Goal: Task Accomplishment & Management: Complete application form

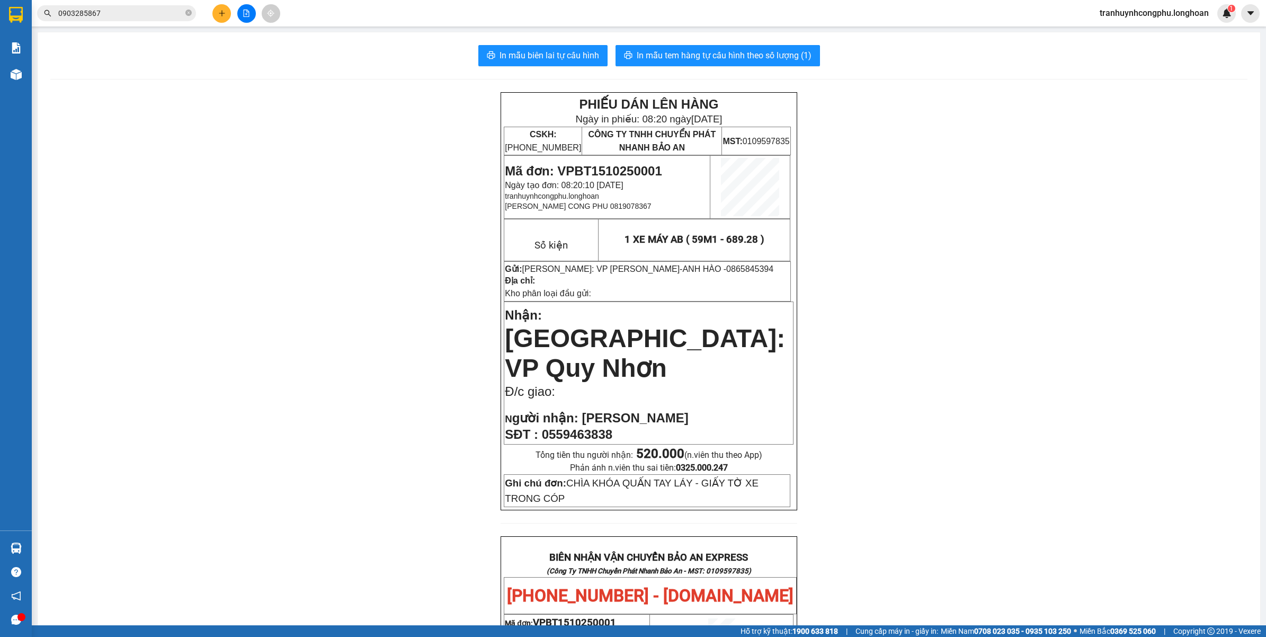
click at [297, 359] on div "PHIẾU DÁN LÊN HÀNG Ngày in phiếu: 08:20 [DATE] CSKH: [PHONE_NUMBER] CÔNG TY TNH…" at bounding box center [648, 610] width 1197 height 1036
click at [615, 167] on span "Mã đơn: VPBT1510250001" at bounding box center [583, 171] width 157 height 14
copy span "VPBT1510250001"
click at [311, 457] on div "PHIẾU DÁN LÊN HÀNG Ngày in phiếu: 08:20 [DATE] CSKH: [PHONE_NUMBER] CÔNG TY TNH…" at bounding box center [648, 610] width 1197 height 1036
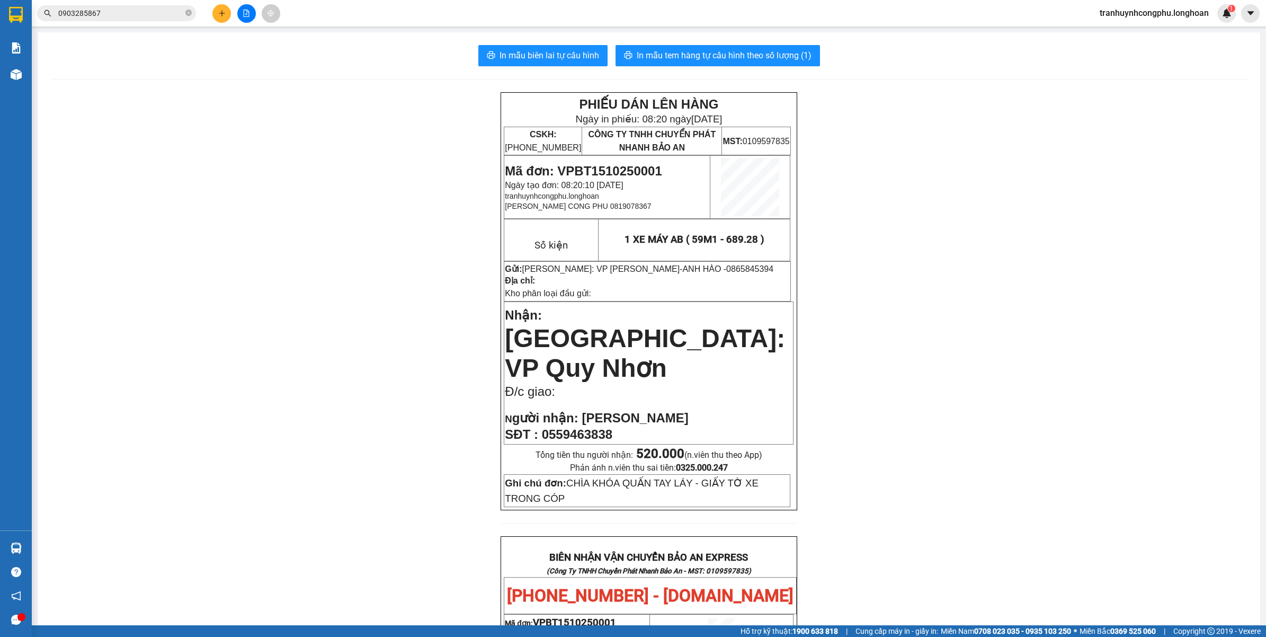
click at [257, 441] on div "PHIẾU DÁN LÊN HÀNG Ngày in phiếu: 08:20 [DATE] CSKH: [PHONE_NUMBER] CÔNG TY TNH…" at bounding box center [648, 610] width 1197 height 1036
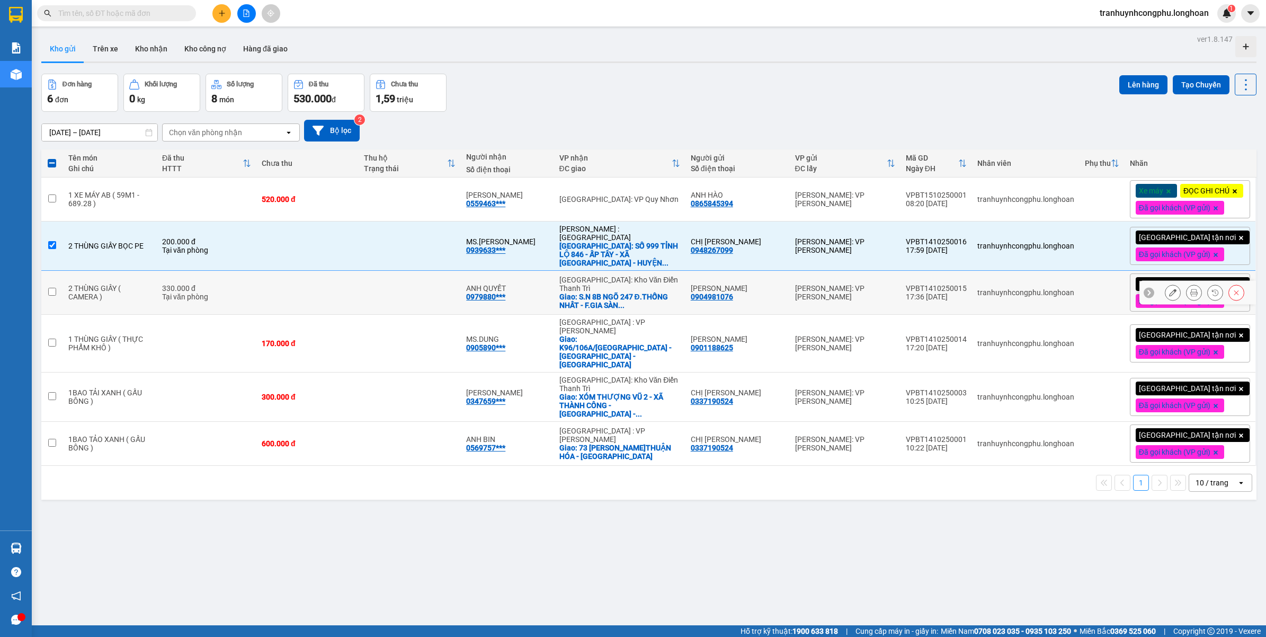
click at [335, 260] on td at bounding box center [307, 245] width 102 height 49
checkbox input "false"
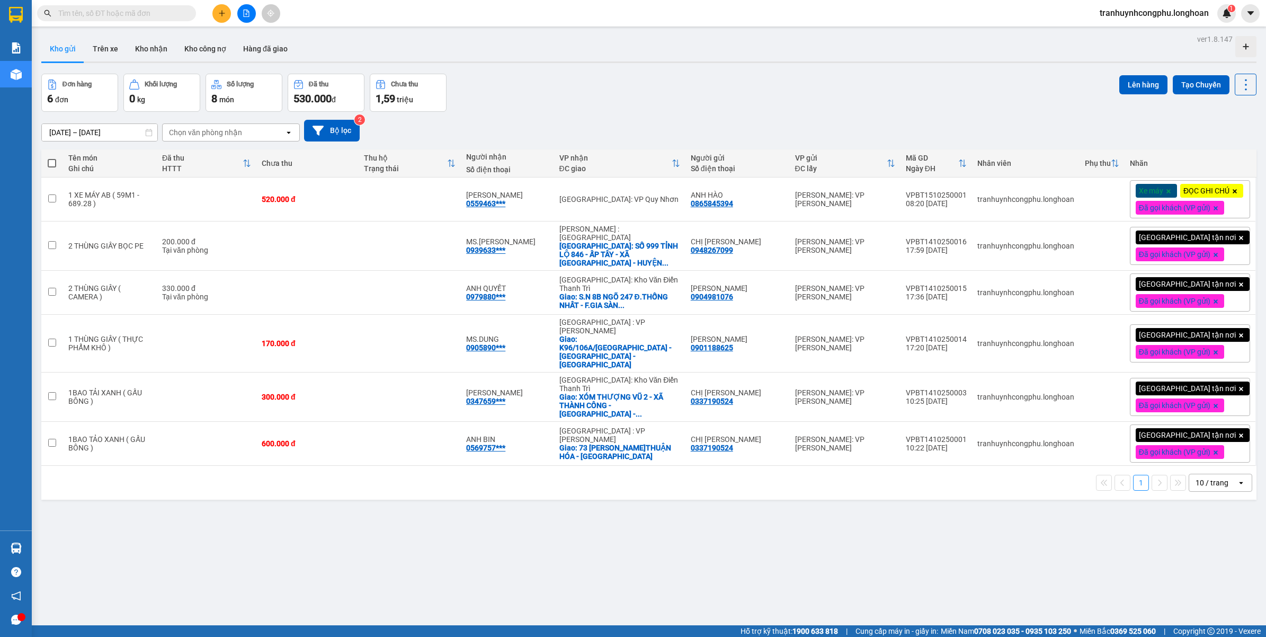
click at [230, 17] on div at bounding box center [246, 13] width 79 height 19
click at [228, 16] on button at bounding box center [221, 13] width 19 height 19
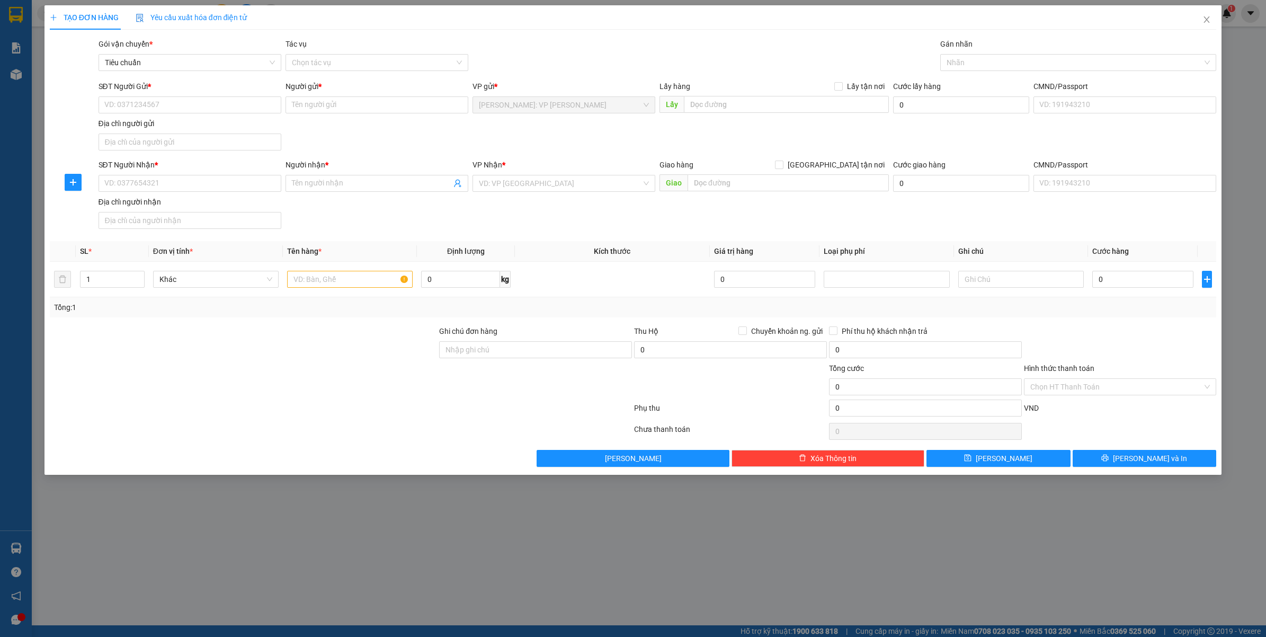
click at [988, 73] on div "Gán nhãn Nhãn" at bounding box center [1078, 56] width 276 height 37
click at [993, 68] on div at bounding box center [1073, 62] width 261 height 13
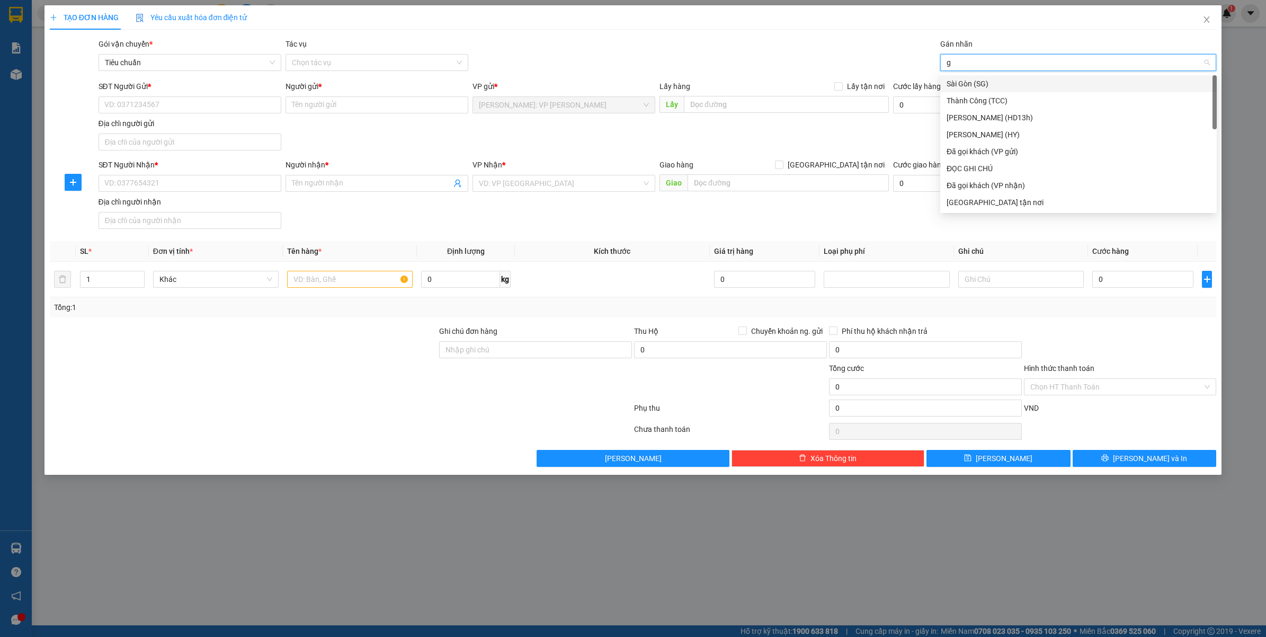
type input "gt"
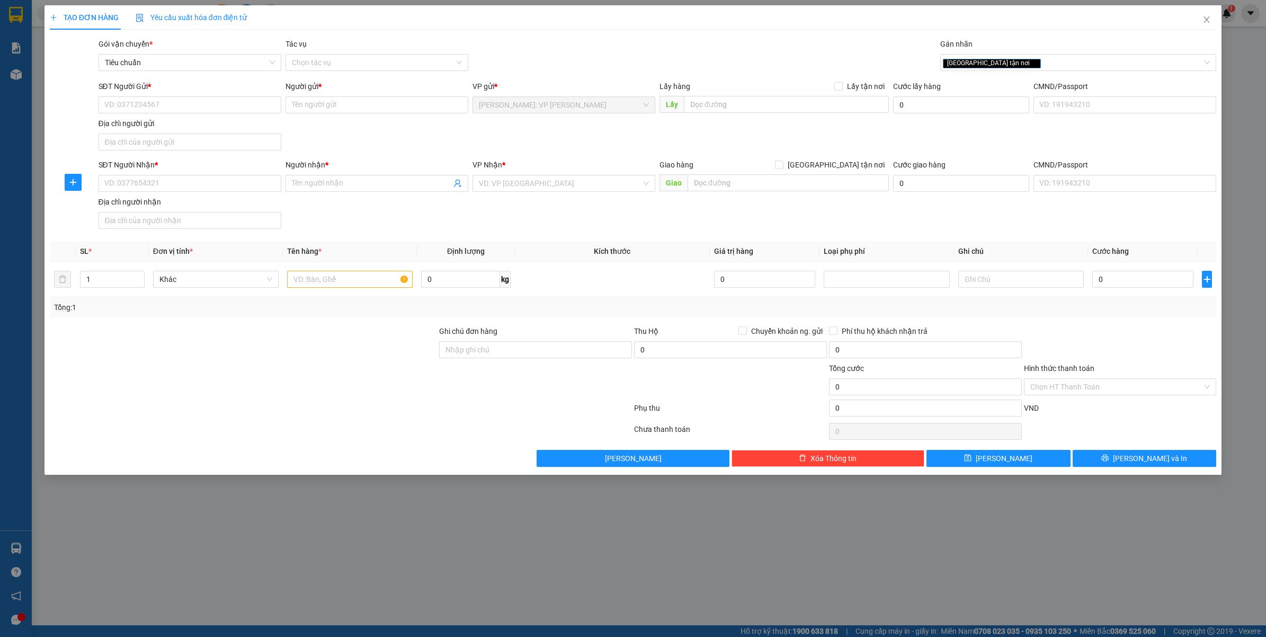
drag, startPoint x: 876, startPoint y: 159, endPoint x: 760, endPoint y: 169, distance: 116.9
click at [876, 160] on span "[GEOGRAPHIC_DATA] tận nơi" at bounding box center [835, 165] width 105 height 12
click at [782, 160] on input "[GEOGRAPHIC_DATA] tận nơi" at bounding box center [778, 163] width 7 height 7
checkbox input "true"
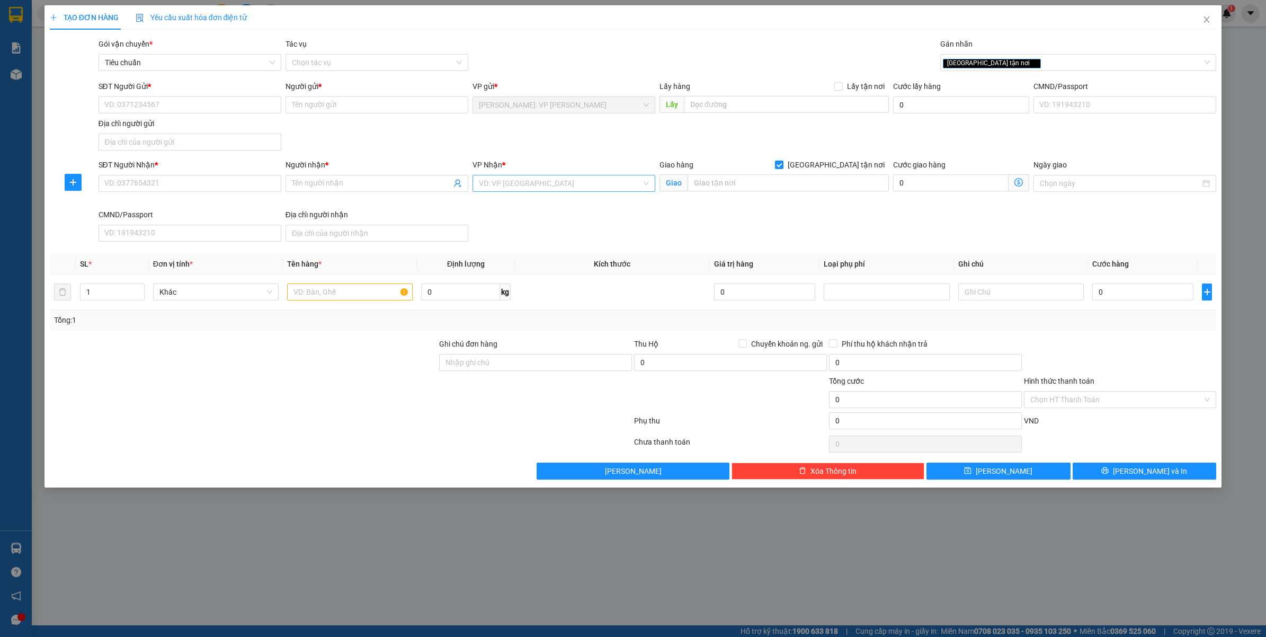
click at [565, 188] on input "search" at bounding box center [560, 183] width 163 height 16
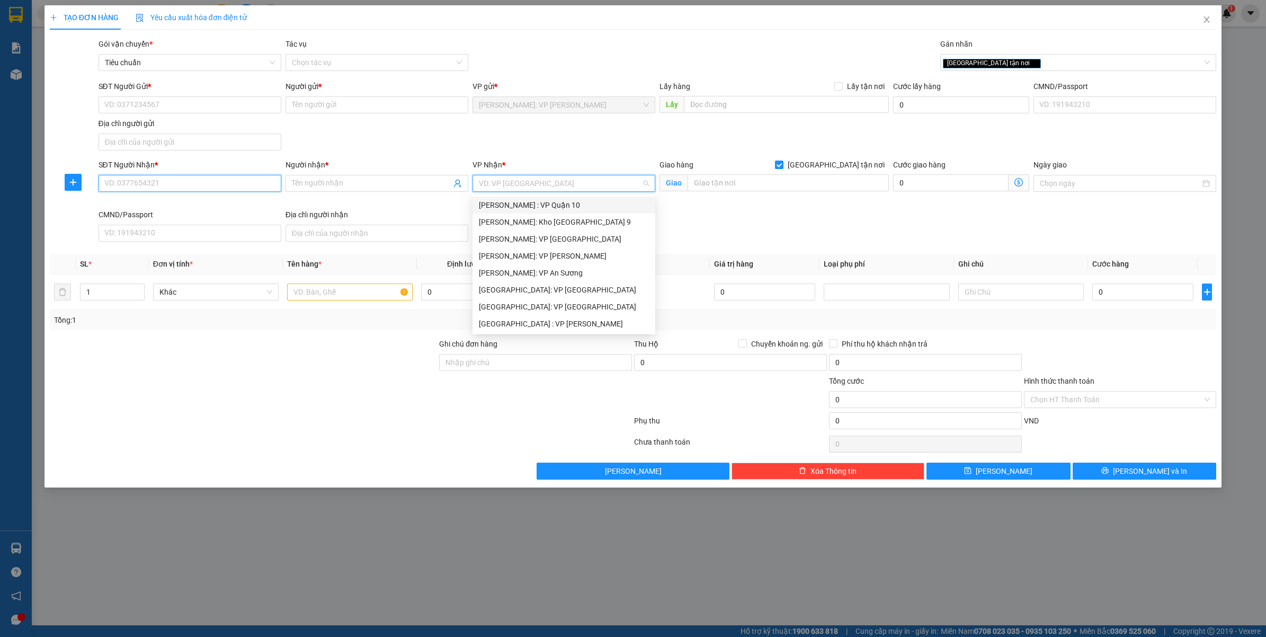
click at [141, 183] on input "SĐT Người Nhận *" at bounding box center [189, 183] width 183 height 17
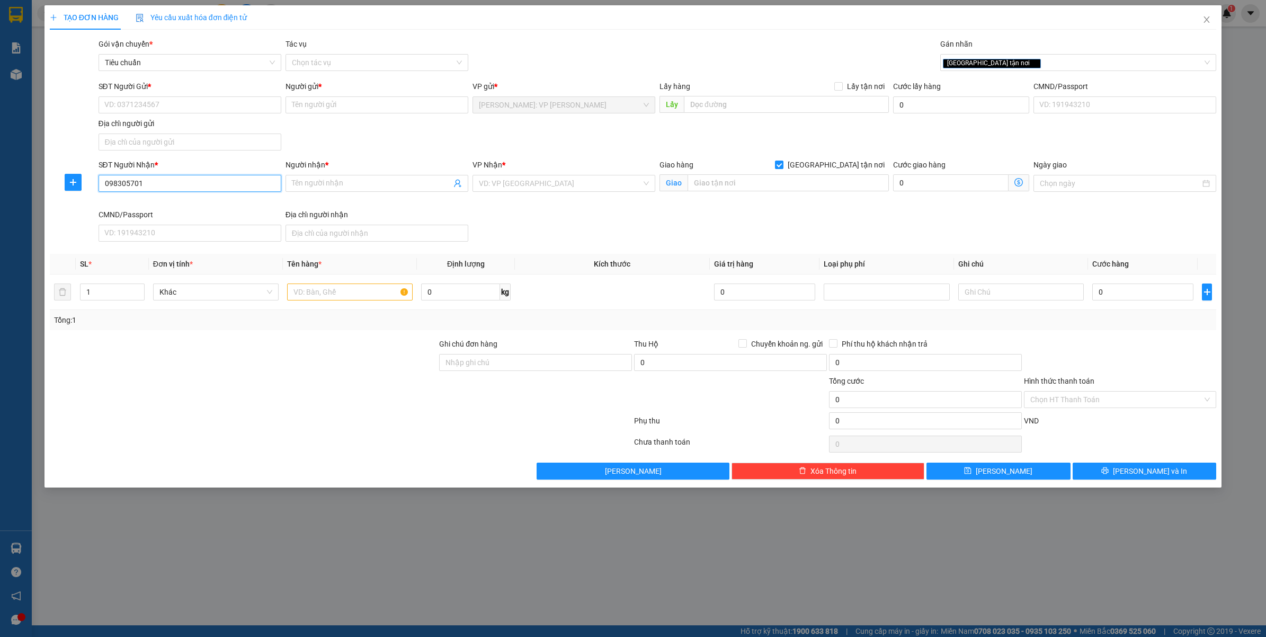
type input "0983057010"
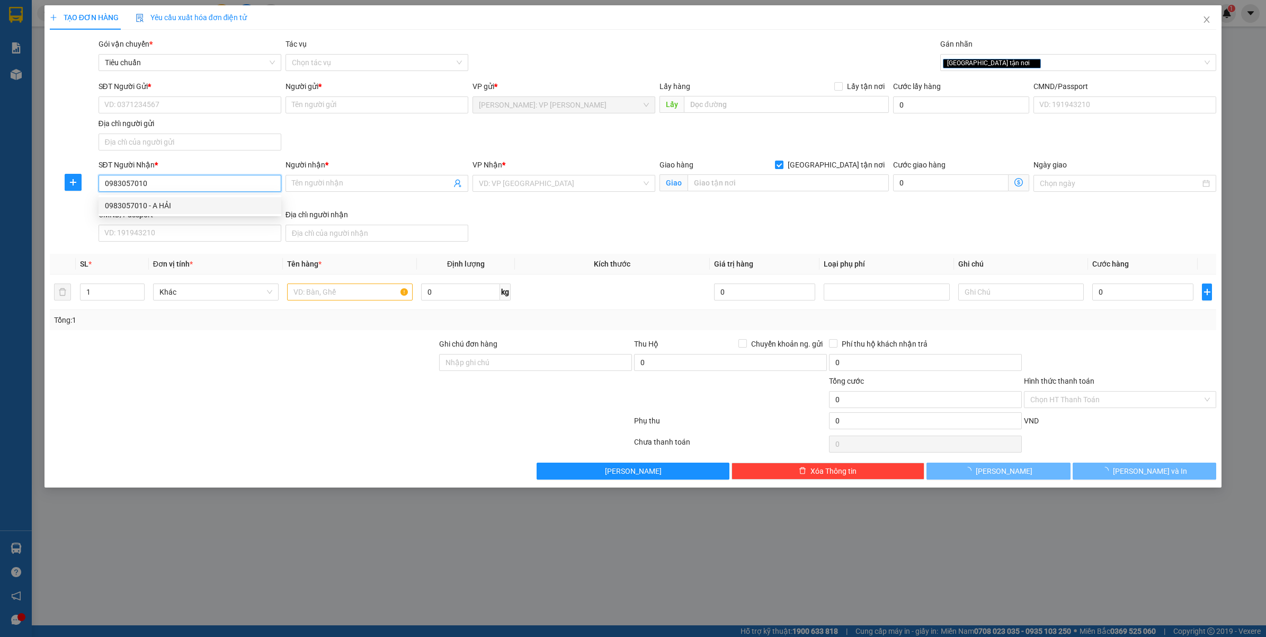
click at [155, 208] on div "0983057010 - A HẢI" at bounding box center [190, 206] width 170 height 12
type input "A HẢI"
type input "KHO TIỀN THẢO - KM4 - P.HẢI YÊN - MÓNG CÁI - QUẢNG NINH"
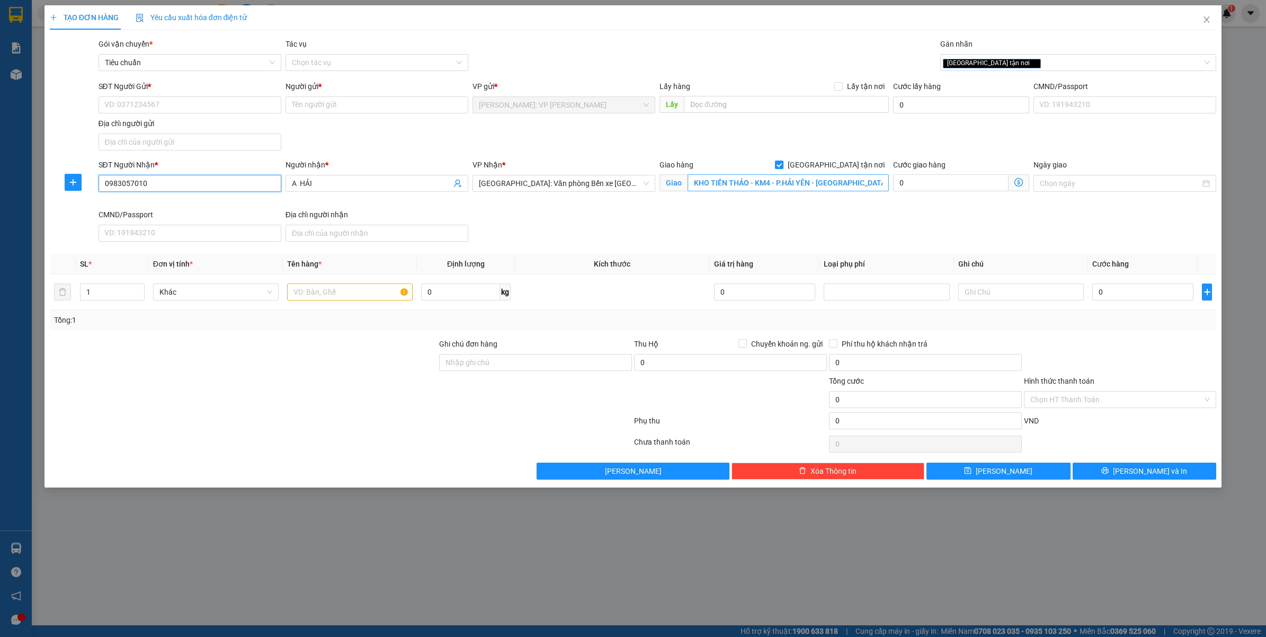
type input "0983057010"
click at [803, 184] on input "KHO TIỀN THẢO - KM4 - P.HẢI YÊN - MÓNG CÁI - QUẢNG NINH" at bounding box center [787, 182] width 201 height 17
click at [237, 109] on input "SĐT Người Gửi *" at bounding box center [189, 104] width 183 height 17
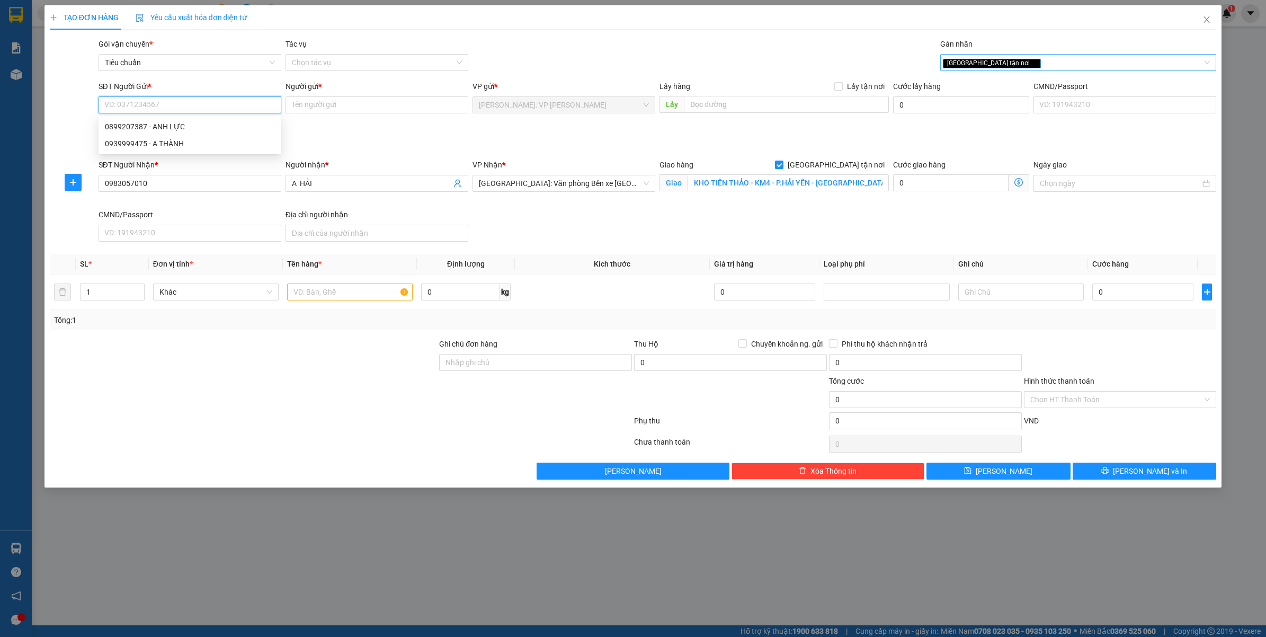
click at [1017, 62] on div "[GEOGRAPHIC_DATA] tận nơi" at bounding box center [1073, 62] width 261 height 13
click at [166, 101] on input "SĐT Người Gửi *" at bounding box center [189, 104] width 183 height 17
click at [157, 122] on div "0899207387 - ANH LỰC" at bounding box center [190, 127] width 170 height 12
type input "0899207387"
type input "ANH LỰC"
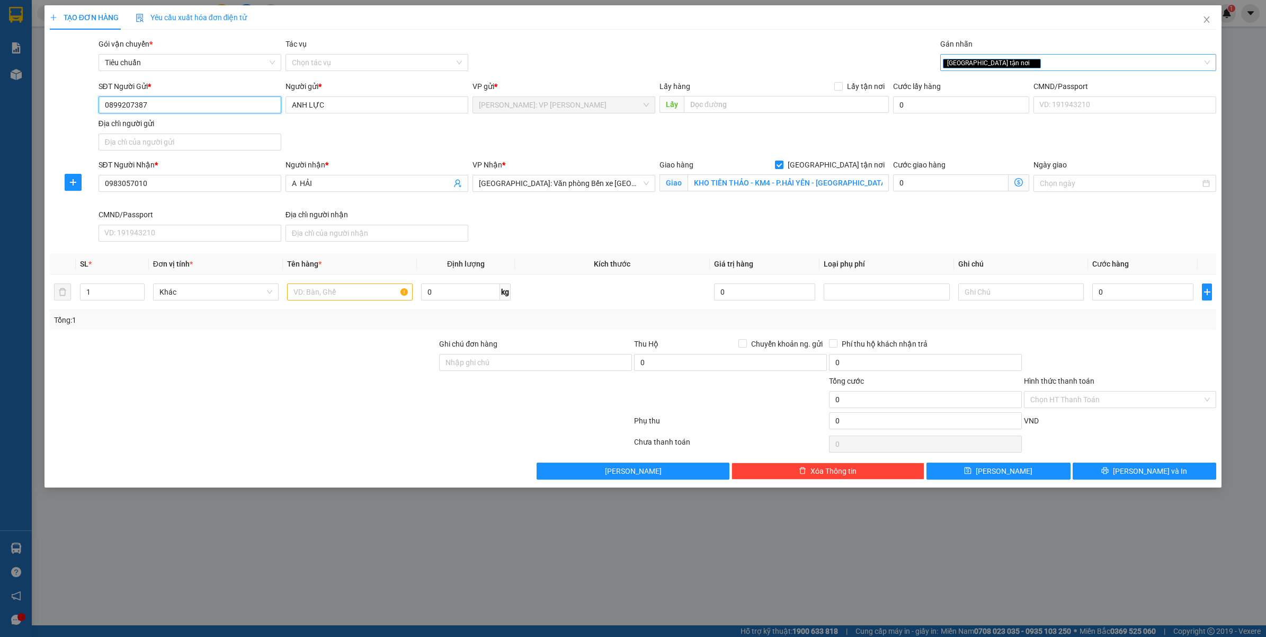
click at [1011, 57] on div "[GEOGRAPHIC_DATA] tận nơi" at bounding box center [1073, 62] width 261 height 13
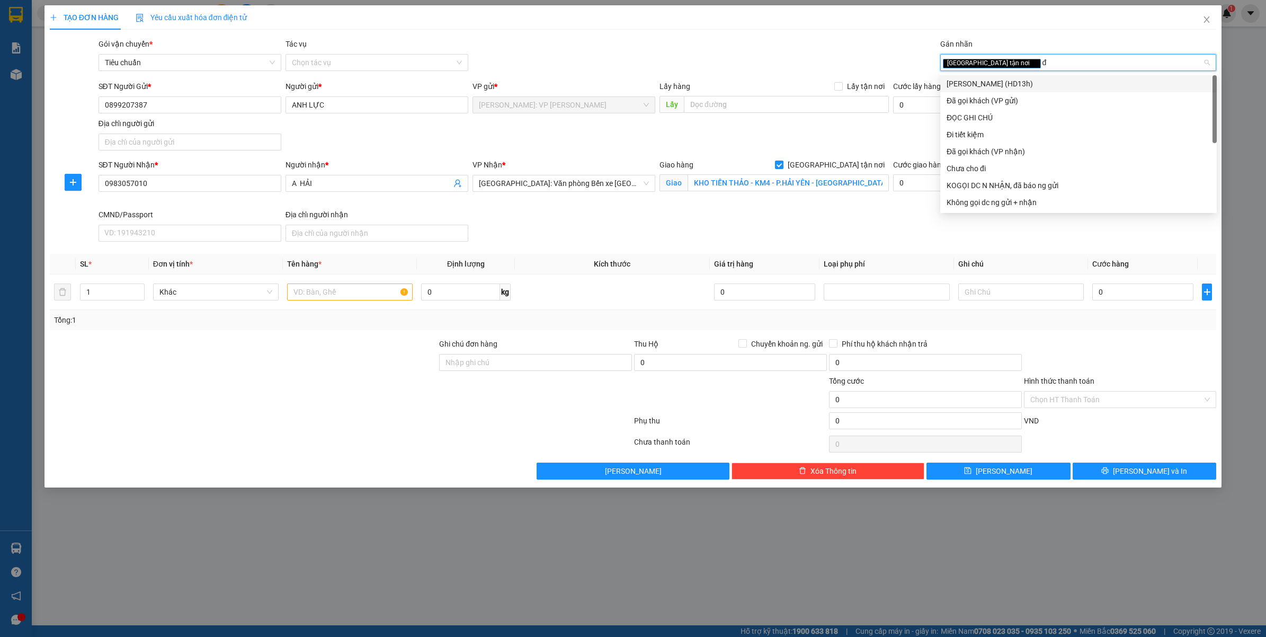
type input "đa"
click at [1003, 76] on div "Đã gọi khách (VP gửi)" at bounding box center [1078, 83] width 276 height 17
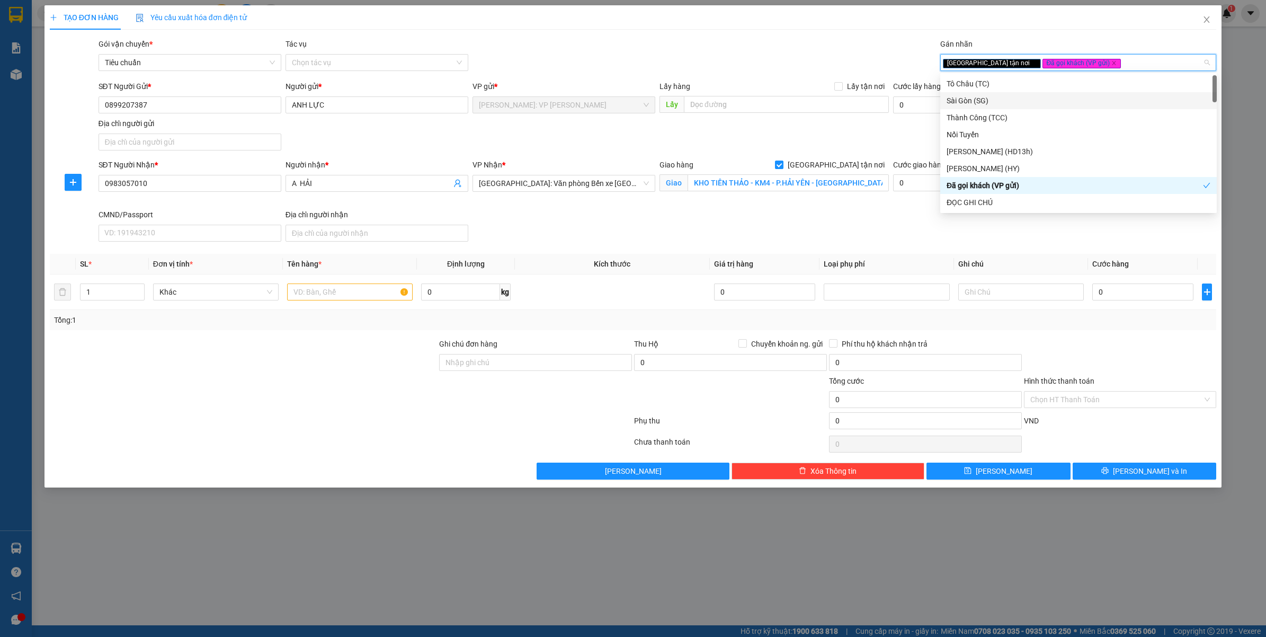
click at [626, 36] on div "TẠO ĐƠN HÀNG Yêu cầu xuất hóa đơn điện tử Transit Pickup Surcharge Ids Transit …" at bounding box center [633, 242] width 1167 height 474
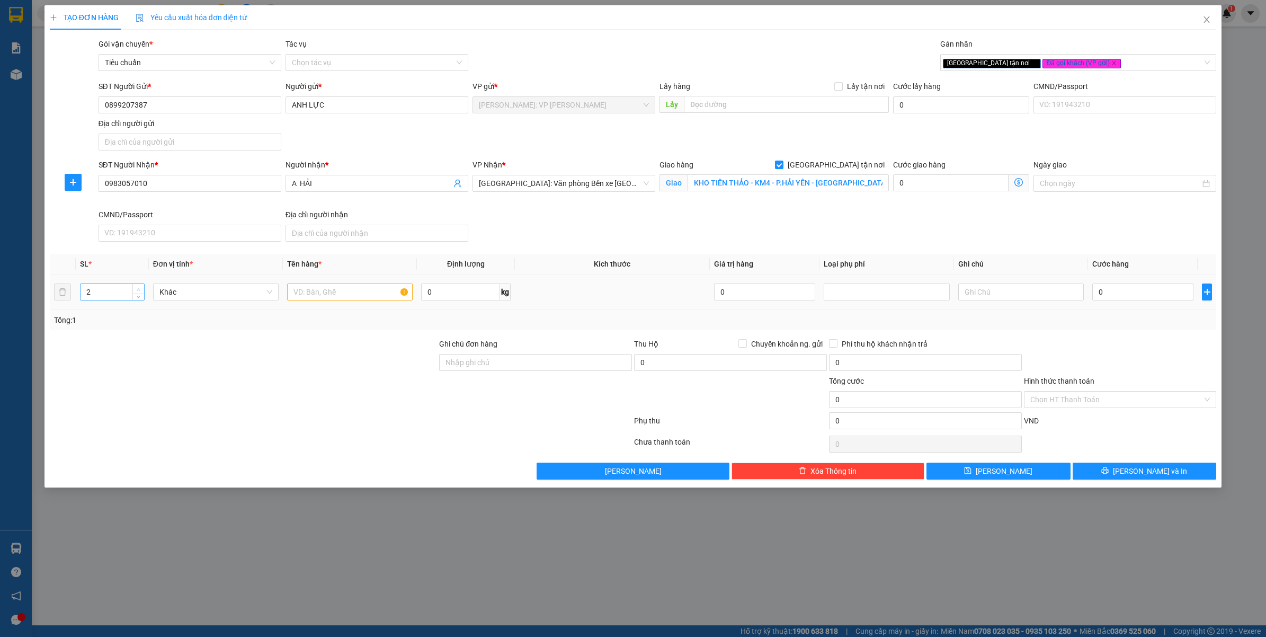
click at [140, 288] on icon "up" at bounding box center [139, 290] width 4 height 4
type input "3"
click at [140, 288] on icon "up" at bounding box center [139, 290] width 4 height 4
click at [337, 292] on input "text" at bounding box center [350, 291] width 126 height 17
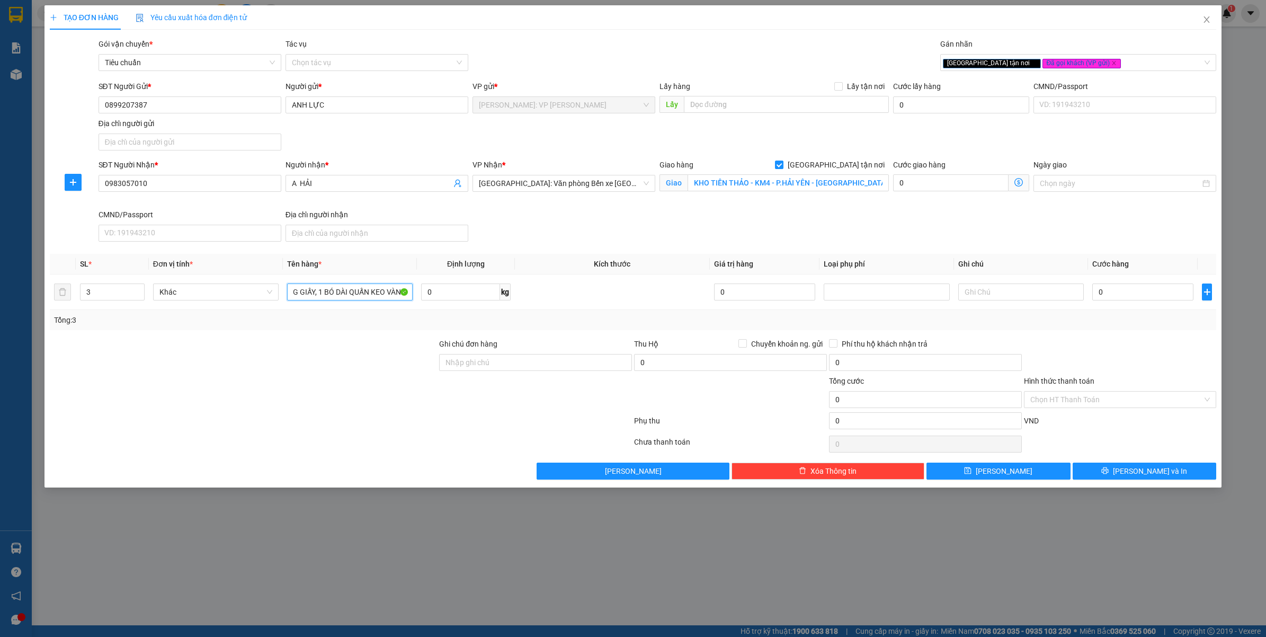
type input "1 THÙNG GỖ TO + 1 THÙNG GIẤY, 1 BÓ DÀI QUẤN KEO VÀNG"
drag, startPoint x: 279, startPoint y: 417, endPoint x: 289, endPoint y: 415, distance: 10.9
click at [279, 417] on div at bounding box center [341, 422] width 584 height 21
click at [477, 363] on input "Ghi chú đơn hàng" at bounding box center [535, 362] width 193 height 17
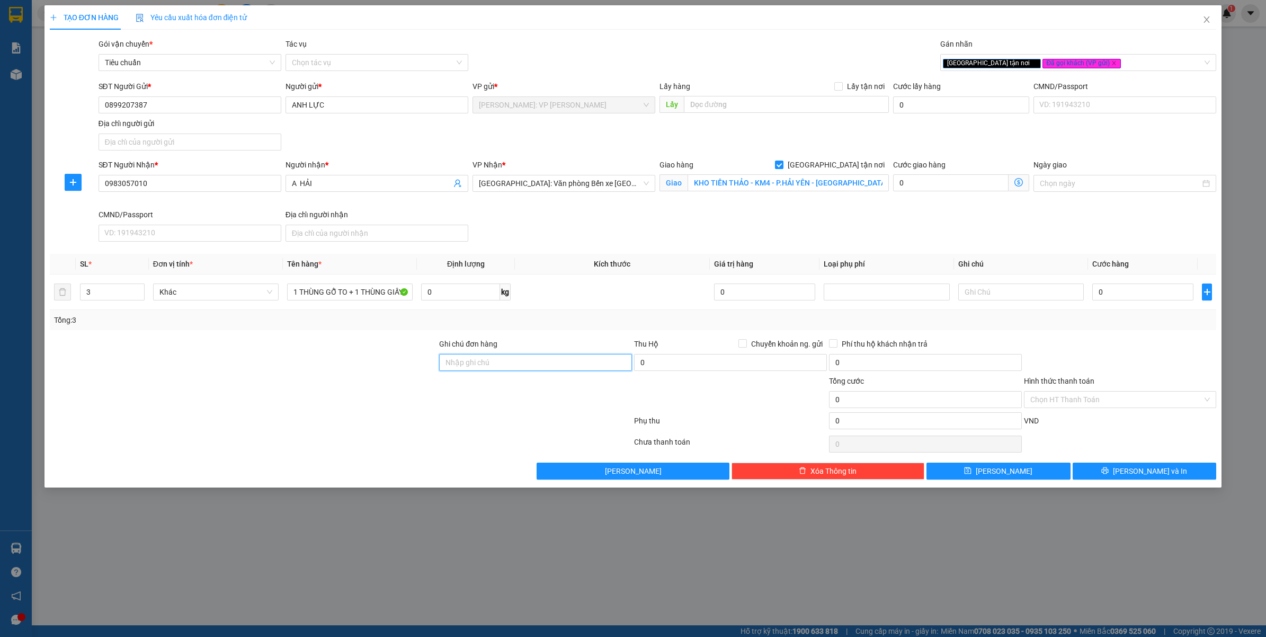
type input "CHÌA KHÓA QUẤN TAY LÁY - GIẤY TỜ XE TRONG CÓP"
click at [387, 419] on div at bounding box center [341, 422] width 584 height 21
click at [734, 185] on input "KHO TIỀN THẢO - KM4 - P.HẢI YÊN - MÓNG CÁI - QUẢNG NINH" at bounding box center [787, 182] width 201 height 17
click at [1118, 290] on input "0" at bounding box center [1142, 291] width 101 height 17
type input "1"
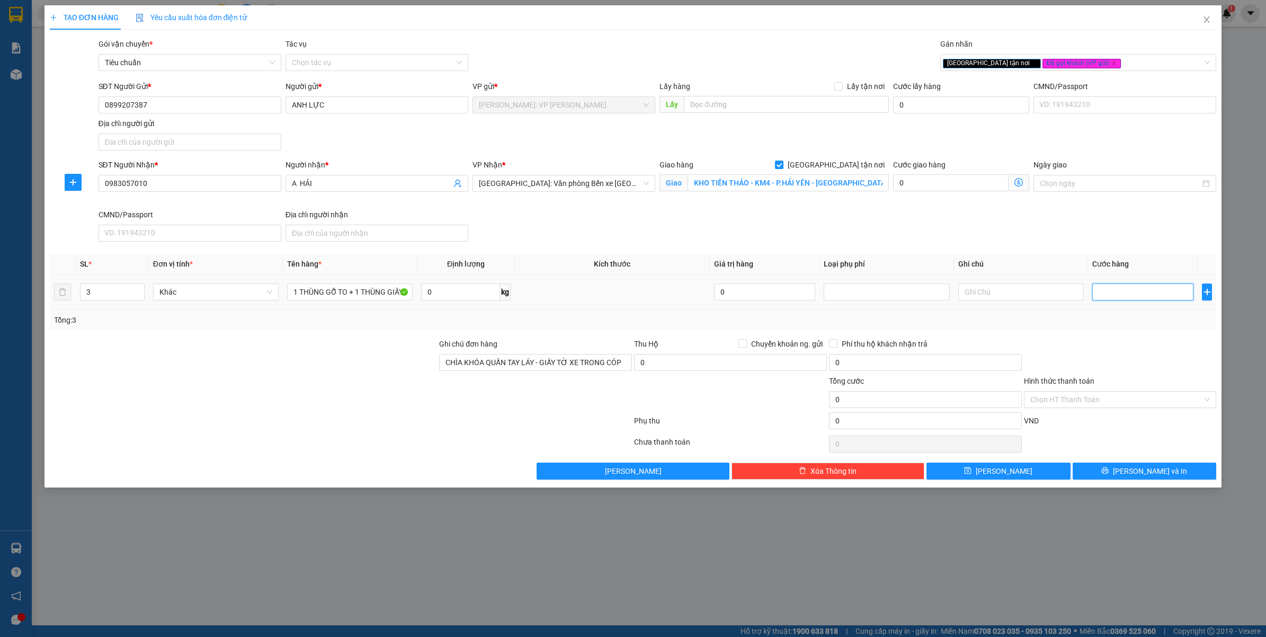
type input "1"
type input "14"
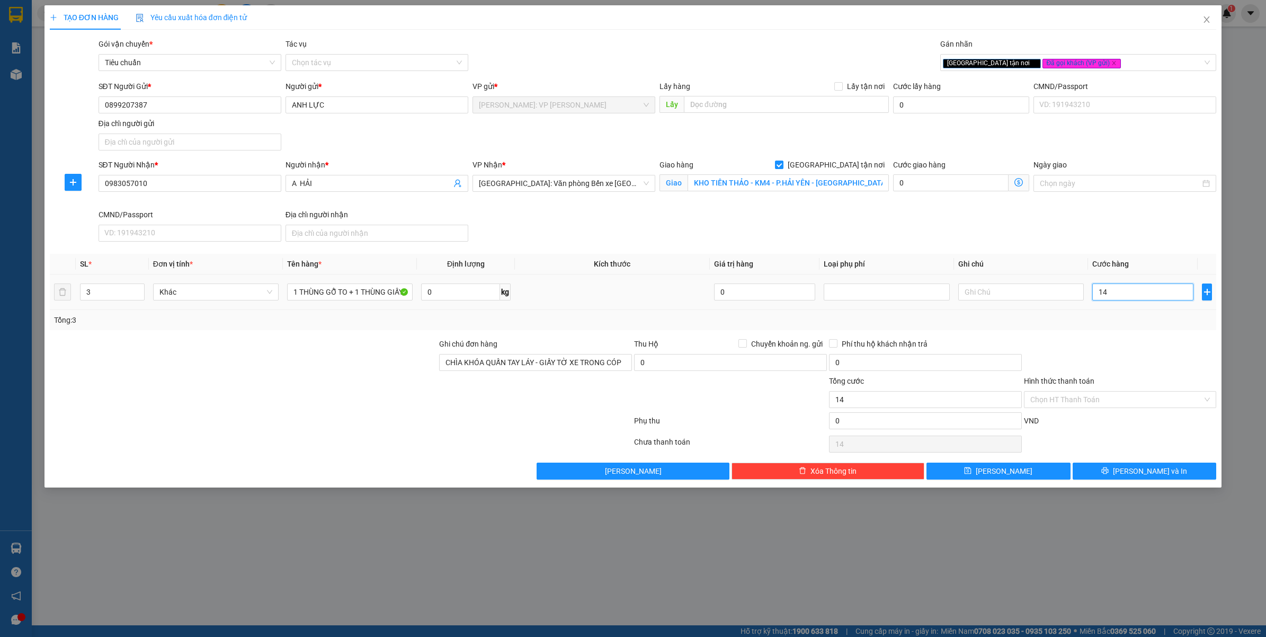
type input "140"
type input "1.400"
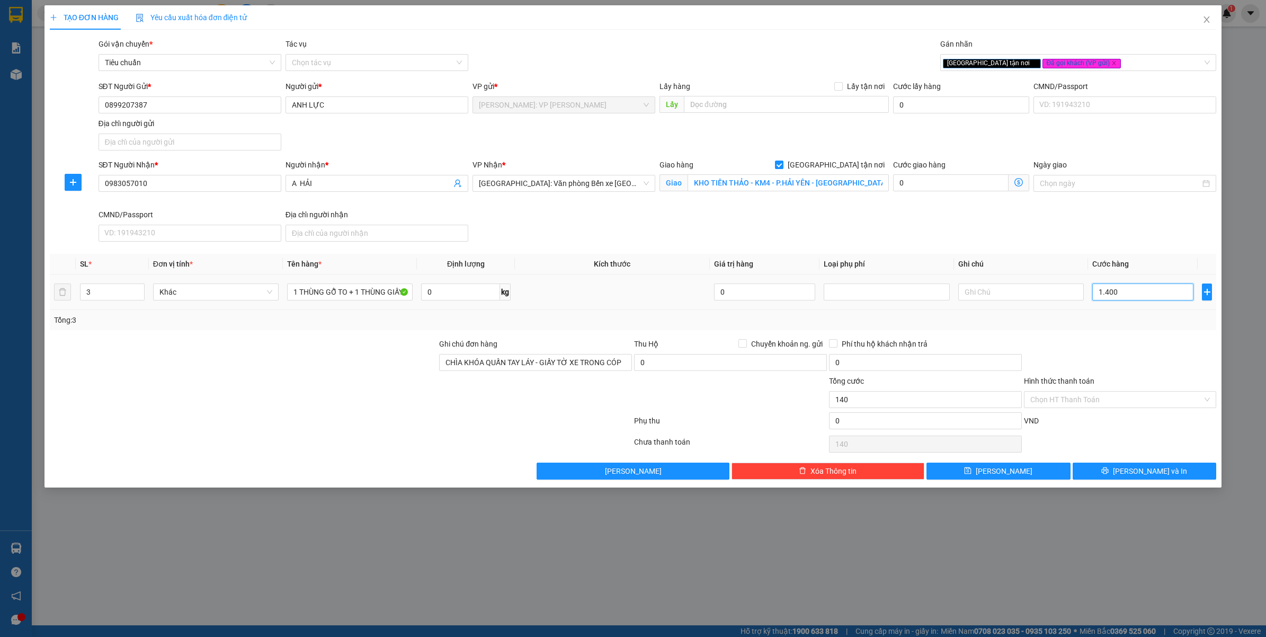
type input "1.400"
click at [1115, 326] on div "Tổng: 3" at bounding box center [633, 320] width 1158 height 12
type input "1.400.000"
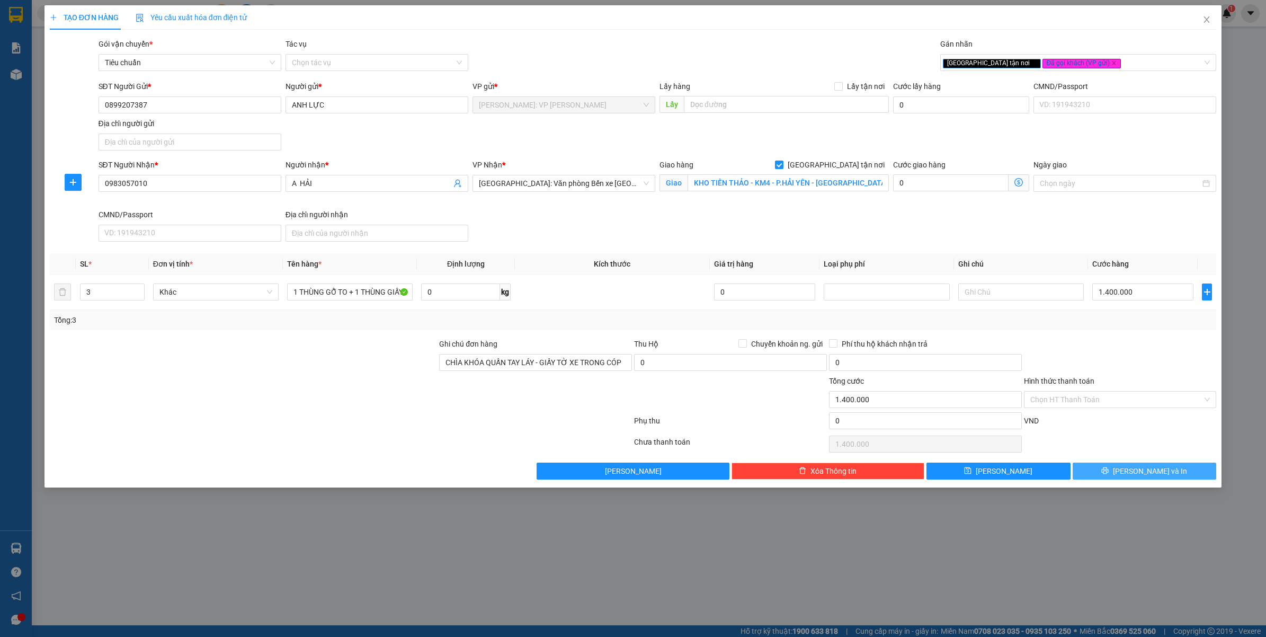
click at [1131, 474] on button "[PERSON_NAME] và In" at bounding box center [1144, 470] width 144 height 17
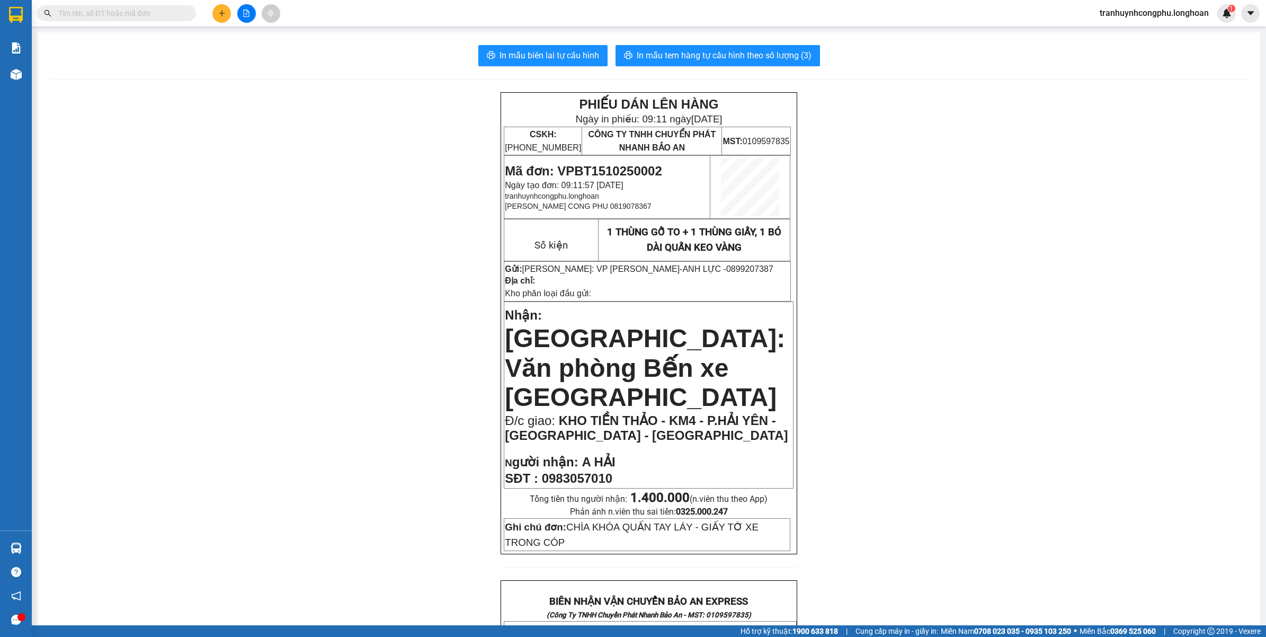
click at [726, 266] on span "0899207387" at bounding box center [749, 268] width 47 height 9
copy span "0899207387"
click at [363, 404] on div "PHIẾU DÁN LÊN HÀNG Ngày in phiếu: 09:11 ngày 15-10-2025 CSKH: 1900.06.88.33 CÔN…" at bounding box center [648, 646] width 1197 height 1109
click at [377, 370] on div "PHIẾU DÁN LÊN HÀNG Ngày in phiếu: 09:11 ngày 15-10-2025 CSKH: 1900.06.88.33 CÔN…" at bounding box center [648, 646] width 1197 height 1109
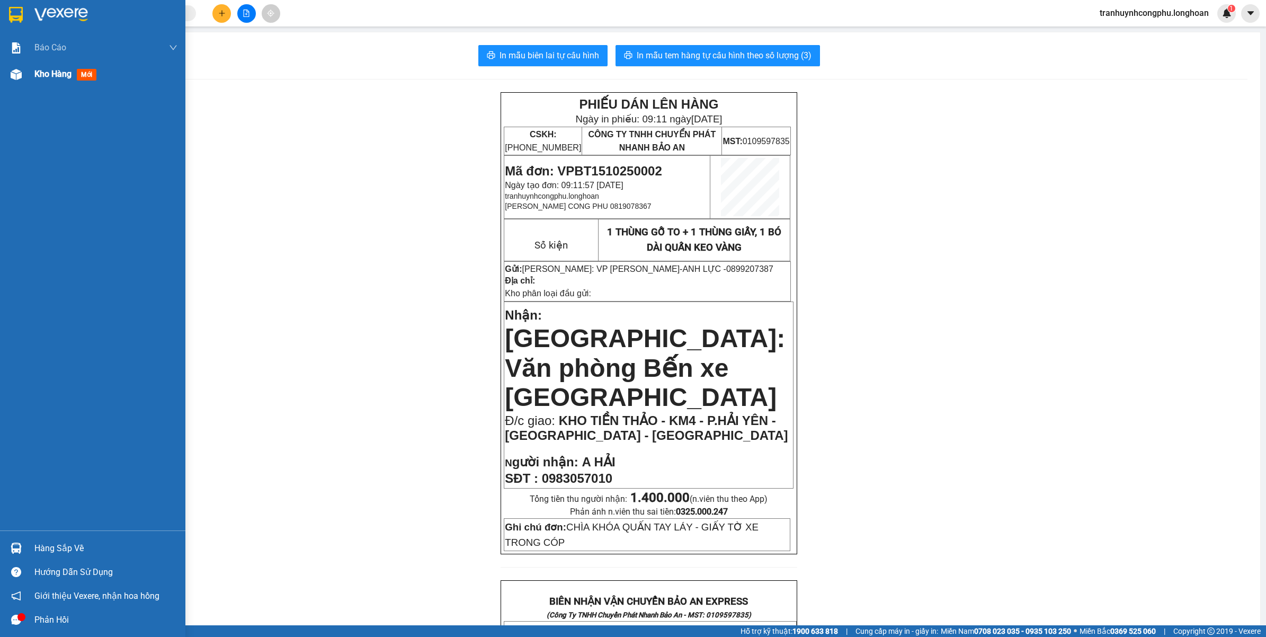
click at [7, 69] on div at bounding box center [16, 74] width 19 height 19
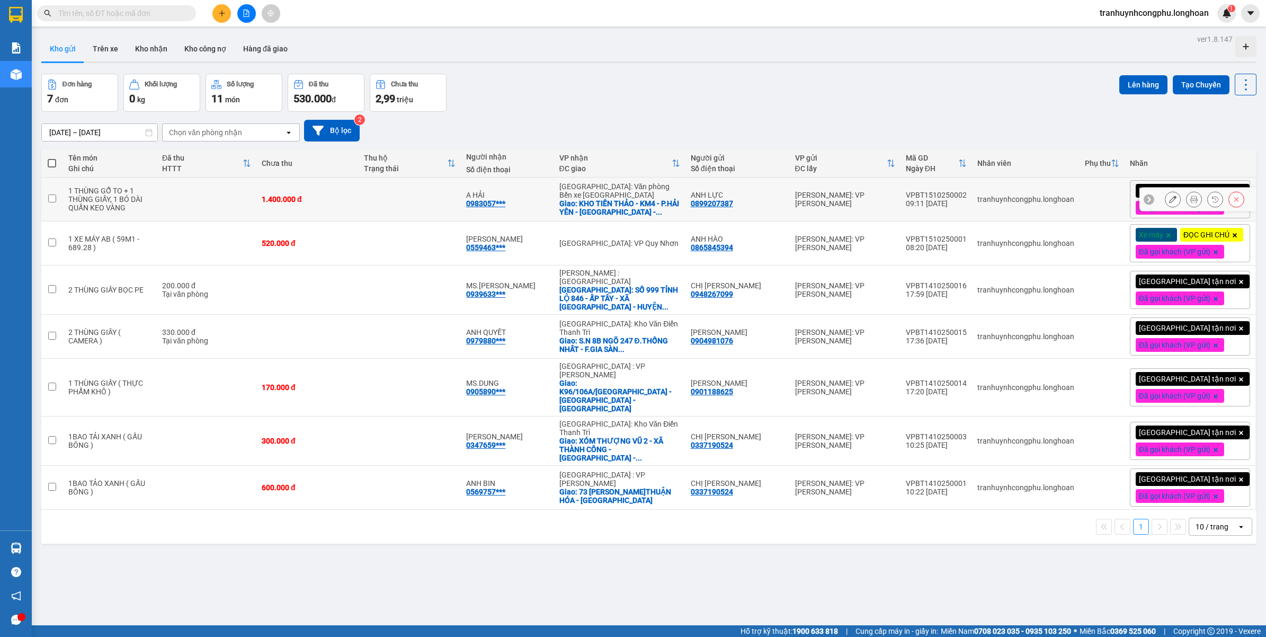
click at [1169, 200] on icon at bounding box center [1172, 198] width 7 height 7
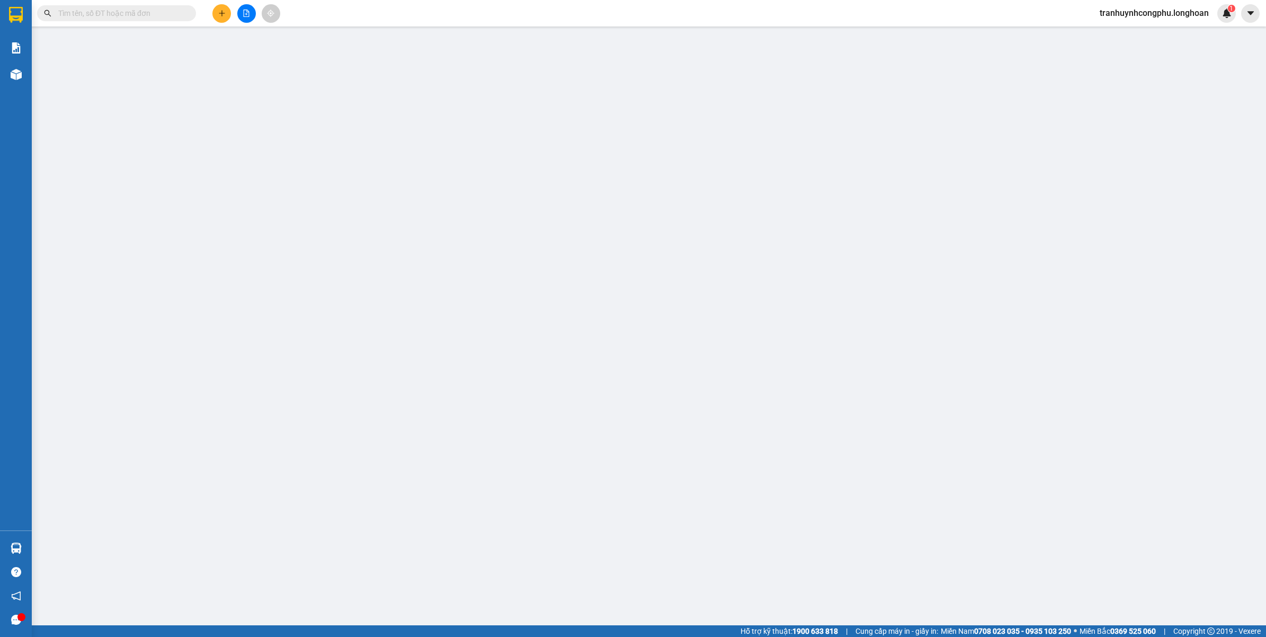
type input "0899207387"
type input "ANH LỰC"
type input "0983057010"
type input "A HẢI"
checkbox input "true"
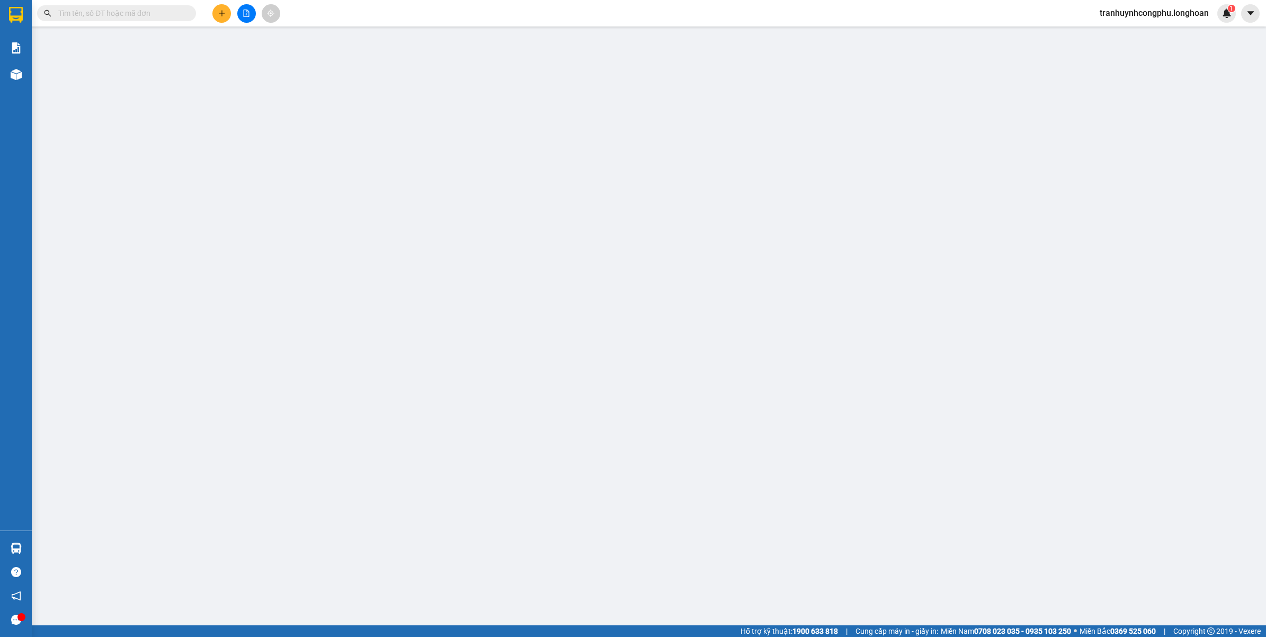
type input "KHO TIỀN THẢO - KM4 - P.HẢI YÊN - MÓNG CÁI - QUẢNG NINH"
type input "CHÌA KHÓA QUẤN TAY LÁY - GIẤY TỜ XE TRONG CÓP"
type input "0"
type input "1.400.000"
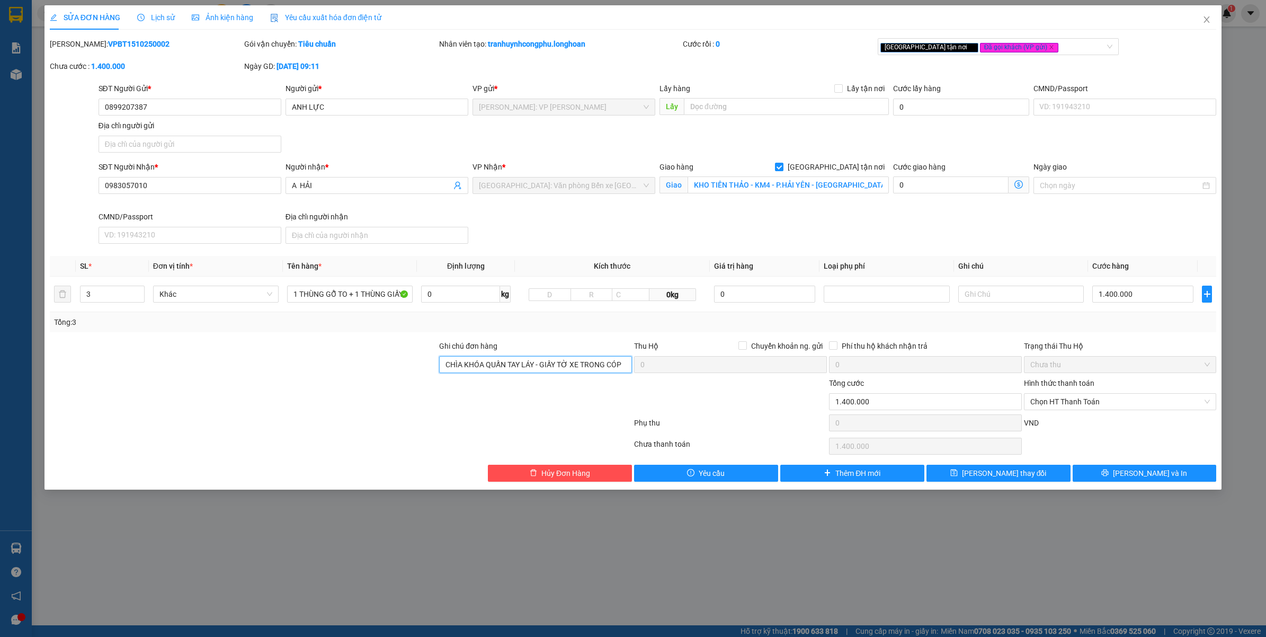
click at [563, 368] on input "CHÌA KHÓA QUẤN TAY LÁY - GIẤY TỜ XE TRONG CÓP" at bounding box center [535, 364] width 193 height 17
type input "VẬN CHUYỂN NHẸ TAY - HƯ VỠ KHÔNG ĐỀN"
click at [252, 416] on div at bounding box center [341, 424] width 584 height 21
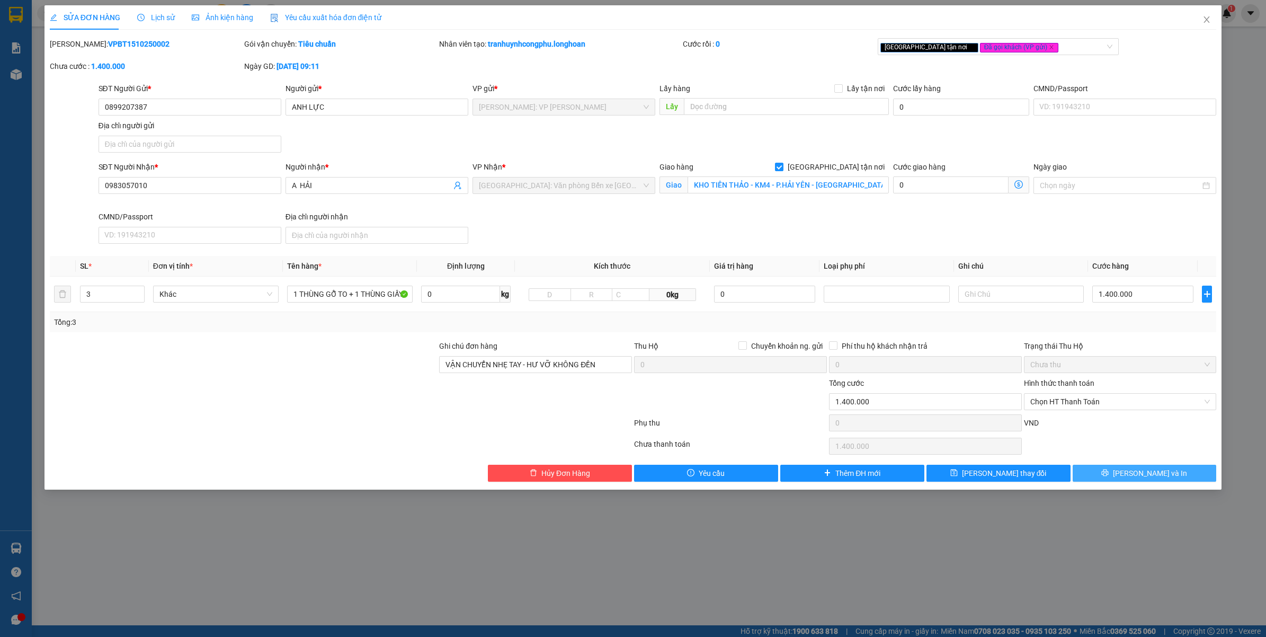
click at [1086, 470] on button "[PERSON_NAME] và In" at bounding box center [1144, 472] width 144 height 17
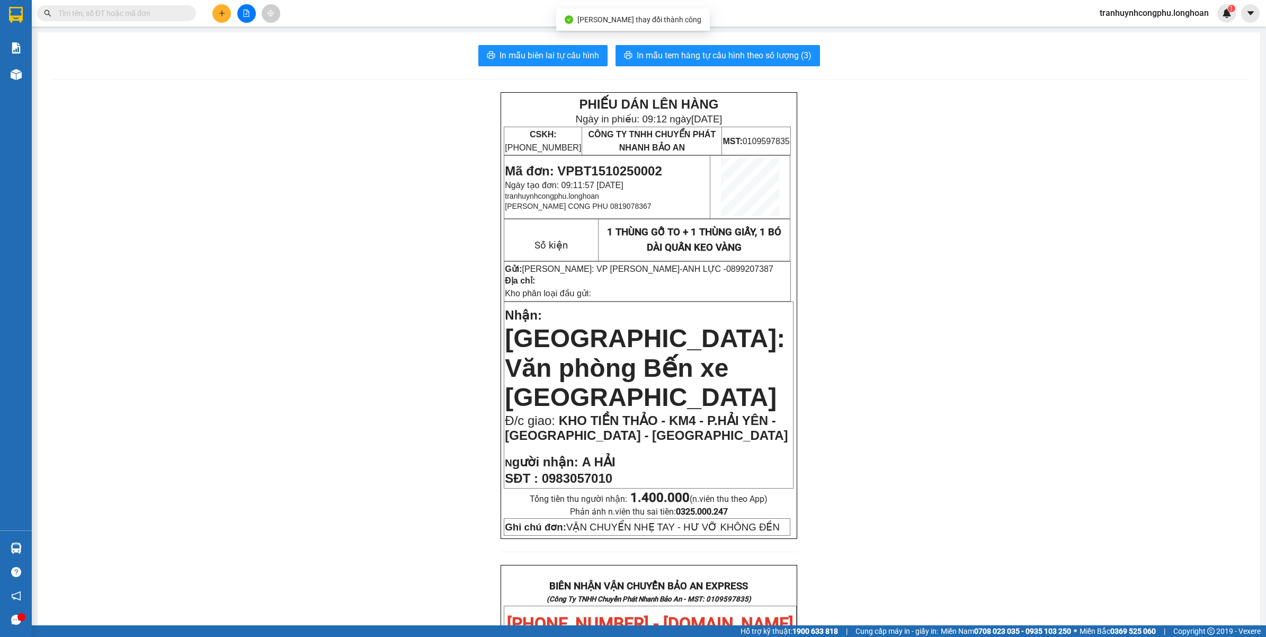
click at [1150, 390] on div "PHIẾU DÁN LÊN HÀNG Ngày in phiếu: 09:12 ngày 15-10-2025 CSKH: 1900.06.88.33 CÔN…" at bounding box center [648, 638] width 1197 height 1093
drag, startPoint x: 1116, startPoint y: 332, endPoint x: 1124, endPoint y: 334, distance: 8.7
click at [1120, 334] on div "PHIẾU DÁN LÊN HÀNG Ngày in phiếu: 09:12 ngày 15-10-2025 CSKH: 1900.06.88.33 CÔN…" at bounding box center [648, 638] width 1197 height 1093
click at [464, 410] on div "PHIẾU DÁN LÊN HÀNG Ngày in phiếu: 09:12 ngày 15-10-2025 CSKH: 1900.06.88.33 CÔN…" at bounding box center [648, 638] width 1197 height 1093
click at [242, 149] on div "PHIẾU DÁN LÊN HÀNG Ngày in phiếu: 09:12 ngày 15-10-2025 CSKH: 1900.06.88.33 CÔN…" at bounding box center [648, 638] width 1197 height 1093
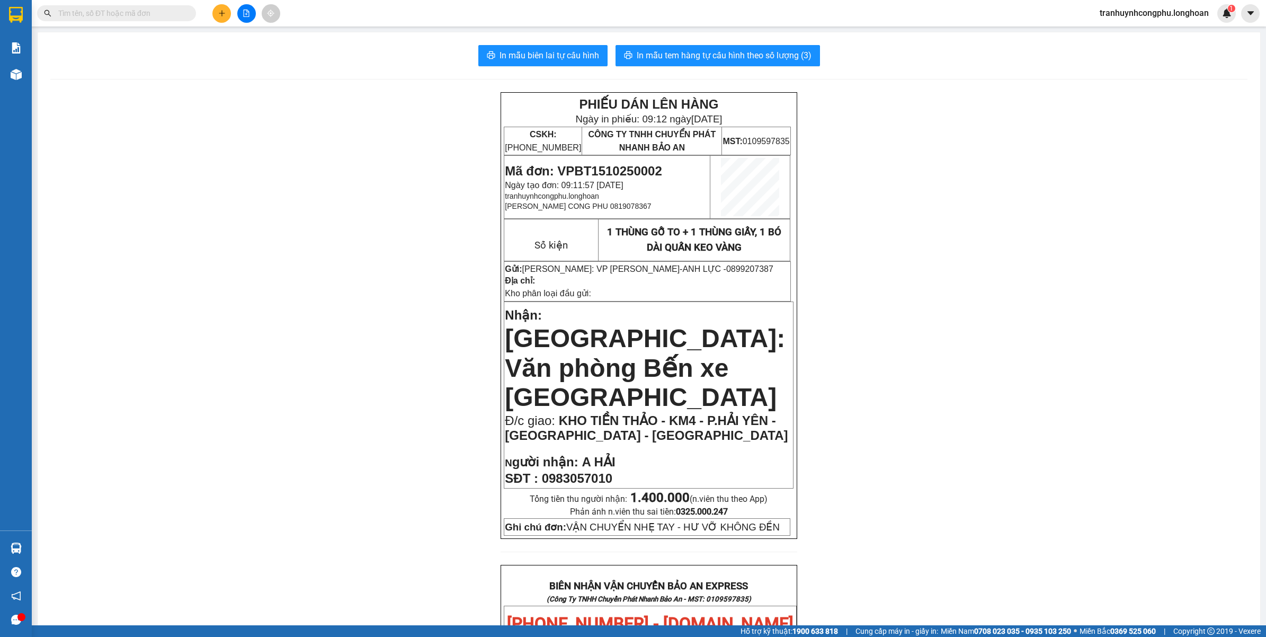
click at [274, 369] on div "PHIẾU DÁN LÊN HÀNG Ngày in phiếu: 09:12 ngày 15-10-2025 CSKH: 1900.06.88.33 CÔN…" at bounding box center [648, 638] width 1197 height 1093
click at [727, 46] on button "In mẫu tem hàng tự cấu hình theo số lượng (3)" at bounding box center [717, 55] width 204 height 21
click at [715, 51] on span "In mẫu tem hàng tự cấu hình theo số lượng (3)" at bounding box center [724, 55] width 175 height 13
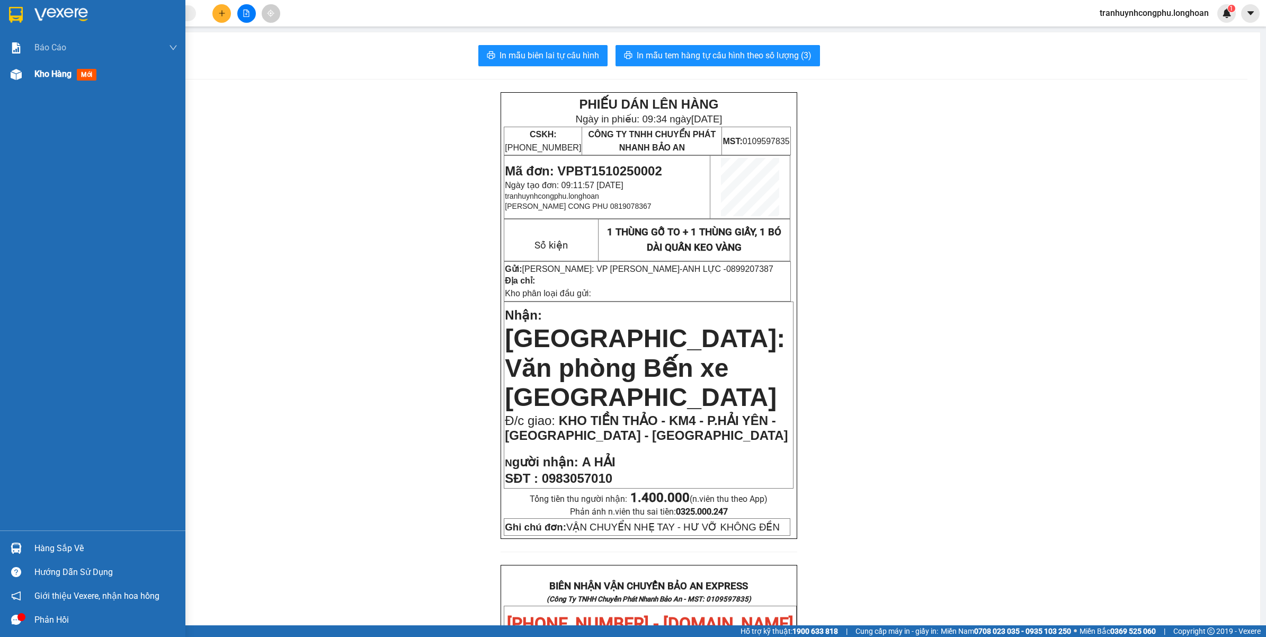
click at [45, 75] on span "Kho hàng" at bounding box center [52, 74] width 37 height 10
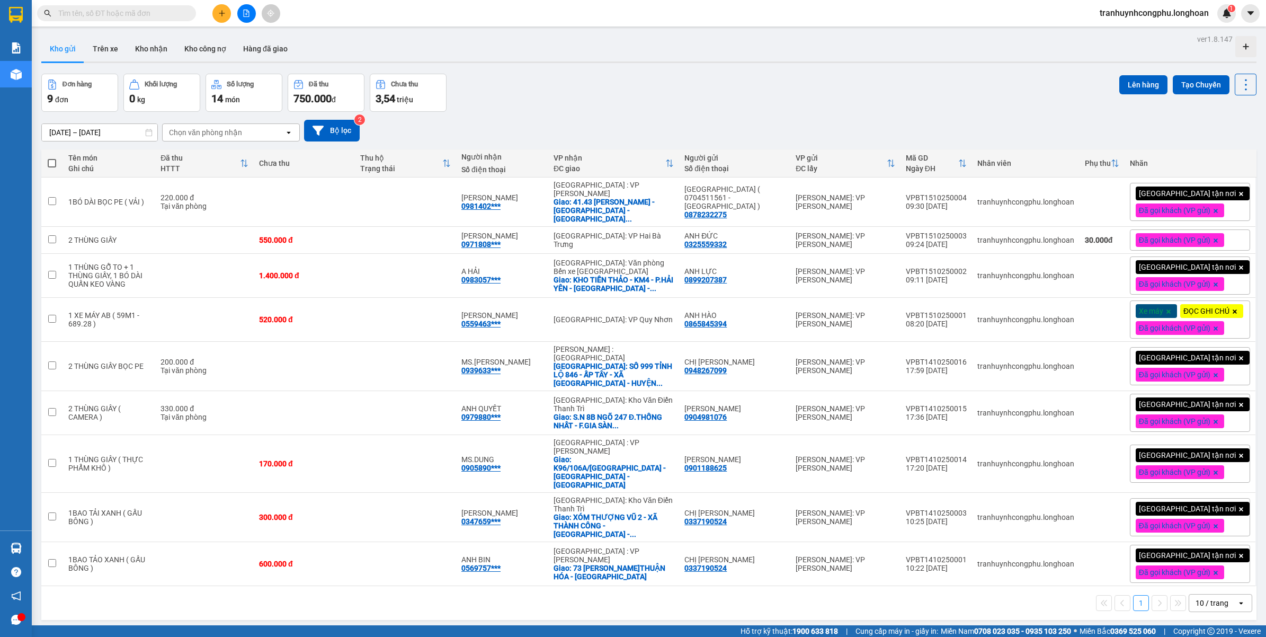
click at [768, 65] on div "ver 1.8.147 Kho gửi Trên xe Kho nhận Kho công nợ Hàng đã giao Đơn hàng 9 đơn Kh…" at bounding box center [648, 350] width 1223 height 637
click at [223, 14] on icon "plus" at bounding box center [221, 13] width 7 height 7
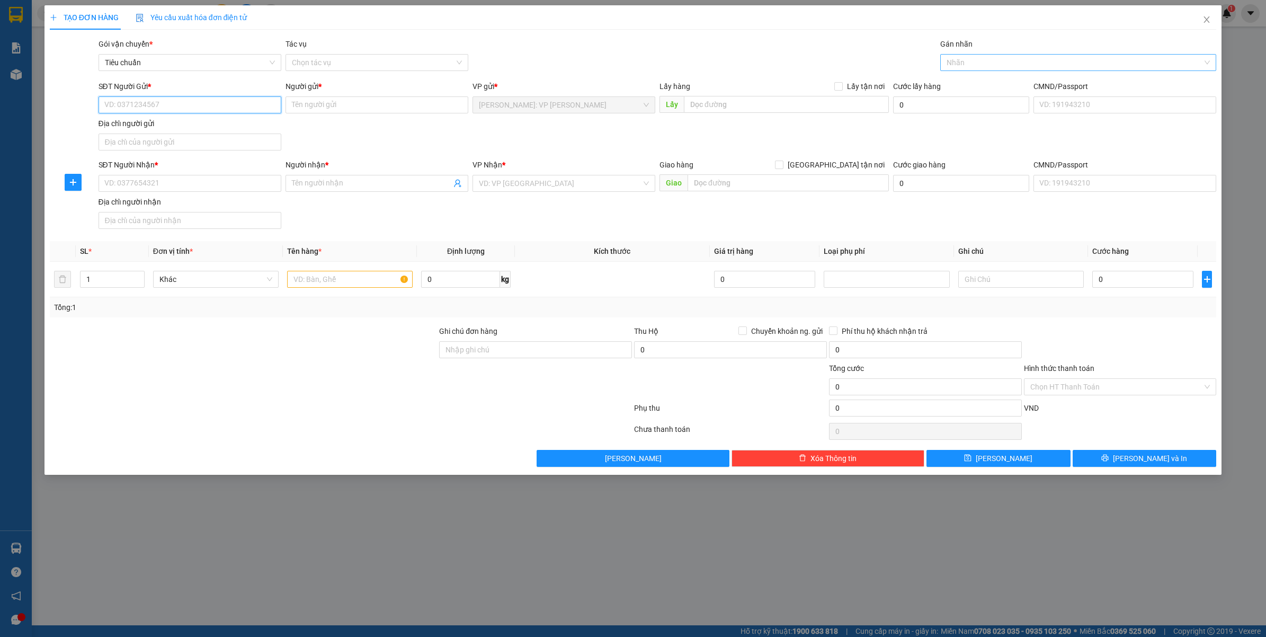
click at [972, 67] on div at bounding box center [1073, 62] width 261 height 13
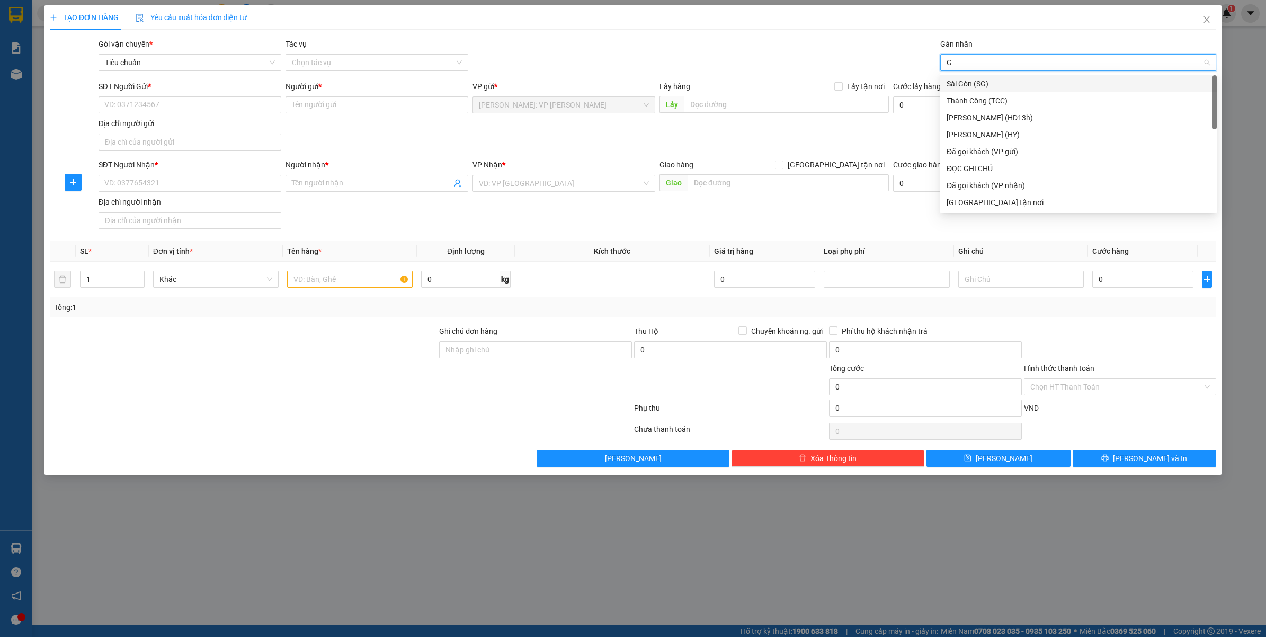
type input "GT"
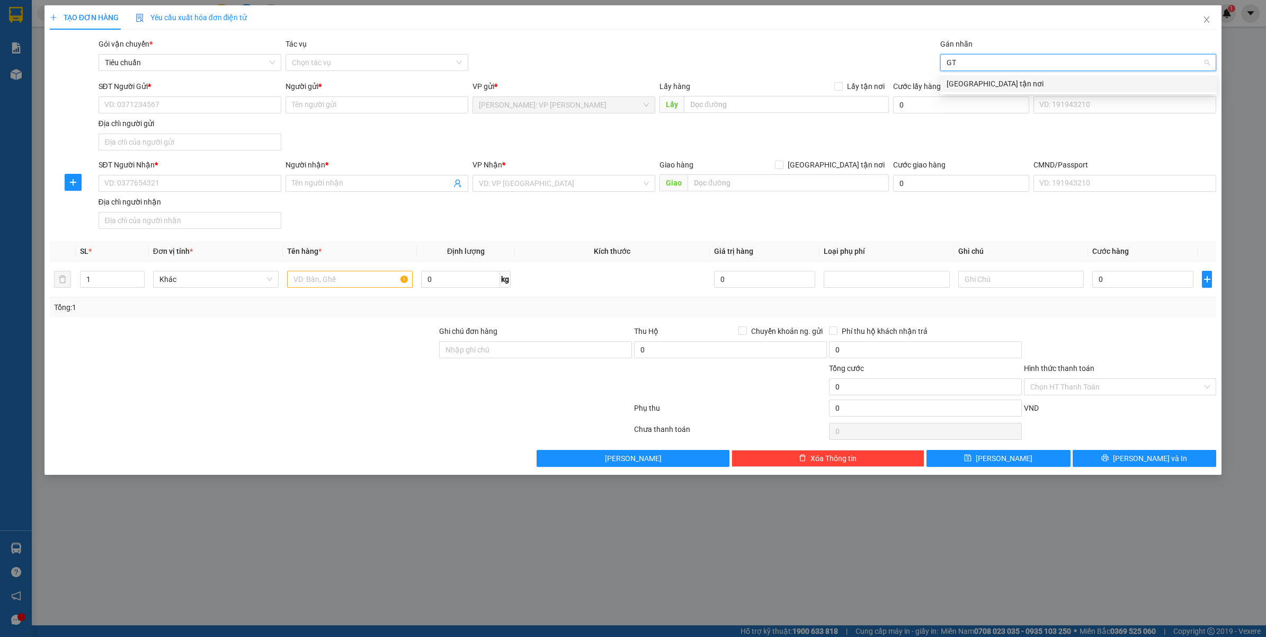
click at [965, 76] on div "[GEOGRAPHIC_DATA] tận nơi" at bounding box center [1078, 83] width 276 height 17
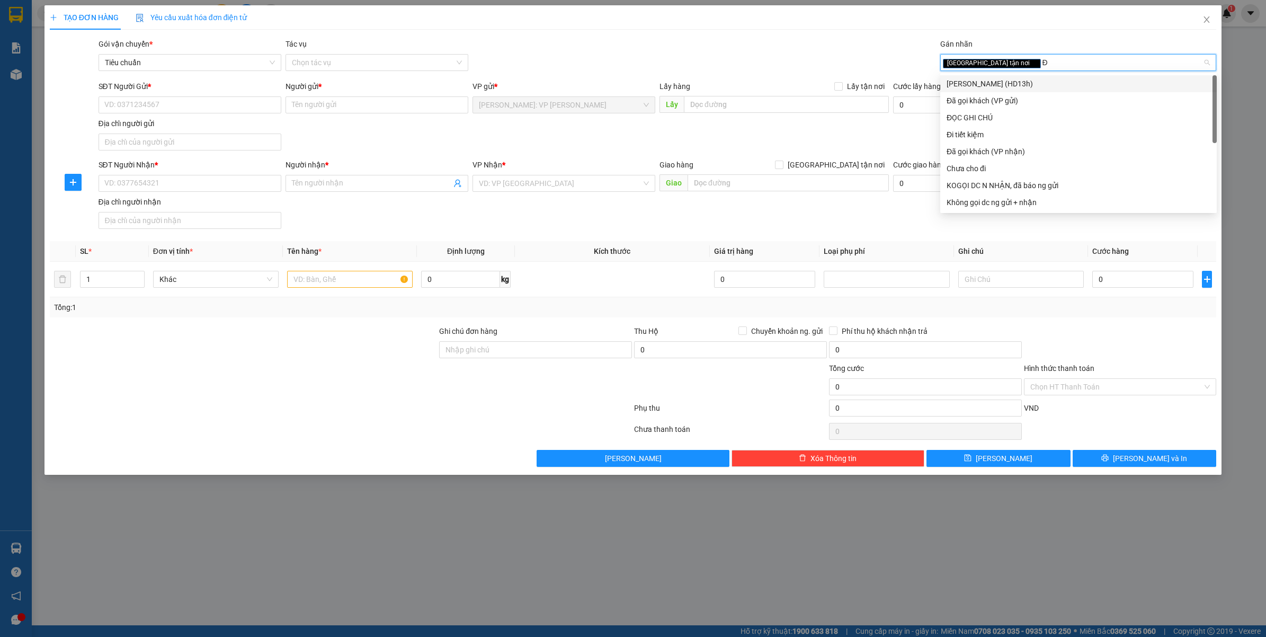
type input "ĐA"
click at [965, 78] on div "Đã gọi khách (VP gửi)" at bounding box center [1078, 84] width 264 height 12
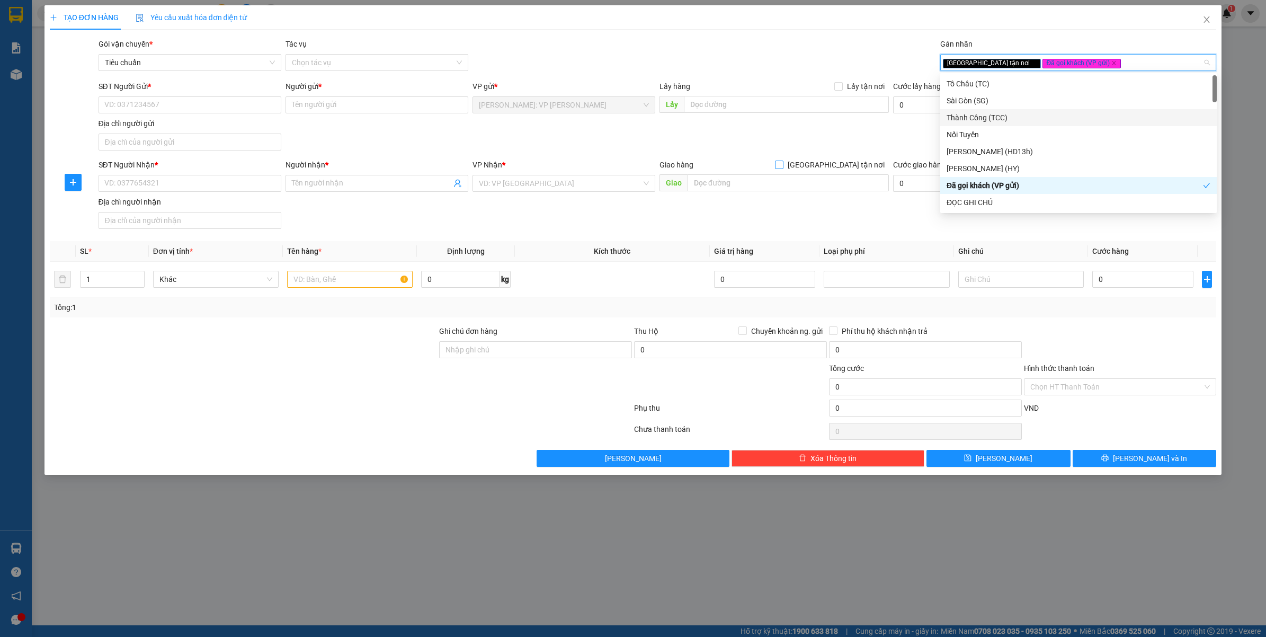
click at [882, 167] on span "[GEOGRAPHIC_DATA] tận nơi" at bounding box center [835, 165] width 105 height 12
click at [782, 167] on input "[GEOGRAPHIC_DATA] tận nơi" at bounding box center [778, 163] width 7 height 7
checkbox input "true"
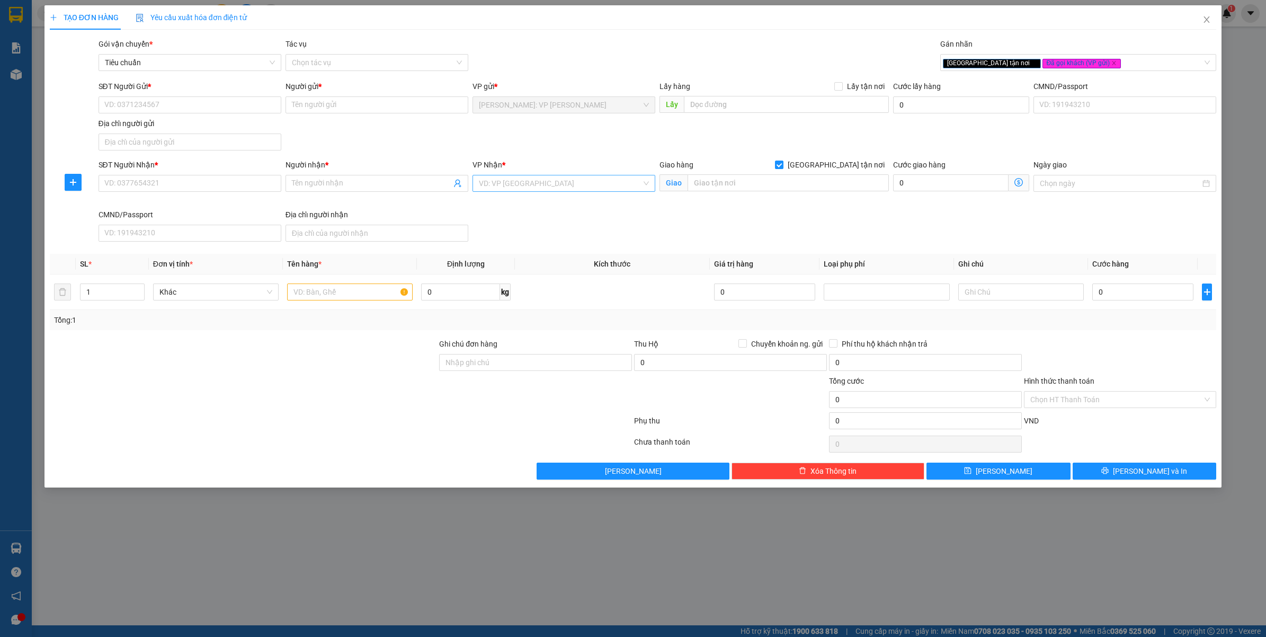
click at [637, 187] on input "search" at bounding box center [560, 183] width 163 height 16
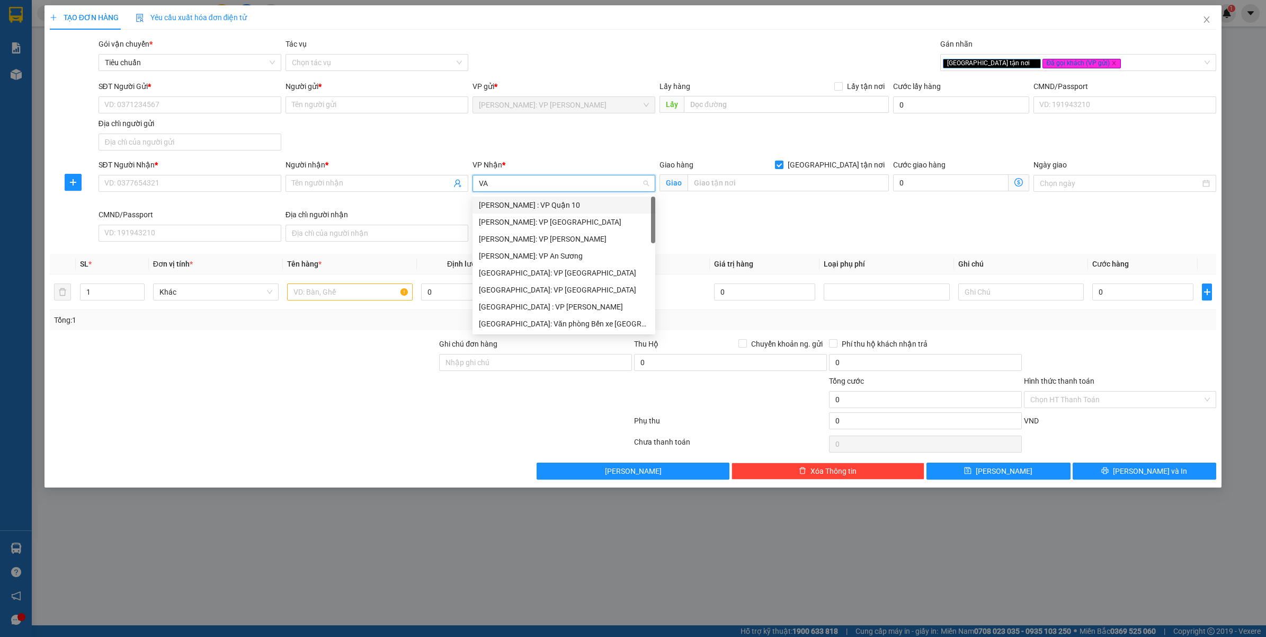
type input "VĂ"
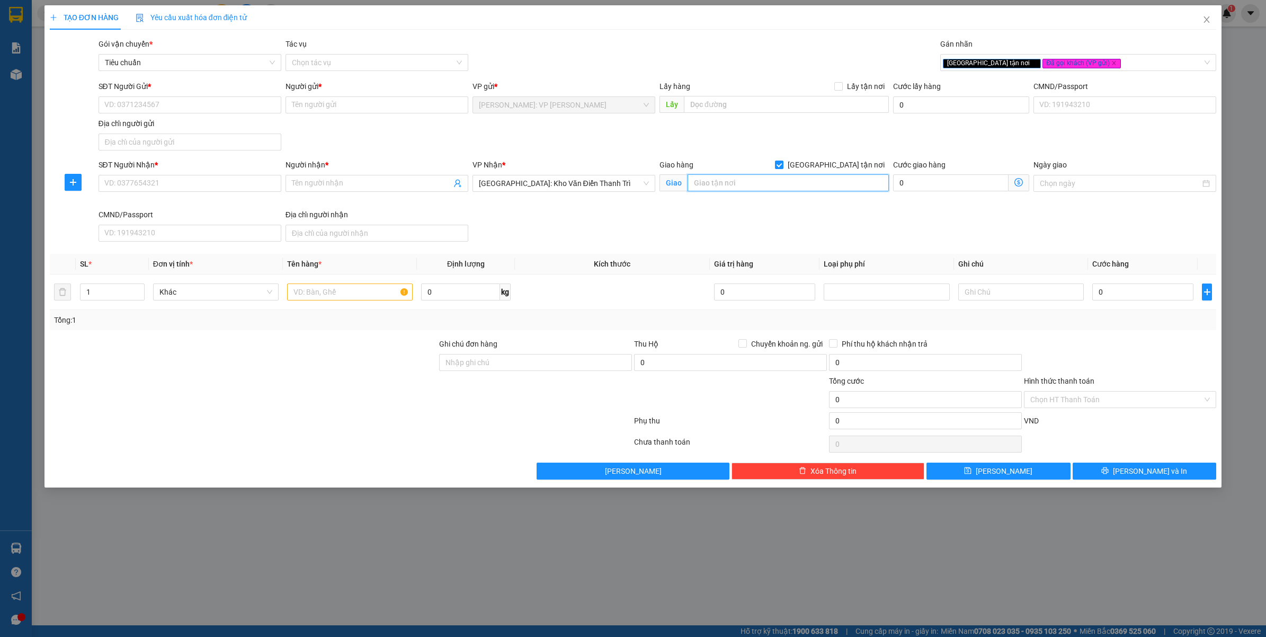
click at [729, 178] on input "text" at bounding box center [787, 182] width 201 height 17
type input "SỐ 6 NGÕ 27 - TRUNG TỰU - BẮC TỪ LIÊM - HÀ NỘI"
click at [128, 176] on input "SĐT Người Nhận *" at bounding box center [189, 183] width 183 height 17
type input "0989427863"
click at [191, 207] on div "0989427863 - HỒNG HUYỀN PHẠM" at bounding box center [190, 206] width 170 height 12
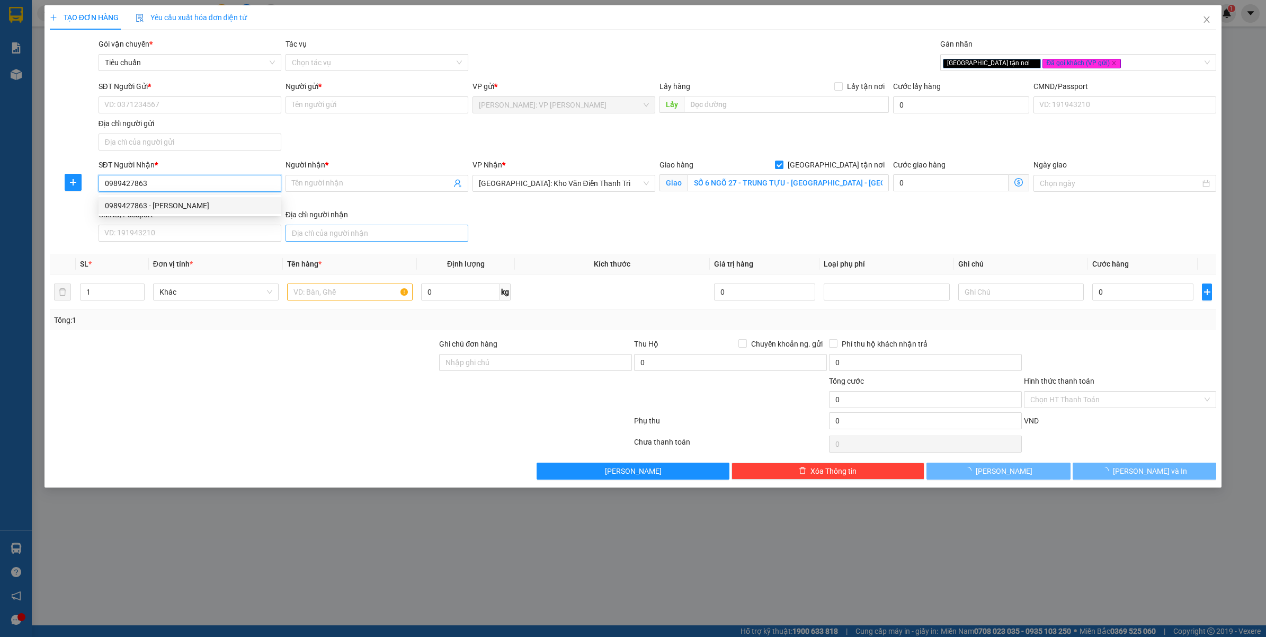
type input "[PERSON_NAME]"
checkbox input "true"
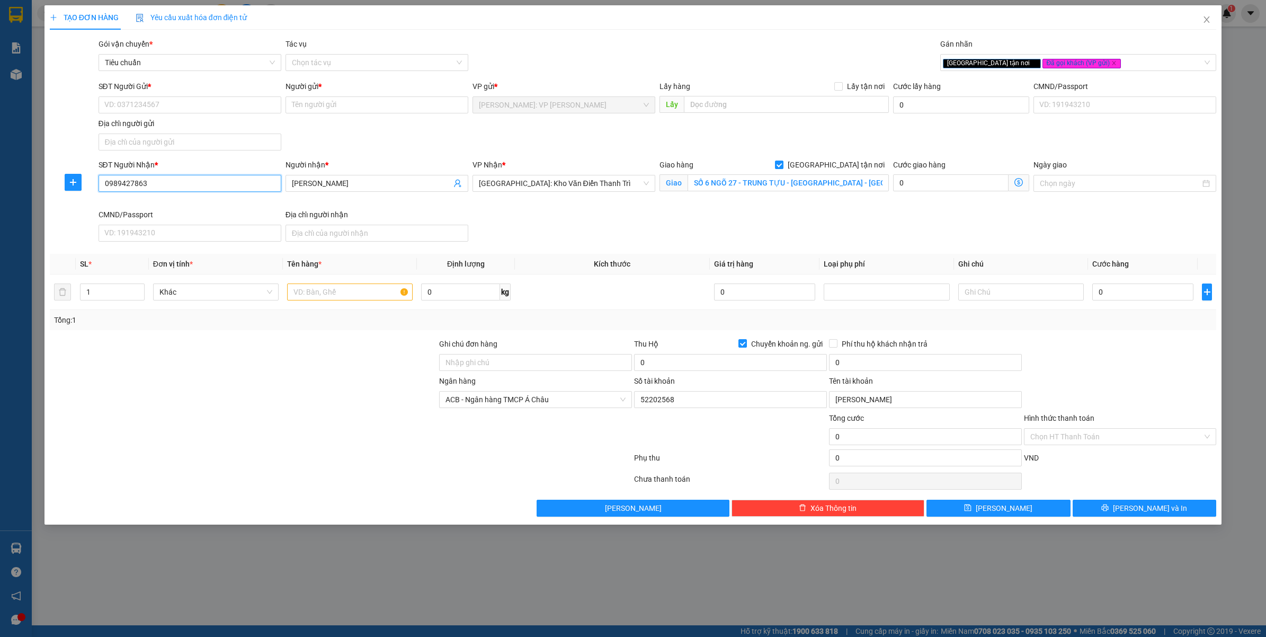
type input "52202568"
type input "[PERSON_NAME]"
type input "0989427863"
click at [167, 104] on input "SĐT Người Gửi *" at bounding box center [189, 104] width 183 height 17
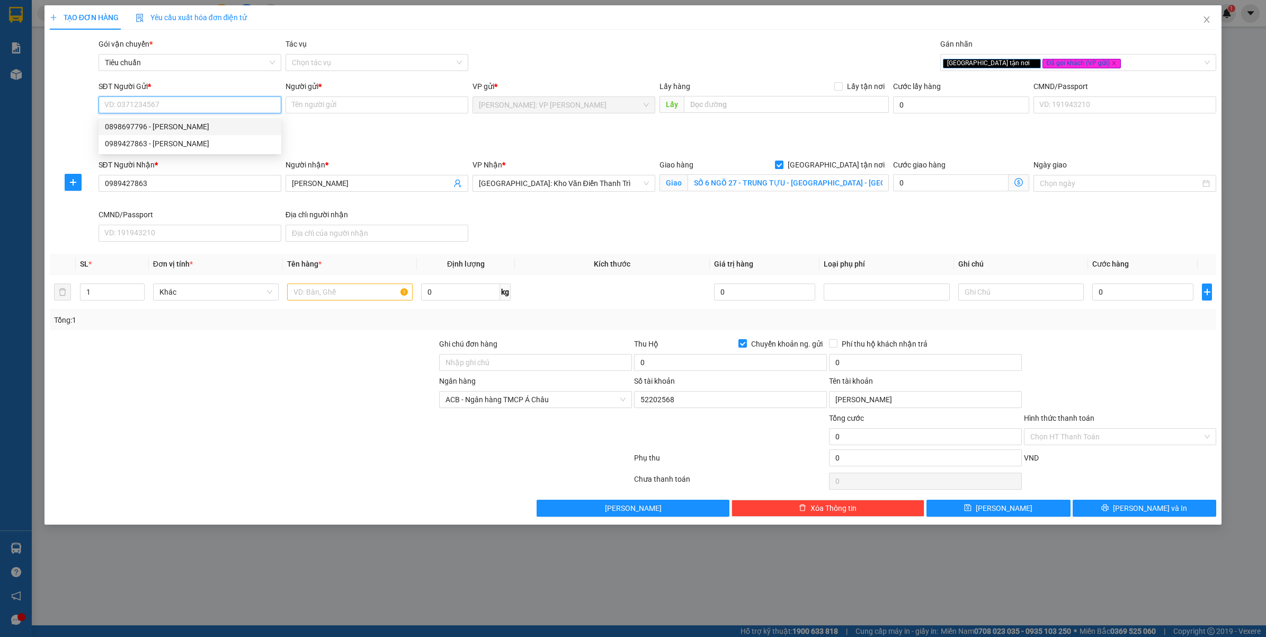
click at [207, 121] on div "0898697796 - NGUYỄN HOÀNG ANH" at bounding box center [190, 127] width 170 height 12
type input "0898697796"
type input "[PERSON_NAME]"
click at [329, 300] on input "text" at bounding box center [350, 291] width 126 height 17
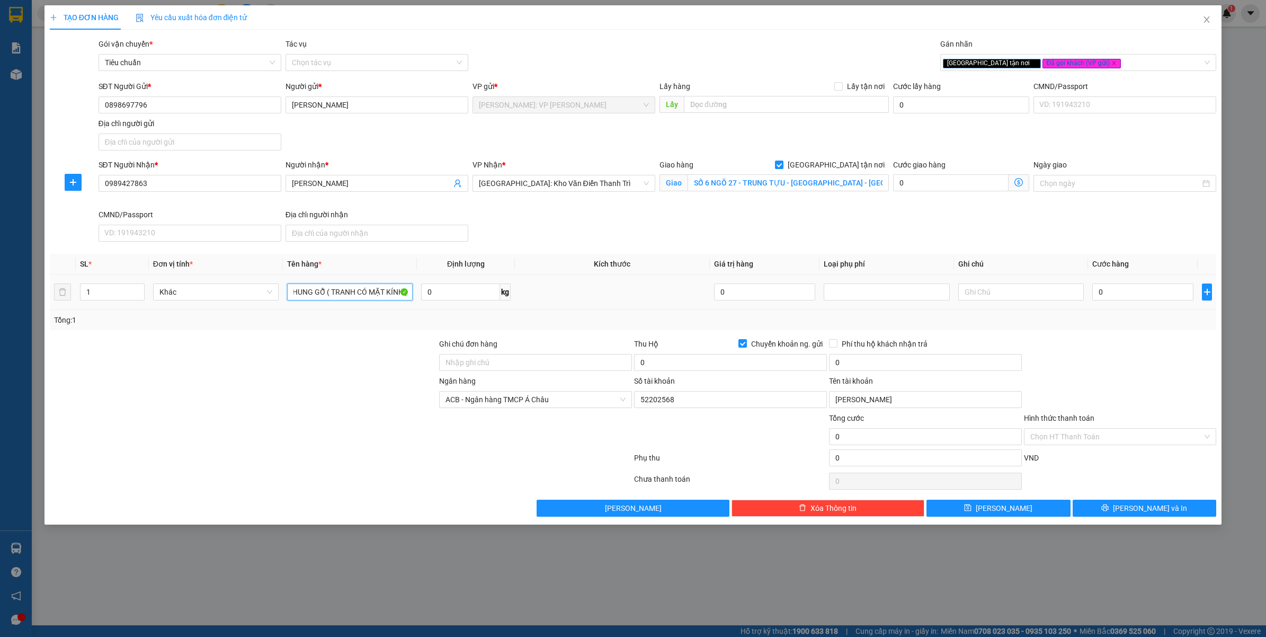
scroll to position [0, 16]
type input "1 KHUNG GỖ ( TRANH CÓ MẶT KÍNH )"
click at [294, 368] on div at bounding box center [244, 356] width 390 height 37
click at [528, 353] on div "Ghi chú đơn hàng" at bounding box center [535, 346] width 193 height 16
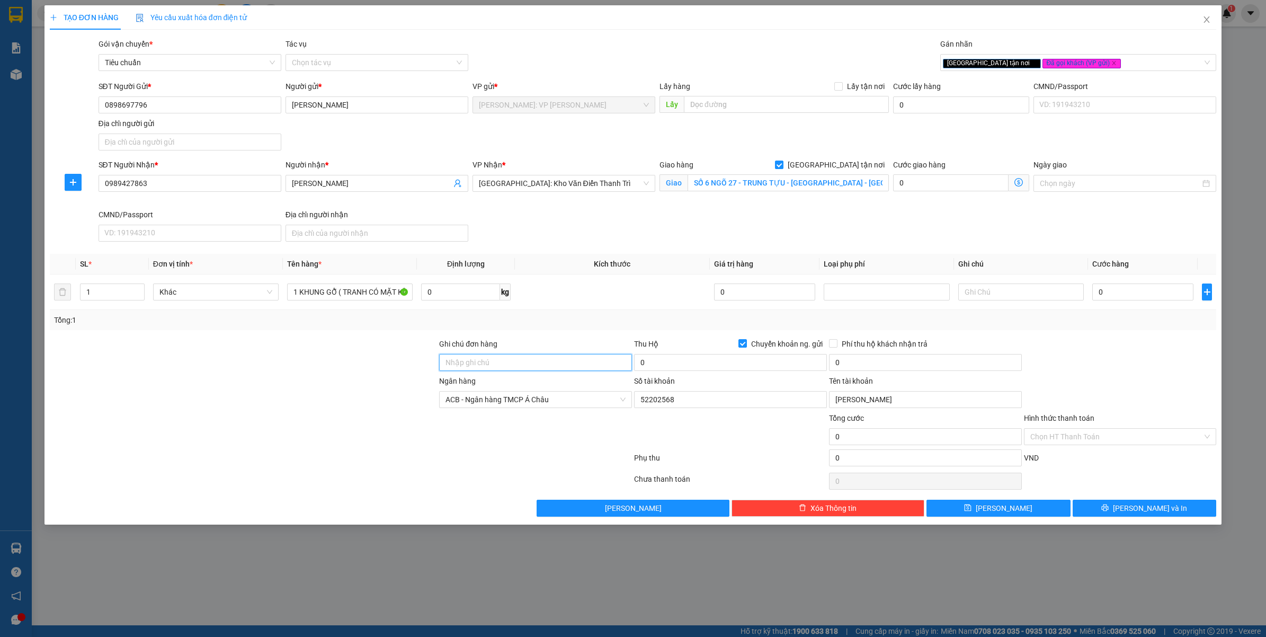
click at [528, 355] on input "Ghi chú đơn hàng" at bounding box center [535, 362] width 193 height 17
click at [272, 410] on div at bounding box center [244, 393] width 390 height 37
type input "HÀNG DỄ VỠ VẬN CHUYỂN NHẸ TAY - HƯ VỠ KHÔNG ĐỀN"
click at [258, 406] on div at bounding box center [244, 393] width 390 height 37
click at [678, 351] on div "Thu Hộ Chuyển khoản ng. gửi" at bounding box center [730, 346] width 193 height 16
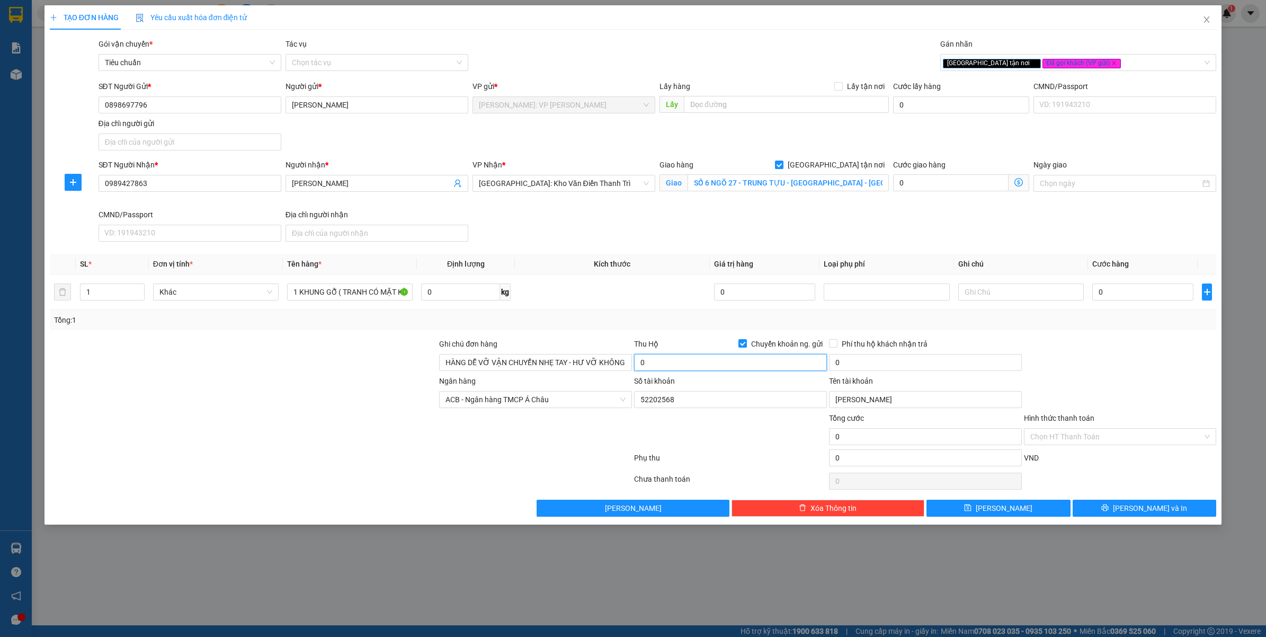
click at [679, 359] on input "0" at bounding box center [730, 362] width 193 height 17
type input "4.550.000"
click at [670, 334] on div "Transit Pickup Surcharge Ids Transit Deliver Surcharge Ids Transit Deliver Surc…" at bounding box center [633, 277] width 1167 height 478
click at [861, 342] on span "Phí thu hộ khách nhận trả" at bounding box center [884, 344] width 94 height 12
click at [836, 342] on input "Phí thu hộ khách nhận trả" at bounding box center [832, 342] width 7 height 7
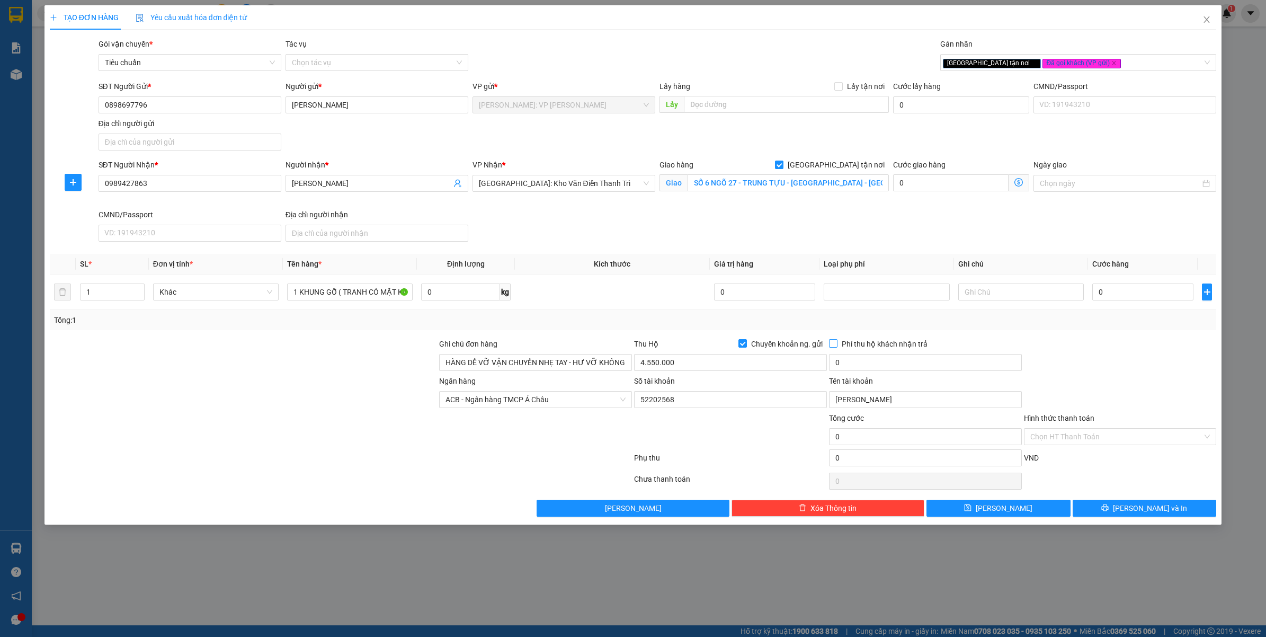
checkbox input "true"
click at [848, 359] on input "0" at bounding box center [925, 362] width 193 height 17
click at [1140, 289] on input "0" at bounding box center [1142, 291] width 101 height 17
type input "25.000"
type input "4"
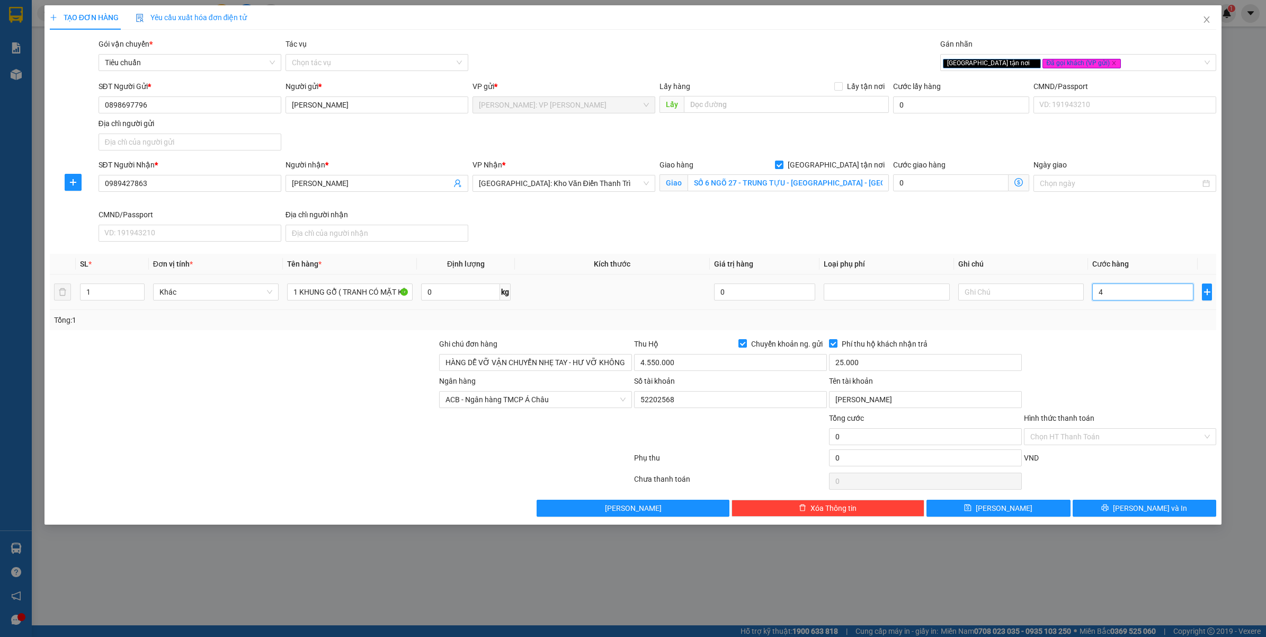
type input "4"
type input "40"
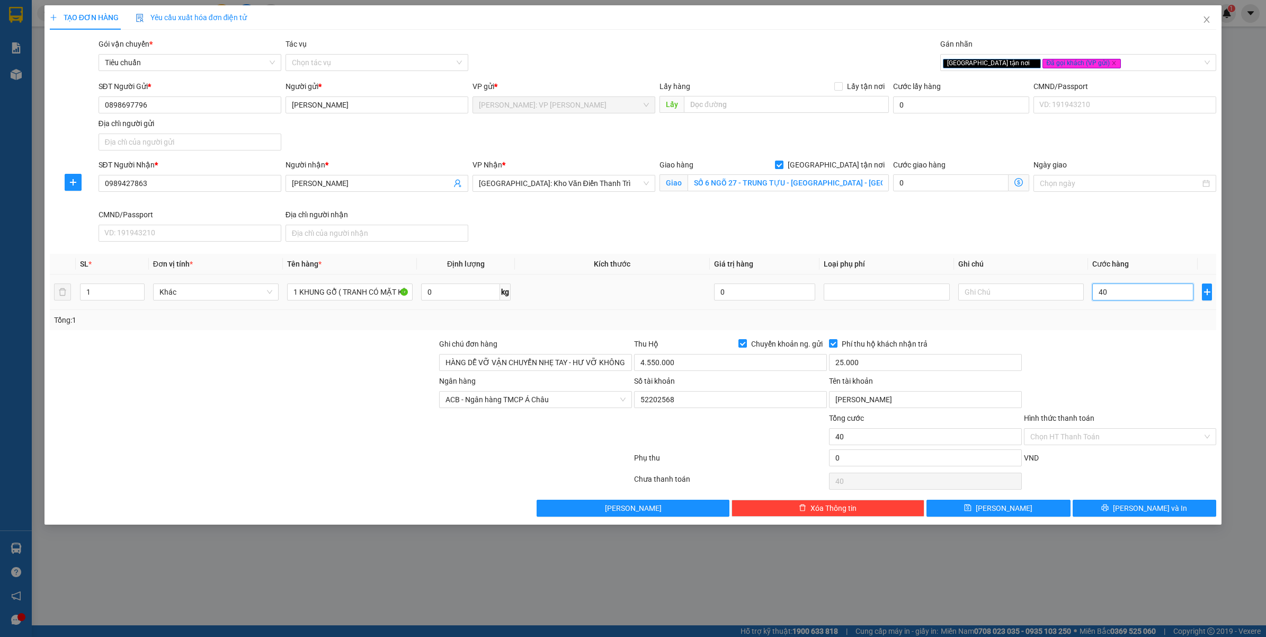
type input "400"
click at [1131, 334] on div "Transit Pickup Surcharge Ids Transit Deliver Surcharge Ids Transit Deliver Surc…" at bounding box center [633, 277] width 1167 height 478
type input "400.000"
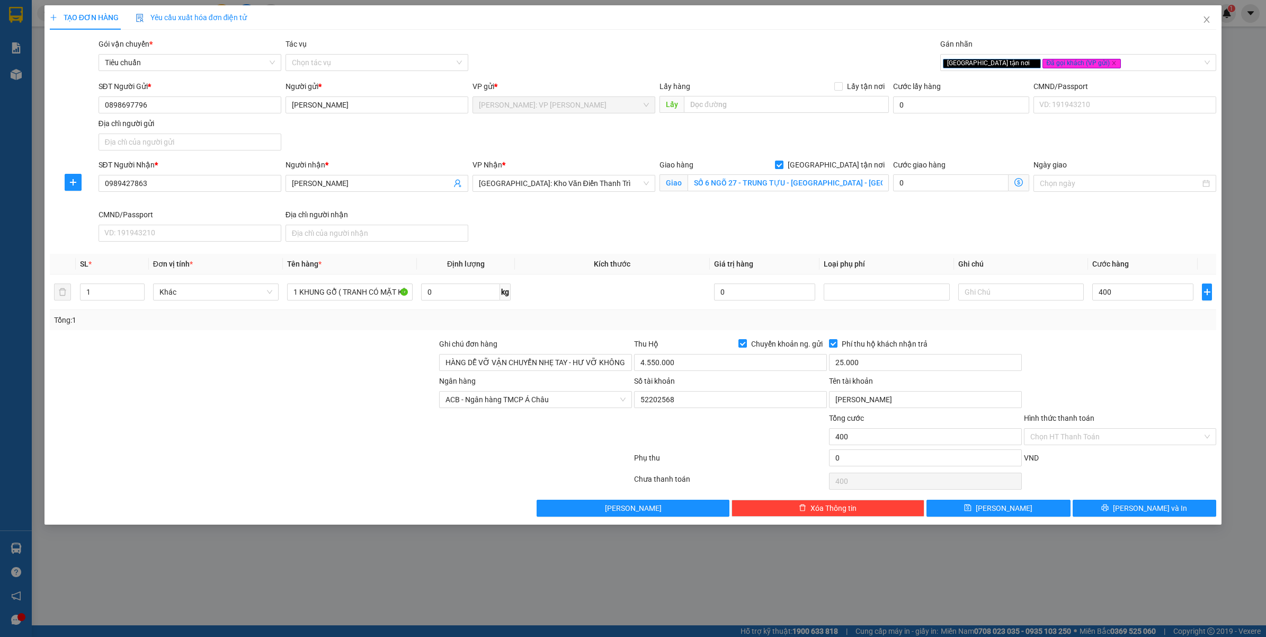
type input "400.000"
click at [1111, 512] on button "[PERSON_NAME] và In" at bounding box center [1144, 507] width 144 height 17
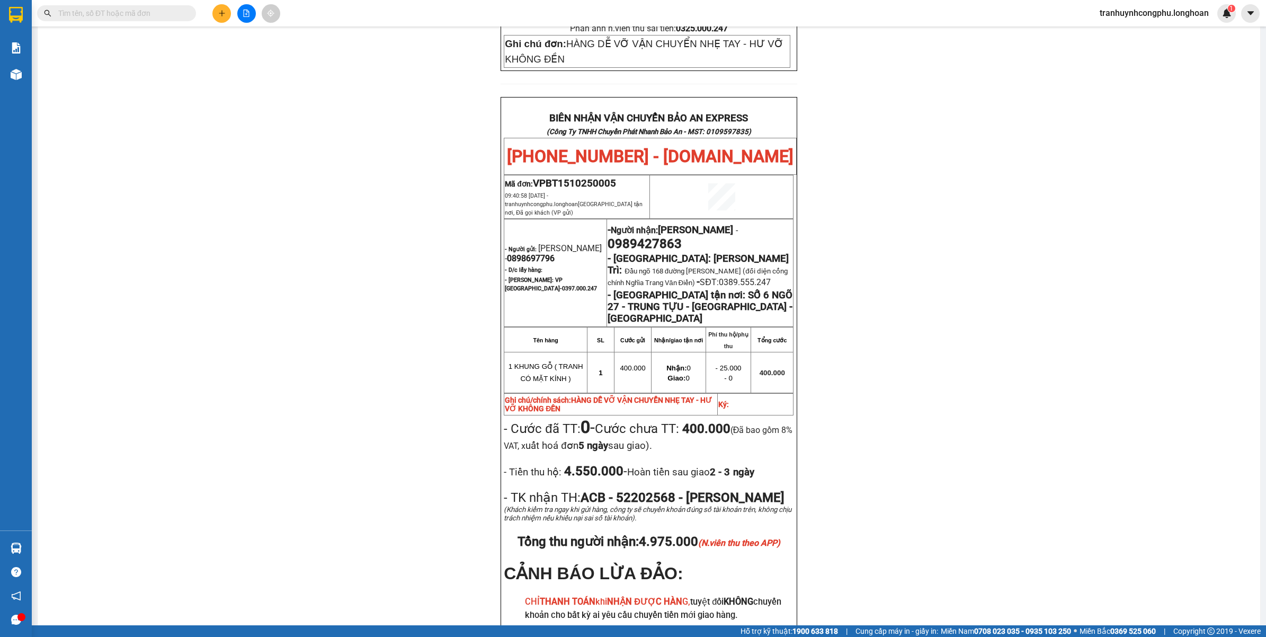
scroll to position [494, 0]
click at [661, 235] on span "0989427863" at bounding box center [644, 242] width 74 height 15
copy span "0989427863"
click at [554, 252] on span "0898697796" at bounding box center [531, 257] width 48 height 10
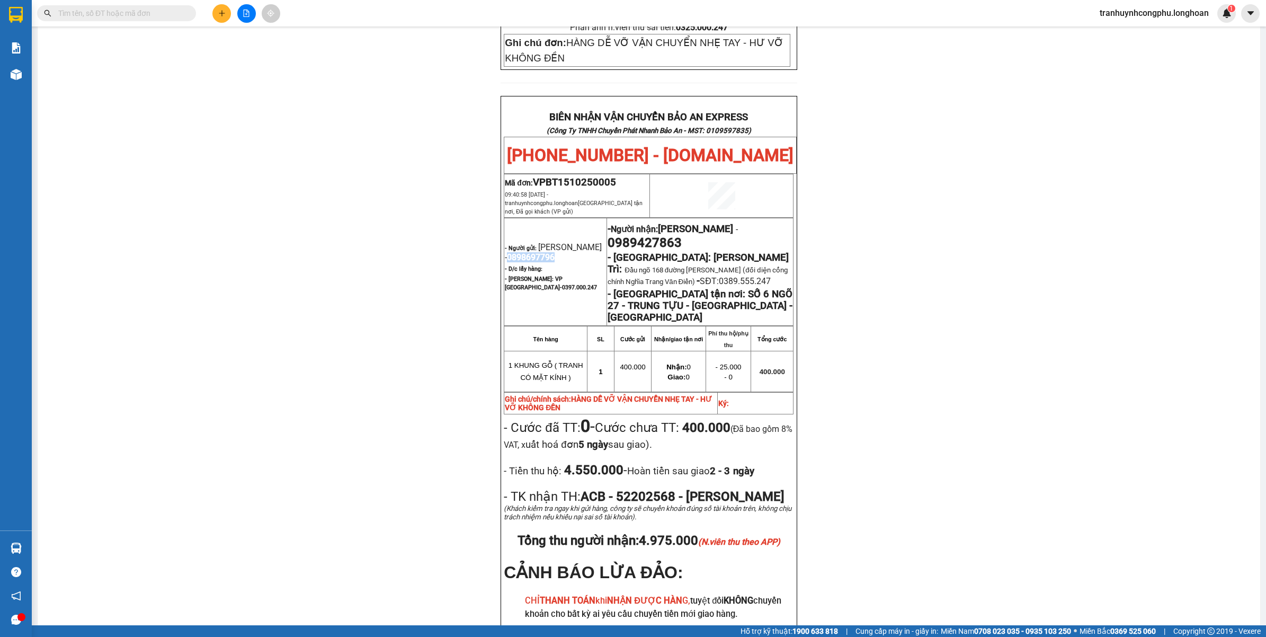
click at [554, 252] on span "0898697796" at bounding box center [531, 257] width 48 height 10
copy span "0898697796"
click at [890, 417] on div "PHIẾU DÁN LÊN HÀNG Ngày in phiếu: 09:40 ngày 15-10-2025 CSKH: 1900.06.88.33 CÔN…" at bounding box center [648, 158] width 1197 height 1118
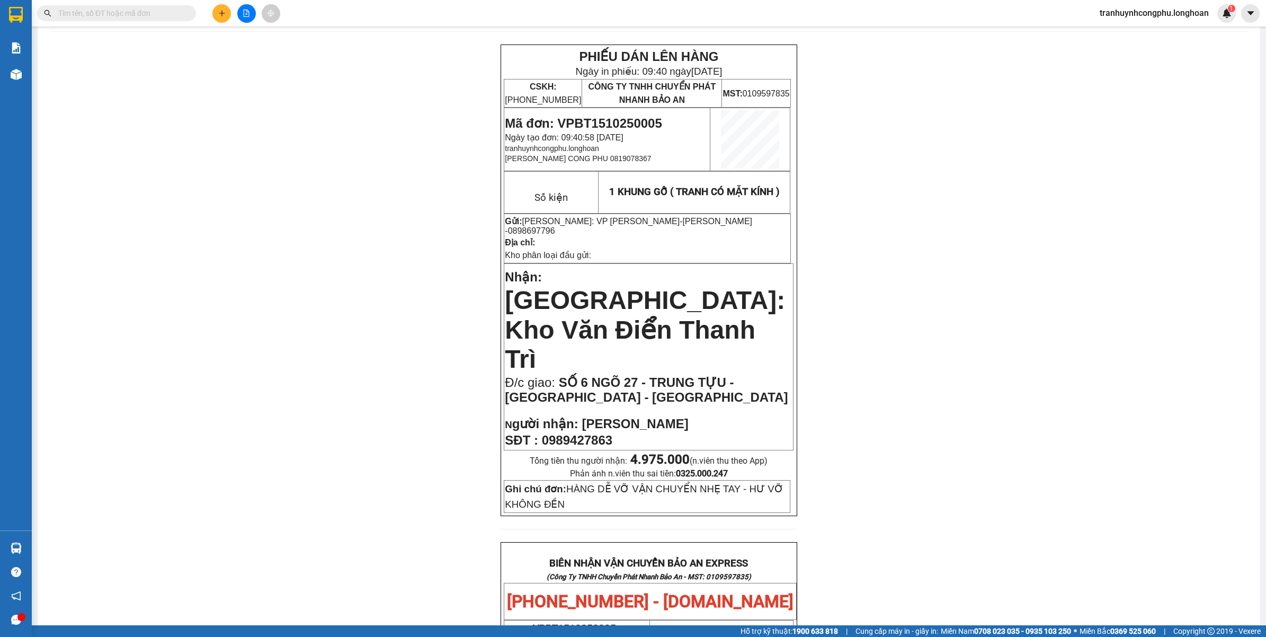
scroll to position [0, 0]
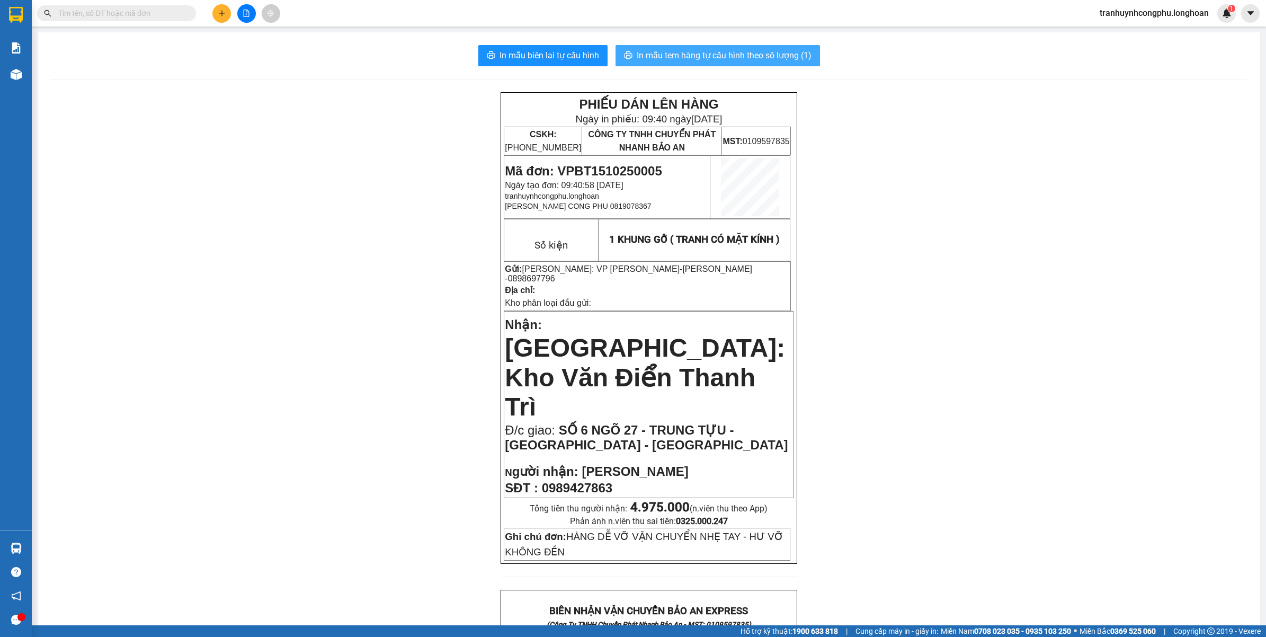
click at [738, 62] on span "In mẫu tem hàng tự cấu hình theo số lượng (1)" at bounding box center [724, 55] width 175 height 13
click at [592, 168] on span "Mã đơn: VPBT1510250005" at bounding box center [583, 171] width 157 height 14
copy span "VPBT1510250005"
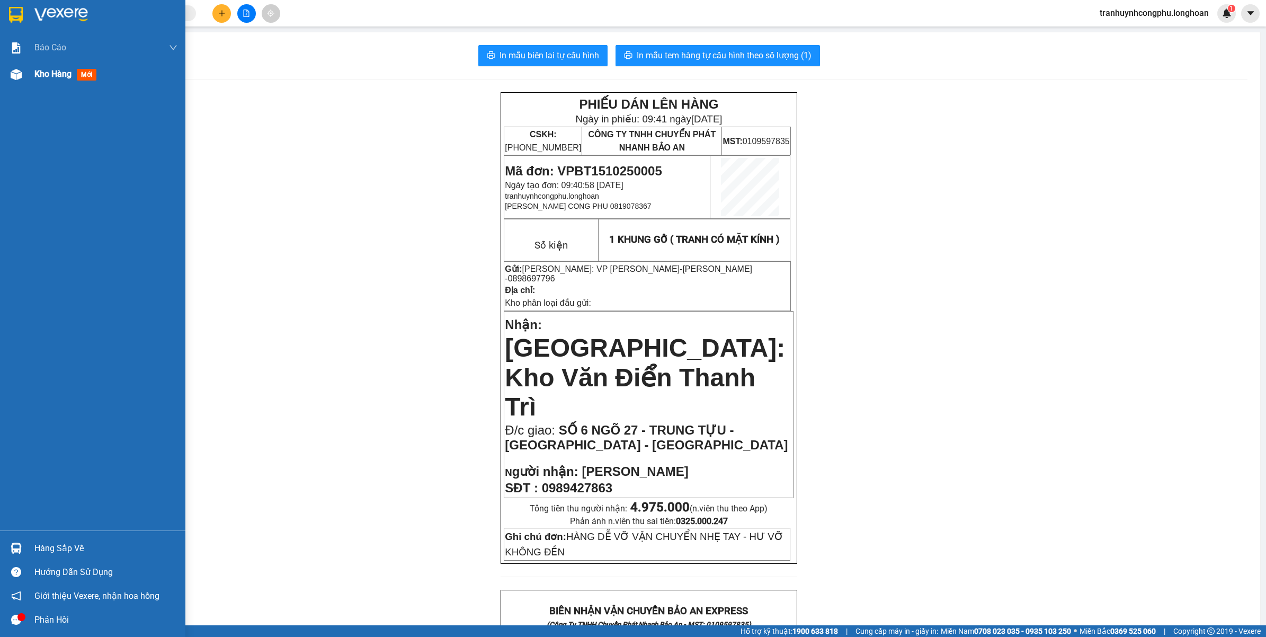
click at [28, 78] on div "Kho hàng mới" at bounding box center [92, 74] width 185 height 26
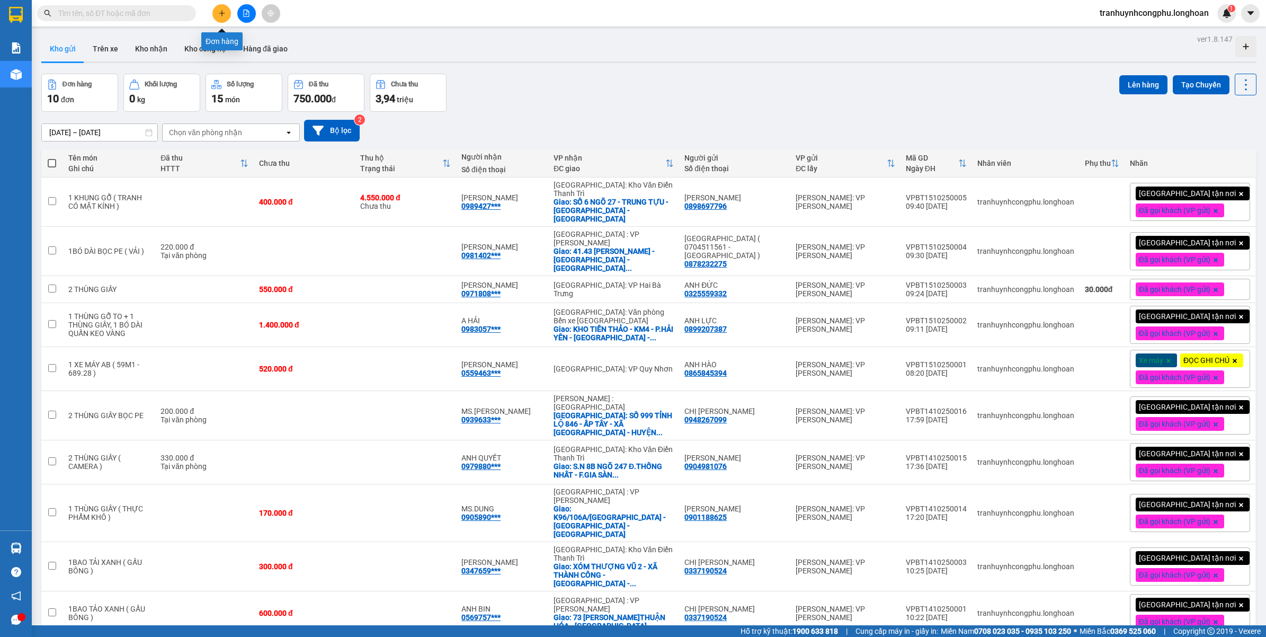
click at [228, 15] on button at bounding box center [221, 13] width 19 height 19
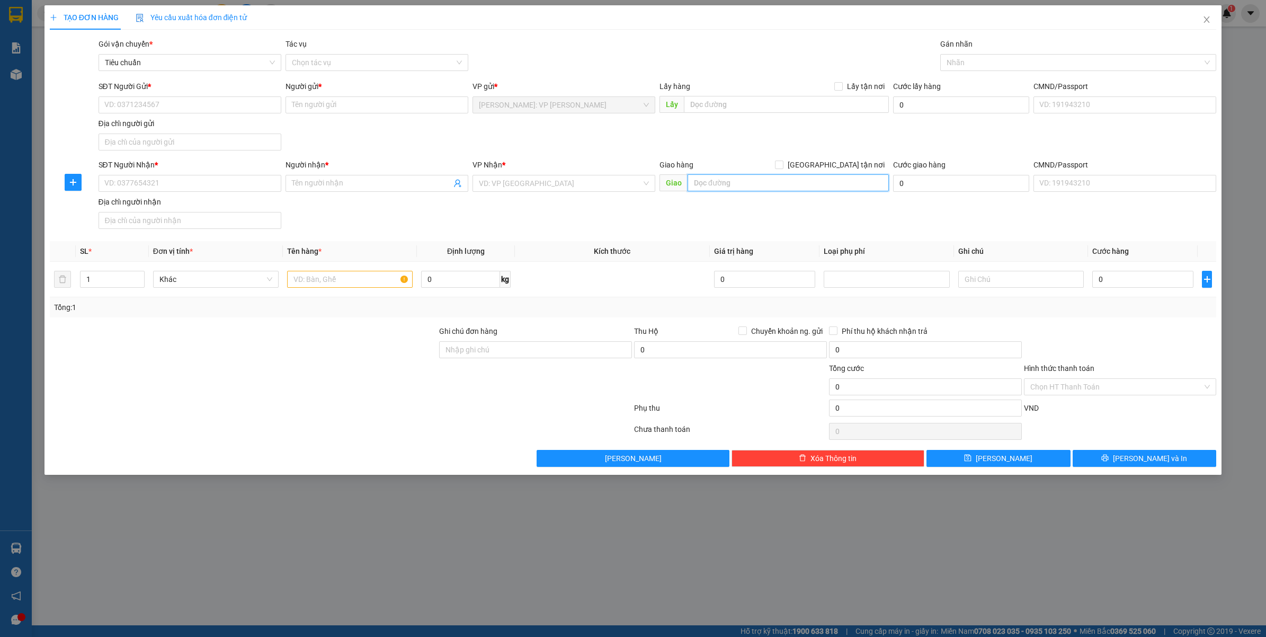
click at [721, 182] on input "text" at bounding box center [787, 182] width 201 height 17
paste input "124 HAI BÀ TRƯNG - HOÀN KIẾM - HÀ NỘI"
type input "124 HAI BÀ TRƯNG - HOÀN KIẾM - HÀ NỘI"
drag, startPoint x: 702, startPoint y: 236, endPoint x: 853, endPoint y: 176, distance: 162.6
click at [702, 236] on div "Transit Pickup Surcharge Ids Transit Deliver Surcharge Ids Transit Deliver Surc…" at bounding box center [633, 252] width 1167 height 428
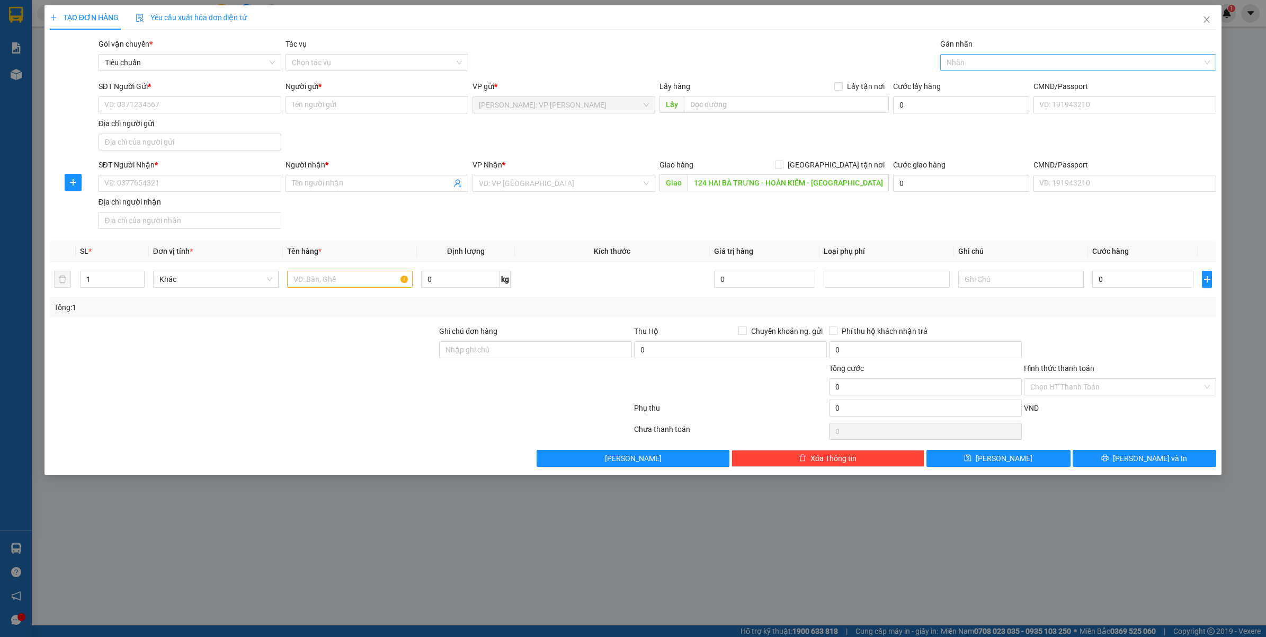
click at [966, 65] on div at bounding box center [1073, 62] width 261 height 13
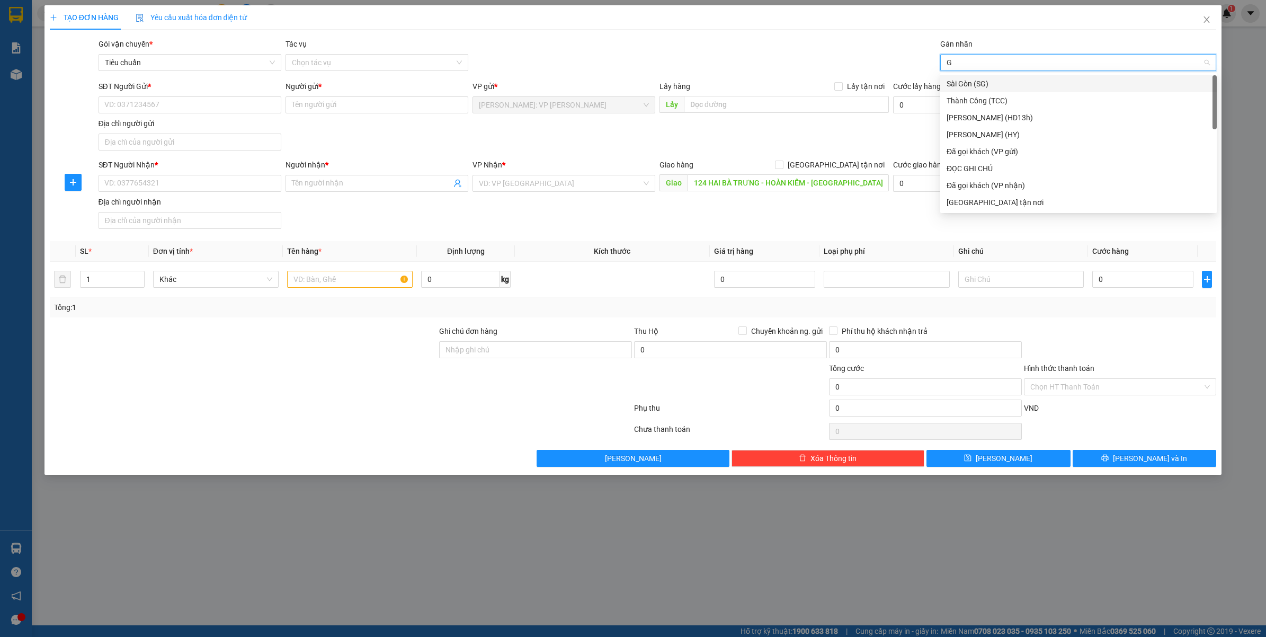
type input "GT"
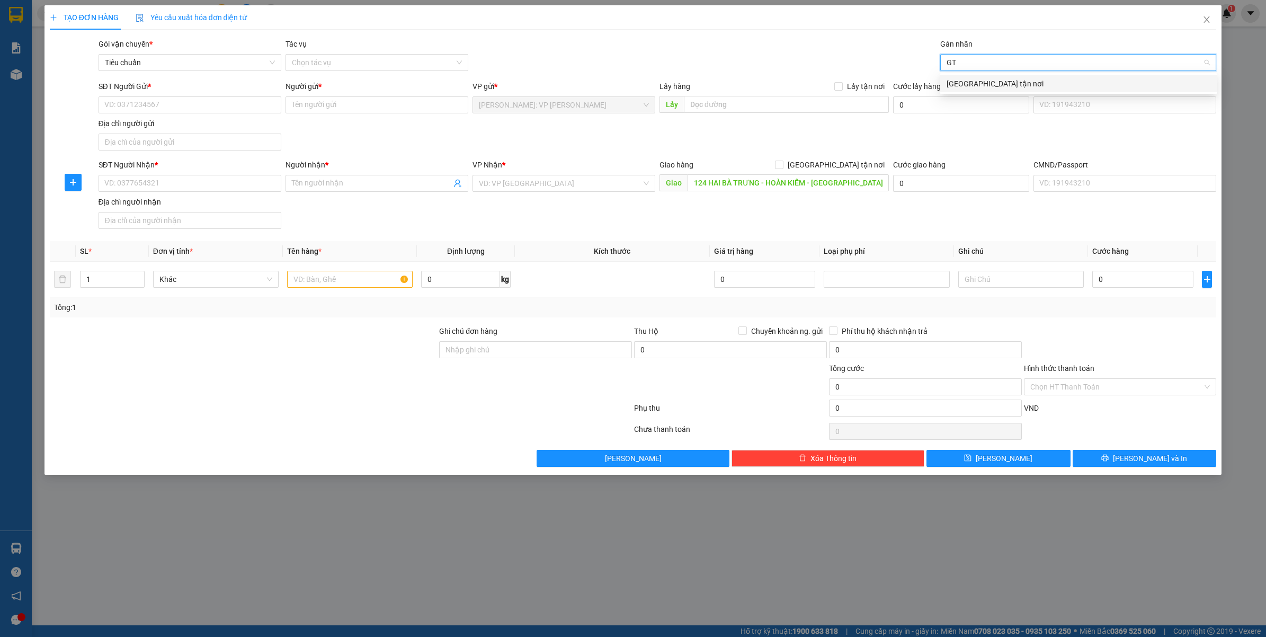
click at [949, 83] on div "[GEOGRAPHIC_DATA] tận nơi" at bounding box center [1078, 84] width 264 height 12
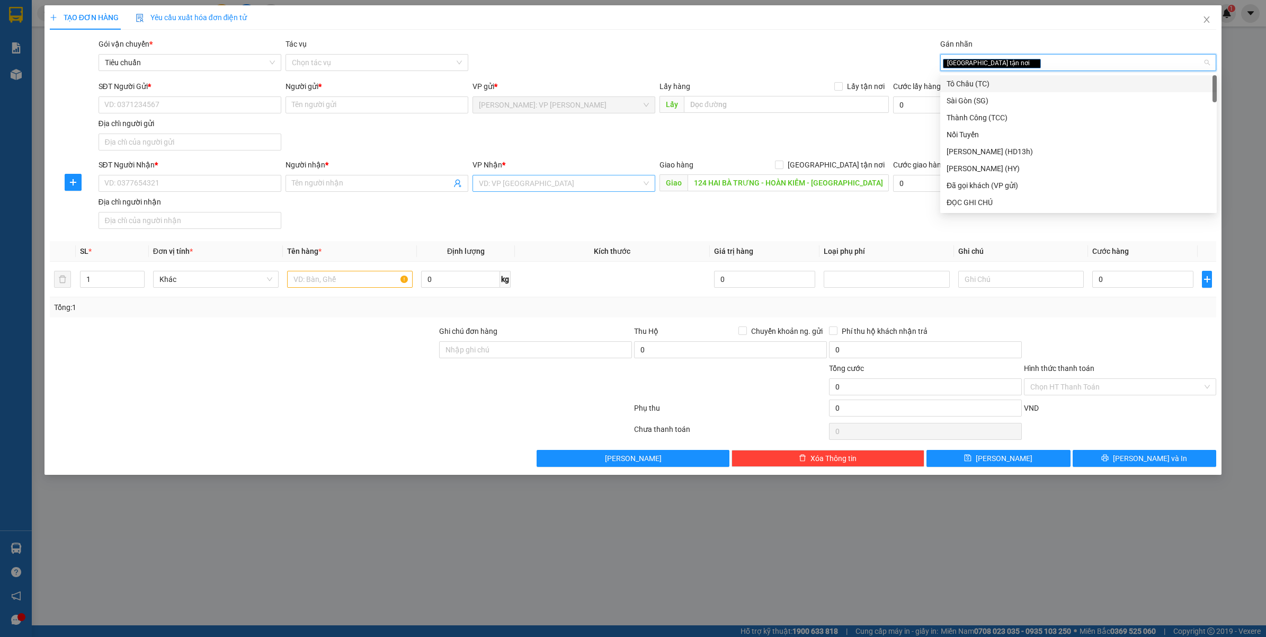
click at [541, 189] on input "search" at bounding box center [560, 183] width 163 height 16
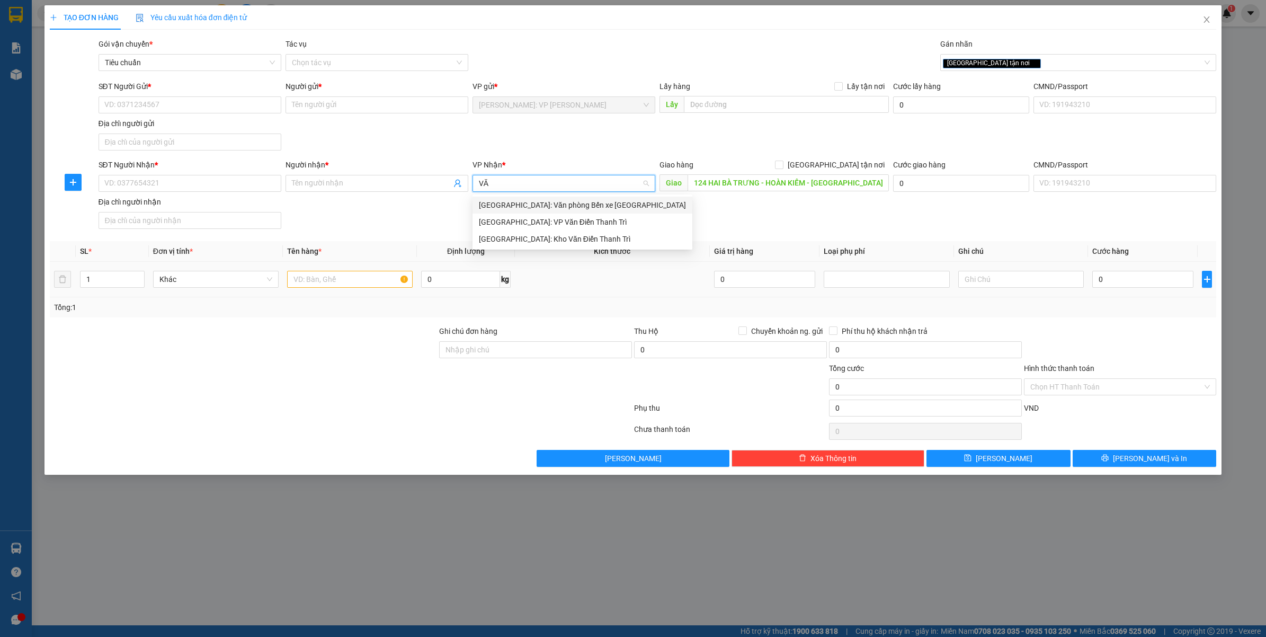
type input "VĂN"
click at [544, 239] on div "[GEOGRAPHIC_DATA]: Kho Văn Điển Thanh Trì" at bounding box center [582, 239] width 207 height 12
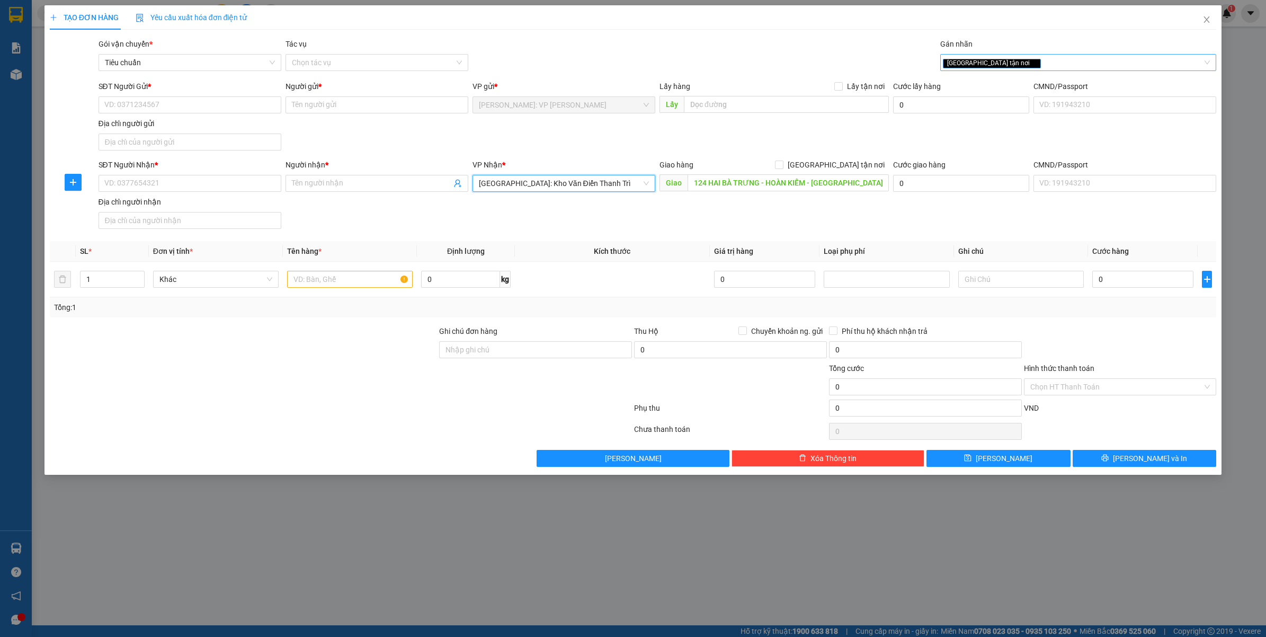
click at [1031, 62] on div "[GEOGRAPHIC_DATA] tận nơi" at bounding box center [1073, 62] width 261 height 13
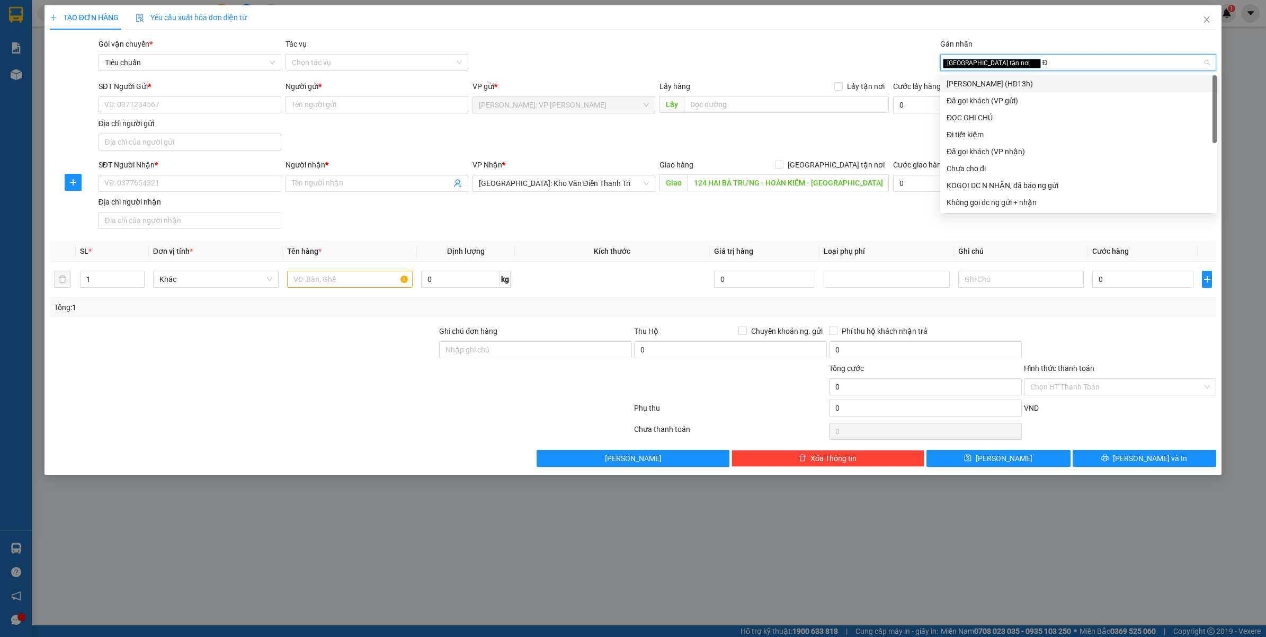
type input "ĐA"
click at [1006, 78] on div "Đã gọi khách (VP gửi)" at bounding box center [1078, 84] width 264 height 12
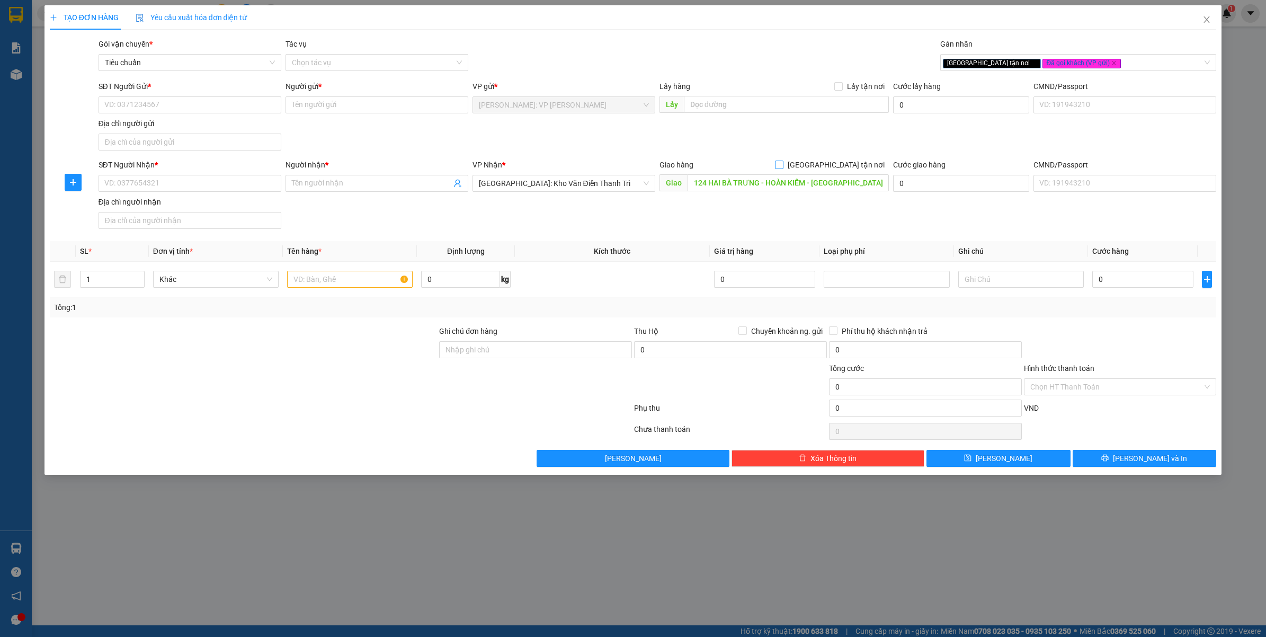
click at [782, 166] on input "[GEOGRAPHIC_DATA] tận nơi" at bounding box center [778, 163] width 7 height 7
checkbox input "true"
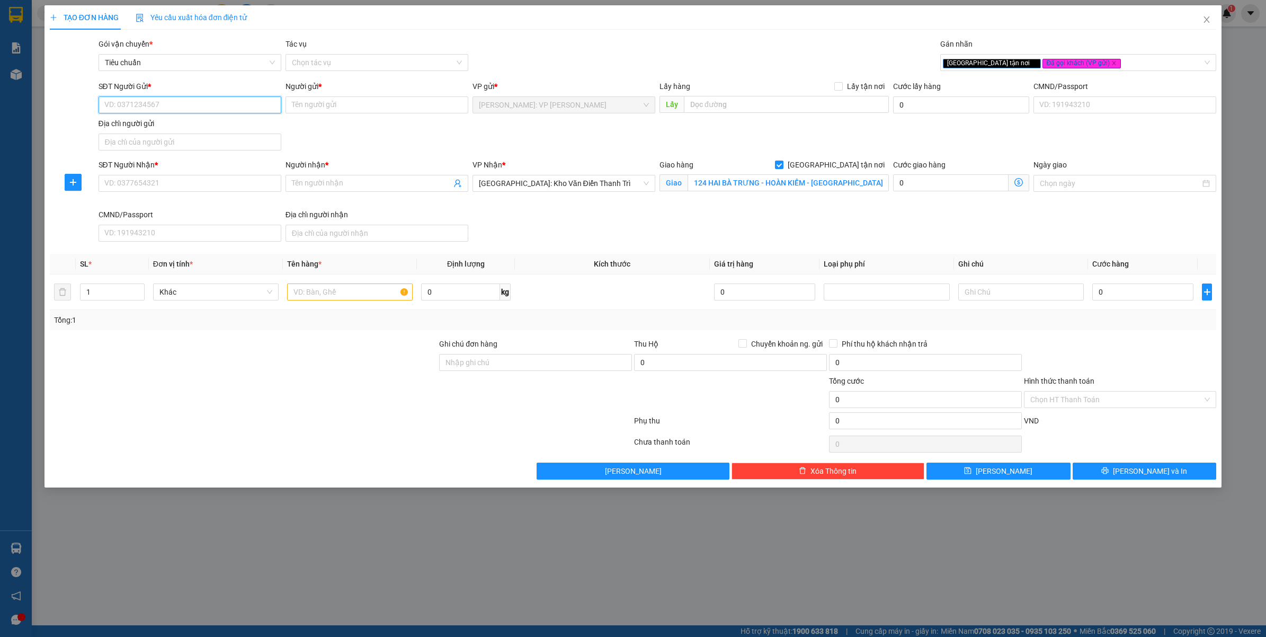
click at [172, 107] on input "SĐT Người Gửi *" at bounding box center [189, 104] width 183 height 17
type input "0935581187"
click at [335, 100] on input "Người gửi *" at bounding box center [376, 104] width 183 height 17
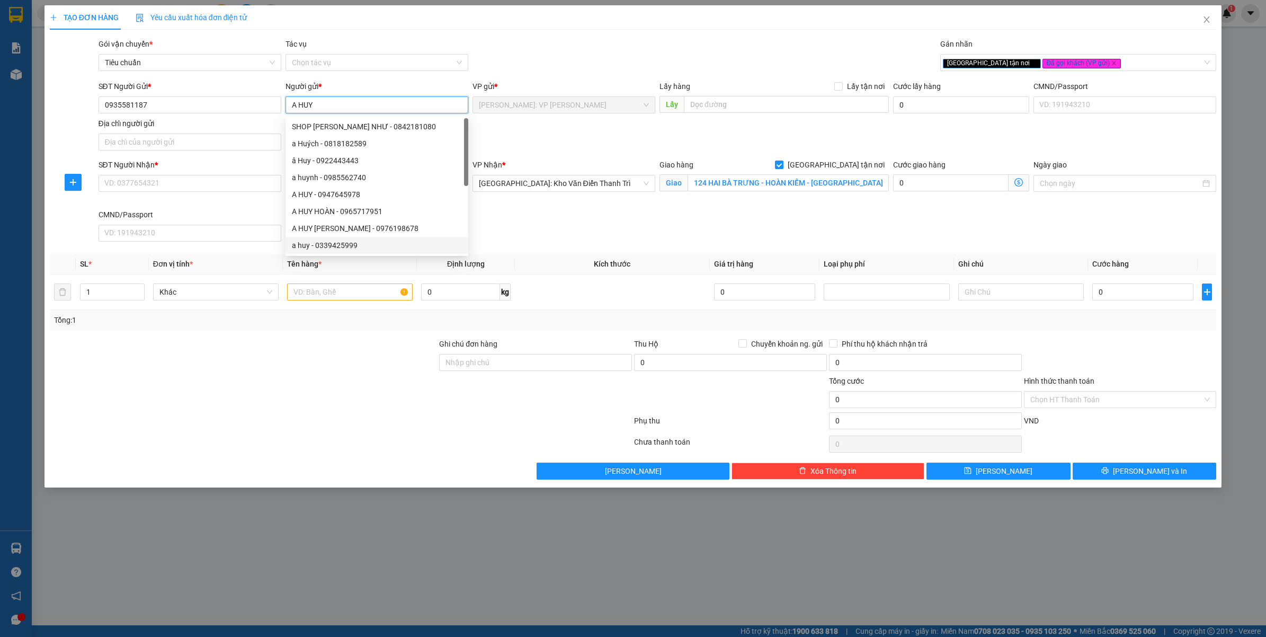
type input "A HUY"
click at [573, 153] on div "SĐT Người Gửi * 0935581187 Người gửi * A HUY VP gửi * Hồ Chí Minh: VP Bình Thạn…" at bounding box center [657, 117] width 1122 height 74
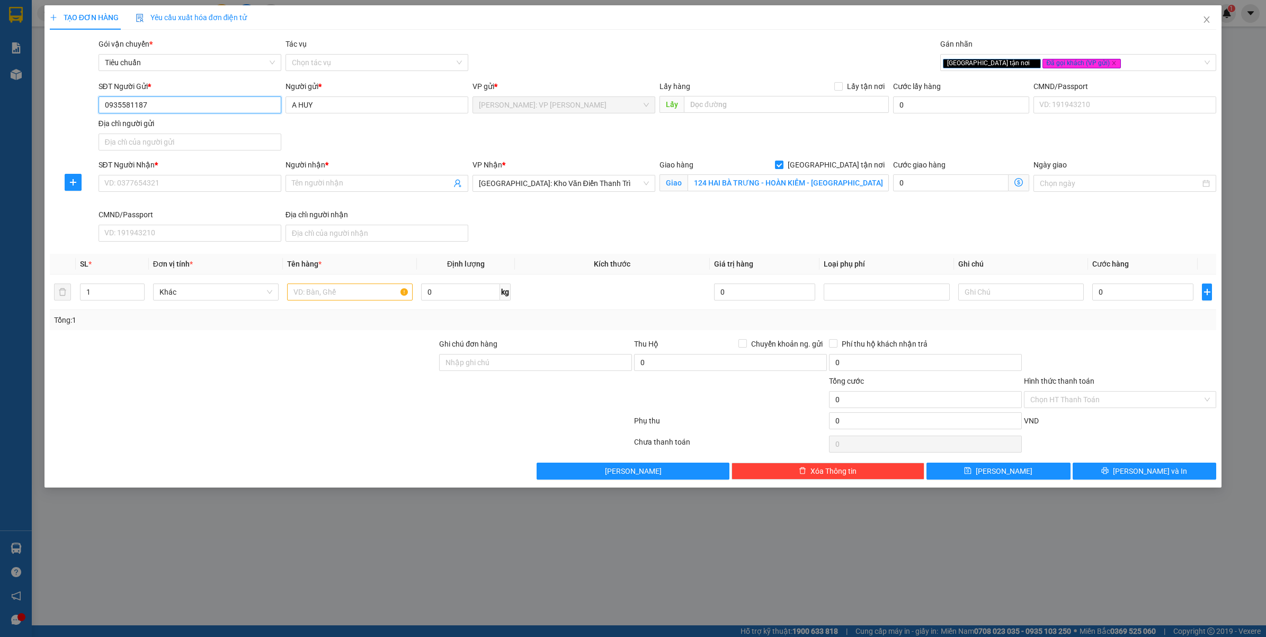
click at [220, 109] on input "0935581187" at bounding box center [189, 104] width 183 height 17
click at [209, 175] on input "SĐT Người Nhận *" at bounding box center [189, 183] width 183 height 17
paste input "0938009187"
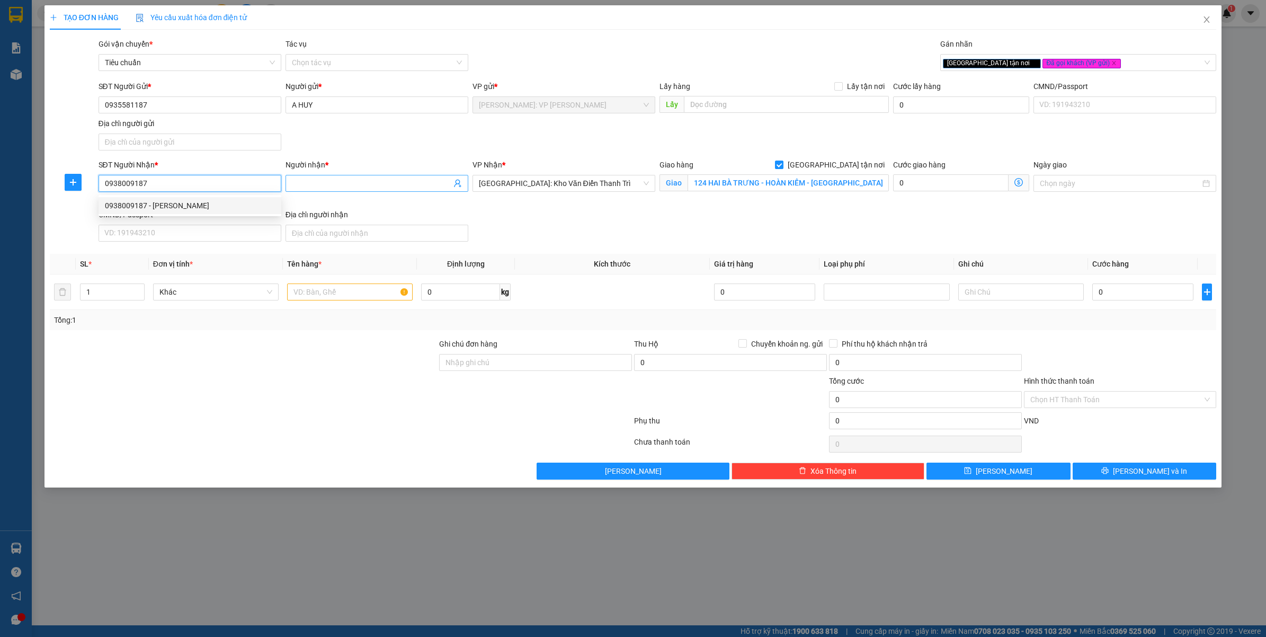
type input "0938009187"
click at [351, 185] on input "Người nhận *" at bounding box center [371, 183] width 159 height 12
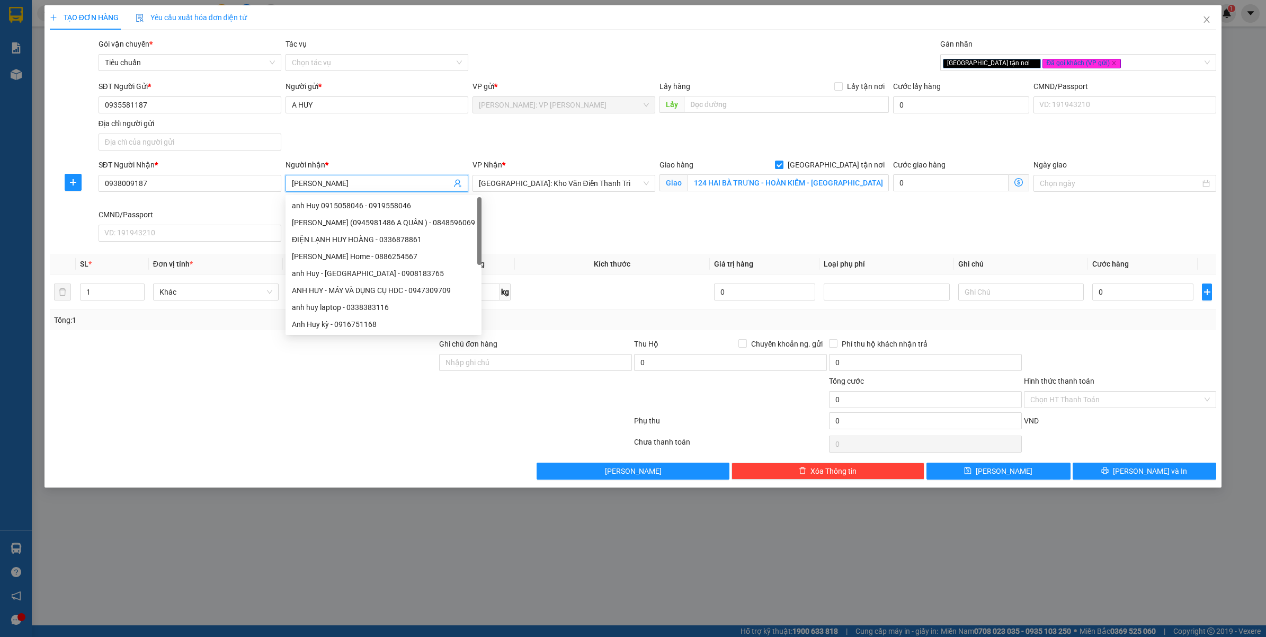
type input "[PERSON_NAME]"
click at [408, 141] on div "SĐT Người Gửi * 0935581187 Người gửi * A HUY VP gửi * Hồ Chí Minh: VP Bình Thạn…" at bounding box center [657, 117] width 1122 height 74
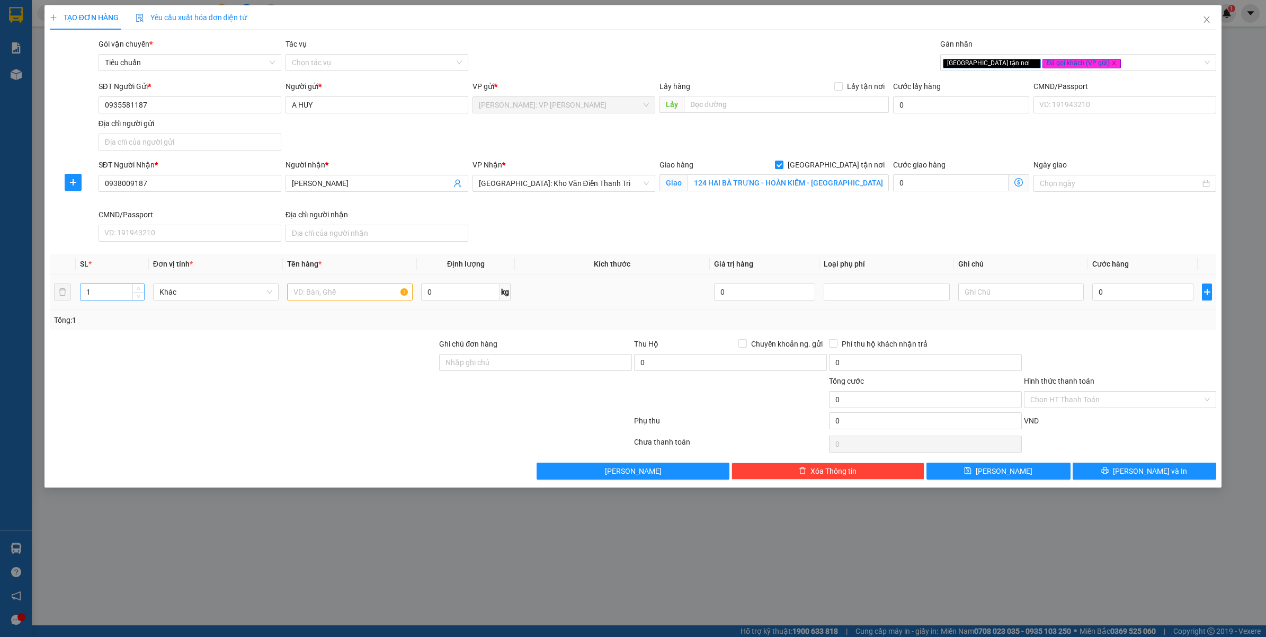
click at [106, 295] on input "1" at bounding box center [112, 292] width 64 height 16
type input "12"
click at [299, 292] on input "text" at bounding box center [350, 291] width 126 height 17
type input "1"
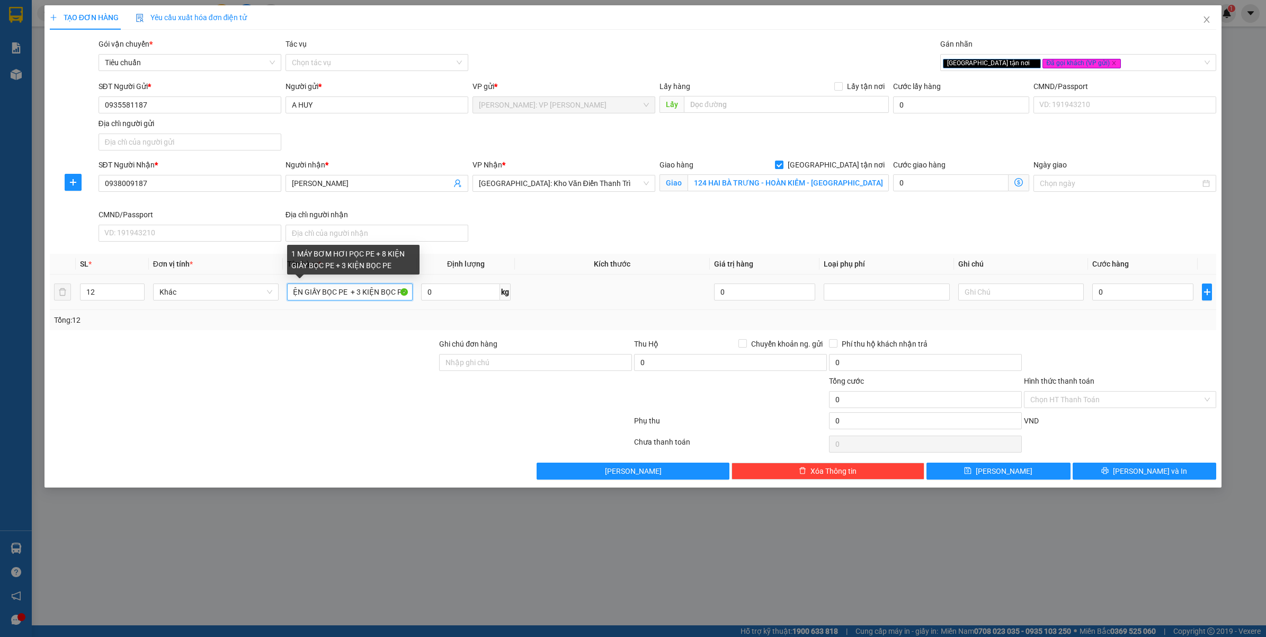
type input "1 MÁY BƠM HƠI PỌC PE + 8 KIỆN GIẤY BỌC PE + 3 KIỆN BỌC PE"
drag, startPoint x: 287, startPoint y: 361, endPoint x: 299, endPoint y: 363, distance: 12.4
click at [291, 363] on div at bounding box center [244, 356] width 390 height 37
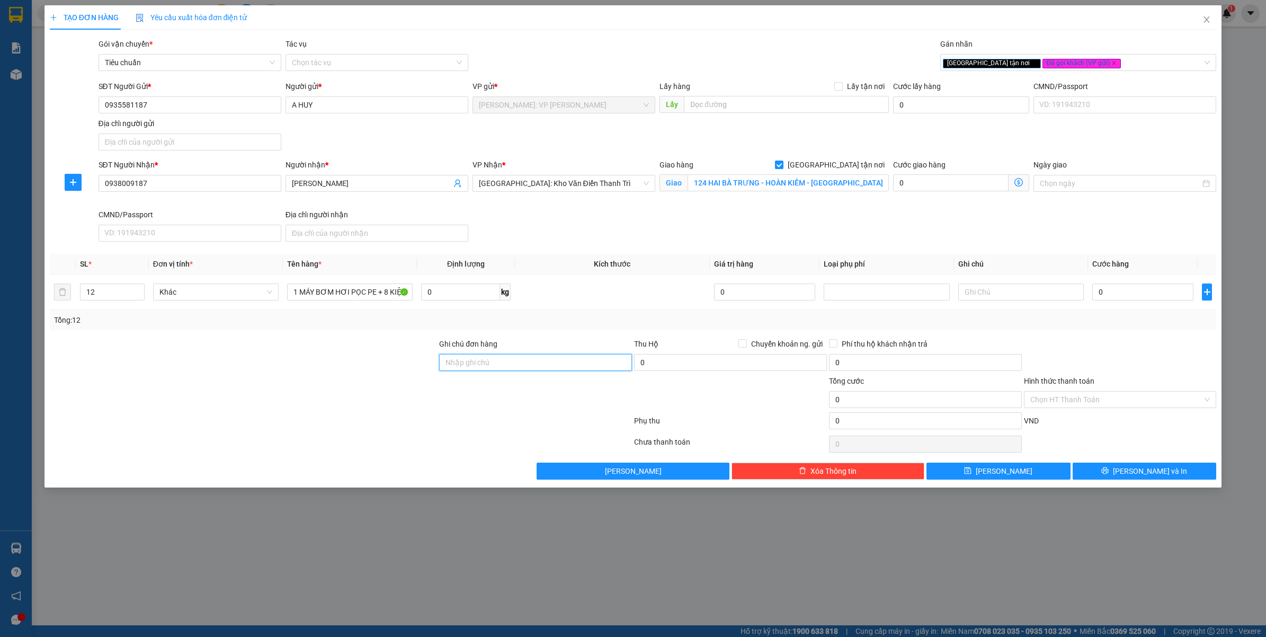
click at [455, 358] on input "Ghi chú đơn hàng" at bounding box center [535, 362] width 193 height 17
type input "HÀNG DỄ VỠ VẬN CHUYỂN NHẸ TAY - HƯ VỠ KHÔNG ĐỀN"
click at [316, 410] on div at bounding box center [244, 393] width 390 height 37
click at [294, 440] on div at bounding box center [341, 443] width 584 height 21
click at [1137, 294] on input "0" at bounding box center [1142, 291] width 101 height 17
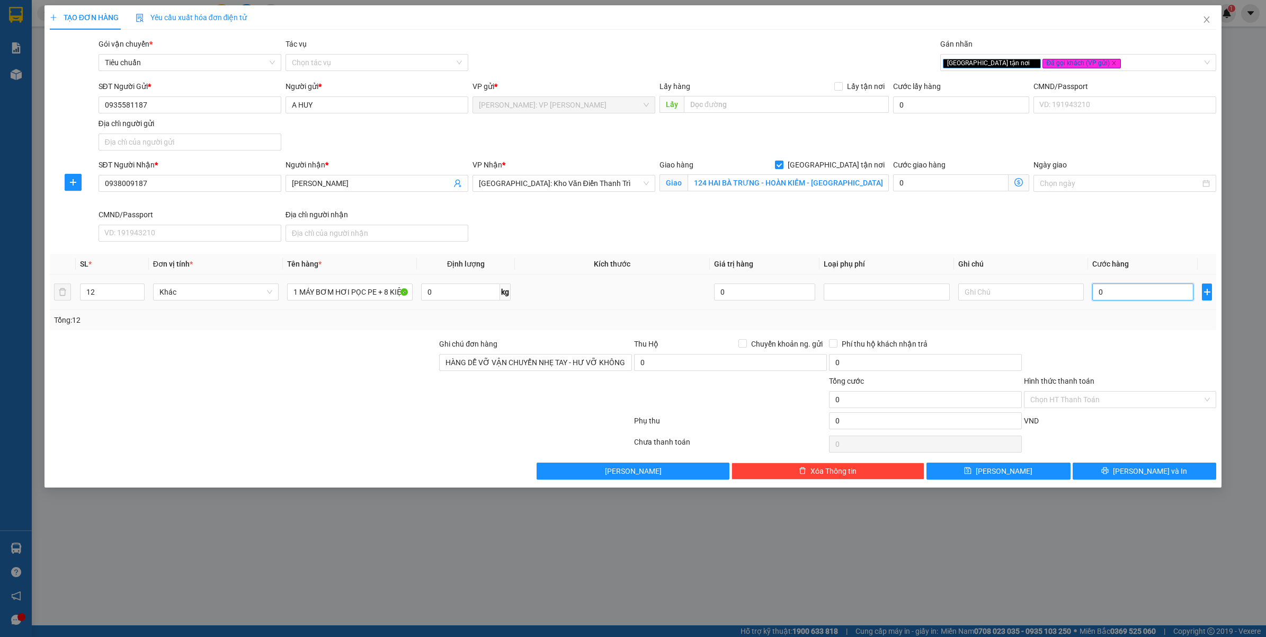
type input "002"
type input "2"
type input "0.020"
type input "20"
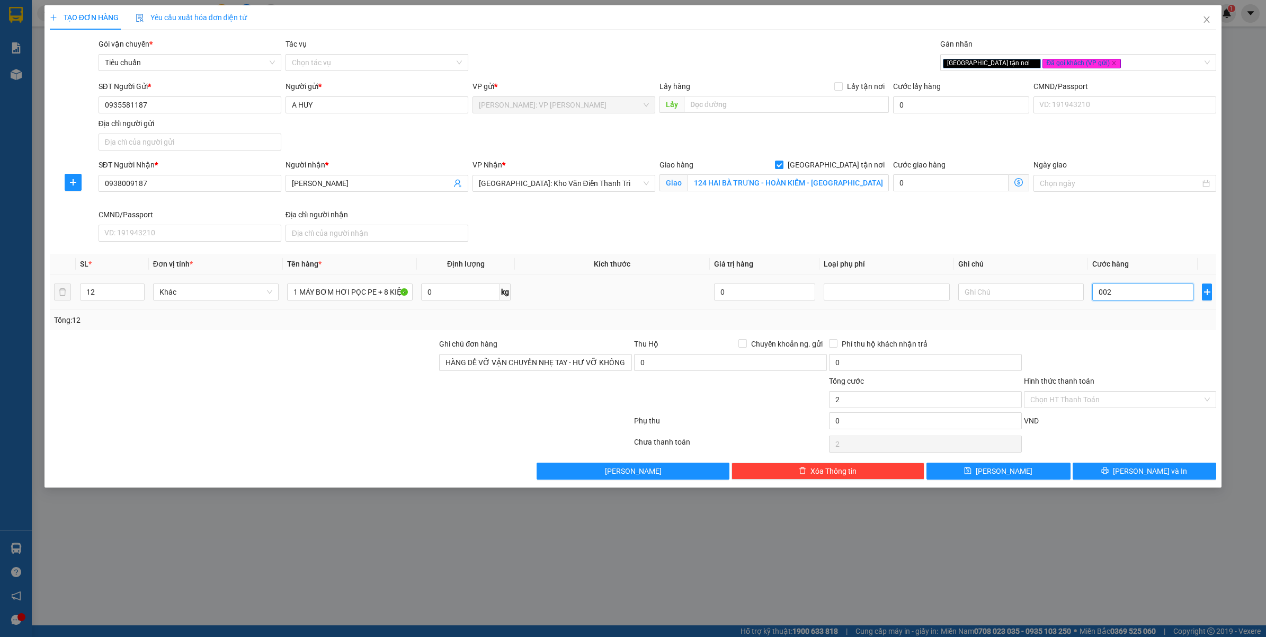
type input "20"
type input "00.200"
type input "200"
type input "0.002.000"
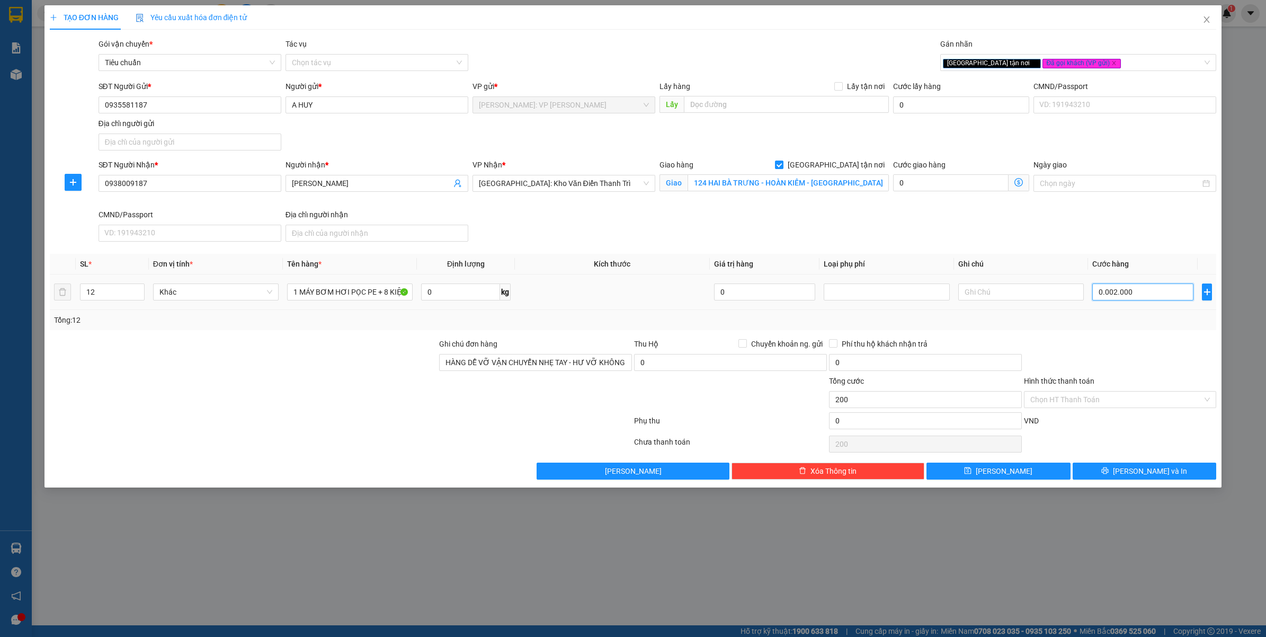
type input "2.000"
click at [1073, 350] on div at bounding box center [1120, 356] width 195 height 37
type input "2.000.000"
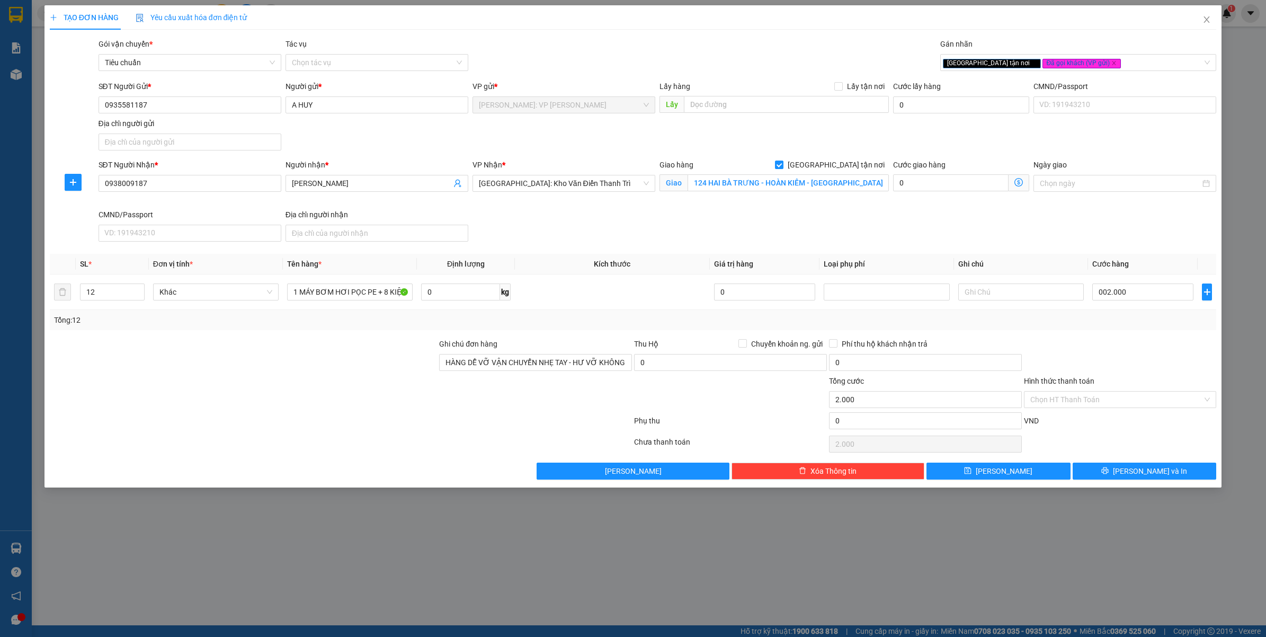
type input "2.000.000"
click at [1163, 473] on span "[PERSON_NAME] và In" at bounding box center [1150, 471] width 74 height 12
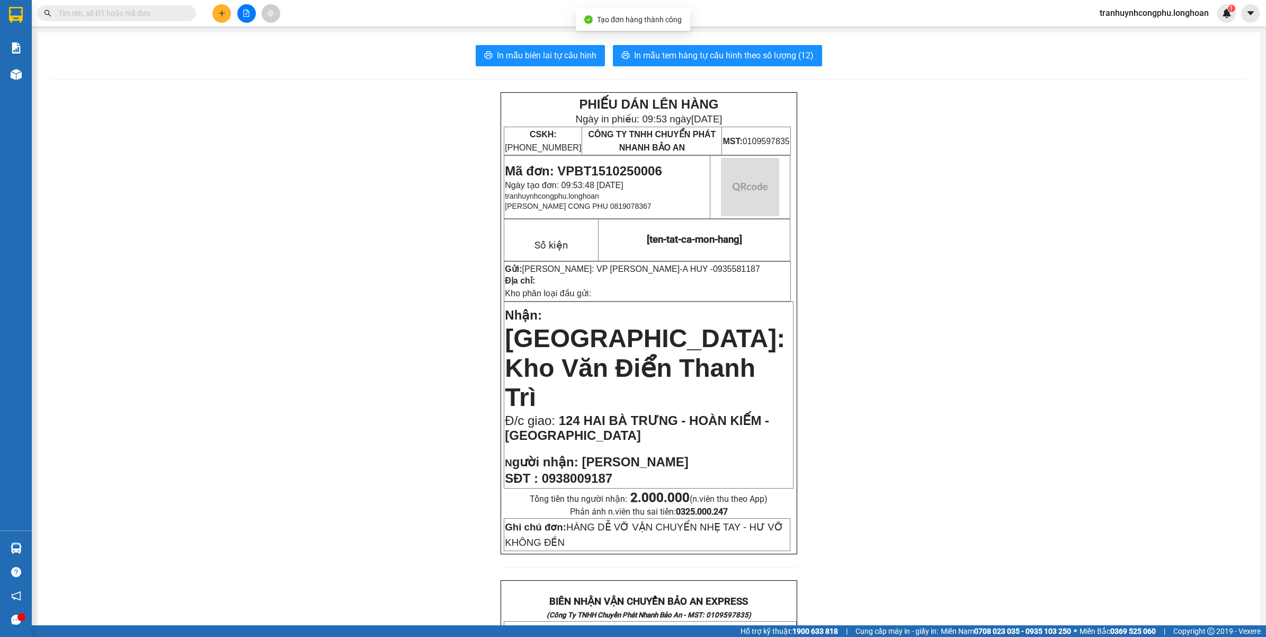
click at [1082, 460] on div "PHIẾU DÁN LÊN HÀNG Ngày in phiếu: 09:53 ngày 15-10-2025 CSKH: 1900.06.88.33 CÔN…" at bounding box center [648, 642] width 1197 height 1100
click at [1084, 374] on div "PHIẾU DÁN LÊN HÀNG Ngày in phiếu: 09:53 ngày 15-10-2025 CSKH: 1900.06.88.33 CÔN…" at bounding box center [648, 642] width 1197 height 1100
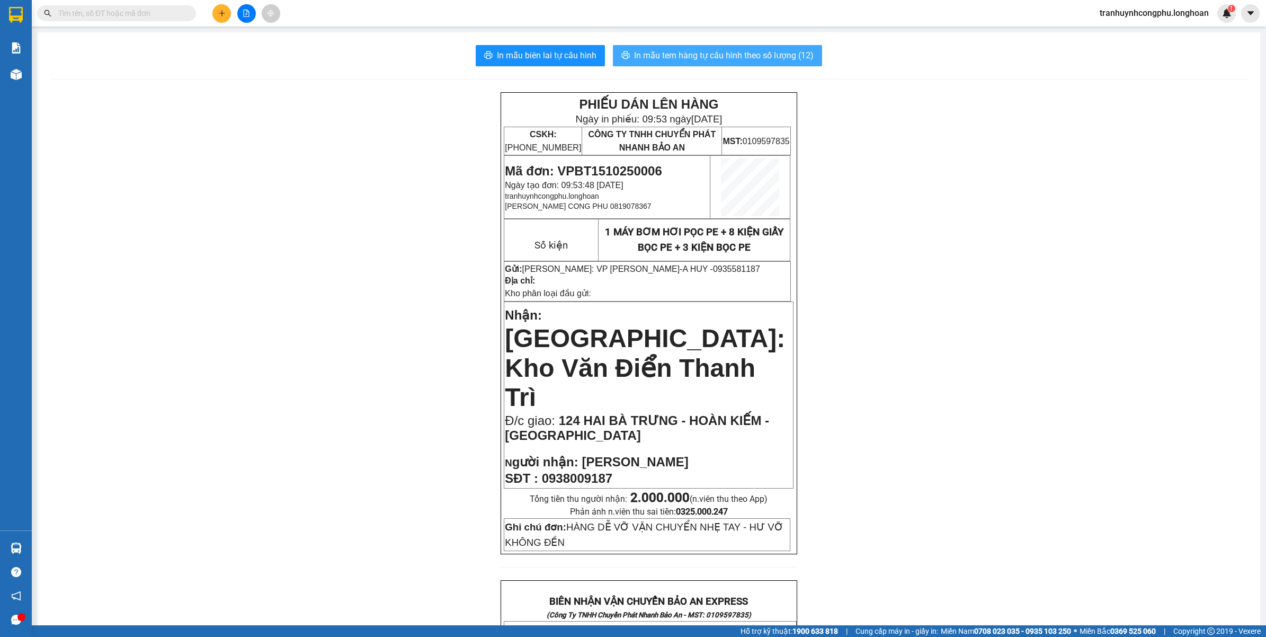
click at [778, 56] on span "In mẫu tem hàng tự cấu hình theo số lượng (12)" at bounding box center [724, 55] width 180 height 13
click at [155, 12] on input "text" at bounding box center [120, 13] width 125 height 12
paste input "0363.618.861"
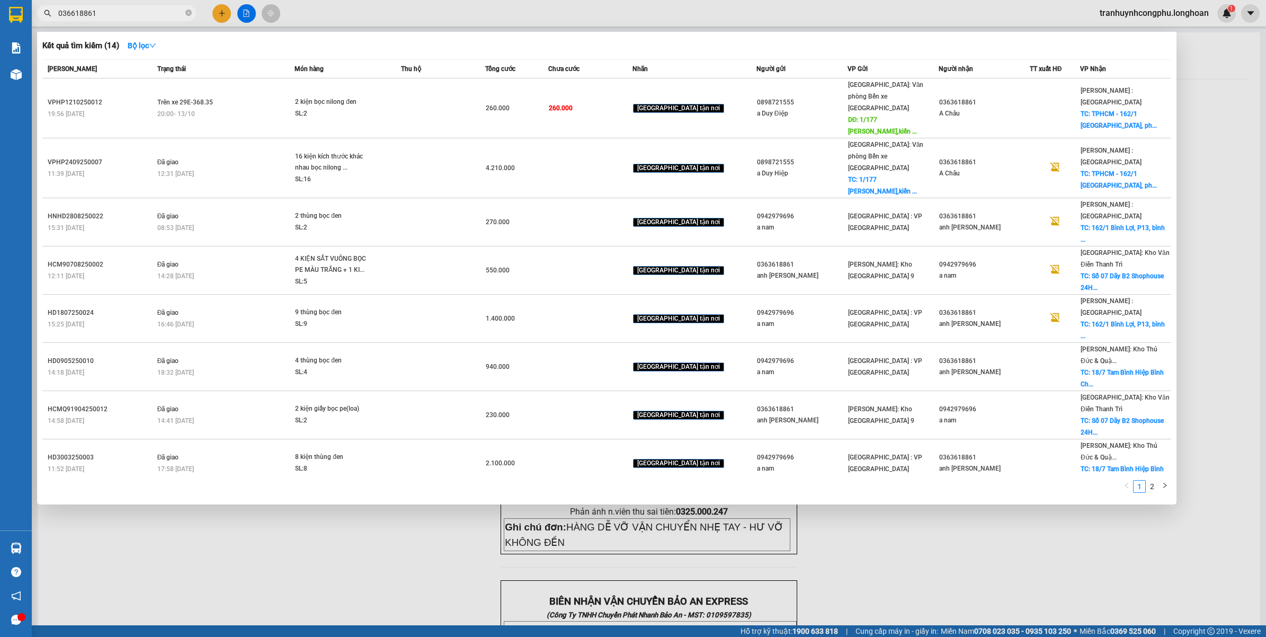
type input "036618861"
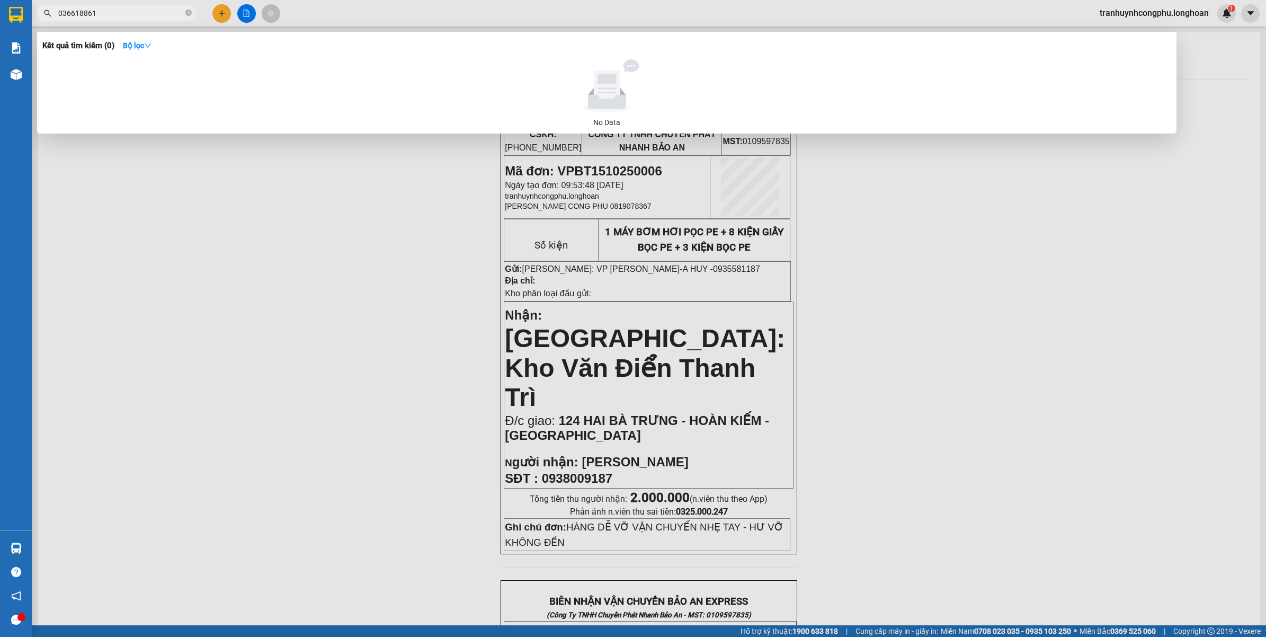
click at [167, 403] on div at bounding box center [633, 318] width 1266 height 637
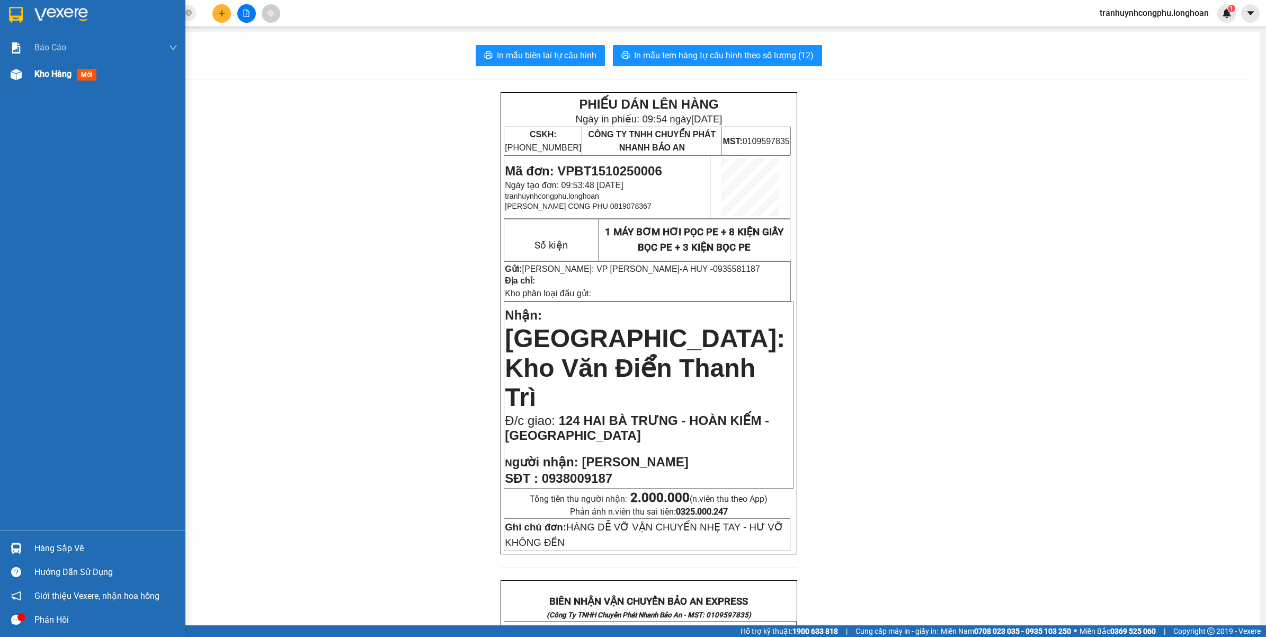
click at [22, 80] on div at bounding box center [16, 74] width 19 height 19
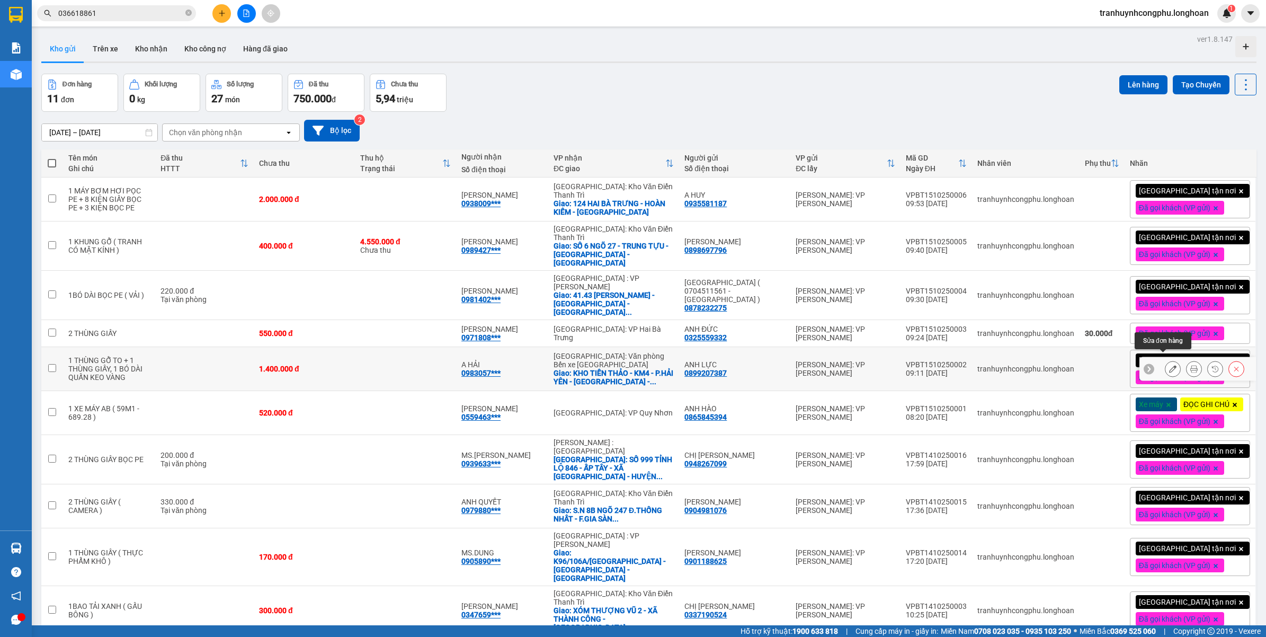
click at [1169, 365] on icon at bounding box center [1172, 368] width 7 height 7
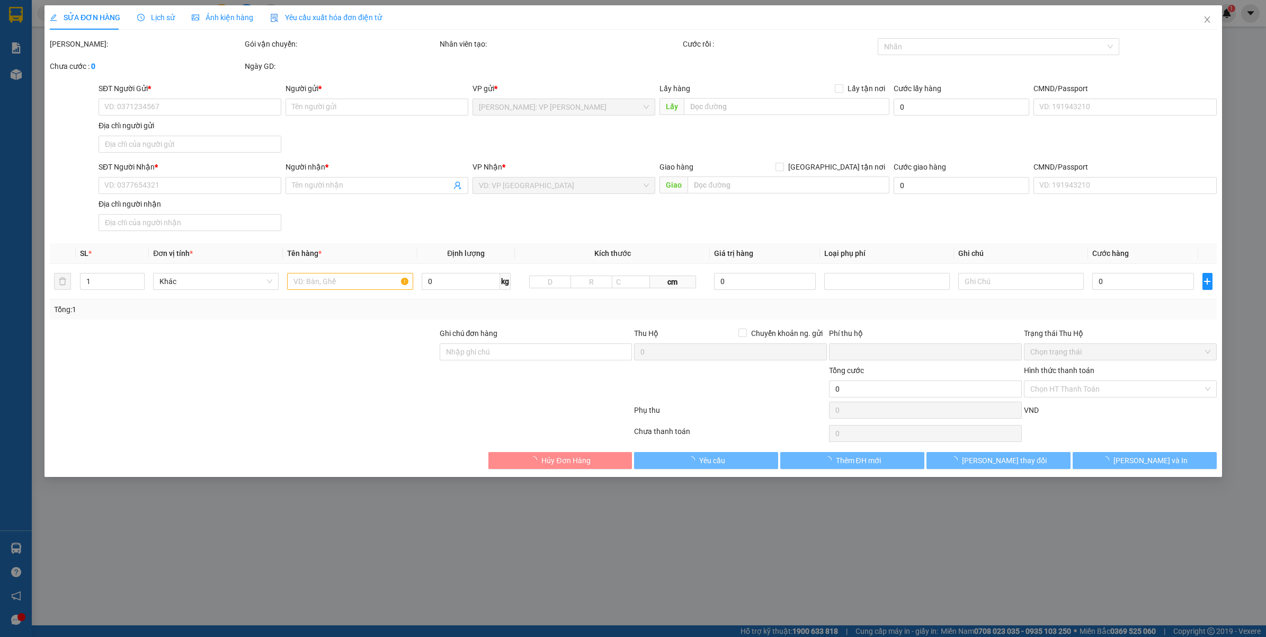
type input "0899207387"
type input "ANH LỰC"
type input "0983057010"
type input "A HẢI"
checkbox input "true"
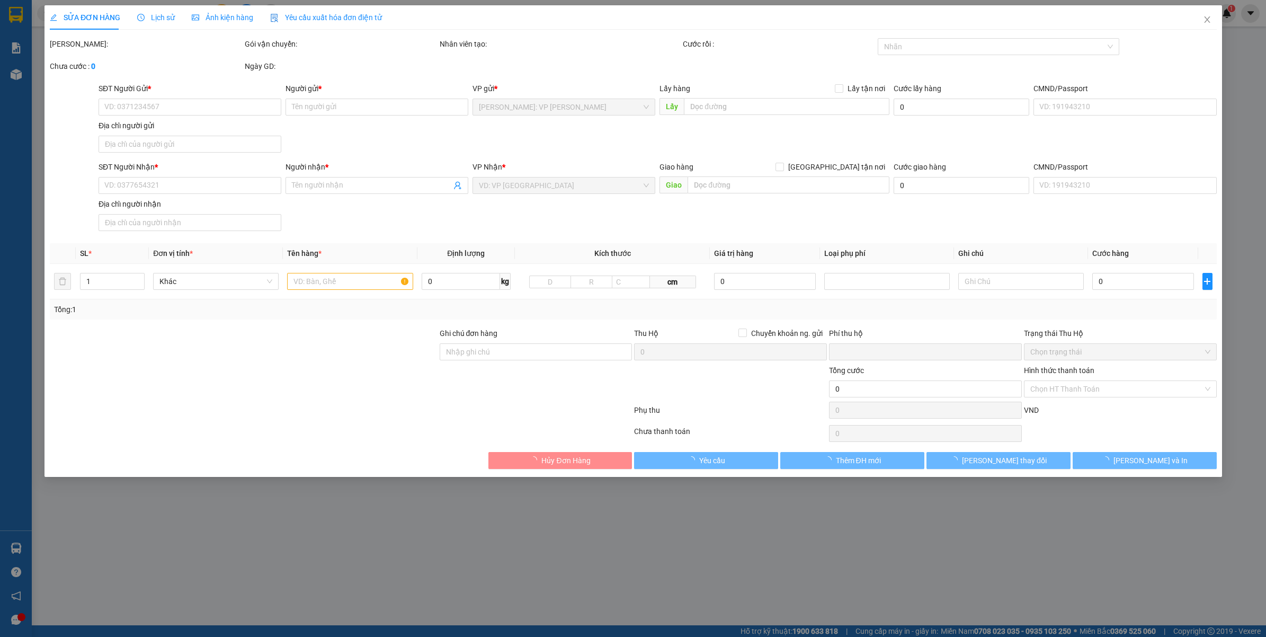
type input "KHO TIỀN THẢO - KM4 - P.HẢI YÊN - MÓNG CÁI - QUẢNG NINH"
type input "VẬN CHUYỂN NHẸ TAY - HƯ VỠ KHÔNG ĐỀN"
type input "0"
type input "1.400.000"
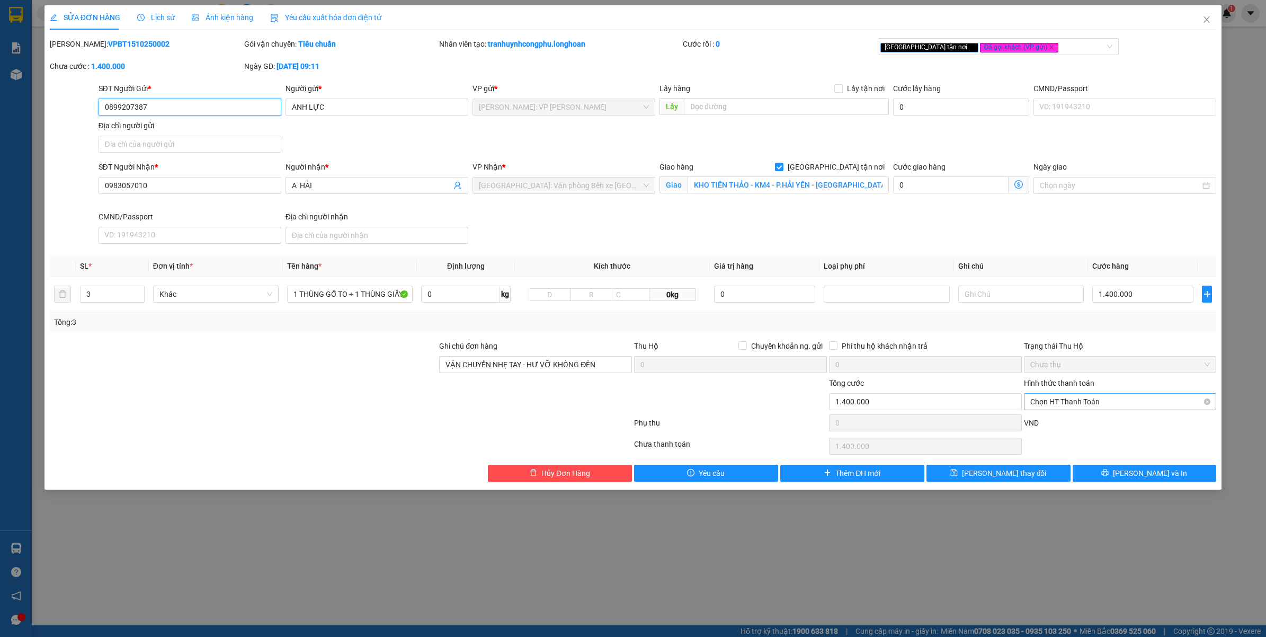
click at [1102, 408] on span "Chọn HT Thanh Toán" at bounding box center [1120, 401] width 180 height 16
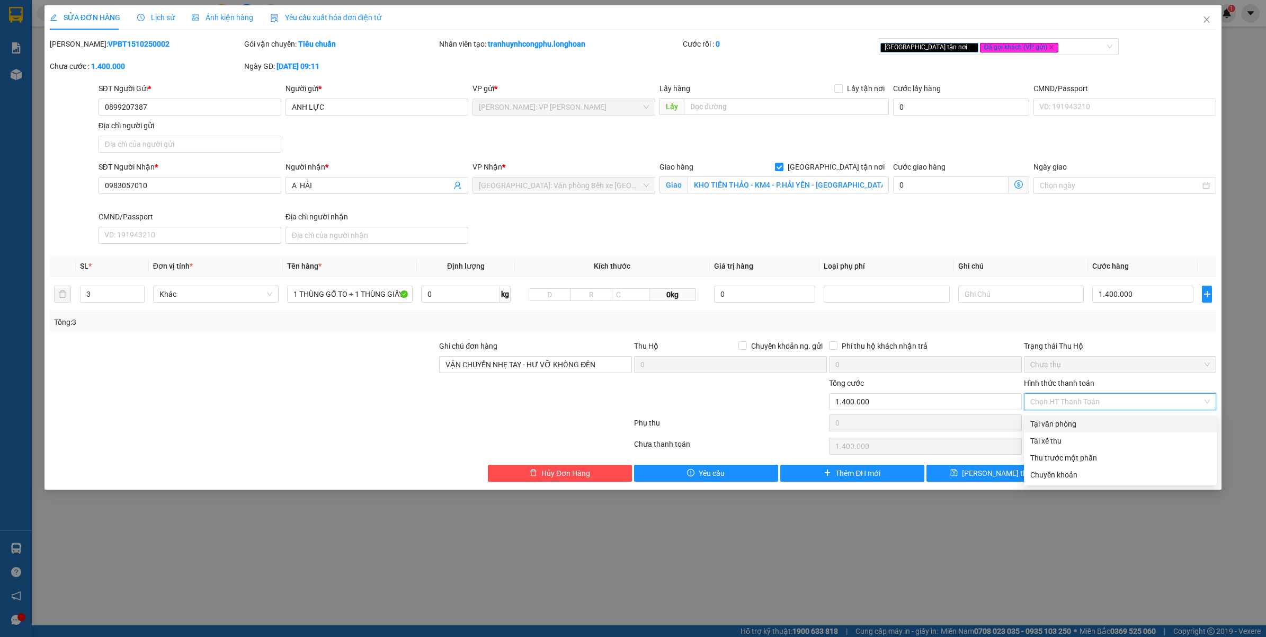
click at [1079, 421] on div "Tại văn phòng" at bounding box center [1120, 424] width 180 height 12
type input "0"
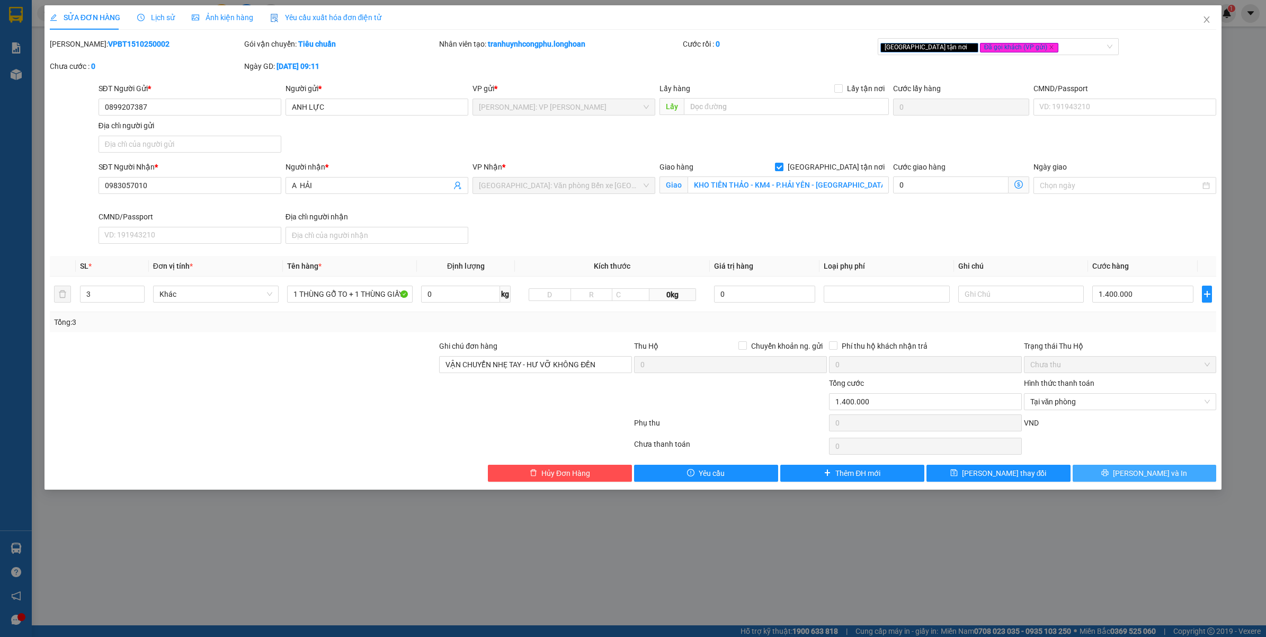
click at [1108, 475] on button "Lưu và In" at bounding box center [1144, 472] width 144 height 17
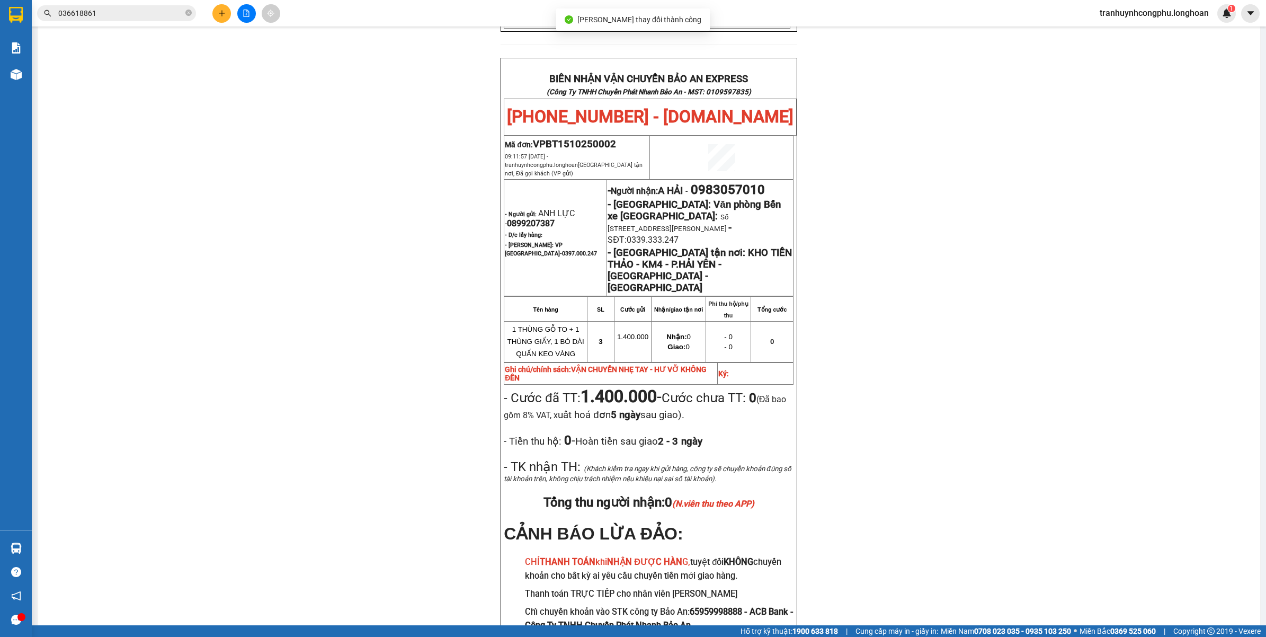
scroll to position [519, 0]
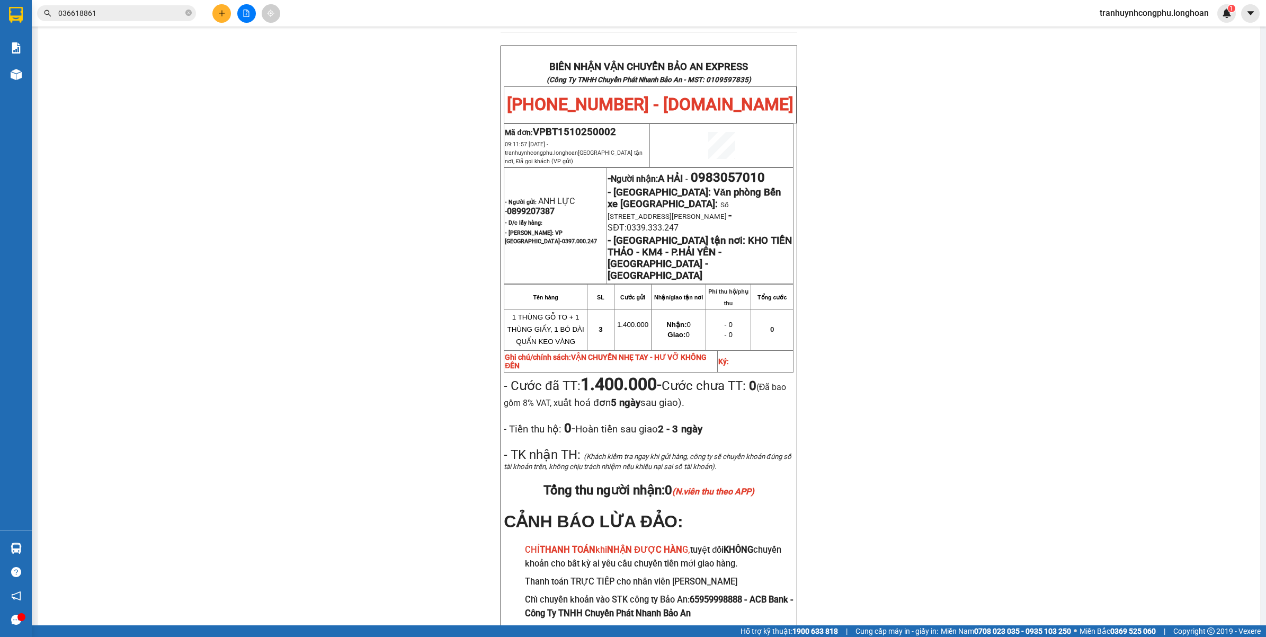
click at [973, 316] on div "PHIẾU DÁN LÊN HÀNG Ngày in phiếu: 10:01 ngày 15-10-2025 CSKH: 1900.06.88.33 CÔN…" at bounding box center [648, 119] width 1197 height 1093
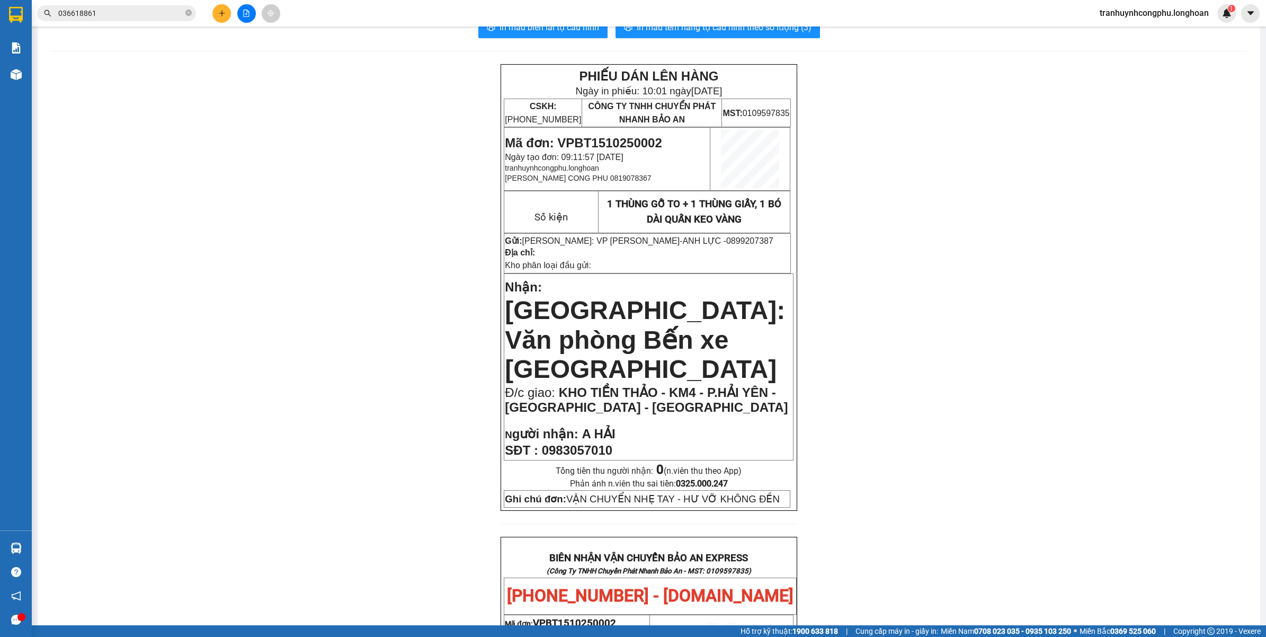
scroll to position [0, 0]
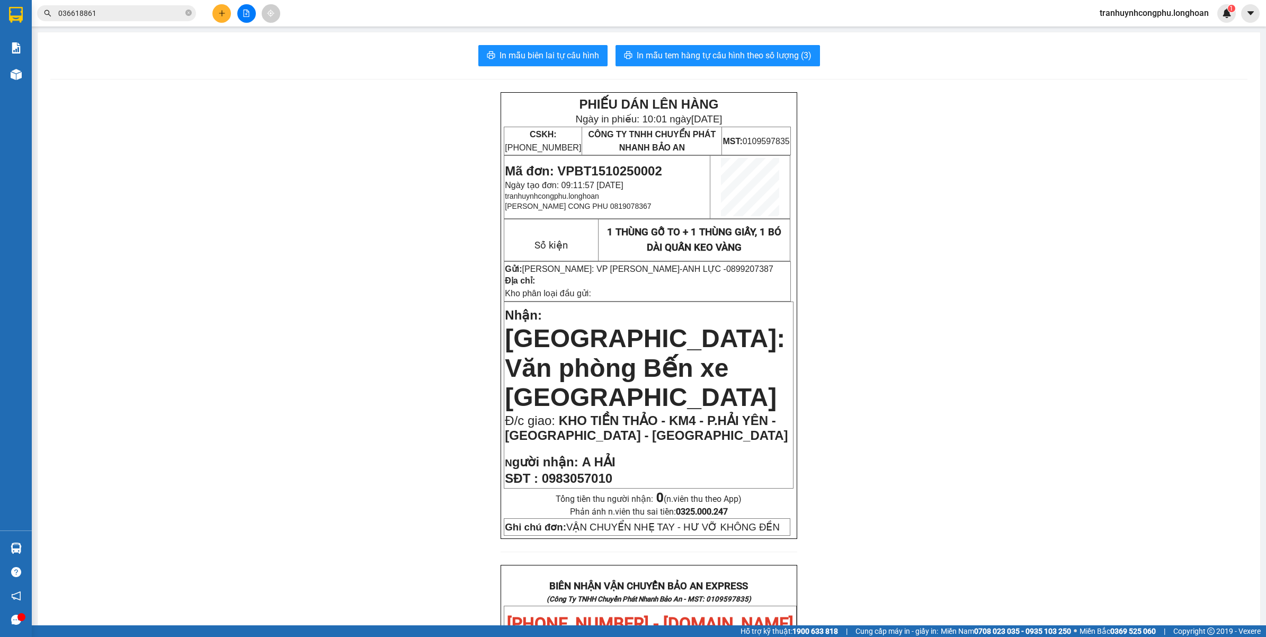
click at [403, 325] on div "PHIẾU DÁN LÊN HÀNG Ngày in phiếu: 10:01 ngày 15-10-2025 CSKH: 1900.06.88.33 CÔN…" at bounding box center [648, 638] width 1197 height 1093
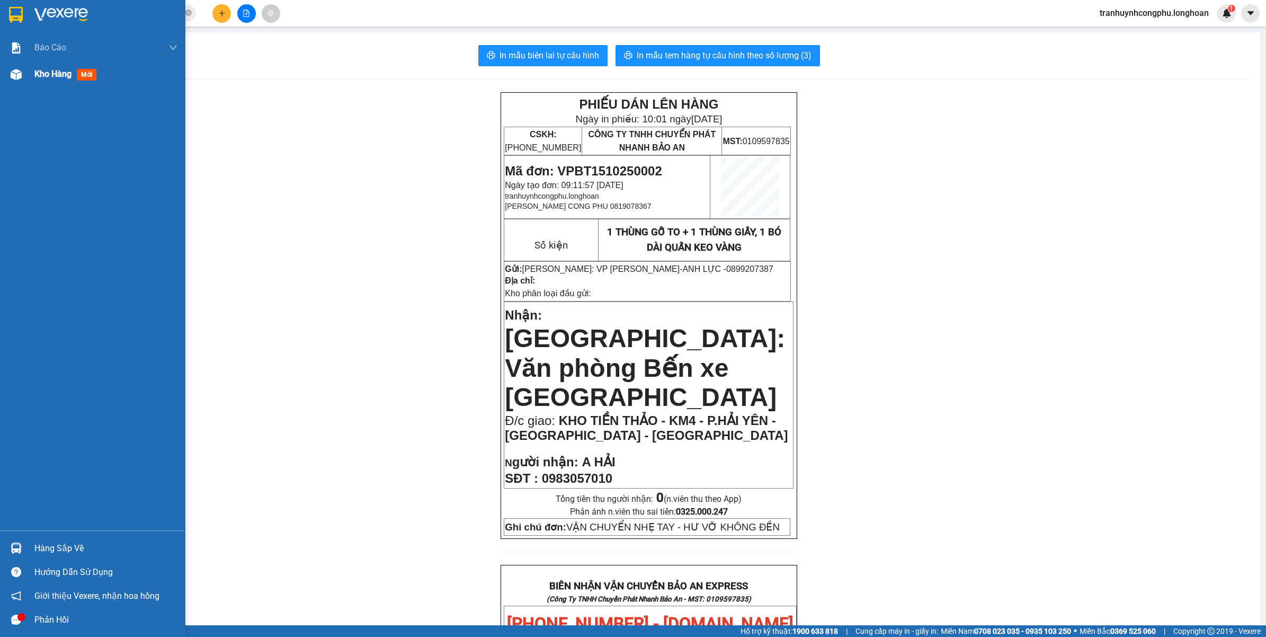
click at [9, 80] on div at bounding box center [16, 74] width 19 height 19
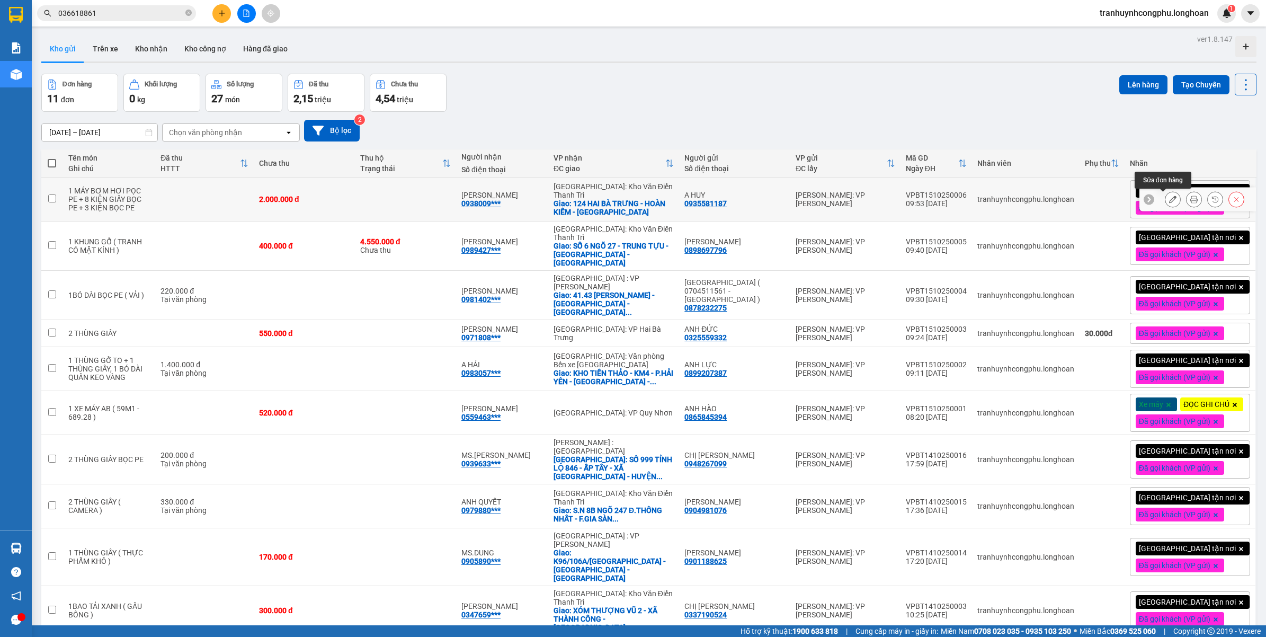
click at [1169, 196] on icon at bounding box center [1172, 198] width 7 height 7
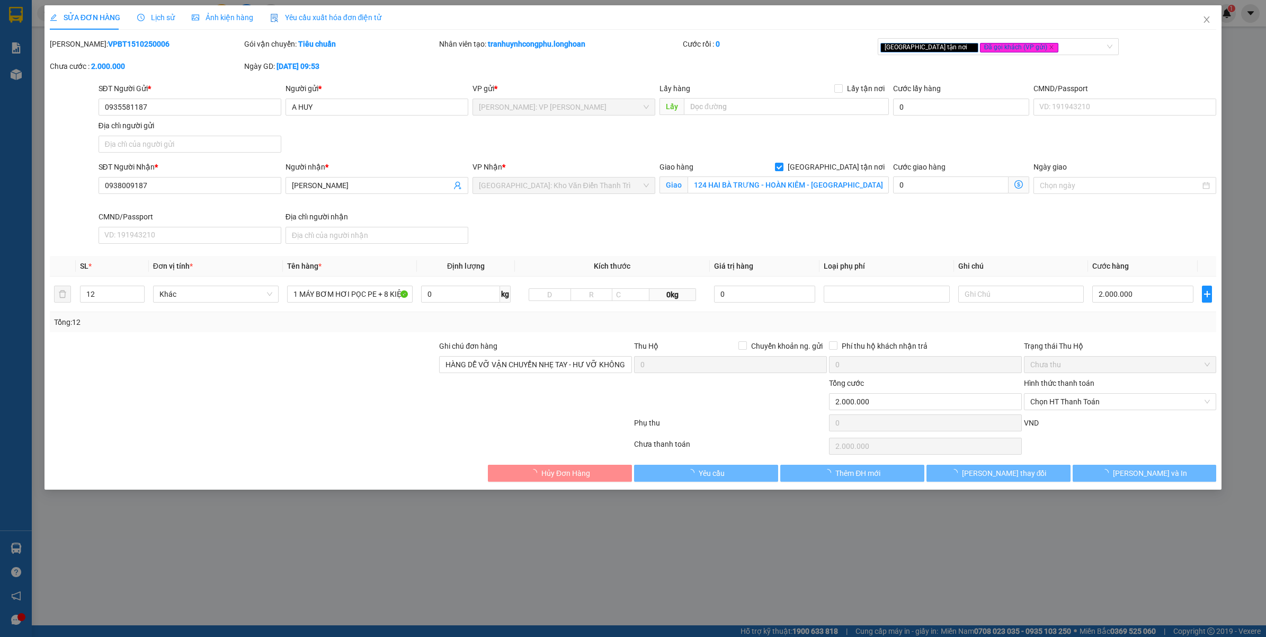
type input "0935581187"
type input "A HUY"
type input "0938009187"
type input "[PERSON_NAME]"
checkbox input "true"
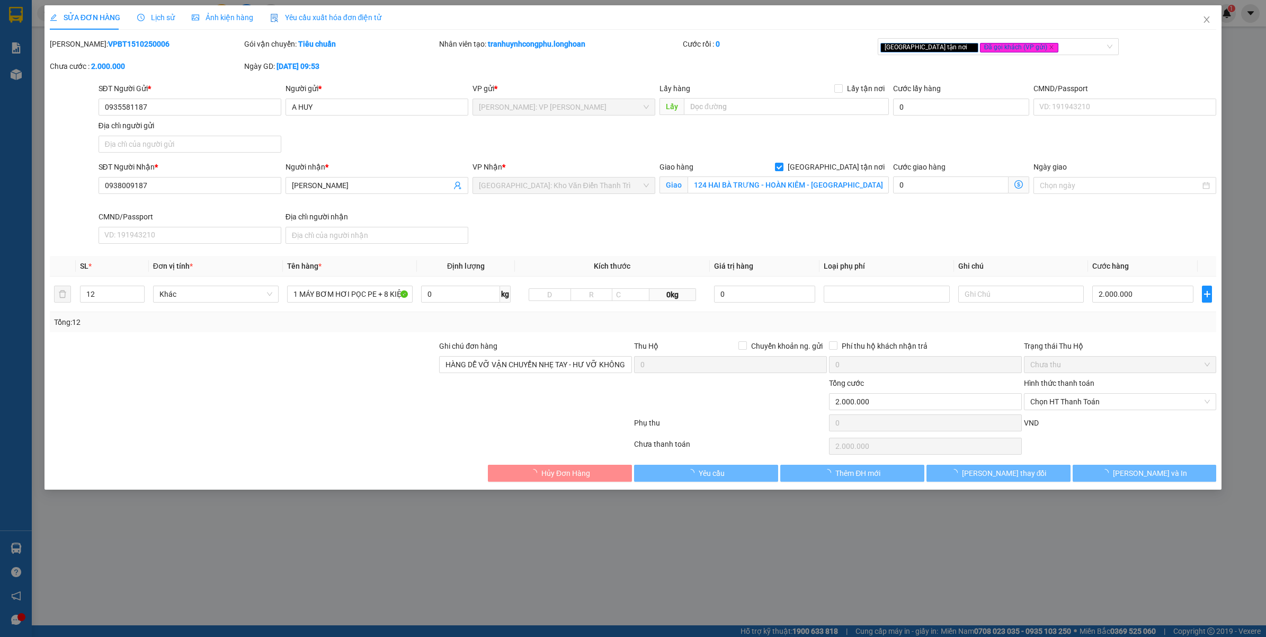
type input "124 HAI BÀ TRƯNG - HOÀN KIẾM - HÀ NỘI"
type input "HÀNG DỄ VỠ VẬN CHUYỂN NHẸ TAY - HƯ VỠ KHÔNG ĐỀN"
type input "0"
type input "2.000.000"
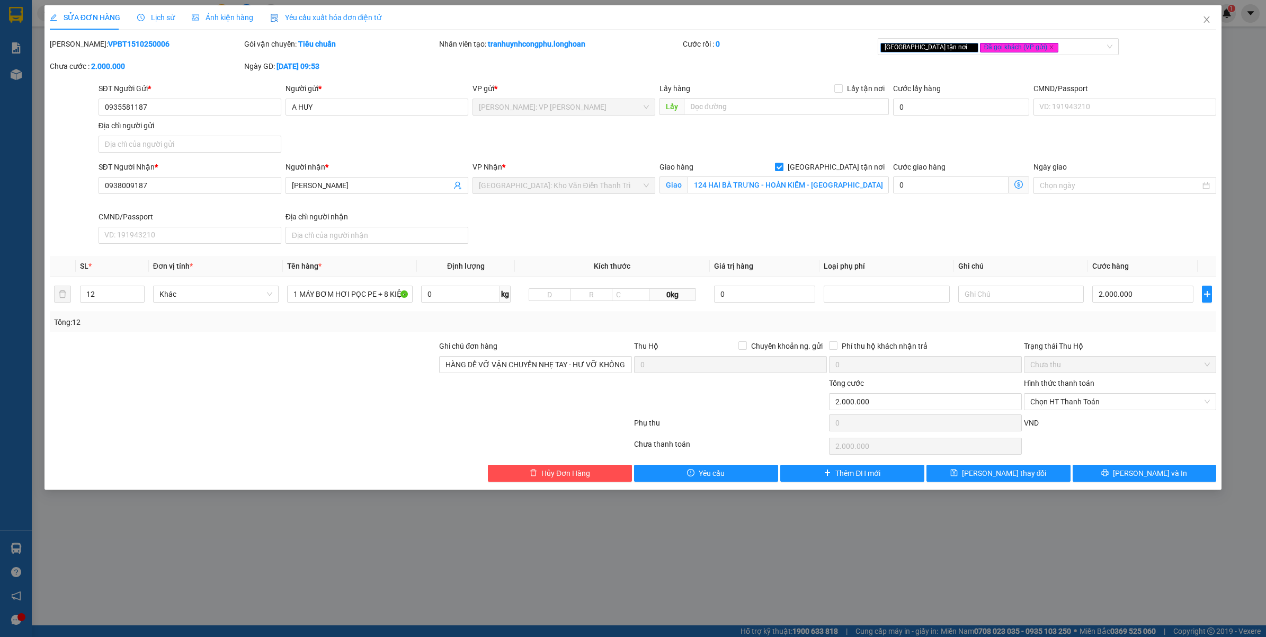
click at [125, 44] on b "VPBT1510250006" at bounding box center [138, 44] width 61 height 8
copy b "VPBT1510250006"
click at [24, 78] on div "SỬA ĐƠN HÀNG Lịch sử Ảnh kiện hàng Yêu cầu xuất hóa đơn điện tử Total Paid Fee …" at bounding box center [633, 318] width 1266 height 637
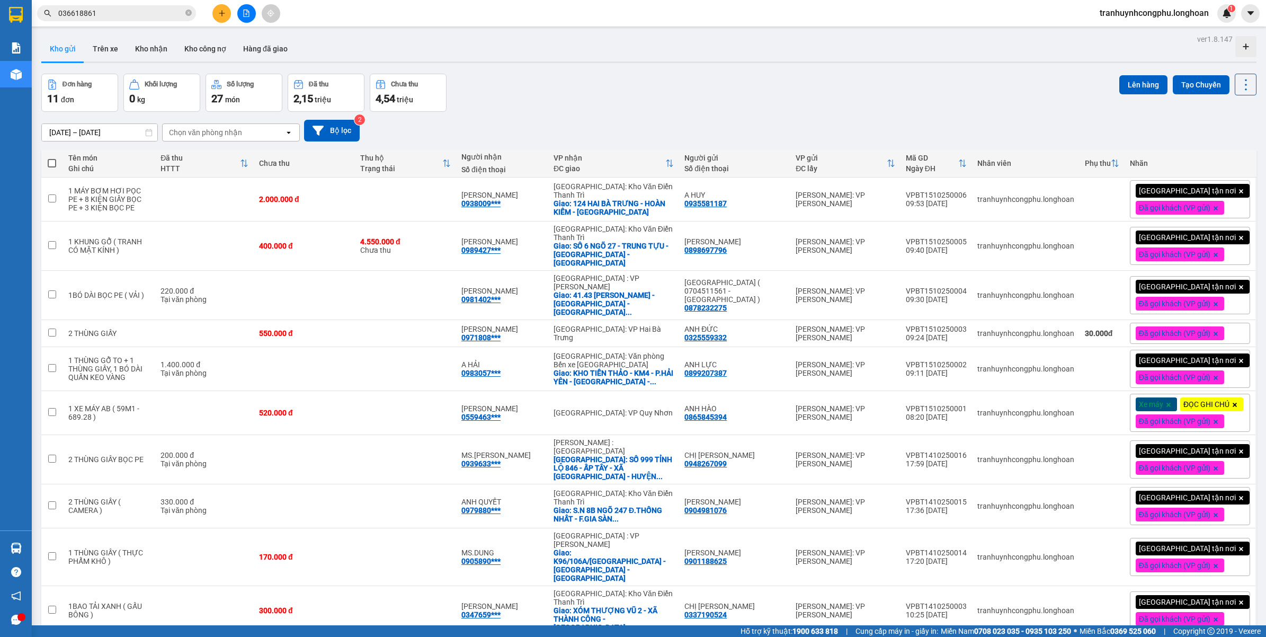
click at [564, 114] on div "16/09/2025 – 15/10/2025 Press the down arrow key to interact with the calendar …" at bounding box center [648, 131] width 1215 height 38
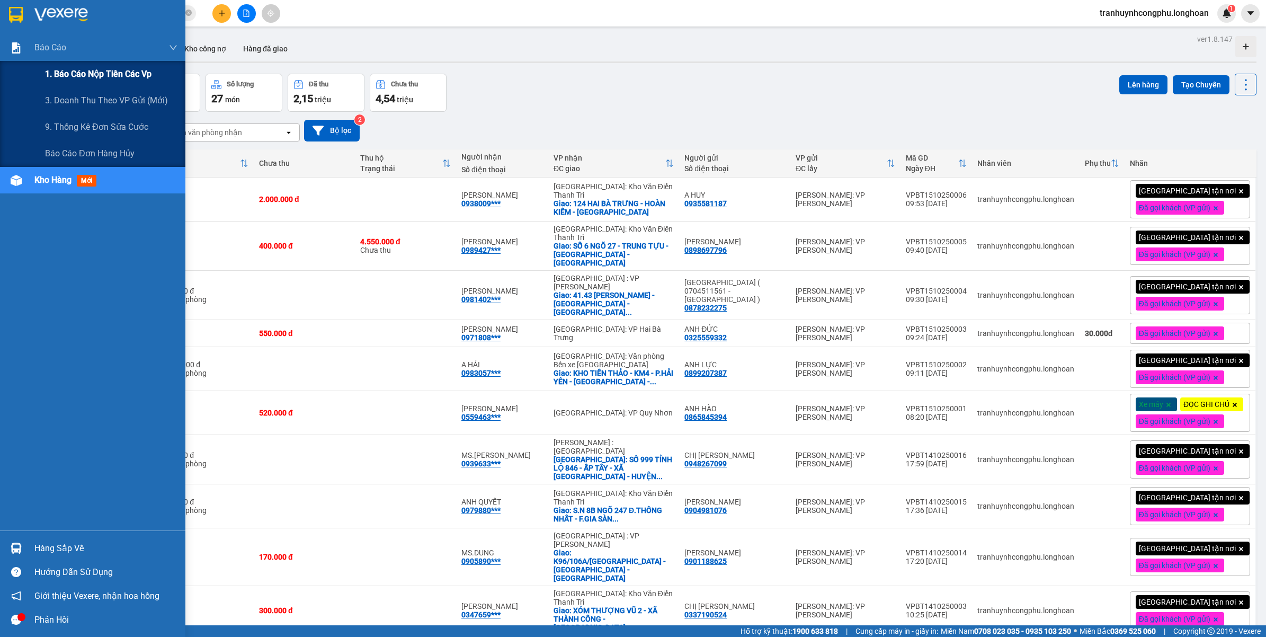
drag, startPoint x: 38, startPoint y: 75, endPoint x: 46, endPoint y: 75, distance: 7.9
click at [38, 74] on div "1. Báo cáo nộp tiền các vp" at bounding box center [92, 74] width 185 height 26
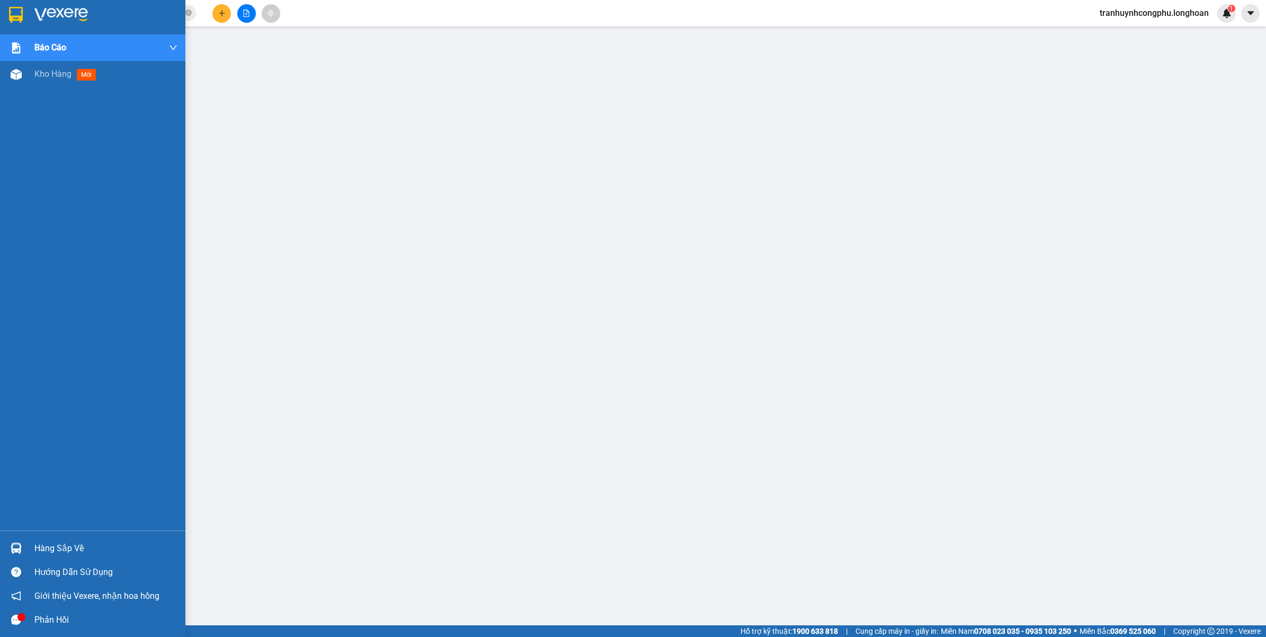
click at [22, 87] on div "Báo cáo 1. Báo cáo nộp tiền các vp 3. Doanh Thu theo VP Gửi (mới) 9. Thống kê đ…" at bounding box center [92, 282] width 185 height 496
click at [25, 81] on div "Kho hàng mới" at bounding box center [92, 74] width 185 height 26
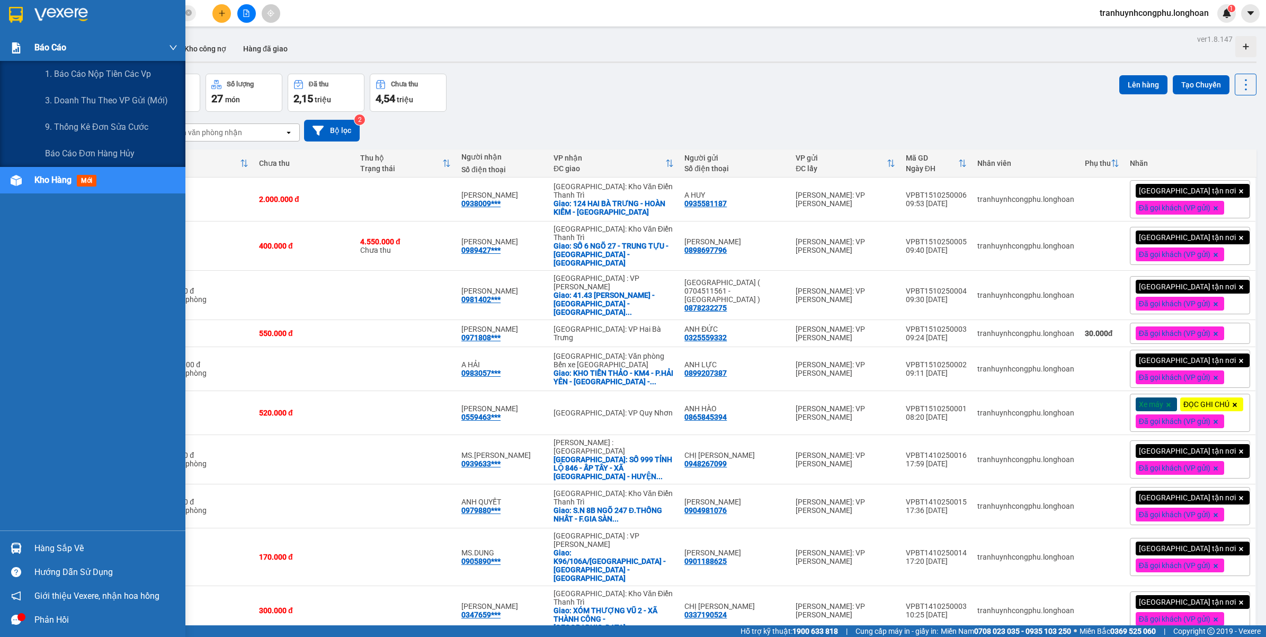
drag, startPoint x: 24, startPoint y: 50, endPoint x: 95, endPoint y: 119, distance: 99.2
click at [24, 50] on div at bounding box center [16, 48] width 19 height 19
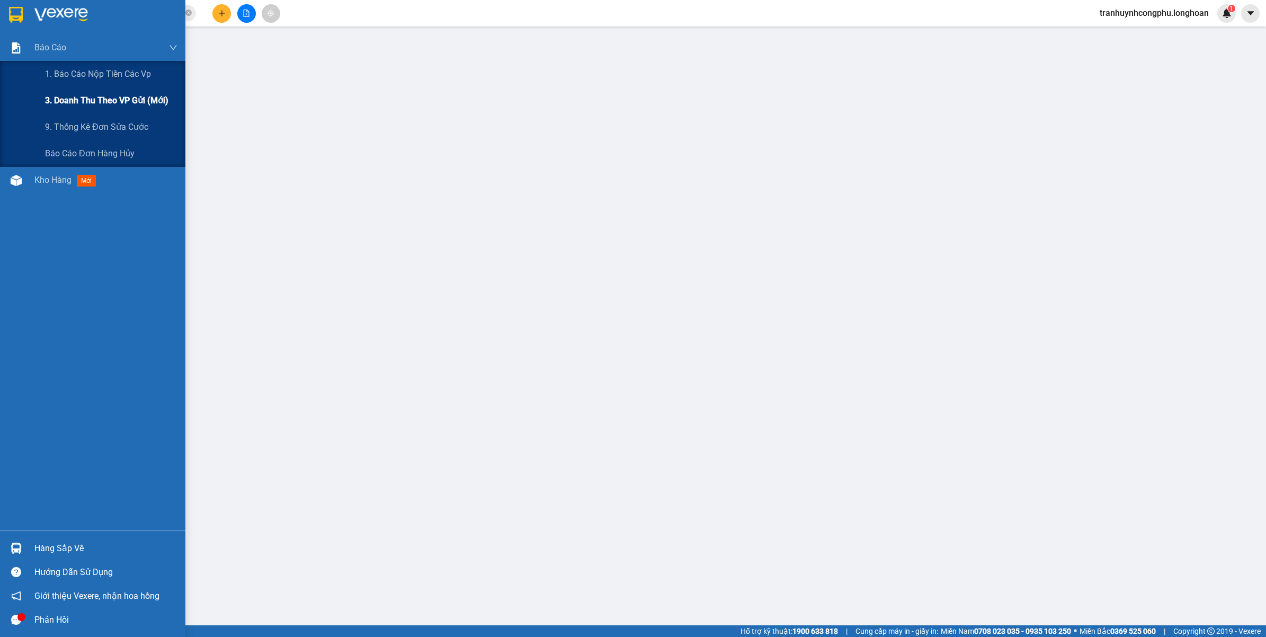
drag, startPoint x: 56, startPoint y: 75, endPoint x: 131, endPoint y: 98, distance: 79.2
click at [56, 75] on span "1. Báo cáo nộp tiền các vp" at bounding box center [98, 73] width 106 height 13
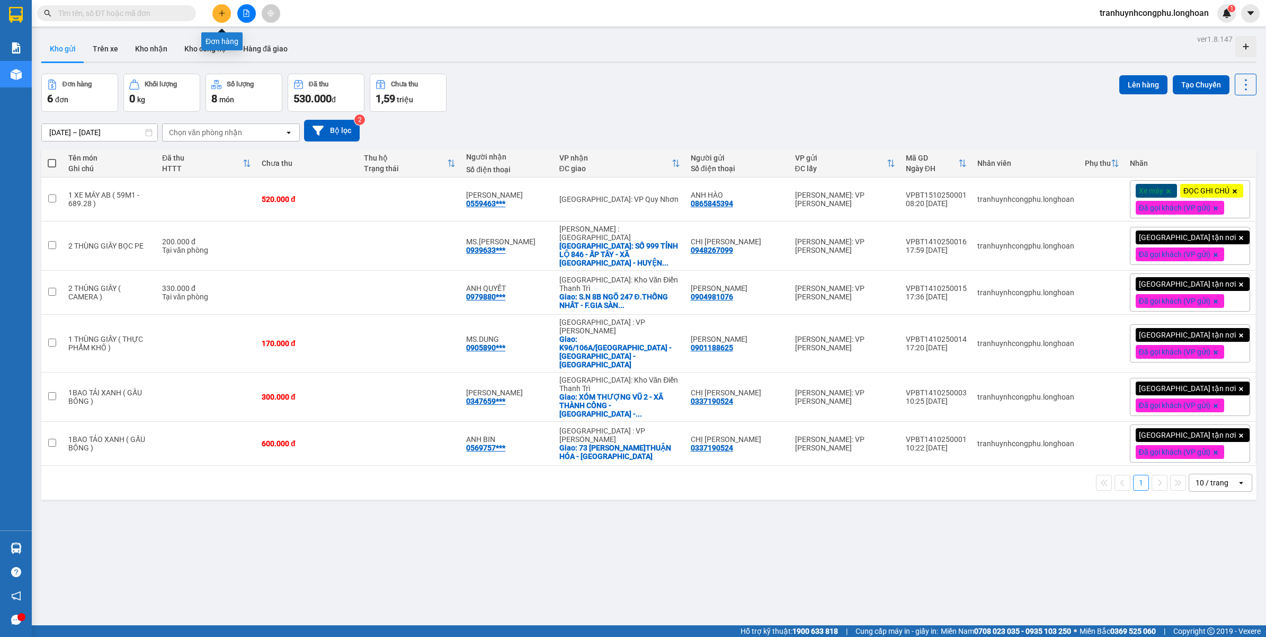
click at [223, 11] on icon "plus" at bounding box center [221, 13] width 7 height 7
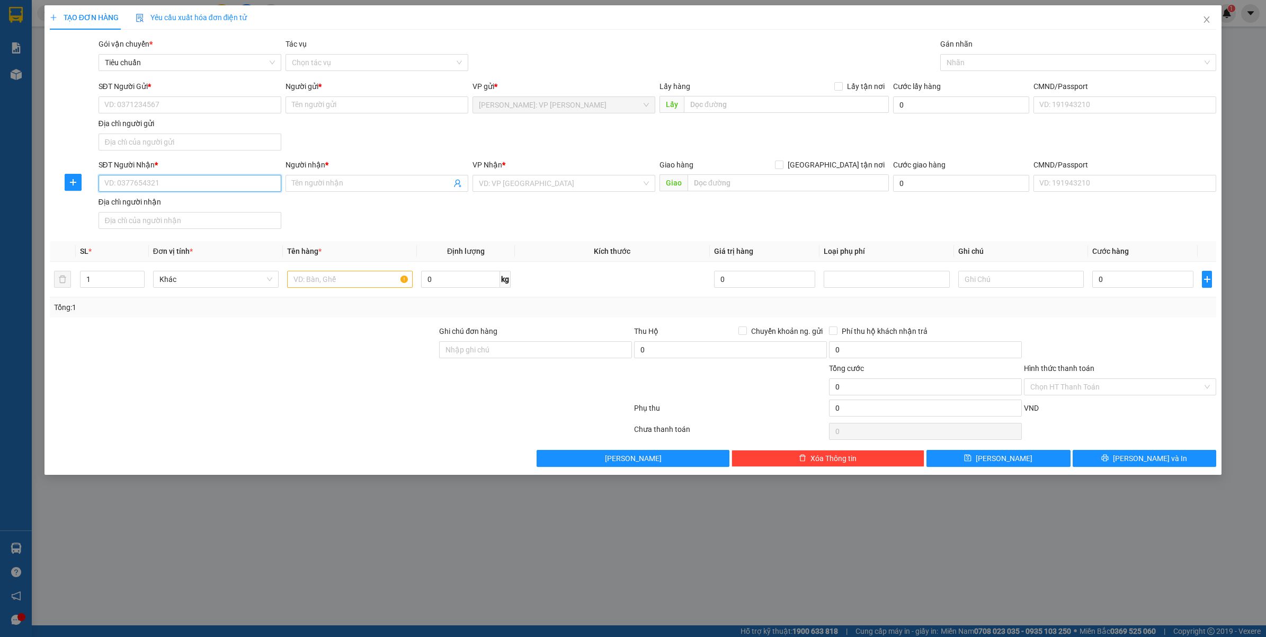
click at [178, 185] on input "SĐT Người Nhận *" at bounding box center [189, 183] width 183 height 17
type input "0971808910"
click at [186, 205] on div "0971808910 - TRẦN QUỐC TOẢN" at bounding box center [190, 206] width 170 height 12
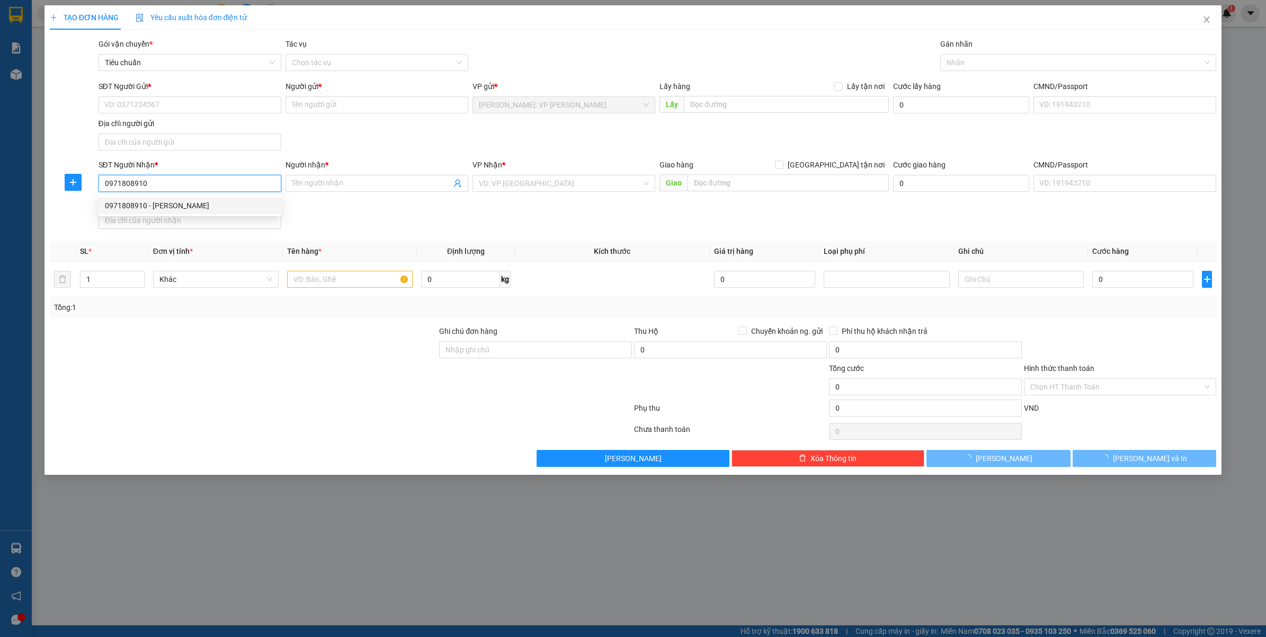
type input "TRẦN QUỐC TOẢN"
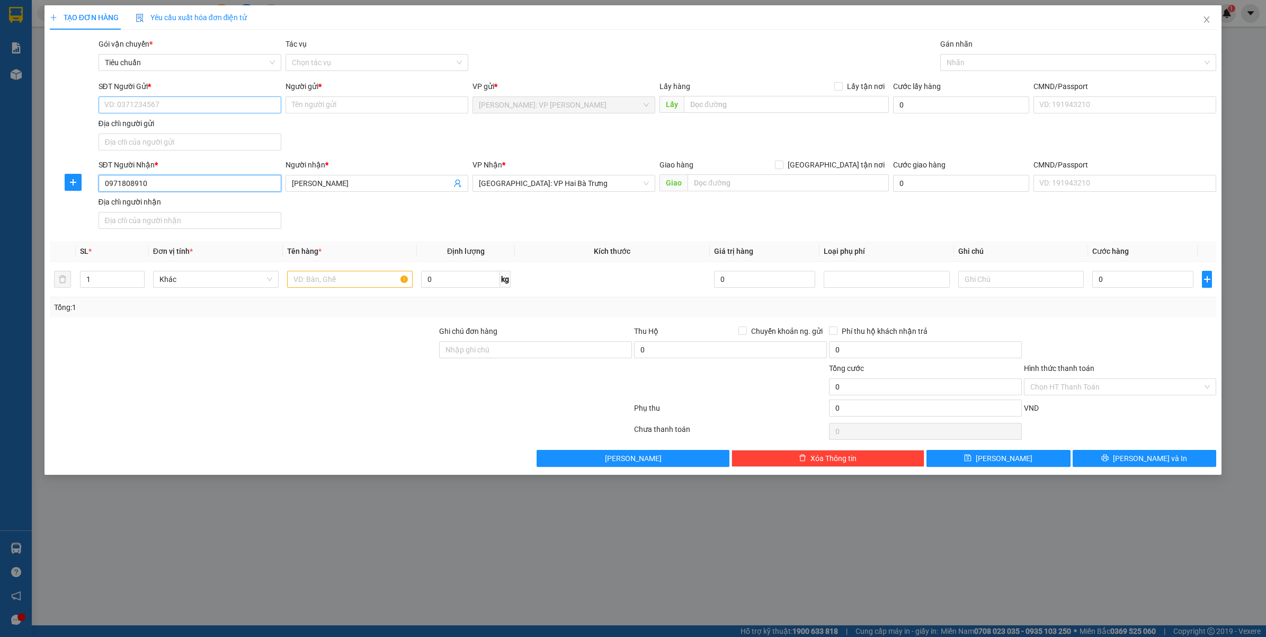
type input "0971808910"
click at [189, 110] on input "SĐT Người Gửi *" at bounding box center [189, 104] width 183 height 17
type input "0325559332"
click at [153, 120] on div "0325559332 - ANH ĐỨC" at bounding box center [189, 126] width 183 height 17
type input "ANH ĐỨC"
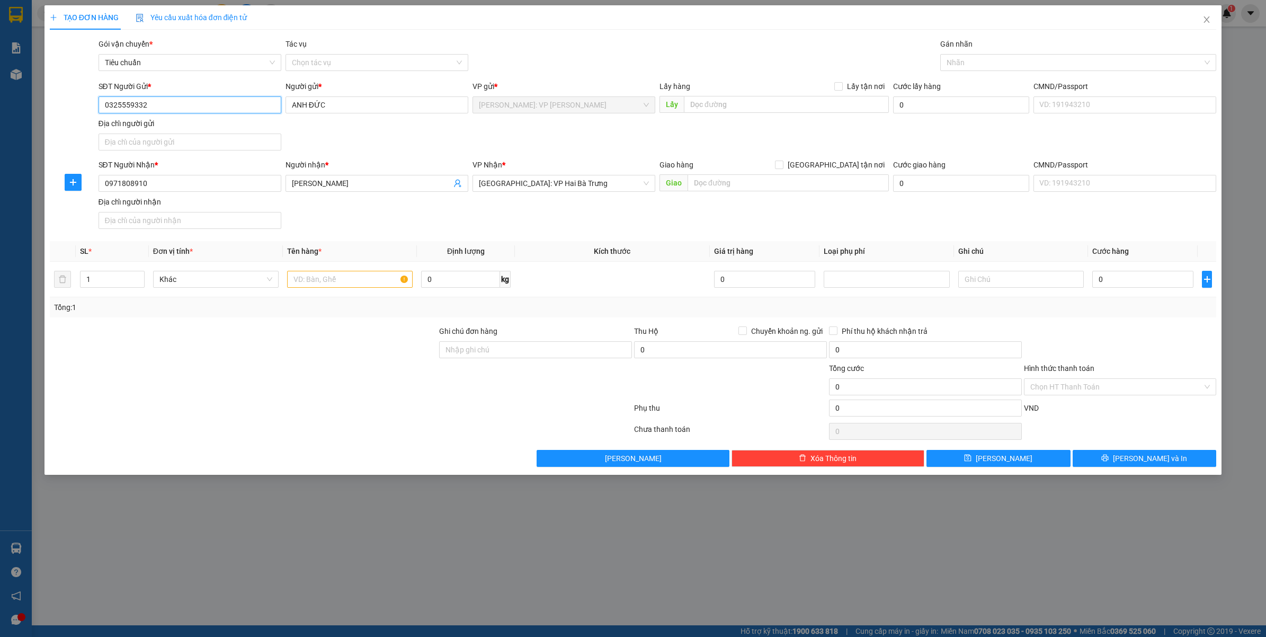
type input "0325559332"
click at [378, 140] on div "SĐT Người Gửi * 0325559332 0325559332 Người gửi * ANH ĐỨC VP gửi * Hồ Chí Minh:…" at bounding box center [657, 117] width 1122 height 74
click at [975, 61] on div at bounding box center [1073, 62] width 261 height 13
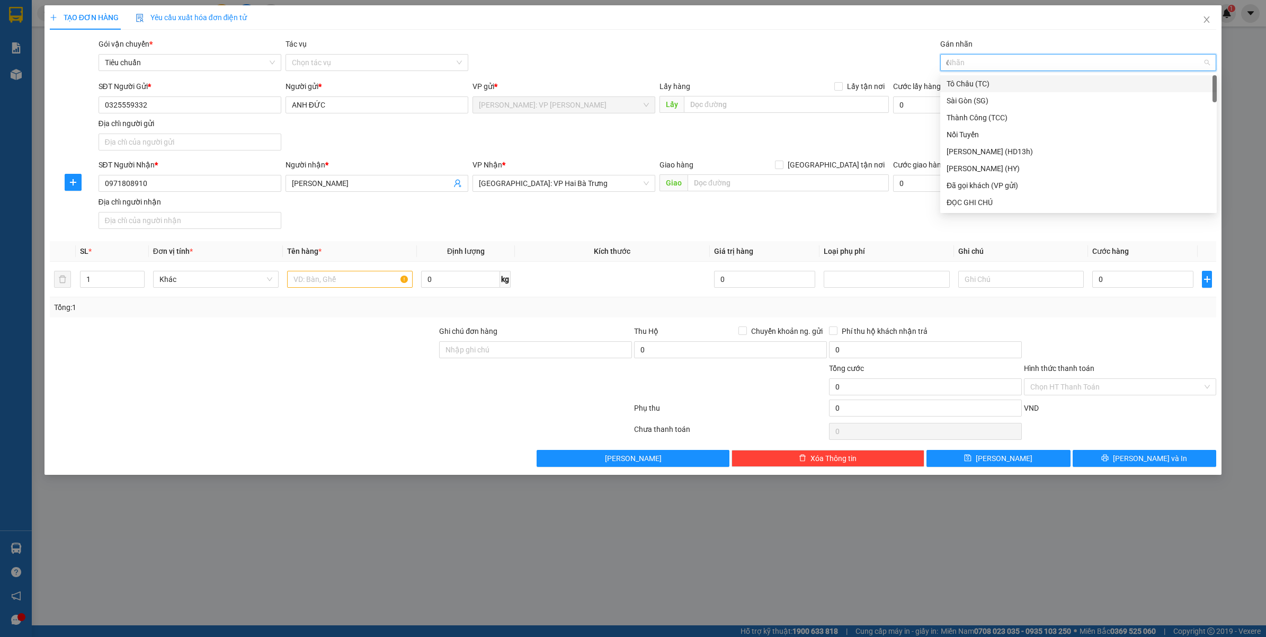
type input "đa"
click at [968, 78] on div "Đã gọi khách (VP gửi)" at bounding box center [1078, 84] width 264 height 12
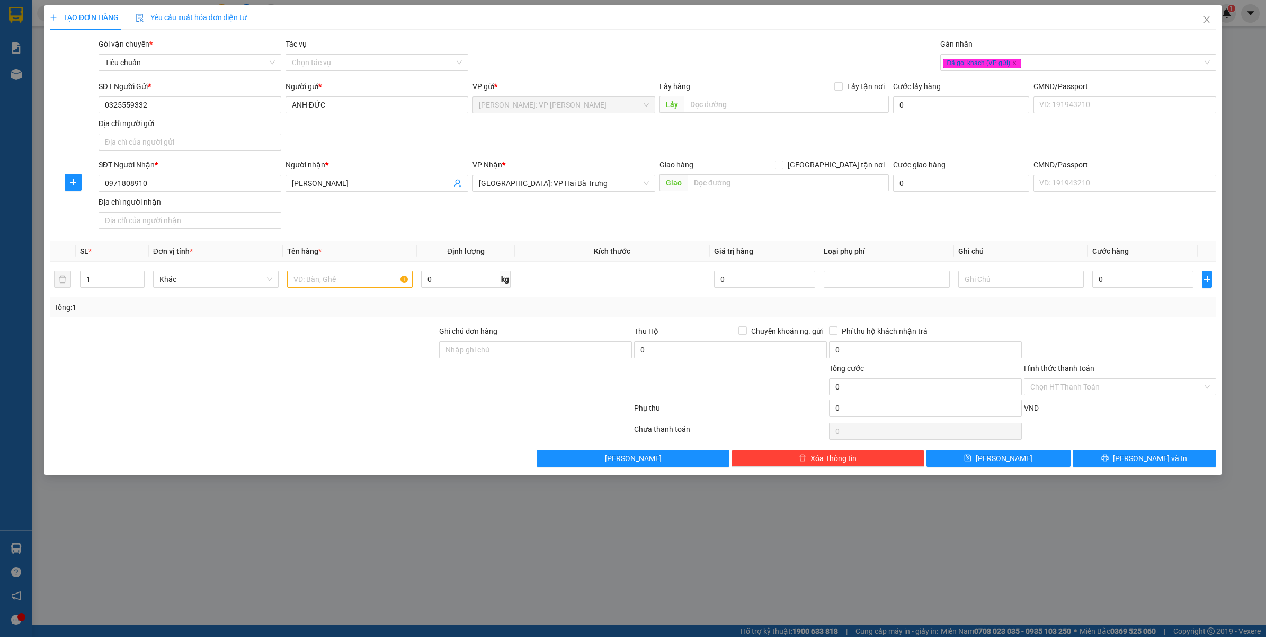
click at [718, 46] on div "Gói vận chuyển * Tiêu chuẩn Tác vụ Chọn tác vụ Gán nhãn Đã gọi khách (VP gửi)" at bounding box center [657, 56] width 1122 height 37
type input "2"
click at [140, 274] on span "up" at bounding box center [139, 276] width 6 height 6
click at [334, 275] on input "text" at bounding box center [350, 279] width 126 height 17
type input "1"
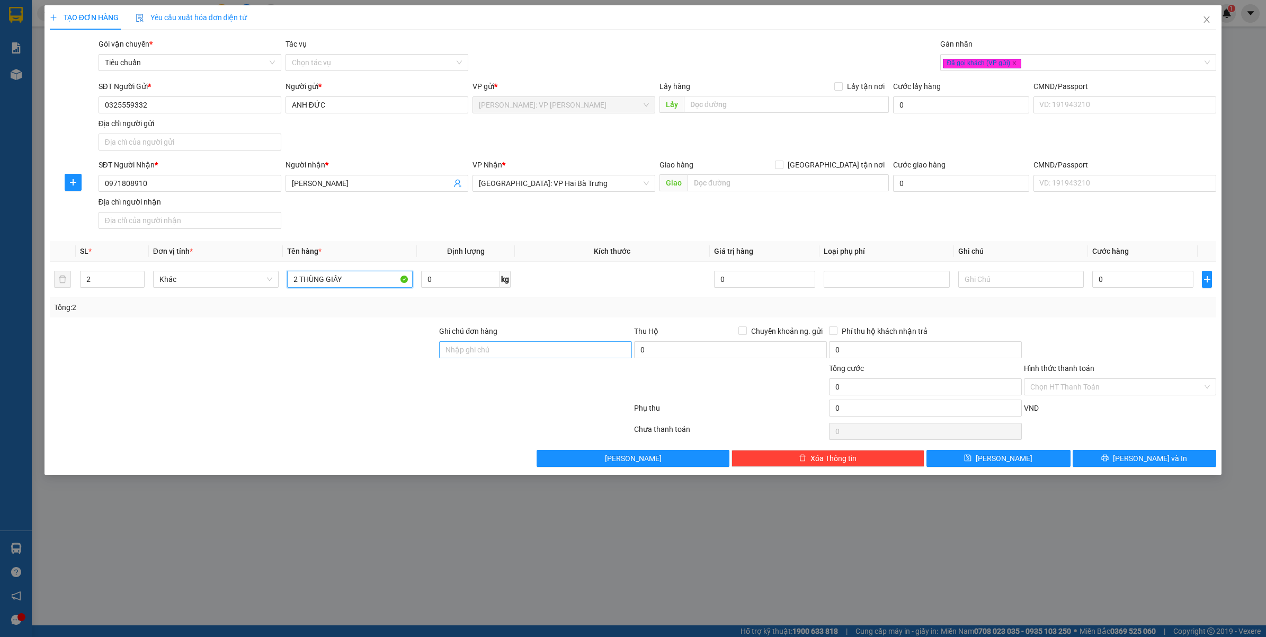
type input "2 THÙNG GIẤY"
click at [462, 348] on input "Ghi chú đơn hàng" at bounding box center [535, 349] width 193 height 17
type input "VẬN CHUYỂN NHẸ TAY - HƯ VỠ KHÔNG ĐỀN"
drag, startPoint x: 284, startPoint y: 419, endPoint x: 739, endPoint y: 408, distance: 455.5
click at [286, 419] on div at bounding box center [341, 409] width 584 height 21
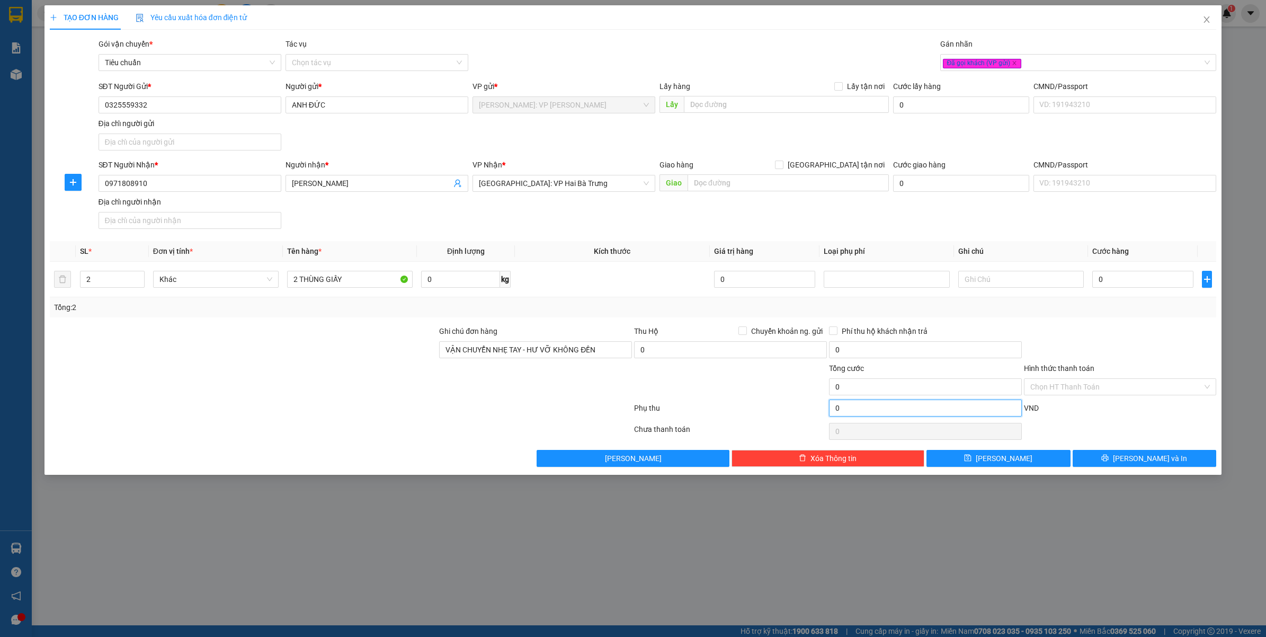
drag, startPoint x: 880, startPoint y: 410, endPoint x: 870, endPoint y: 410, distance: 10.1
click at [879, 410] on input "0" at bounding box center [925, 407] width 193 height 17
type input "3"
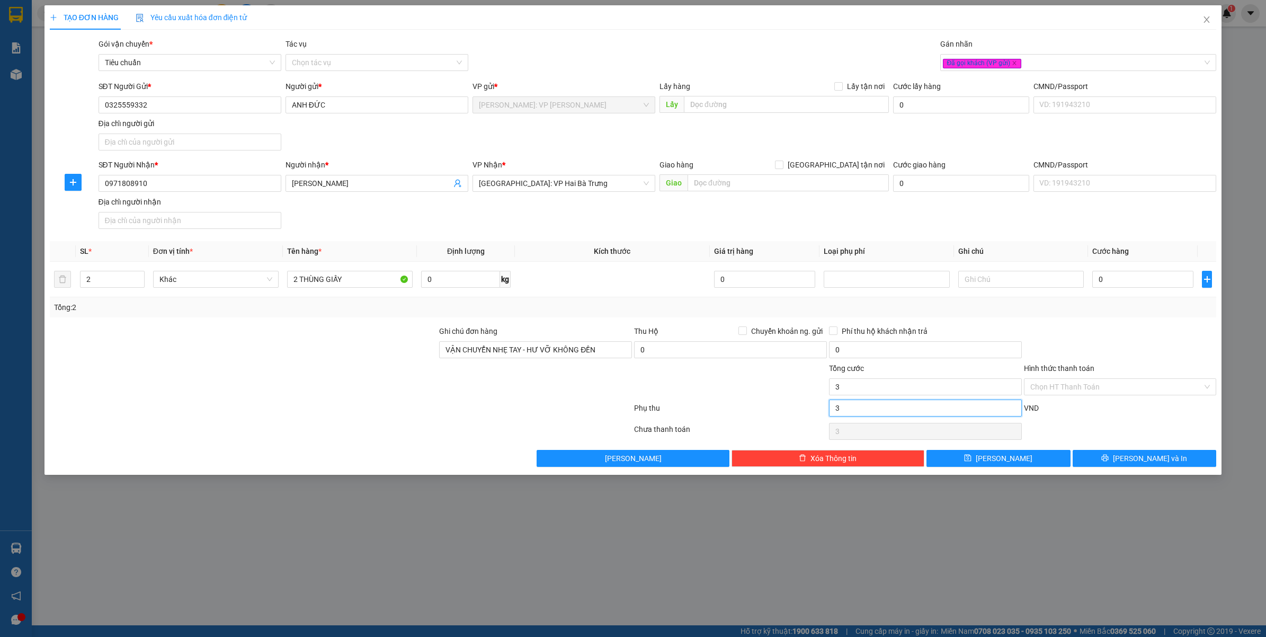
type input "30"
click at [673, 518] on div "TẠO ĐƠN HÀNG Yêu cầu xuất hóa đơn điện tử Transit Pickup Surcharge Ids Transit …" at bounding box center [633, 318] width 1266 height 637
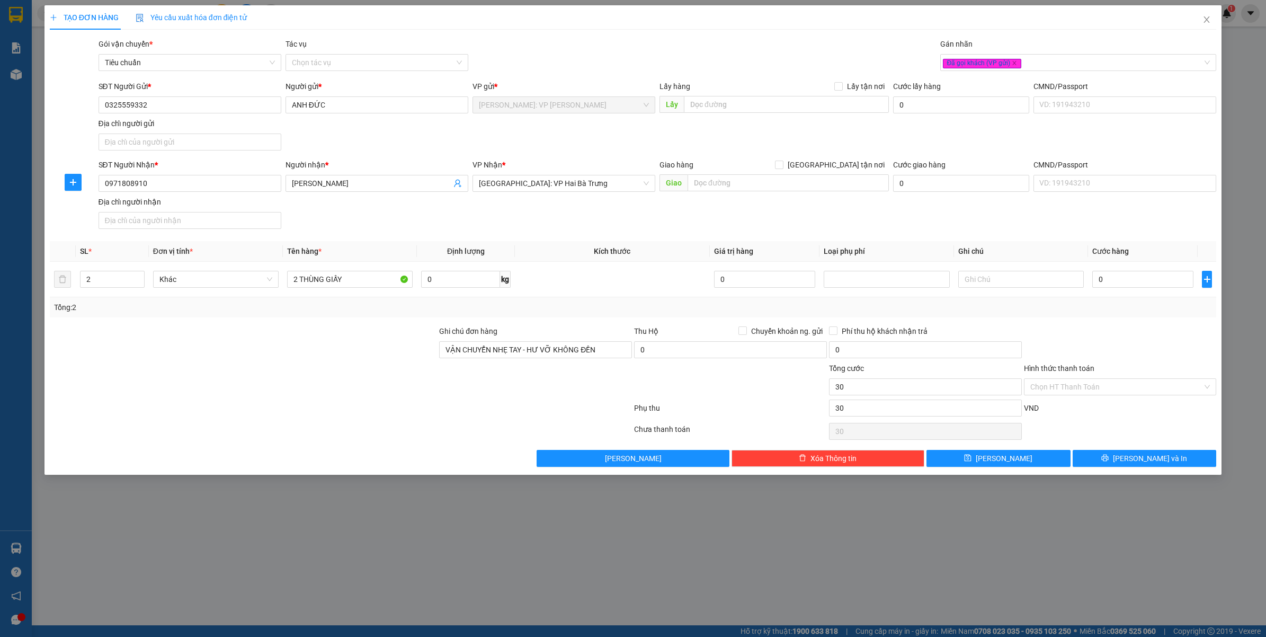
type input "30.000"
click at [1105, 273] on input "0" at bounding box center [1142, 279] width 101 height 17
type input "5"
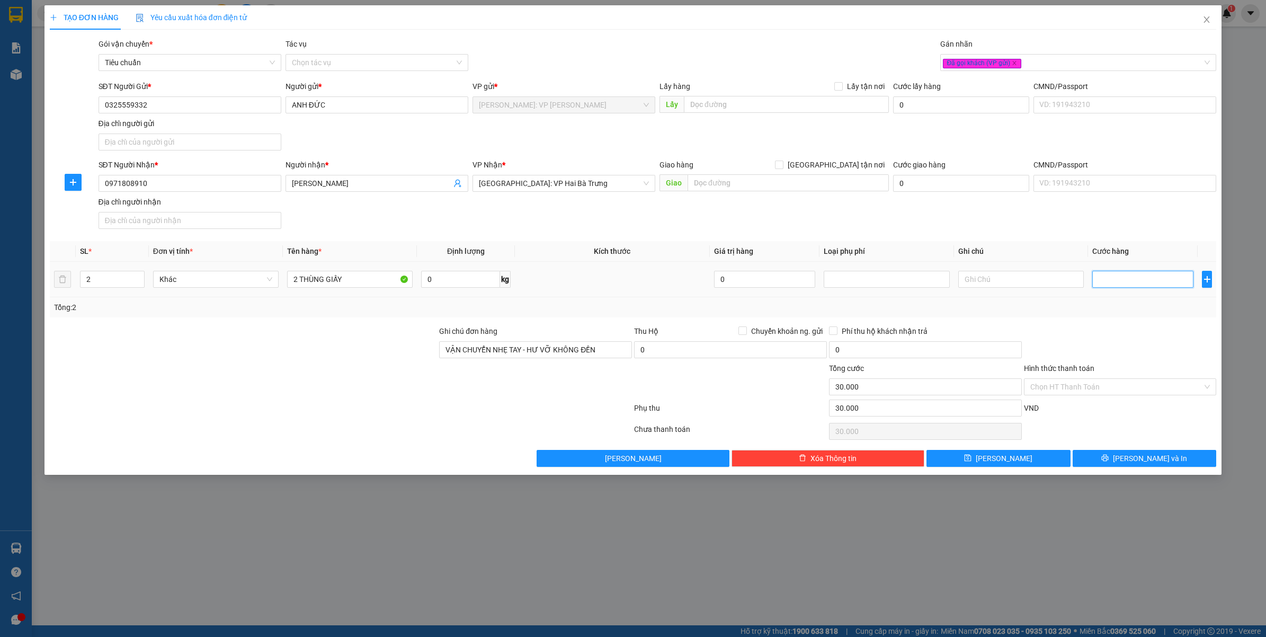
type input "30.005"
type input "52"
type input "30.052"
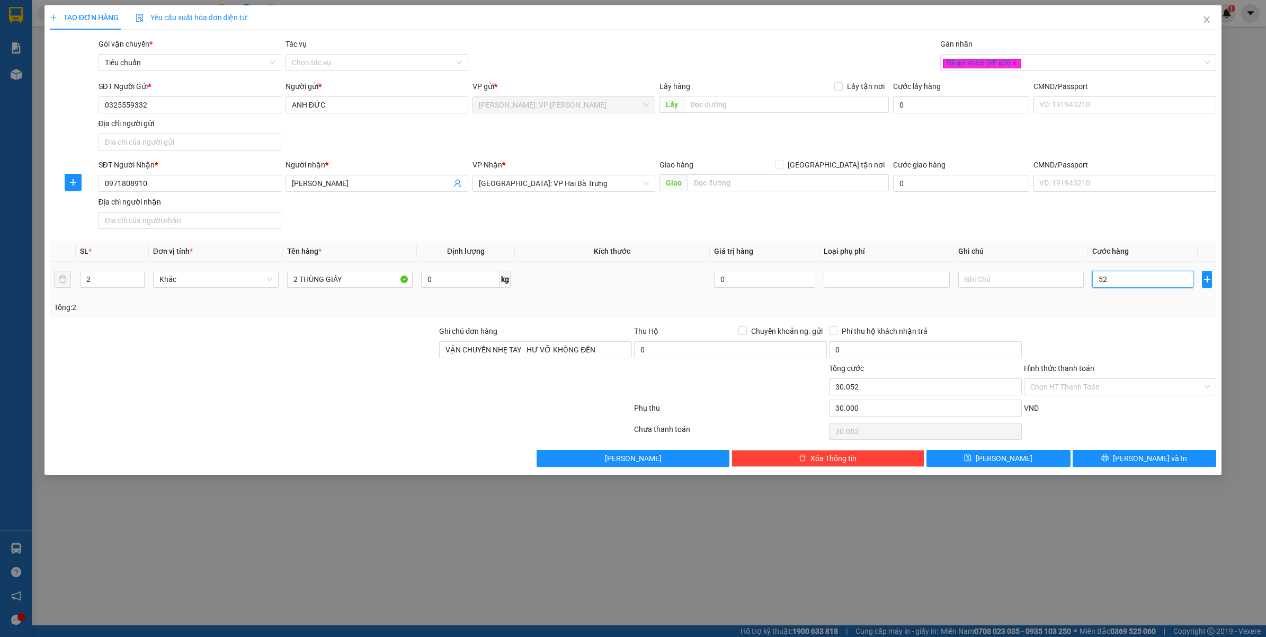
type input "520"
type input "30.520"
click at [1122, 343] on div at bounding box center [1120, 343] width 195 height 37
type input "520.000"
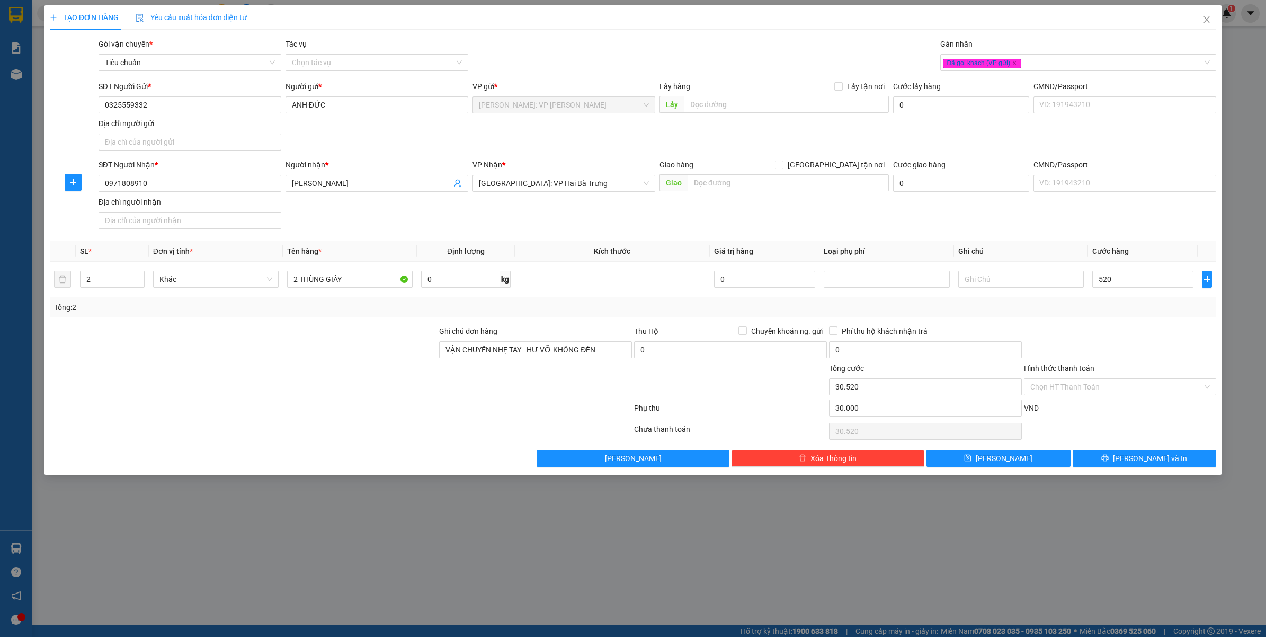
type input "550.000"
click at [1154, 457] on span "[PERSON_NAME] và In" at bounding box center [1150, 458] width 74 height 12
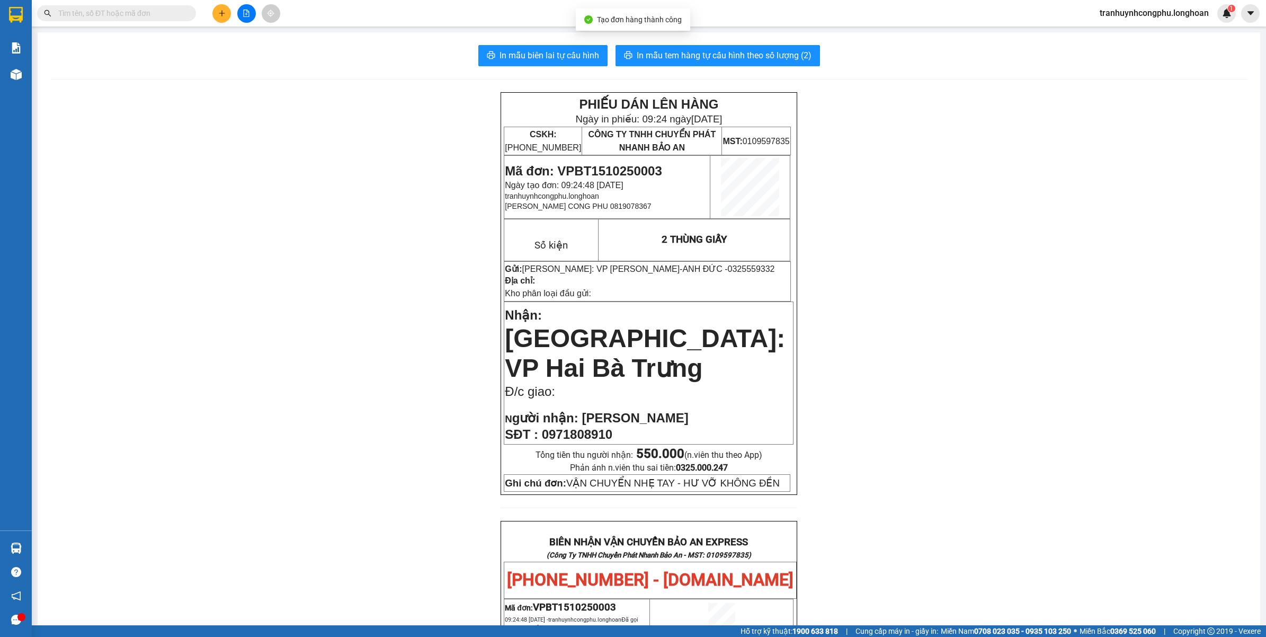
click at [163, 386] on div "PHIẾU DÁN LÊN HÀNG Ngày in phiếu: 09:24 ngày 15-10-2025 CSKH: 1900.06.88.33 CÔN…" at bounding box center [648, 602] width 1197 height 1020
click at [728, 271] on span "0325559332" at bounding box center [751, 268] width 47 height 9
click at [903, 362] on div "PHIẾU DÁN LÊN HÀNG Ngày in phiếu: 09:24 ngày 15-10-2025 CSKH: 1900.06.88.33 CÔN…" at bounding box center [648, 602] width 1197 height 1020
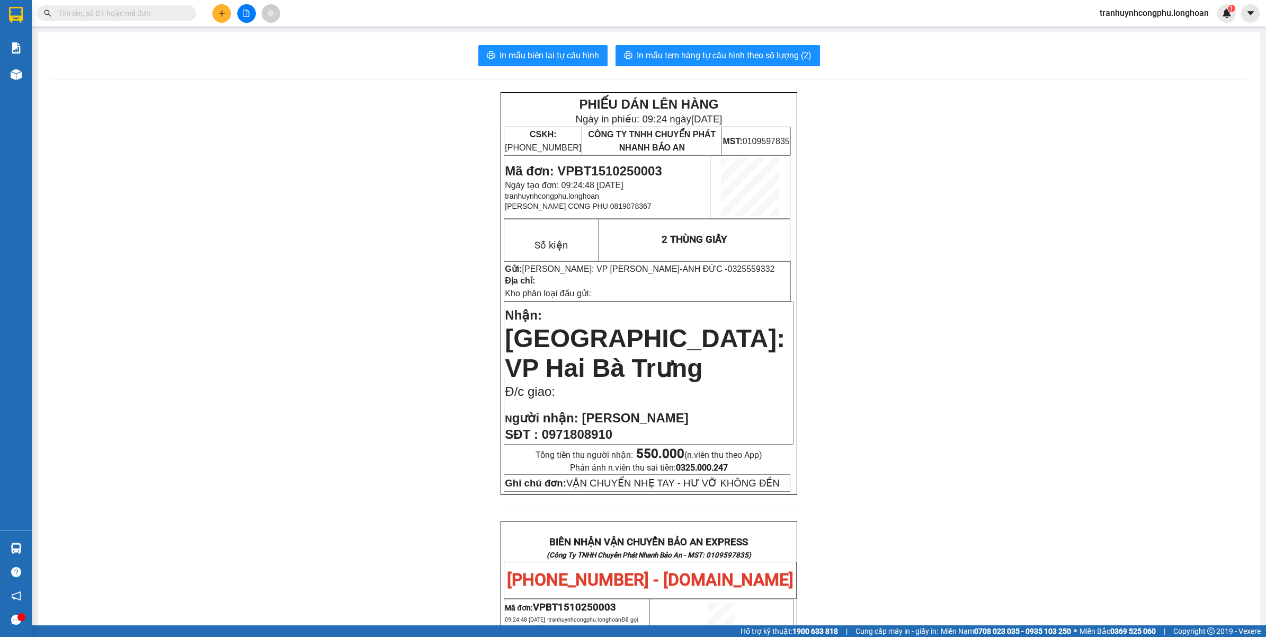
click at [728, 273] on span "0325559332" at bounding box center [751, 268] width 47 height 9
copy span "0325559332"
click at [594, 427] on span "0971808910" at bounding box center [577, 434] width 70 height 14
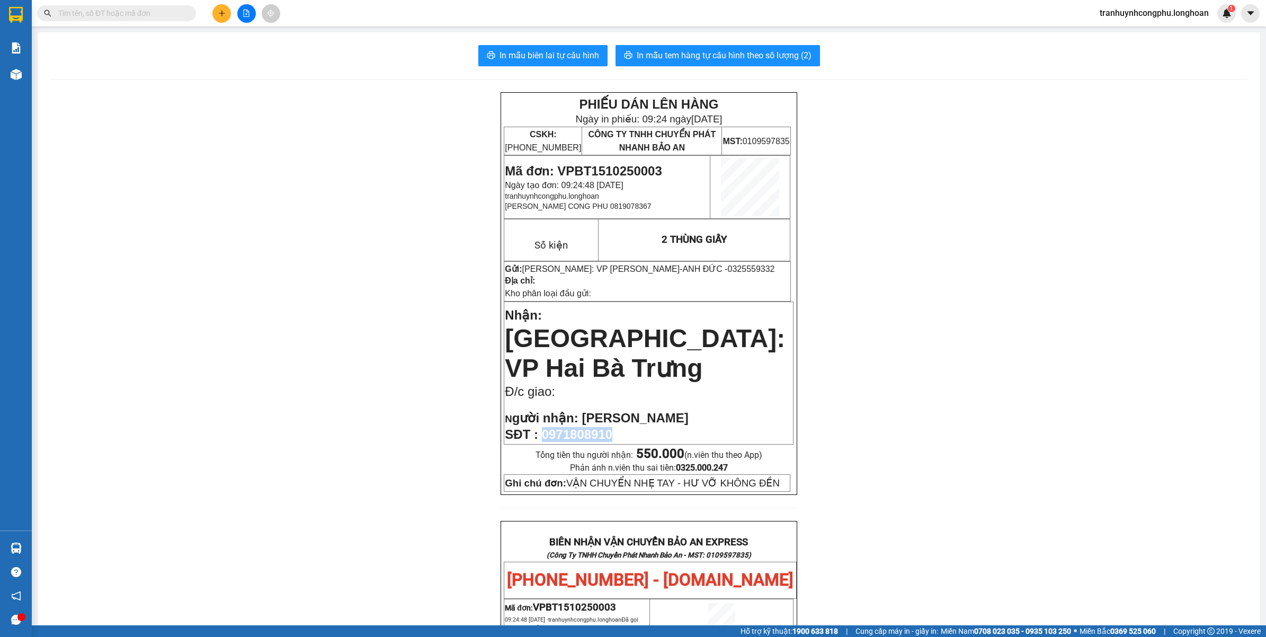
copy span "0971808910"
click at [317, 380] on div "PHIẾU DÁN LÊN HÀNG Ngày in phiếu: 09:24 ngày 15-10-2025 CSKH: 1900.06.88.33 CÔN…" at bounding box center [648, 602] width 1197 height 1020
click at [734, 53] on span "In mẫu tem hàng tự cấu hình theo số lượng (2)" at bounding box center [724, 55] width 175 height 13
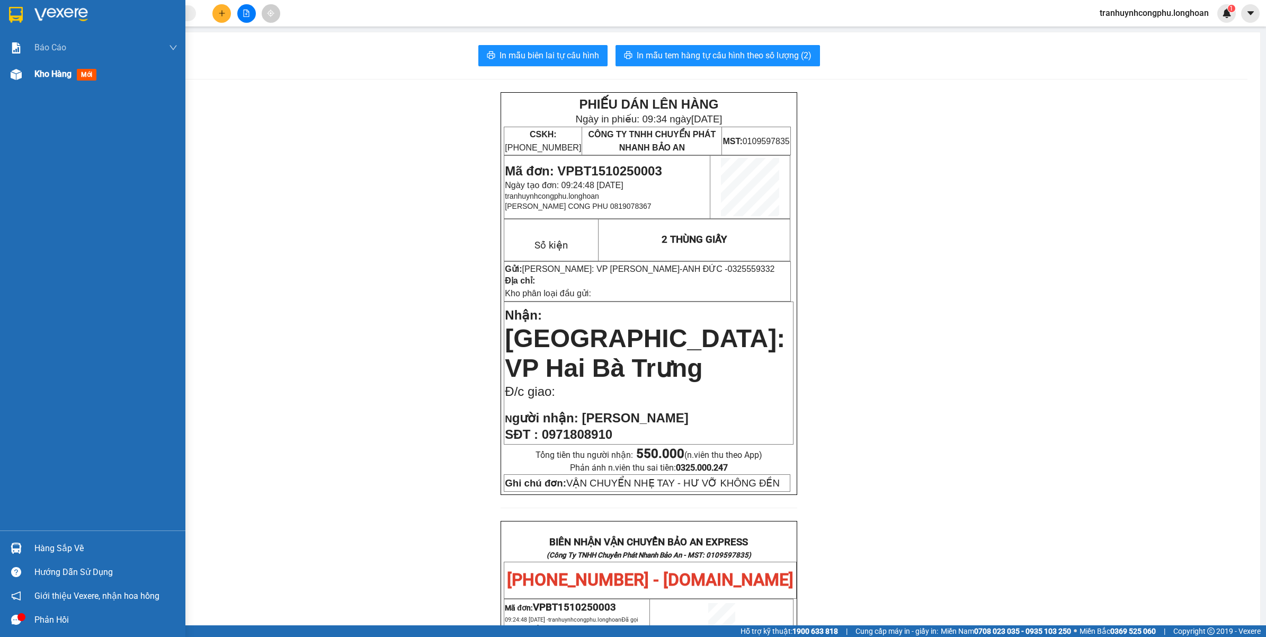
click at [14, 80] on div at bounding box center [16, 74] width 19 height 19
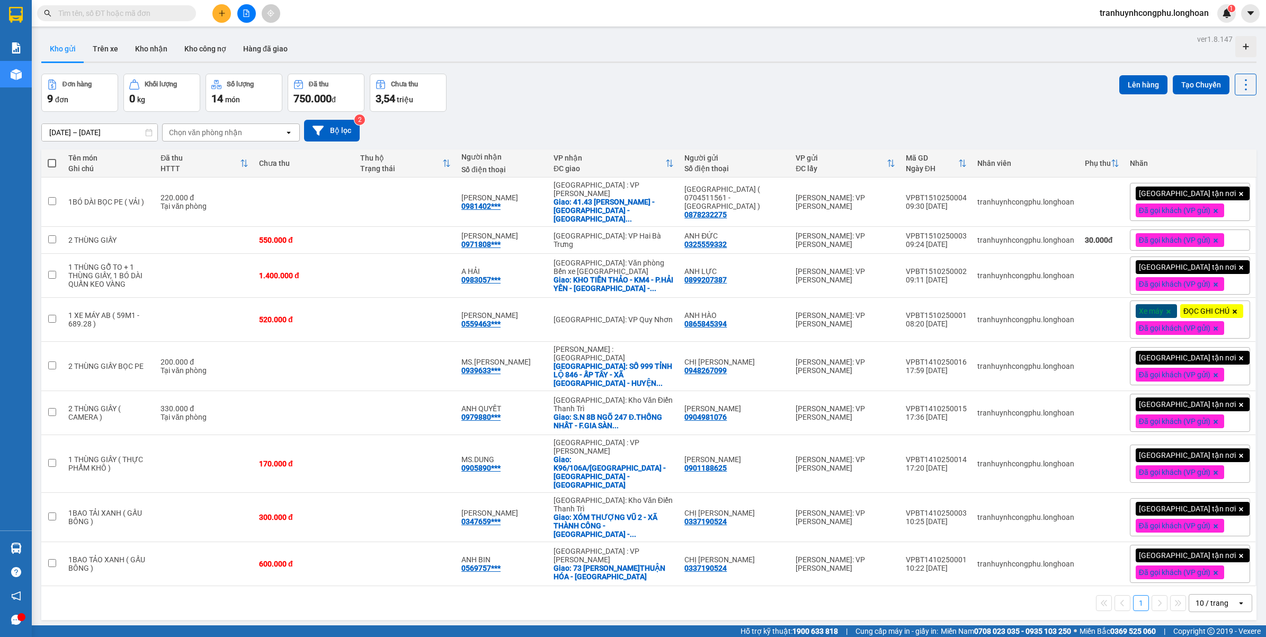
click at [548, 97] on div "Đơn hàng 9 đơn Khối lượng 0 kg Số lượng 14 món Đã thu 750.000 đ Chưa thu 3,54 t…" at bounding box center [648, 93] width 1215 height 38
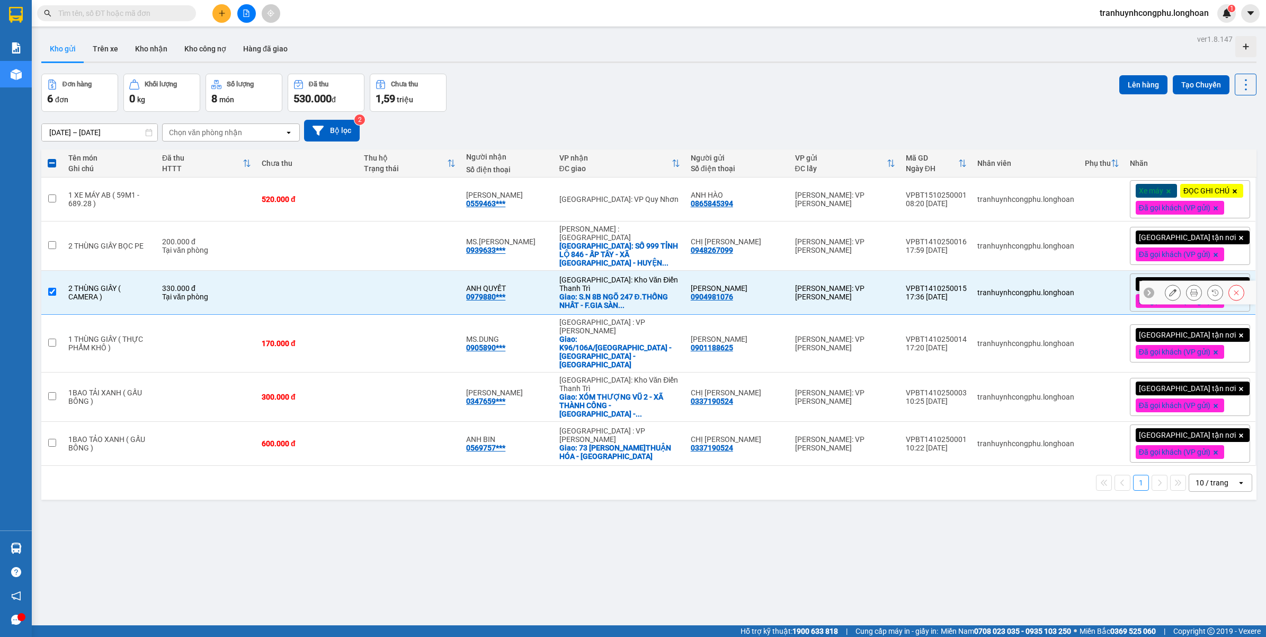
click at [126, 315] on td "2 THÙNG GIẤY ( CAMERA )" at bounding box center [110, 293] width 94 height 44
checkbox input "false"
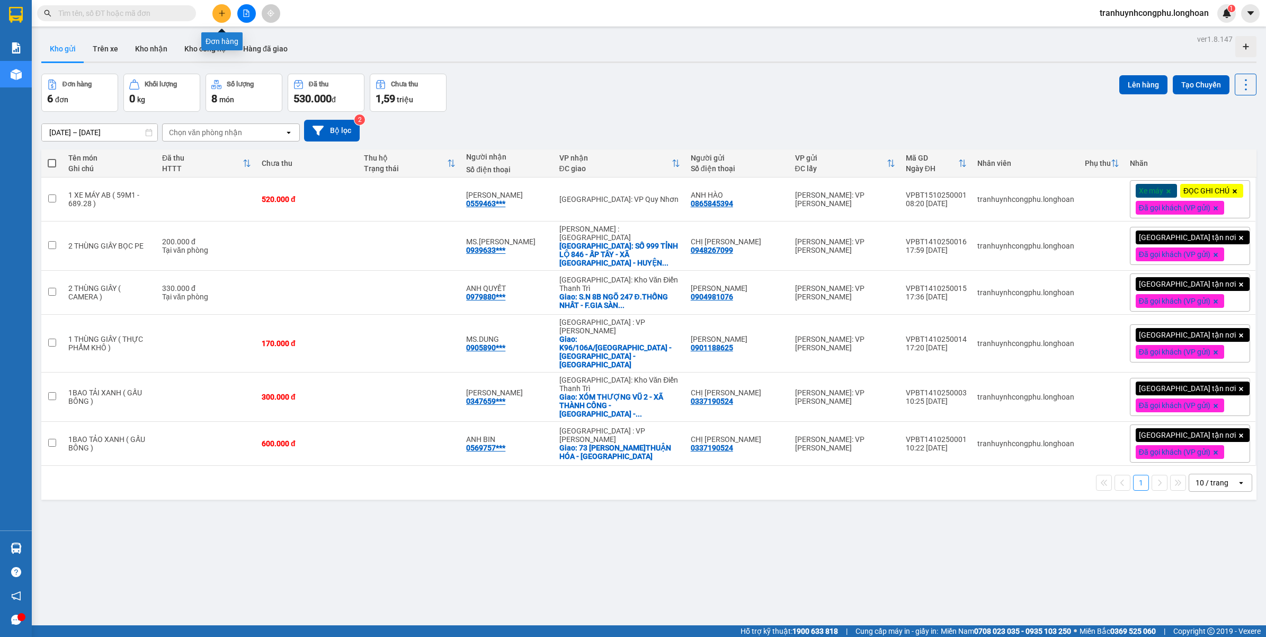
click at [221, 10] on icon "plus" at bounding box center [221, 13] width 7 height 7
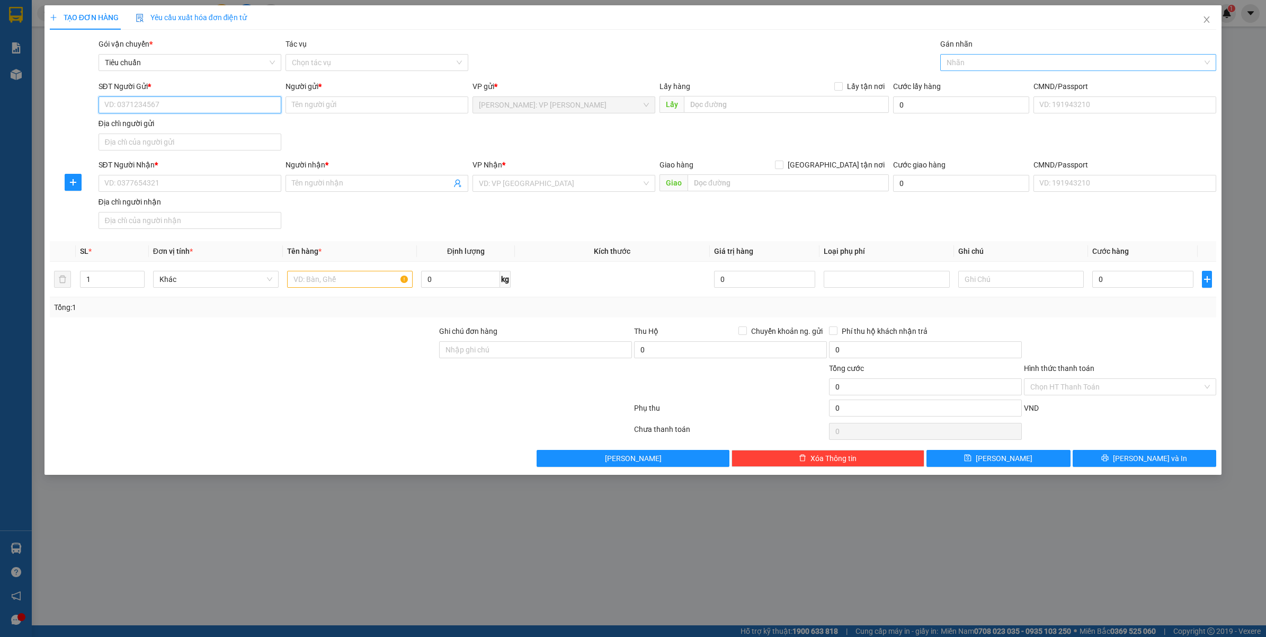
click at [998, 67] on div at bounding box center [1073, 62] width 261 height 13
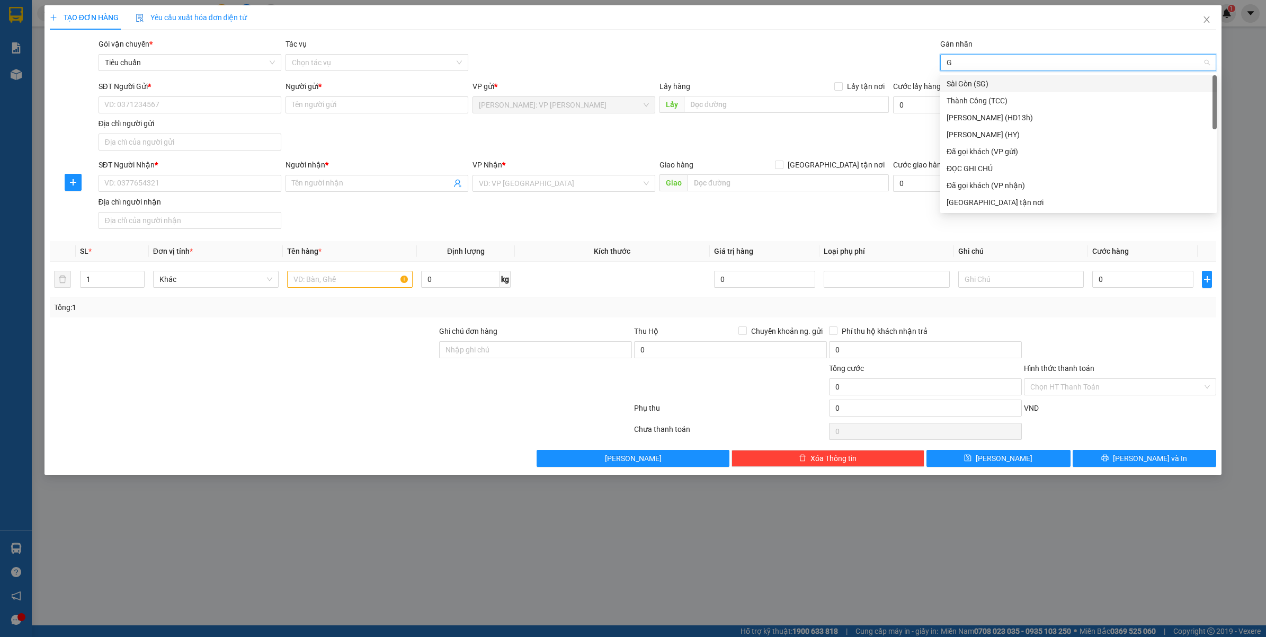
type input "GT"
type input "ĐA"
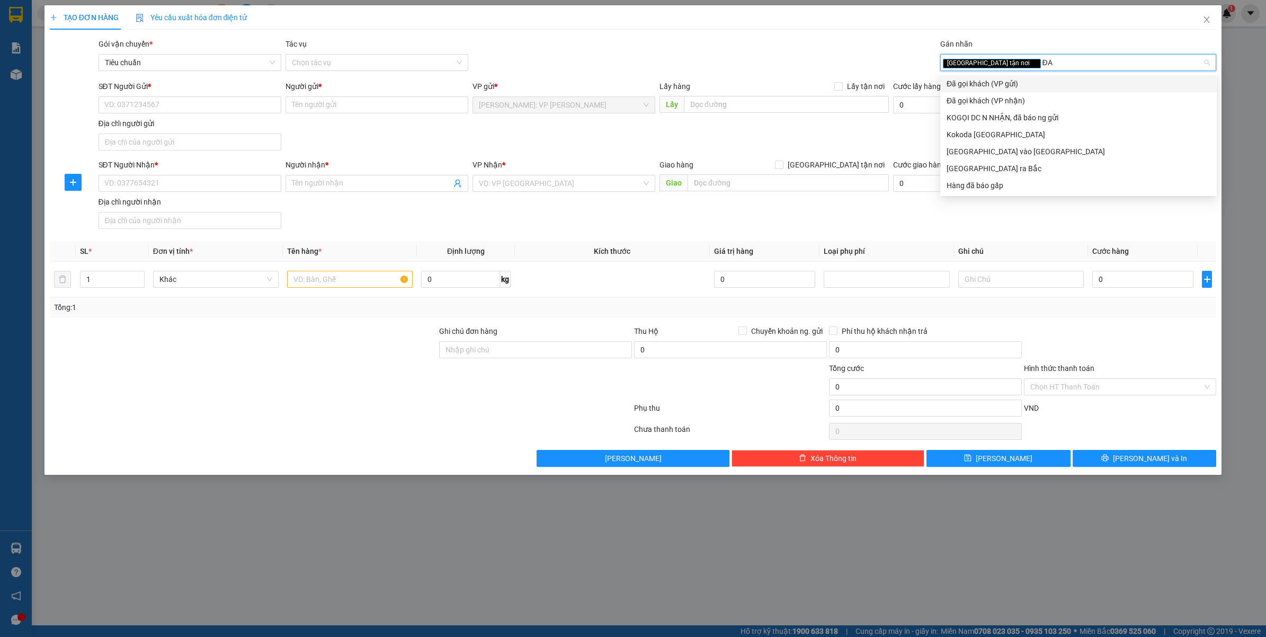
click at [989, 102] on div "Đã gọi khách (VP nhận)" at bounding box center [1078, 101] width 264 height 12
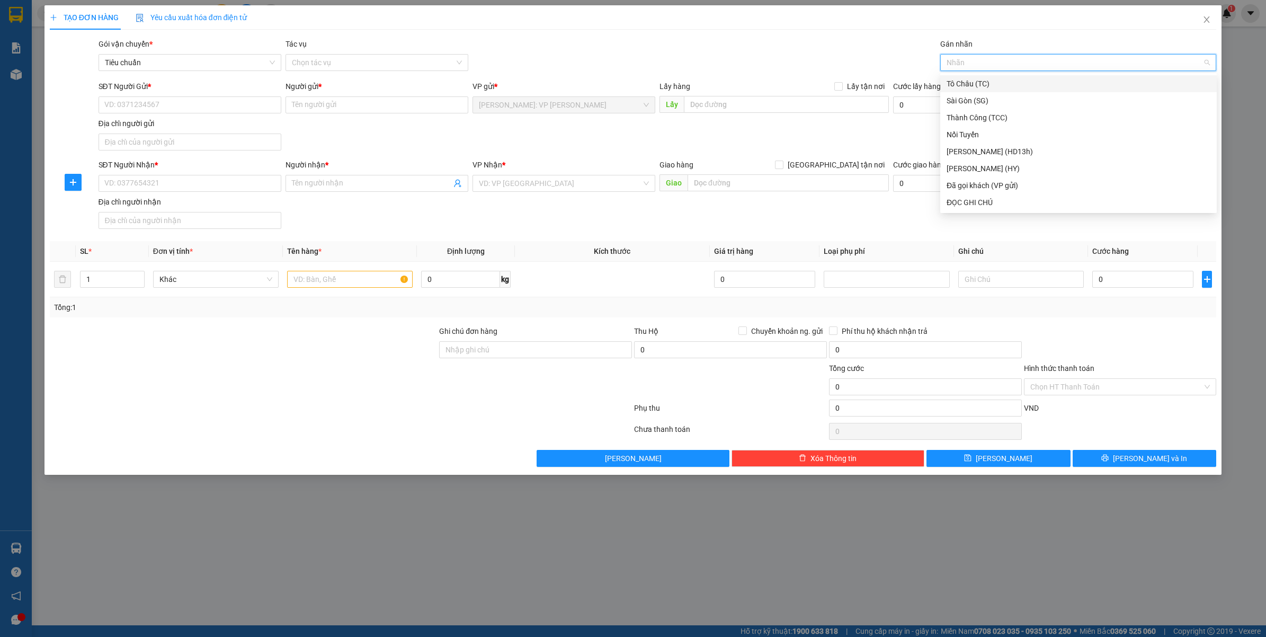
click at [1021, 64] on div at bounding box center [1073, 62] width 261 height 13
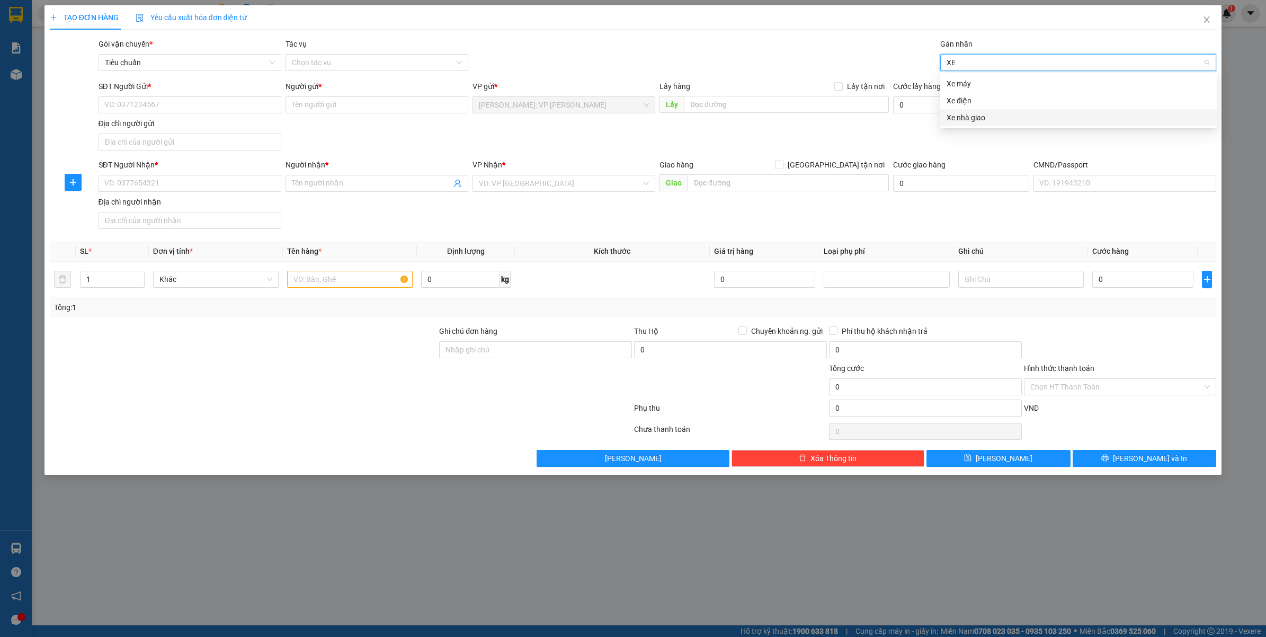
type input "X"
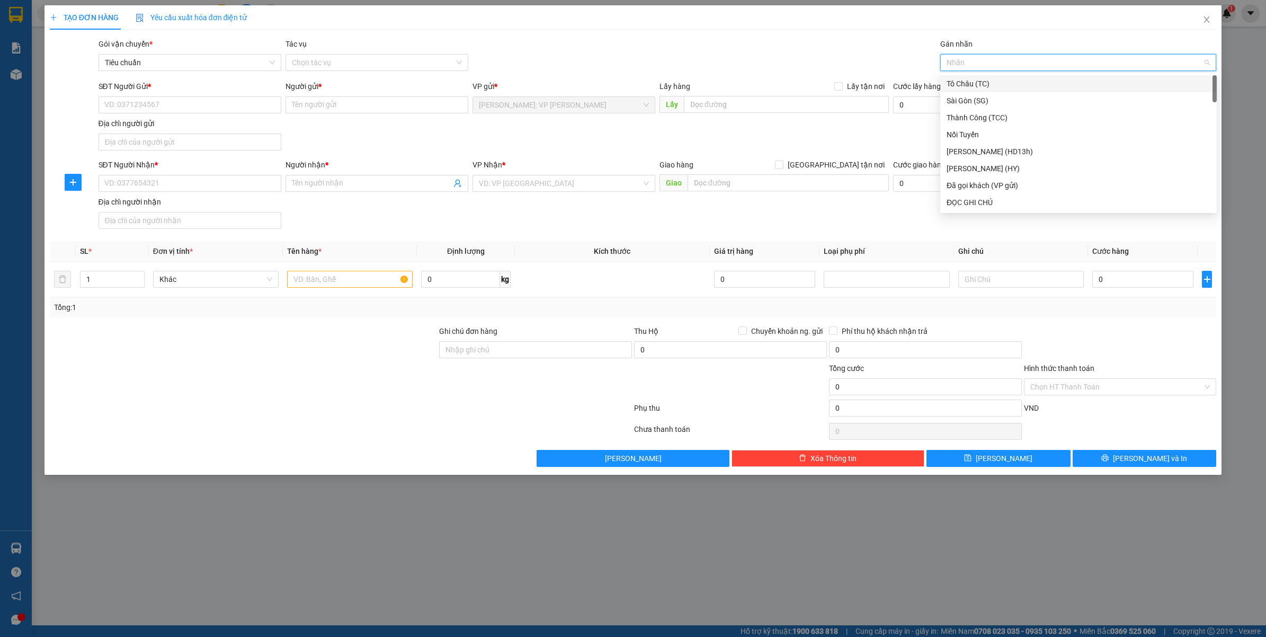
click at [772, 65] on div "Gói vận chuyển * Tiêu chuẩn Tác vụ Chọn tác vụ Gán nhãn Nhãn" at bounding box center [657, 56] width 1122 height 37
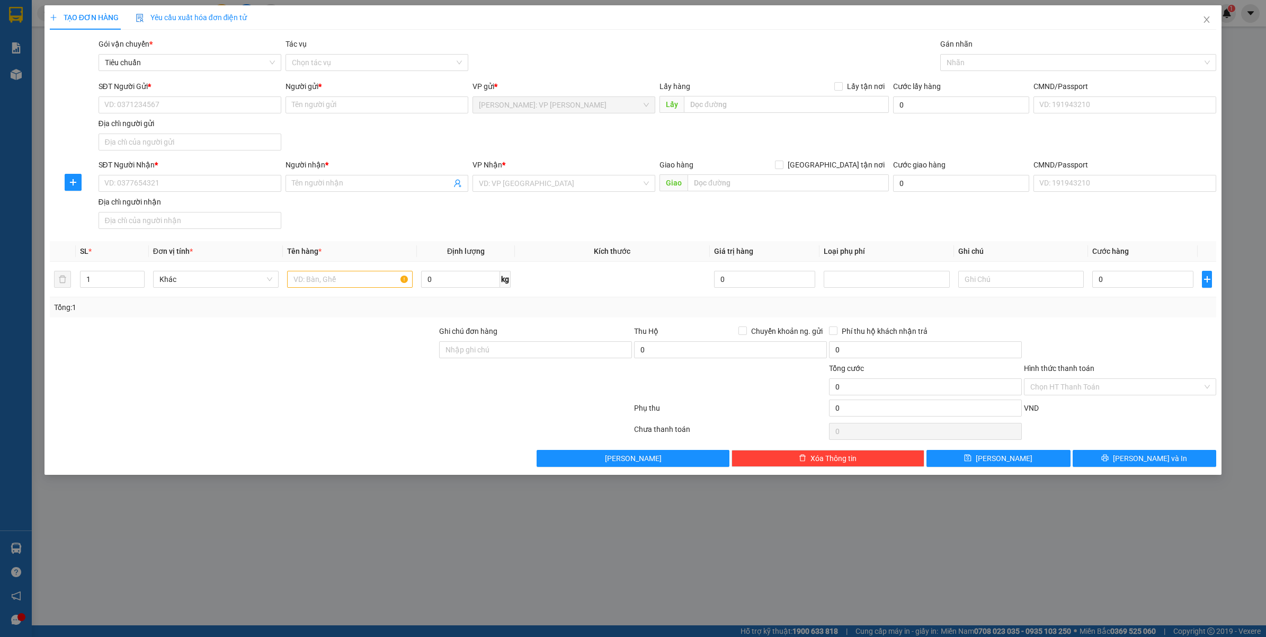
click at [553, 60] on div "Gói vận chuyển * Tiêu chuẩn Tác vụ Chọn tác vụ Gán nhãn Nhãn" at bounding box center [657, 56] width 1122 height 37
click at [163, 182] on input "SĐT Người Nhận *" at bounding box center [189, 183] width 183 height 17
type input "0981402679"
click at [157, 207] on div "0981402679 - a Hùng" at bounding box center [190, 206] width 170 height 12
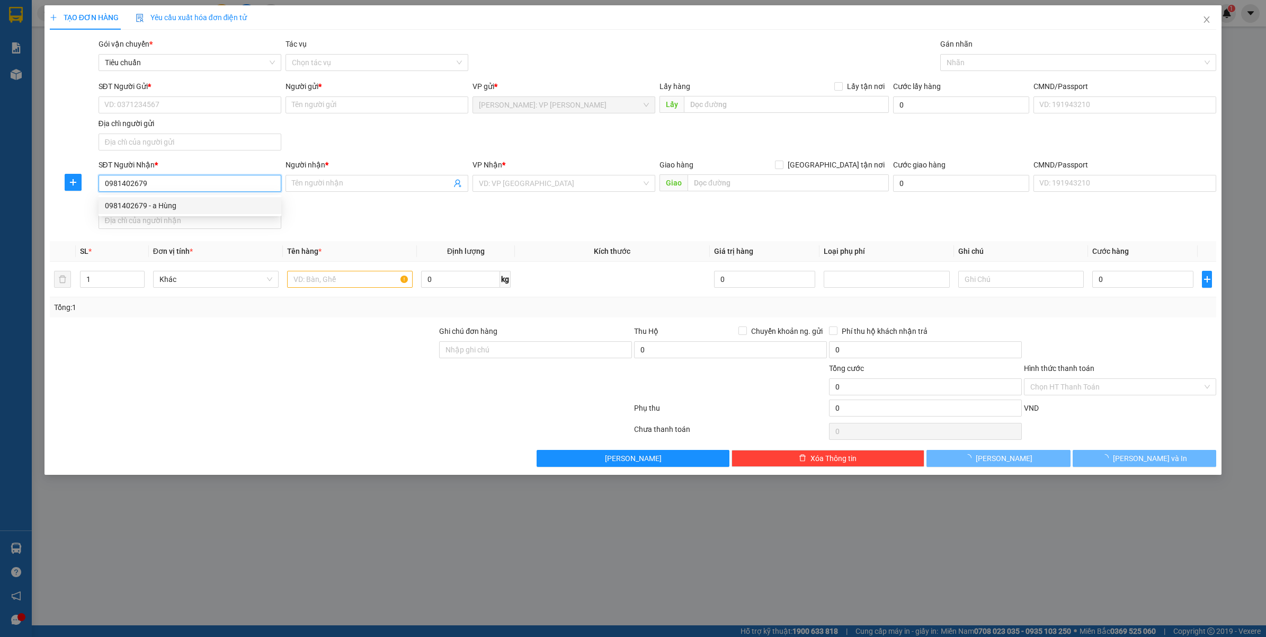
type input "a Hùng"
checkbox input "true"
type input "41 43 Phạm văn đồng, Phường Tân An, Thành phố Hội An, Quảng Nam"
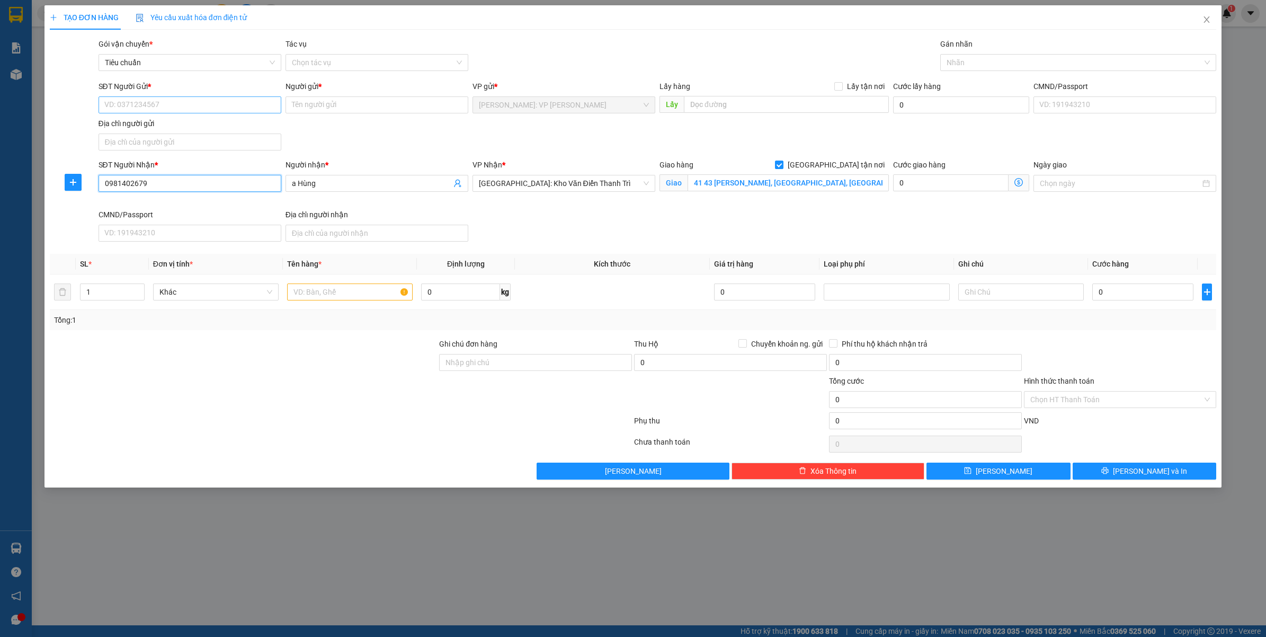
type input "0981402679"
click at [221, 112] on input "SĐT Người Gửi *" at bounding box center [189, 104] width 183 height 17
click at [173, 125] on div "0878232275 - Kho Blanc Quận Il" at bounding box center [190, 127] width 170 height 12
type input "0878232275"
type input "Kho Blanc Quận Il"
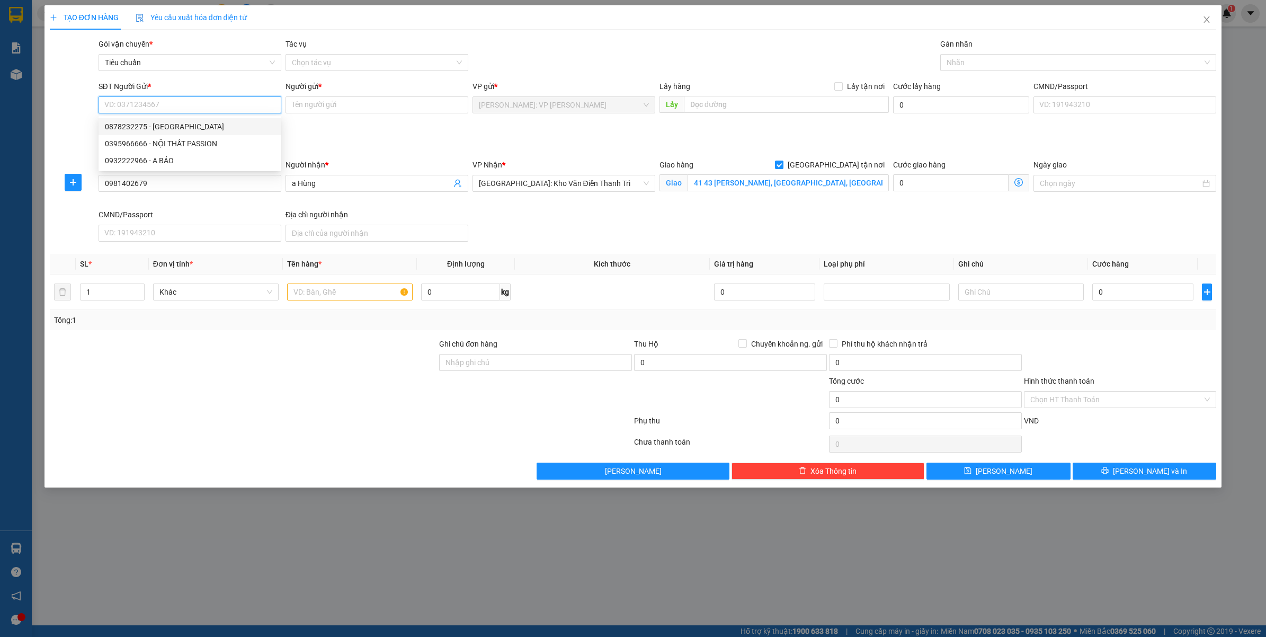
checkbox input "true"
type input "13 Trần Qúy Kiên, p Bình Trưng Tây, Quận 2, hcm"
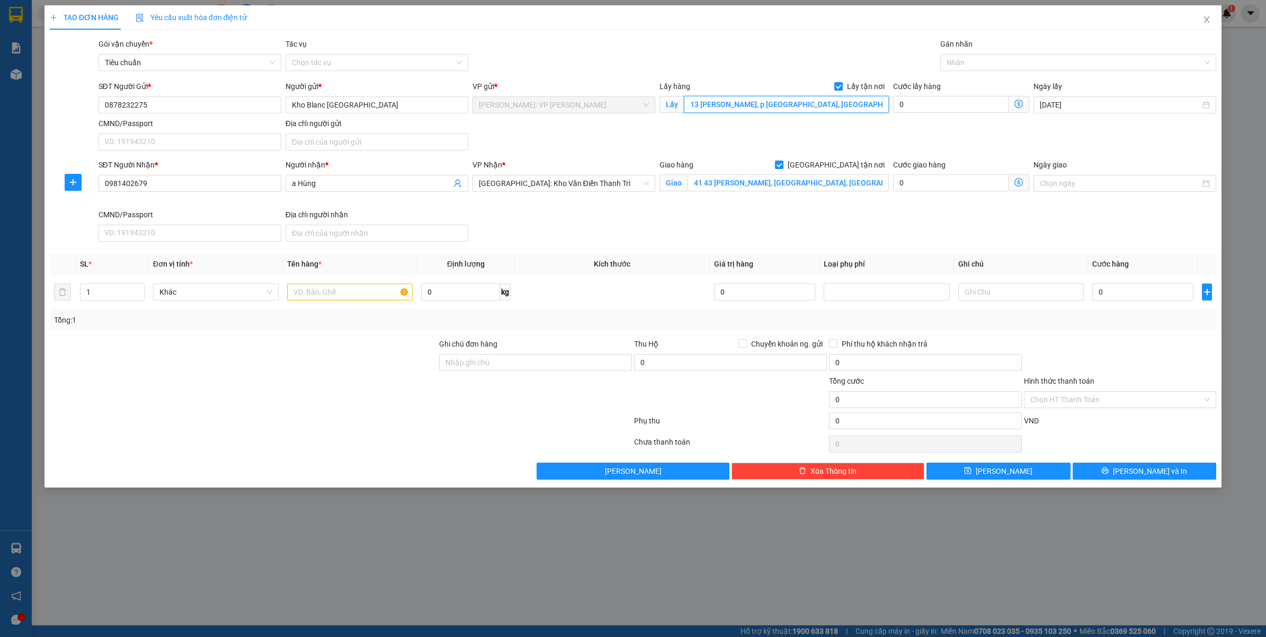
click at [809, 106] on input "13 Trần Qúy Kiên, p Bình Trưng Tây, Quận 2, hcm" at bounding box center [786, 104] width 205 height 17
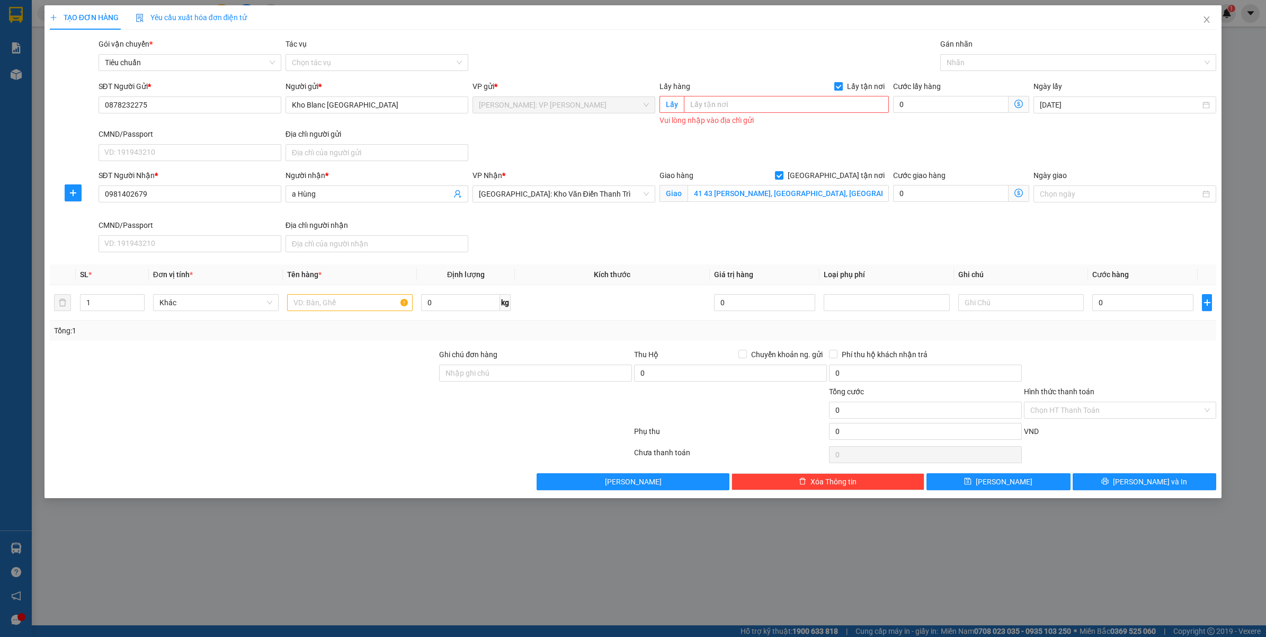
click at [841, 87] on input "Lấy tận nơi" at bounding box center [837, 85] width 7 height 7
checkbox input "false"
click at [405, 107] on input "Kho Blanc Quận Il" at bounding box center [376, 104] width 183 height 17
click at [391, 102] on input "Kho Blanc Quận Il ( 0704511561" at bounding box center [376, 104] width 183 height 17
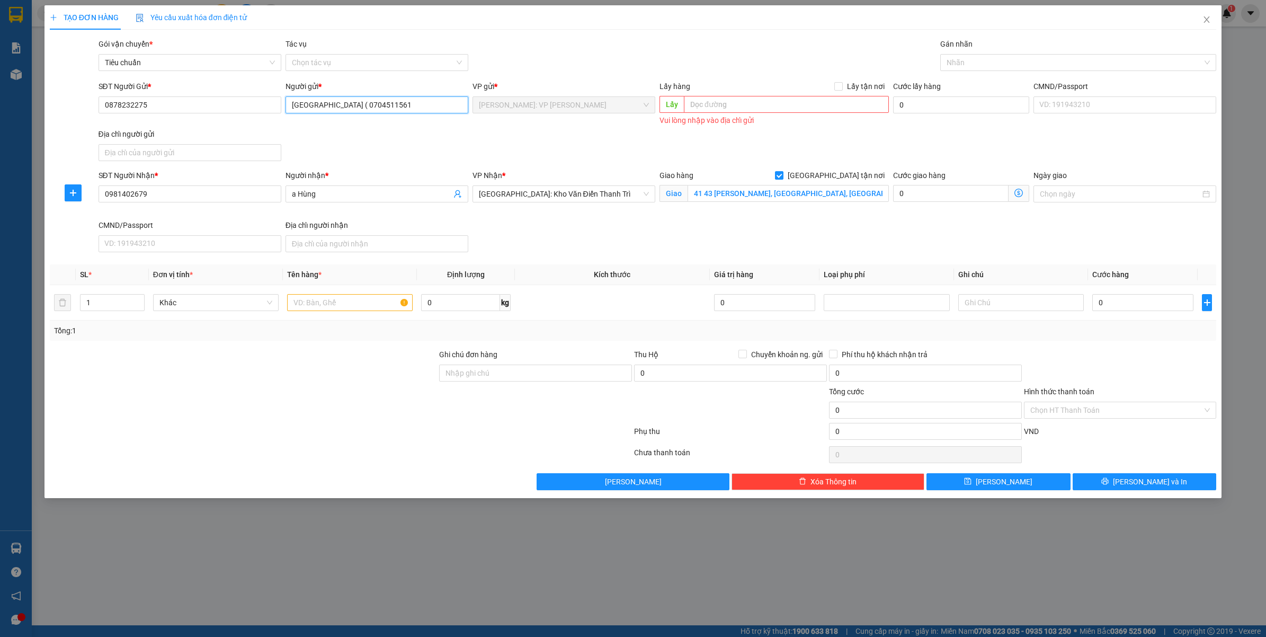
click at [417, 110] on input "Kho Blanc Quận Il ( 0704511561" at bounding box center [376, 104] width 183 height 17
type input "[GEOGRAPHIC_DATA] ( 0704511561 - [GEOGRAPHIC_DATA] )"
click at [451, 168] on form "SĐT Người Gửi * 0878232275 Người gửi * Kho Blanc Quận Il ( 0704511561 - NGỌC MỸ…" at bounding box center [633, 168] width 1167 height 176
click at [758, 202] on input "41 43 Phạm văn đồng, Phường Tân An, Thành phố Hội An, Quảng Nam" at bounding box center [787, 193] width 201 height 17
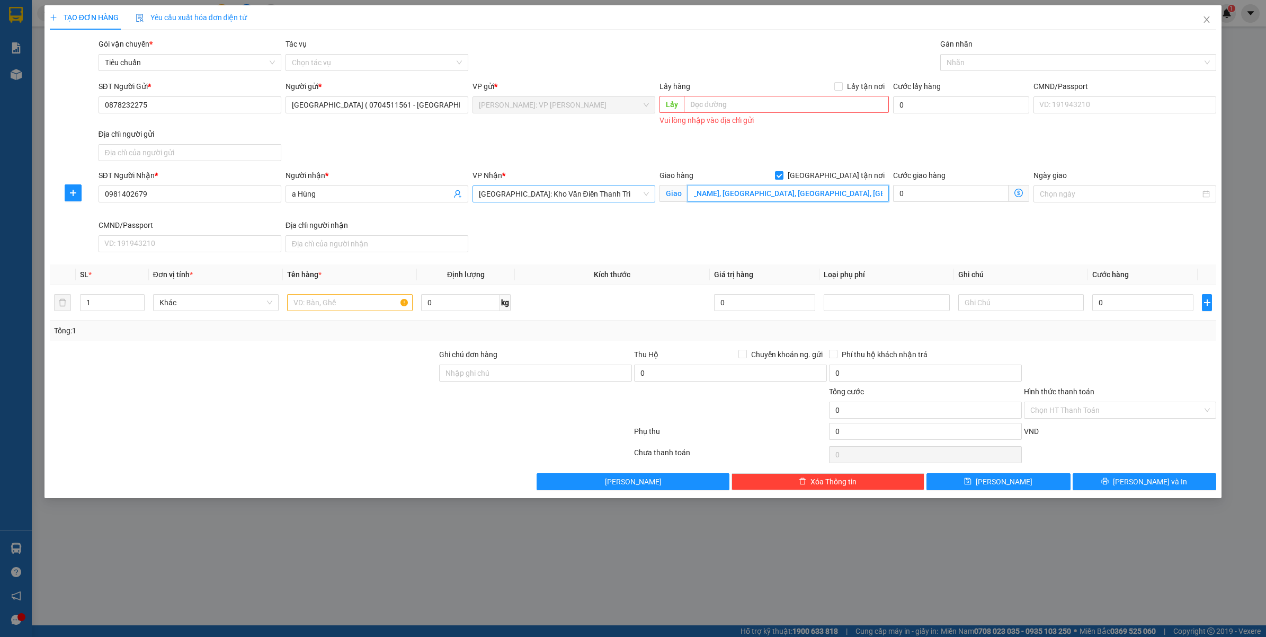
click at [583, 193] on span "[GEOGRAPHIC_DATA]: Kho Văn Điển Thanh Trì" at bounding box center [564, 194] width 170 height 16
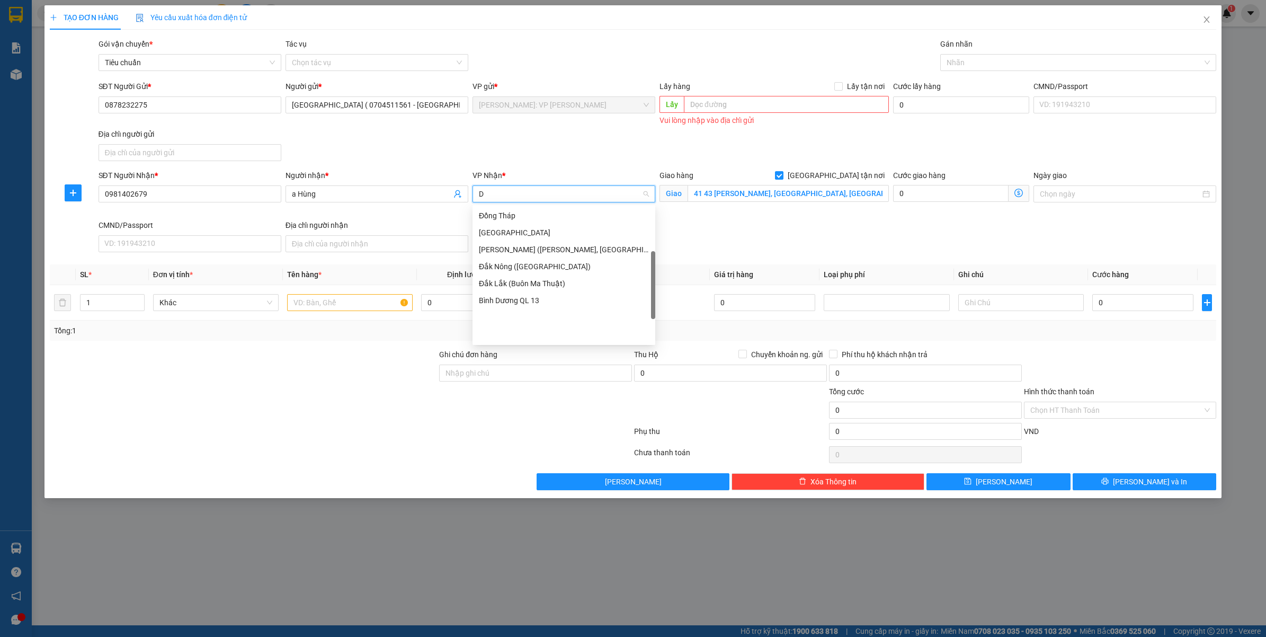
scroll to position [127, 0]
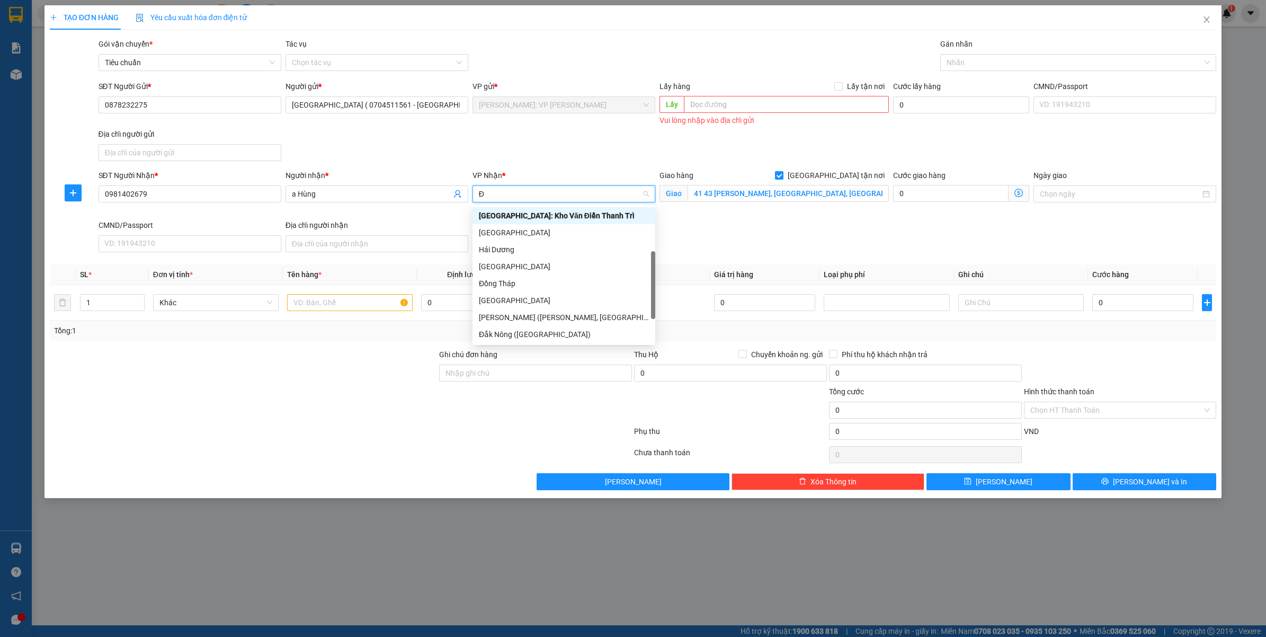
type input "ĐA"
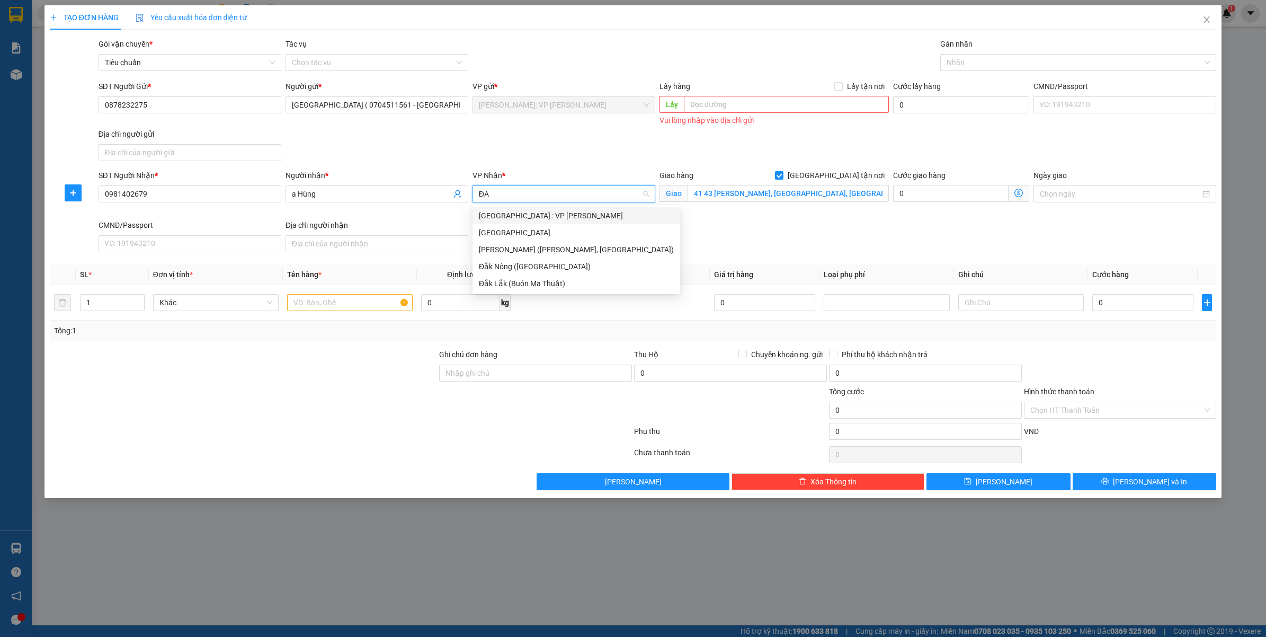
drag, startPoint x: 557, startPoint y: 220, endPoint x: 721, endPoint y: 190, distance: 167.0
click at [559, 220] on div "[GEOGRAPHIC_DATA] : VP [PERSON_NAME]" at bounding box center [576, 216] width 195 height 12
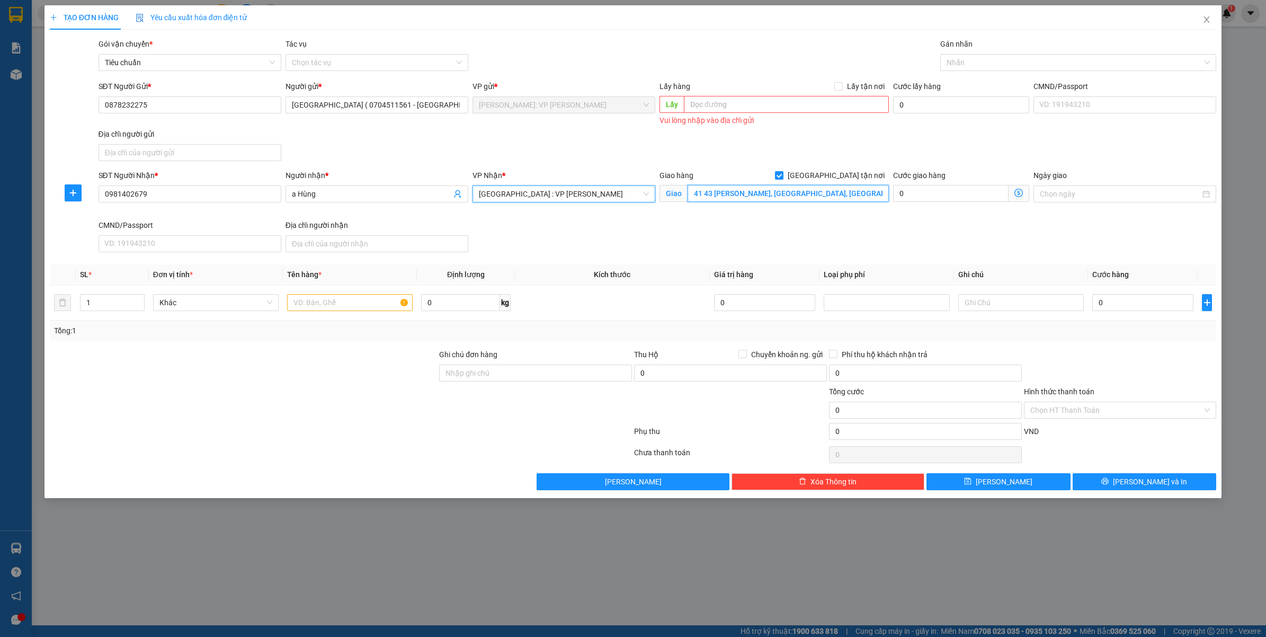
click at [785, 196] on input "41 43 Phạm văn đồng, Phường Tân An, Thành phố Hội An, Quảng Nam" at bounding box center [787, 193] width 201 height 17
click at [824, 244] on div "SĐT Người Nhận * 0981402679 Người nhận * a Hùng VP Nhận * Đà Nẵng : VP Thanh Kh…" at bounding box center [657, 212] width 1122 height 87
click at [747, 191] on input "41.43 Phạm Văn Đồng - Phường Tân An - Thành phố Hội An - Quảng Nam" at bounding box center [787, 193] width 201 height 17
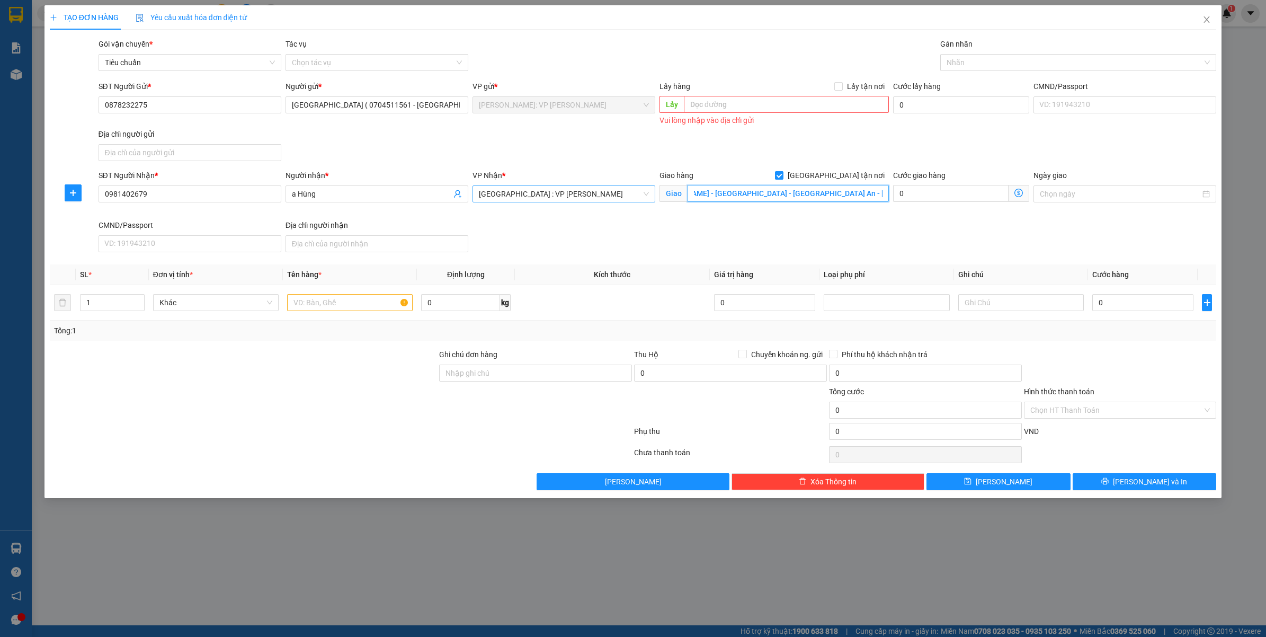
scroll to position [0, 58]
type input "41.43 [PERSON_NAME] - [GEOGRAPHIC_DATA] - [GEOGRAPHIC_DATA] An - [GEOGRAPHIC_DA…"
click at [753, 237] on div "SĐT Người Nhận * 0981402679 Người nhận * a Hùng VP Nhận * Đà Nẵng : VP Thanh Kh…" at bounding box center [657, 212] width 1122 height 87
click at [813, 196] on input "41.43 [PERSON_NAME] - [GEOGRAPHIC_DATA] - [GEOGRAPHIC_DATA] An - [GEOGRAPHIC_DA…" at bounding box center [787, 193] width 201 height 17
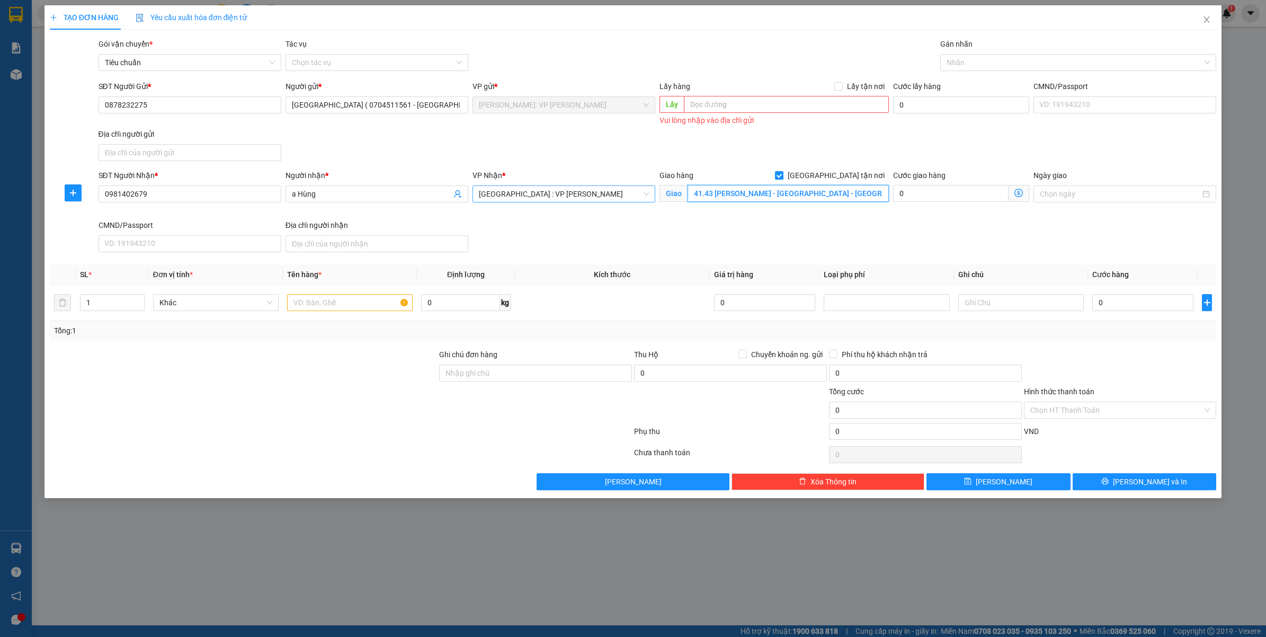
scroll to position [0, 62]
click at [999, 65] on div at bounding box center [1073, 62] width 261 height 13
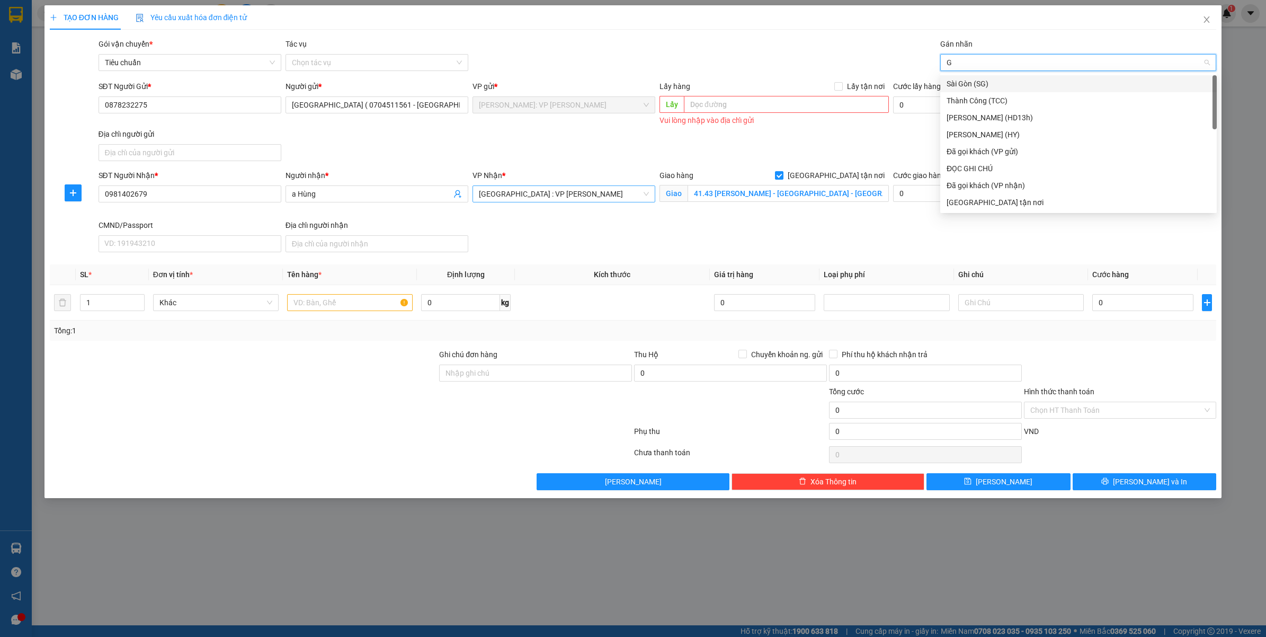
type input "GT"
type input "ĐA"
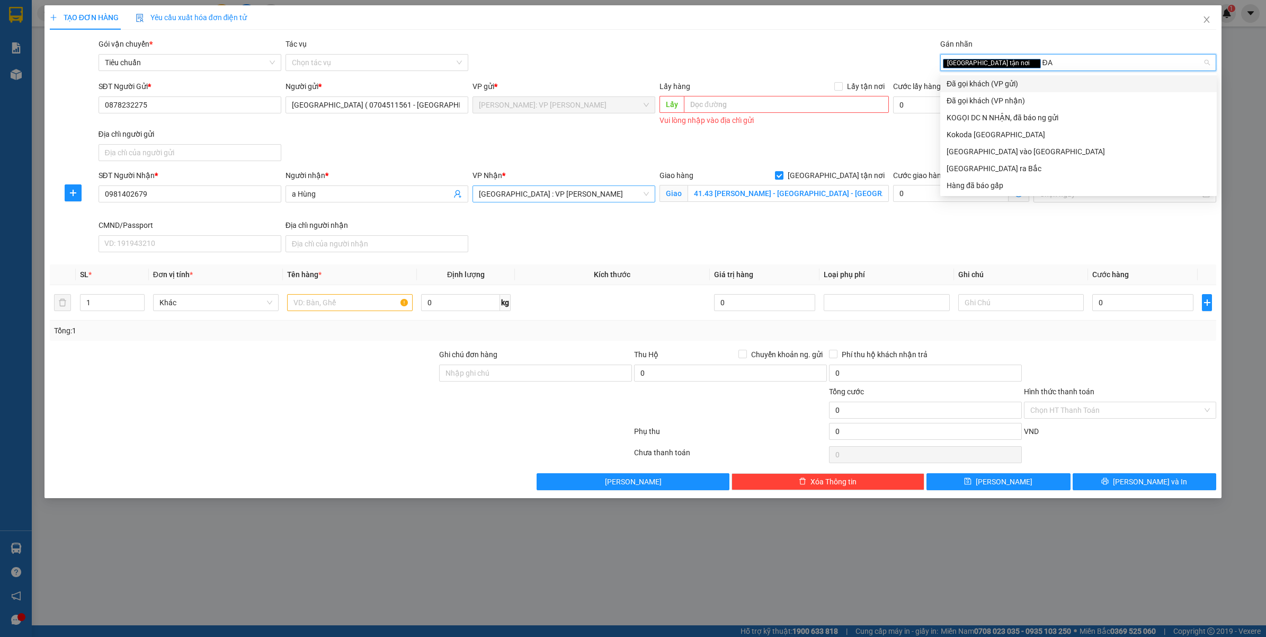
click at [966, 78] on div "Đã gọi khách (VP gửi)" at bounding box center [1078, 84] width 264 height 12
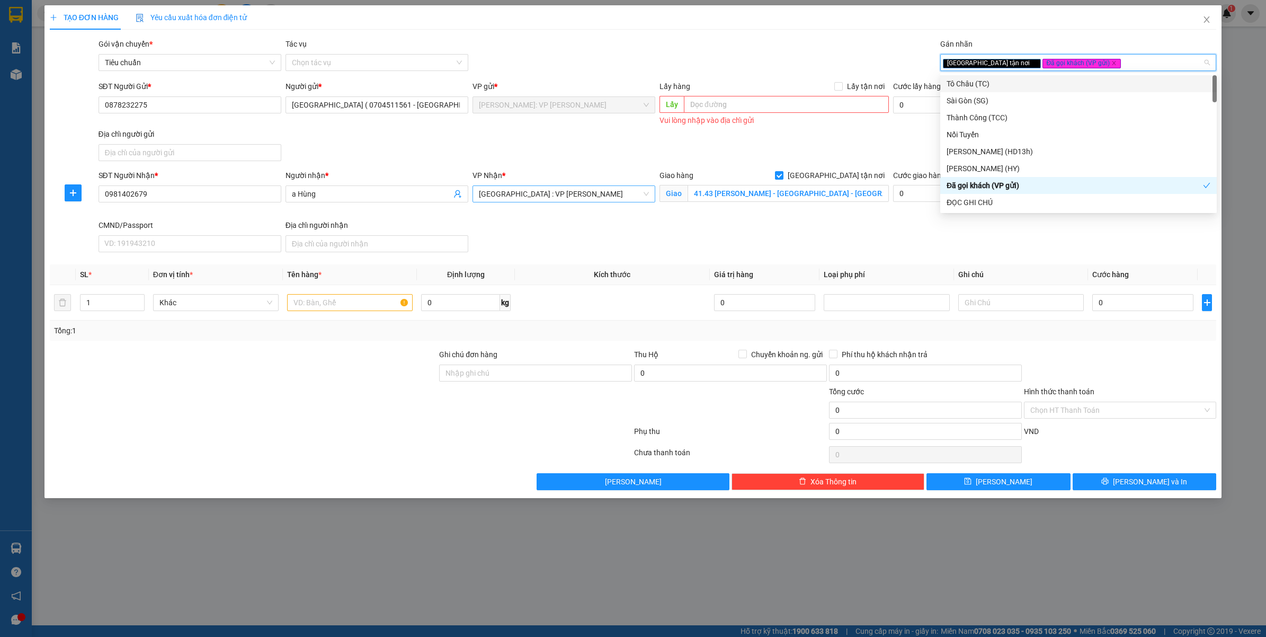
click at [767, 59] on div "Gói vận chuyển * Tiêu chuẩn Tác vụ Chọn tác vụ Gán nhãn Giao tận nơi Đã gọi k…" at bounding box center [657, 56] width 1122 height 37
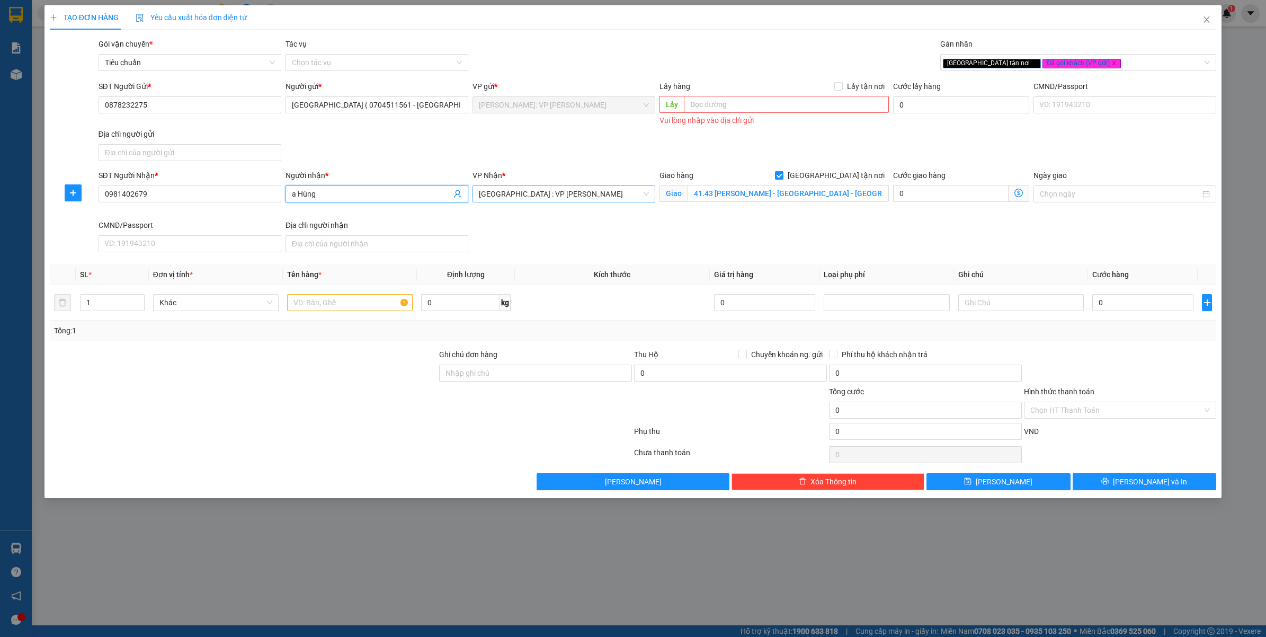
click at [352, 192] on input "a Hùng" at bounding box center [371, 194] width 159 height 12
click at [353, 192] on input "a Hùng" at bounding box center [371, 194] width 159 height 12
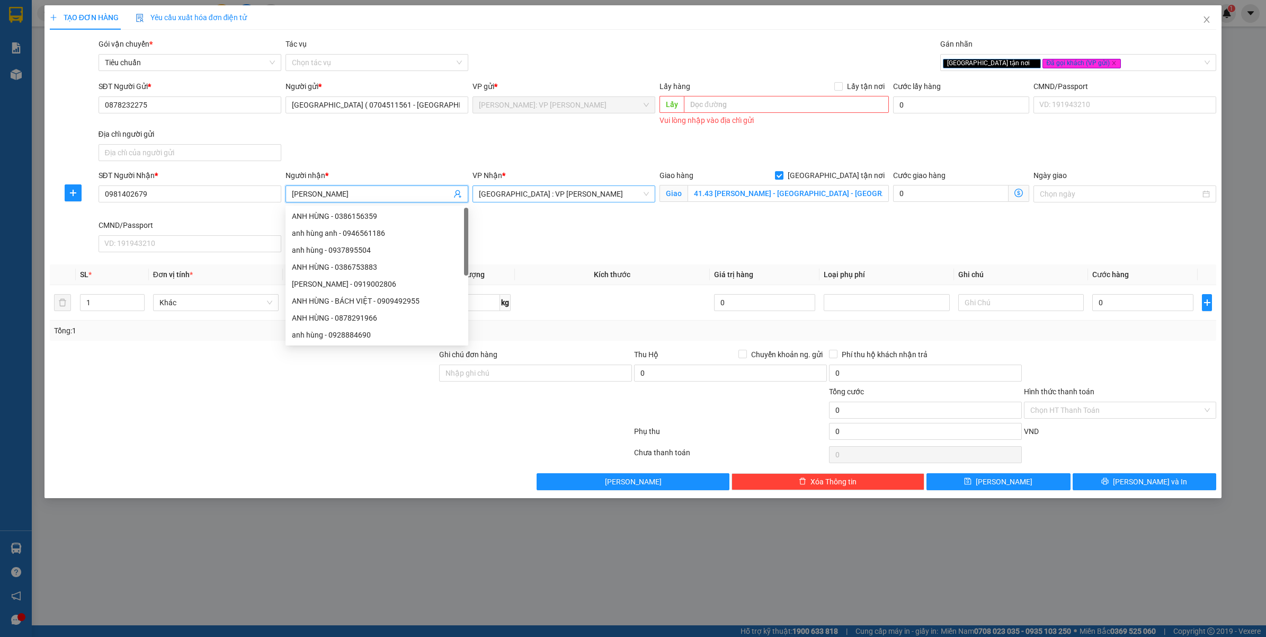
type input "[PERSON_NAME]"
click at [407, 145] on div "SĐT Người Gửi * 0878232275 Người gửi * Kho Blanc Quận Il ( 0704511561 - NGỌC MỸ…" at bounding box center [657, 122] width 1122 height 85
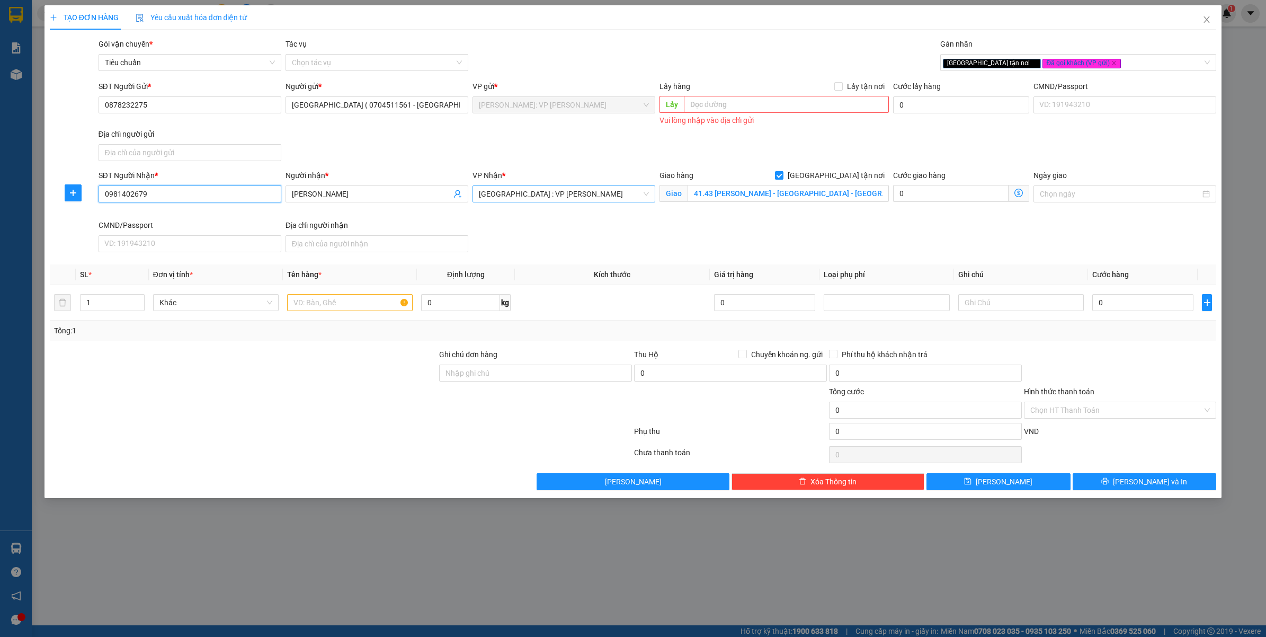
click at [221, 197] on input "0981402679" at bounding box center [189, 193] width 183 height 17
click at [374, 576] on div "TẠO ĐƠN HÀNG Yêu cầu xuất hóa đơn điện tử Transit Pickup Surcharge Ids Transit …" at bounding box center [633, 318] width 1266 height 637
drag, startPoint x: 377, startPoint y: 530, endPoint x: 382, endPoint y: 526, distance: 6.9
click at [380, 530] on div "TẠO ĐƠN HÀNG Yêu cầu xuất hóa đơn điện tử Transit Pickup Surcharge Ids Transit …" at bounding box center [633, 318] width 1266 height 637
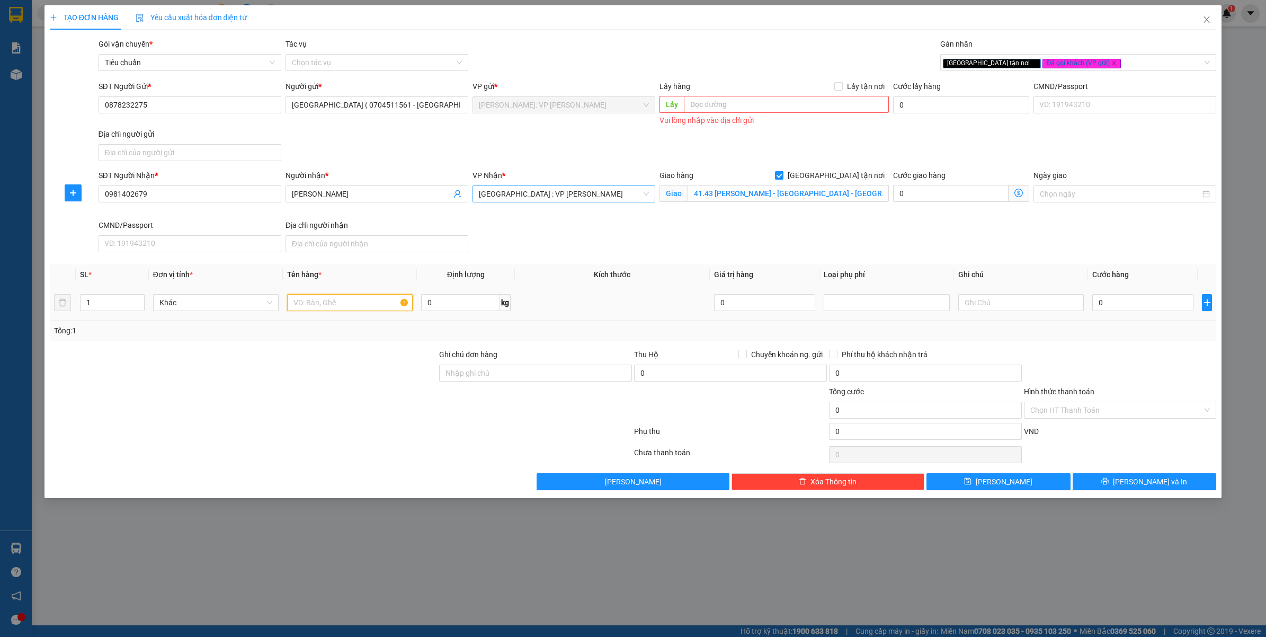
click at [348, 297] on input "text" at bounding box center [350, 302] width 126 height 17
type input "1"
type input "1BÓ DÀI BỌC PE ( VẢI )"
click at [300, 342] on div "Transit Pickup Surcharge Ids Transit Deliver Surcharge Ids Transit Deliver Surc…" at bounding box center [633, 264] width 1167 height 452
click at [478, 372] on input "Ghi chú đơn hàng" at bounding box center [535, 372] width 193 height 17
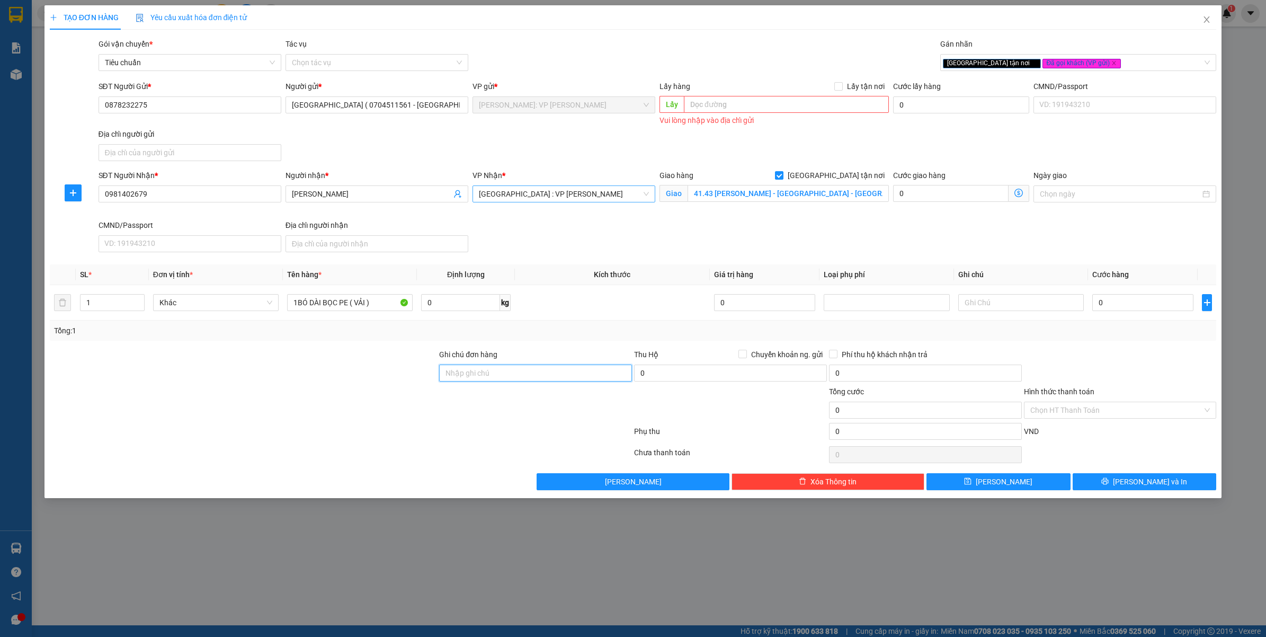
type input "VẬN CHUYỂN NHẸ TAY - HƯ VỠ KHÔNG ĐỀN"
click at [257, 414] on div at bounding box center [244, 404] width 390 height 37
click at [1120, 313] on div "0" at bounding box center [1142, 302] width 101 height 21
click at [1125, 310] on input "0" at bounding box center [1142, 302] width 101 height 17
type input "2"
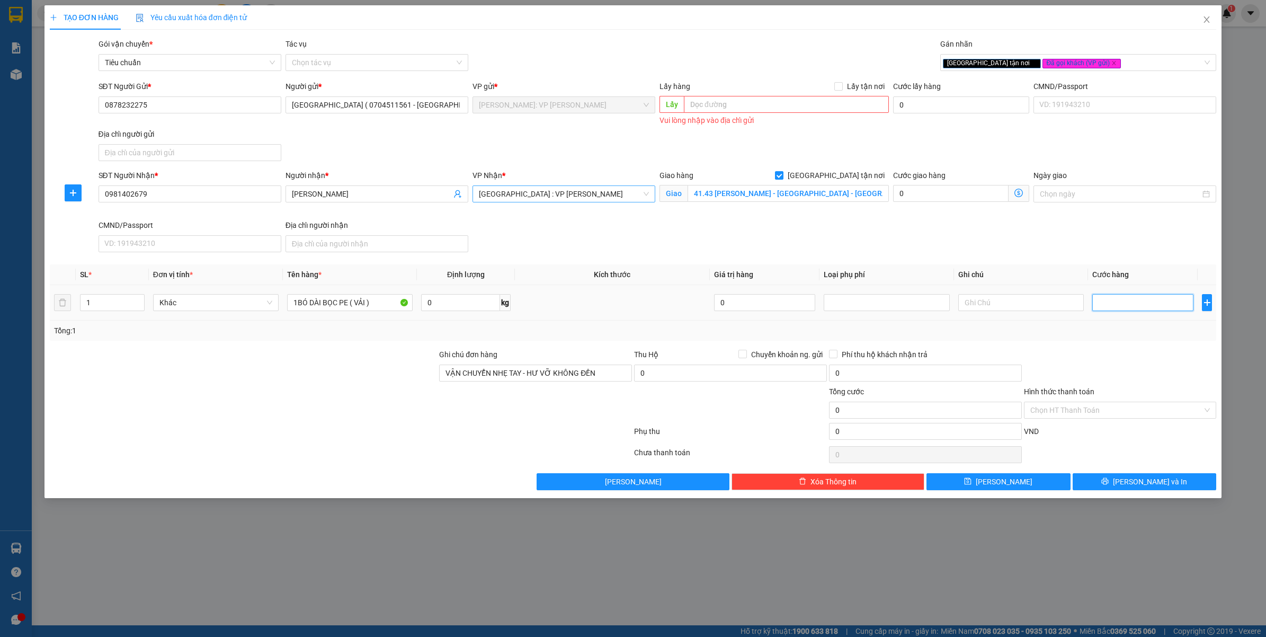
type input "2"
type input "22"
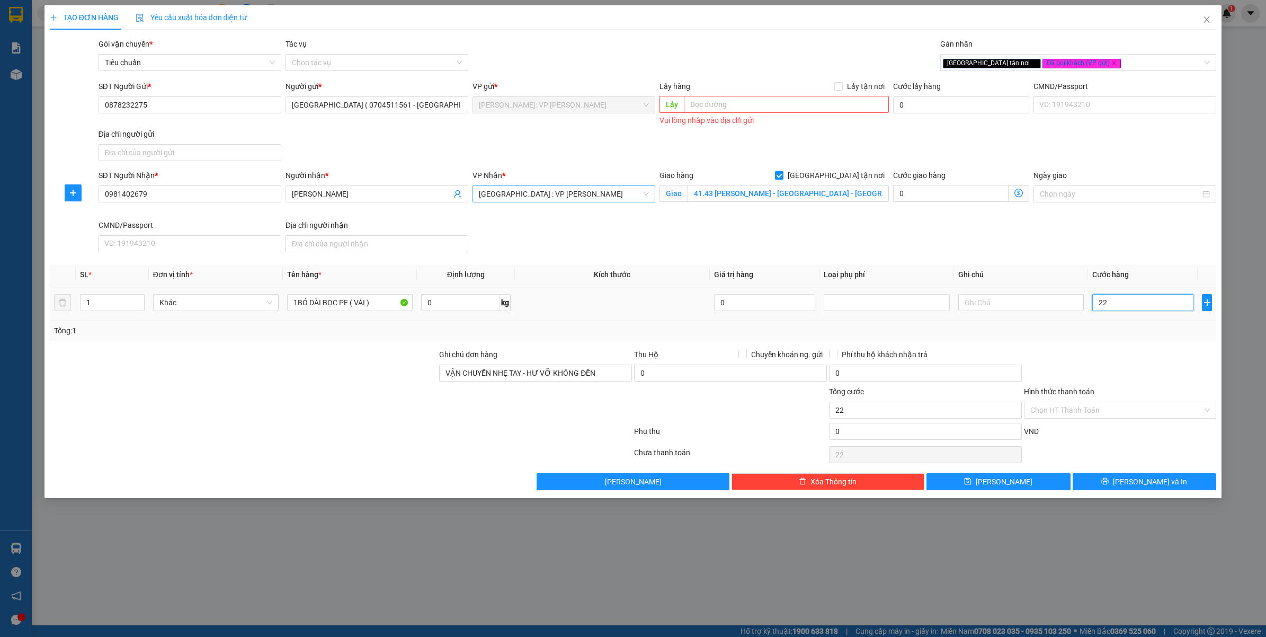
type input "220"
drag, startPoint x: 1117, startPoint y: 335, endPoint x: 1203, endPoint y: 382, distance: 97.9
click at [1118, 335] on div "Tổng: 1" at bounding box center [633, 331] width 1158 height 12
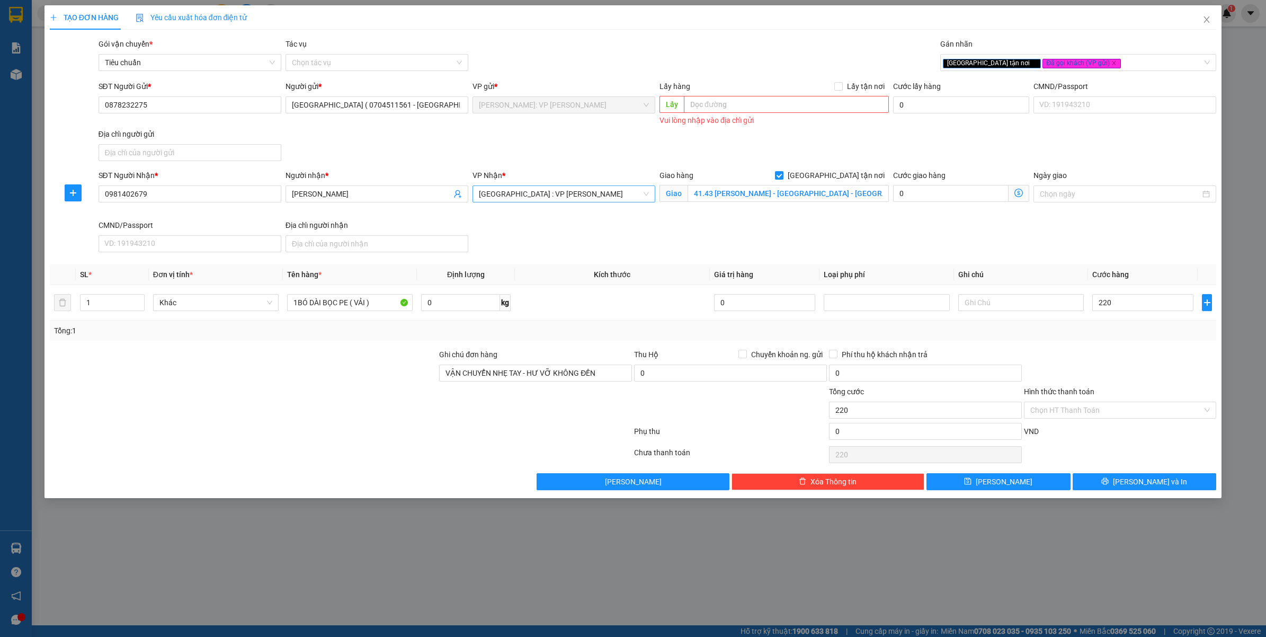
type input "220.000"
click at [1047, 406] on input "Hình thức thanh toán" at bounding box center [1116, 410] width 173 height 16
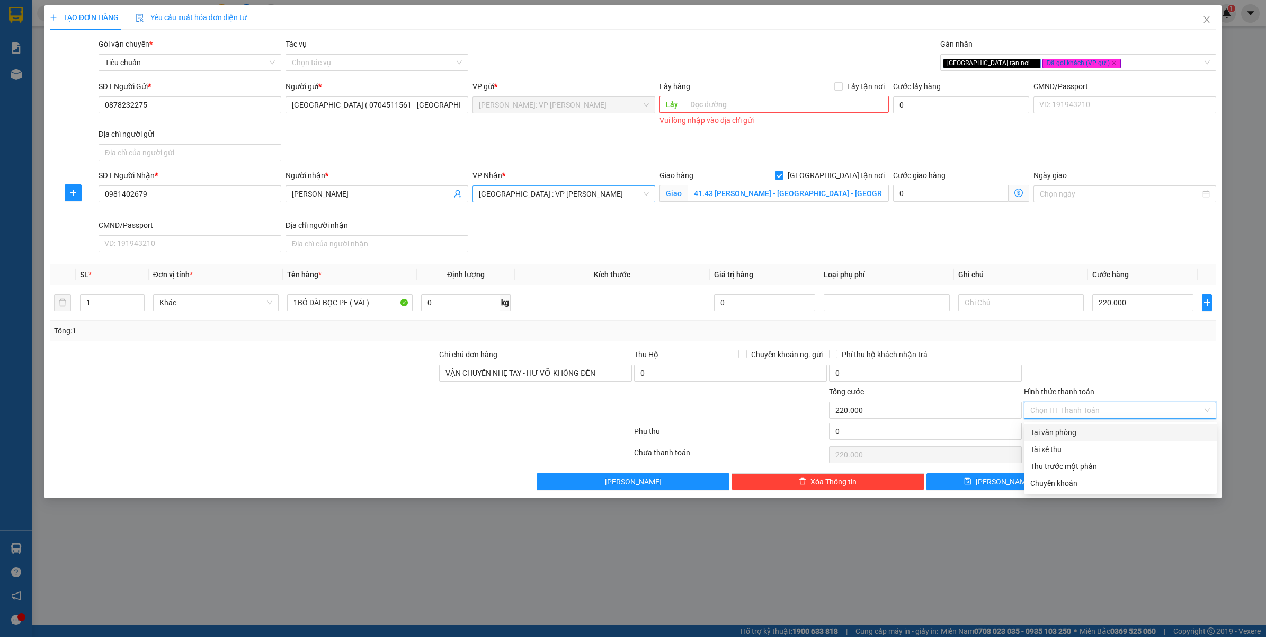
click at [1047, 430] on div "Tại văn phòng" at bounding box center [1120, 432] width 180 height 12
type input "0"
click at [1131, 488] on button "[PERSON_NAME] và In" at bounding box center [1144, 481] width 144 height 17
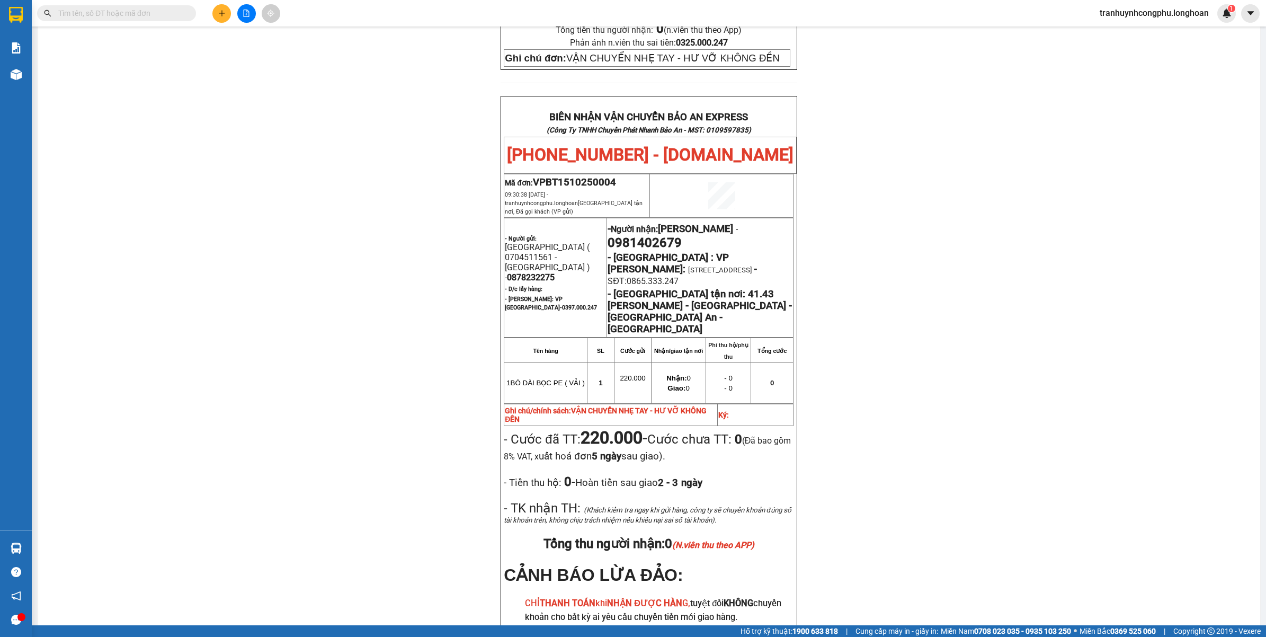
scroll to position [491, 0]
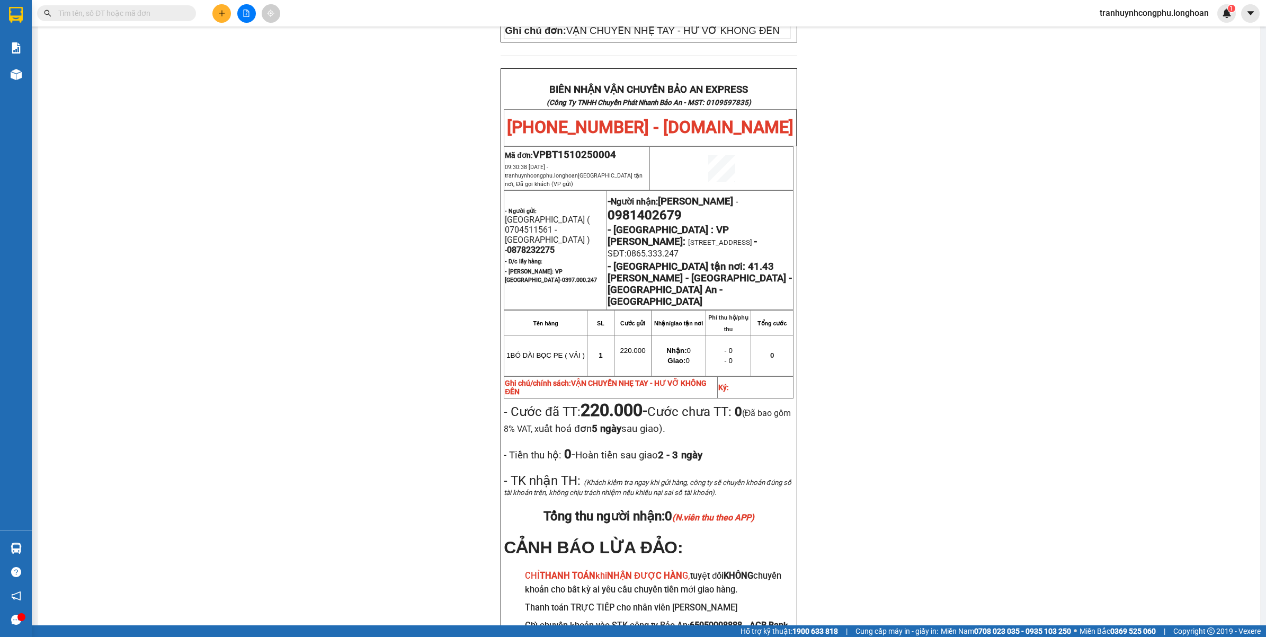
drag, startPoint x: 972, startPoint y: 435, endPoint x: 970, endPoint y: 441, distance: 6.2
click at [970, 441] on div "PHIẾU DÁN LÊN HÀNG Ngày in phiếu: 09:30 ngày 15-10-2025 CSKH: 1900.06.88.33 CÔN…" at bounding box center [648, 146] width 1197 height 1091
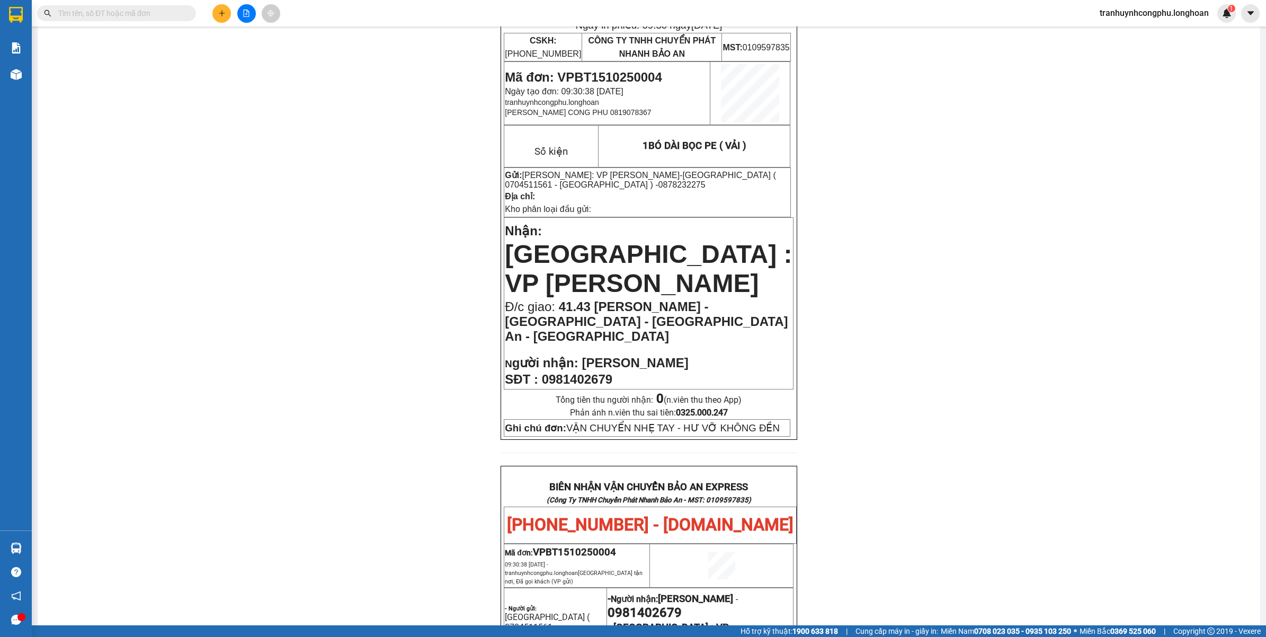
scroll to position [0, 0]
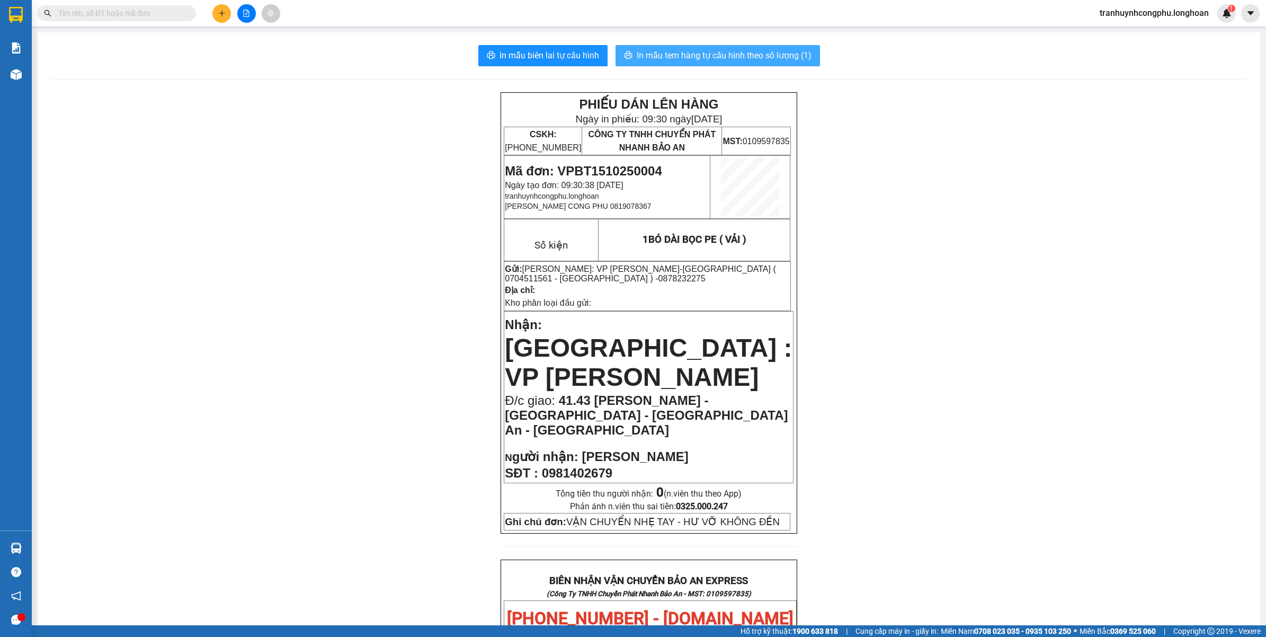
click at [711, 49] on span "In mẫu tem hàng tự cấu hình theo số lượng (1)" at bounding box center [724, 55] width 175 height 13
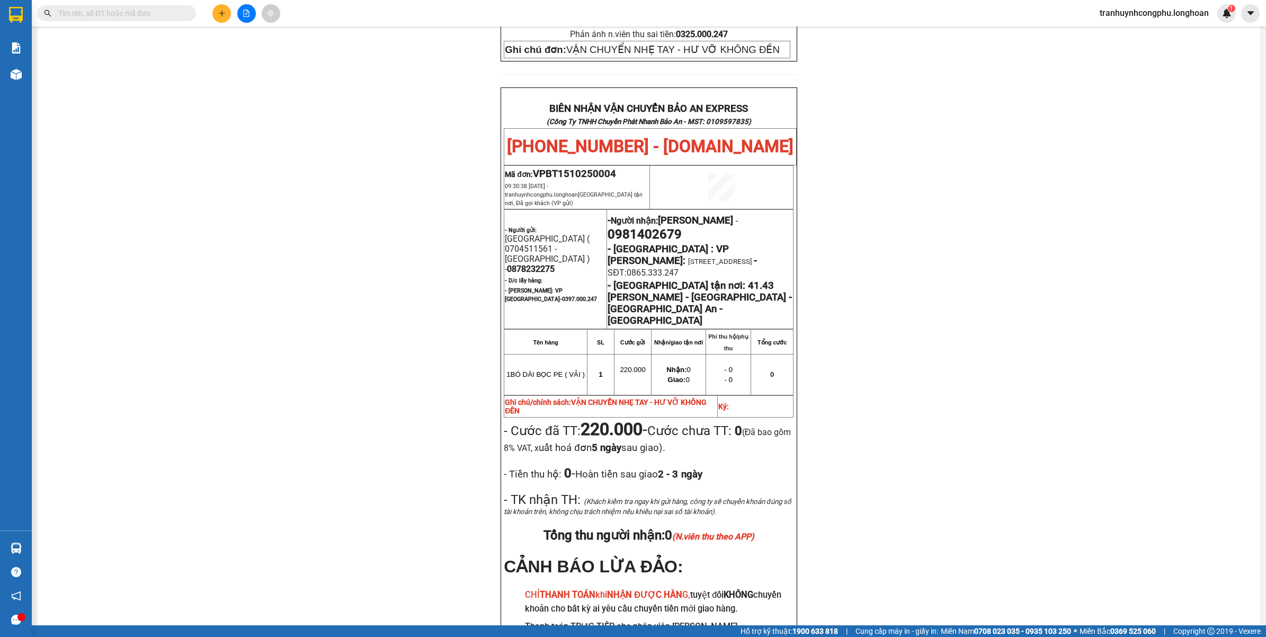
scroll to position [482, 0]
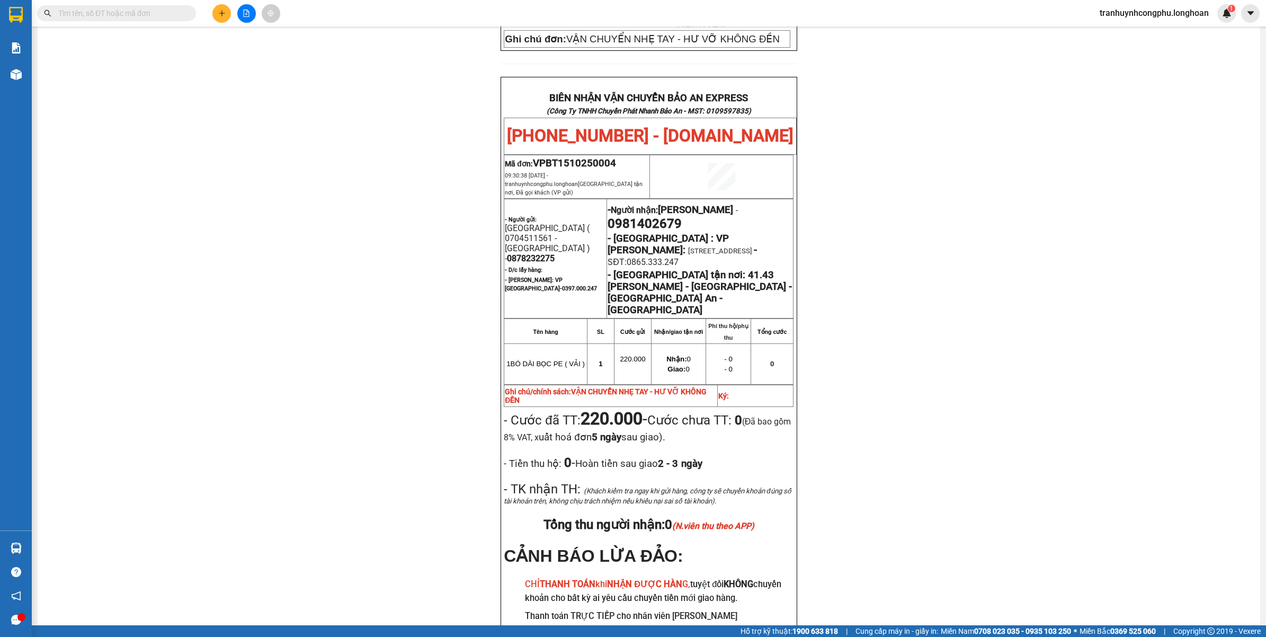
click at [841, 424] on div "PHIẾU DÁN LÊN HÀNG Ngày in phiếu: 09:31 ngày 15-10-2025 CSKH: 1900.06.88.33 CÔN…" at bounding box center [648, 155] width 1197 height 1091
click at [417, 485] on div "PHIẾU DÁN LÊN HÀNG Ngày in phiếu: 09:31 ngày 15-10-2025 CSKH: 1900.06.88.33 CÔN…" at bounding box center [648, 155] width 1197 height 1091
click at [361, 343] on div "PHIẾU DÁN LÊN HÀNG Ngày in phiếu: 09:31 ngày 15-10-2025 CSKH: 1900.06.88.33 CÔN…" at bounding box center [648, 155] width 1197 height 1091
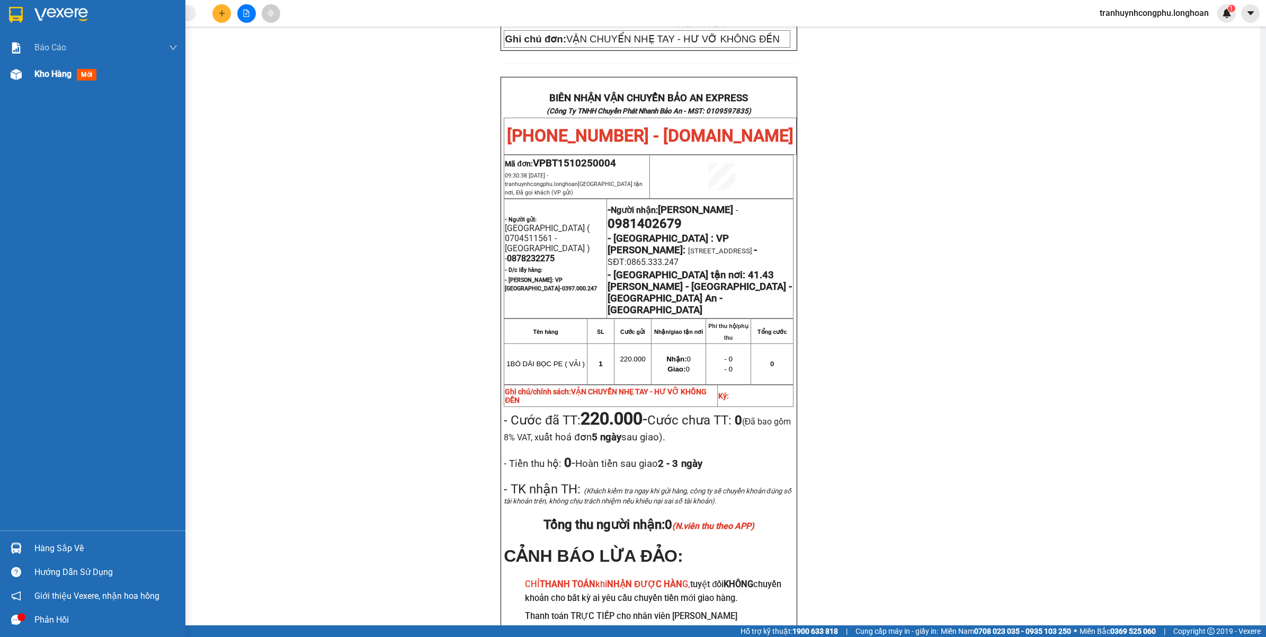
click at [54, 83] on div "Kho hàng mới" at bounding box center [105, 74] width 143 height 26
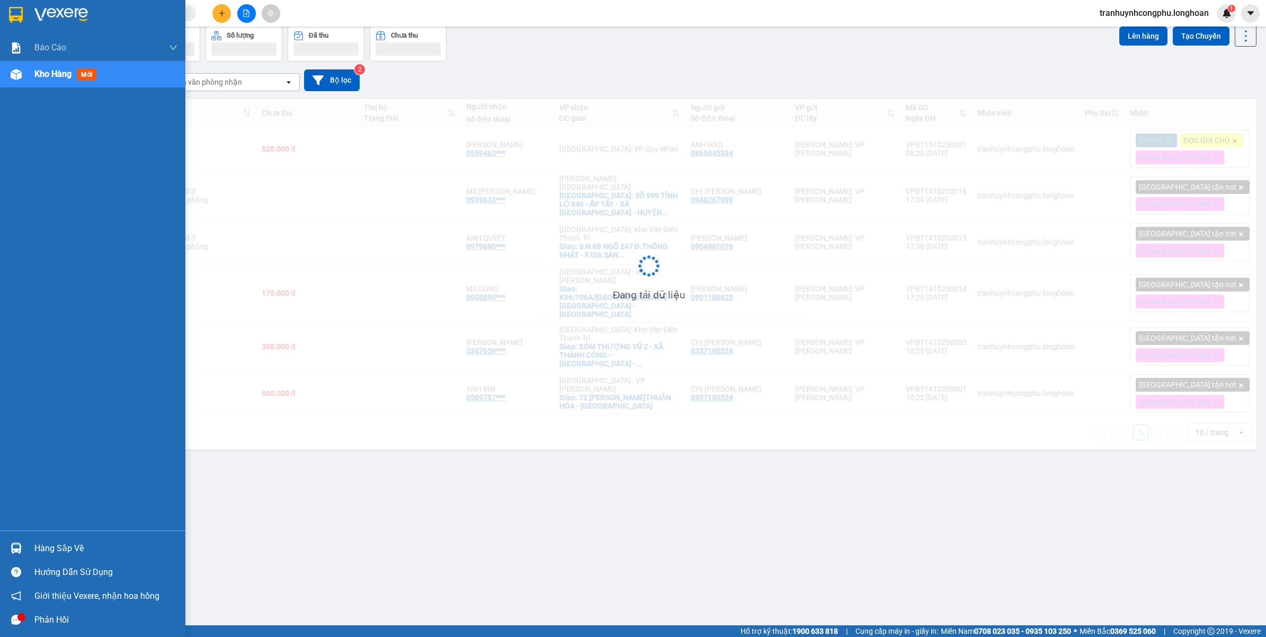
scroll to position [49, 0]
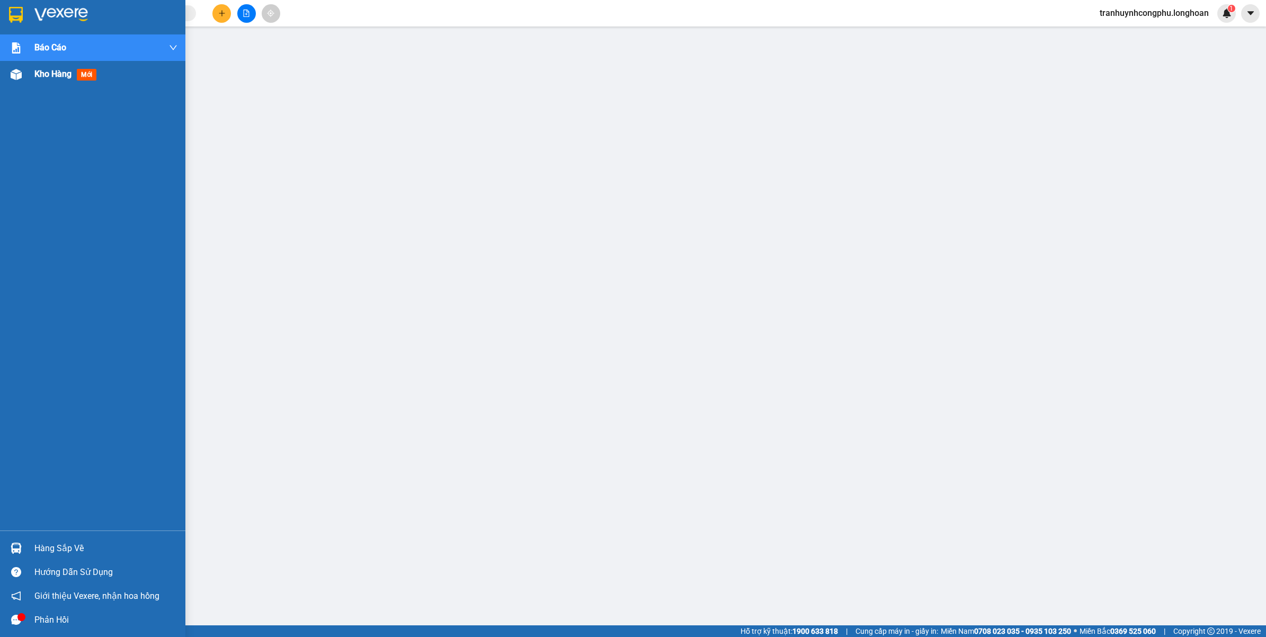
click at [22, 80] on div at bounding box center [16, 74] width 19 height 19
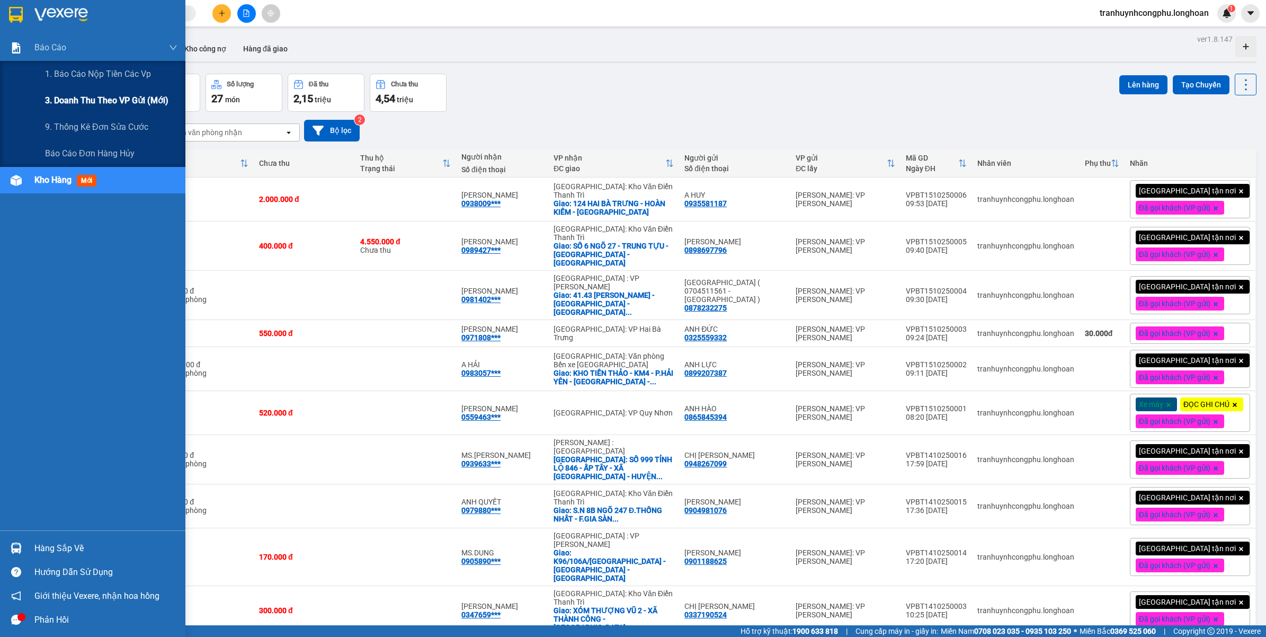
drag, startPoint x: 61, startPoint y: 102, endPoint x: 107, endPoint y: 120, distance: 49.0
click at [62, 102] on span "3. Doanh Thu theo VP Gửi (mới)" at bounding box center [106, 100] width 123 height 13
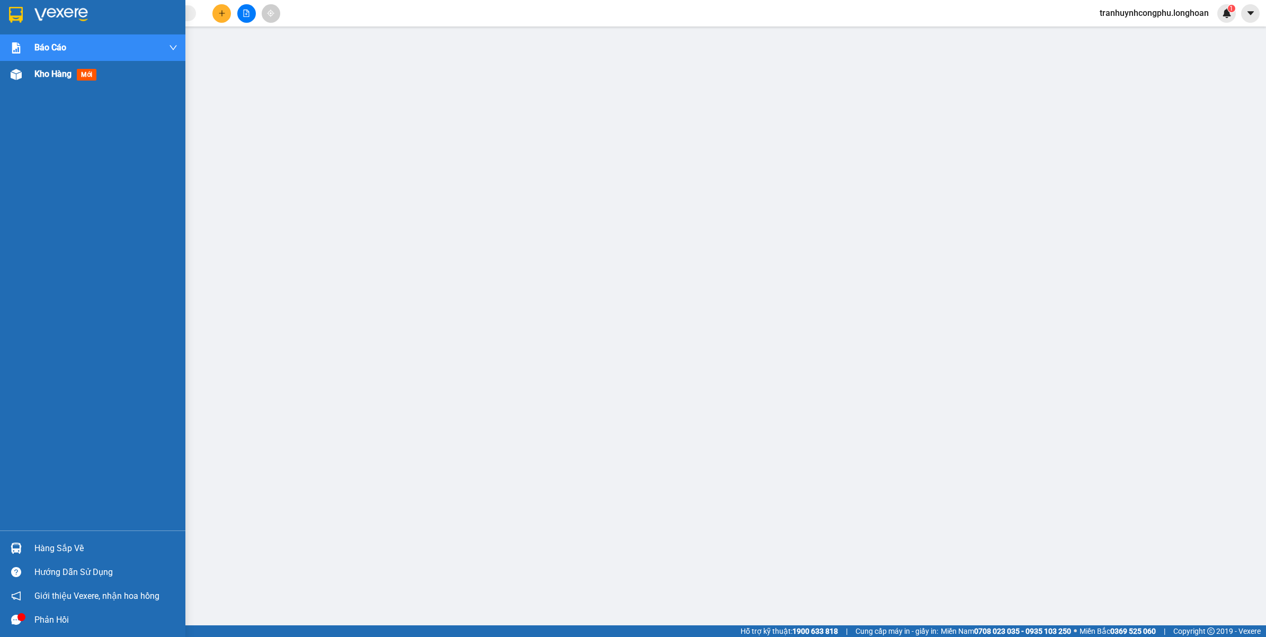
click at [12, 76] on img at bounding box center [16, 74] width 11 height 11
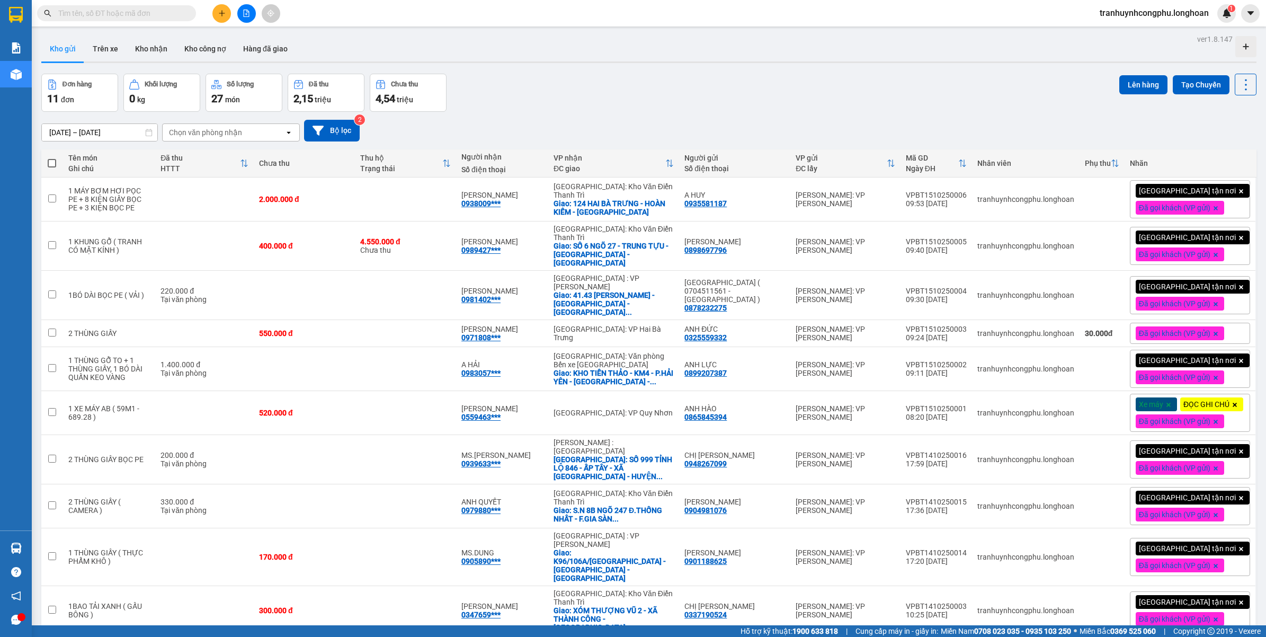
click at [224, 17] on button at bounding box center [221, 13] width 19 height 19
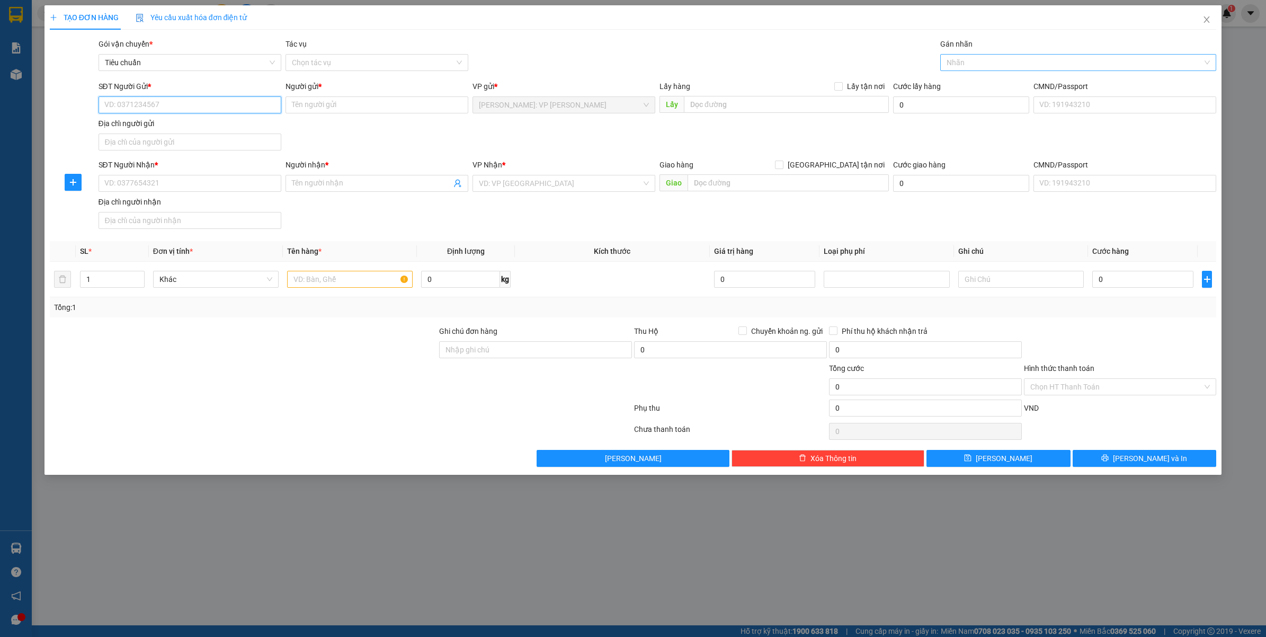
click at [960, 58] on div at bounding box center [1073, 62] width 261 height 13
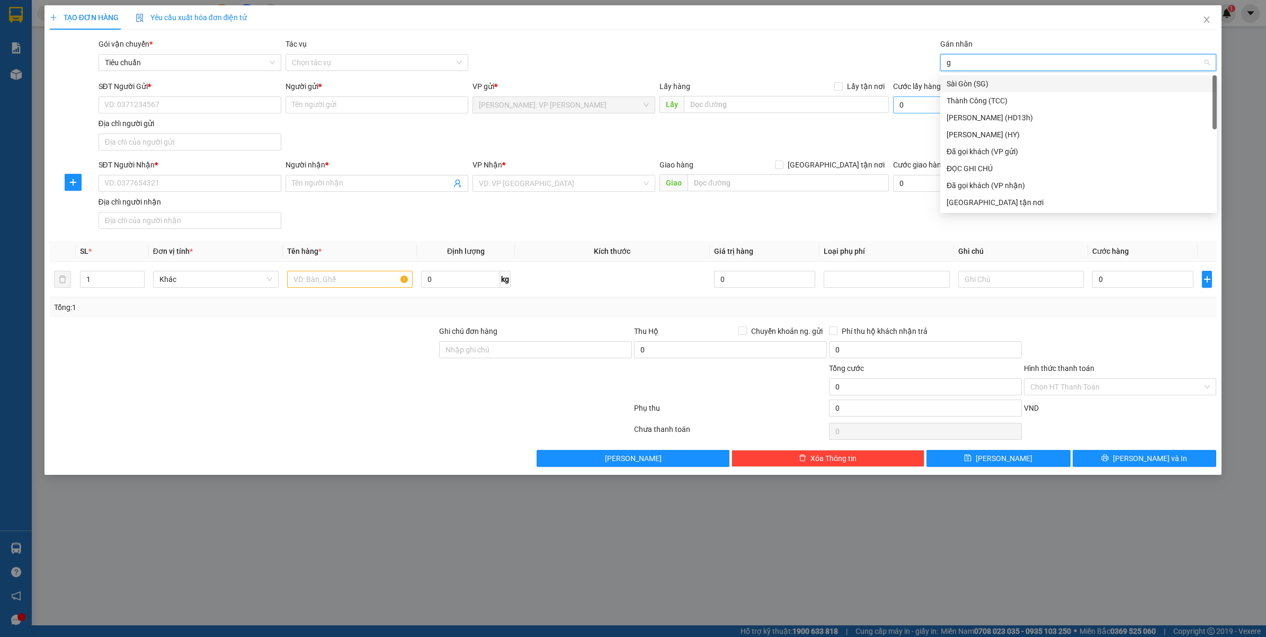
type input "gt"
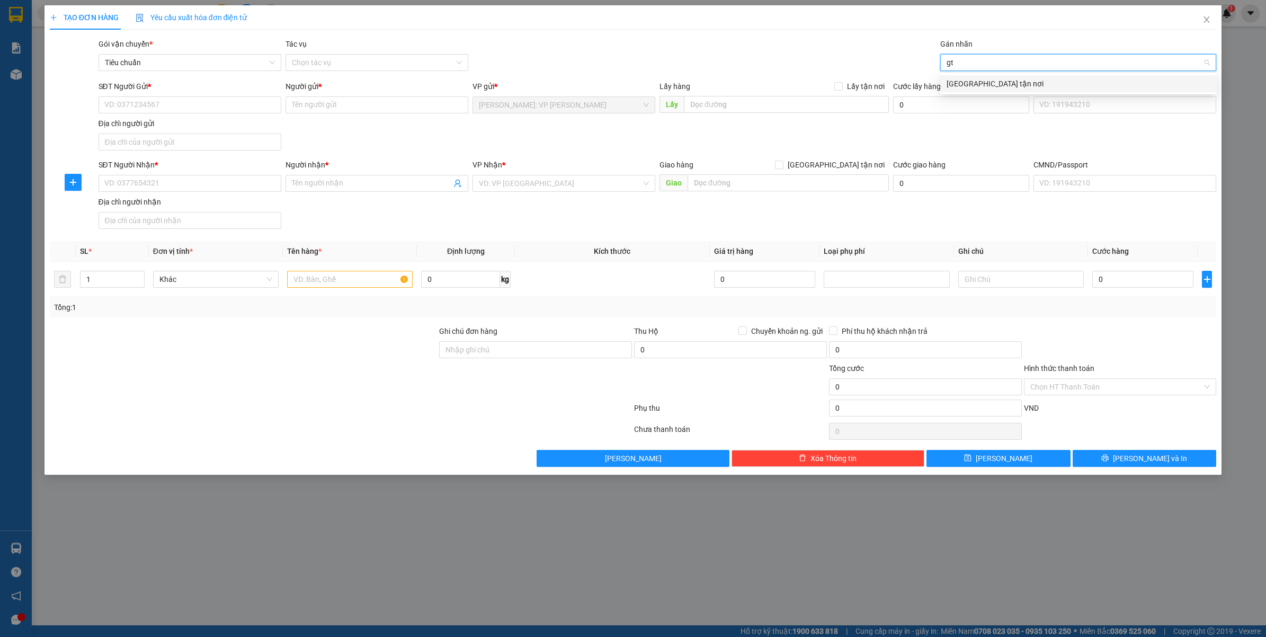
click at [985, 78] on div "[GEOGRAPHIC_DATA] tận nơi" at bounding box center [1078, 84] width 264 height 12
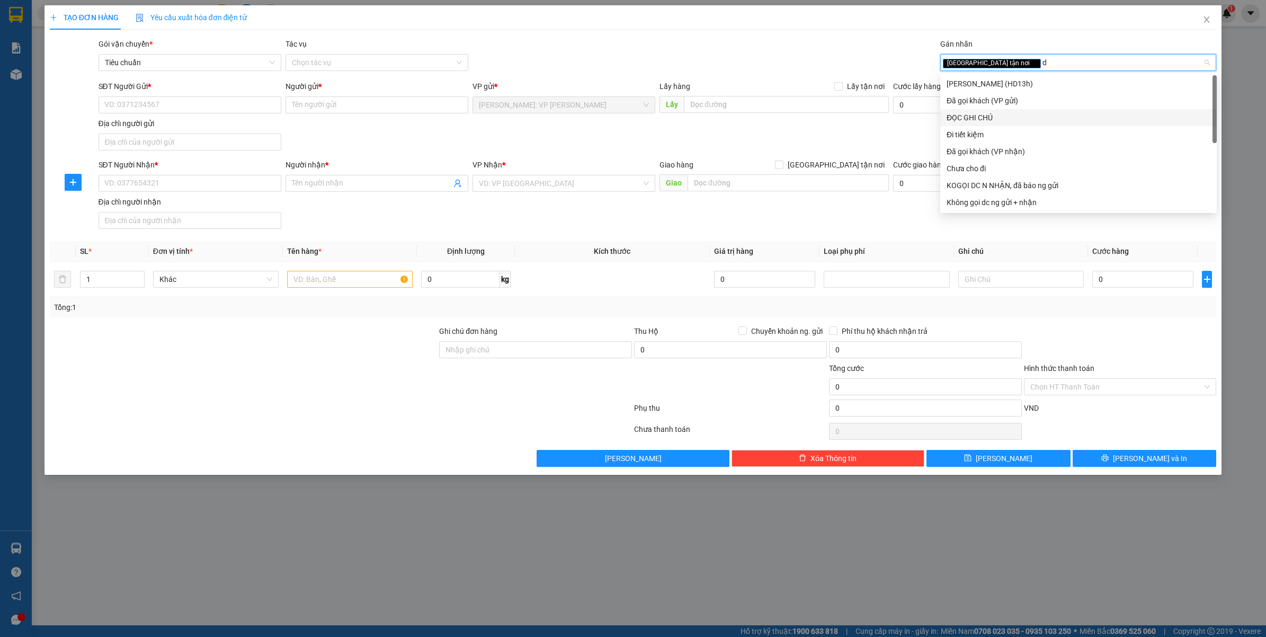
type input "da"
click at [1020, 84] on div "Đã gọi khách (VP gửi)" at bounding box center [1078, 84] width 264 height 12
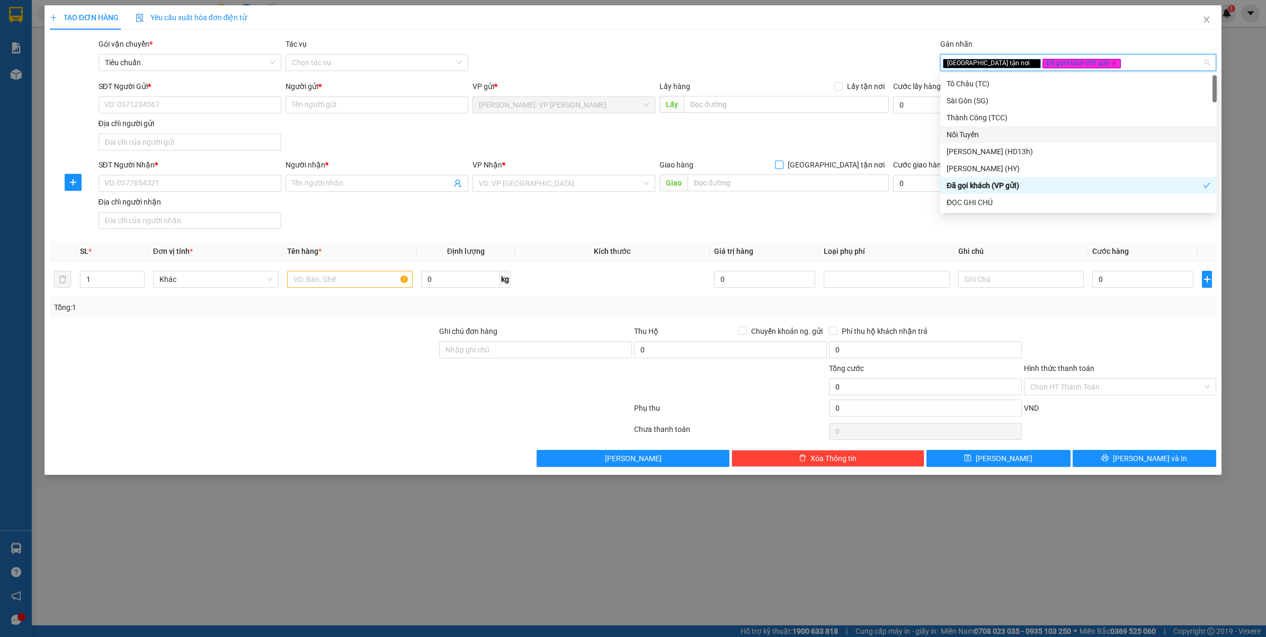
drag, startPoint x: 874, startPoint y: 167, endPoint x: 858, endPoint y: 170, distance: 16.1
click at [872, 167] on span "[GEOGRAPHIC_DATA] tận nơi" at bounding box center [835, 165] width 105 height 12
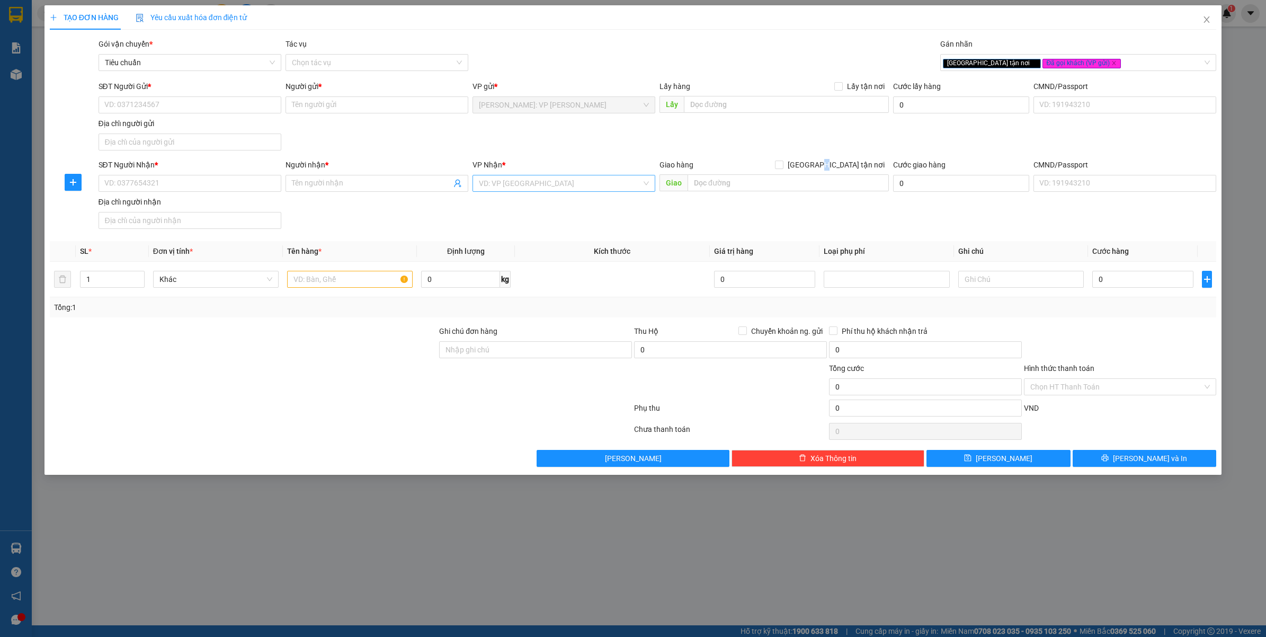
click at [559, 183] on input "search" at bounding box center [560, 183] width 163 height 16
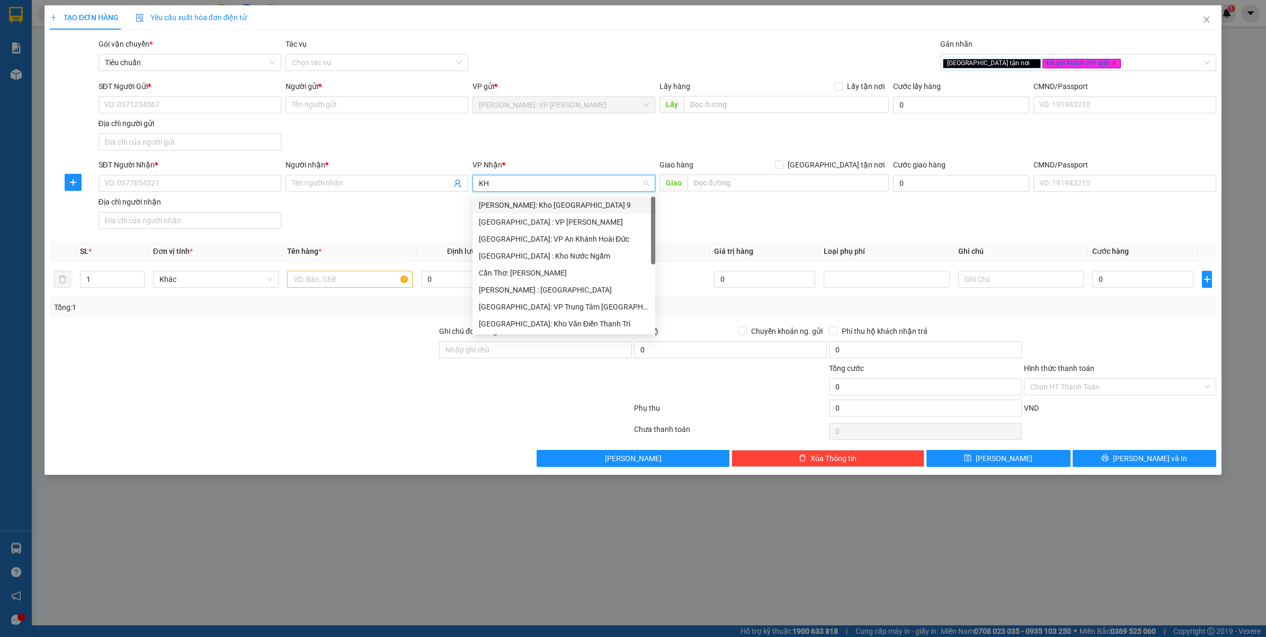
type input "KHO"
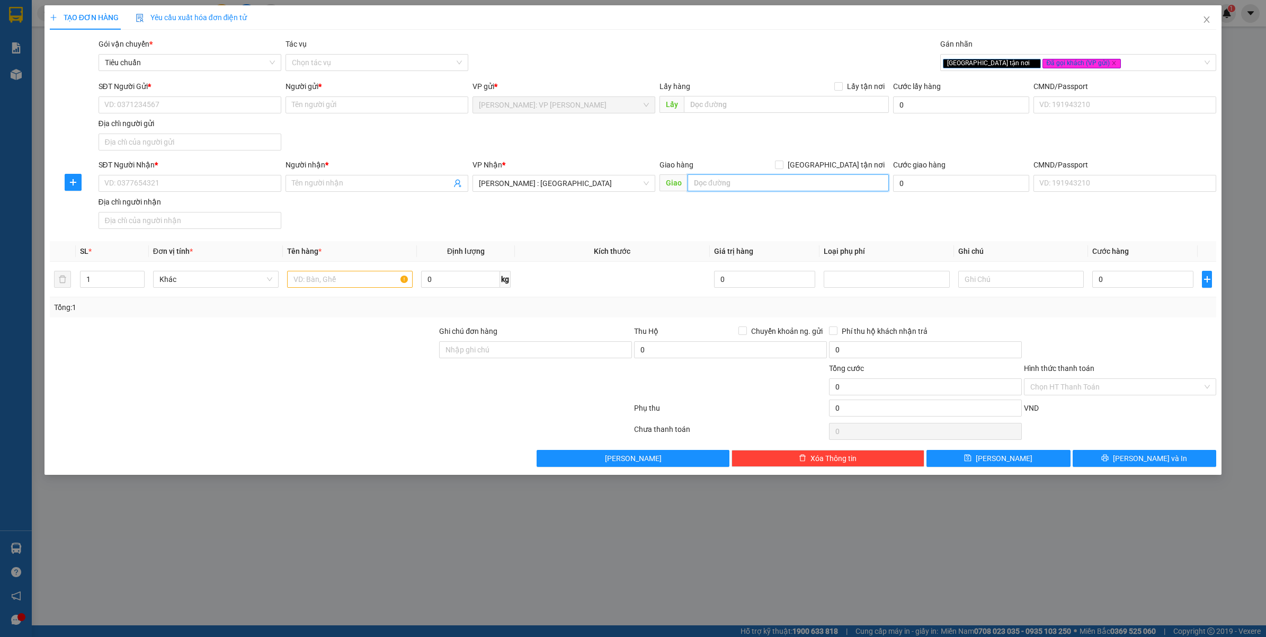
click at [740, 188] on input "text" at bounding box center [787, 182] width 201 height 17
click at [856, 163] on span "[GEOGRAPHIC_DATA] tận nơi" at bounding box center [835, 165] width 105 height 12
click at [782, 163] on input "[GEOGRAPHIC_DATA] tận nơi" at bounding box center [778, 163] width 7 height 7
checkbox input "true"
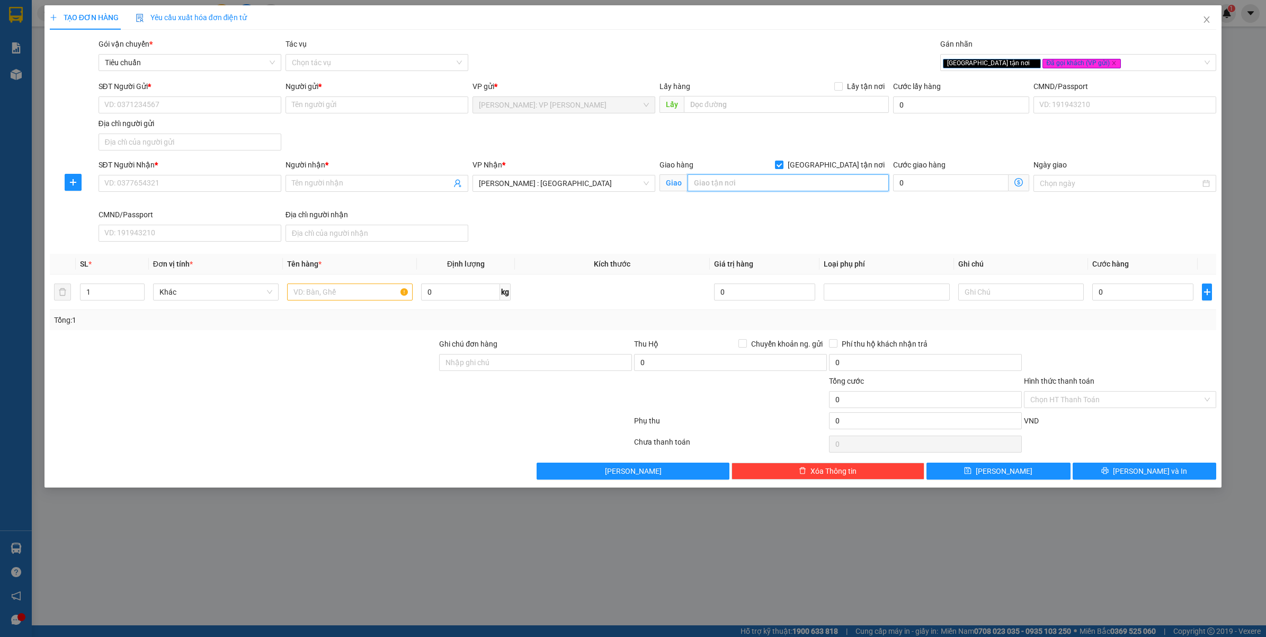
click at [777, 178] on input "text" at bounding box center [787, 182] width 201 height 17
type input "D1-30 Đ.BT02 - LAVILLA - F.6 - TP.TÂN AN - LONG AN"
click at [173, 188] on input "SĐT Người Nhận *" at bounding box center [189, 183] width 183 height 17
click at [214, 190] on input "0848893898" at bounding box center [189, 183] width 183 height 17
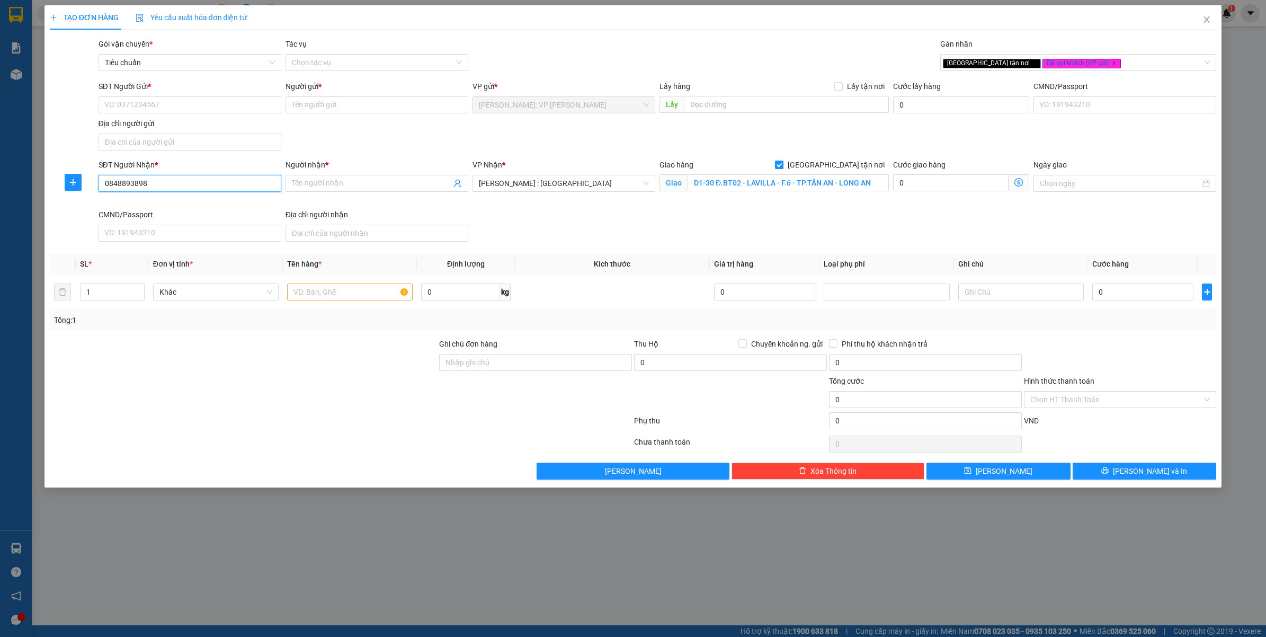
type input "0848893898"
click at [388, 189] on input "Người nhận *" at bounding box center [371, 183] width 159 height 12
type input "NGỌC GIÀU"
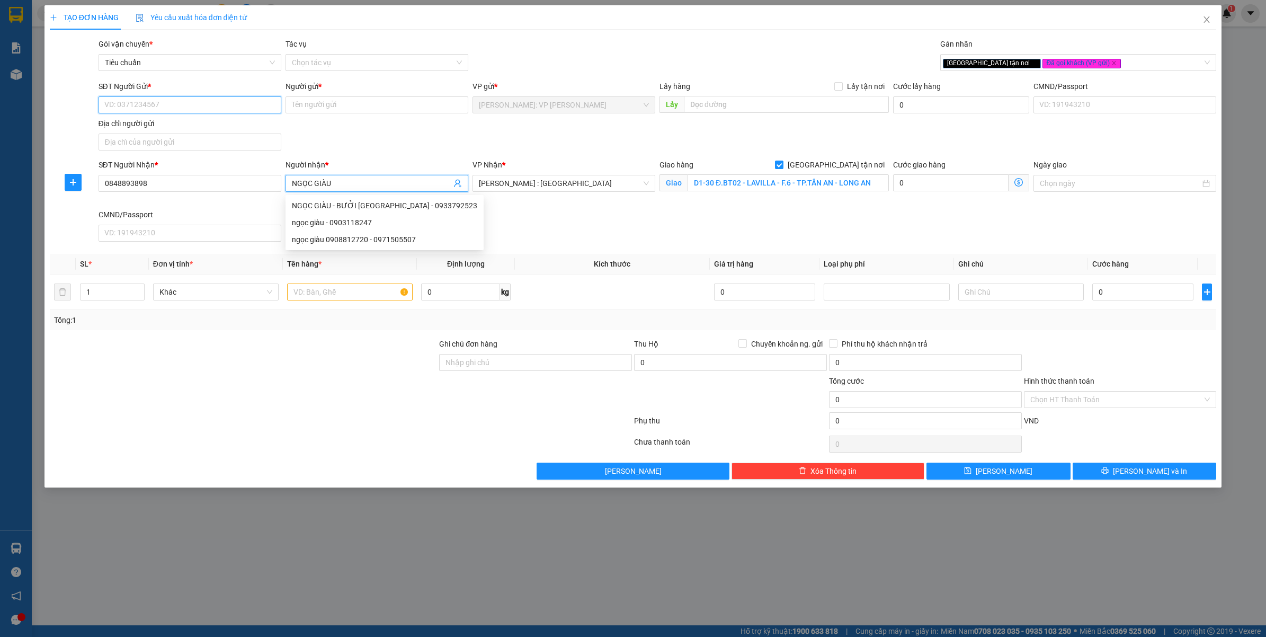
click at [199, 111] on input "SĐT Người Gửi *" at bounding box center [189, 104] width 183 height 17
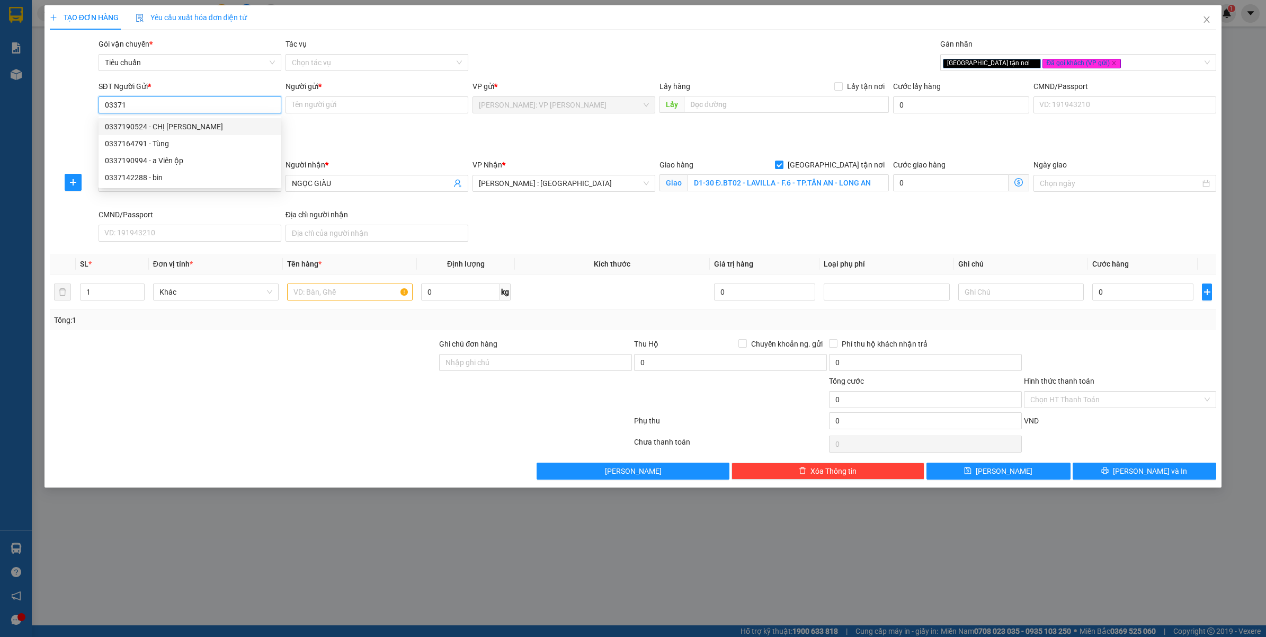
click at [171, 124] on div "0337190524 - CHỊ NHUNG" at bounding box center [190, 127] width 170 height 12
type input "0337190524"
type input "CHỊ [PERSON_NAME]"
type input "0337190524"
click at [331, 290] on input "text" at bounding box center [350, 291] width 126 height 17
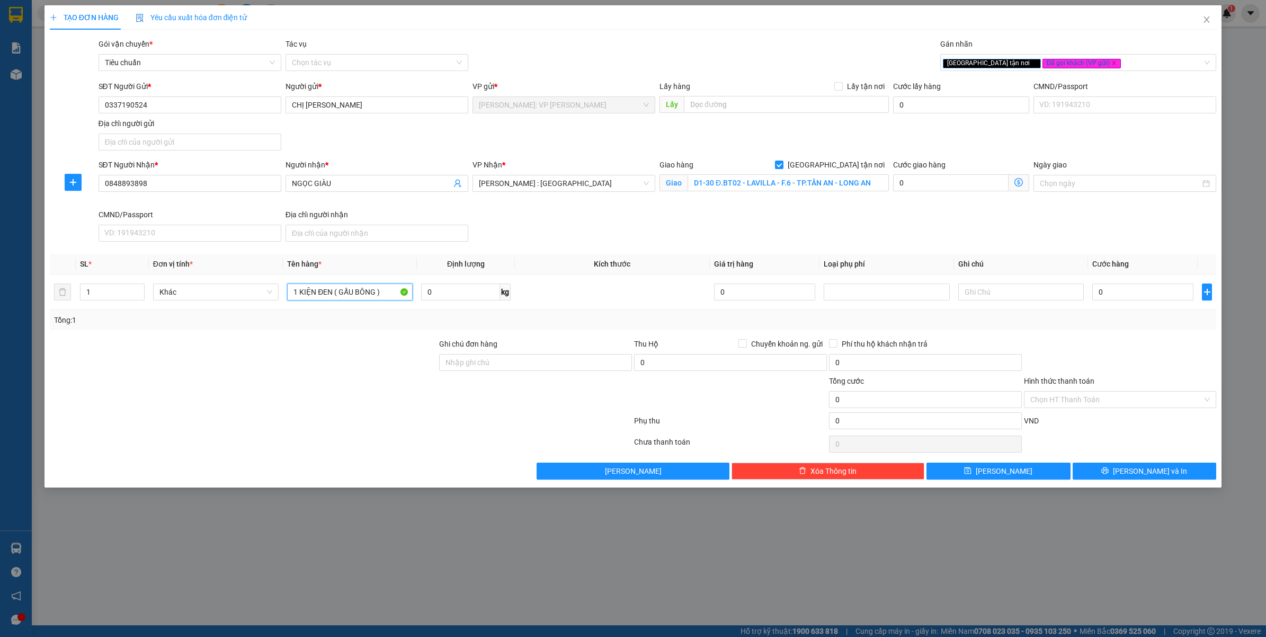
type input "1 KIỆN ĐEN ( GẤU BÔNG )"
click at [357, 382] on div at bounding box center [244, 393] width 390 height 37
click at [1175, 298] on input "0" at bounding box center [1142, 291] width 101 height 17
type input "1"
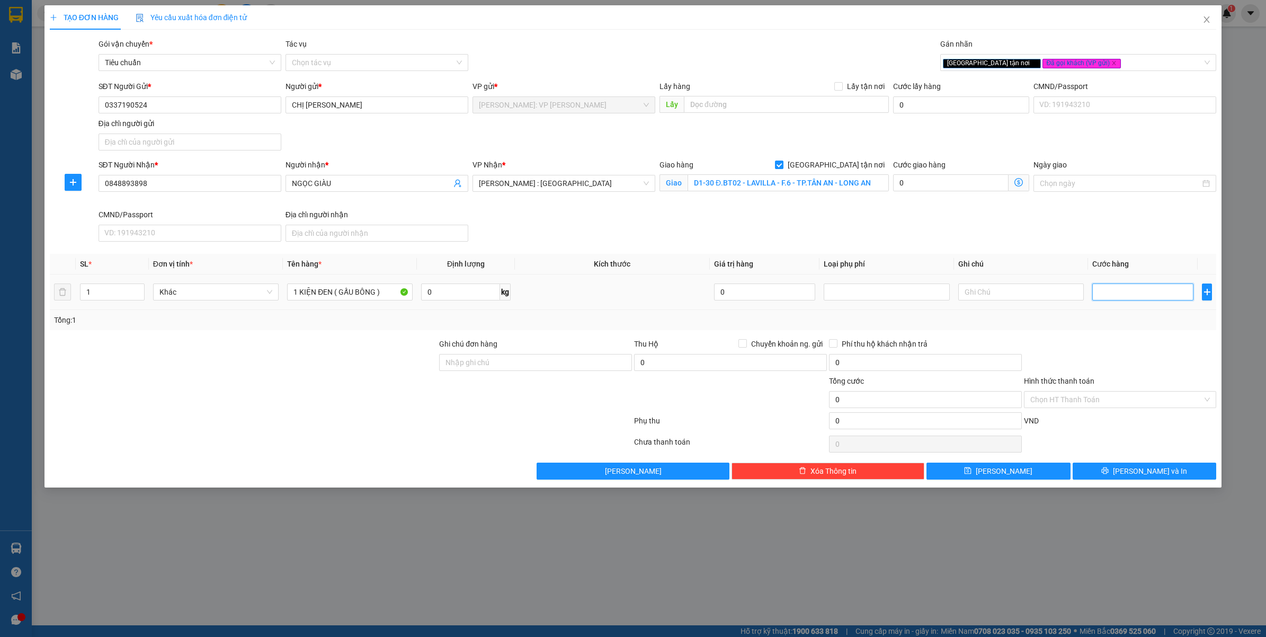
type input "1"
type input "10"
type input "100"
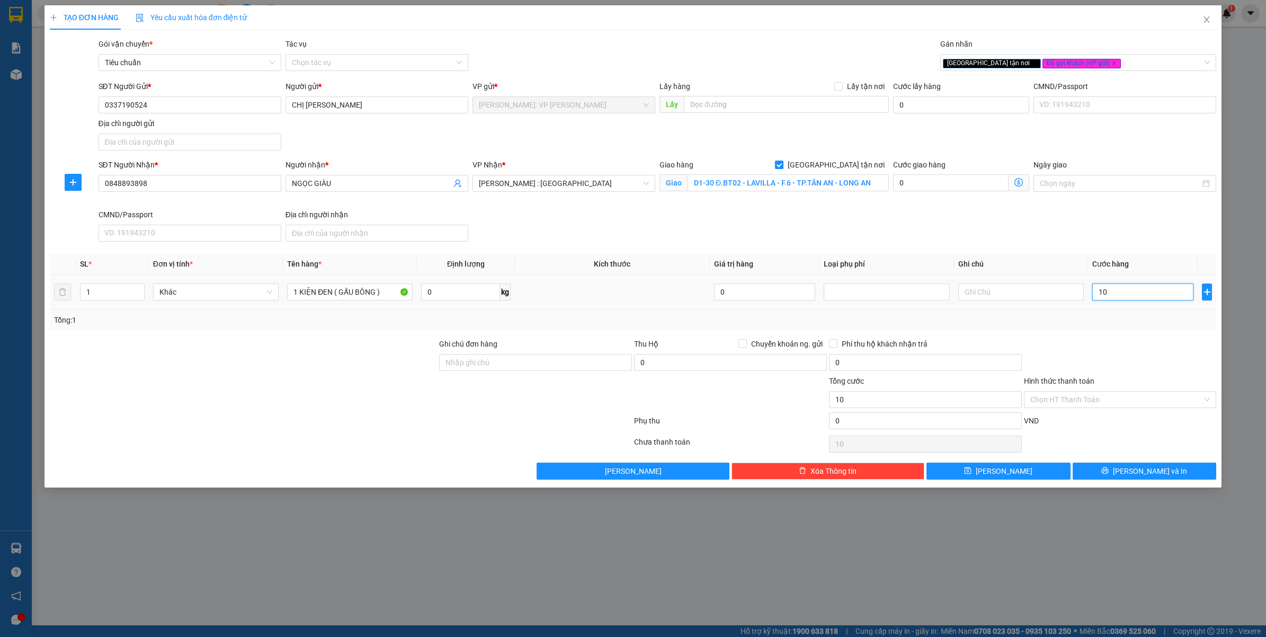
type input "100"
click at [1123, 359] on div at bounding box center [1120, 356] width 195 height 37
type input "100.000"
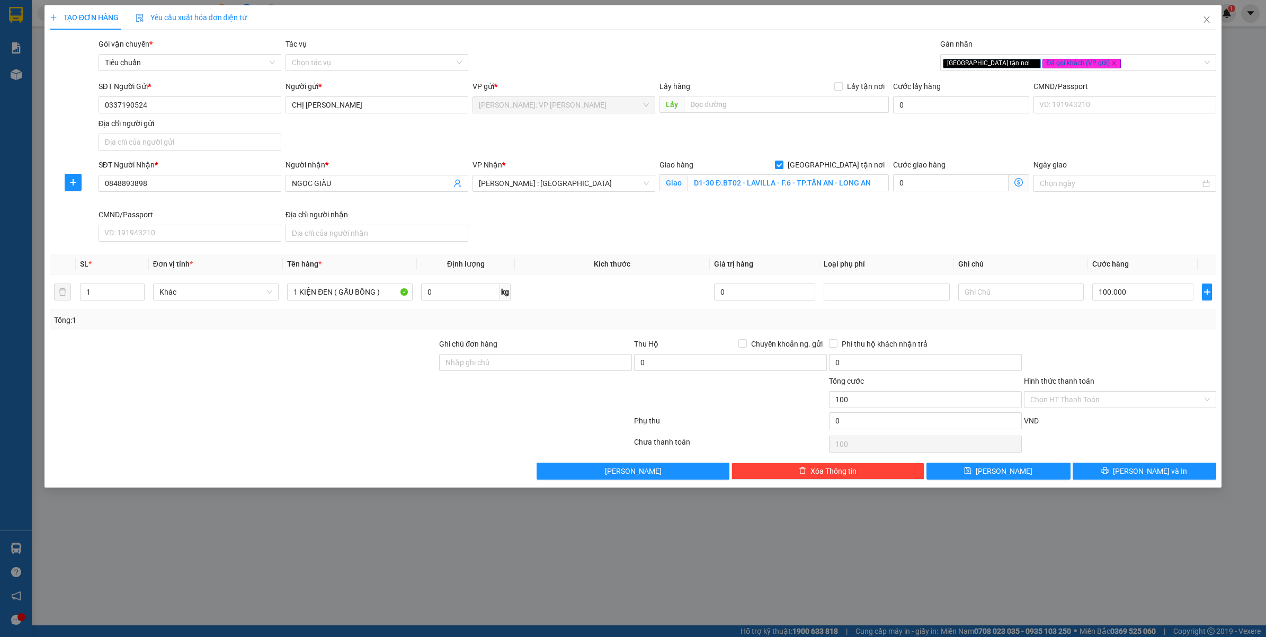
type input "100.000"
click at [530, 367] on input "Ghi chú đơn hàng" at bounding box center [535, 362] width 193 height 17
type input "VẬN CHUYỂN NHẸ TAY - HƯ VỠ KHÔNG ĐỀN"
click at [374, 425] on div at bounding box center [341, 422] width 584 height 21
click at [1108, 474] on icon "printer" at bounding box center [1104, 470] width 7 height 7
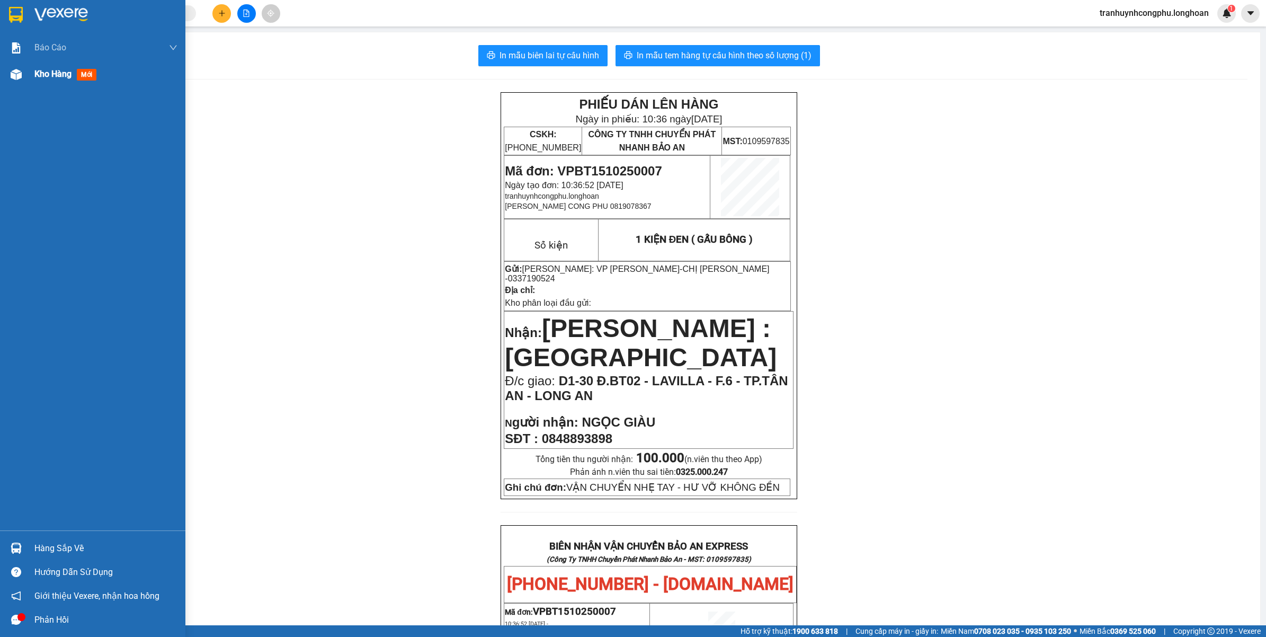
click at [8, 78] on div at bounding box center [16, 74] width 19 height 19
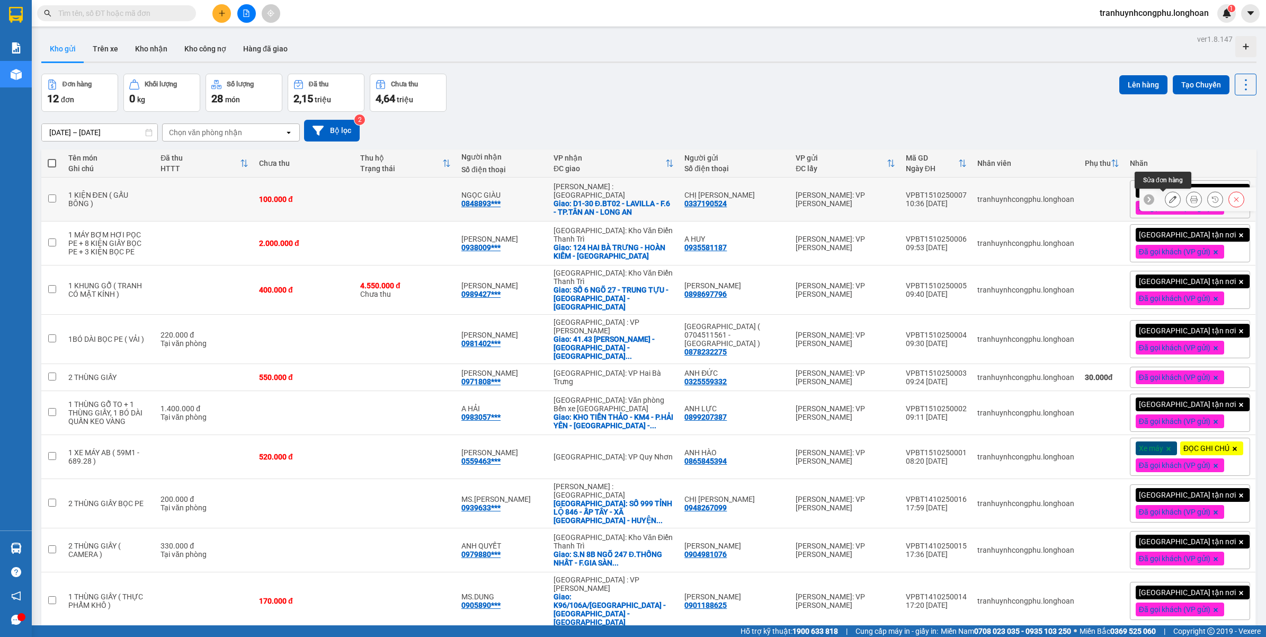
click at [1169, 197] on icon at bounding box center [1172, 198] width 7 height 7
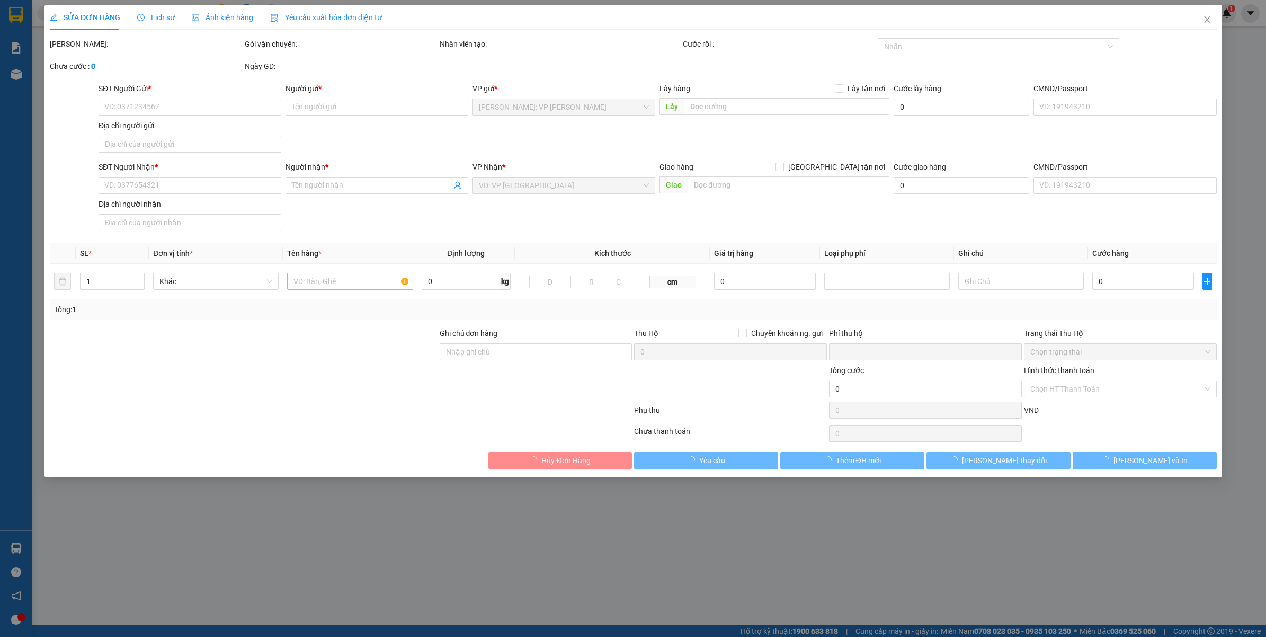
type input "0337190524"
type input "CHỊ [PERSON_NAME]"
type input "0848893898"
type input "NGỌC GIÀU"
checkbox input "true"
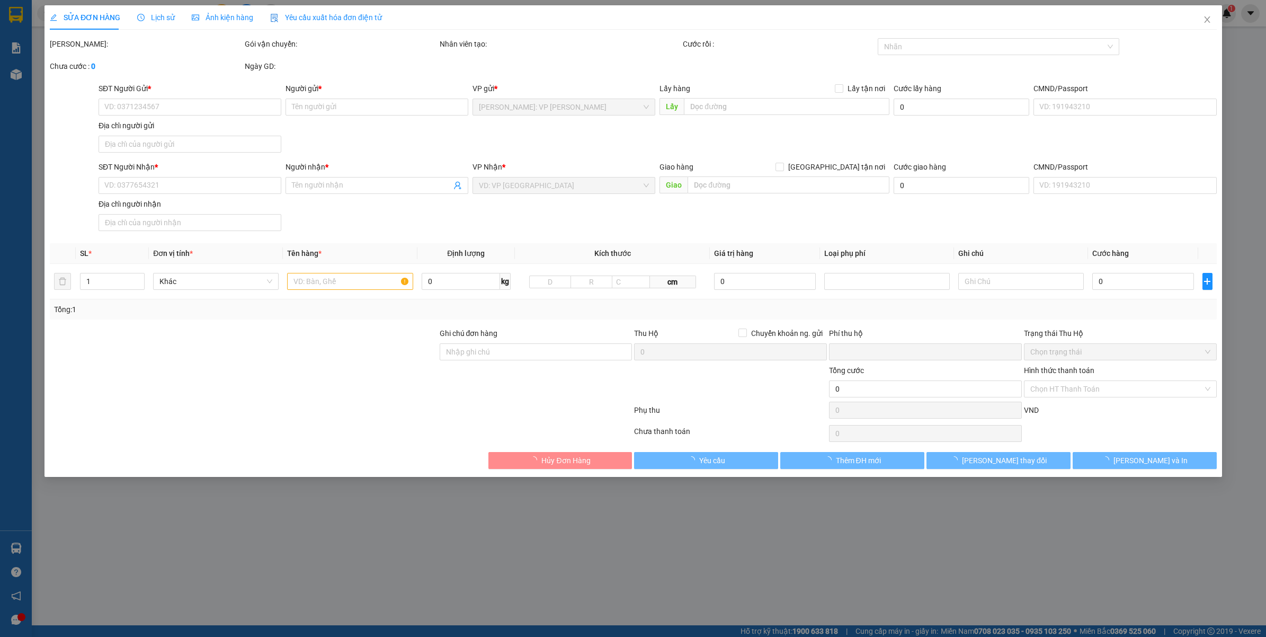
type input "D1-30 Đ.BT02 - LAVILLA - F.6 - TP.TÂN AN - LONG AN"
type input "VẬN CHUYỂN NHẸ TAY - HƯ VỠ KHÔNG ĐỀN"
type input "0"
type input "100.000"
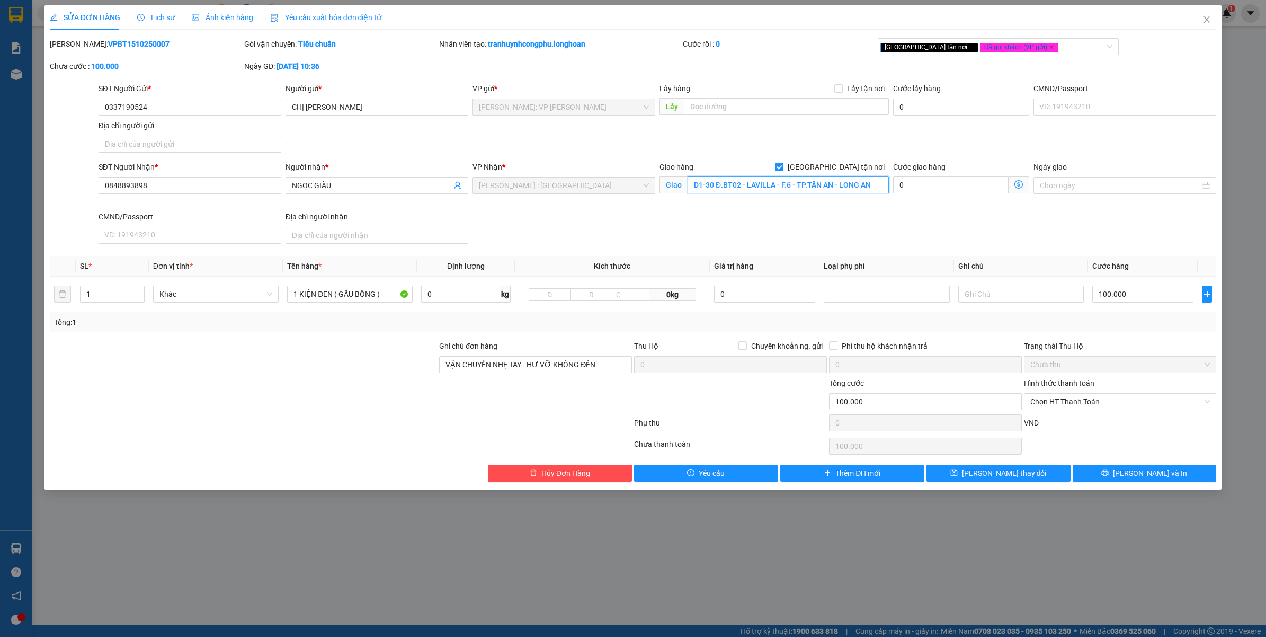
click at [745, 180] on input "D1-30 Đ.BT02 - LAVILLA - F.6 - TP.TÂN AN - LONG AN" at bounding box center [787, 184] width 201 height 17
type input "D1-30 Đ.BT02 - KHU LAVILLA - F.6 - TP.TÂN AN - LONG AN"
click at [817, 240] on div "SĐT Người Nhận * 0848893898 Người nhận * NGỌC GIÀU VP Nhận * Hồ Chí Minh : Kho …" at bounding box center [657, 204] width 1122 height 87
click at [1136, 477] on span "[PERSON_NAME] và In" at bounding box center [1150, 473] width 74 height 12
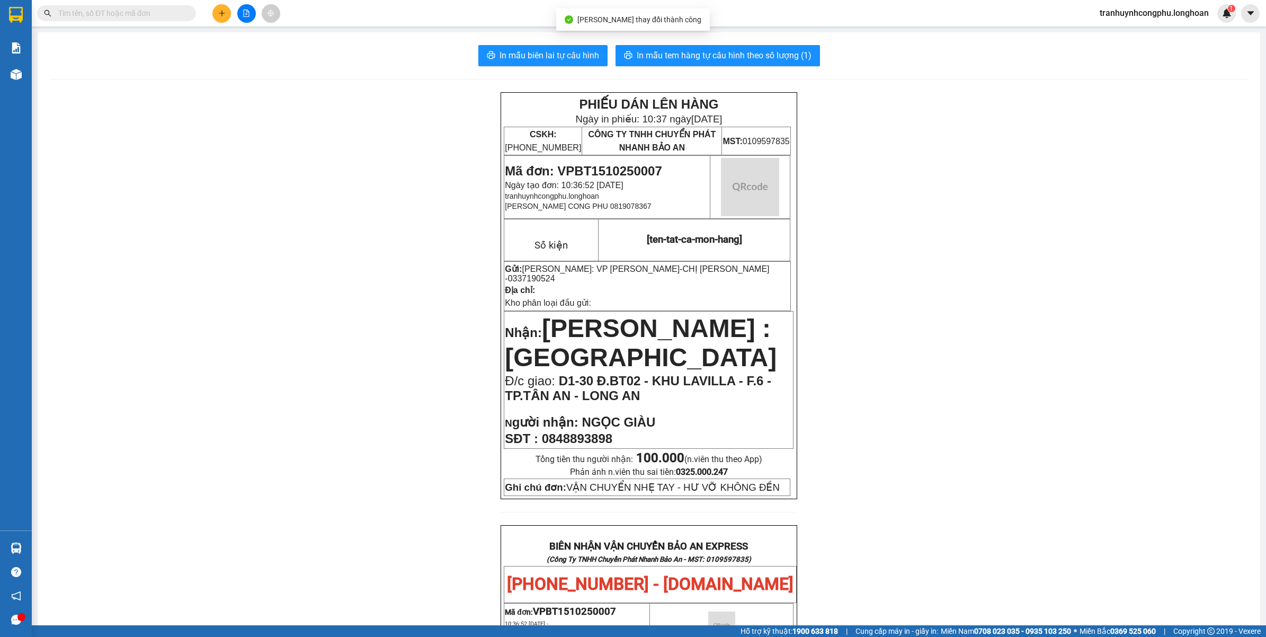
click at [940, 427] on div "PHIẾU DÁN LÊN HÀNG Ngày in phiếu: 10:37 ngày 15-10-2025 CSKH: 1900.06.88.33 CÔN…" at bounding box center [648, 607] width 1197 height 1030
click at [555, 274] on span "0337190524" at bounding box center [531, 278] width 47 height 9
copy span "0337190524"
click at [1084, 365] on div "PHIẾU DÁN LÊN HÀNG Ngày in phiếu: 10:37 ngày 15-10-2025 CSKH: 1900.06.88.33 CÔN…" at bounding box center [648, 607] width 1197 height 1030
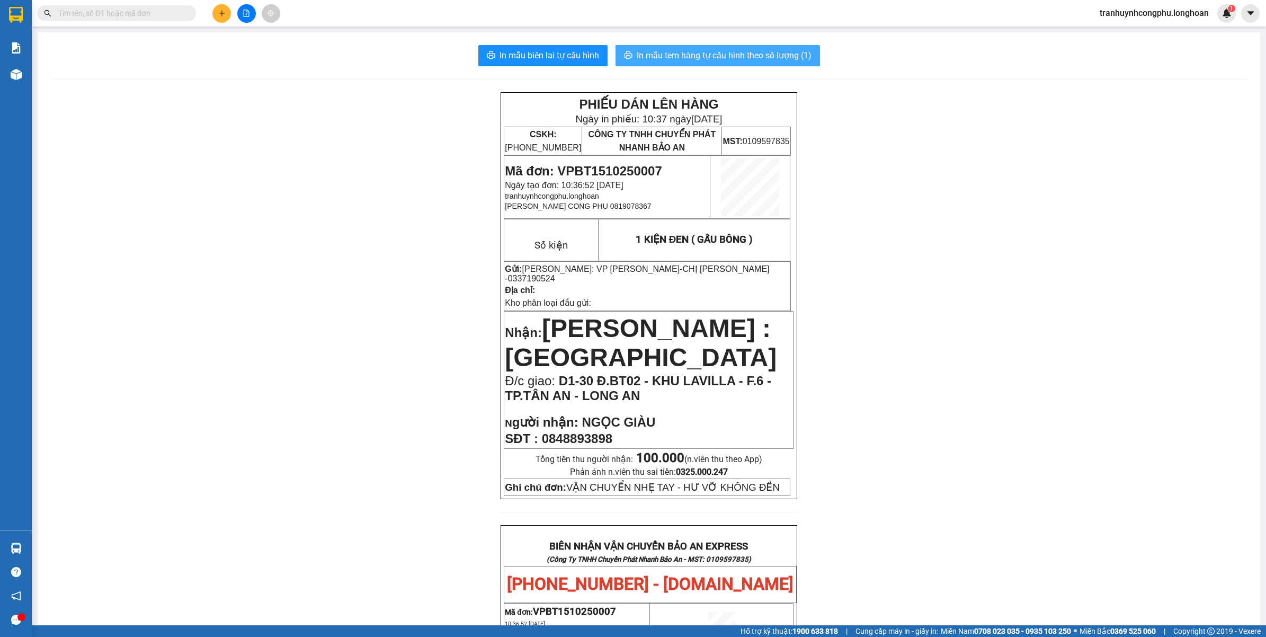
click at [787, 56] on span "In mẫu tem hàng tự cấu hình theo số lượng (1)" at bounding box center [724, 55] width 175 height 13
click at [331, 319] on div "PHIẾU DÁN LÊN HÀNG Ngày in phiếu: 10:41 ngày 15-10-2025 CSKH: 1900.06.88.33 CÔN…" at bounding box center [648, 607] width 1197 height 1030
click at [250, 359] on div "PHIẾU DÁN LÊN HÀNG Ngày in phiếu: 10:41 ngày 15-10-2025 CSKH: 1900.06.88.33 CÔN…" at bounding box center [648, 607] width 1197 height 1030
drag, startPoint x: 167, startPoint y: 297, endPoint x: 173, endPoint y: 415, distance: 117.7
click at [171, 298] on div "PHIẾU DÁN LÊN HÀNG Ngày in phiếu: 10:41 ngày 15-10-2025 CSKH: 1900.06.88.33 CÔN…" at bounding box center [648, 607] width 1197 height 1030
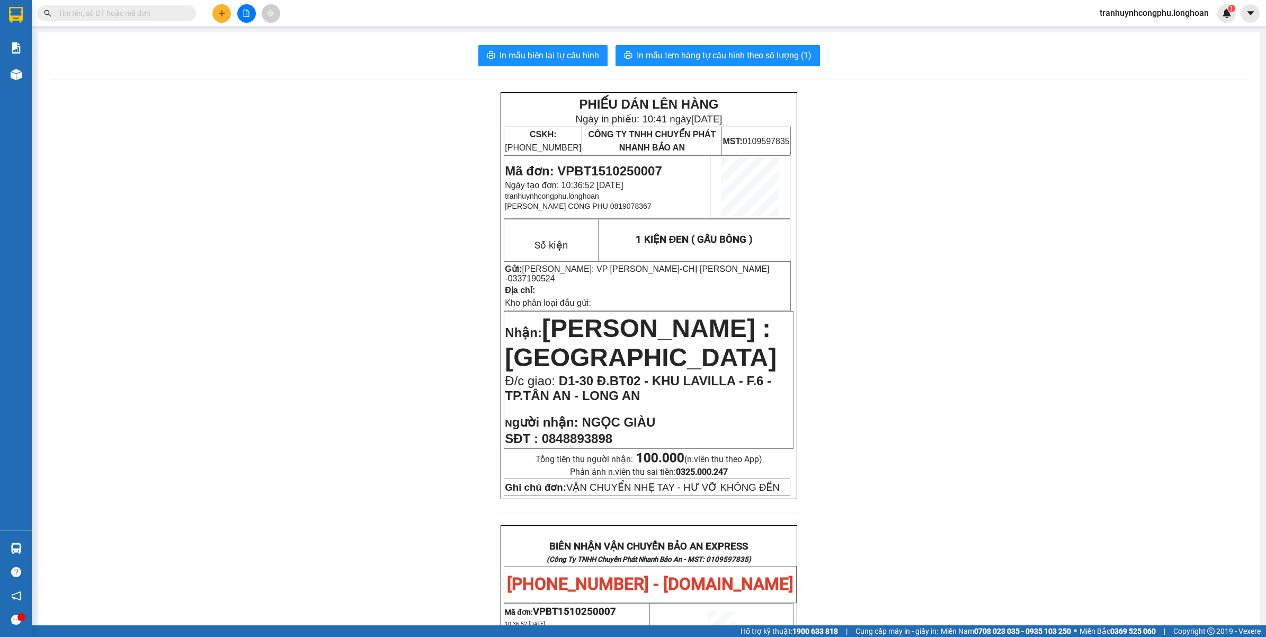
click at [623, 170] on span "Mã đơn: VPBT1510250007" at bounding box center [583, 171] width 157 height 14
click at [625, 171] on span "Mã đơn: VPBT1510250007" at bounding box center [583, 171] width 157 height 14
copy span "VPBT1510250007"
click at [210, 346] on div "PHIẾU DÁN LÊN HÀNG Ngày in phiếu: 10:41 ngày 15-10-2025 CSKH: 1900.06.88.33 CÔN…" at bounding box center [648, 607] width 1197 height 1030
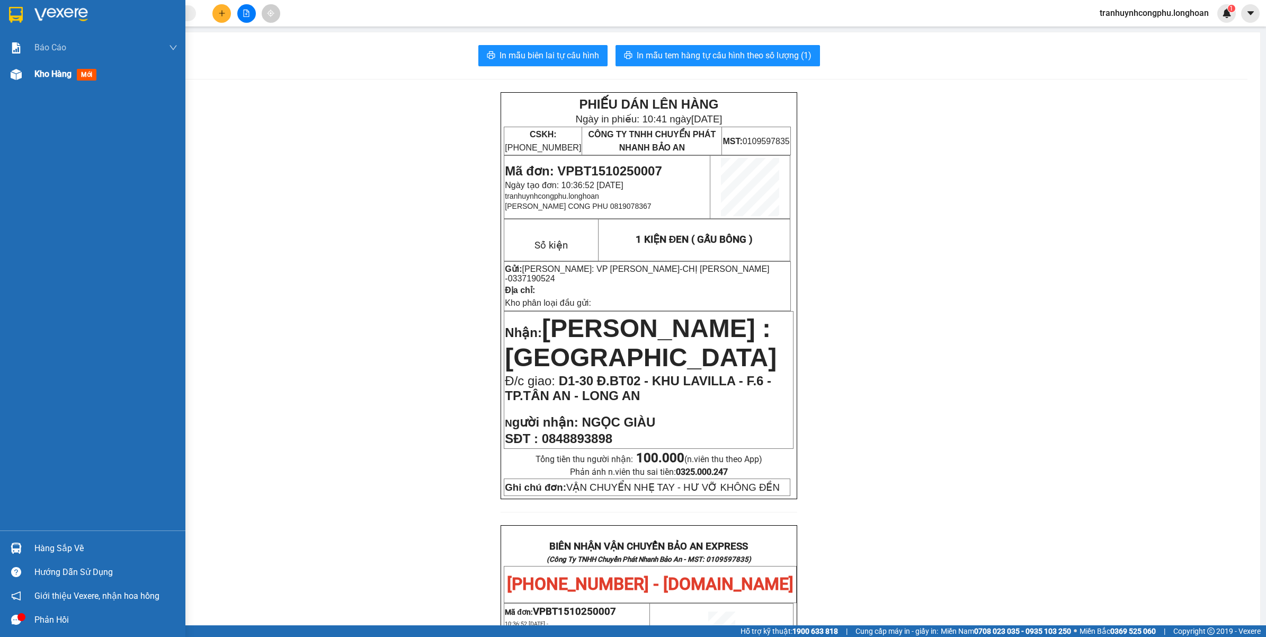
click at [19, 72] on img at bounding box center [16, 74] width 11 height 11
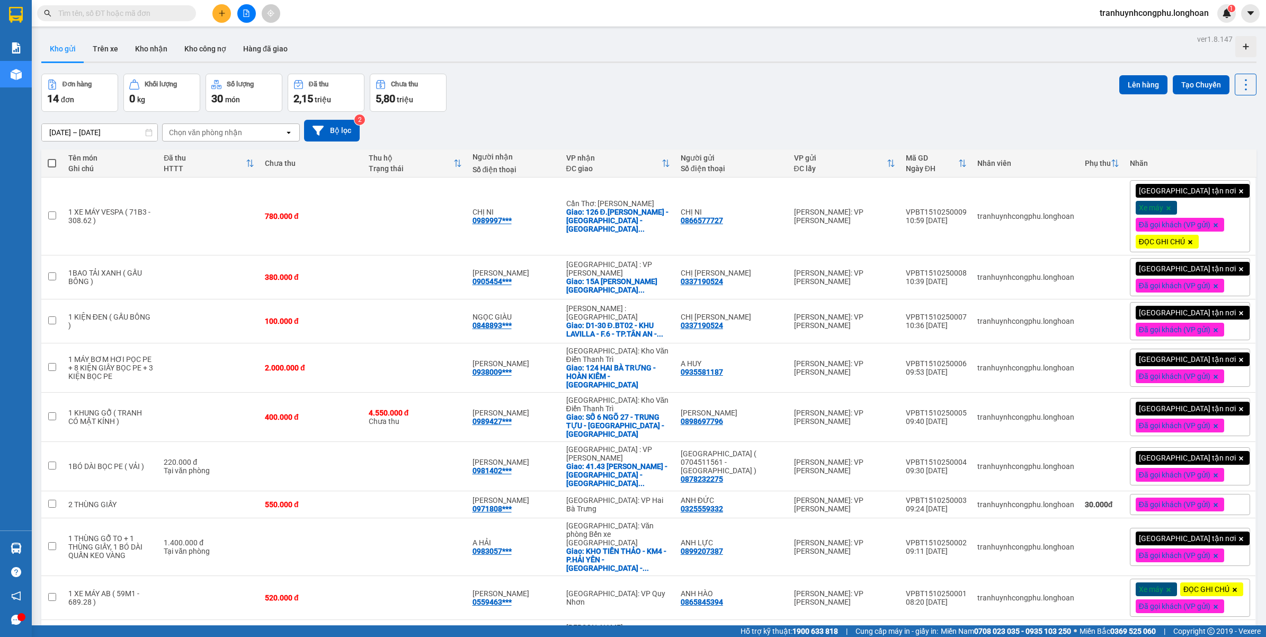
click at [88, 9] on input "text" at bounding box center [120, 13] width 125 height 12
paste input "0988711207"
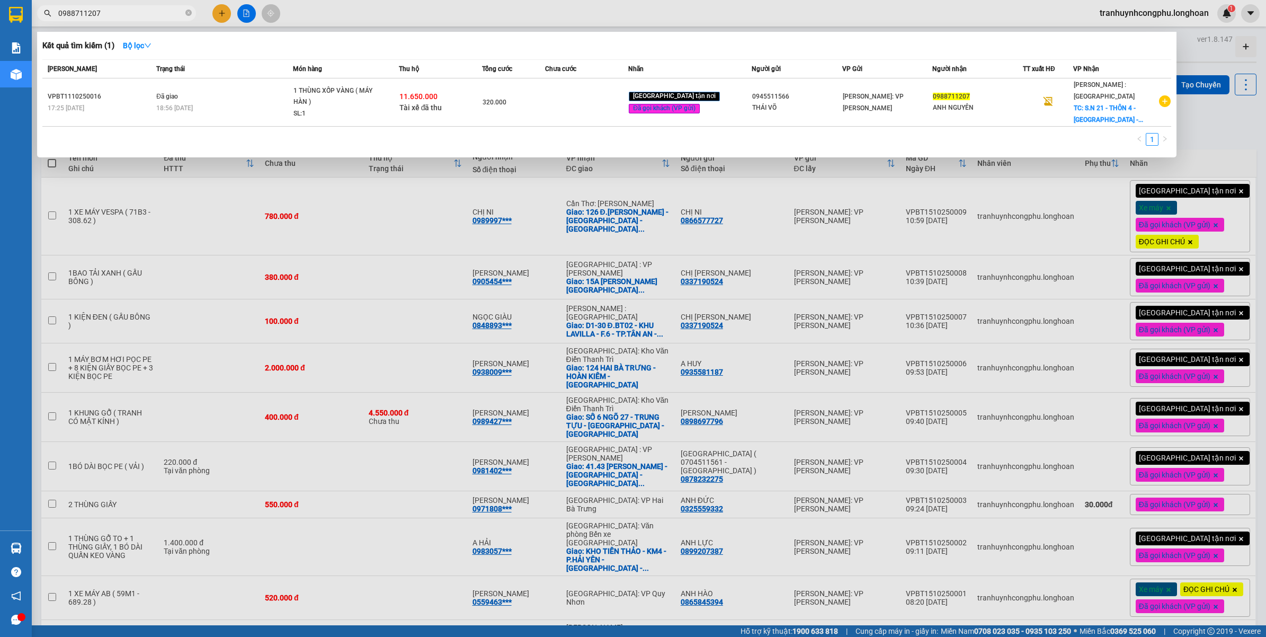
type input "0988711207"
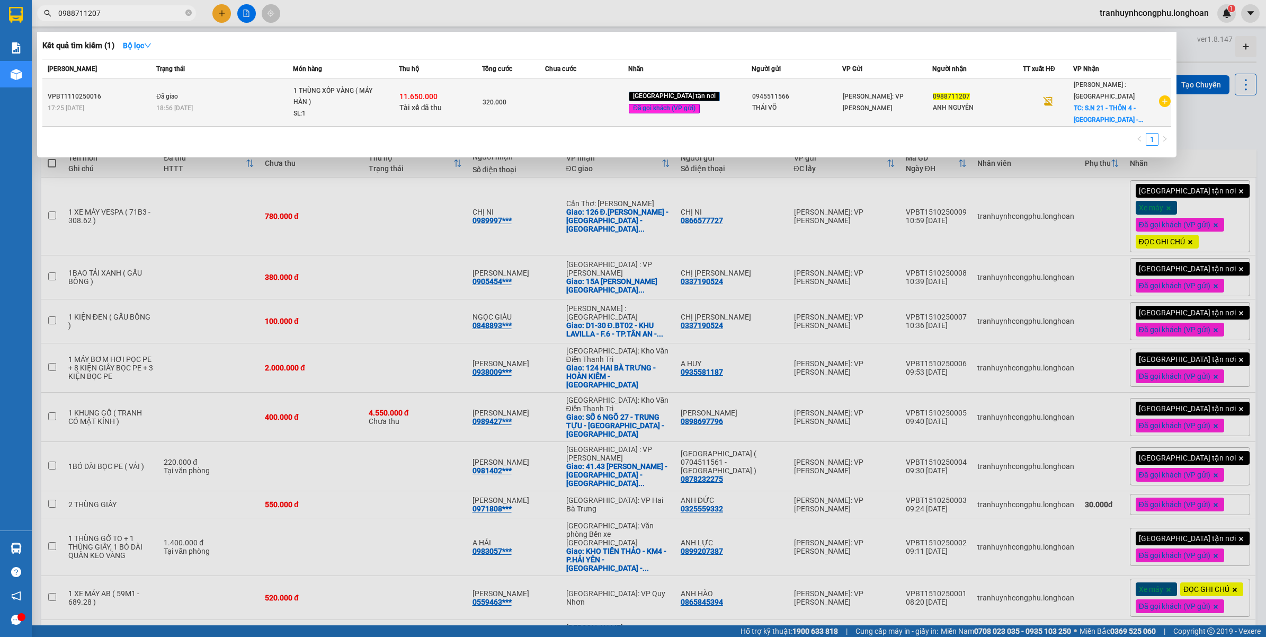
click at [125, 94] on div "VPBT1110250016" at bounding box center [100, 96] width 105 height 11
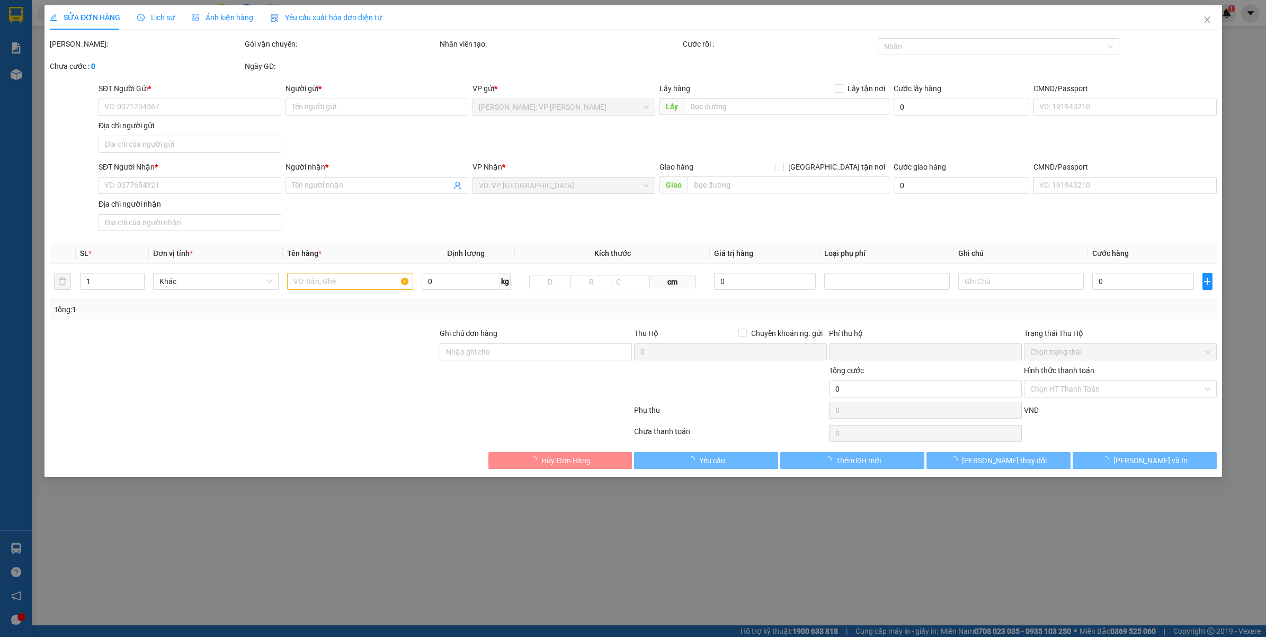
click at [154, 14] on span "Lịch sử" at bounding box center [156, 17] width 38 height 8
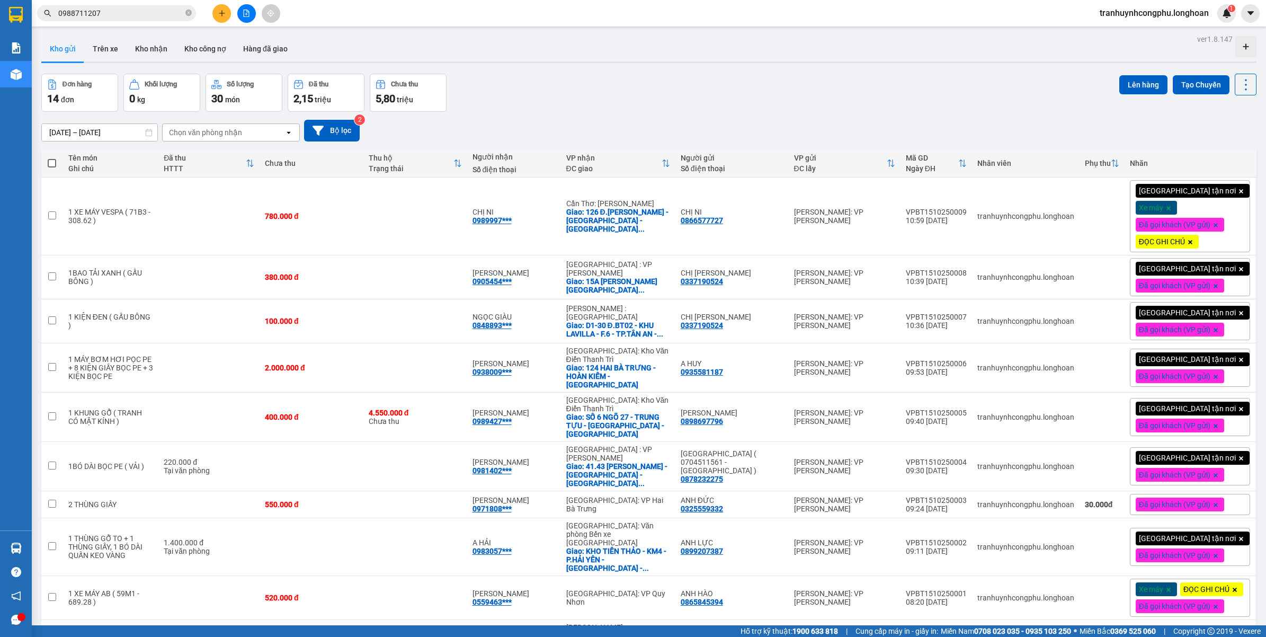
click at [536, 98] on div "Đơn hàng 14 đơn Khối lượng 0 kg Số lượng 30 món Đã thu 2,15 triệu Chưa thu 5,80…" at bounding box center [648, 93] width 1215 height 38
click at [535, 122] on div "16/09/2025 – 15/10/2025 Press the down arrow key to interact with the calendar …" at bounding box center [648, 131] width 1215 height 22
click at [220, 13] on icon "plus" at bounding box center [221, 13] width 7 height 7
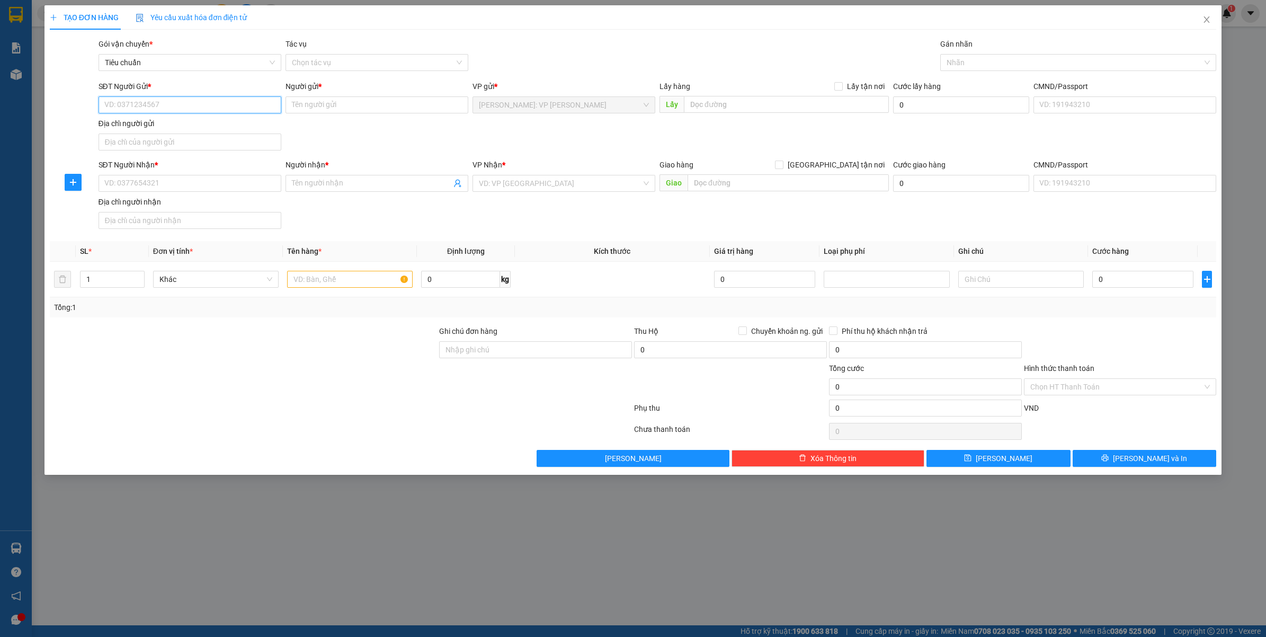
click at [217, 104] on input "SĐT Người Gửi *" at bounding box center [189, 104] width 183 height 17
paste input "0914053552"
type input "0914053552"
click at [345, 101] on input "Người gửi *" at bounding box center [376, 104] width 183 height 17
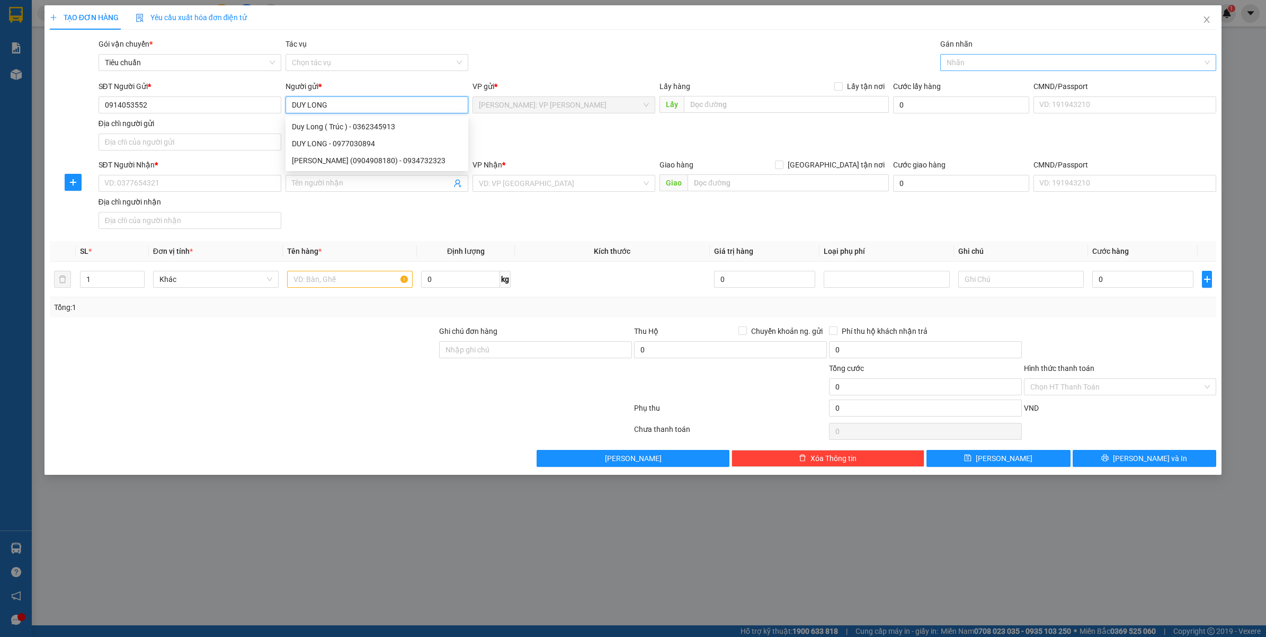
click at [994, 56] on div at bounding box center [1073, 62] width 261 height 13
type input "DUY LONG"
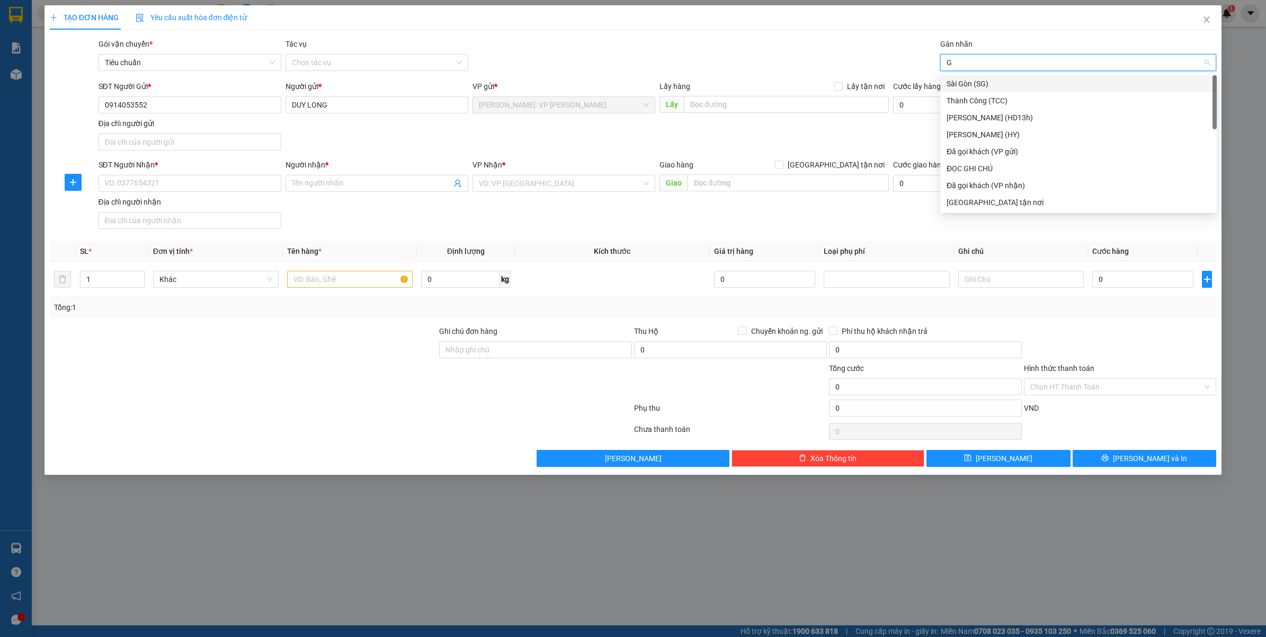
type input "GT"
type input "ĐA"
click at [984, 95] on div "Đã gọi khách (VP gửi)" at bounding box center [1078, 101] width 264 height 12
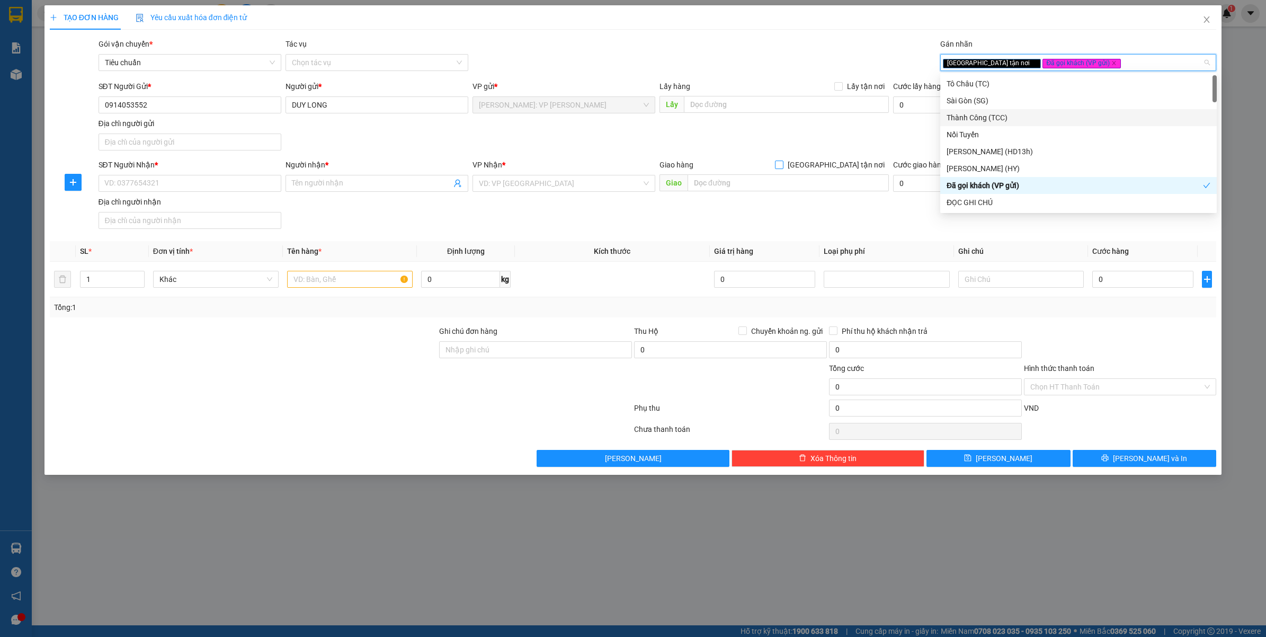
click at [877, 162] on span "[GEOGRAPHIC_DATA] tận nơi" at bounding box center [835, 165] width 105 height 12
click at [782, 162] on input "[GEOGRAPHIC_DATA] tận nơi" at bounding box center [778, 163] width 7 height 7
checkbox input "true"
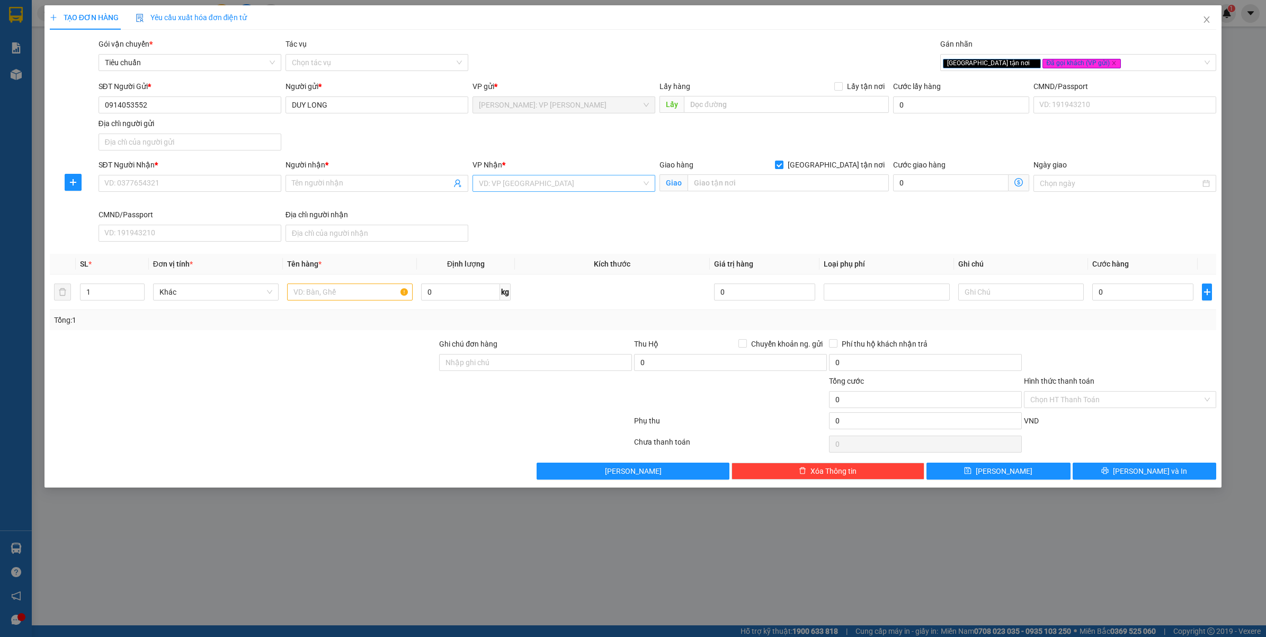
click at [546, 191] on input "search" at bounding box center [560, 183] width 163 height 16
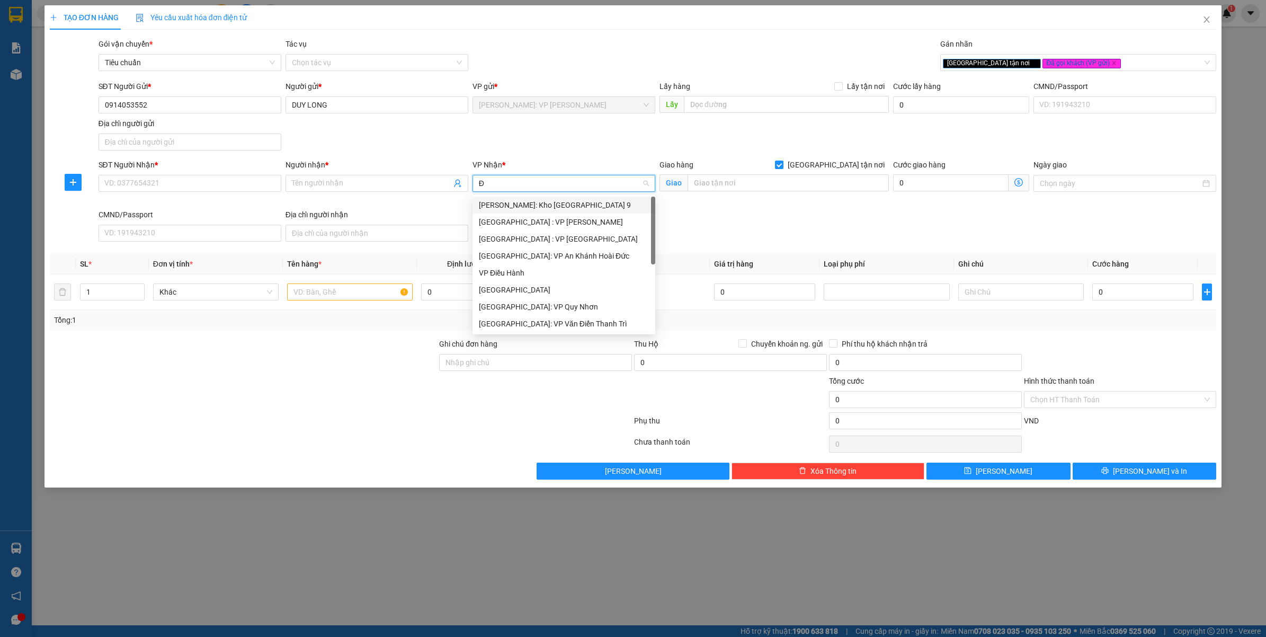
type input "ĐA"
drag, startPoint x: 548, startPoint y: 204, endPoint x: 723, endPoint y: 186, distance: 176.3
click at [549, 204] on div "[GEOGRAPHIC_DATA] : VP [PERSON_NAME]" at bounding box center [576, 205] width 195 height 12
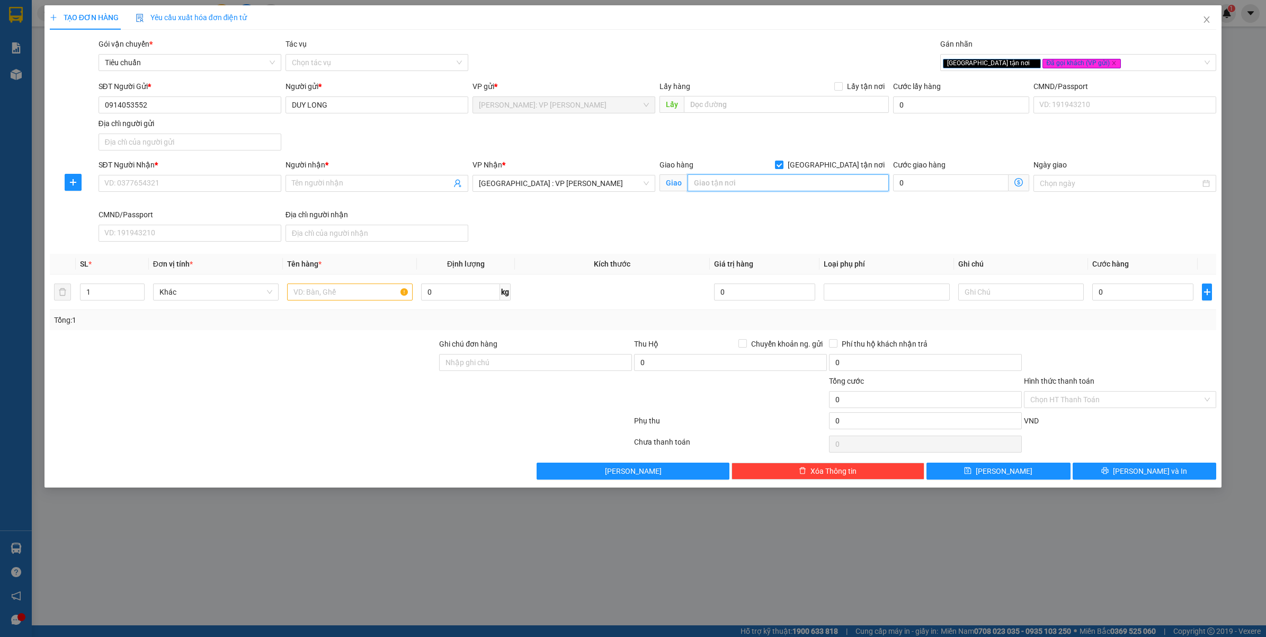
click at [729, 184] on input "text" at bounding box center [787, 182] width 201 height 17
drag, startPoint x: 124, startPoint y: 175, endPoint x: 136, endPoint y: 174, distance: 11.2
click at [128, 175] on input "SĐT Người Nhận *" at bounding box center [189, 183] width 183 height 17
click at [197, 182] on input "SĐT Người Nhận *" at bounding box center [189, 183] width 183 height 17
paste input "0905861816"
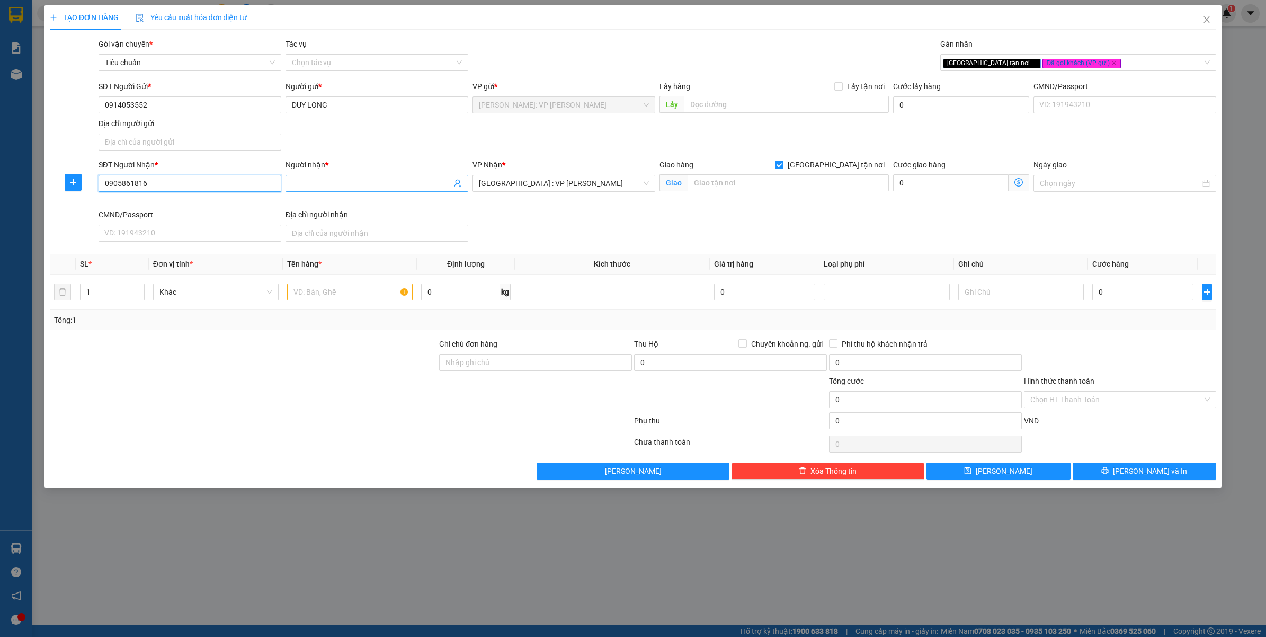
type input "0905861816"
click at [334, 186] on input "Người nhận *" at bounding box center [371, 183] width 159 height 12
click at [182, 105] on input "0914053552" at bounding box center [189, 104] width 183 height 17
click at [196, 181] on input "0905861816" at bounding box center [189, 183] width 183 height 17
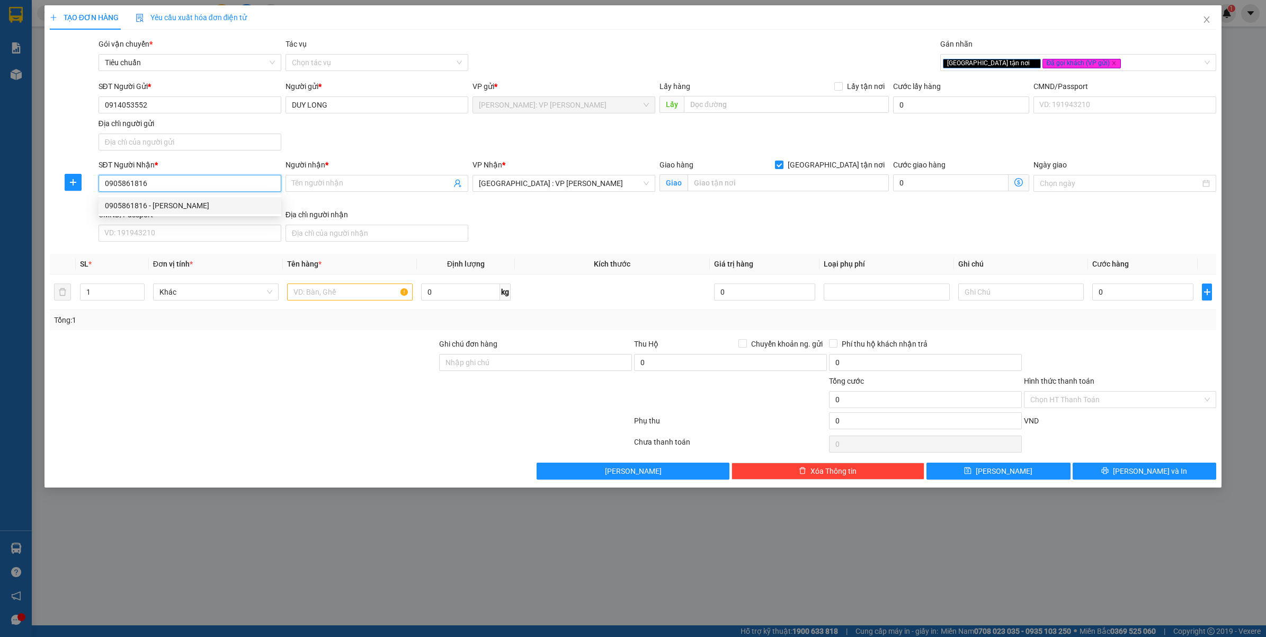
click at [183, 204] on div "0905861816 - TRẦN HẠ" at bounding box center [190, 206] width 170 height 12
type input "TRẦN HẠ"
type input "13 TUỆ TĨNH, HỘI AN, QUẢNG NAM"
checkbox input "true"
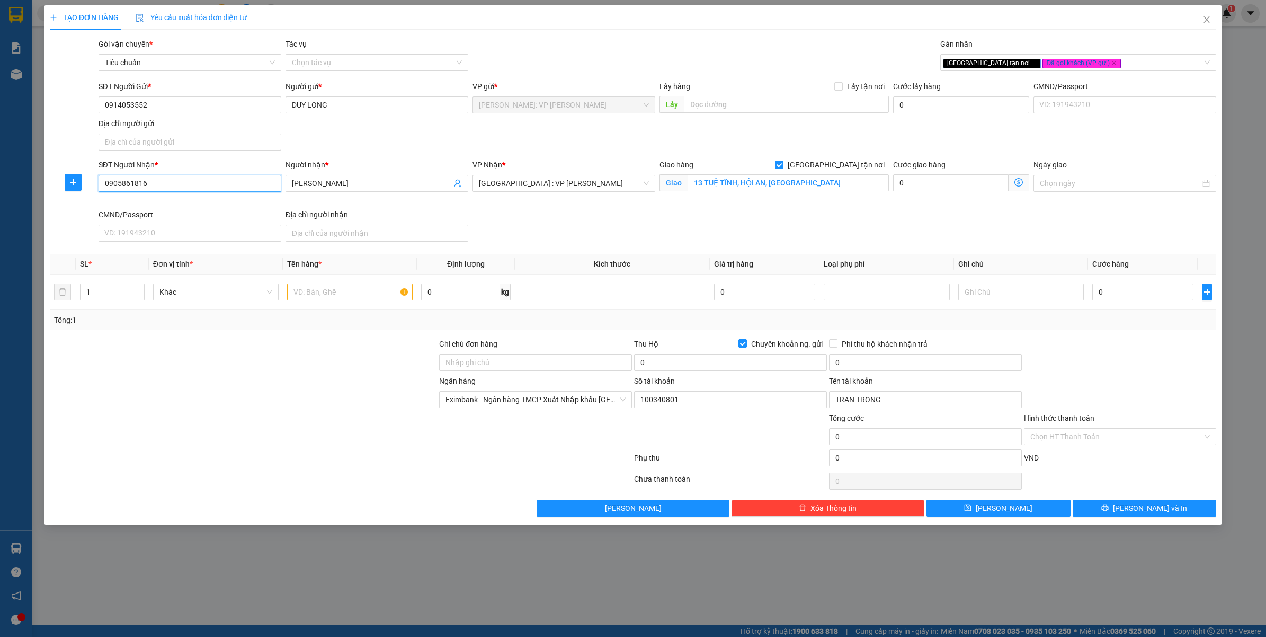
type input "100340801"
type input "TRAN TRONG"
click at [848, 179] on input "13 TUỆ TĨNH, HỘI AN, QUẢNG NAM" at bounding box center [787, 182] width 201 height 17
type input "13 TUỆ TĨNH - HỘI AN - QUẢNG NAM"
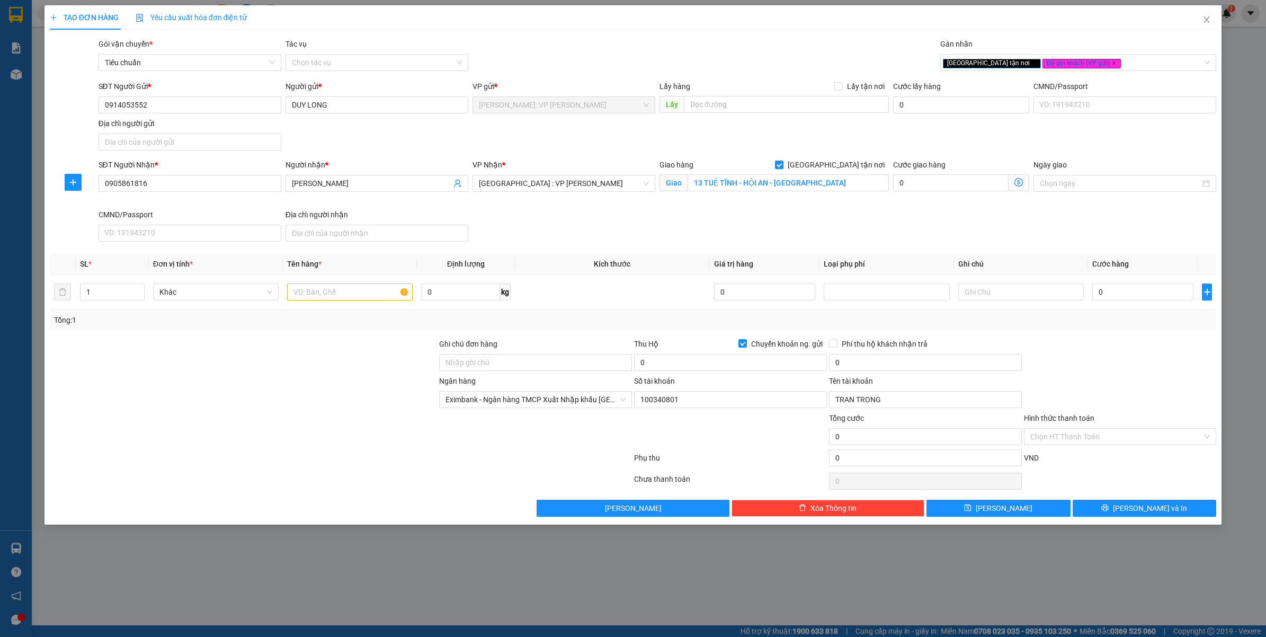
click at [768, 235] on div "SĐT Người Nhận * 0905861816 Người nhận * TRẦN HẠ VP Nhận * Đà Nẵng : VP Thanh K…" at bounding box center [657, 202] width 1122 height 87
click at [333, 291] on input "text" at bounding box center [350, 291] width 126 height 17
type input "1 THÙNG GIẤY"
click at [351, 435] on div at bounding box center [244, 430] width 390 height 37
click at [712, 403] on input "100340801" at bounding box center [730, 399] width 193 height 17
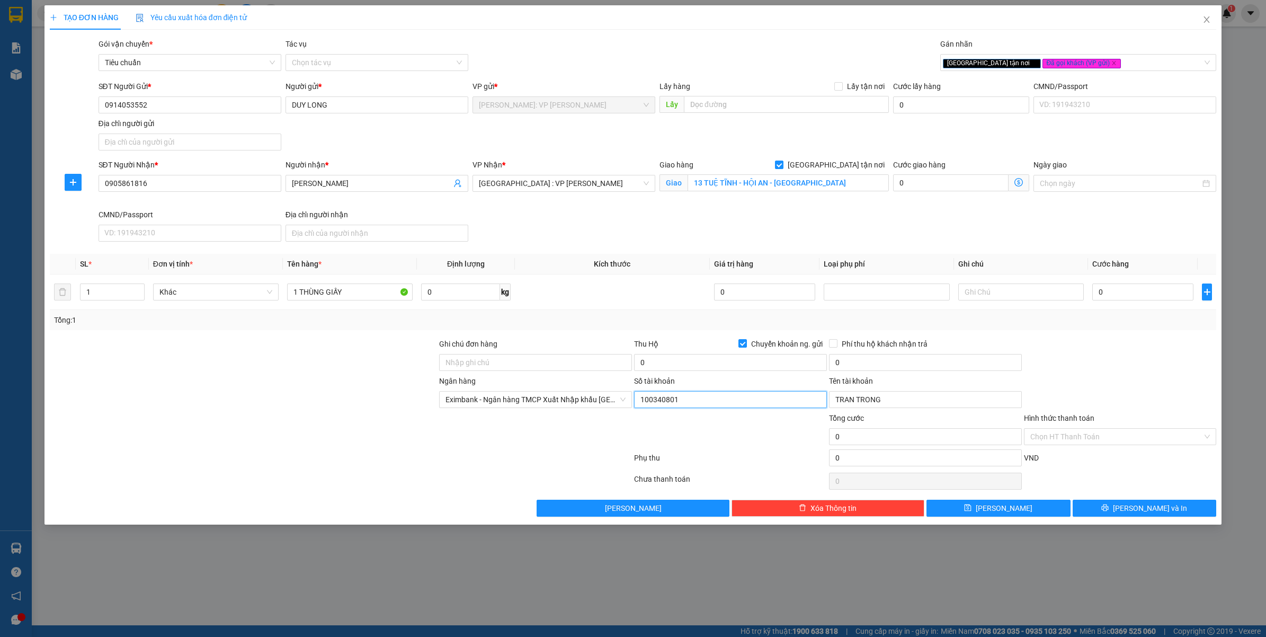
click at [712, 403] on input "100340801" at bounding box center [730, 399] width 193 height 17
click at [559, 406] on span "Eximbank - Ngân hàng TMCP Xuất Nhập khẩu Việt Nam" at bounding box center [535, 399] width 180 height 16
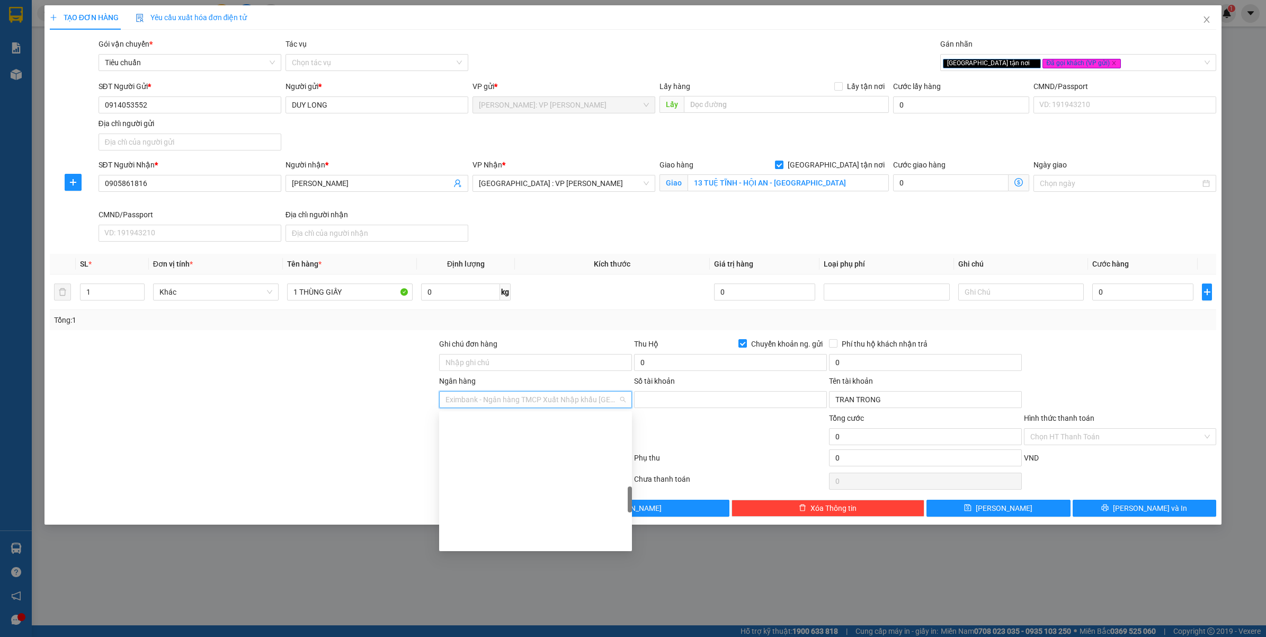
scroll to position [419, 0]
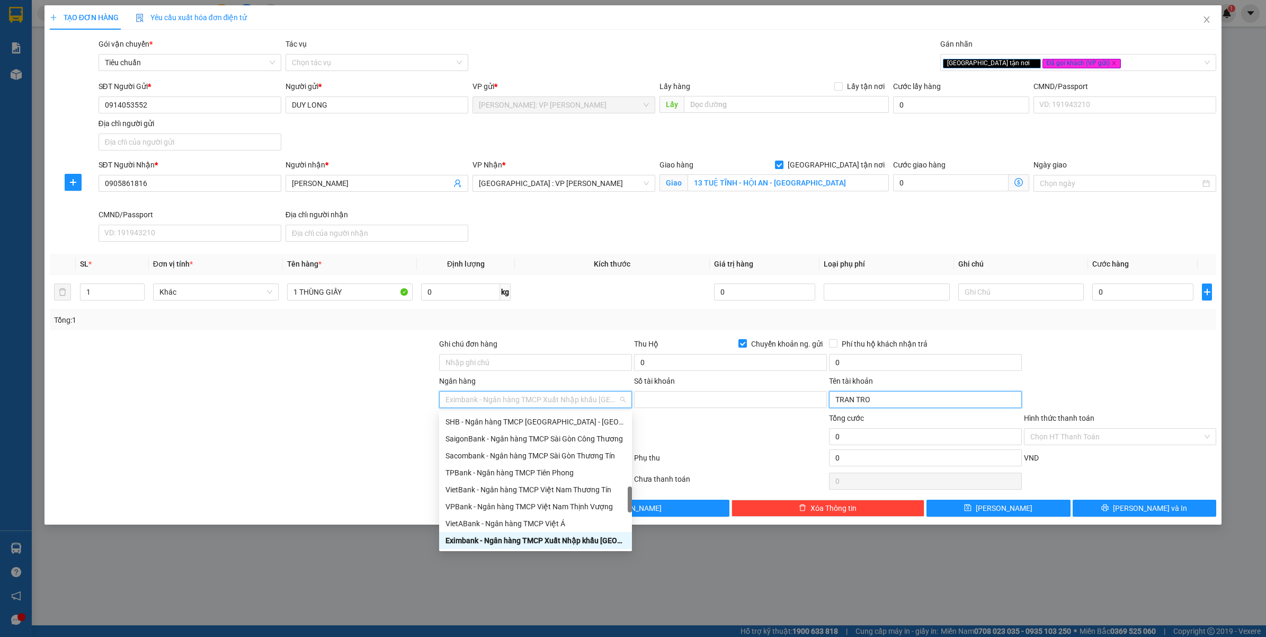
click at [879, 404] on input "TRAN TRO" at bounding box center [925, 399] width 193 height 17
click at [879, 404] on input "TRAN" at bounding box center [925, 399] width 193 height 17
type input "T"
click at [879, 404] on input "Tên tài khoản" at bounding box center [925, 399] width 193 height 17
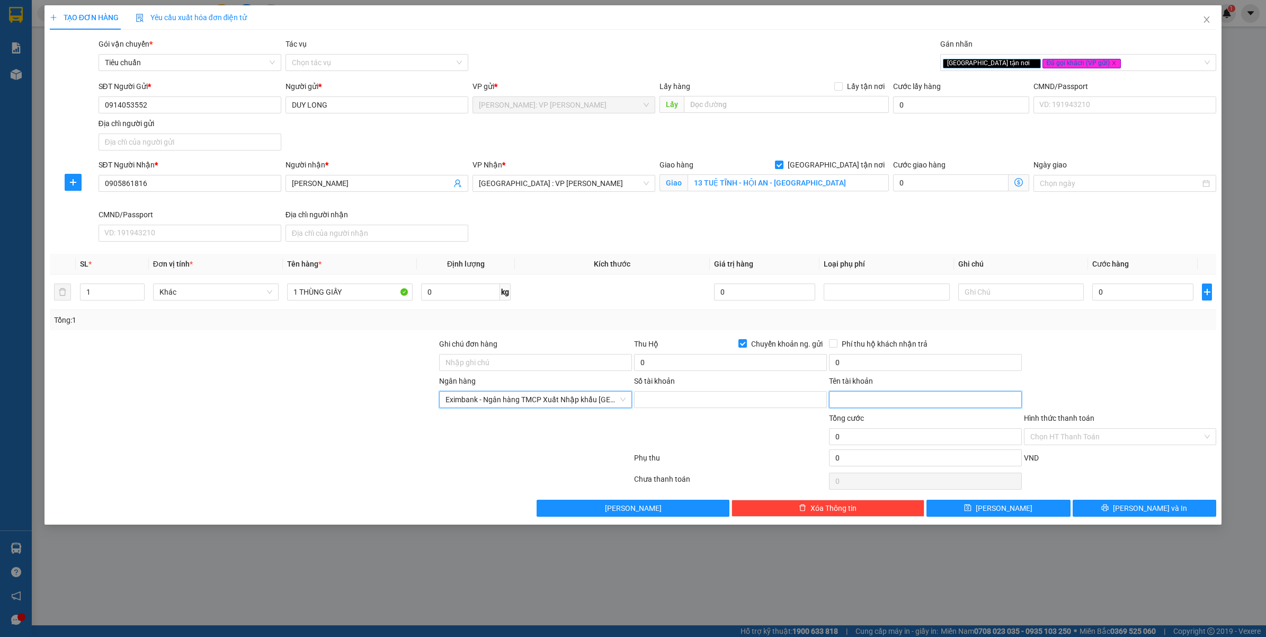
click at [879, 404] on input "Tên tài khoản" at bounding box center [925, 399] width 193 height 17
click at [521, 399] on span "Eximbank - Ngân hàng TMCP Xuất Nhập khẩu Việt Nam" at bounding box center [535, 399] width 180 height 16
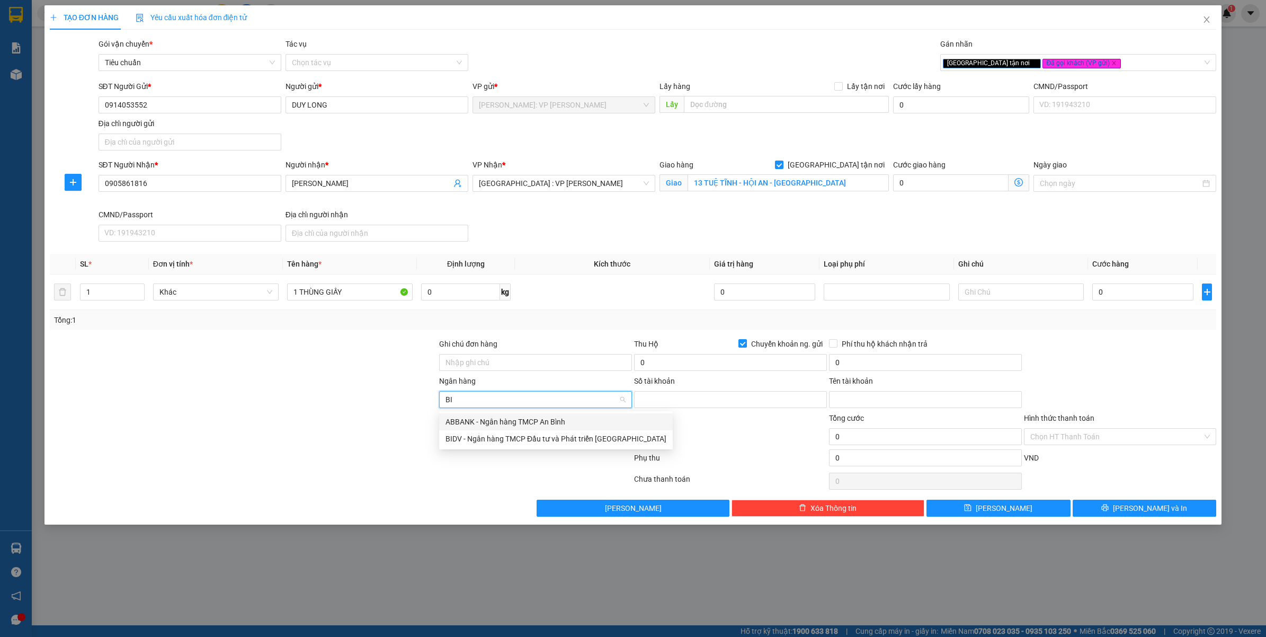
scroll to position [0, 0]
type input "BIDV"
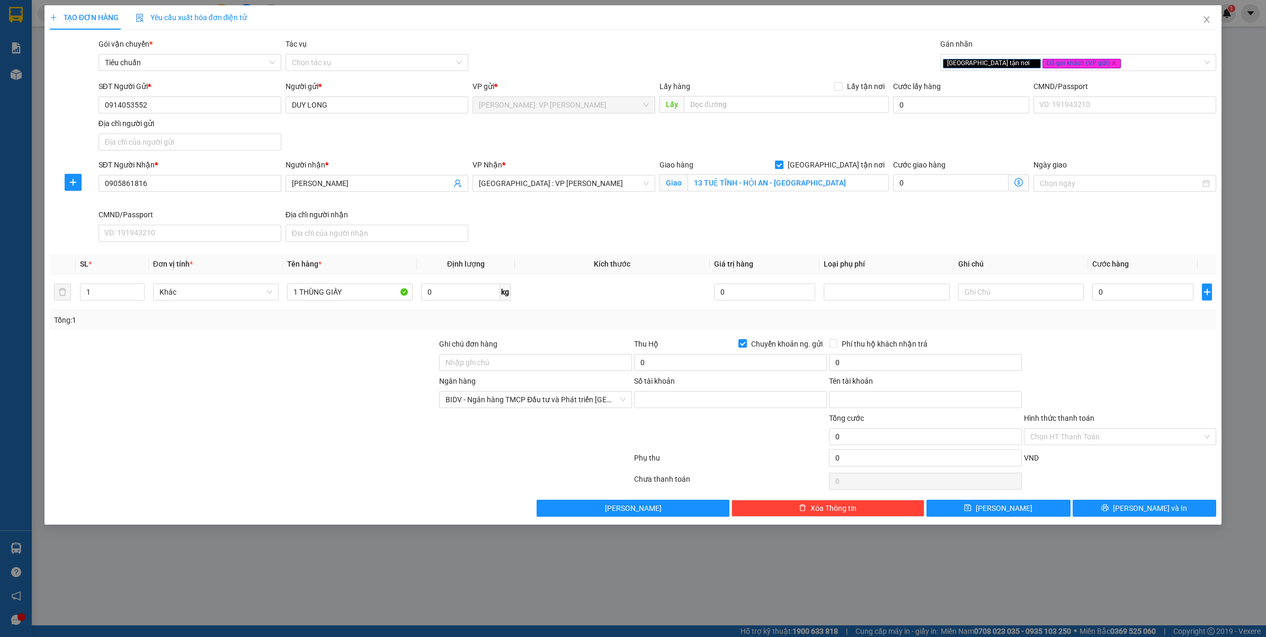
click at [663, 389] on div "Số tài khoản" at bounding box center [730, 383] width 193 height 16
click at [533, 367] on input "Ghi chú đơn hàng" at bounding box center [535, 362] width 193 height 17
type input "VẬN CHUYỂN NHẸ TAY - HƯ VỠ KHÔNG ĐỀN"
drag, startPoint x: 323, startPoint y: 419, endPoint x: 474, endPoint y: 406, distance: 152.0
click at [327, 419] on div at bounding box center [244, 430] width 390 height 37
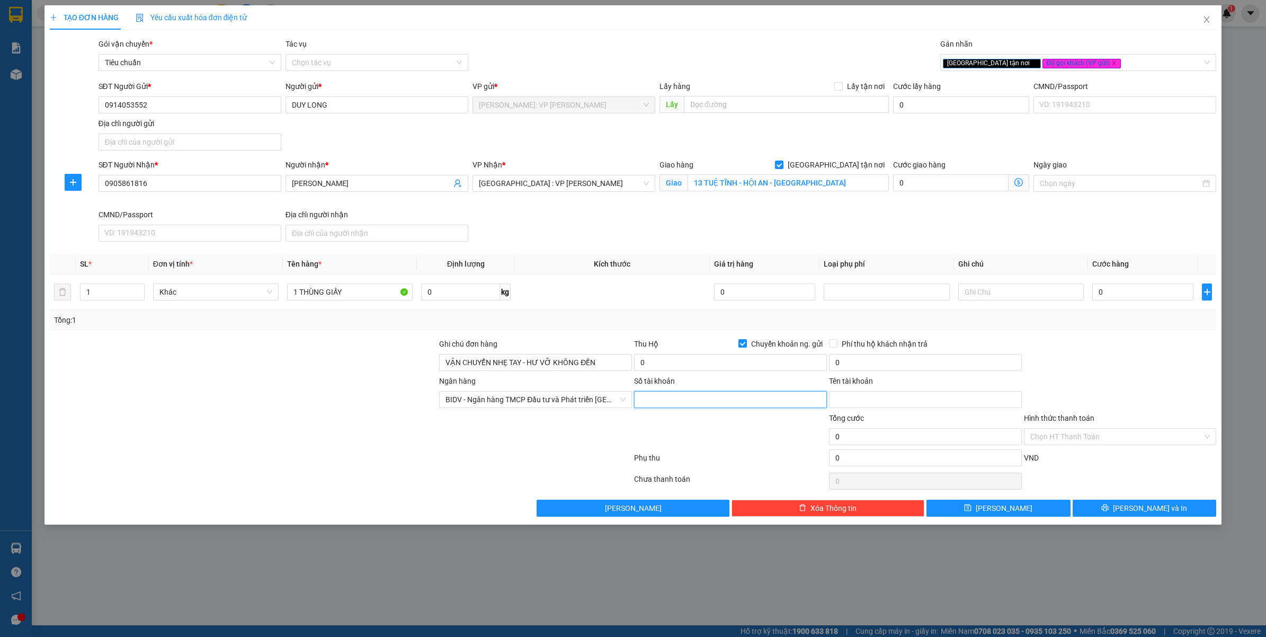
click at [671, 404] on input "Số tài khoản" at bounding box center [730, 399] width 193 height 17
paste input "1490231246"
type input "1490231246"
click at [876, 401] on input "Tên tài khoản" at bounding box center [925, 399] width 193 height 17
paste input "NGUYỄN DUY LONG"
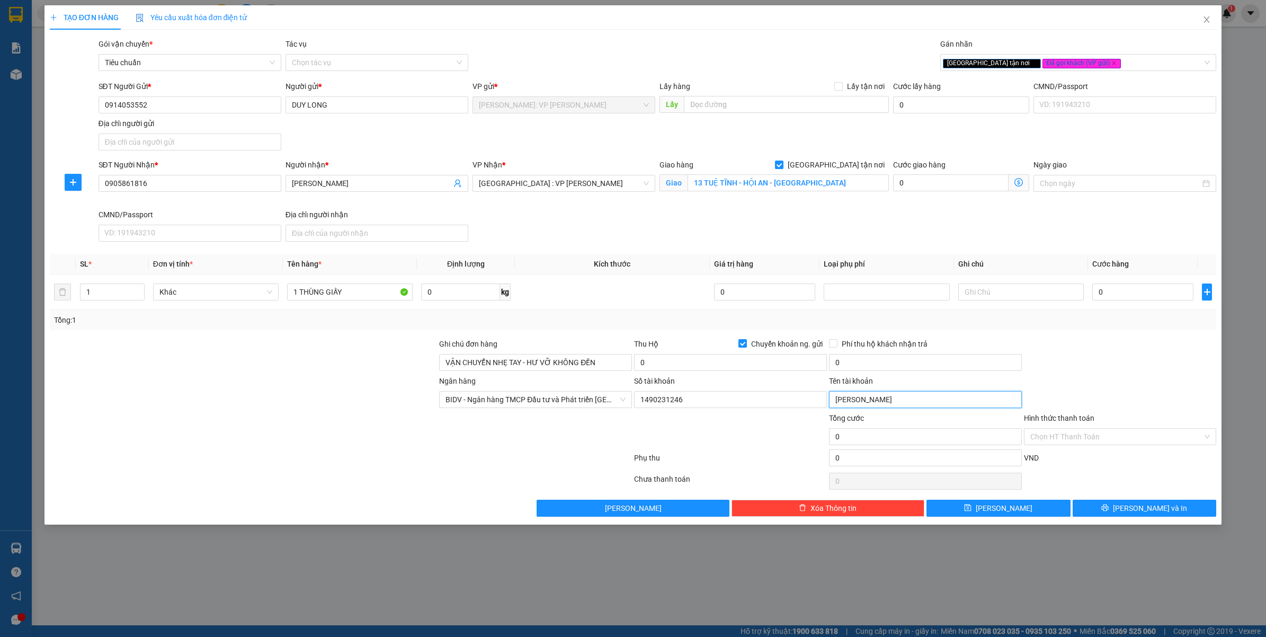
type input "NGUYỄN DUY LONG"
click at [277, 422] on div at bounding box center [244, 430] width 390 height 37
click at [716, 356] on input "0" at bounding box center [730, 362] width 193 height 17
drag, startPoint x: 912, startPoint y: 401, endPoint x: 948, endPoint y: 408, distance: 36.1
click at [912, 401] on input "NGUYỄN DUY LONG" at bounding box center [925, 399] width 193 height 17
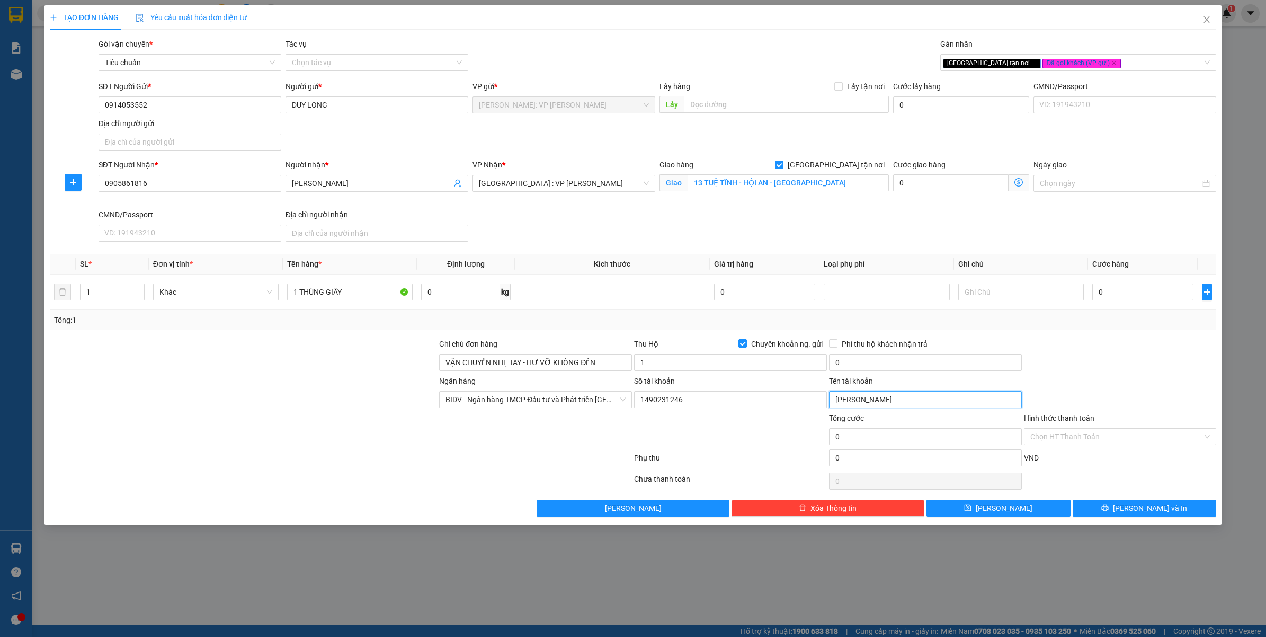
type input "1.000"
click at [679, 405] on input "1490231246" at bounding box center [730, 399] width 193 height 17
paste input "7"
type input "1490231247"
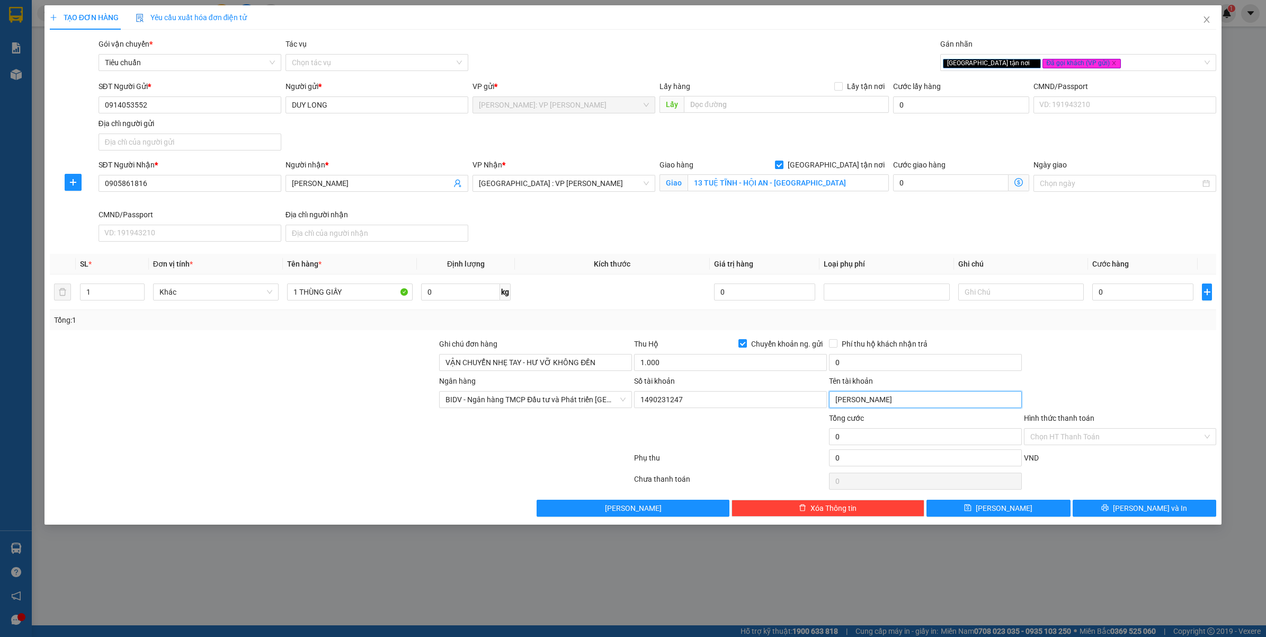
click at [921, 397] on input "NGUYỄN DUY LONG" at bounding box center [925, 399] width 193 height 17
type input "NGUYỄN LÊ DUY LONG"
click at [668, 569] on div "TẠO ĐƠN HÀNG Yêu cầu xuất hóa đơn điện tử Transit Pickup Surcharge Ids Transit …" at bounding box center [633, 318] width 1266 height 637
click at [697, 360] on input "1.000" at bounding box center [730, 362] width 193 height 17
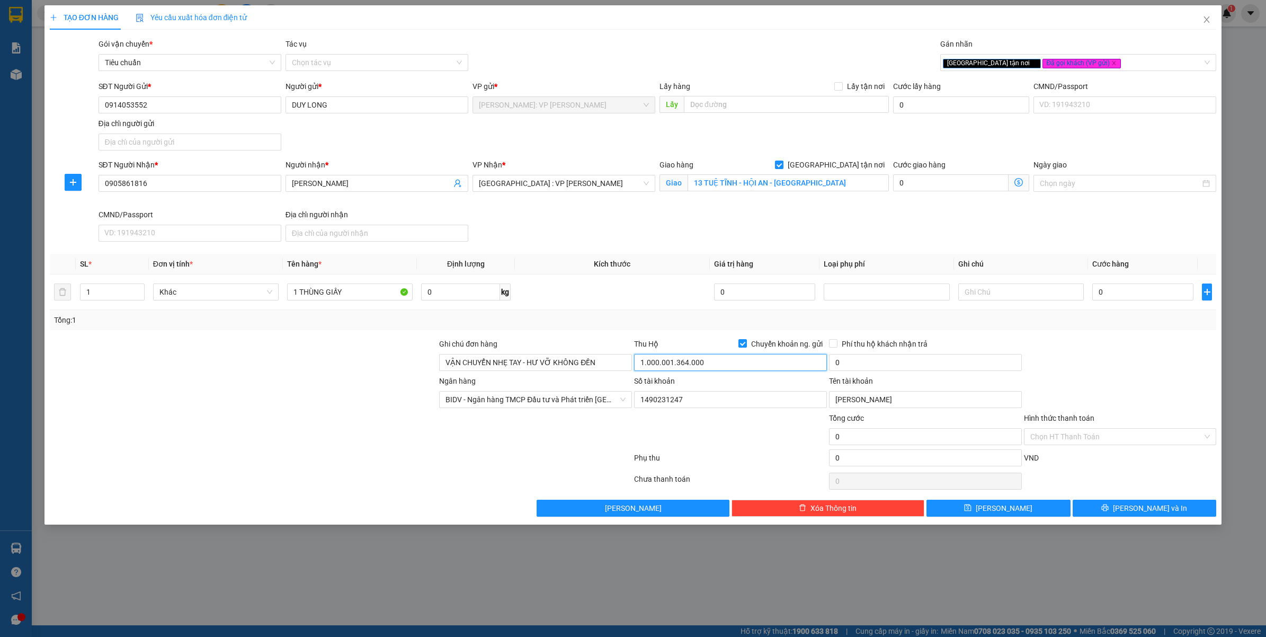
type input "1.364.000"
click at [607, 328] on div "Tổng: 1" at bounding box center [633, 320] width 1167 height 20
click at [888, 347] on span "Phí thu hộ khách nhận trả" at bounding box center [884, 344] width 94 height 12
click at [836, 346] on input "Phí thu hộ khách nhận trả" at bounding box center [832, 342] width 7 height 7
checkbox input "true"
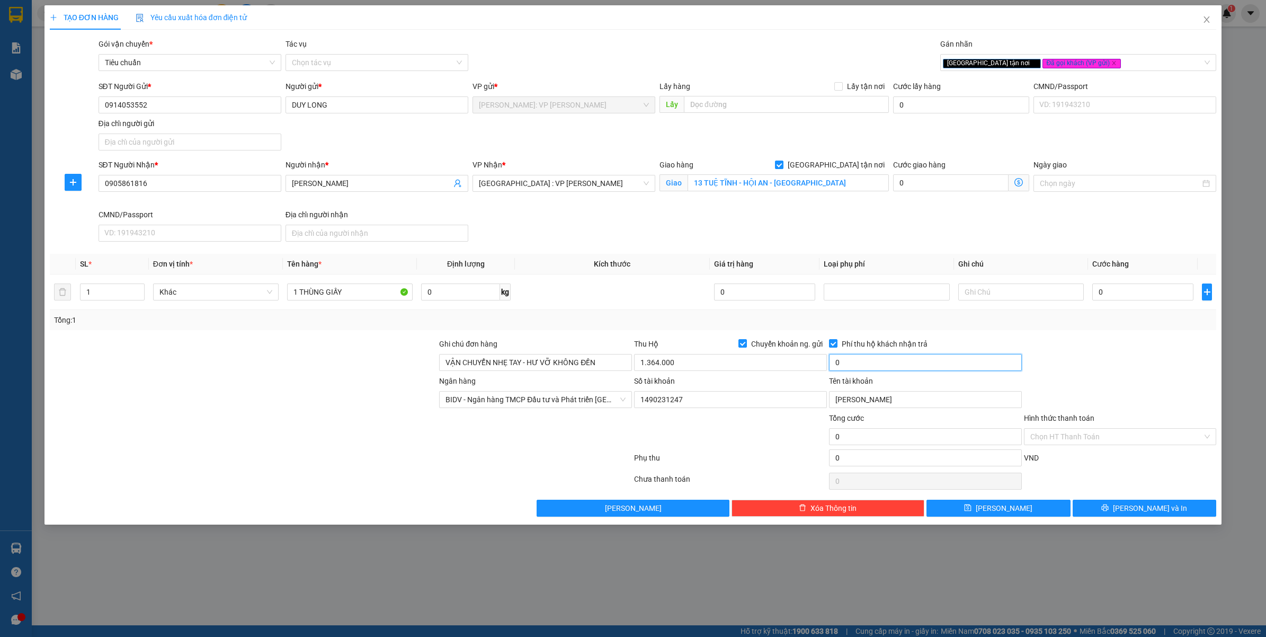
click at [887, 366] on input "0" at bounding box center [925, 362] width 193 height 17
click at [1079, 360] on div at bounding box center [1120, 356] width 195 height 37
type input "10.000"
click at [1129, 298] on input "0" at bounding box center [1142, 291] width 101 height 17
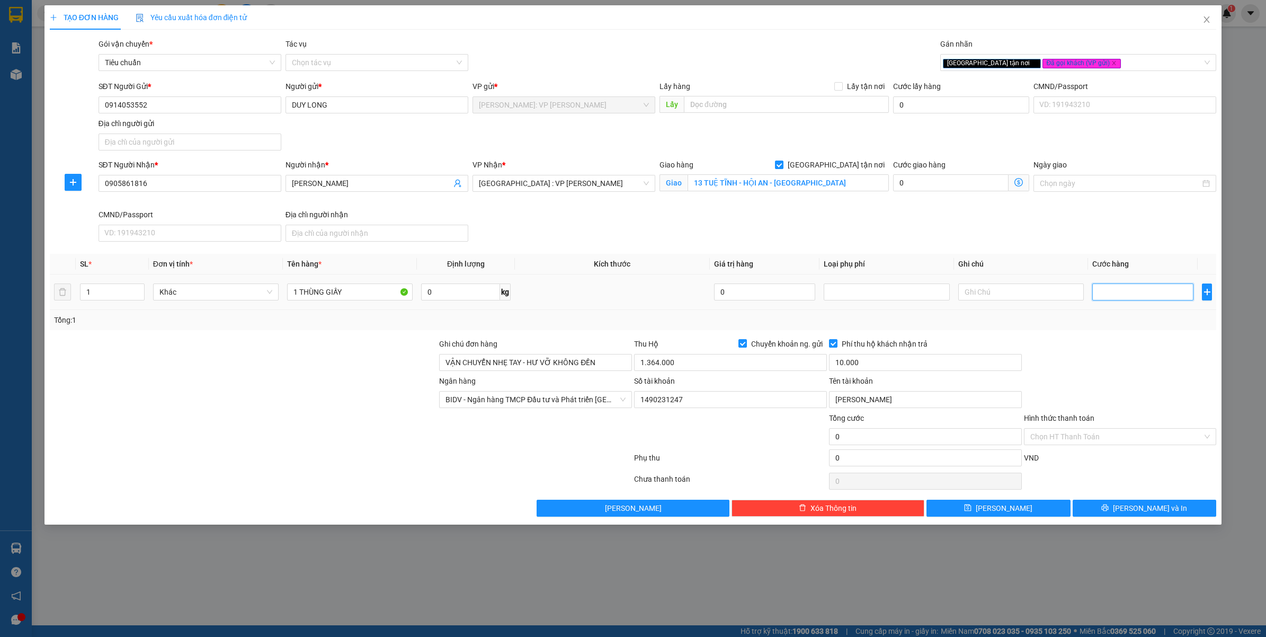
type input "1"
type input "13"
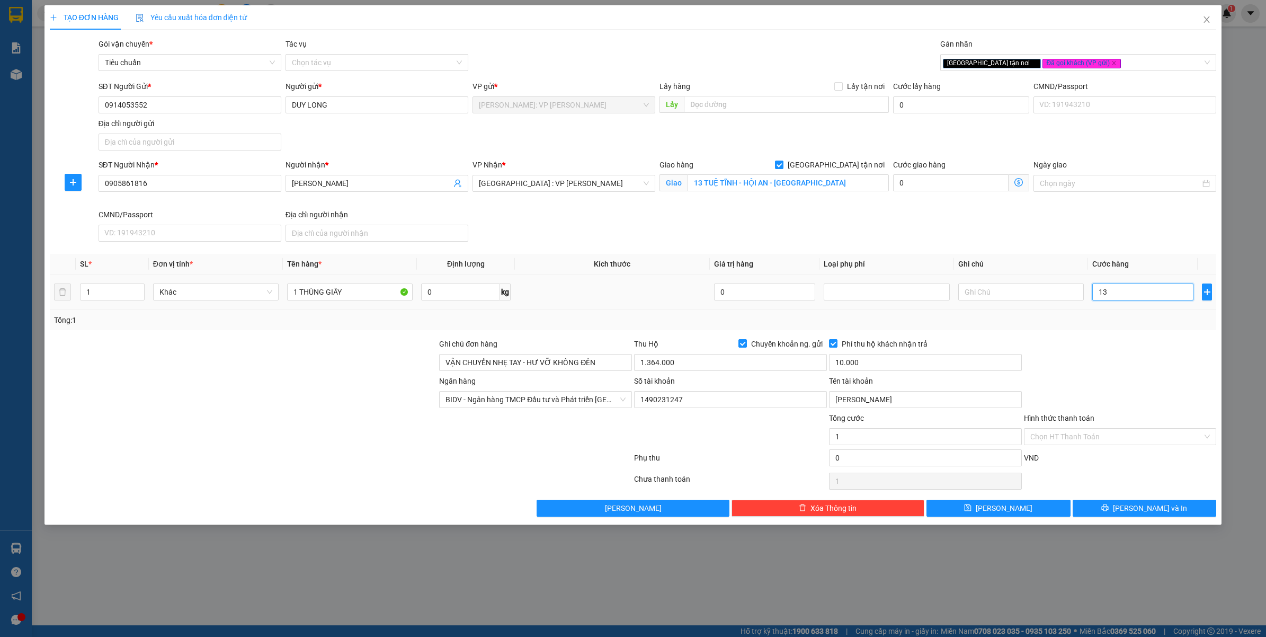
type input "13"
type input "130"
click at [1145, 395] on div "Ngân hàng BIDV - Ngân hàng TMCP Đầu tư và Phát triển Việt Nam Số tài khoản 1490…" at bounding box center [633, 393] width 1169 height 37
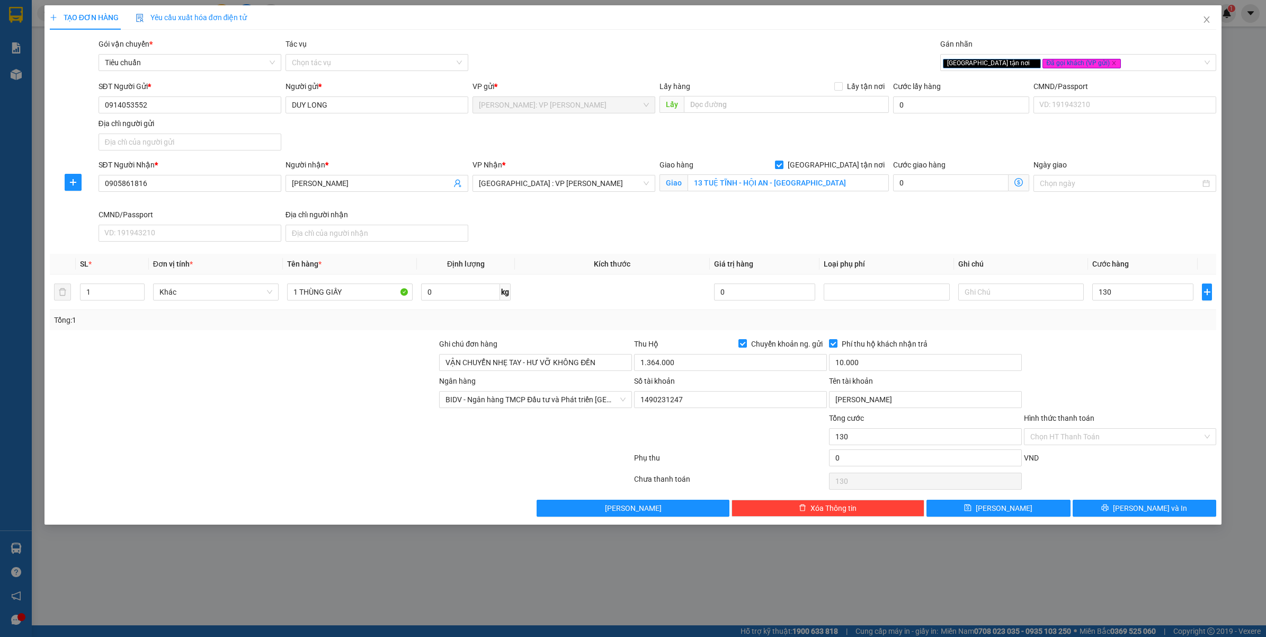
type input "130.000"
click at [446, 557] on div "TẠO ĐƠN HÀNG Yêu cầu xuất hóa đơn điện tử Transit Pickup Surcharge Ids Transit …" at bounding box center [633, 318] width 1266 height 637
click at [375, 286] on input "1 THÙNG GIẤY" at bounding box center [350, 291] width 126 height 17
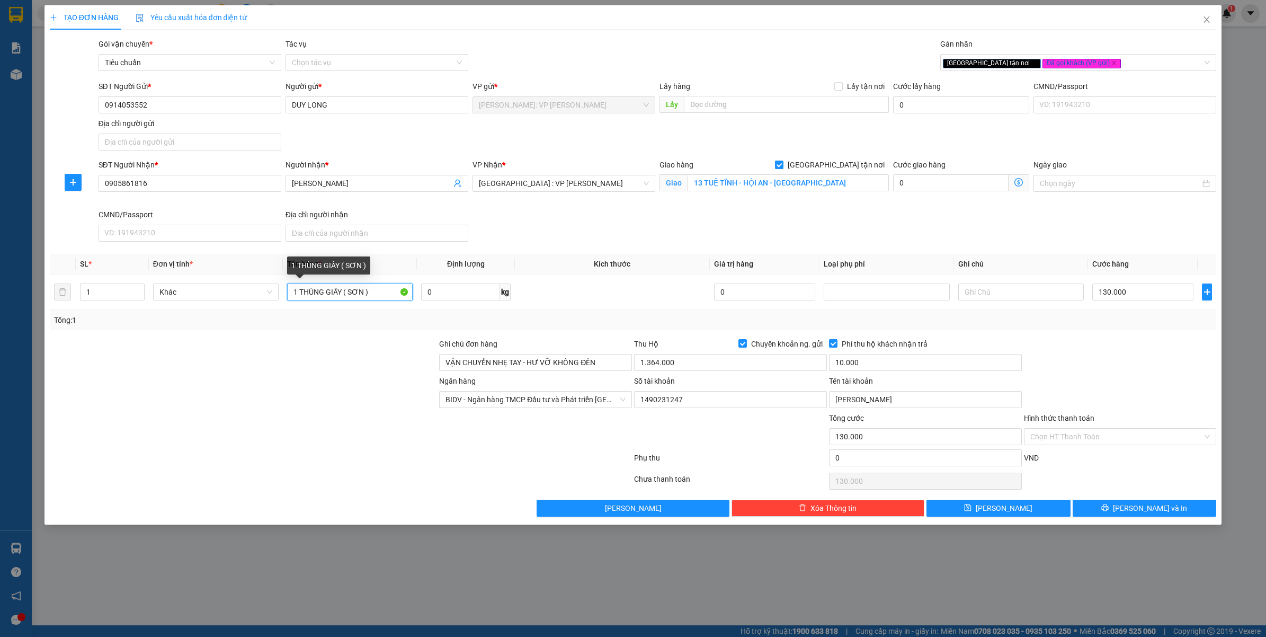
type input "1 THÙNG GIẤY ( SƠN )"
click at [234, 400] on div at bounding box center [244, 393] width 390 height 37
click at [1149, 514] on span "Lưu và In" at bounding box center [1150, 508] width 74 height 12
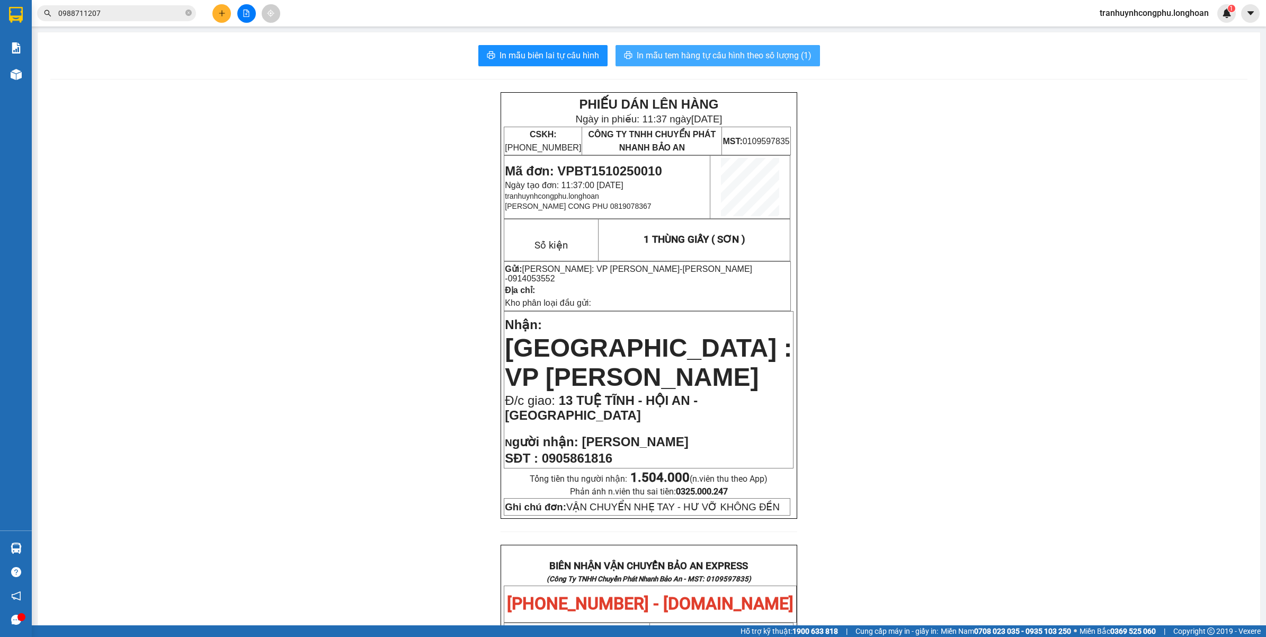
click at [710, 46] on button "In mẫu tem hàng tự cấu hình theo số lượng (1)" at bounding box center [717, 55] width 204 height 21
drag, startPoint x: 271, startPoint y: 319, endPoint x: 265, endPoint y: 455, distance: 136.2
click at [271, 320] on div "PHIẾU DÁN LÊN HÀNG Ngày in phiếu: 11:37 ngày 15-10-2025 CSKH: 1900.06.88.33 CÔN…" at bounding box center [648, 626] width 1197 height 1068
click at [614, 164] on span "Mã đơn: VPBT1510250010" at bounding box center [583, 171] width 157 height 14
click at [615, 164] on span "Mã đơn: VPBT1510250010" at bounding box center [583, 171] width 157 height 14
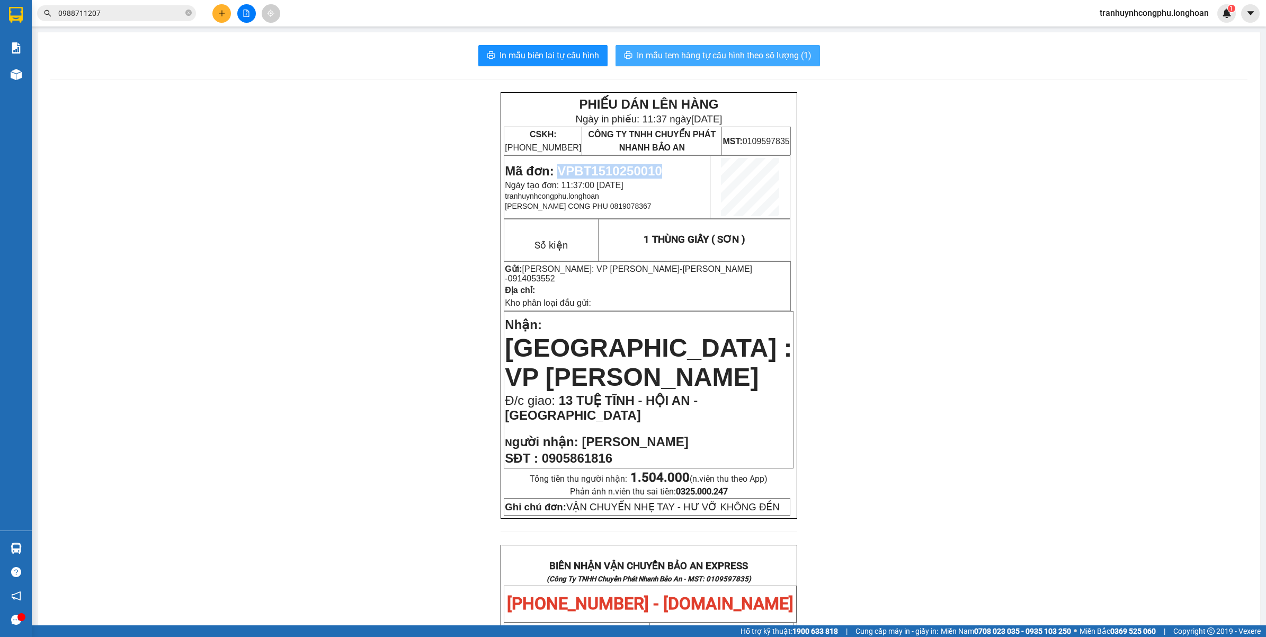
copy span "VPBT1510250010"
click at [156, 230] on div "PHIẾU DÁN LÊN HÀNG Ngày in phiếu: 11:37 ngày 15-10-2025 CSKH: 1900.06.88.33 CÔN…" at bounding box center [648, 626] width 1197 height 1068
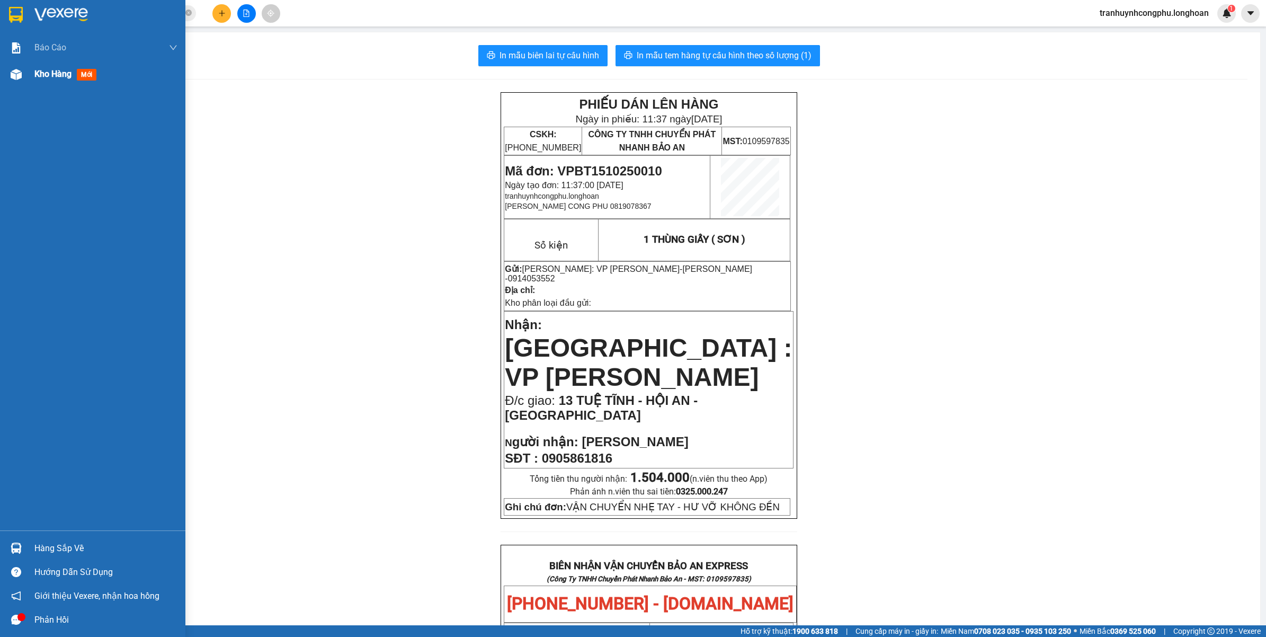
click at [0, 80] on html "Kết quả tìm kiếm ( 1 ) Bộ lọc Mã ĐH Trạng thái Món hàng Thu hộ Tổng cước Chưa c…" at bounding box center [633, 318] width 1266 height 637
click at [22, 73] on div at bounding box center [16, 74] width 19 height 19
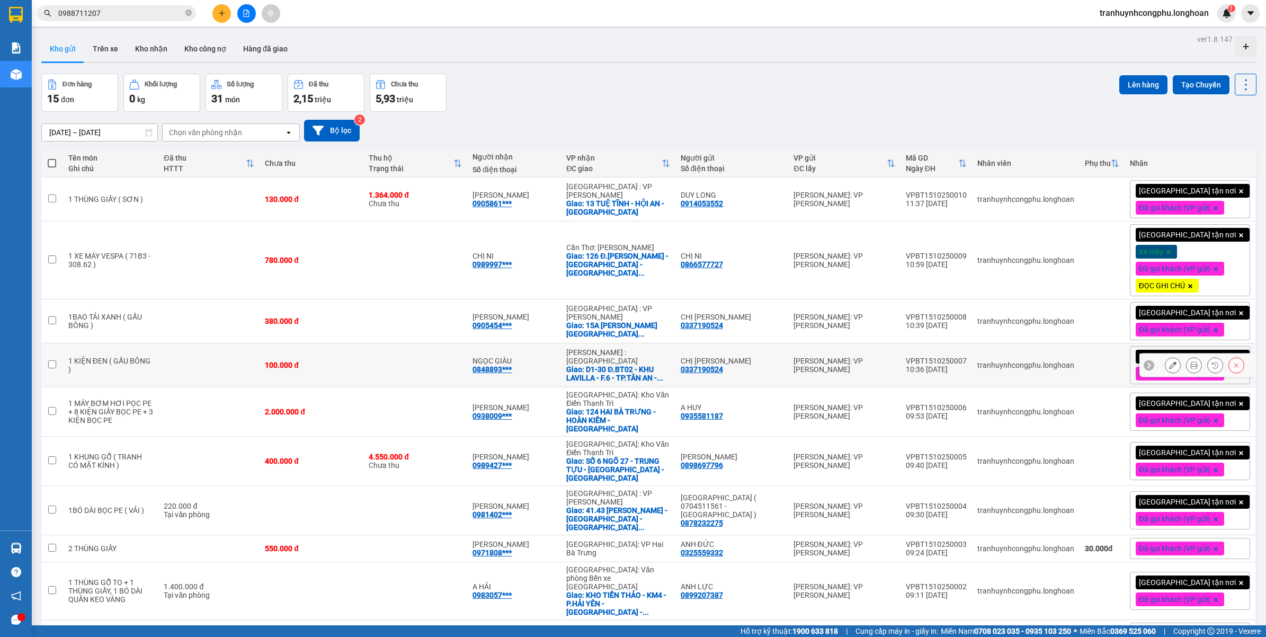
scroll to position [66, 0]
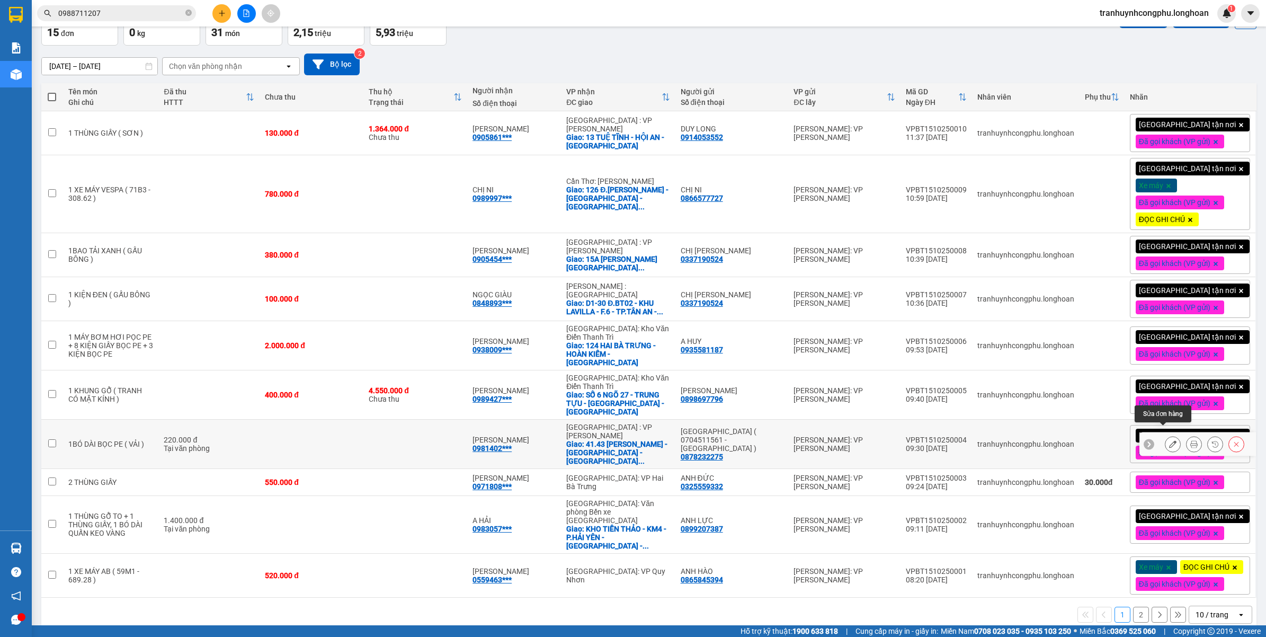
click at [1164, 436] on div at bounding box center [1172, 444] width 16 height 16
click at [1169, 440] on icon at bounding box center [1172, 443] width 7 height 7
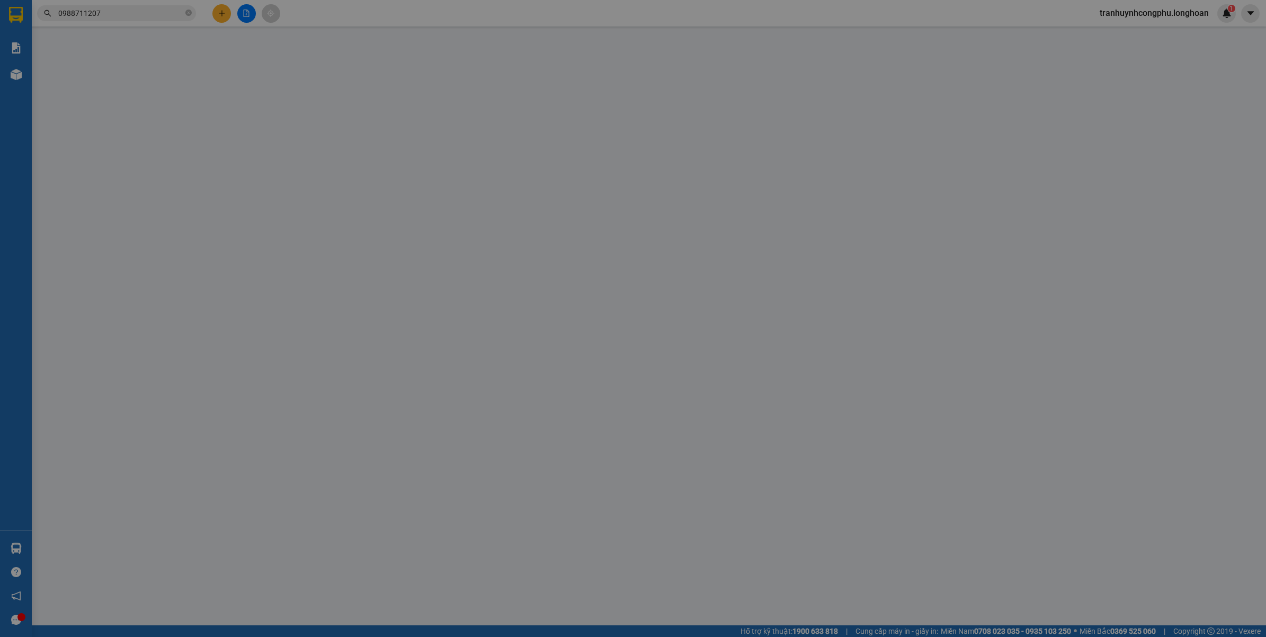
type input "0878232275"
type input "[GEOGRAPHIC_DATA] ( 0704511561 - [GEOGRAPHIC_DATA] )"
type input "0981402679"
type input "[PERSON_NAME]"
checkbox input "true"
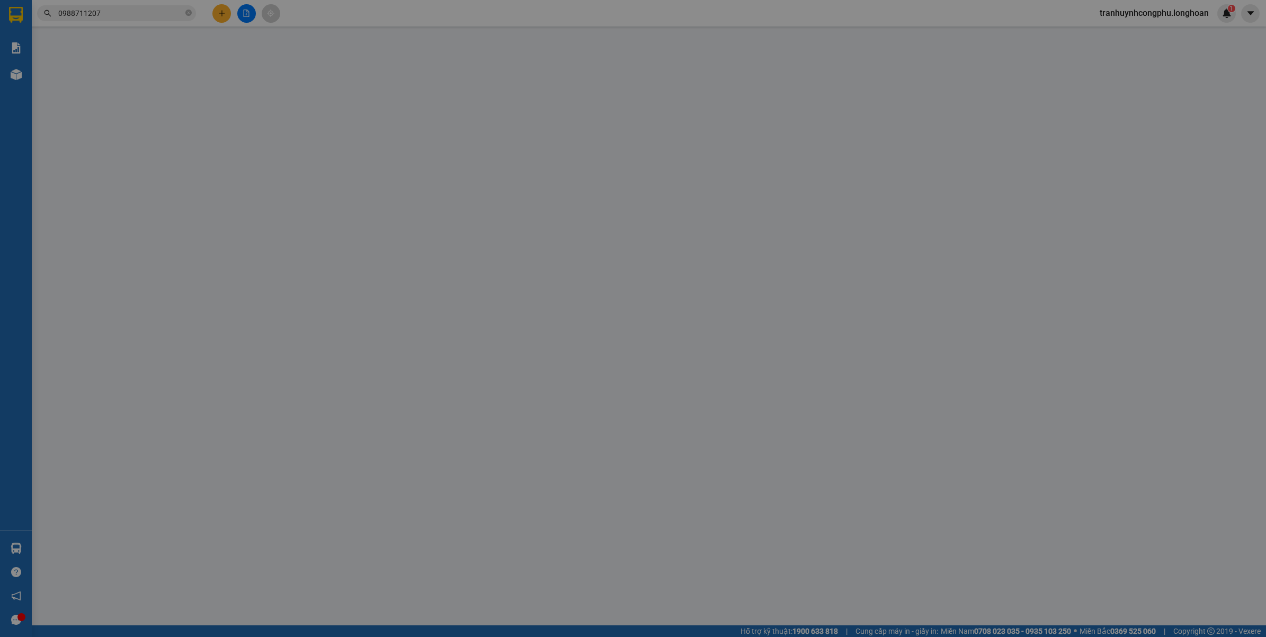
type input "41.43 Phạm Văn Đồng - Phường Tân An - Thành Phố Hội An - Quảng Nam"
type input "VẬN CHUYỂN NHẸ TAY - HƯ VỠ KHÔNG ĐỀN"
type input "0"
type input "220.000"
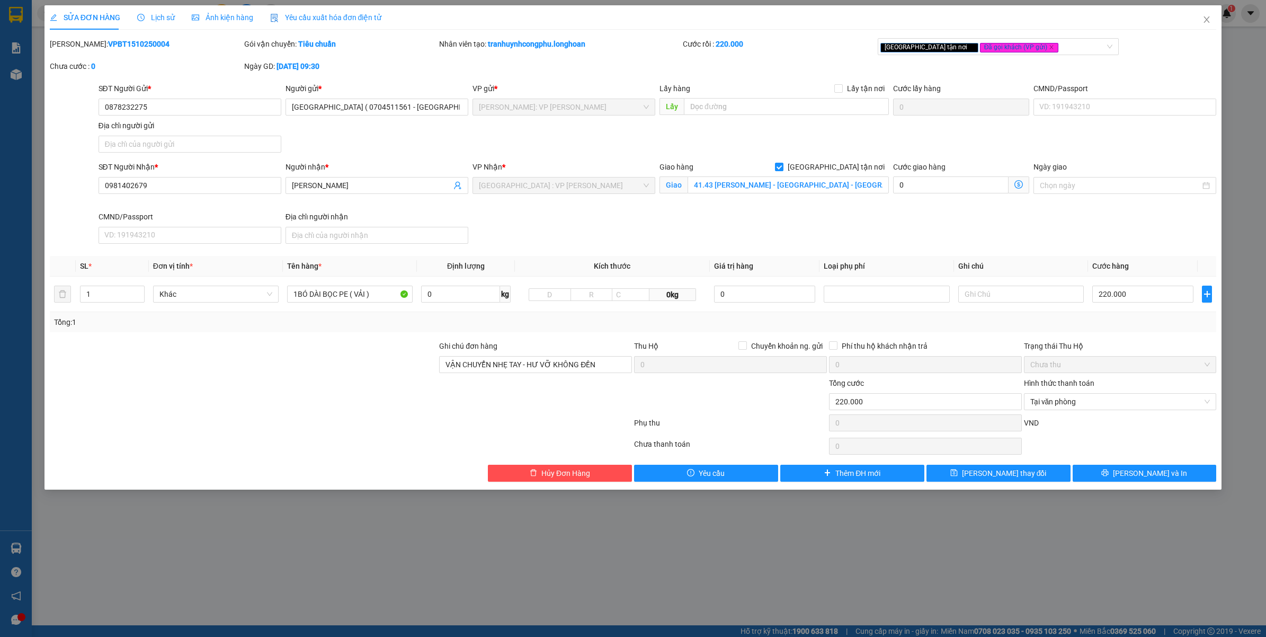
click at [114, 48] on b "VPBT1510250004" at bounding box center [138, 44] width 61 height 8
copy b "VPBT1510250004"
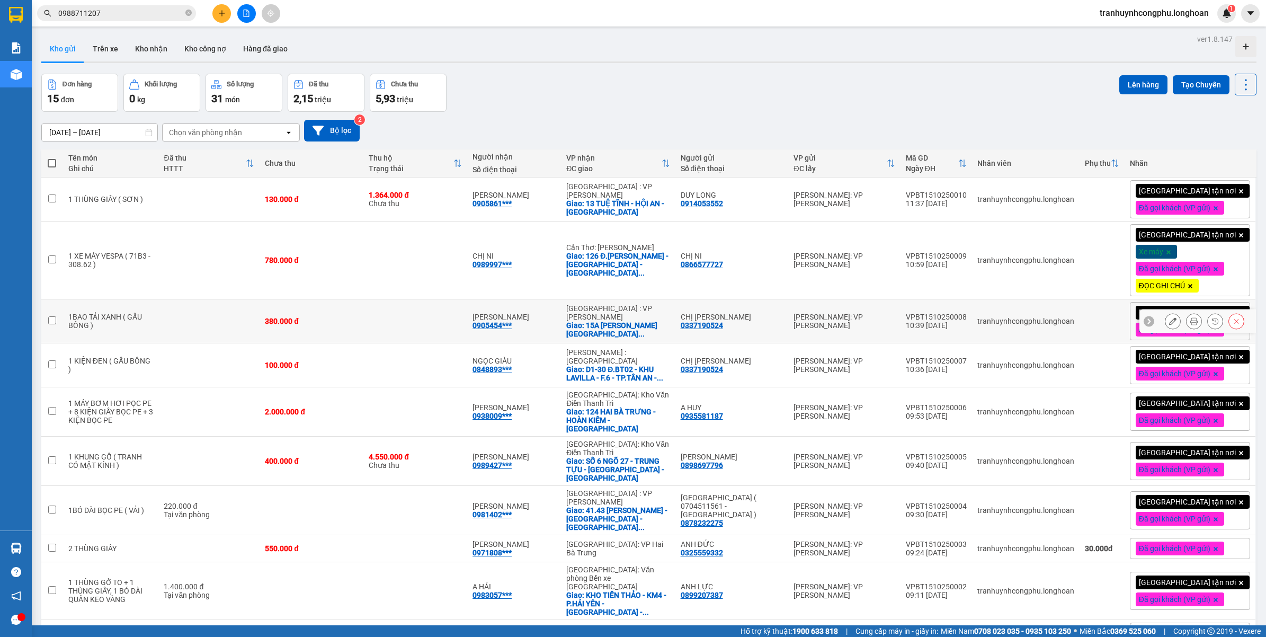
click at [272, 368] on td "100.000 đ" at bounding box center [311, 365] width 104 height 44
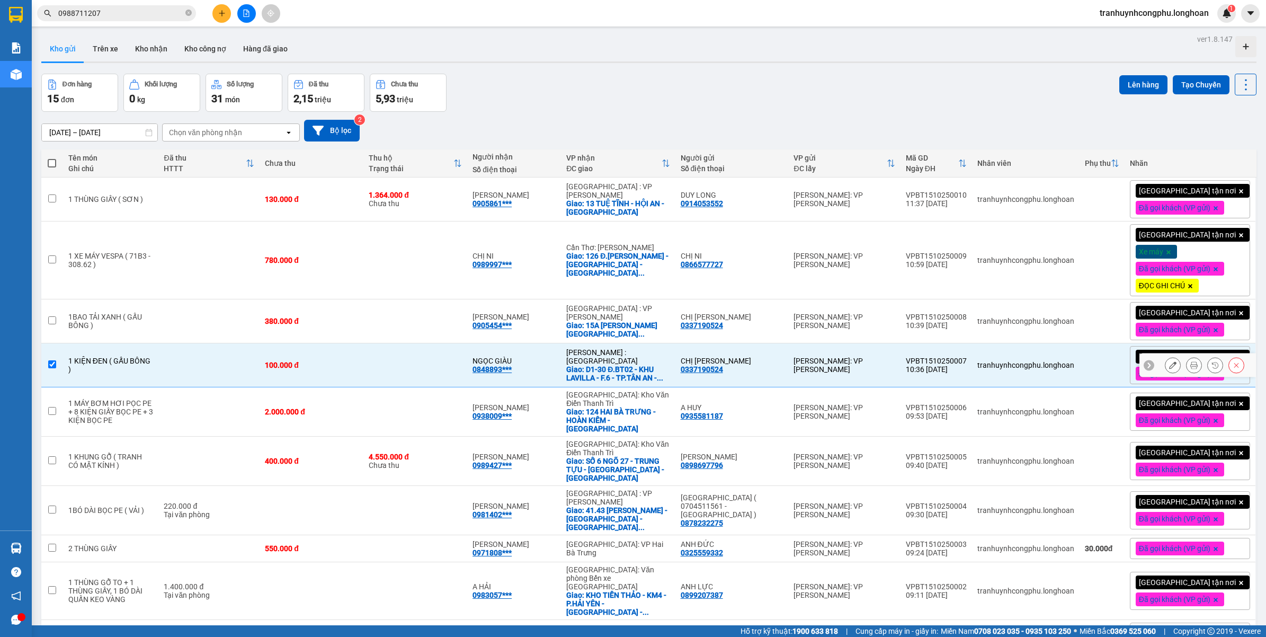
click at [259, 364] on td at bounding box center [208, 365] width 101 height 44
checkbox input "false"
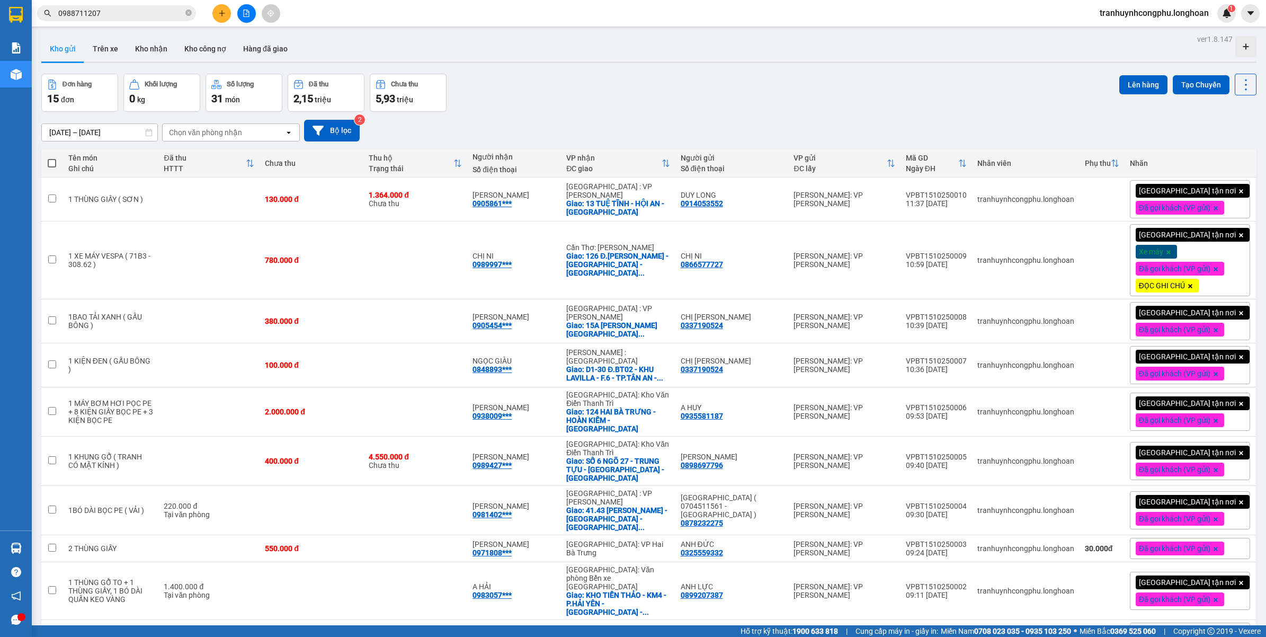
click at [607, 106] on div "Đơn hàng 15 đơn Khối lượng 0 kg Số lượng 31 món Đã thu 2,15 triệu Chưa thu 5,93…" at bounding box center [648, 93] width 1215 height 38
click at [126, 12] on input "0988711207" at bounding box center [120, 13] width 125 height 12
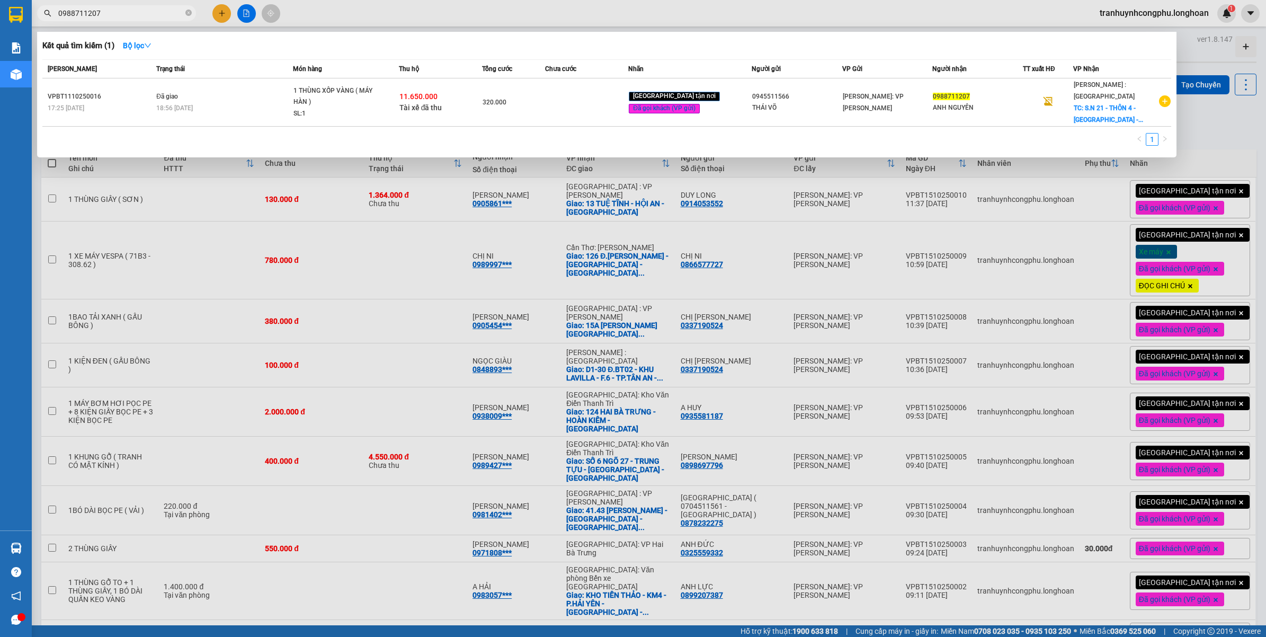
click at [126, 12] on input "0988711207" at bounding box center [120, 13] width 125 height 12
paste input "75646818"
type input "0975646818"
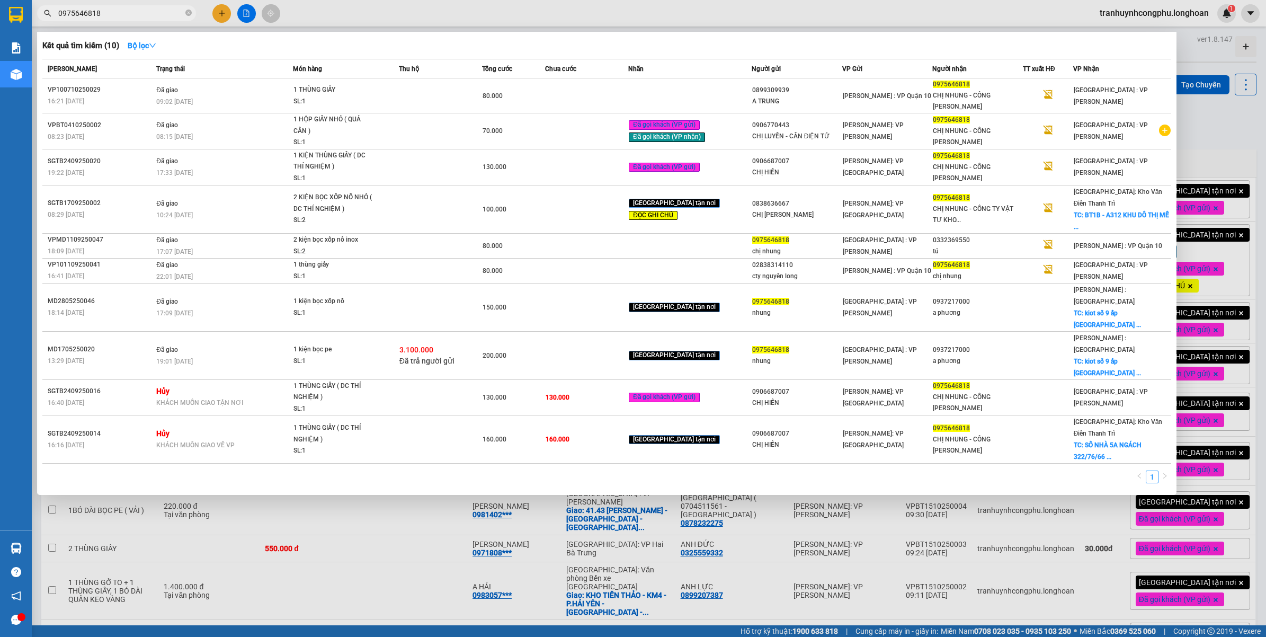
click at [140, 14] on input "0975646818" at bounding box center [120, 13] width 125 height 12
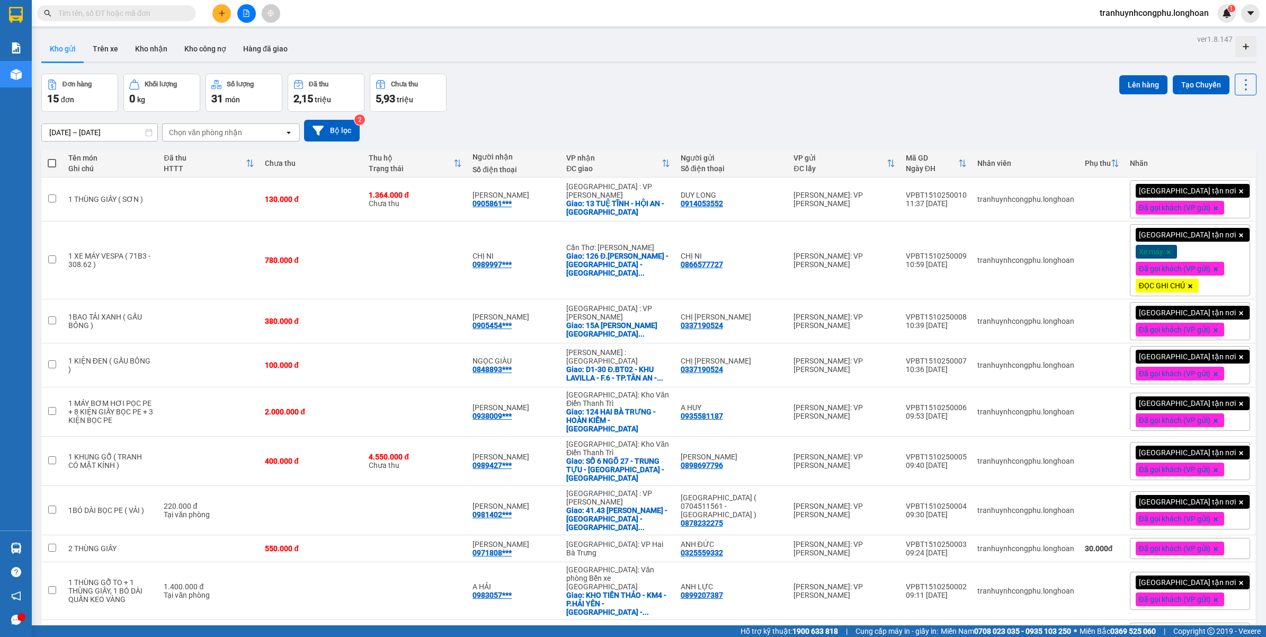
click at [103, 1] on div "Kết quả tìm kiếm ( 10 ) Bộ lọc Mã ĐH Trạng thái Món hàng Thu hộ Tổng cước Chưa …" at bounding box center [633, 13] width 1266 height 26
drag, startPoint x: 102, startPoint y: 3, endPoint x: 101, endPoint y: 9, distance: 6.6
click at [102, 3] on div "Kết quả tìm kiếm ( 10 ) Bộ lọc Mã ĐH Trạng thái Món hàng Thu hộ Tổng cước Chưa …" at bounding box center [633, 13] width 1266 height 26
click at [101, 9] on input "text" at bounding box center [120, 13] width 125 height 12
paste input "0975646818"
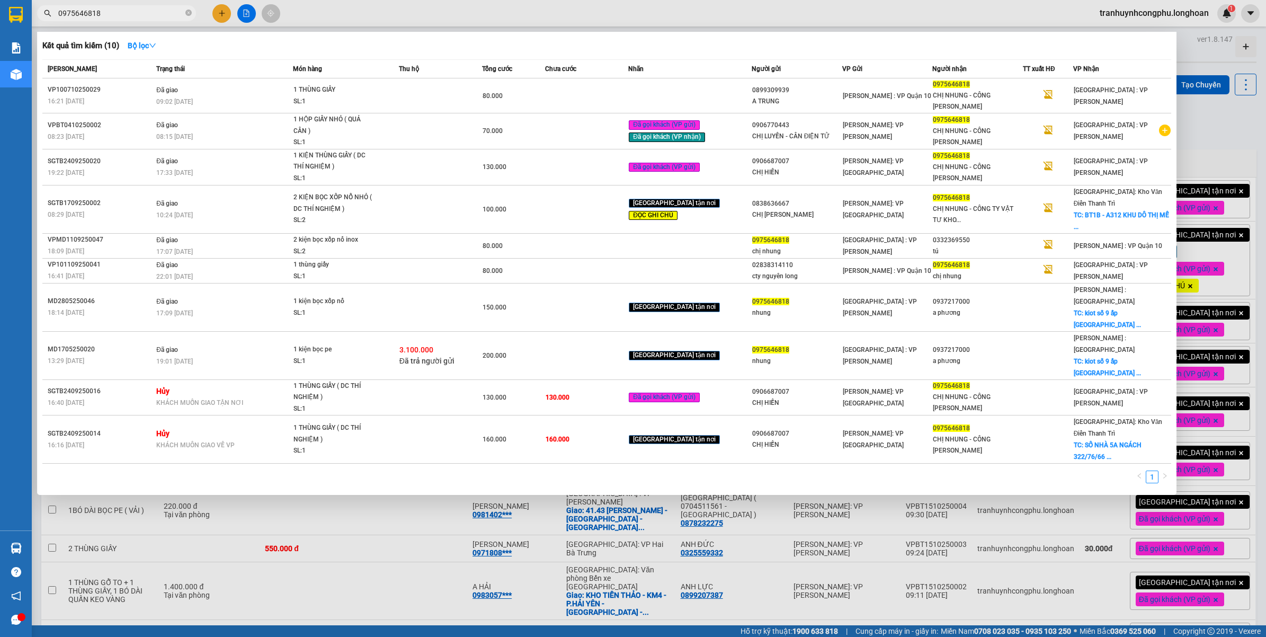
type input "0975646818"
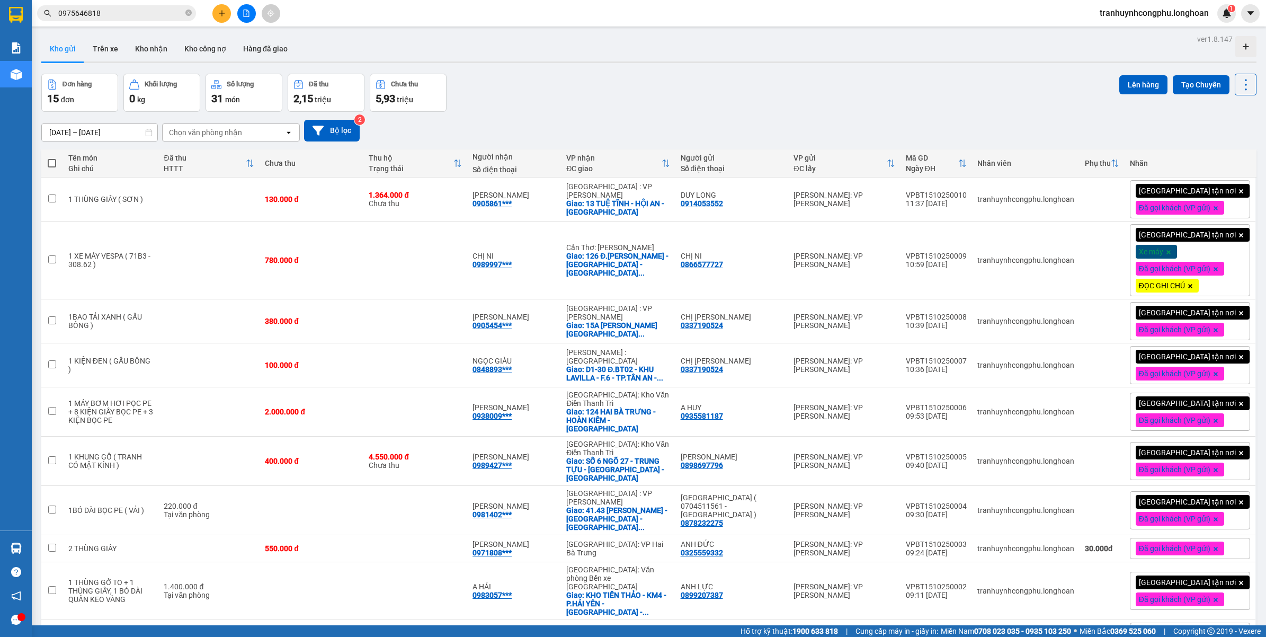
click at [596, 93] on div "Đơn hàng 15 đơn Khối lượng 0 kg Số lượng 31 món Đã thu 2,15 triệu Chưa thu 5,93…" at bounding box center [648, 93] width 1215 height 38
click at [222, 13] on icon "plus" at bounding box center [222, 13] width 6 height 1
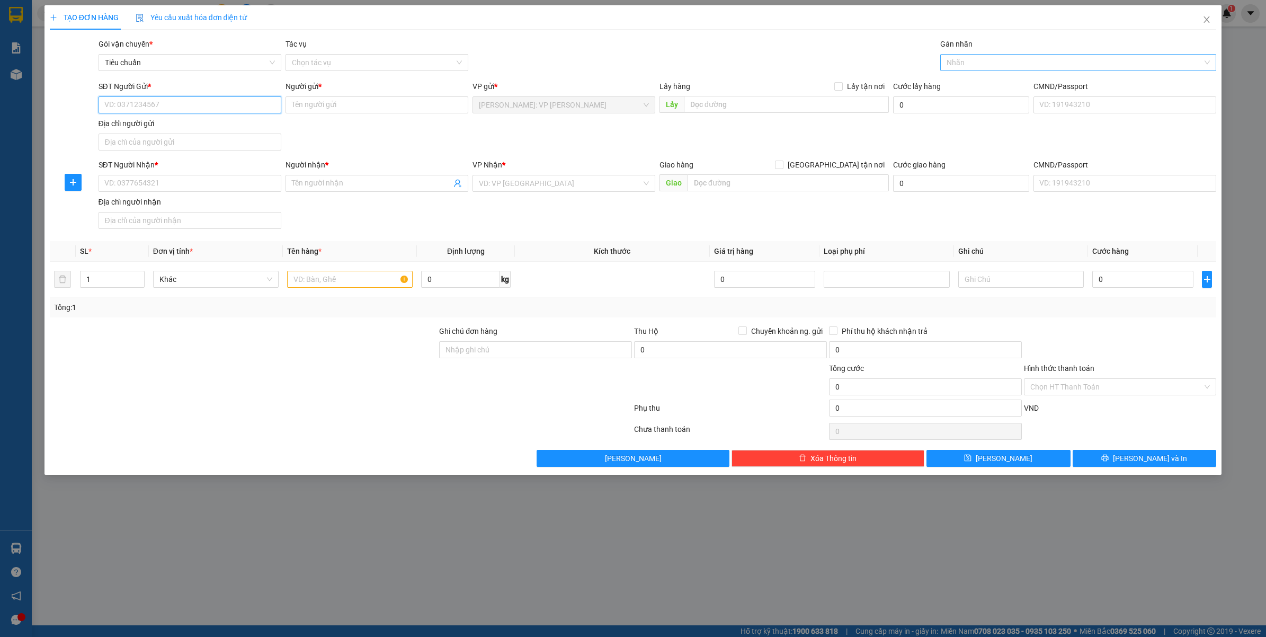
click at [1023, 58] on div at bounding box center [1073, 62] width 261 height 13
type input "xe"
click at [959, 80] on div "Xe máy" at bounding box center [1078, 84] width 264 height 12
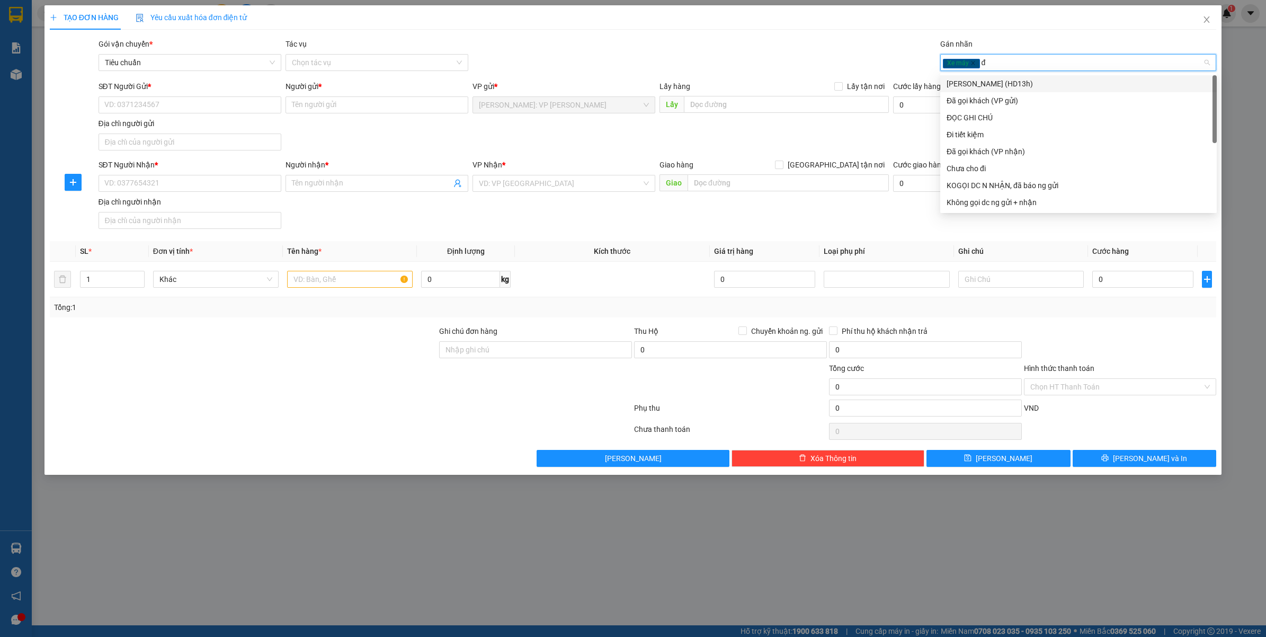
type input "đa"
click at [992, 78] on div "Đã gọi khách (VP gửi)" at bounding box center [1078, 84] width 264 height 12
type input "gt"
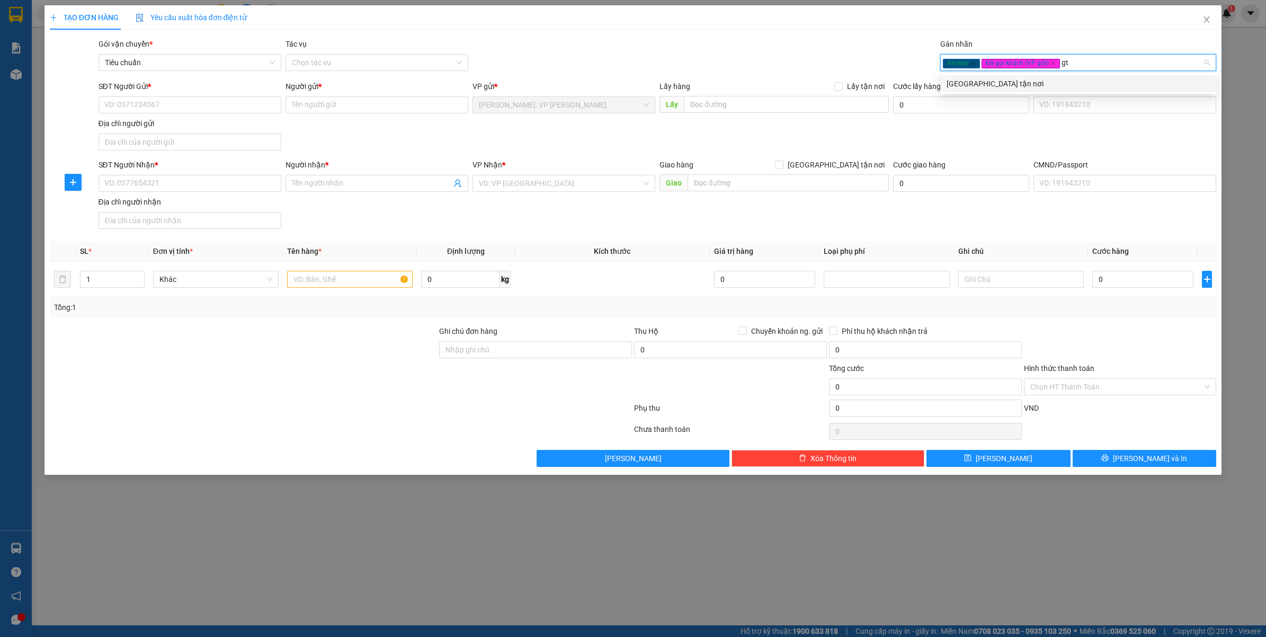
click at [992, 78] on div "[GEOGRAPHIC_DATA] tận nơi" at bounding box center [1078, 84] width 264 height 12
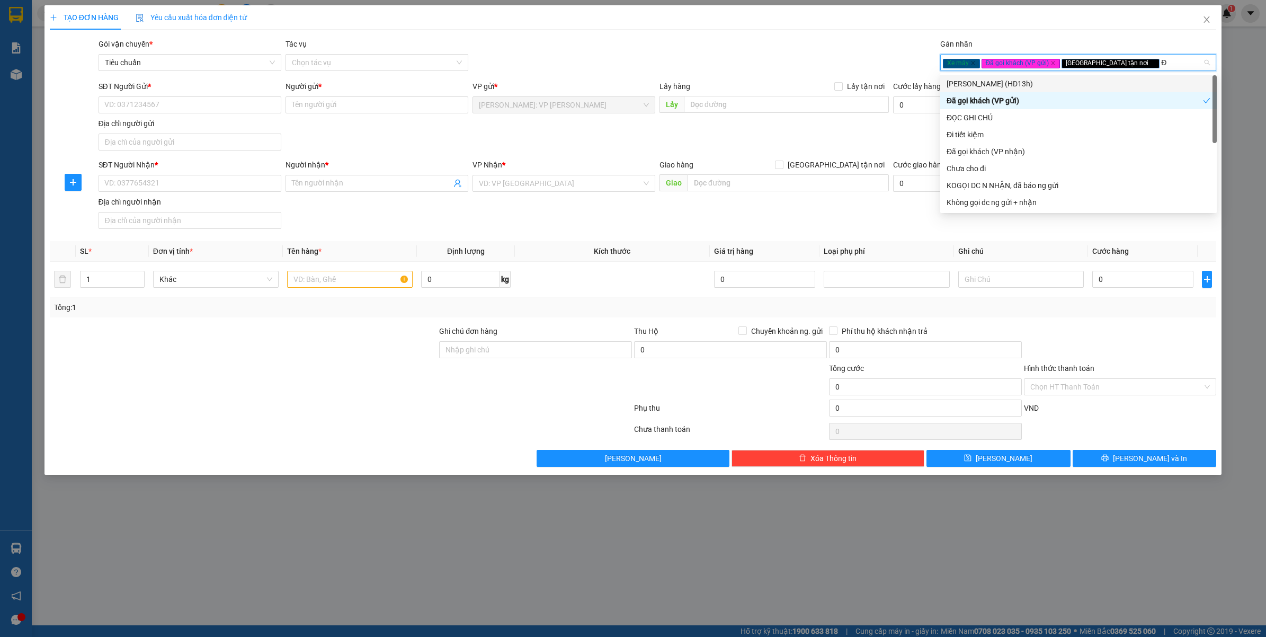
type input "ĐO"
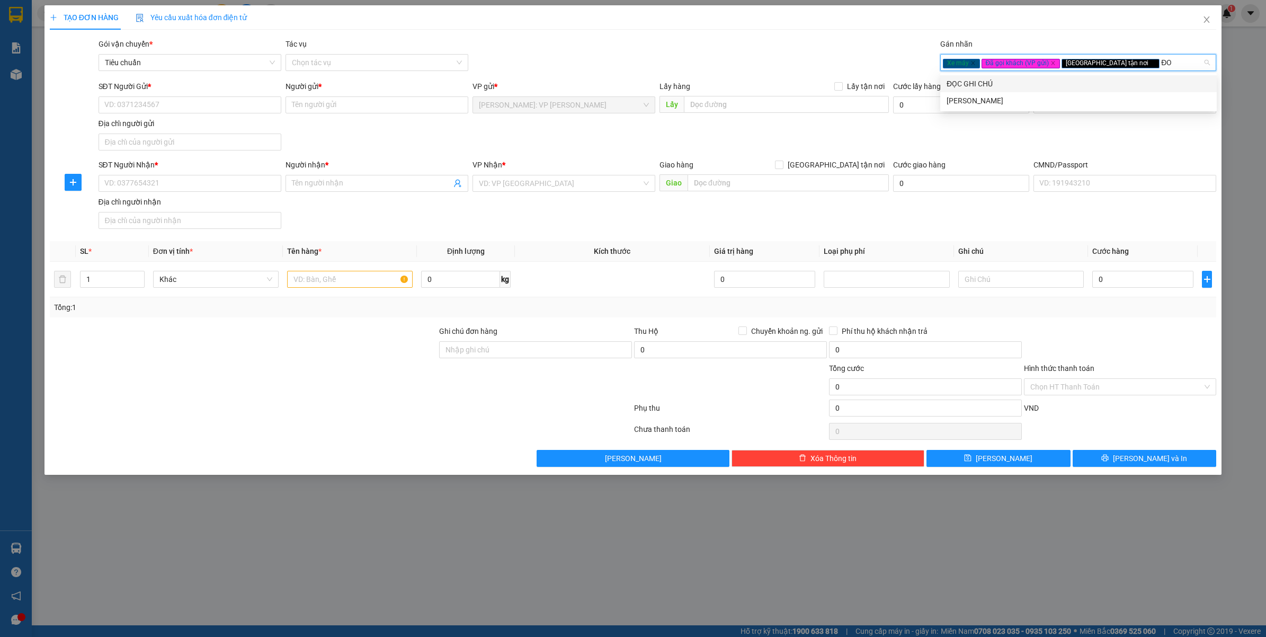
click at [994, 85] on div "ĐỌC GHI CHÚ" at bounding box center [1078, 84] width 264 height 12
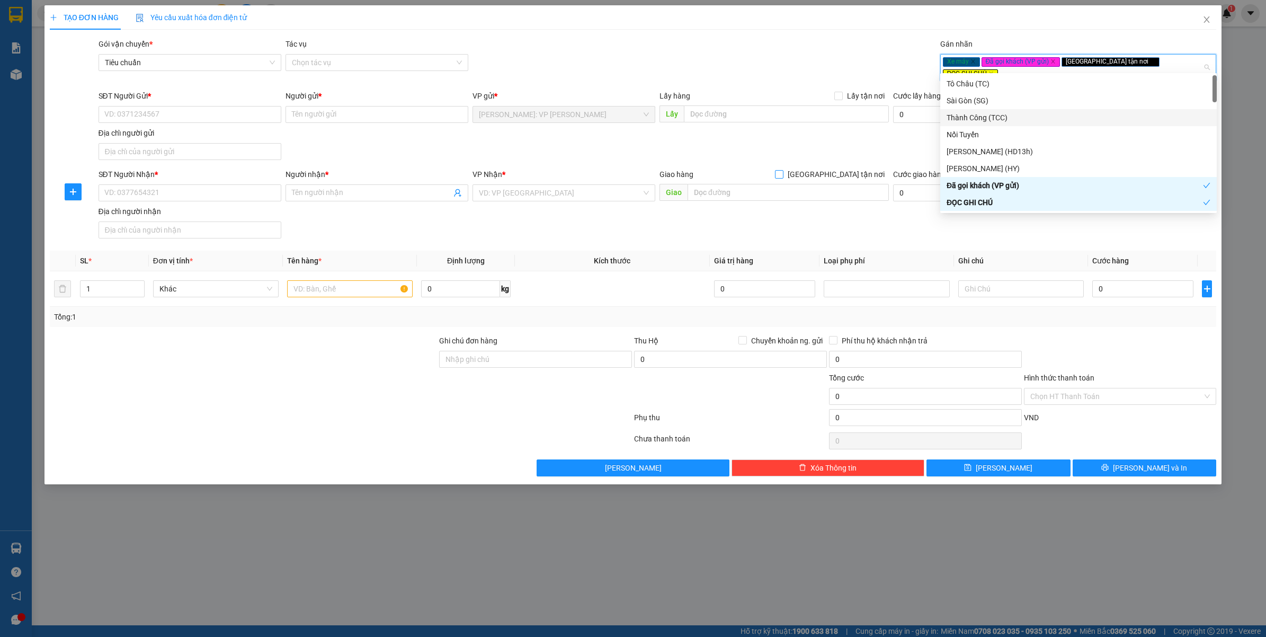
click at [877, 168] on span "[GEOGRAPHIC_DATA] tận nơi" at bounding box center [835, 174] width 105 height 12
click at [782, 170] on input "[GEOGRAPHIC_DATA] tận nơi" at bounding box center [778, 173] width 7 height 7
checkbox input "true"
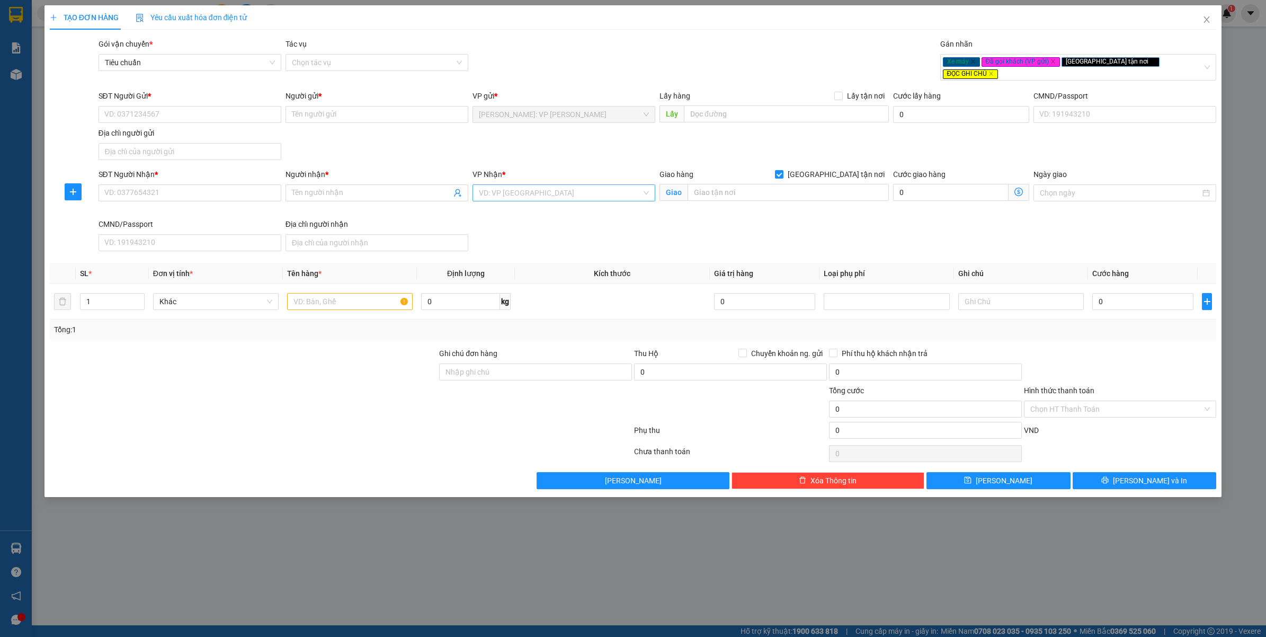
click at [512, 190] on input "search" at bounding box center [560, 193] width 163 height 16
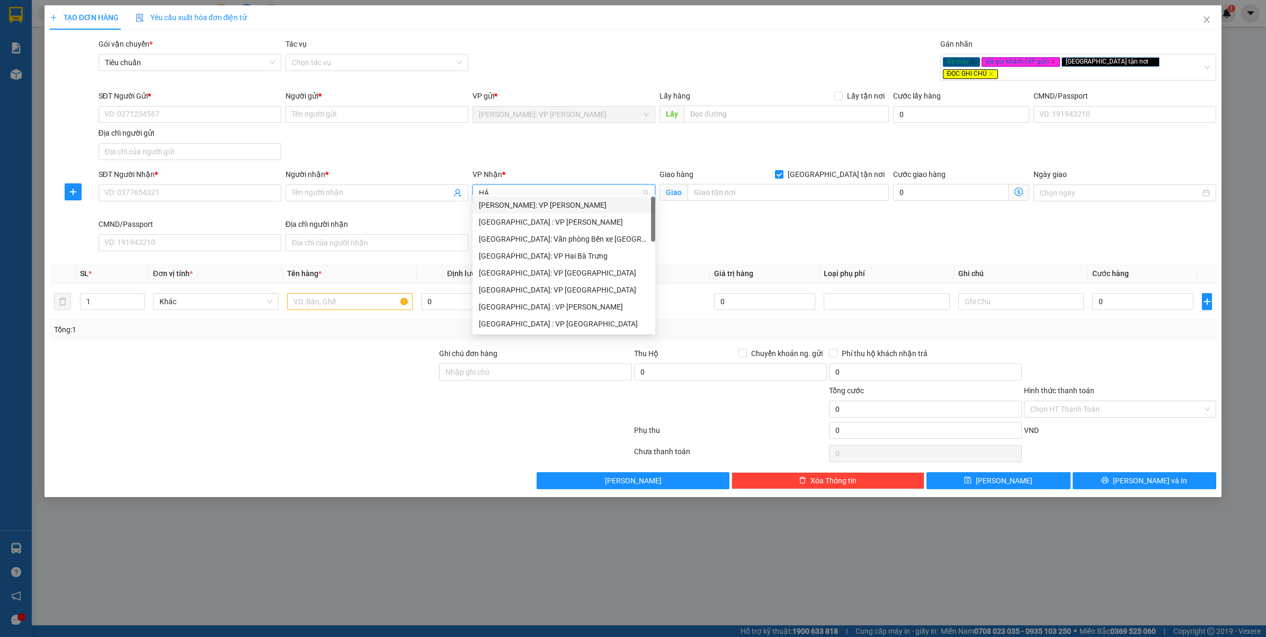
type input "HẢI"
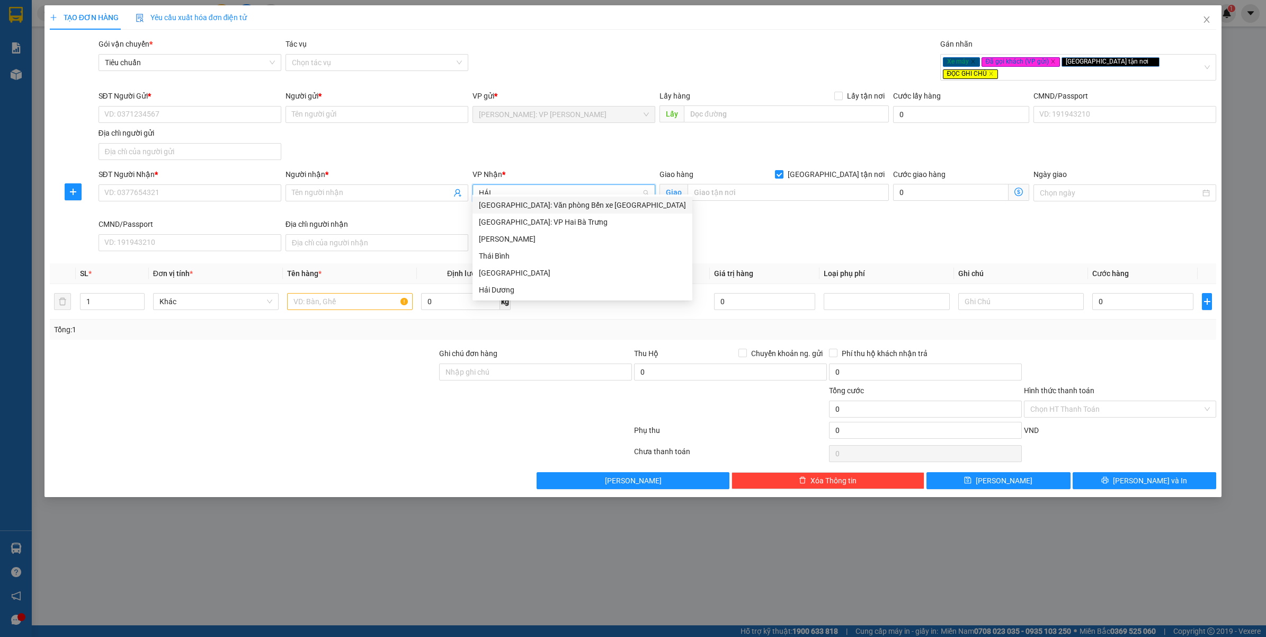
click at [521, 211] on div "[GEOGRAPHIC_DATA]: Văn phòng Bến xe [GEOGRAPHIC_DATA]" at bounding box center [582, 204] width 220 height 17
click at [1179, 59] on div "Xe máy Đã gọi khách (VP gửi) Giao tận nơi ĐỌC GHI CHÚ" at bounding box center [1073, 67] width 261 height 24
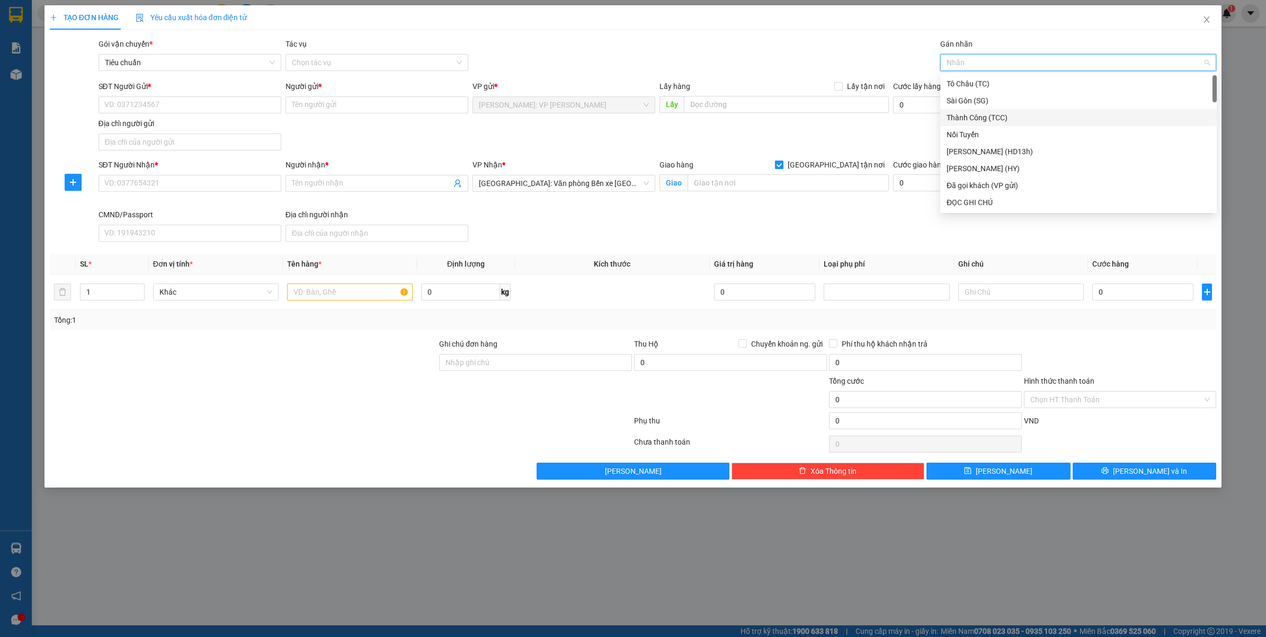
click at [857, 163] on span "[GEOGRAPHIC_DATA] tận nơi" at bounding box center [835, 165] width 105 height 12
click at [782, 163] on input "[GEOGRAPHIC_DATA] tận nơi" at bounding box center [778, 163] width 7 height 7
checkbox input "false"
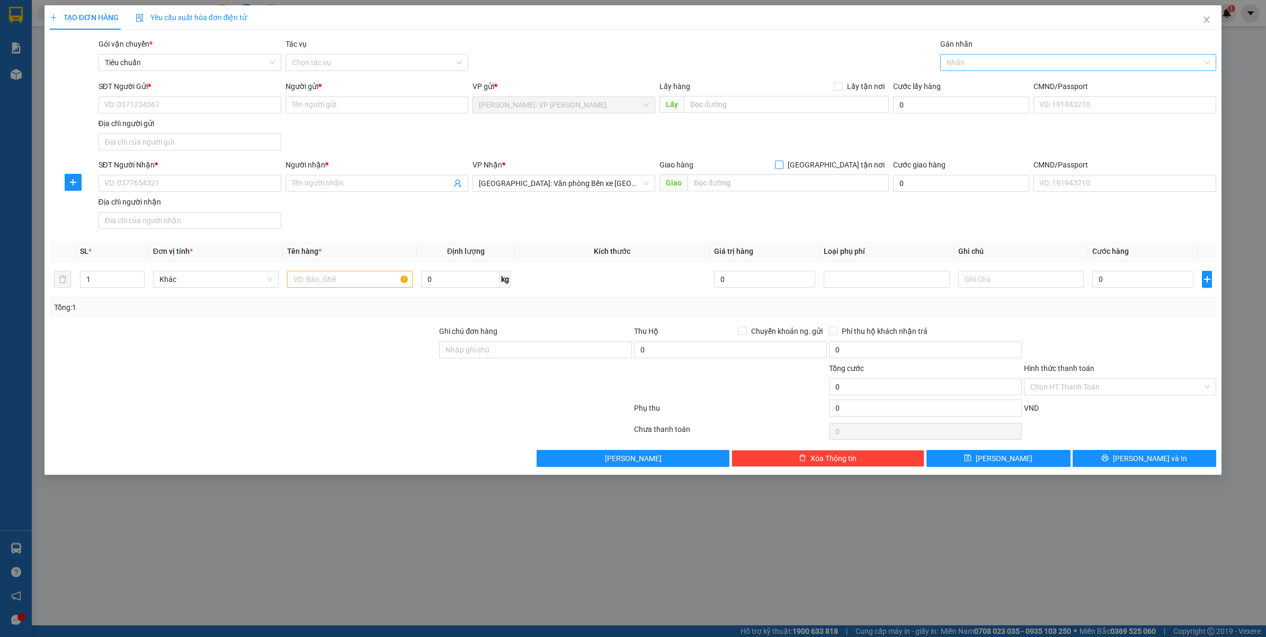
click at [1033, 56] on div at bounding box center [1073, 62] width 261 height 13
type input "XE"
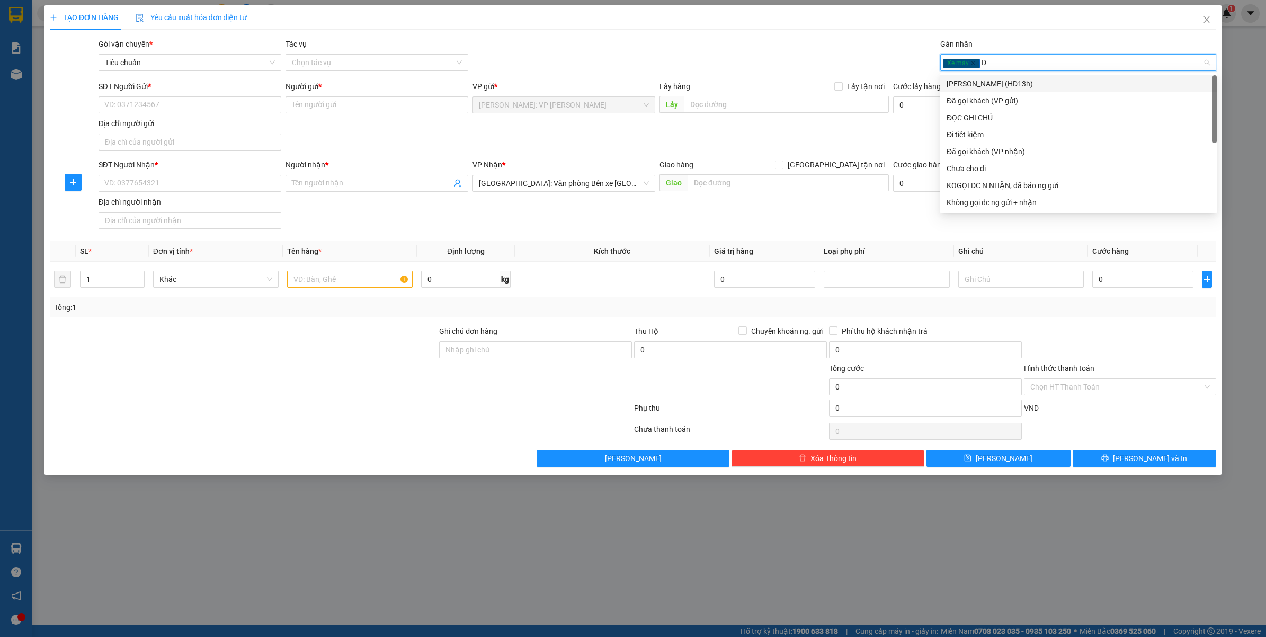
type input "Đ"
click at [1002, 98] on div "Đã gọi khách (VP gửi)" at bounding box center [1078, 101] width 264 height 12
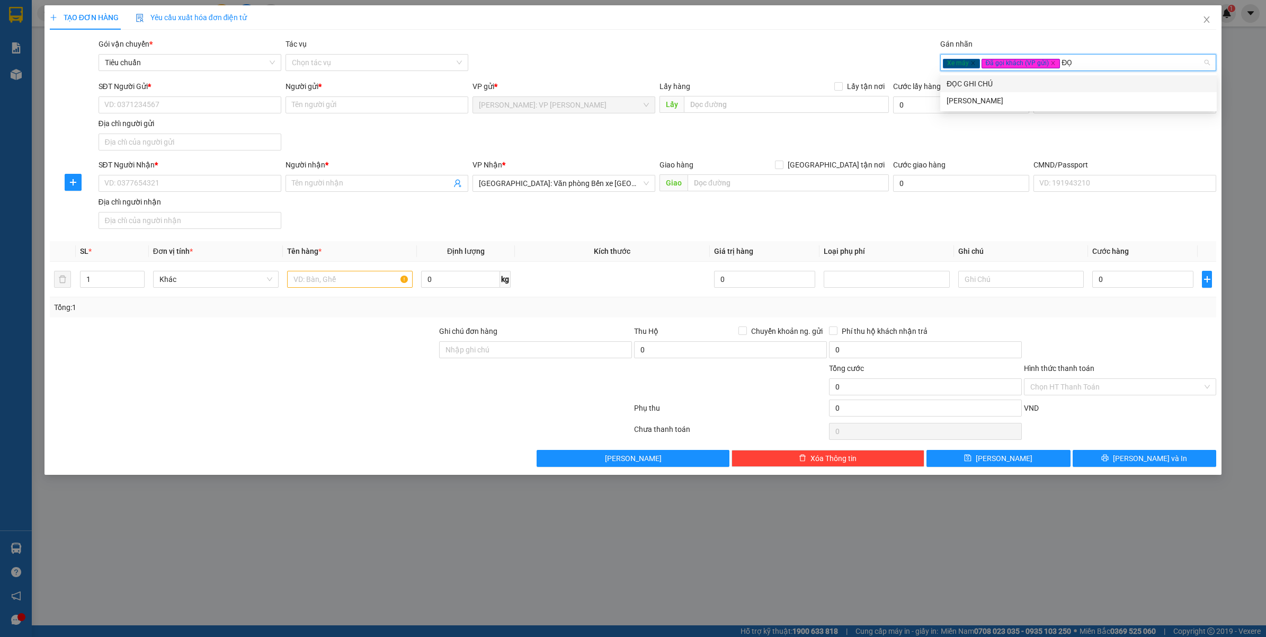
type input "ĐỌC"
click at [1008, 87] on div "ĐỌC GHI CHÚ" at bounding box center [1078, 84] width 264 height 12
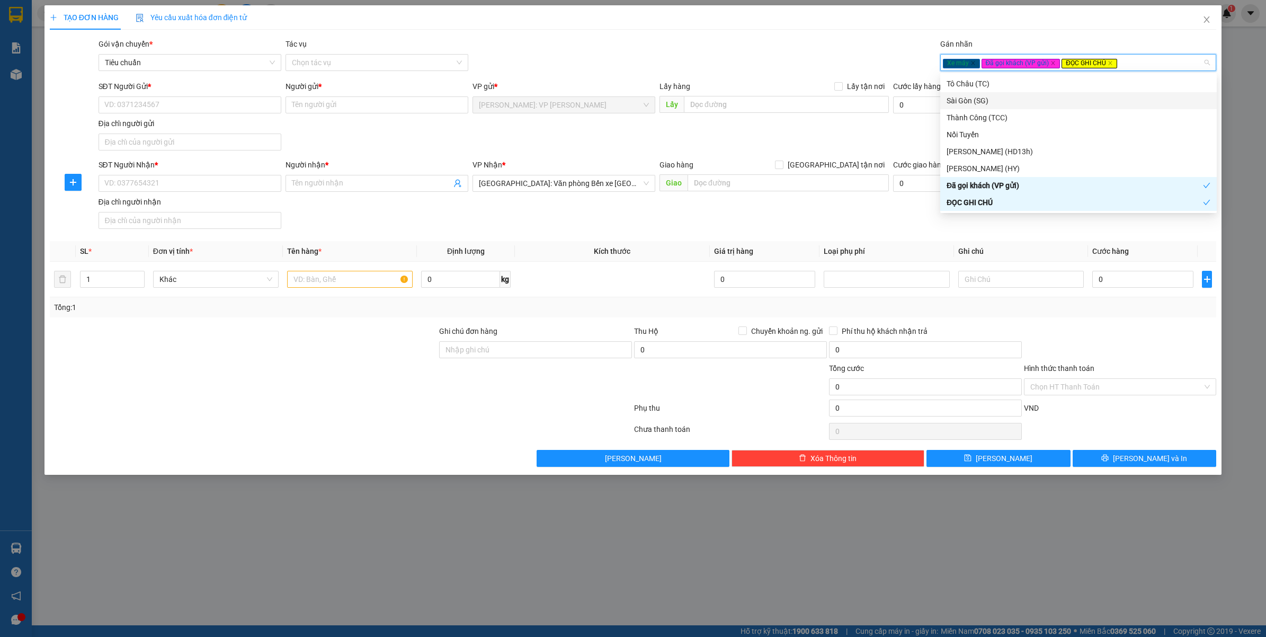
click at [770, 145] on div "SĐT Người Gửi * VD: 0371234567 Người gửi * Tên người gửi VP gửi * Hồ Chí Minh: …" at bounding box center [657, 117] width 1122 height 74
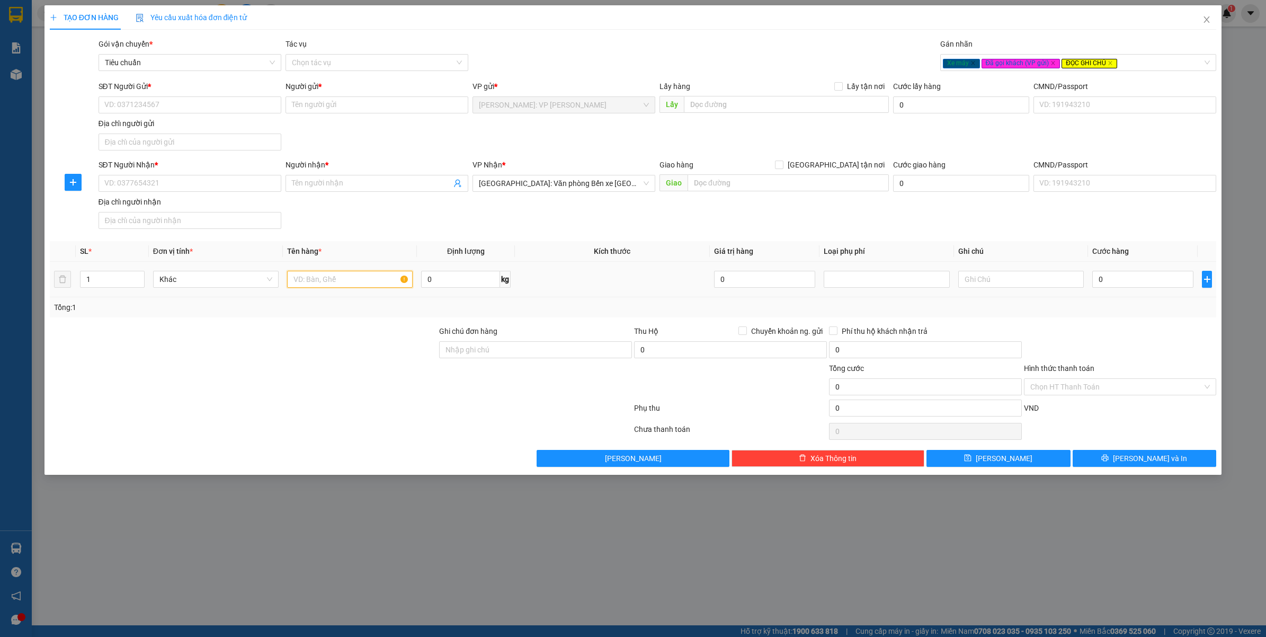
click at [336, 276] on input "text" at bounding box center [350, 279] width 126 height 17
type input "1 XE MÁY VARIO ( BS"
click at [526, 356] on input "Ghi chú đơn hàng" at bounding box center [535, 349] width 193 height 17
type input "CHÌA KHÓA QUẤN TAY - GIẤY TỜ XE KHÁCH GIỮ ( KÈM 1 GƯƠNG XE )"
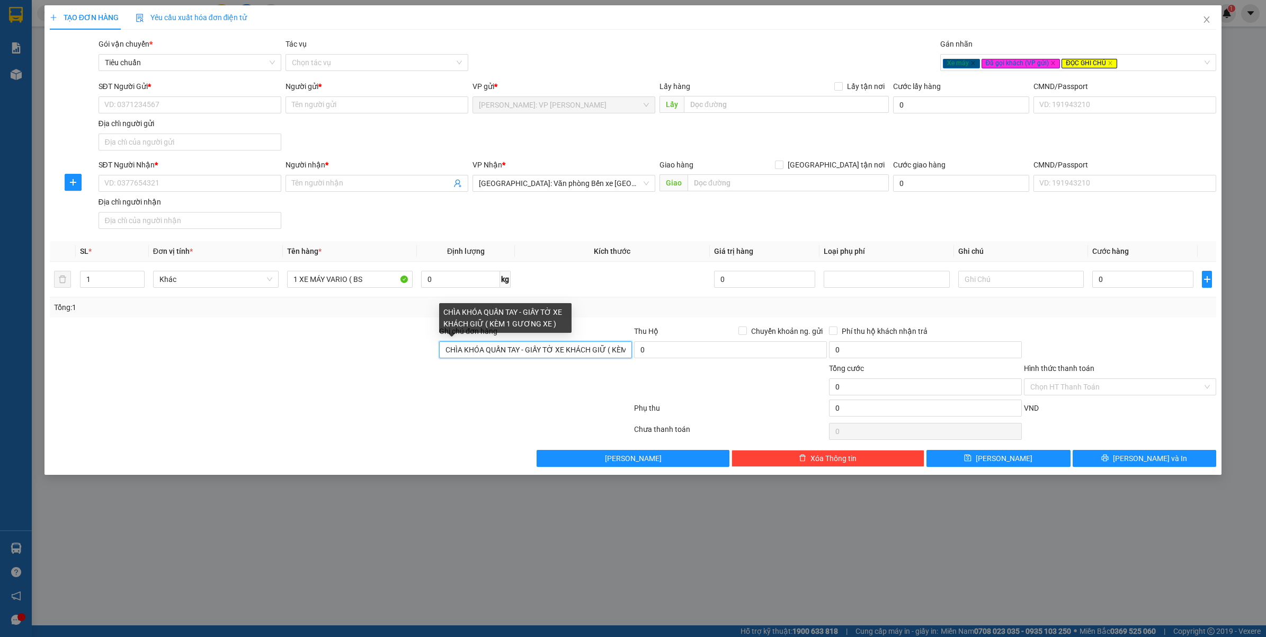
click at [581, 355] on input "CHÌA KHÓA QUẤN TAY - GIẤY TỜ XE KHÁCH GIỮ ( KÈM 1 GƯƠNG XE )" at bounding box center [535, 349] width 193 height 17
drag, startPoint x: 528, startPoint y: 424, endPoint x: 527, endPoint y: 393, distance: 30.7
click at [528, 423] on div at bounding box center [341, 430] width 584 height 21
click at [373, 279] on input "1 XE MÁY VARIO ( BS" at bounding box center [350, 279] width 126 height 17
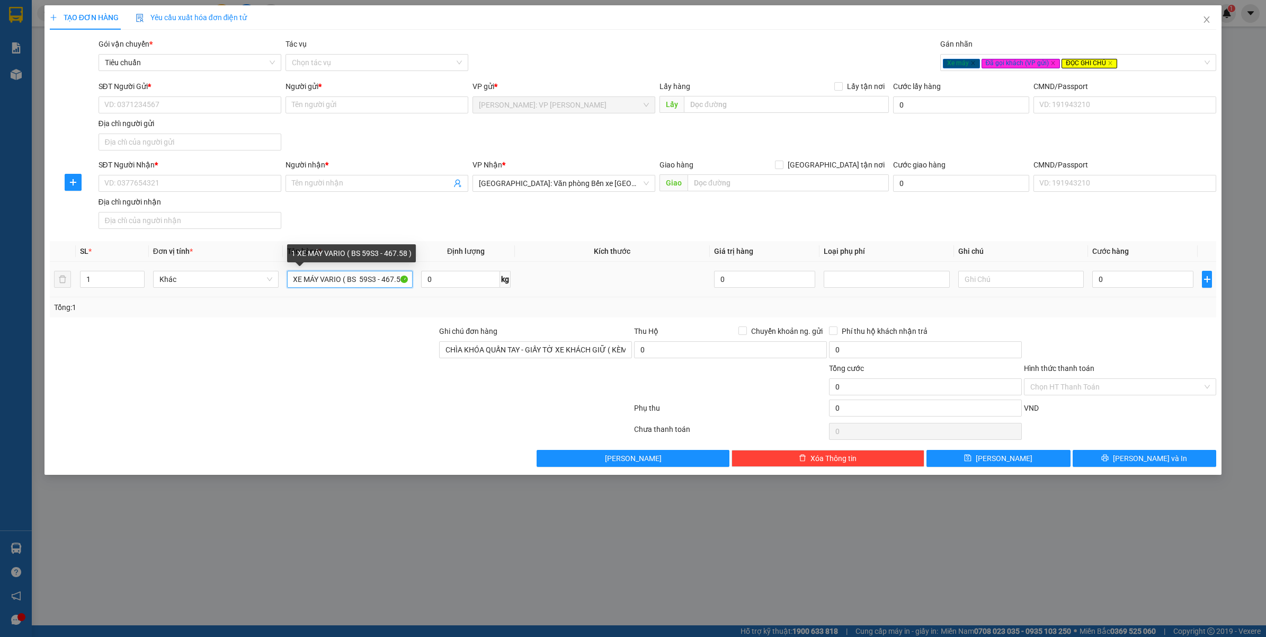
scroll to position [0, 11]
type input "1 XE MÁY VARIO ( BS 59S3 - 467.58 )"
drag, startPoint x: 298, startPoint y: 385, endPoint x: 306, endPoint y: 385, distance: 7.9
click at [300, 385] on div at bounding box center [244, 380] width 390 height 37
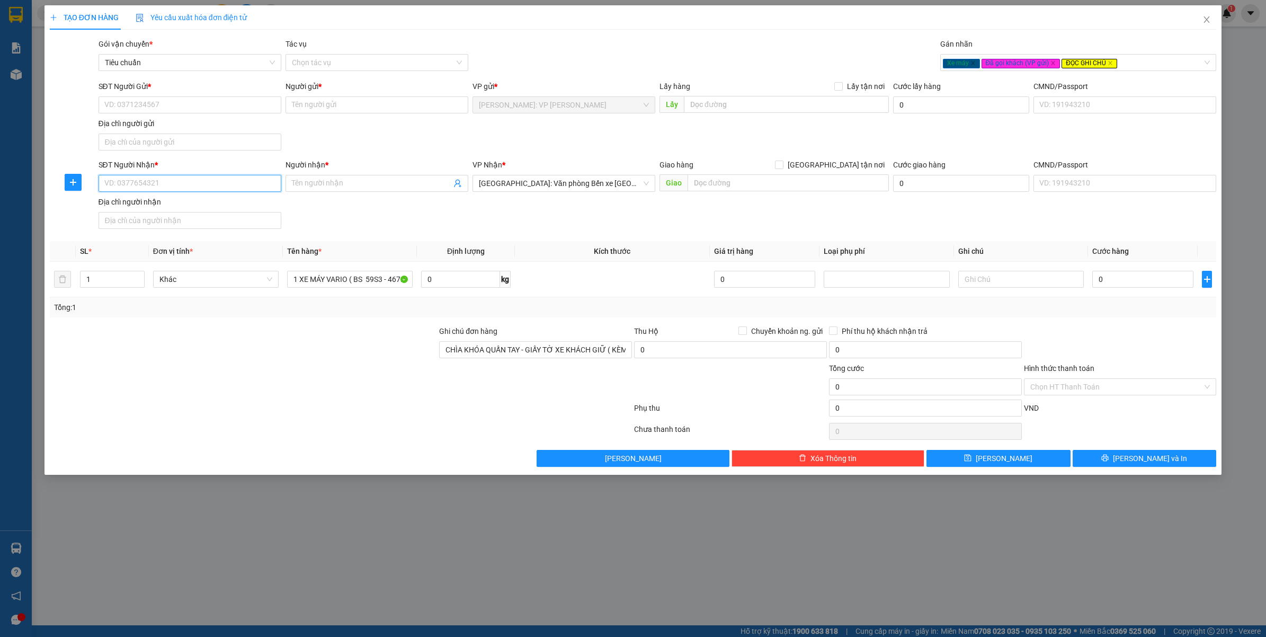
click at [205, 183] on input "SĐT Người Nhận *" at bounding box center [189, 183] width 183 height 17
click at [163, 184] on input "SĐT Người Nhận *" at bounding box center [189, 183] width 183 height 17
click at [163, 184] on input "0707377963" at bounding box center [189, 183] width 183 height 17
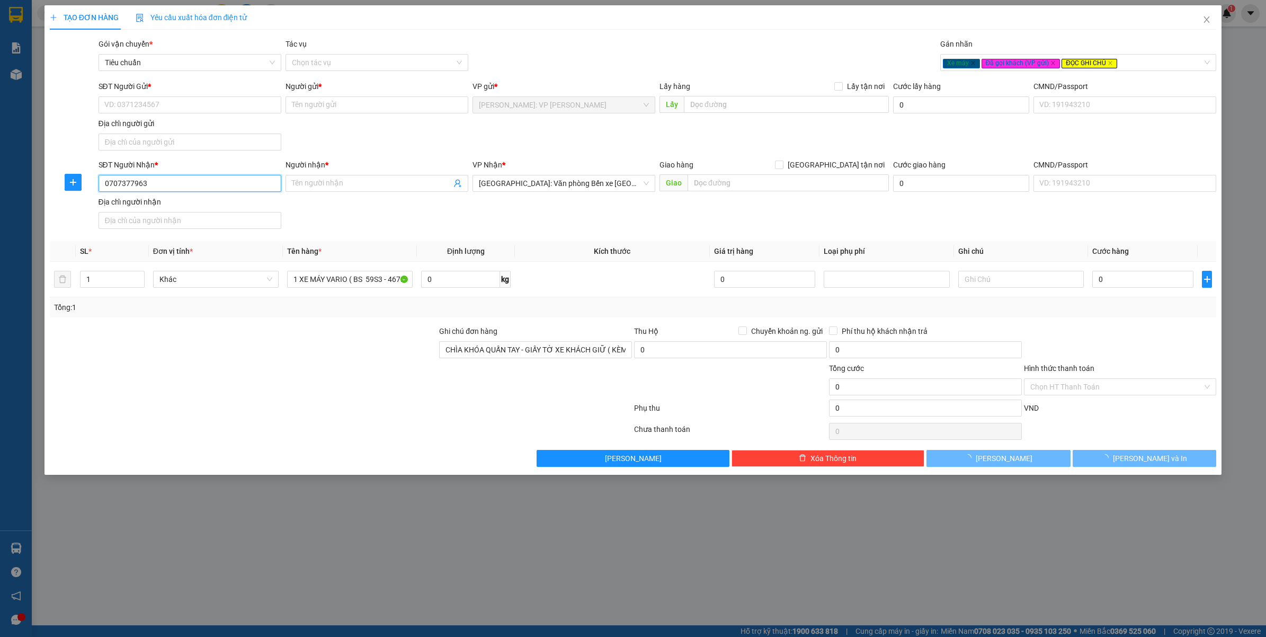
click at [163, 184] on input "0707377963" at bounding box center [189, 183] width 183 height 17
type input "0707377963"
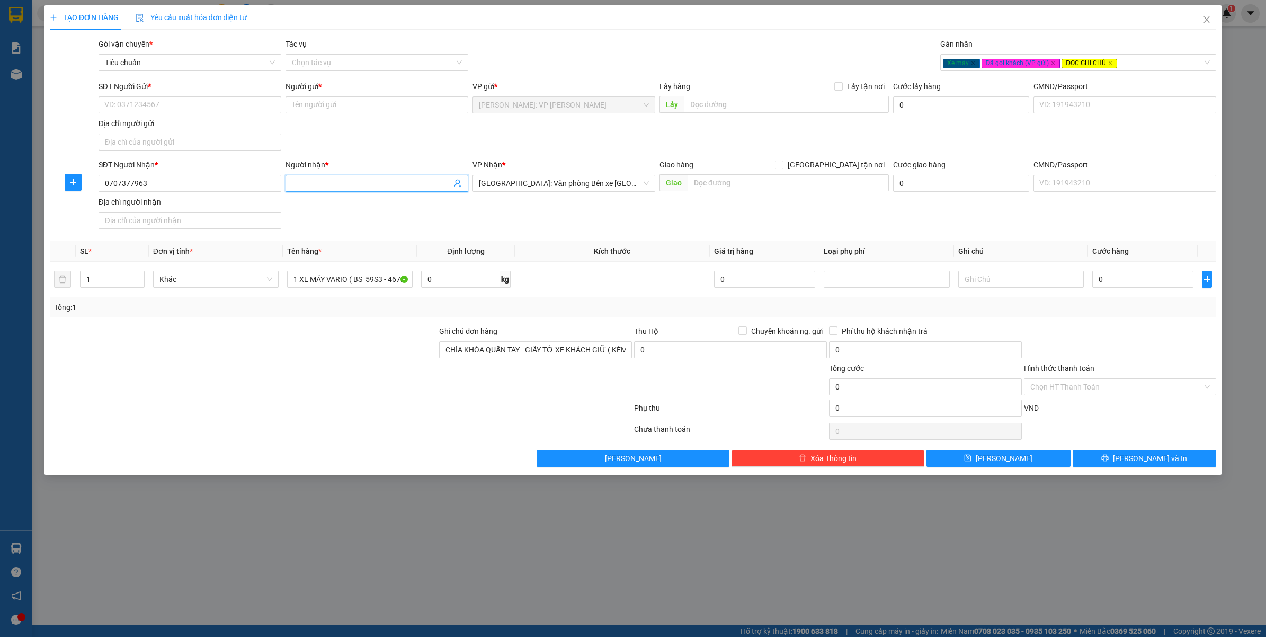
click at [329, 180] on input "Người nhận *" at bounding box center [371, 183] width 159 height 12
type input "LÊ HOÀNG PHÚC"
click at [210, 105] on input "SĐT Người Gửi *" at bounding box center [189, 104] width 183 height 17
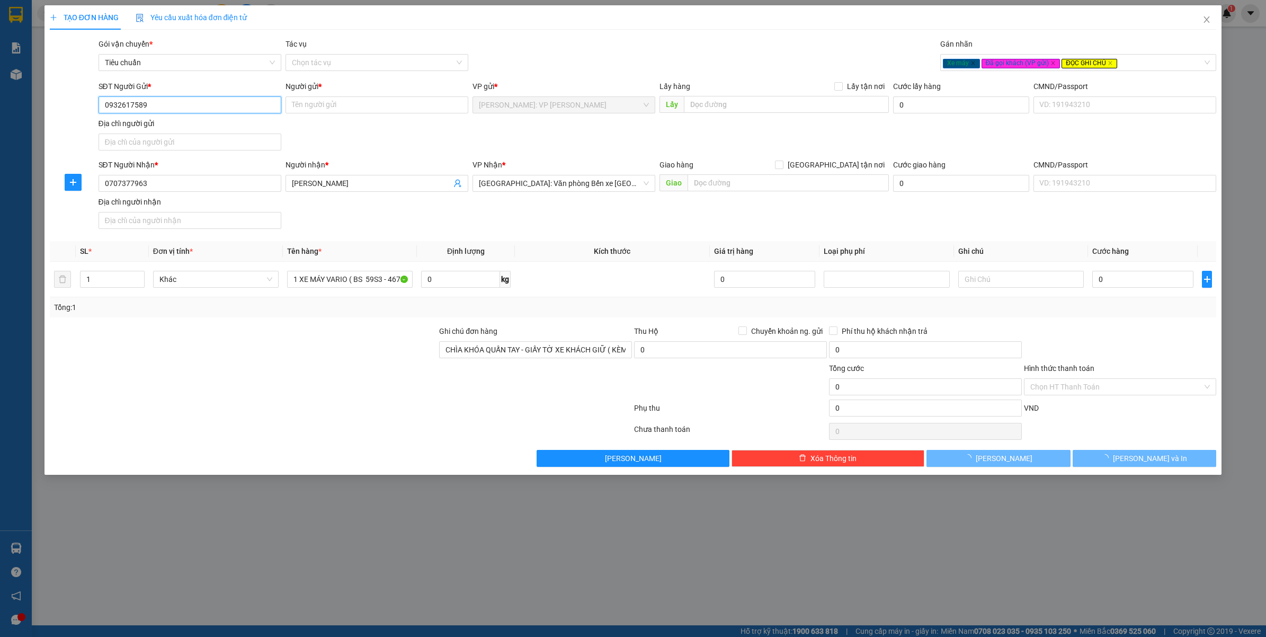
click at [204, 104] on input "0932617589" at bounding box center [189, 104] width 183 height 17
type input "0932617589"
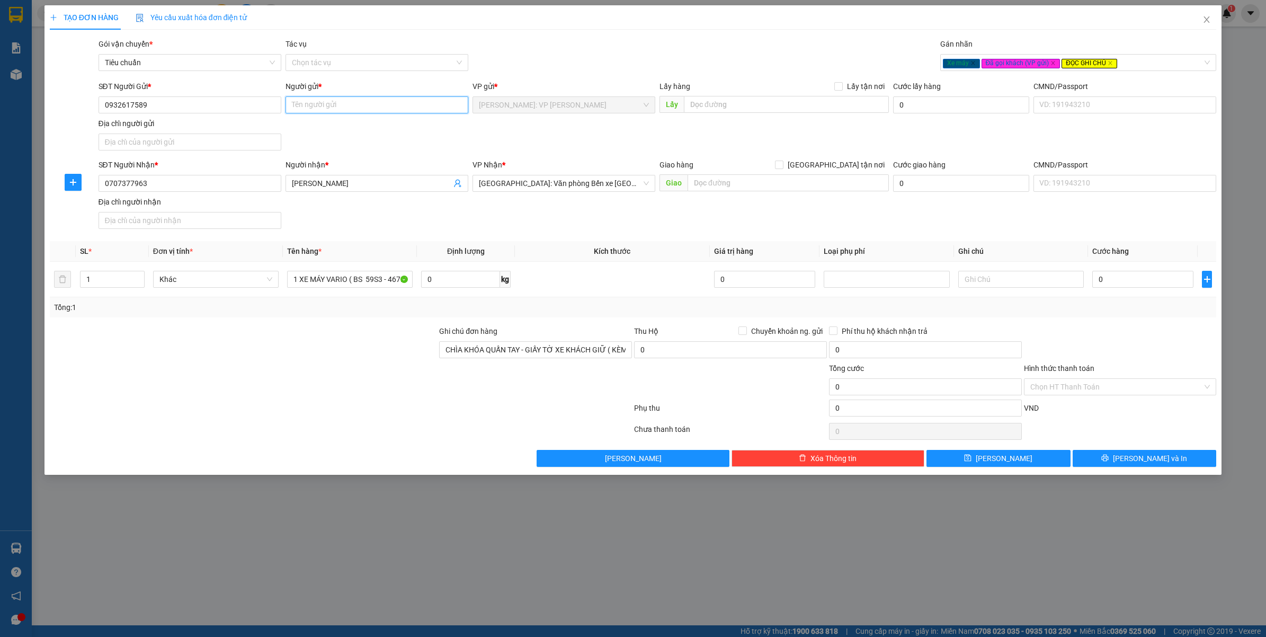
click at [347, 102] on input "Người gửi *" at bounding box center [376, 104] width 183 height 17
type input "CHÚ PHỤNG"
click at [578, 545] on div "TẠO ĐƠN HÀNG Yêu cầu xuất hóa đơn điện tử Transit Pickup Surcharge Ids Transit …" at bounding box center [633, 318] width 1266 height 637
click at [408, 186] on input "LÊ HOÀNG PHÚC" at bounding box center [371, 183] width 159 height 12
click at [154, 183] on input "0707377963" at bounding box center [189, 183] width 183 height 17
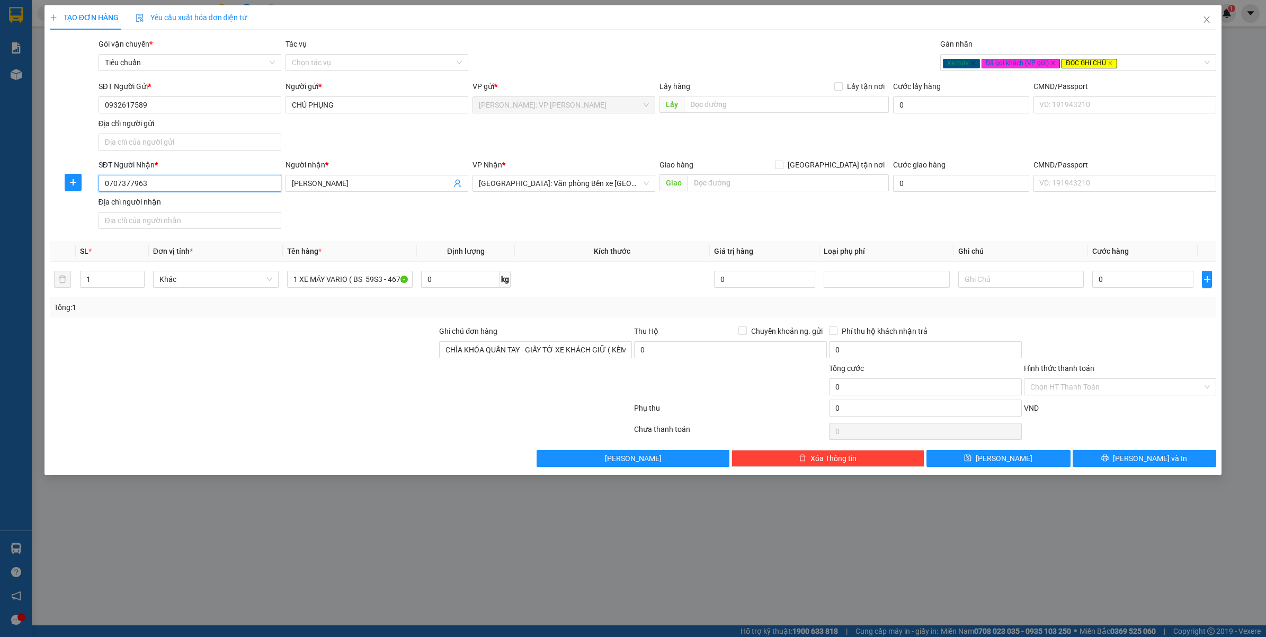
click at [154, 183] on input "0707377963" at bounding box center [189, 183] width 183 height 17
click at [472, 518] on div "TẠO ĐƠN HÀNG Yêu cầu xuất hóa đơn điện tử Transit Pickup Surcharge Ids Transit …" at bounding box center [633, 318] width 1266 height 637
click at [1113, 281] on input "0" at bounding box center [1142, 279] width 101 height 17
type input "1"
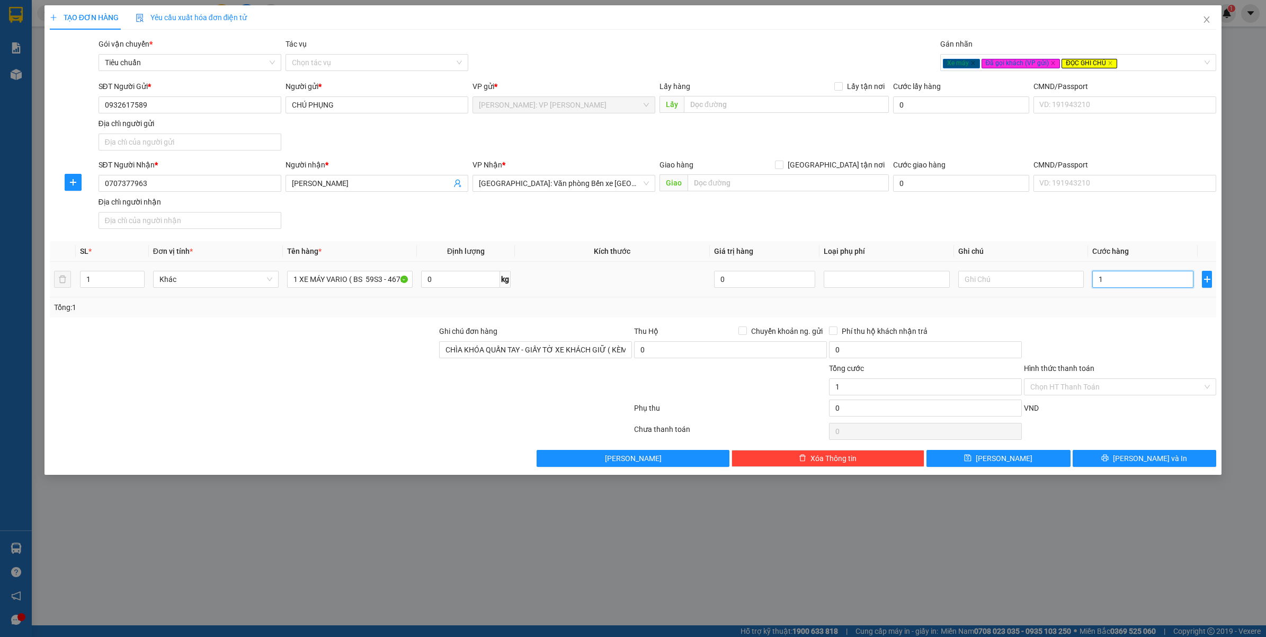
type input "1"
type input "13"
type input "138"
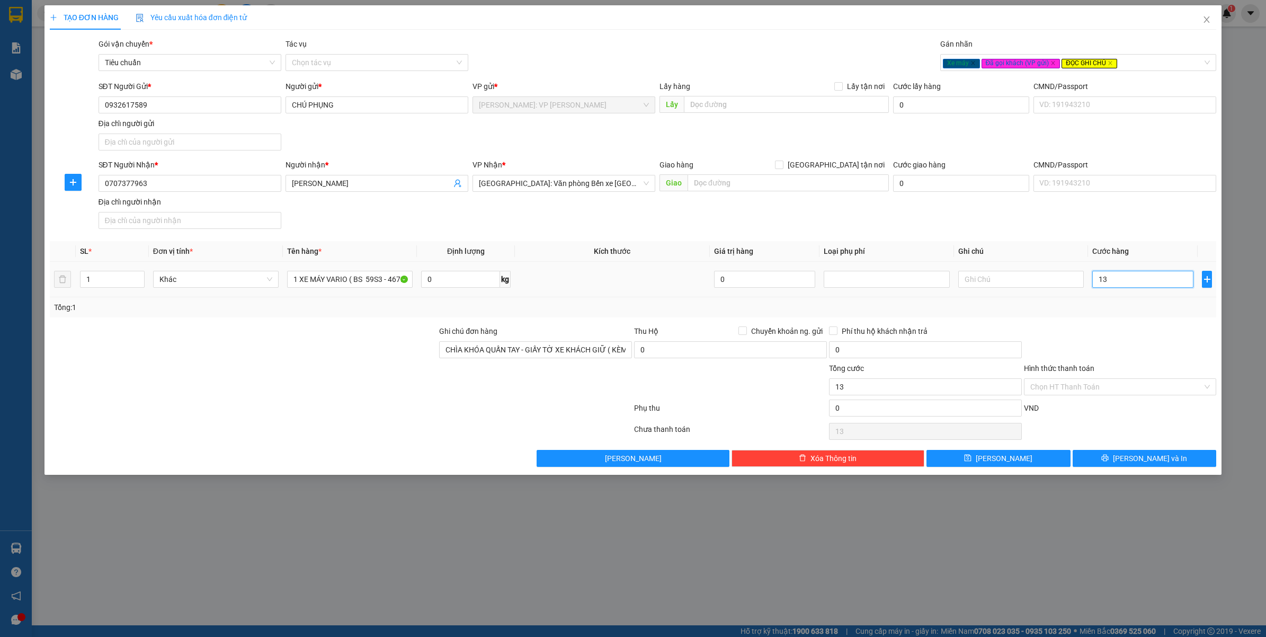
type input "138"
type input "1.380"
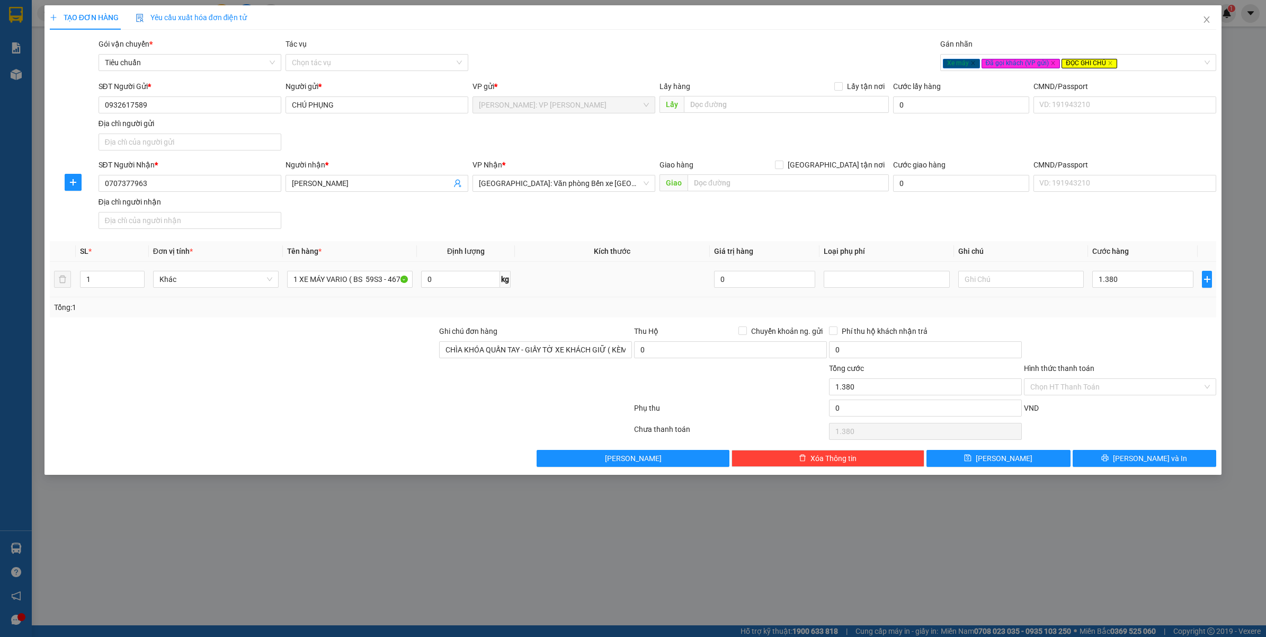
click at [1165, 335] on div at bounding box center [1120, 343] width 195 height 37
type input "1.380.000"
click at [1144, 453] on span "Lưu và In" at bounding box center [1150, 458] width 74 height 12
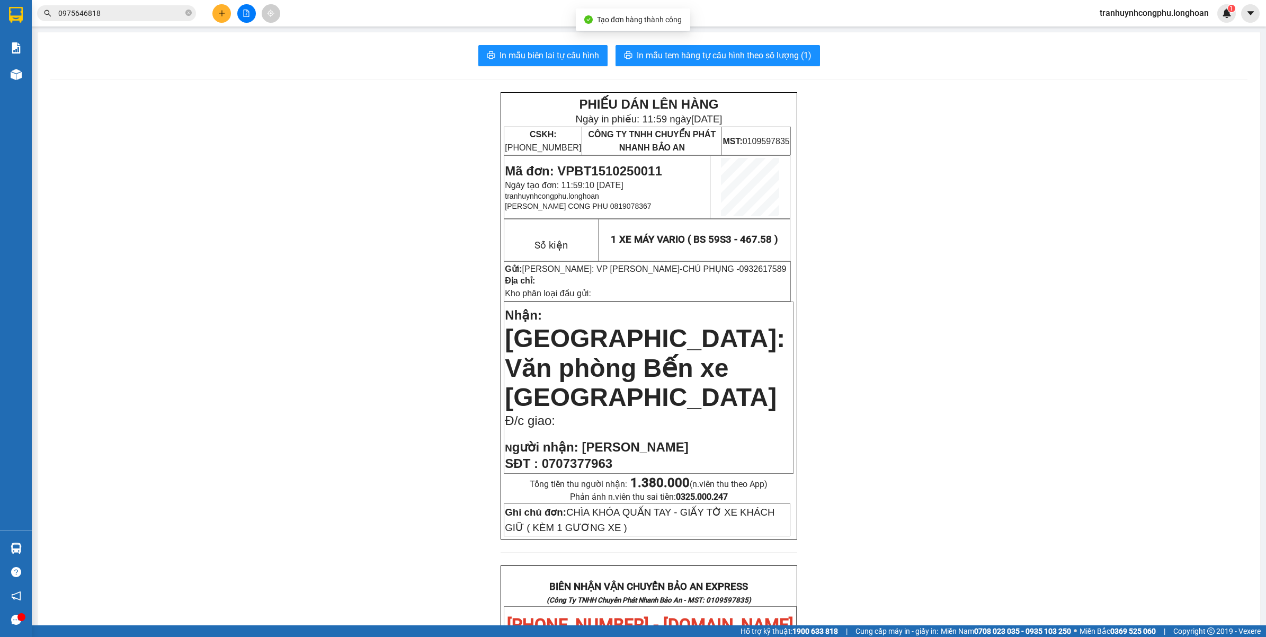
click at [1046, 269] on div "PHIẾU DÁN LÊN HÀNG Ngày in phiếu: 11:59 ngày 15-10-2025 CSKH: 1900.06.88.33 CÔN…" at bounding box center [648, 624] width 1197 height 1065
click at [364, 401] on div "PHIẾU DÁN LÊN HÀNG Ngày in phiếu: 11:59 ngày 15-10-2025 CSKH: 1900.06.88.33 CÔN…" at bounding box center [648, 624] width 1197 height 1065
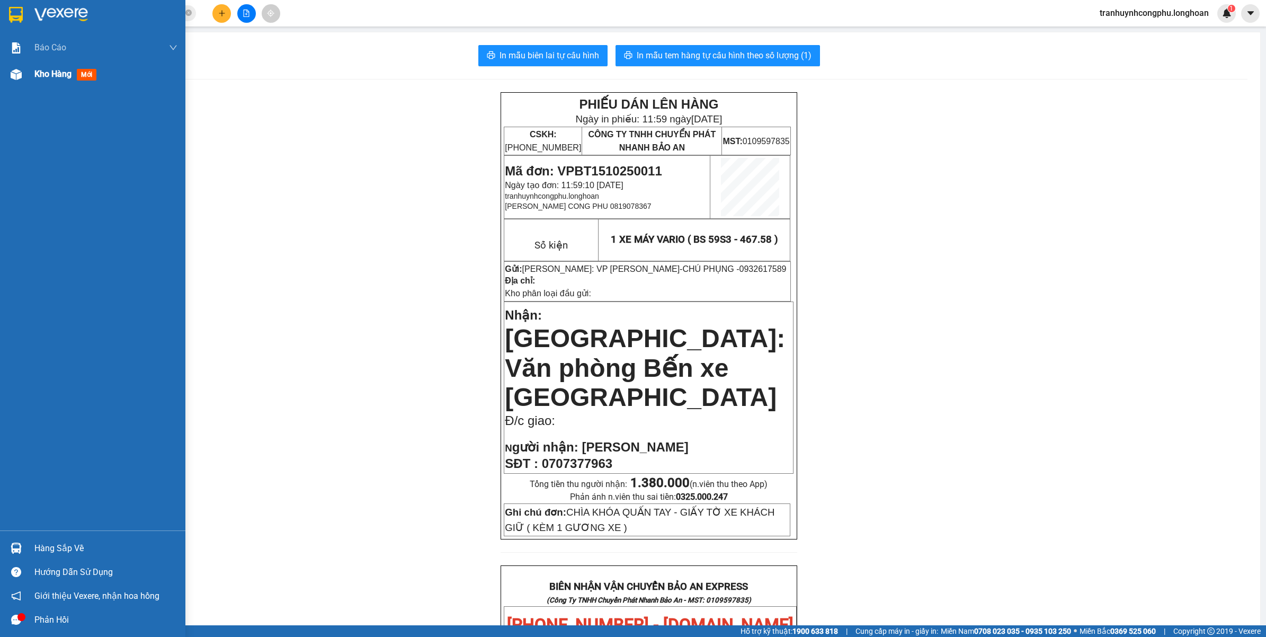
click at [64, 77] on span "Kho hàng" at bounding box center [52, 74] width 37 height 10
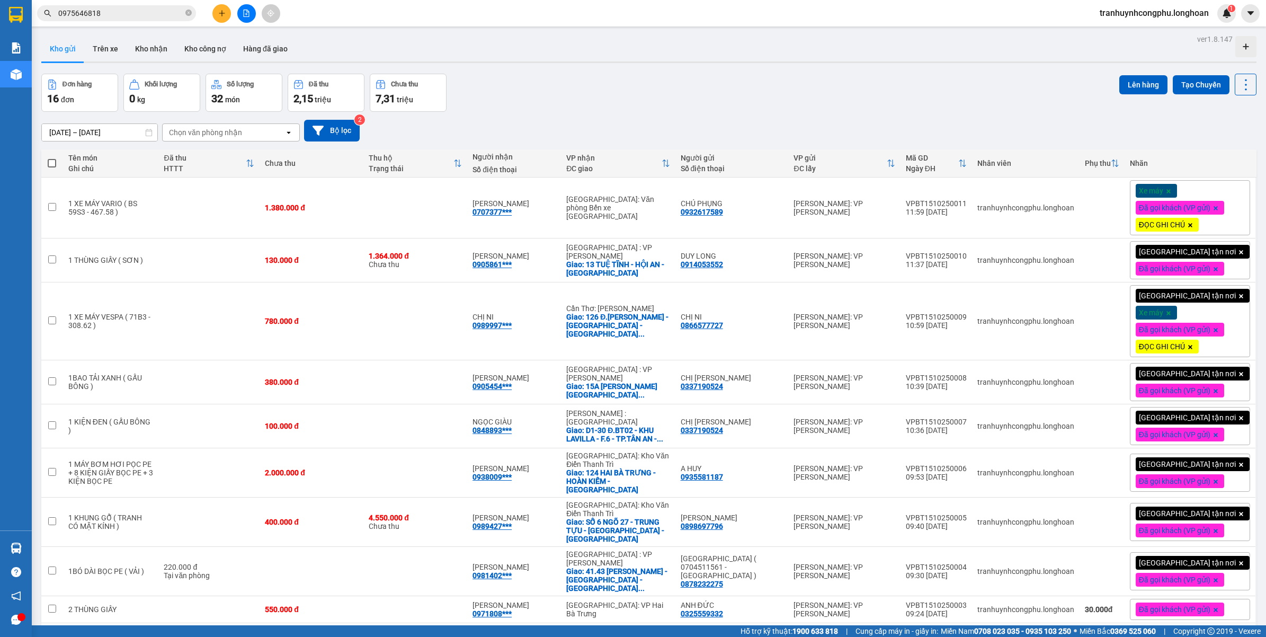
click at [631, 102] on div "Đơn hàng 16 đơn Khối lượng 0 kg Số lượng 32 món Đã thu 2,15 triệu Chưa thu 7,31…" at bounding box center [648, 93] width 1215 height 38
click at [1165, 213] on button at bounding box center [1172, 208] width 15 height 19
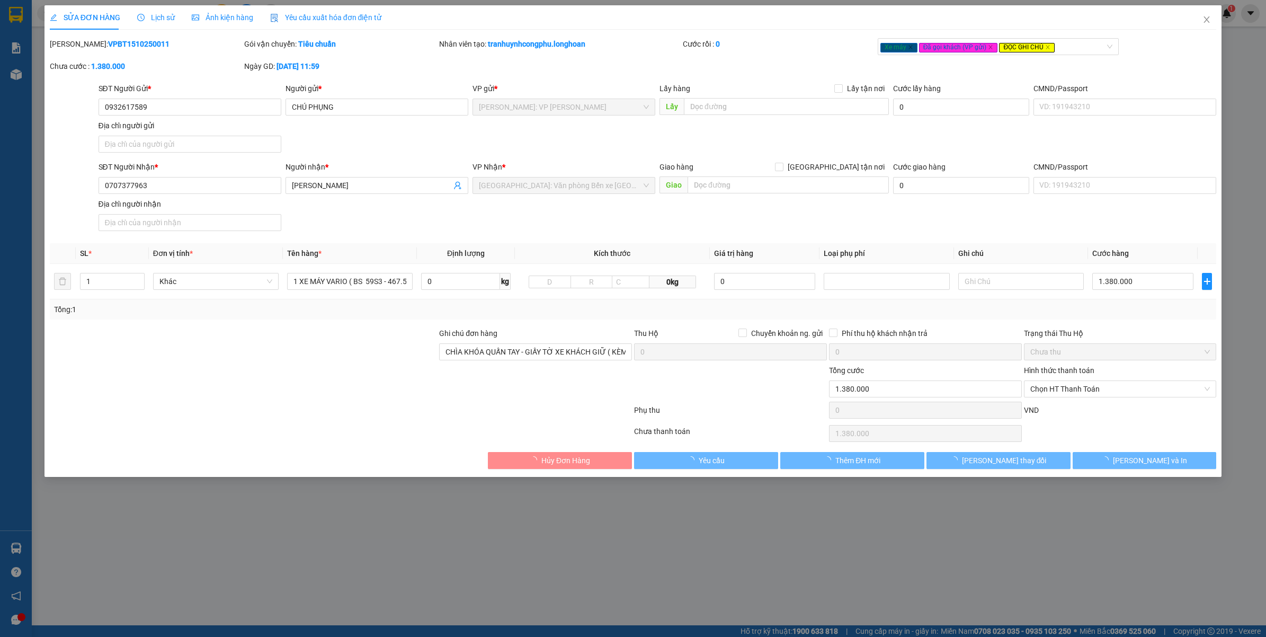
type input "0932617589"
type input "CHÚ PHỤNG"
type input "0707377963"
type input "LÊ HOÀNG PHÚC"
type input "CHÌA KHÓA QUẤN TAY - GIẤY TỜ XE KHÁCH GIỮ ( KÈM 1 GƯƠNG XE )"
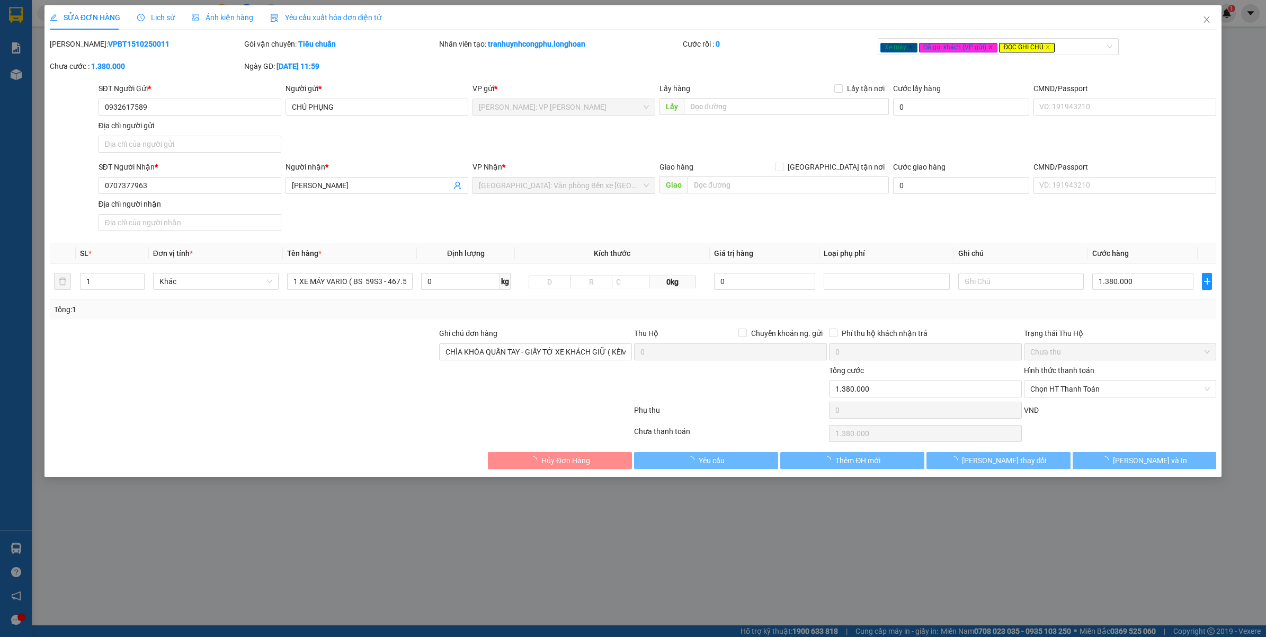
type input "0"
type input "1.380.000"
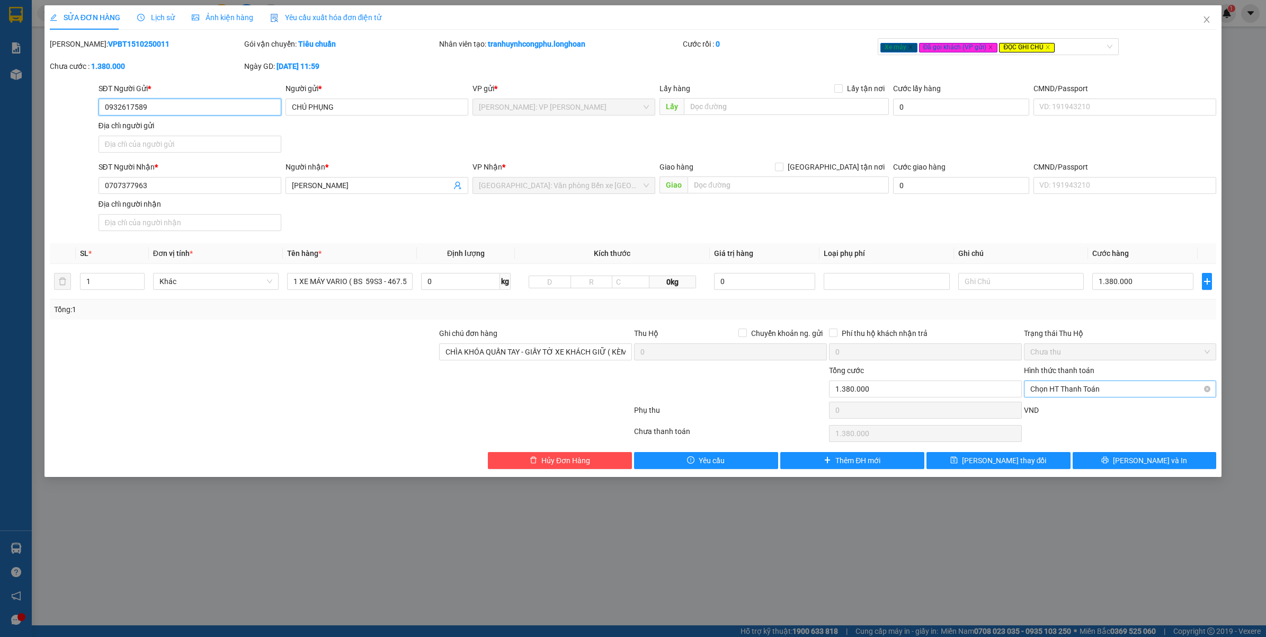
click at [1086, 390] on span "Chọn HT Thanh Toán" at bounding box center [1120, 389] width 180 height 16
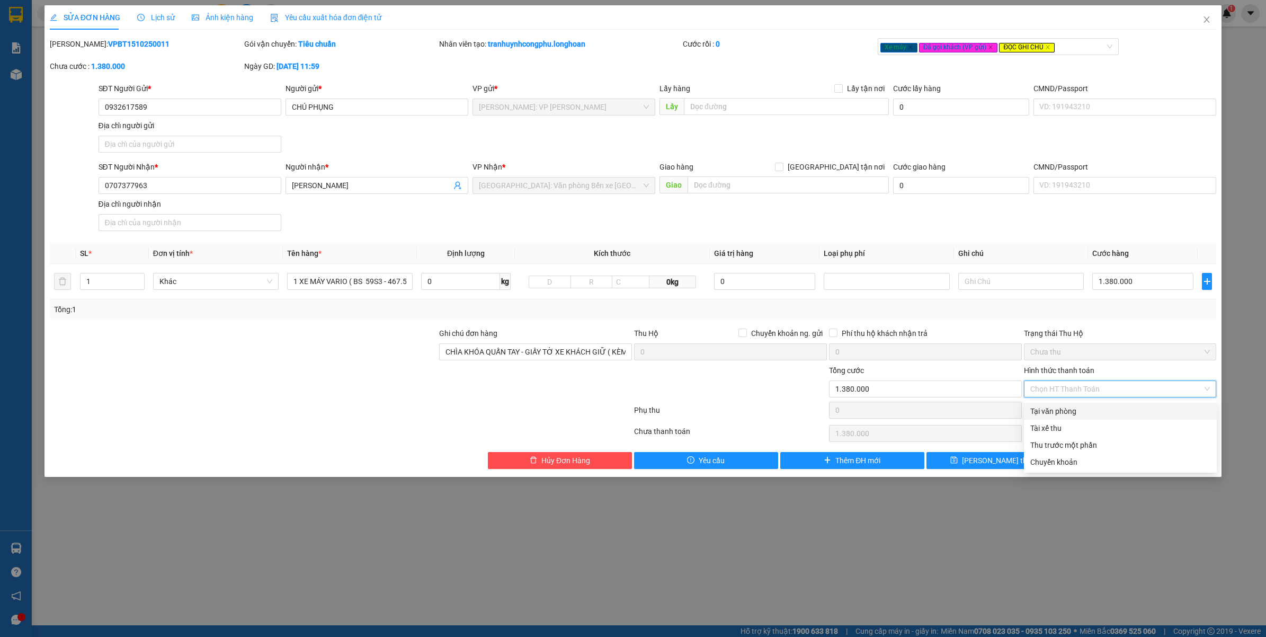
click at [1069, 410] on div "Tại văn phòng" at bounding box center [1120, 411] width 180 height 12
type input "0"
click at [1108, 463] on icon "printer" at bounding box center [1104, 459] width 7 height 7
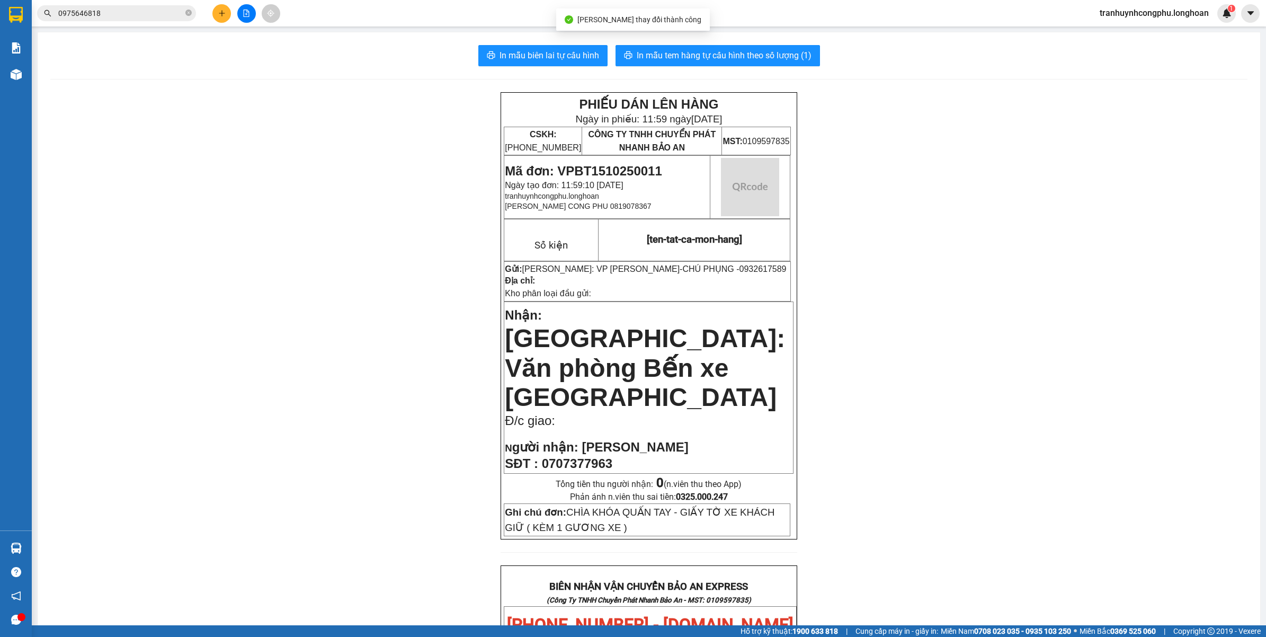
click at [1073, 327] on div "PHIẾU DÁN LÊN HÀNG Ngày in phiếu: 11:59 ngày 15-10-2025 CSKH: 1900.06.88.33 CÔN…" at bounding box center [648, 624] width 1197 height 1065
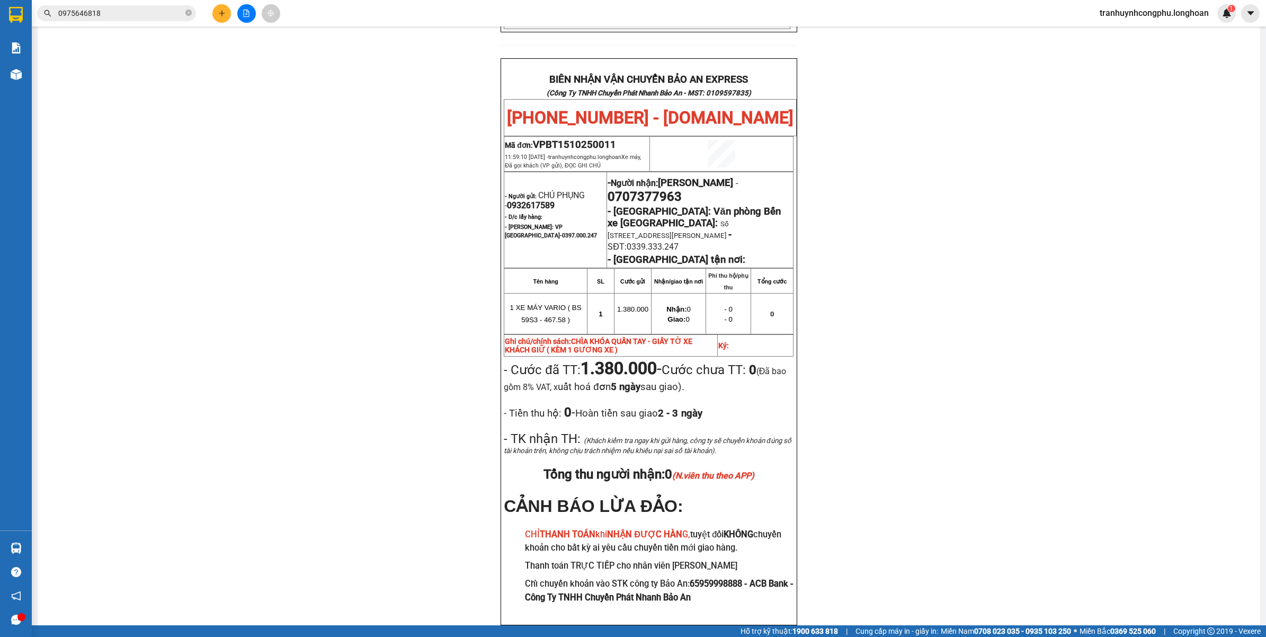
scroll to position [514, 0]
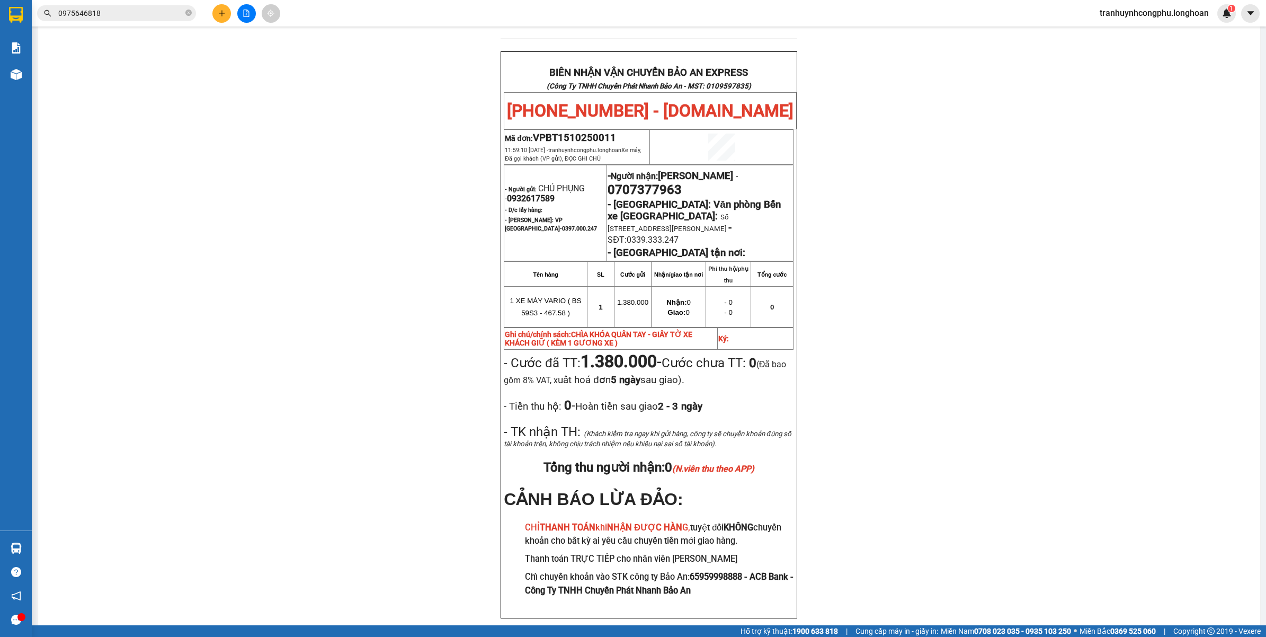
click at [359, 491] on div "PHIẾU DÁN LÊN HÀNG Ngày in phiếu: 11:59 ngày 15-10-2025 CSKH: 1900.06.88.33 CÔN…" at bounding box center [648, 110] width 1197 height 1065
click at [438, 406] on div "PHIẾU DÁN LÊN HÀNG Ngày in phiếu: 11:59 ngày 15-10-2025 CSKH: 1900.06.88.33 CÔN…" at bounding box center [648, 110] width 1197 height 1065
click at [565, 132] on span "VPBT1510250011" at bounding box center [574, 138] width 83 height 12
copy span "VPBT1510250011"
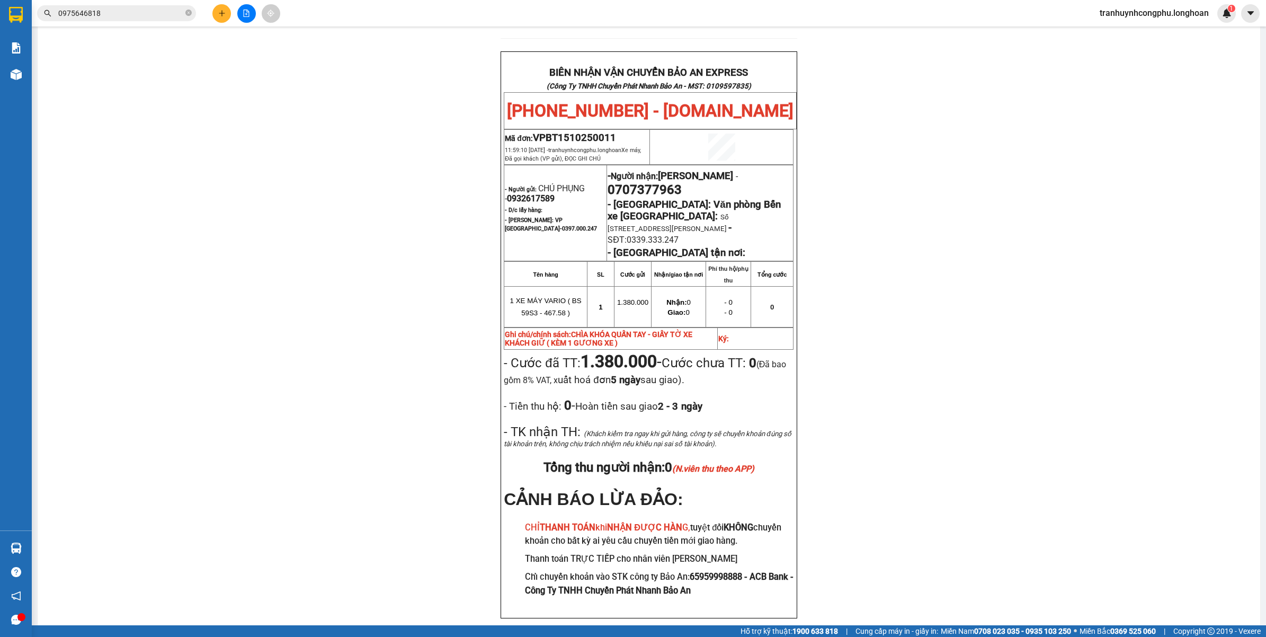
click at [173, 281] on div "PHIẾU DÁN LÊN HÀNG Ngày in phiếu: 11:59 ngày 15-10-2025 CSKH: 1900.06.88.33 CÔN…" at bounding box center [648, 110] width 1197 height 1065
click at [233, 258] on div "PHIẾU DÁN LÊN HÀNG Ngày in phiếu: 11:59 ngày 15-10-2025 CSKH: 1900.06.88.33 CÔN…" at bounding box center [648, 110] width 1197 height 1065
click at [319, 389] on div "PHIẾU DÁN LÊN HÀNG Ngày in phiếu: 11:59 ngày 15-10-2025 CSKH: 1900.06.88.33 CÔN…" at bounding box center [648, 110] width 1197 height 1065
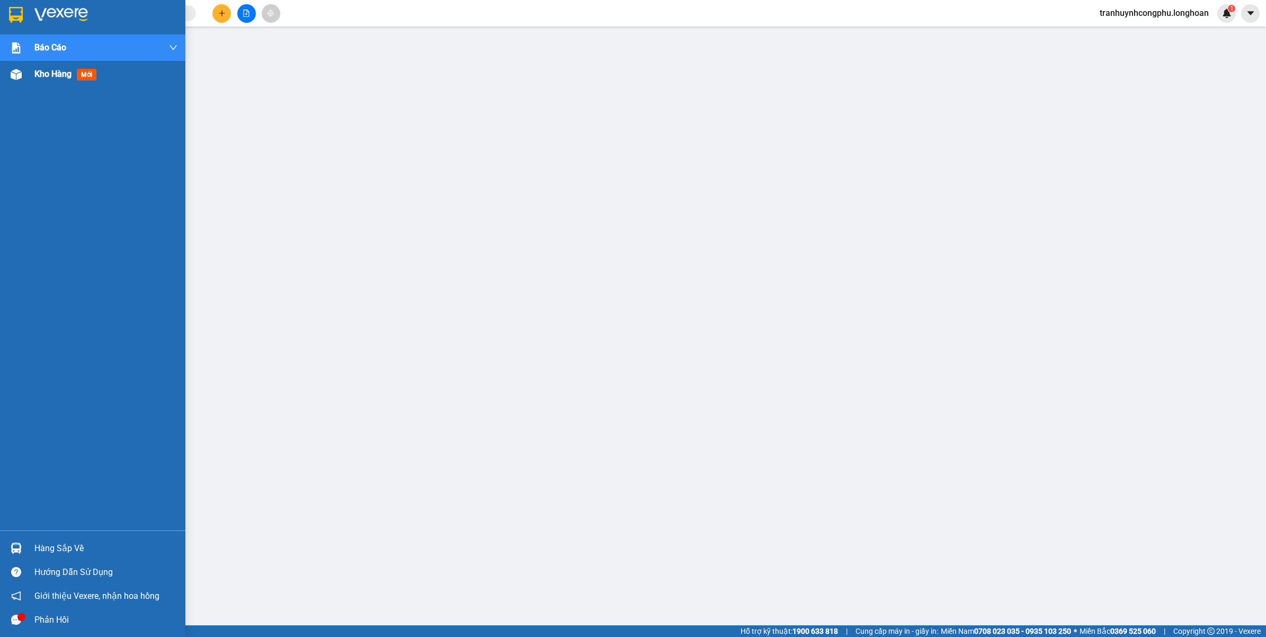
click at [16, 75] on img at bounding box center [16, 74] width 11 height 11
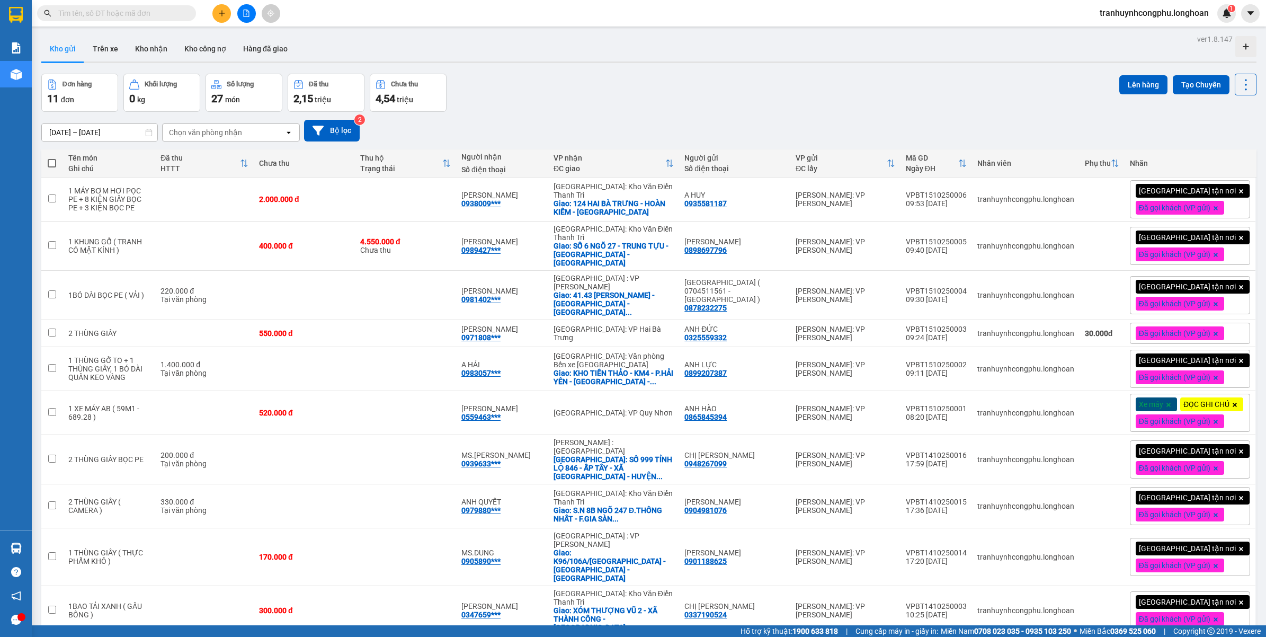
click at [114, 6] on span at bounding box center [116, 13] width 159 height 16
click at [114, 15] on input "text" at bounding box center [120, 13] width 125 height 12
paste input "0905454805"
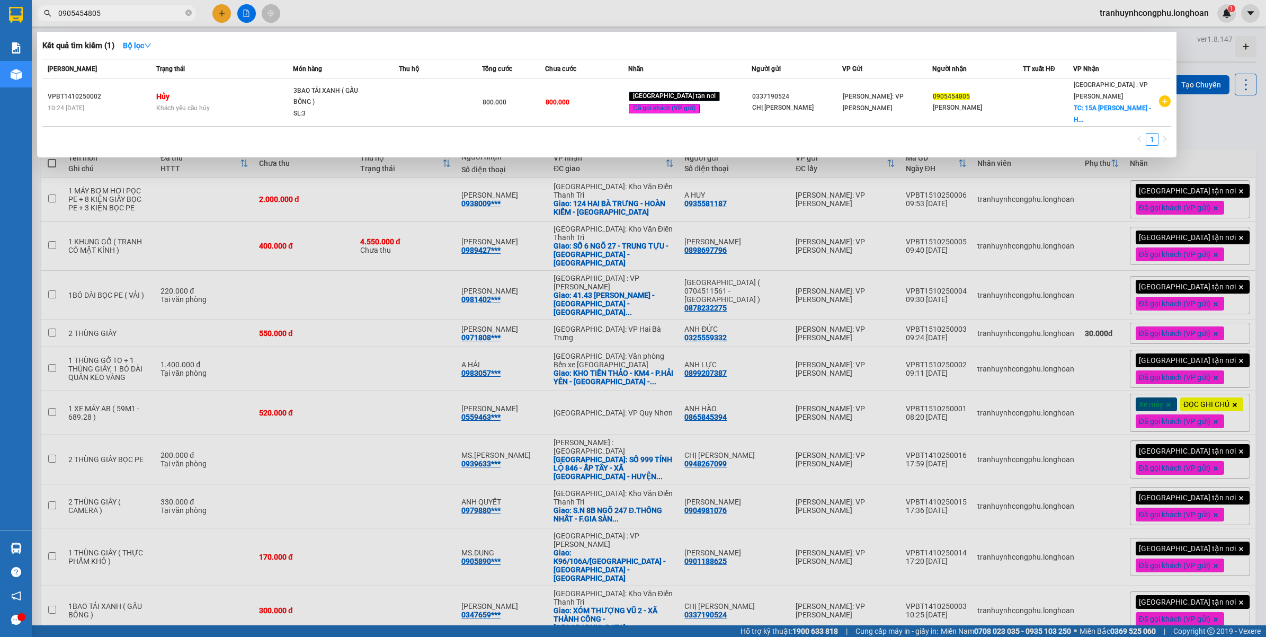
type input "0905454805"
click at [231, 114] on table "[PERSON_NAME] thái Món hàng Thu hộ Tổng cước Chưa cước Nhãn Người gửi VP Gửi Ng…" at bounding box center [606, 92] width 1128 height 67
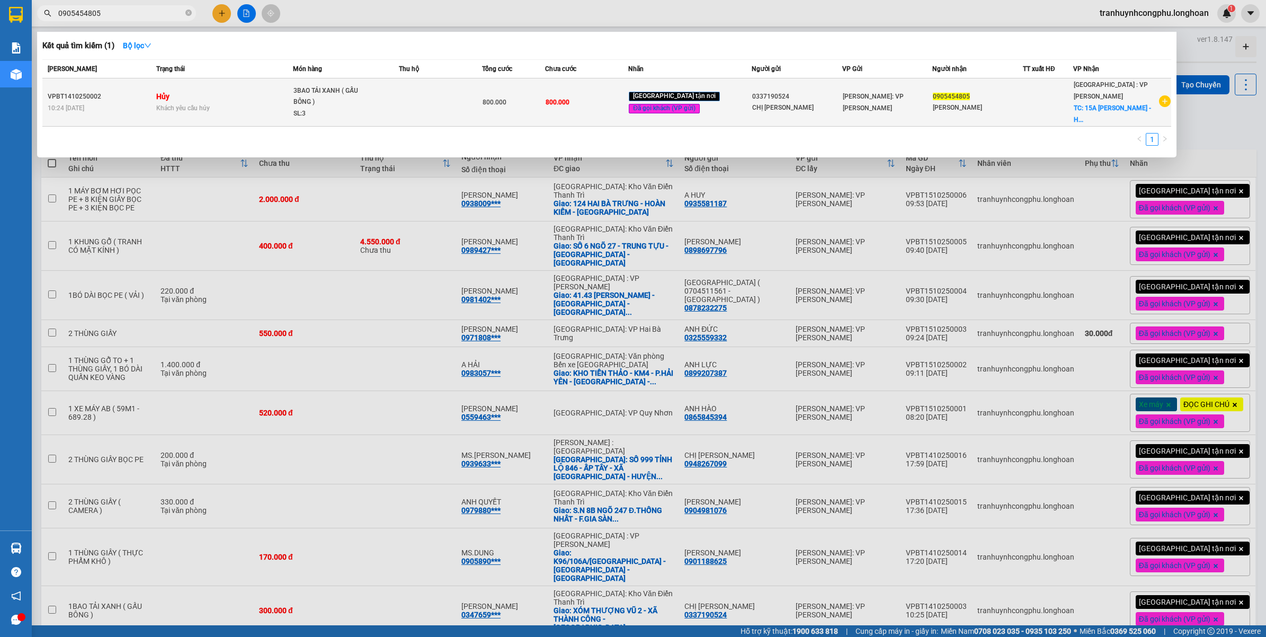
click at [242, 102] on div "Khách yêu cầu hủy" at bounding box center [224, 108] width 136 height 12
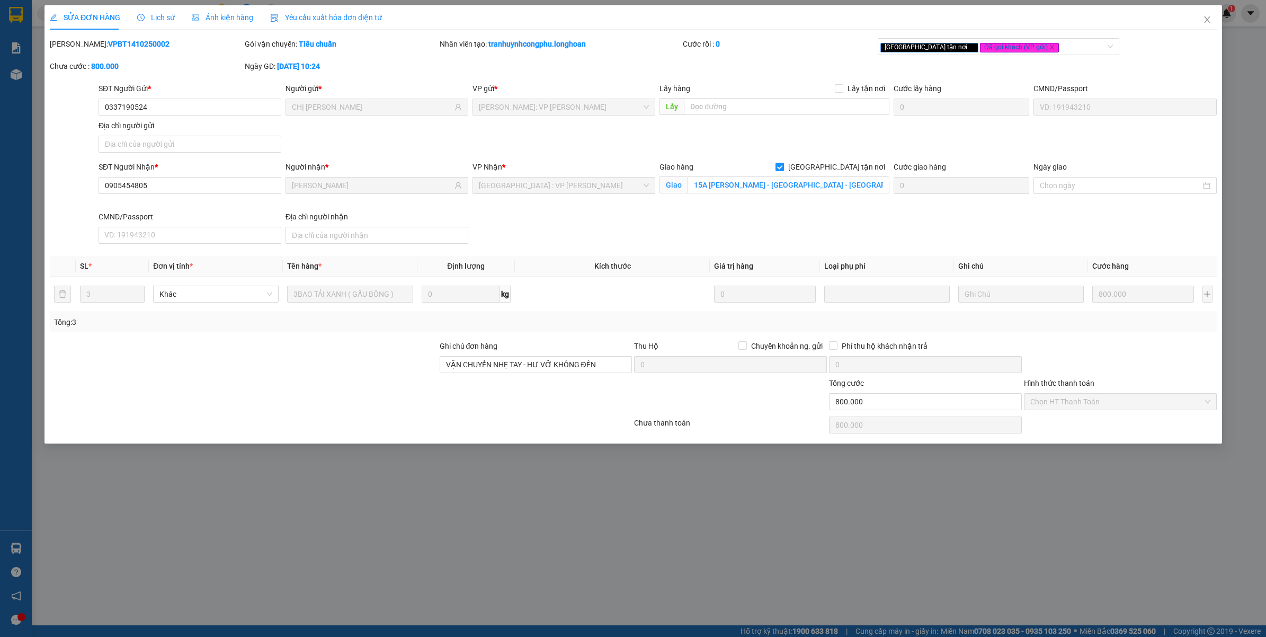
type input "0337190524"
type input "CHỊ [PERSON_NAME]"
type input "0905454805"
type input "[PERSON_NAME]"
checkbox input "true"
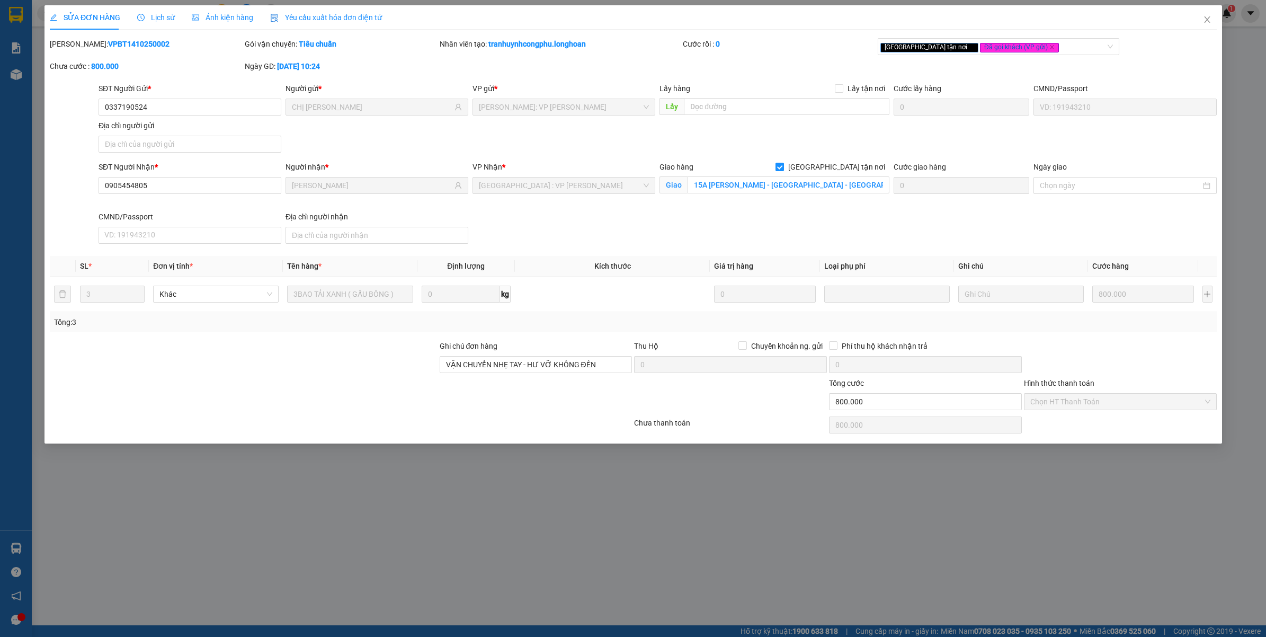
type input "15A [PERSON_NAME] - [GEOGRAPHIC_DATA] - [GEOGRAPHIC_DATA]"
type input "VẬN CHUYỂN NHẸ TAY - HƯ VỠ KHÔNG ĐỀN"
type input "0"
type input "800.000"
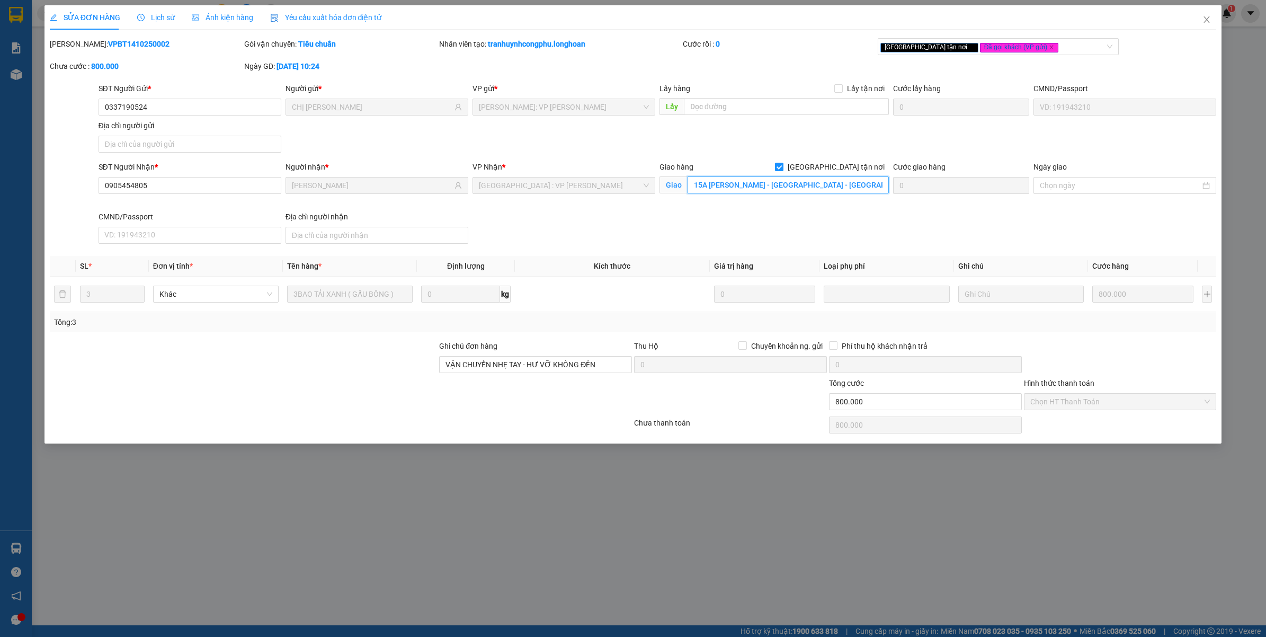
click at [755, 185] on input "15A [PERSON_NAME] - [GEOGRAPHIC_DATA] - [GEOGRAPHIC_DATA]" at bounding box center [787, 184] width 201 height 17
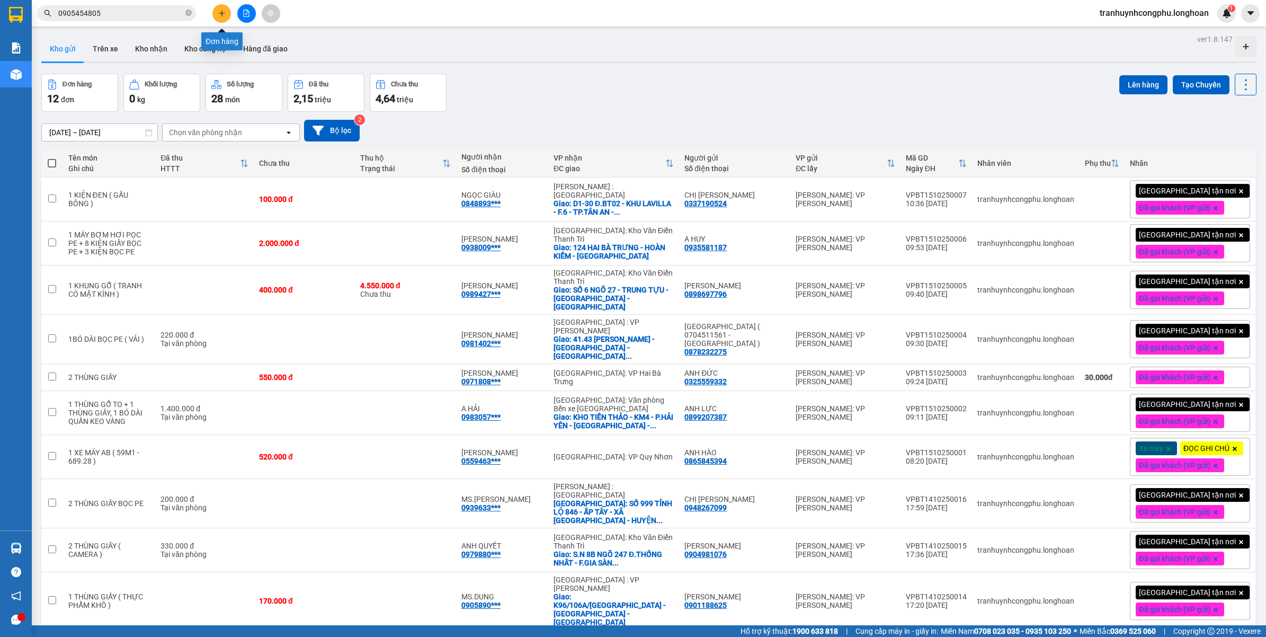
click at [220, 13] on icon "plus" at bounding box center [222, 13] width 6 height 1
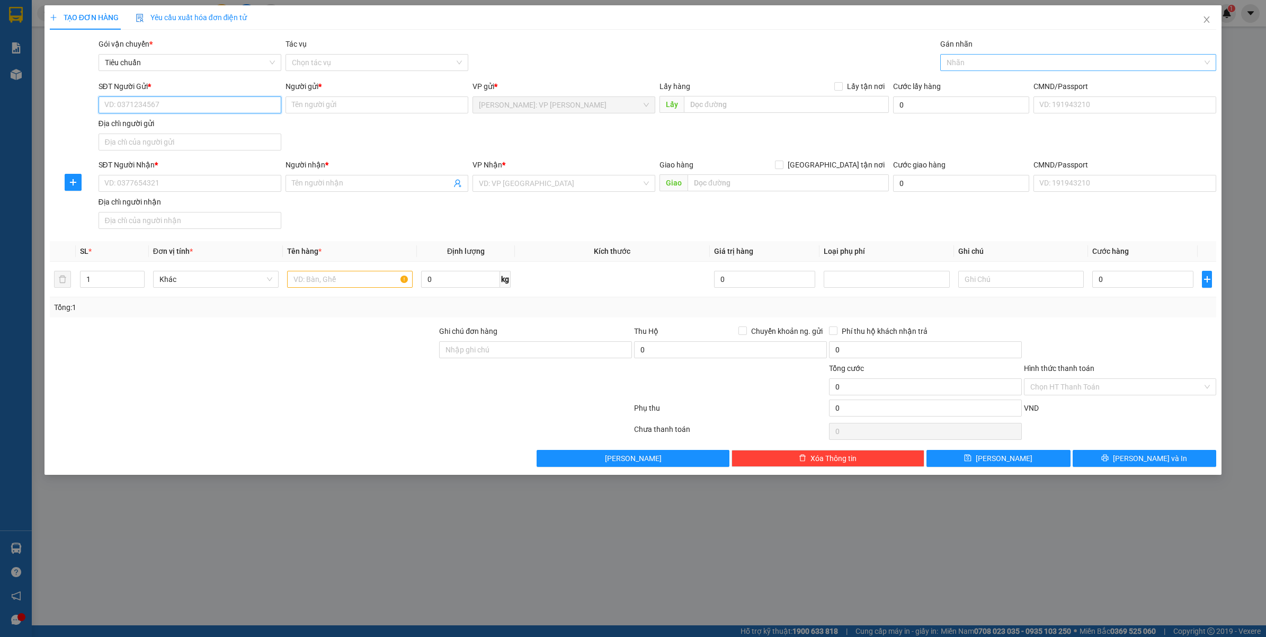
click at [1007, 67] on div at bounding box center [1073, 62] width 261 height 13
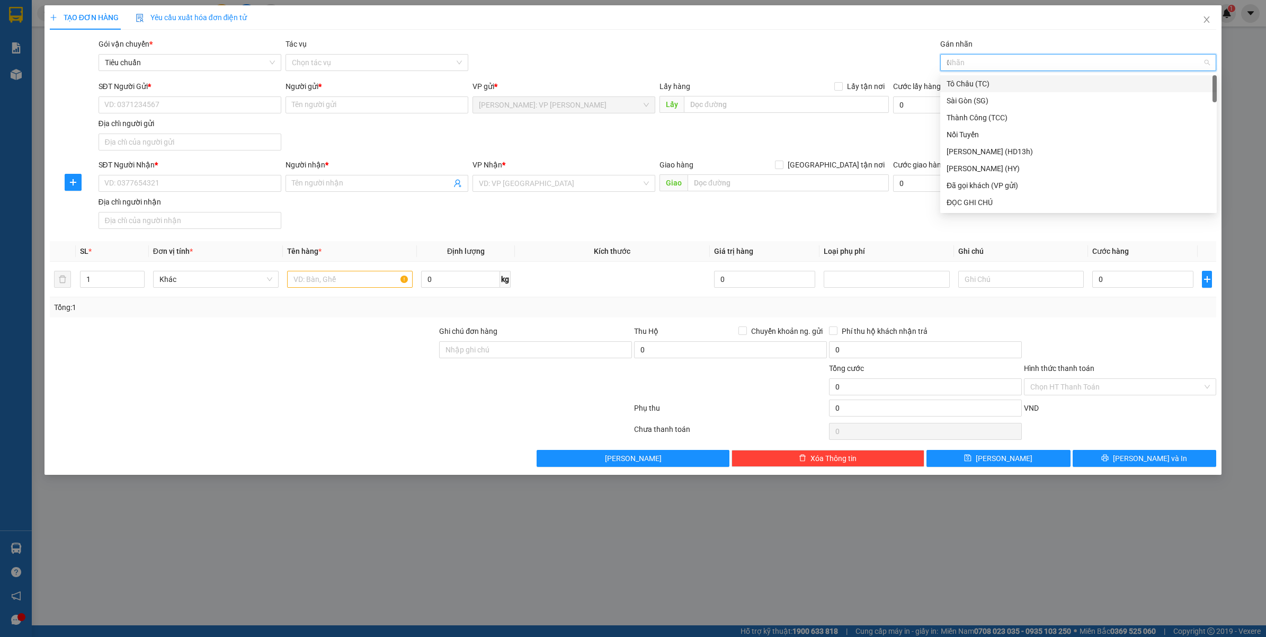
type input "GT"
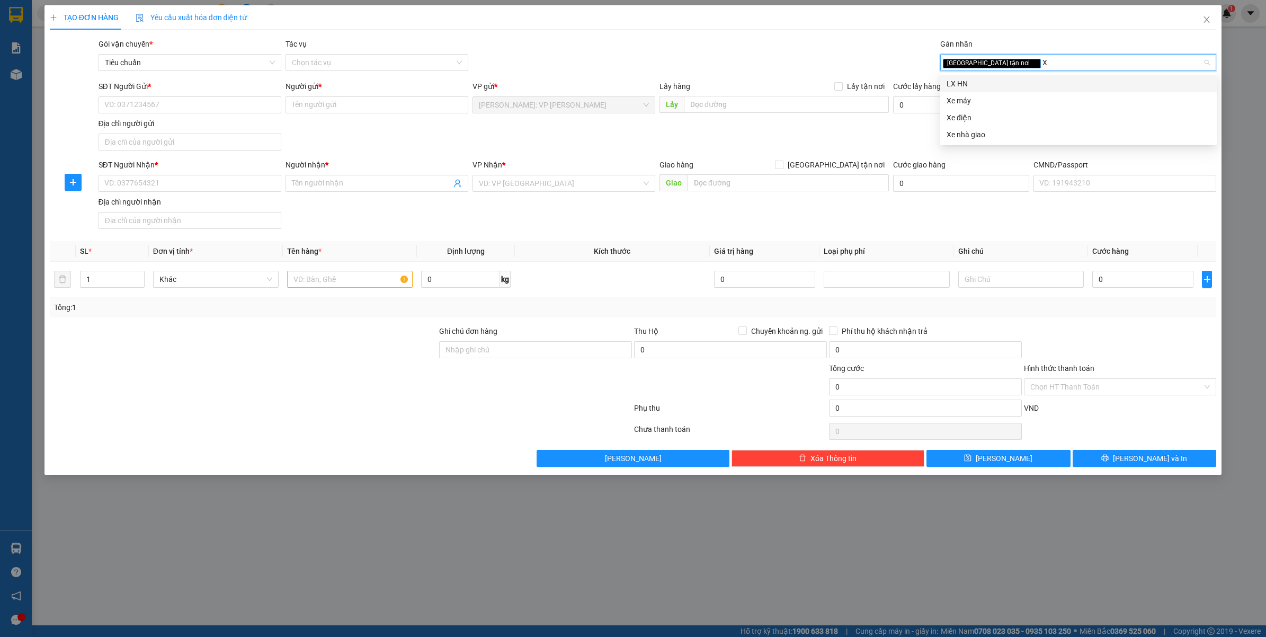
type input "XE"
click at [986, 78] on div "Xe máy" at bounding box center [1078, 84] width 264 height 12
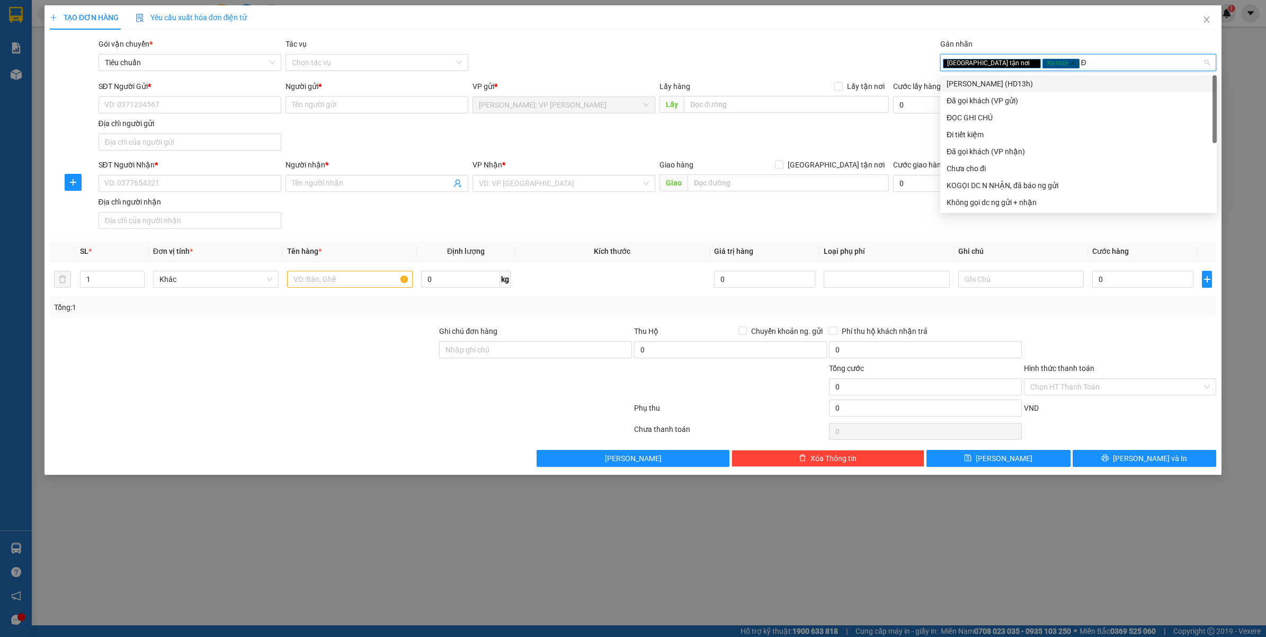
type input "ĐA"
click at [1012, 90] on div "Đã gọi khách (VP gửi)" at bounding box center [1078, 83] width 276 height 17
type input "Đ"
click at [996, 121] on div "ĐỌC GHI CHÚ" at bounding box center [1078, 118] width 264 height 12
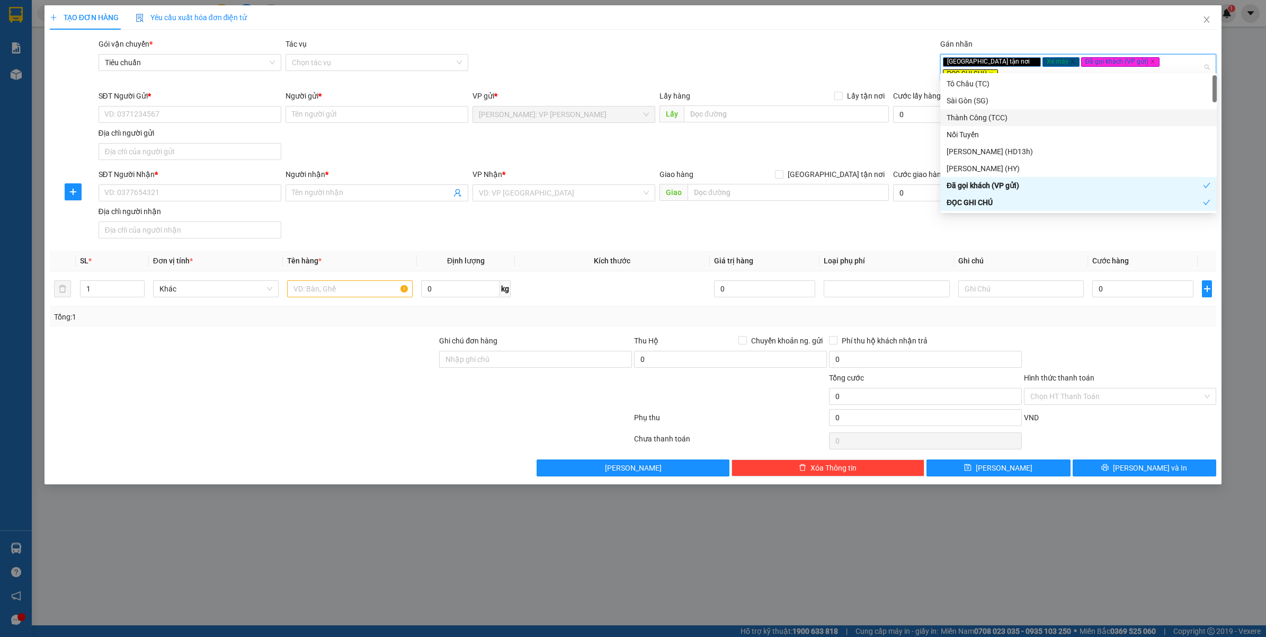
click at [770, 57] on div "Gói vận chuyển * Tiêu chuẩn Tác vụ Chọn tác vụ Gán nhãn Giao tận nơi Xe máy Đ…" at bounding box center [657, 61] width 1122 height 47
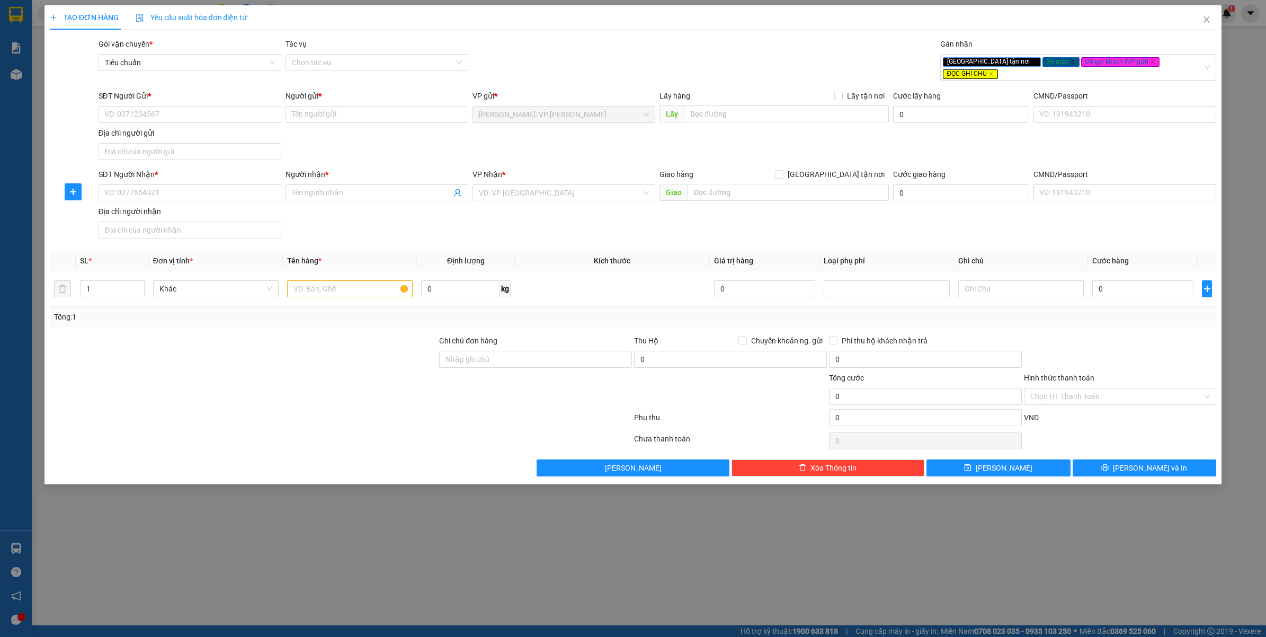
drag, startPoint x: 845, startPoint y: 159, endPoint x: 726, endPoint y: 195, distance: 124.3
click at [845, 168] on span "[GEOGRAPHIC_DATA] tận nơi" at bounding box center [835, 174] width 105 height 12
click at [782, 170] on input "[GEOGRAPHIC_DATA] tận nơi" at bounding box center [778, 173] width 7 height 7
checkbox input "true"
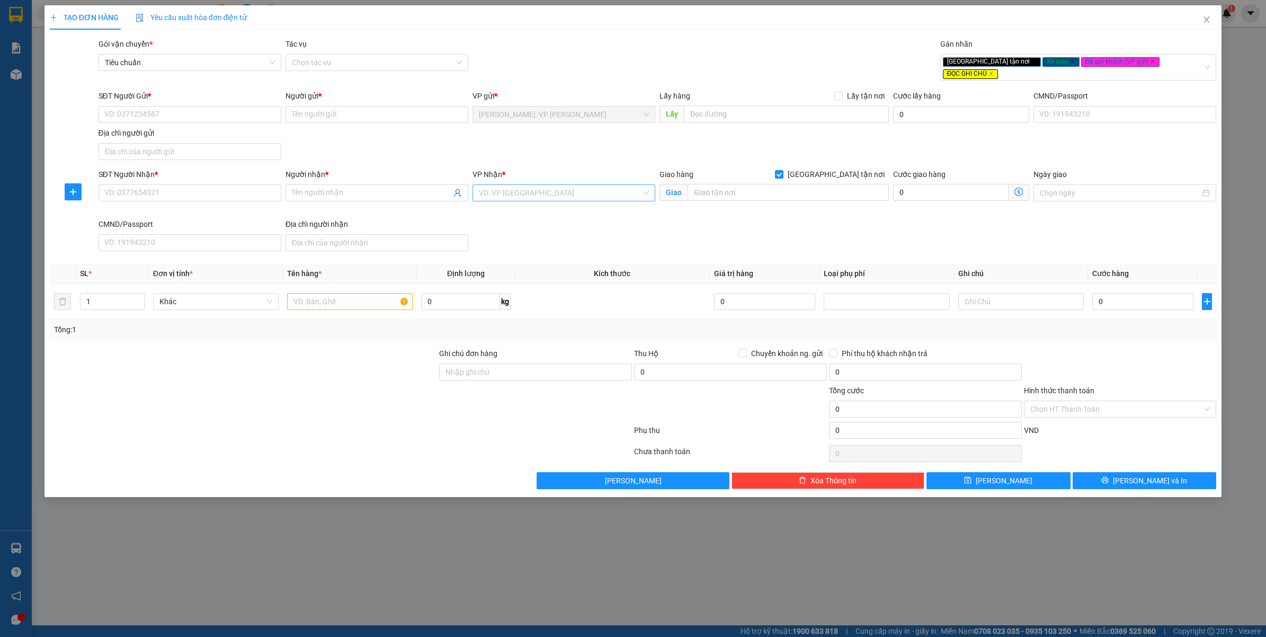
click at [581, 188] on input "search" at bounding box center [560, 193] width 163 height 16
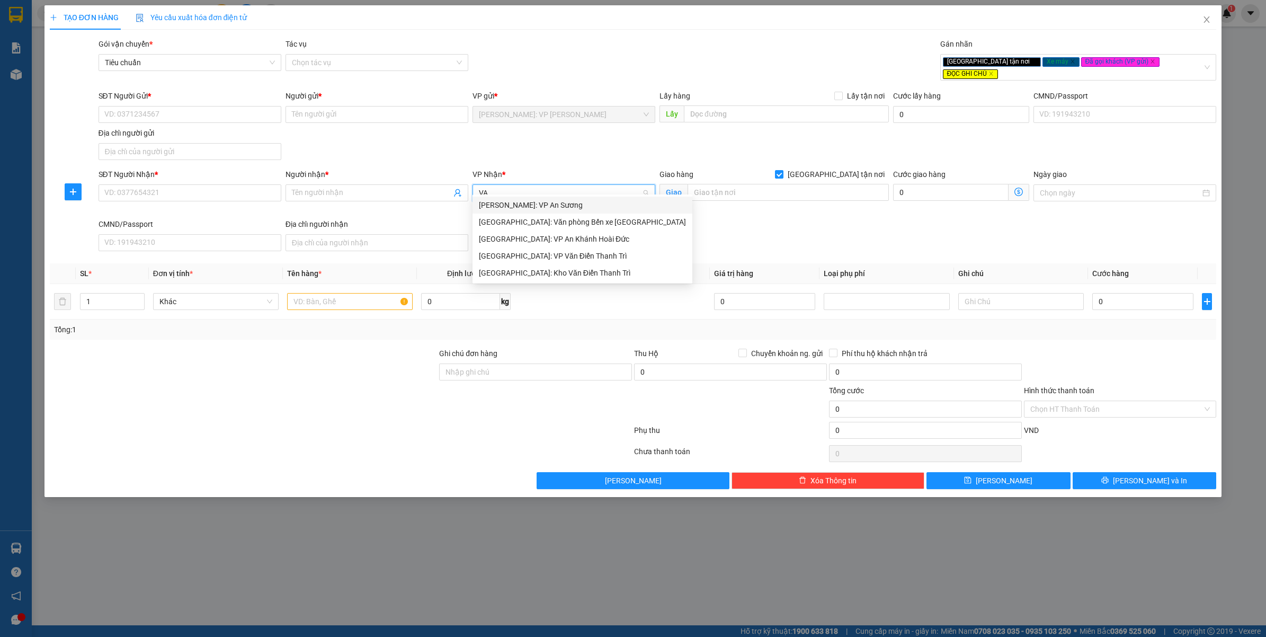
type input "V"
type input "CẦN"
click at [488, 199] on div "Cần Thơ: [PERSON_NAME]" at bounding box center [564, 205] width 170 height 12
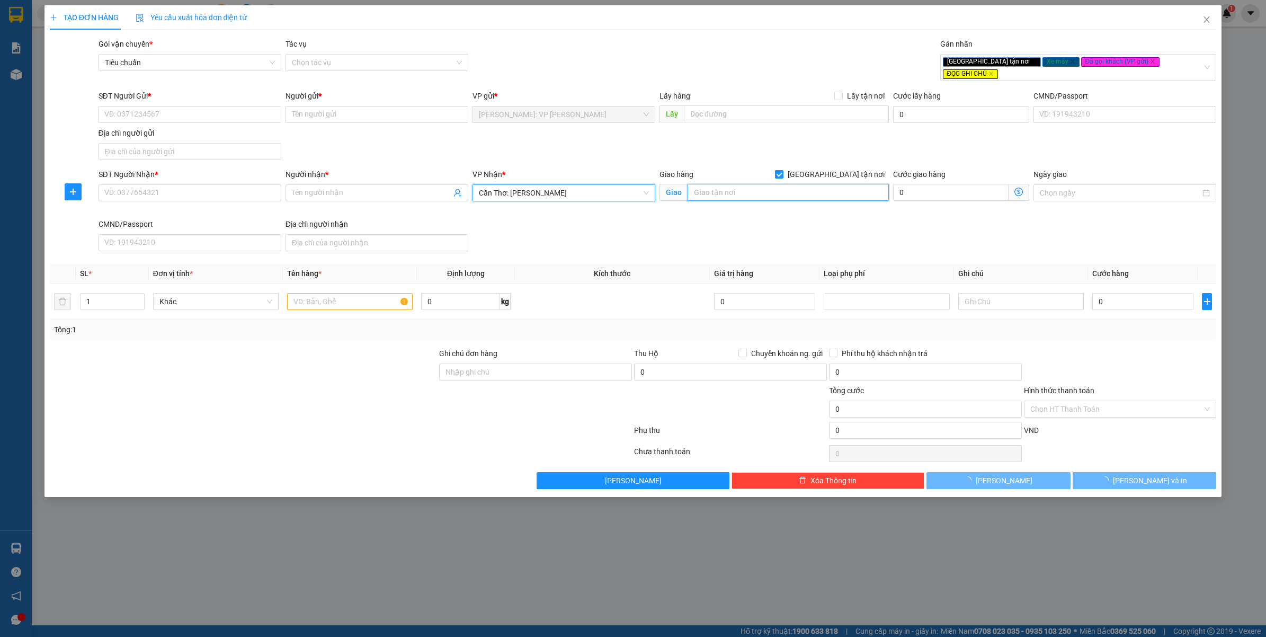
click at [792, 184] on input "text" at bounding box center [787, 192] width 201 height 17
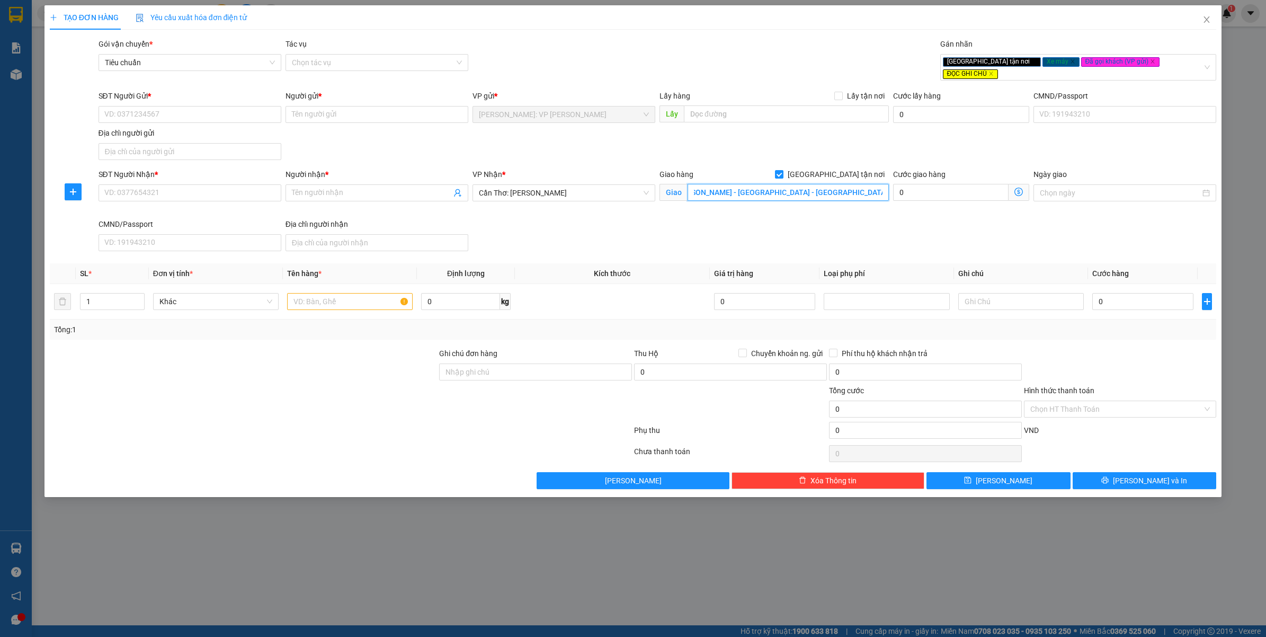
scroll to position [0, 48]
type input "126 Đ.TRẦN HƯNG ĐẠO - DƯƠNG ĐÔNG - PHÚ QUỐC - KIÊN GIANG"
click at [165, 169] on div "SĐT Người Nhận *" at bounding box center [189, 174] width 183 height 12
click at [165, 184] on input "SĐT Người Nhận *" at bounding box center [189, 192] width 183 height 17
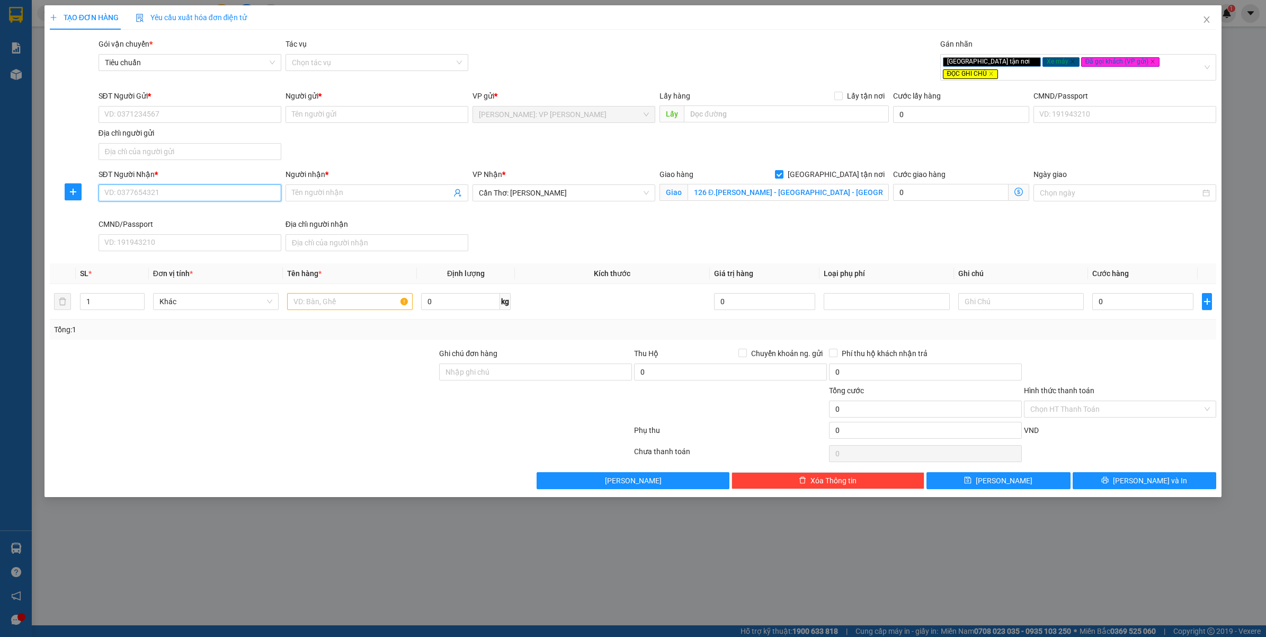
click at [171, 190] on input "SĐT Người Nhận *" at bounding box center [189, 192] width 183 height 17
click at [363, 303] on td at bounding box center [350, 301] width 134 height 35
click at [364, 303] on td at bounding box center [350, 301] width 134 height 35
drag, startPoint x: 364, startPoint y: 303, endPoint x: 366, endPoint y: 298, distance: 5.7
click at [366, 298] on input "text" at bounding box center [350, 301] width 126 height 17
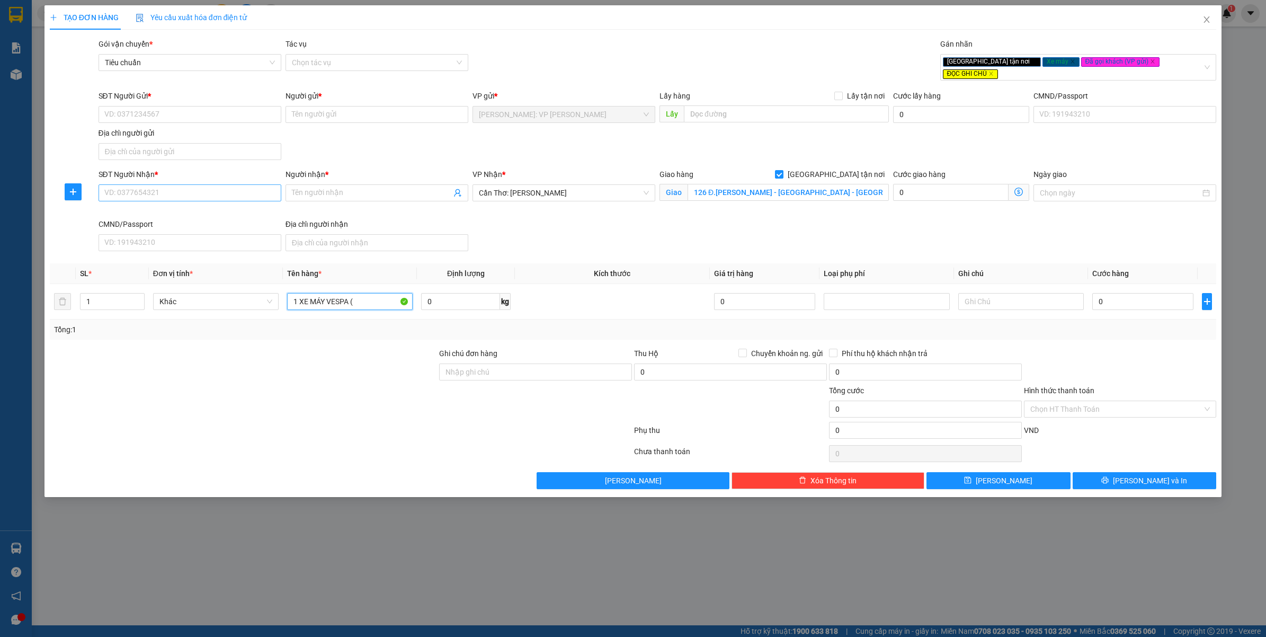
type input "1 XE MÁY VESPA ("
click at [143, 184] on input "SĐT Người Nhận *" at bounding box center [189, 192] width 183 height 17
click at [168, 184] on input "0964666304" at bounding box center [189, 192] width 183 height 17
type input "0964666304"
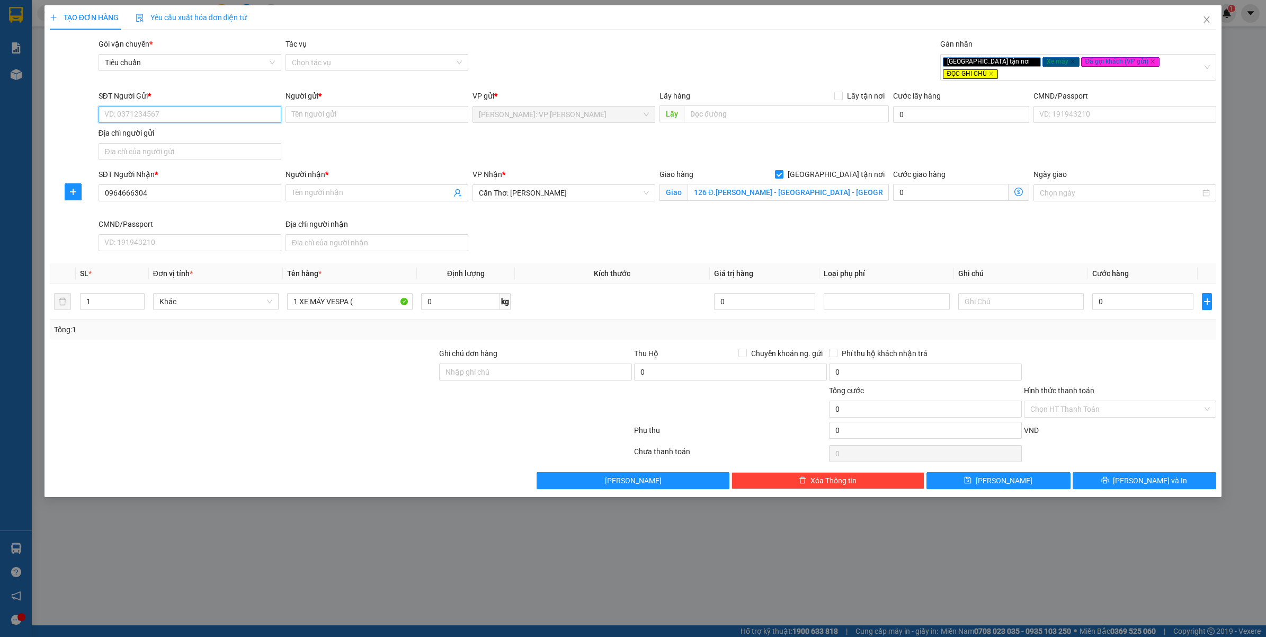
click at [195, 112] on input "SĐT Người Gửi *" at bounding box center [189, 114] width 183 height 17
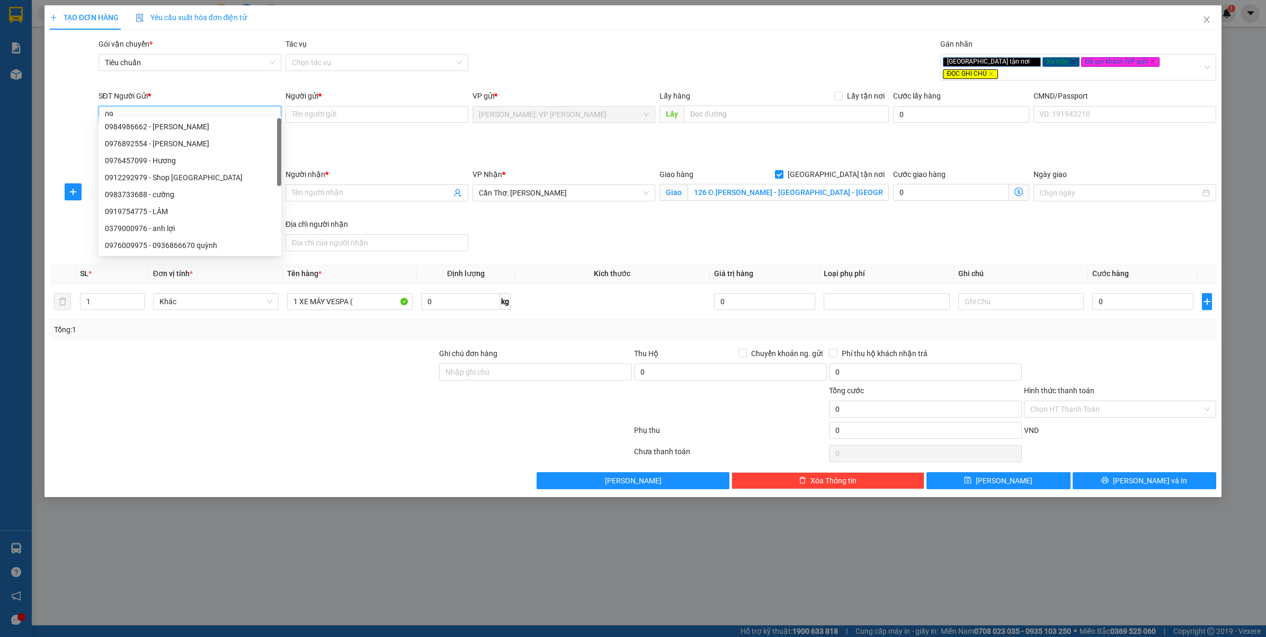
type input "0"
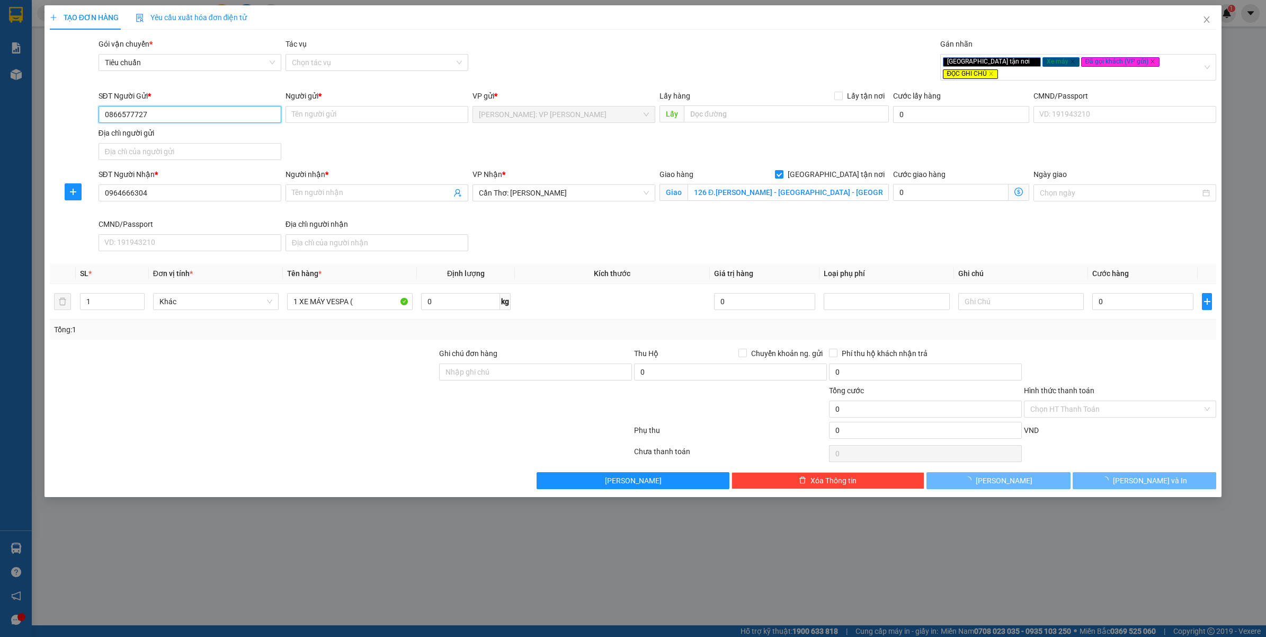
click at [199, 109] on input "0866577727" at bounding box center [189, 114] width 183 height 17
type input "0866577727"
click at [223, 107] on input "0866577727" at bounding box center [189, 114] width 183 height 17
click at [310, 107] on input "Người gửi *" at bounding box center [376, 114] width 183 height 17
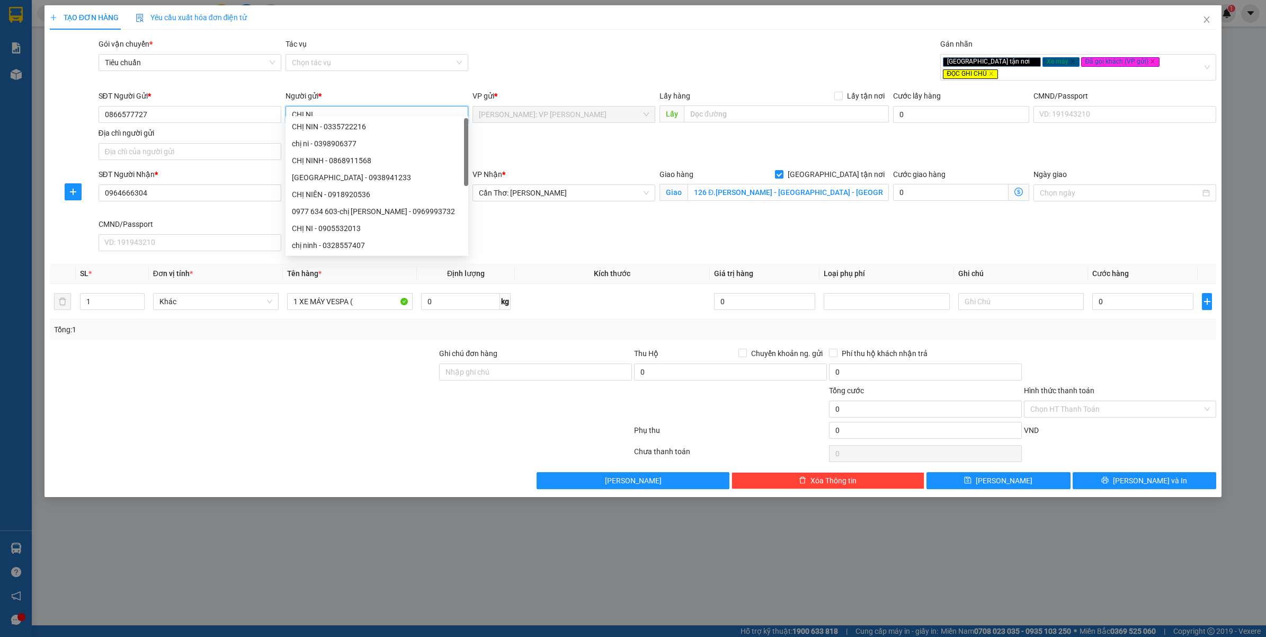
type input "CHỊ NI"
click at [600, 51] on div "Gói vận chuyển * Tiêu chuẩn Tác vụ Chọn tác vụ Gán nhãn Giao tận nơi Xe máy Đ…" at bounding box center [657, 61] width 1122 height 47
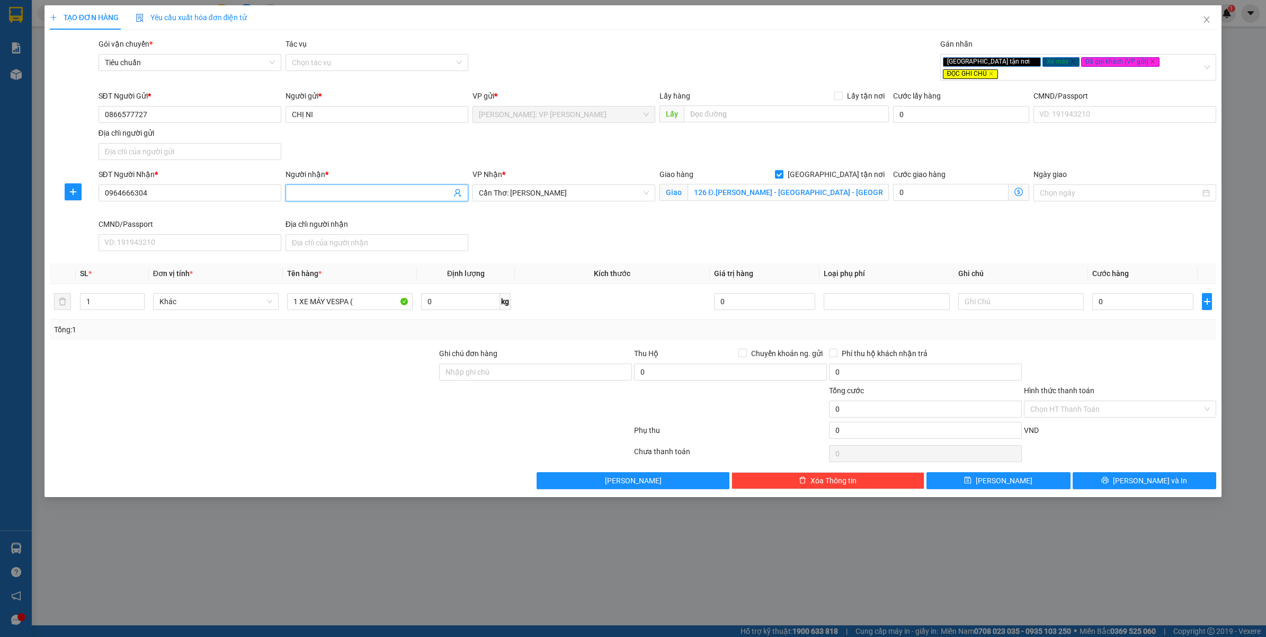
click at [387, 187] on input "Người nhận *" at bounding box center [371, 193] width 159 height 12
type input "CHỊ NI"
click at [514, 55] on div "Gói vận chuyển * Tiêu chuẩn Tác vụ Chọn tác vụ Gán nhãn Giao tận nơi Xe máy Đ…" at bounding box center [657, 61] width 1122 height 47
click at [368, 293] on input "1 XE MÁY VESPA (" at bounding box center [350, 301] width 126 height 17
type input "1 XE MÁY VESPA ( 71B3 - 308.62 )"
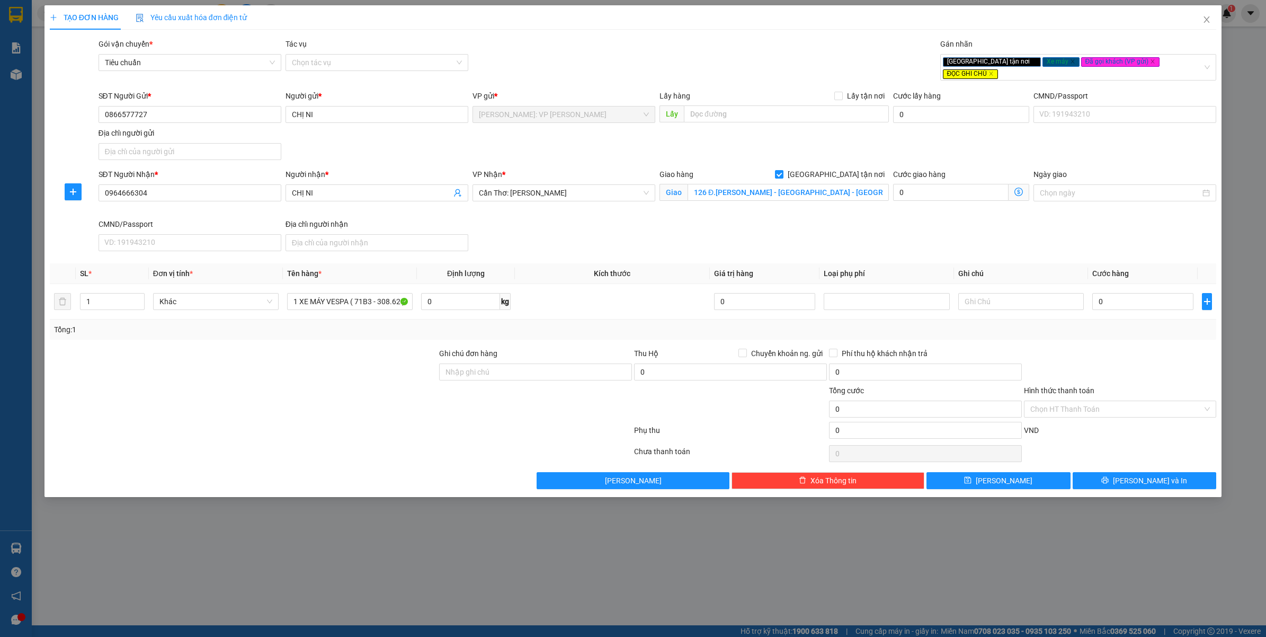
click at [280, 406] on div at bounding box center [244, 402] width 390 height 37
click at [540, 365] on input "Ghi chú đơn hàng" at bounding box center [535, 371] width 193 height 17
type input "CHÌA KHÓA QUẤN TAY"
click at [213, 185] on input "0964666304" at bounding box center [189, 192] width 183 height 17
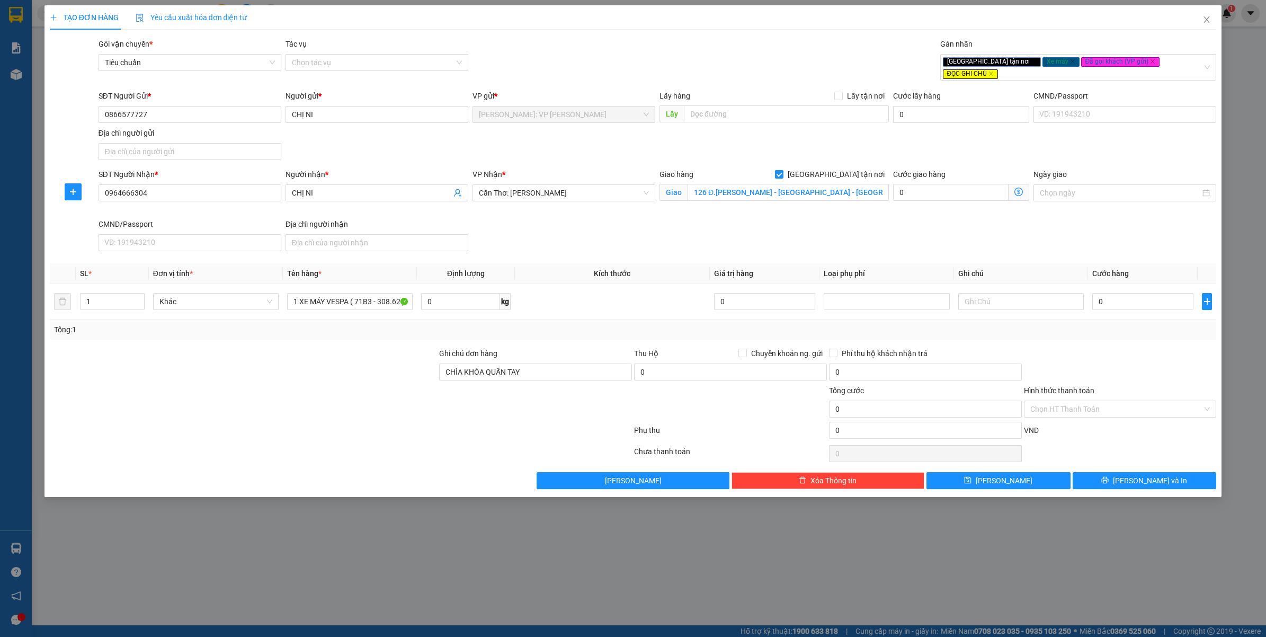
click at [223, 357] on div at bounding box center [244, 365] width 390 height 37
click at [209, 388] on div at bounding box center [244, 402] width 390 height 37
drag, startPoint x: 723, startPoint y: 180, endPoint x: 724, endPoint y: 190, distance: 9.6
click at [724, 184] on input "126 Đ.TRẦN HƯNG ĐẠO - DƯƠNG ĐÔNG - PHÚ QUỐC - KIÊN GIANG" at bounding box center [787, 192] width 201 height 17
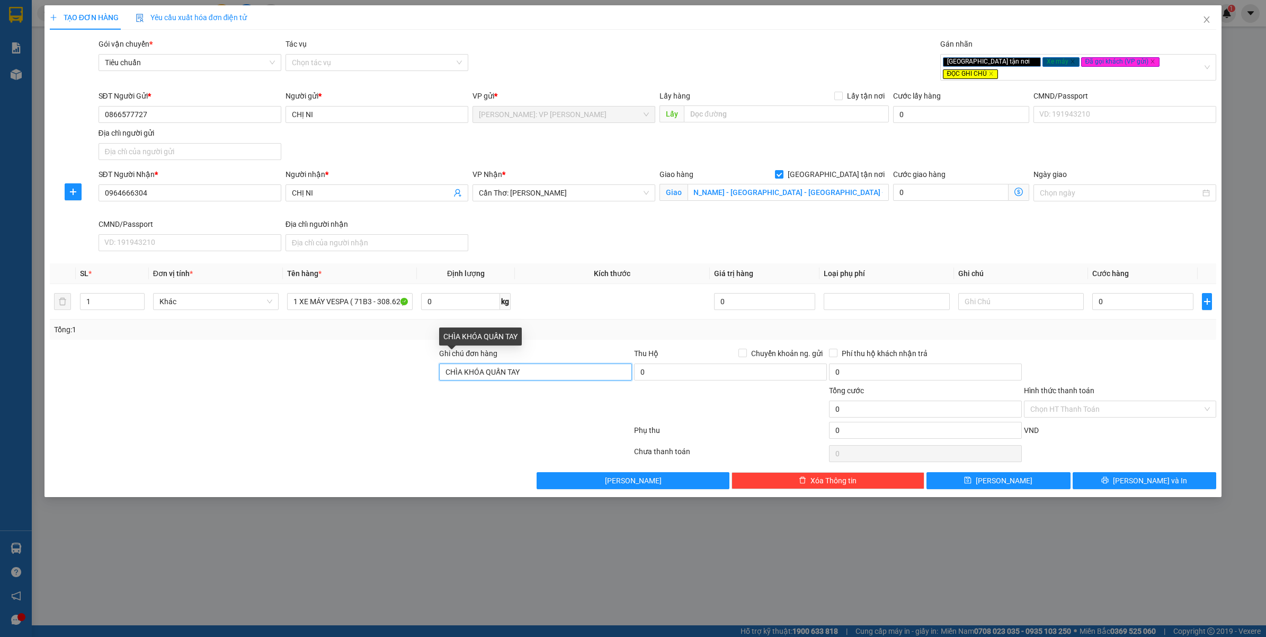
click at [583, 365] on input "CHÌA KHÓA QUẤN TAY" at bounding box center [535, 371] width 193 height 17
click at [216, 107] on input "0866577727" at bounding box center [189, 114] width 183 height 17
click at [379, 106] on input "CHỊ NI" at bounding box center [376, 114] width 183 height 17
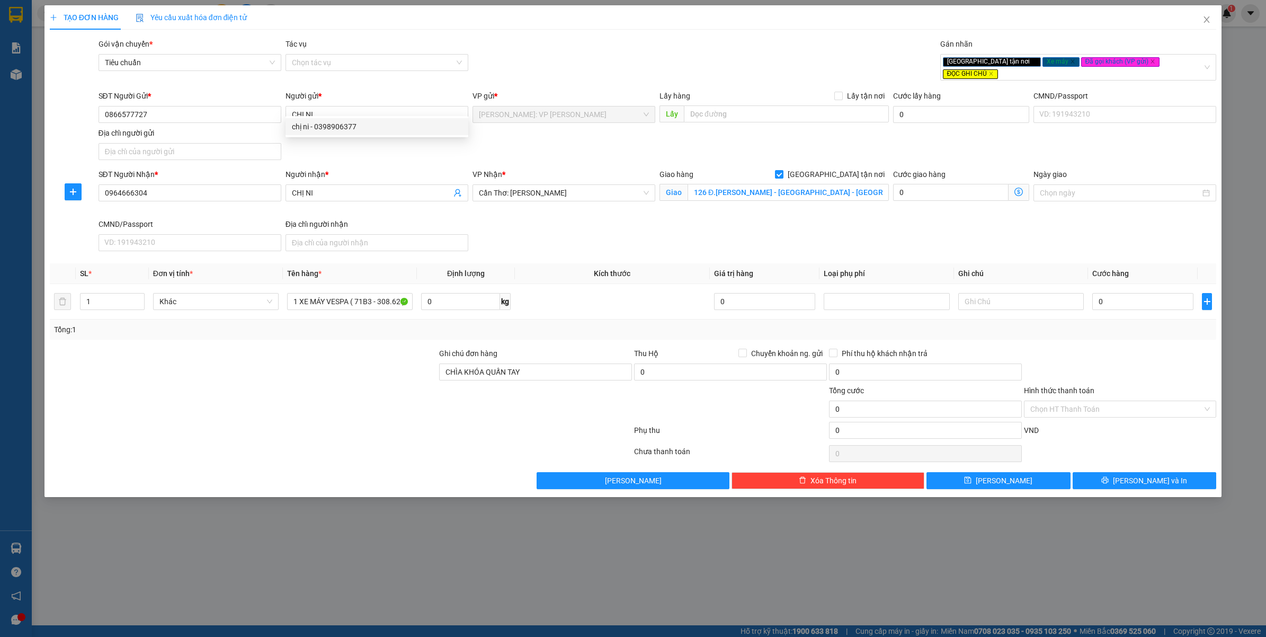
click at [373, 168] on div "Người nhận *" at bounding box center [376, 174] width 183 height 12
click at [373, 187] on input "CHỊ NI" at bounding box center [371, 193] width 159 height 12
click at [194, 189] on input "0964666304" at bounding box center [189, 192] width 183 height 17
paste input "0989997461"
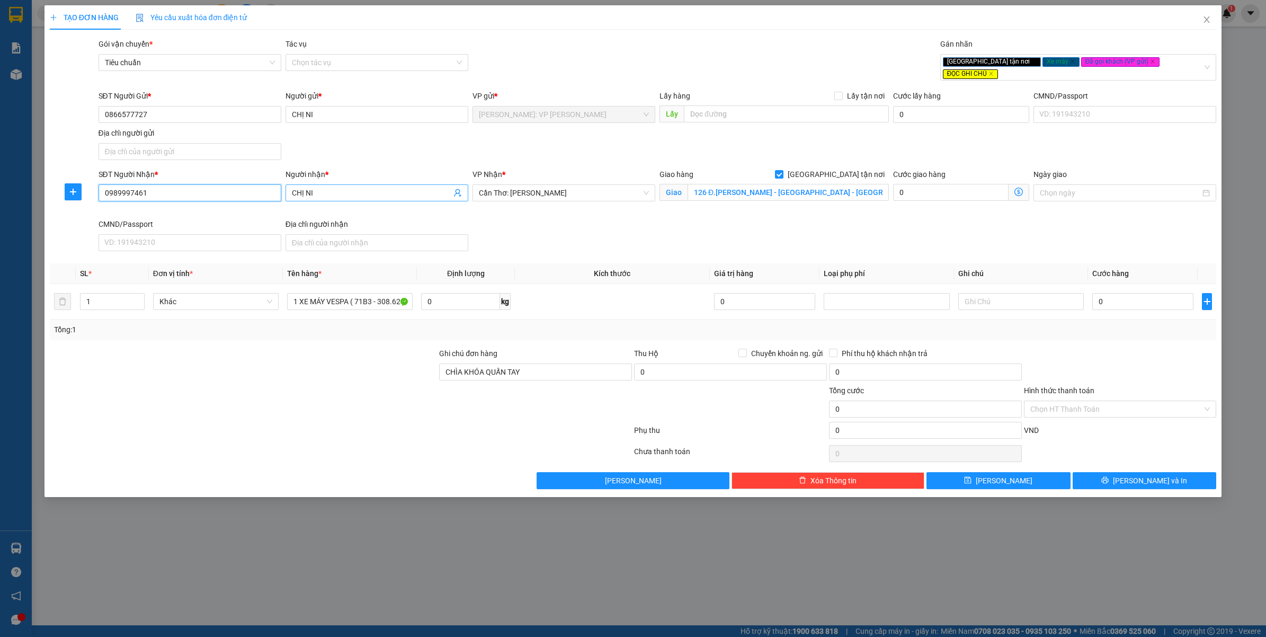
type input "0989997461"
click at [351, 187] on input "CHỊ NI" at bounding box center [371, 193] width 159 height 12
click at [319, 149] on div "SĐT Người Gửi * 0866577727 Người gửi * CHỊ NI VP gửi * Hồ Chí Minh: VP Bình Thạ…" at bounding box center [657, 127] width 1122 height 74
click at [560, 368] on input "CHÌA KHÓA QUẤN TAY" at bounding box center [535, 371] width 193 height 17
click at [202, 431] on div at bounding box center [341, 432] width 584 height 21
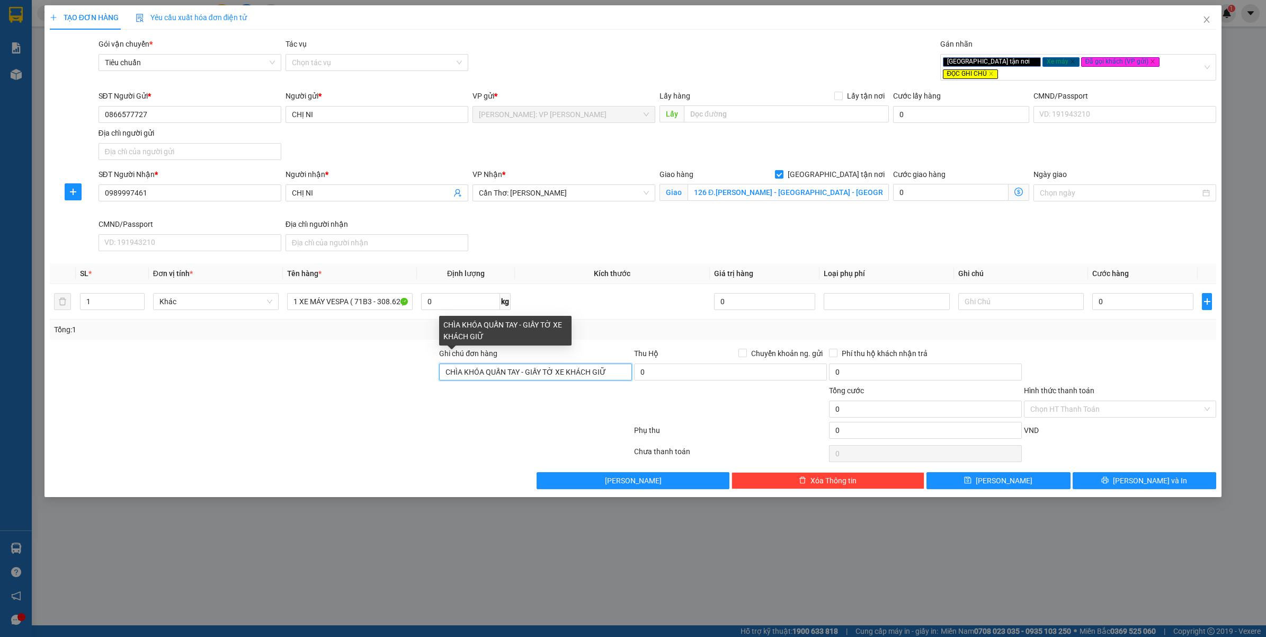
click at [625, 363] on input "CHÌA KHÓA QUẤN TAY - GIẤY TỜ XE KHÁCH GIỮ" at bounding box center [535, 371] width 193 height 17
type input "CHÌA KHÓA QUẤN TAY - GIẤY TỜ XE KHÁCH GIỮ ( KÈM 1 GƯƠNG XE )"
click at [280, 451] on div at bounding box center [341, 453] width 584 height 21
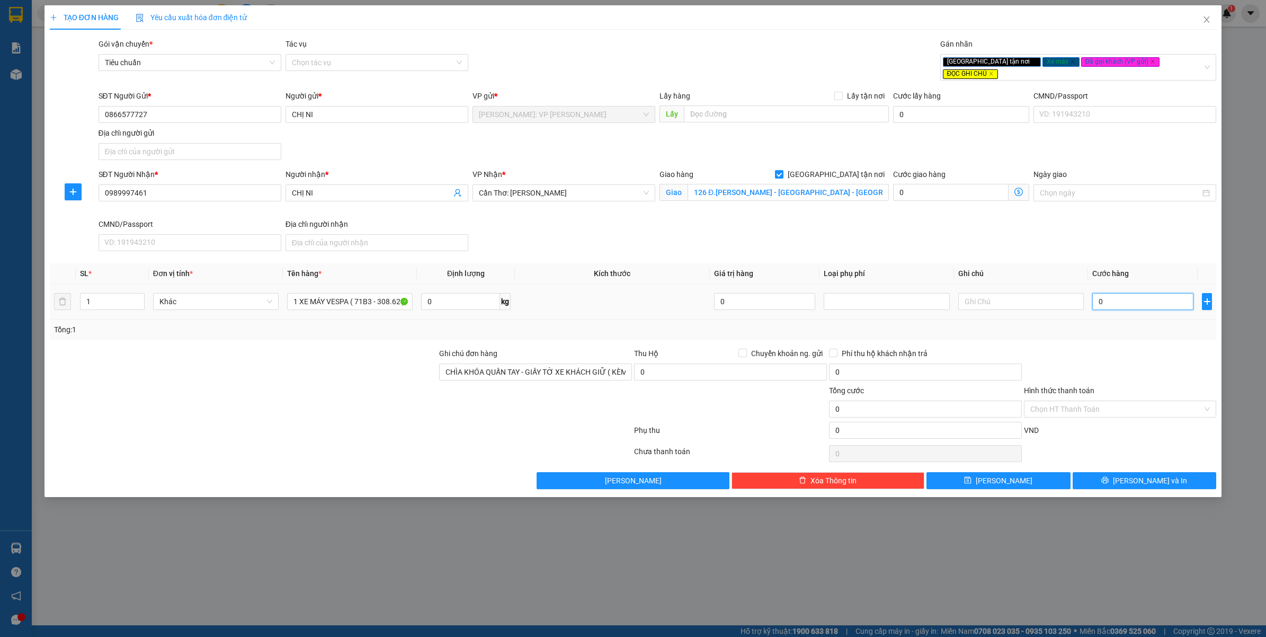
click at [1155, 293] on input "0" at bounding box center [1142, 301] width 101 height 17
type input "7"
type input "78"
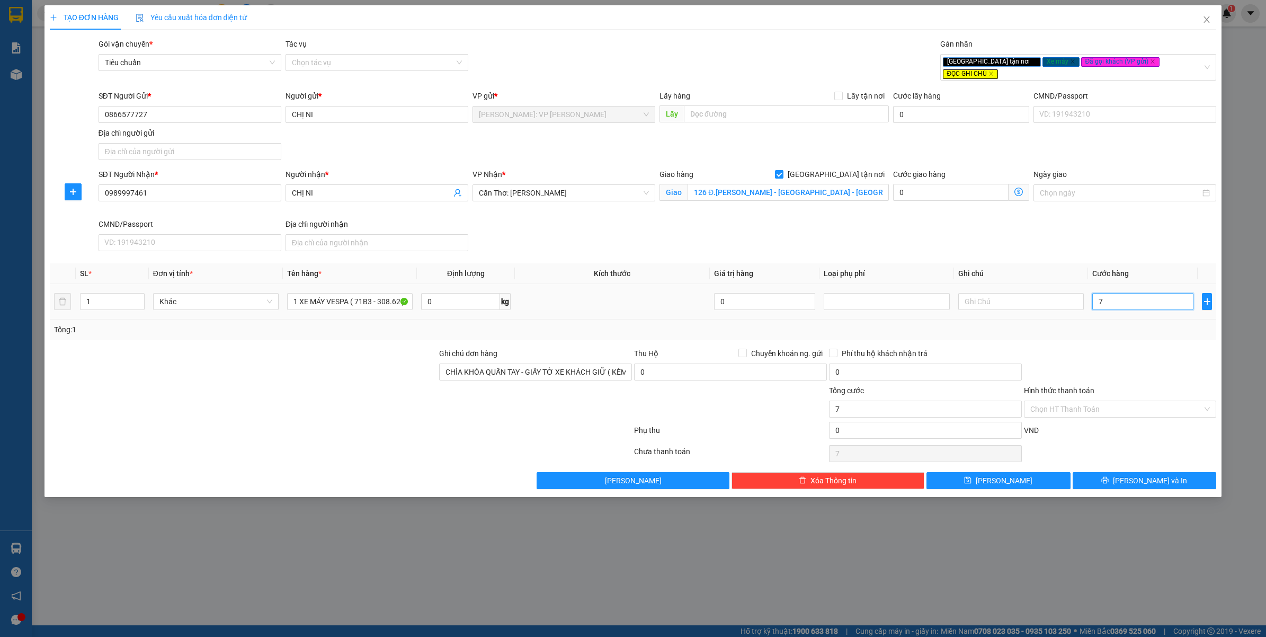
type input "78"
type input "780"
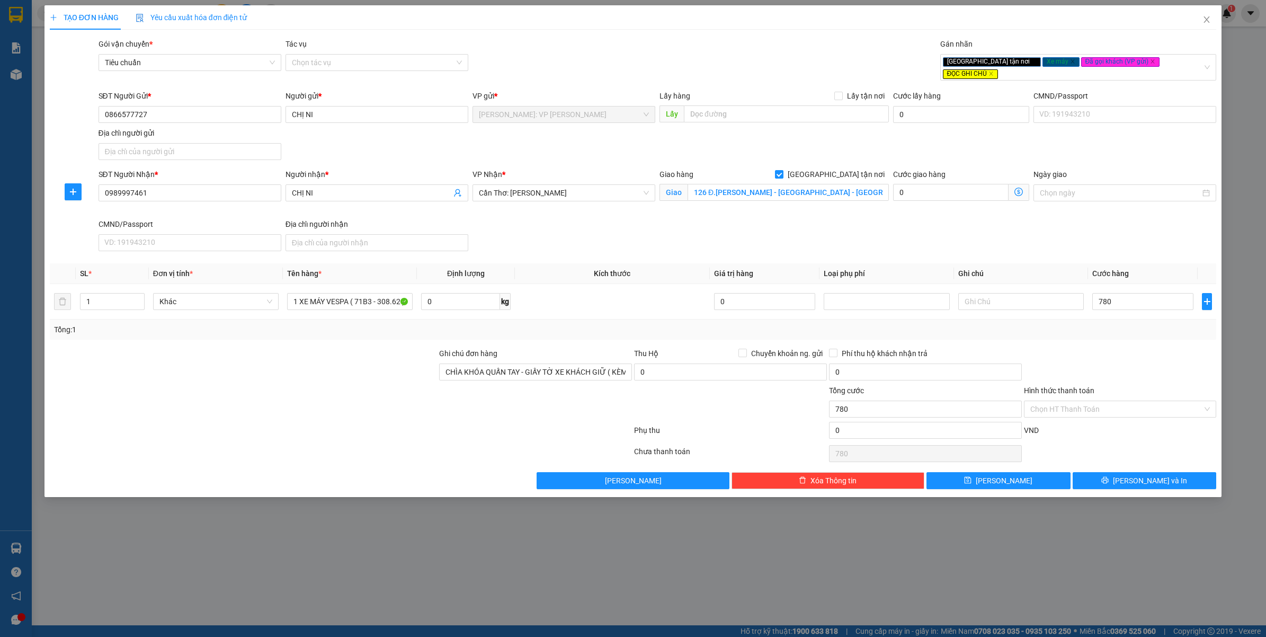
click at [1124, 347] on div at bounding box center [1120, 365] width 195 height 37
type input "780.000"
drag, startPoint x: 1125, startPoint y: 474, endPoint x: 1100, endPoint y: 485, distance: 26.8
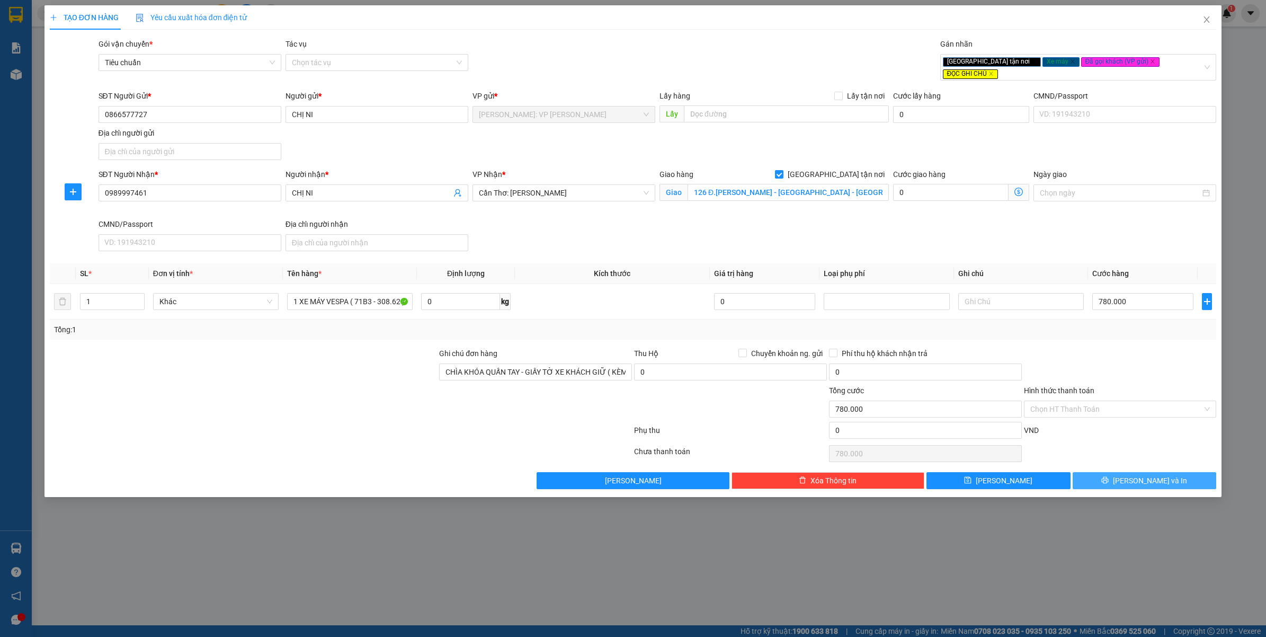
click at [1108, 476] on icon "printer" at bounding box center [1104, 479] width 7 height 7
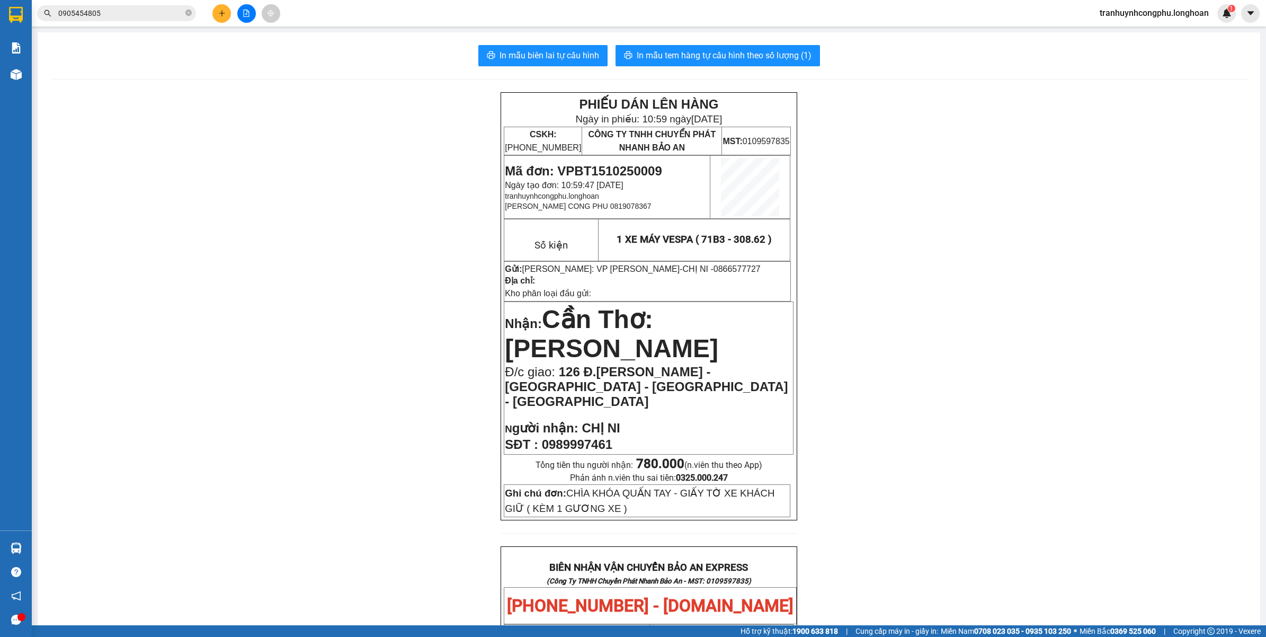
click at [361, 362] on div "PHIẾU DÁN LÊN HÀNG Ngày in phiếu: 10:59 ngày 15-10-2025 CSKH: 1900.06.88.33 CÔN…" at bounding box center [648, 623] width 1197 height 1063
click at [342, 350] on div "PHIẾU DÁN LÊN HÀNG Ngày in phiếu: 10:59 ngày 15-10-2025 CSKH: 1900.06.88.33 CÔN…" at bounding box center [648, 623] width 1197 height 1063
click at [322, 183] on div "PHIẾU DÁN LÊN HÀNG Ngày in phiếu: 10:59 ngày 15-10-2025 CSKH: 1900.06.88.33 CÔN…" at bounding box center [648, 623] width 1197 height 1063
click at [311, 211] on div "PHIẾU DÁN LÊN HÀNG Ngày in phiếu: 10:59 ngày 15-10-2025 CSKH: 1900.06.88.33 CÔN…" at bounding box center [648, 623] width 1197 height 1063
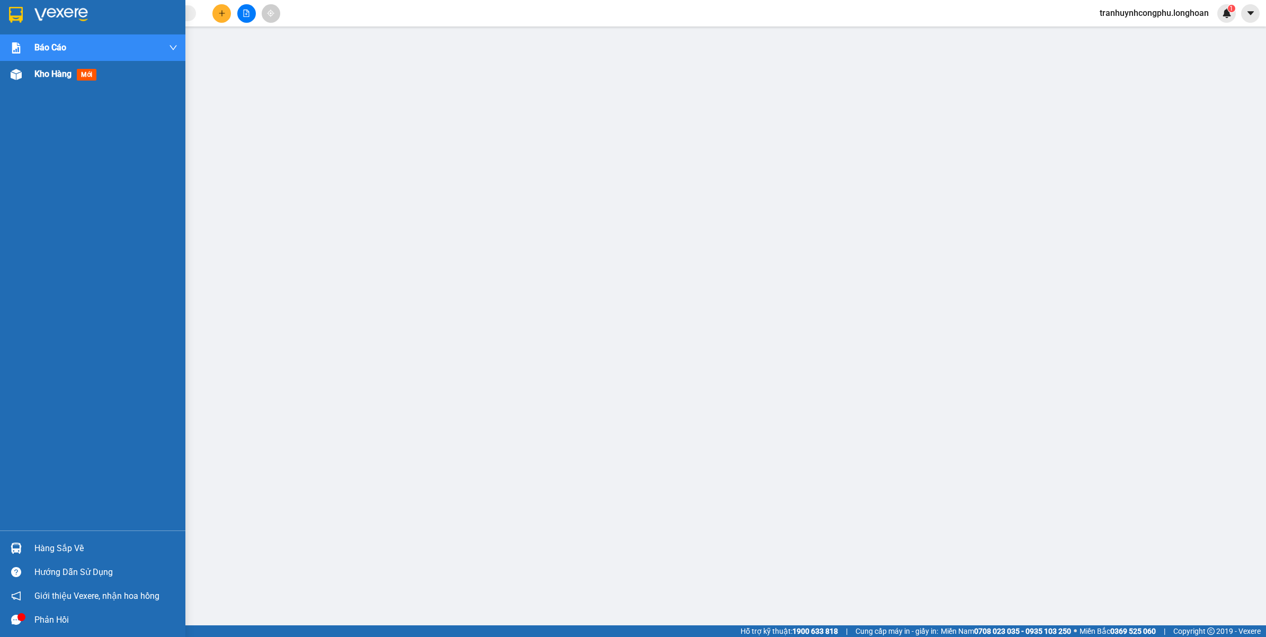
click at [57, 69] on span "Kho hàng" at bounding box center [52, 74] width 37 height 10
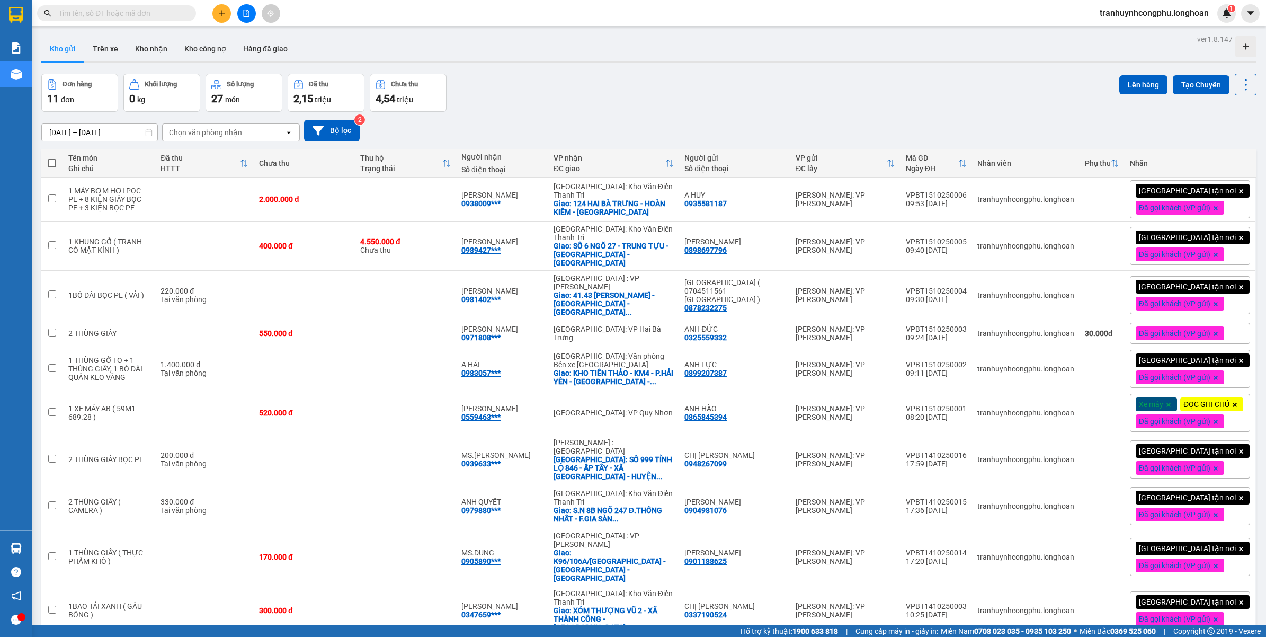
click at [217, 7] on button at bounding box center [221, 13] width 19 height 19
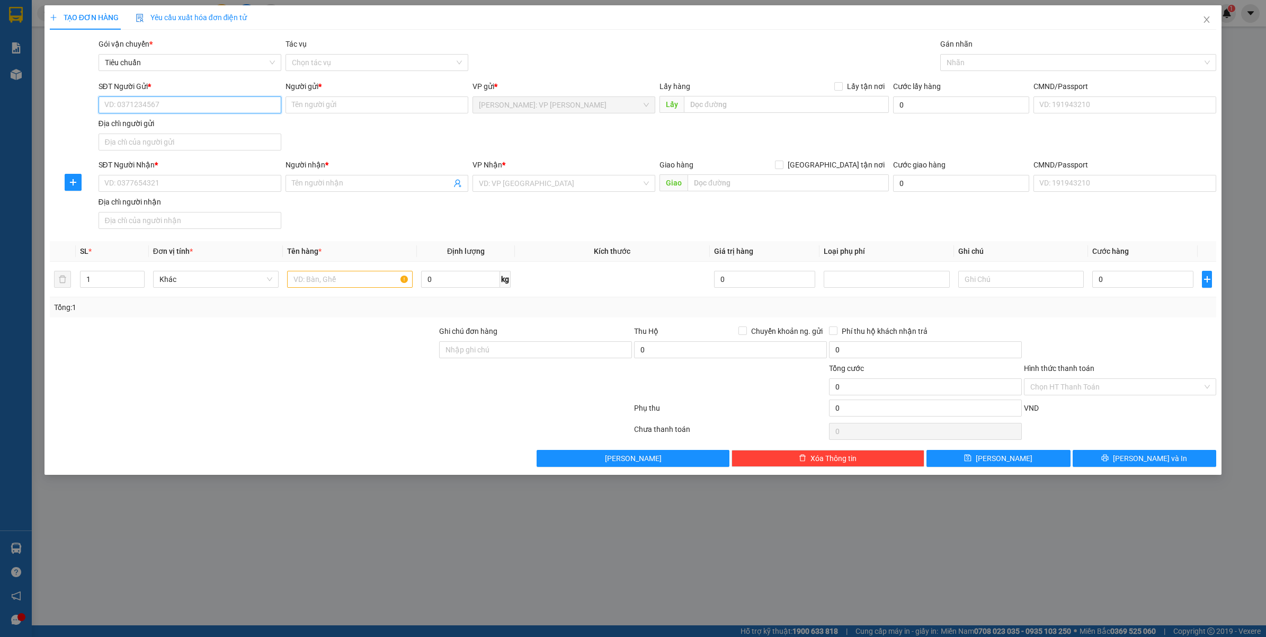
paste input "0337190524"
type input "0337190524"
click at [173, 121] on div "0337190524 - CHỊ [PERSON_NAME]" at bounding box center [190, 127] width 170 height 12
type input "CHỊ [PERSON_NAME]"
type input "0337190524"
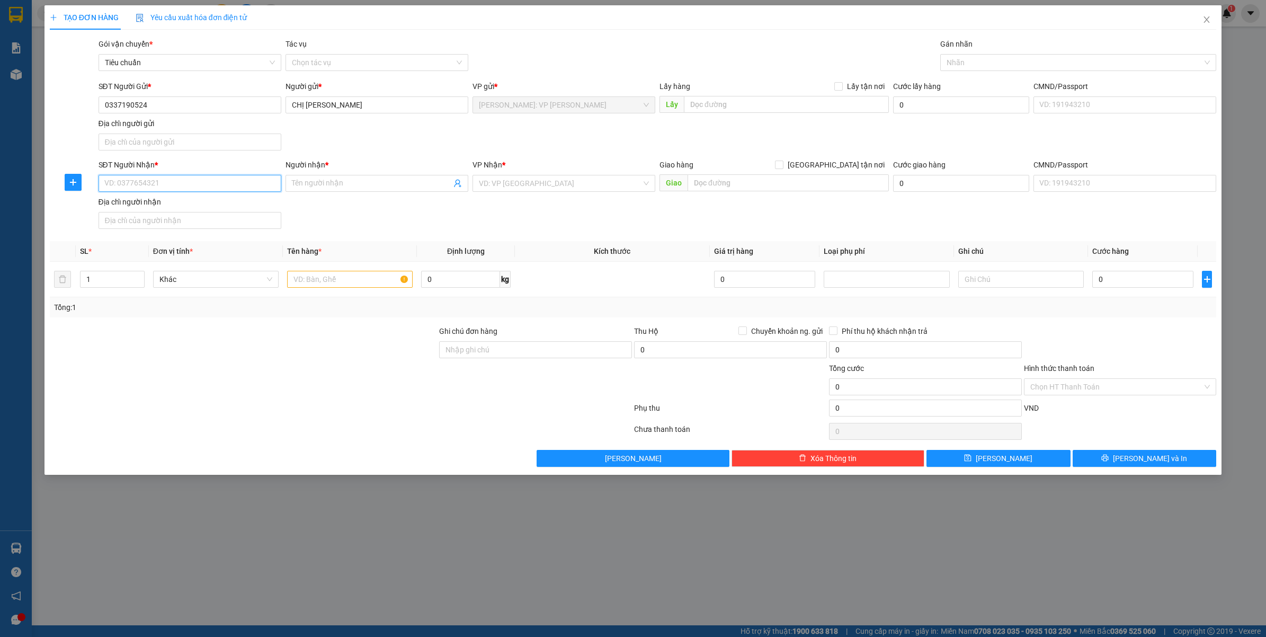
click at [178, 178] on input "SĐT Người Nhận *" at bounding box center [189, 183] width 183 height 17
click at [181, 178] on input "0905454805" at bounding box center [189, 183] width 183 height 17
type input "0905454805"
click at [744, 189] on input "text" at bounding box center [787, 182] width 201 height 17
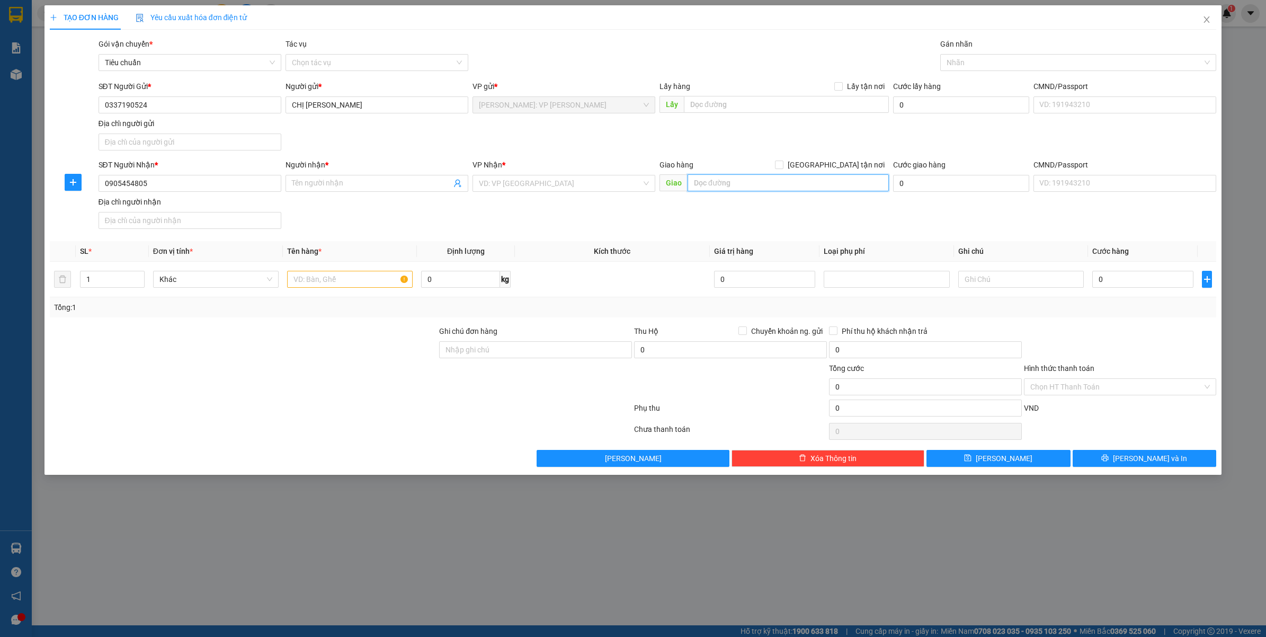
paste input "15A [PERSON_NAME] - [GEOGRAPHIC_DATA] - [GEOGRAPHIC_DATA]"
type input "15A [PERSON_NAME] - [GEOGRAPHIC_DATA] - [GEOGRAPHIC_DATA]"
click at [854, 162] on span "[GEOGRAPHIC_DATA] tận nơi" at bounding box center [835, 165] width 105 height 12
click at [782, 162] on input "[GEOGRAPHIC_DATA] tận nơi" at bounding box center [778, 163] width 7 height 7
checkbox input "true"
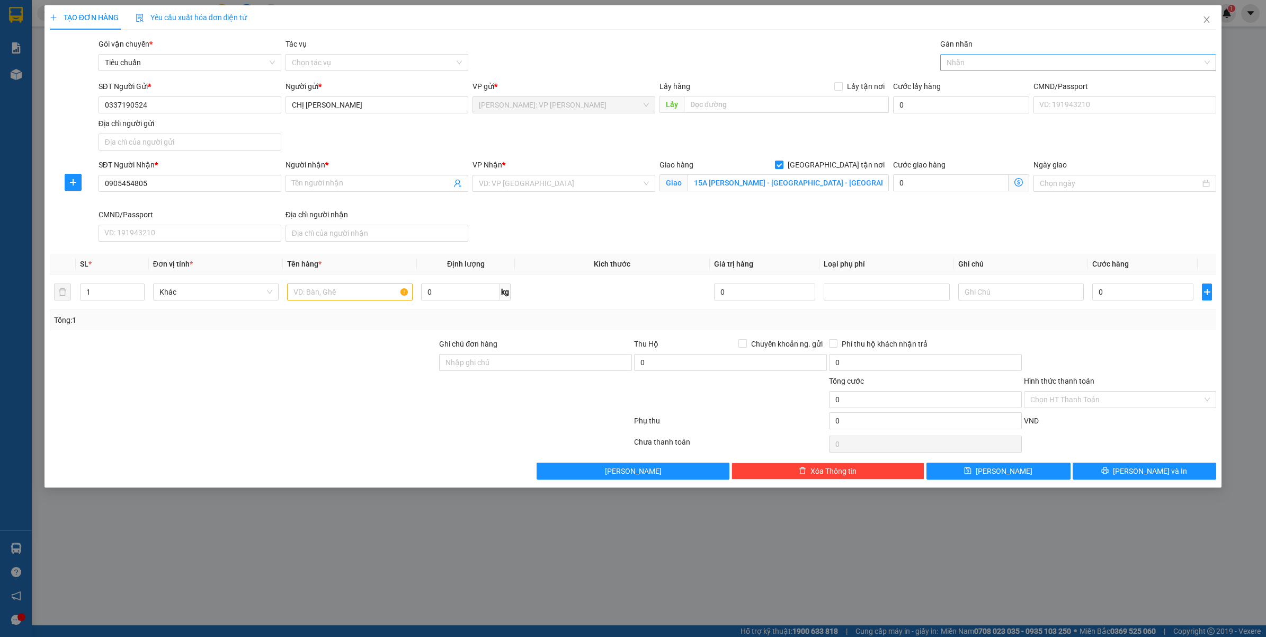
click at [965, 70] on div "Nhãn" at bounding box center [1078, 62] width 276 height 17
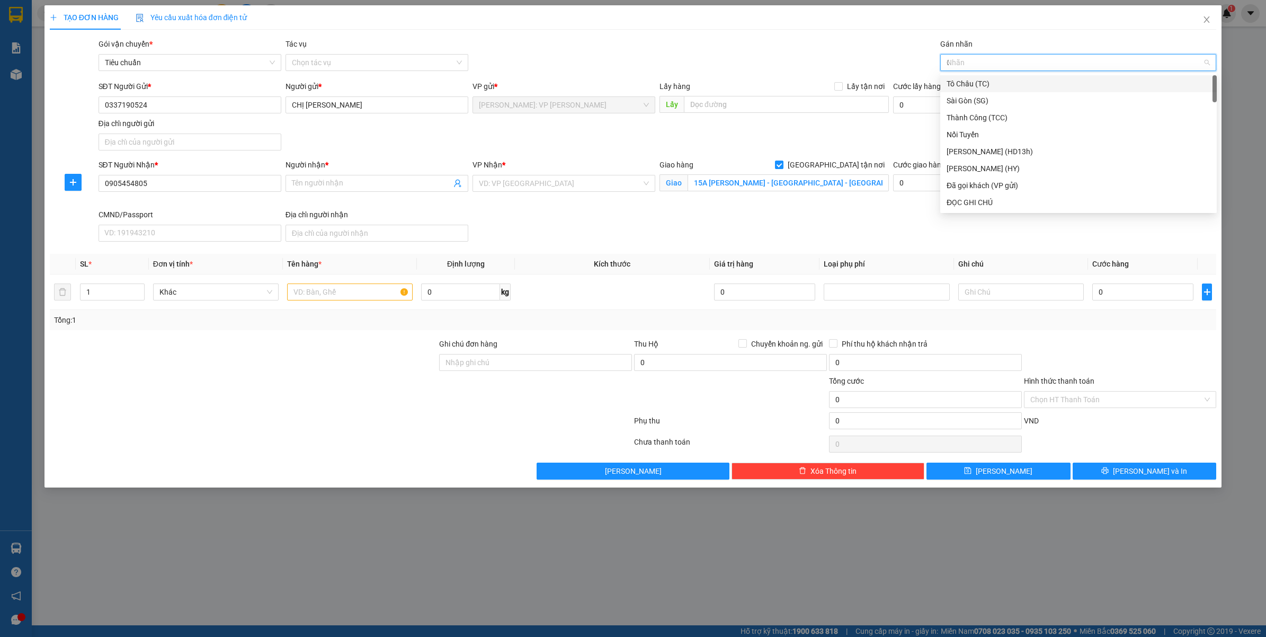
type input "GT"
type input "ĐA"
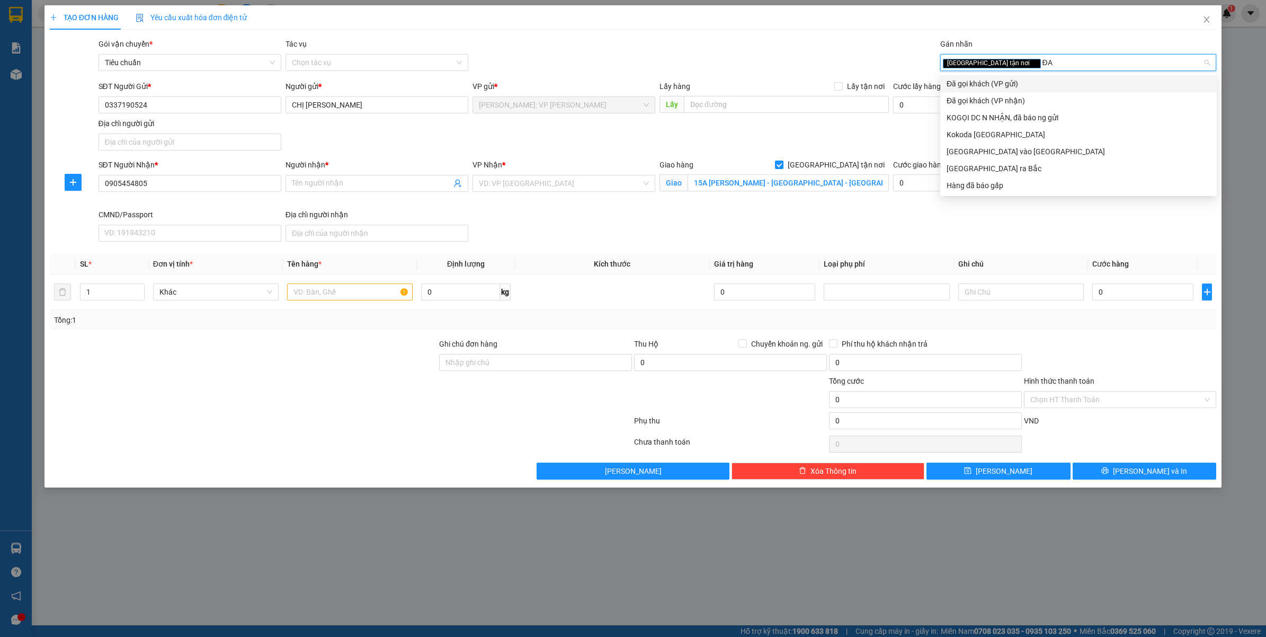
click at [952, 78] on div "Đã gọi khách (VP gửi)" at bounding box center [1078, 84] width 264 height 12
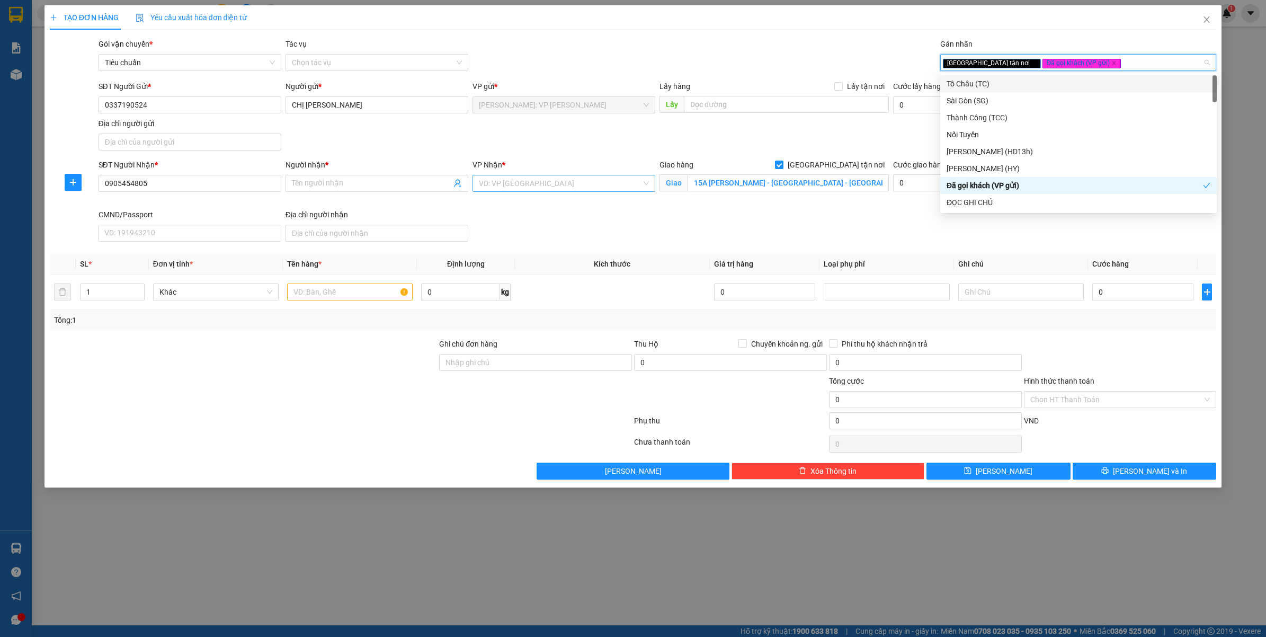
click at [570, 175] on div "VP Nhận * VD: VP [GEOGRAPHIC_DATA]" at bounding box center [563, 177] width 183 height 37
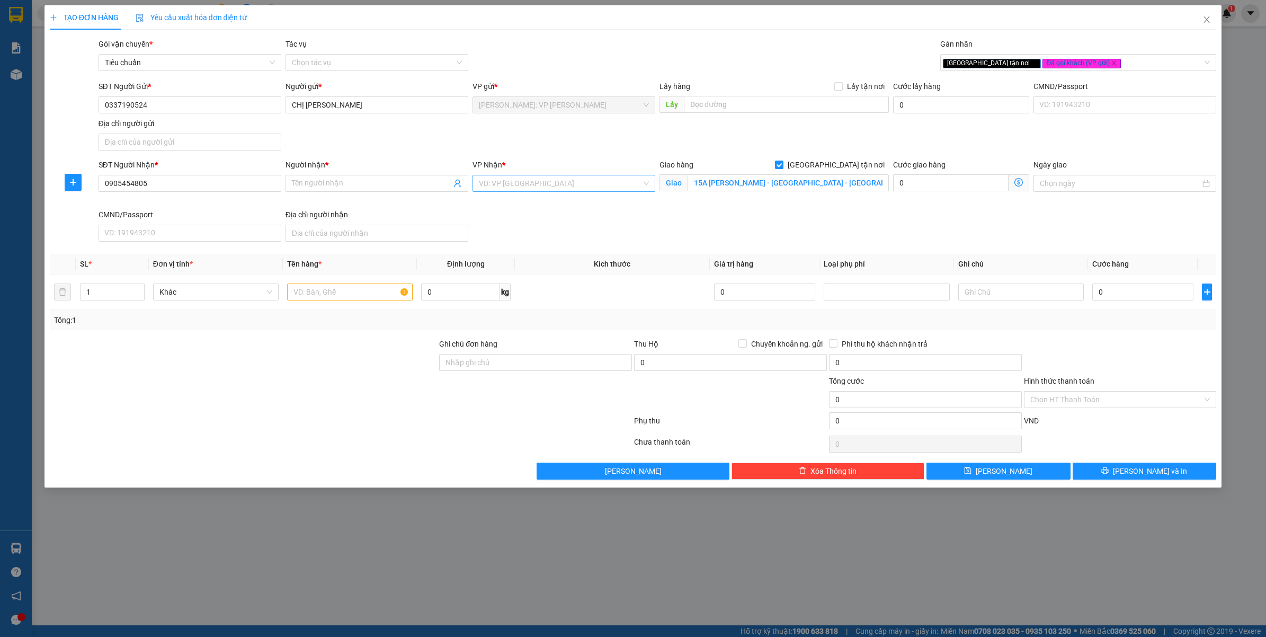
click at [569, 179] on input "search" at bounding box center [560, 183] width 163 height 16
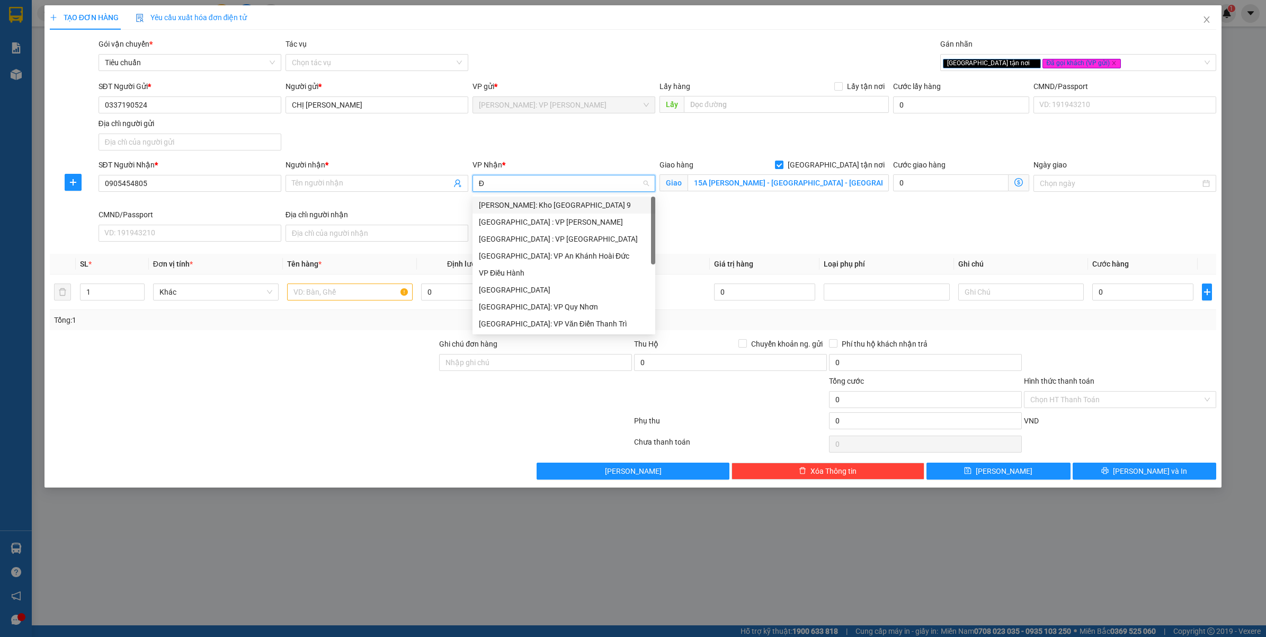
type input "ĐA"
click at [551, 202] on div "[GEOGRAPHIC_DATA] : VP [PERSON_NAME]" at bounding box center [576, 205] width 195 height 12
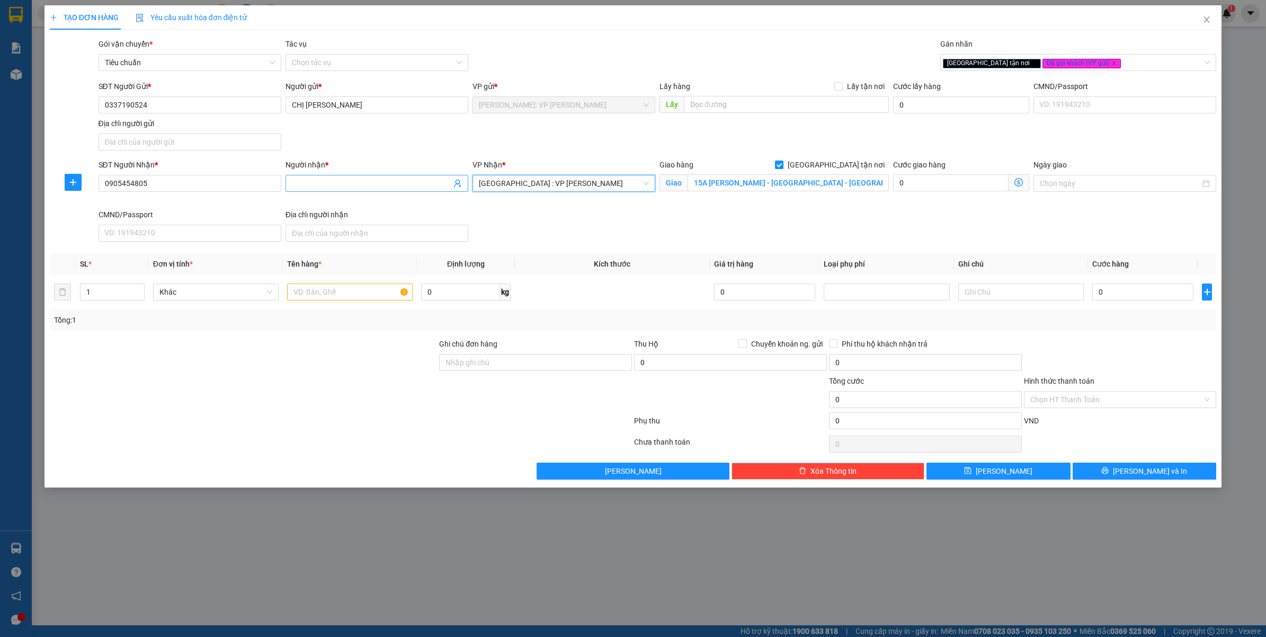
click at [442, 183] on input "Người nhận *" at bounding box center [371, 183] width 159 height 12
type input "TRẦN NGỌC PHỤNG"
click at [416, 140] on div "SĐT Người Gửi * 0337190524 Người gửi * CHỊ NHUNG VP gửi * Hồ Chí Minh: VP Bình …" at bounding box center [657, 117] width 1122 height 74
click at [325, 290] on input "text" at bounding box center [350, 291] width 126 height 17
type input "1BAO TẢI XANH ( GẤU BÔNG )"
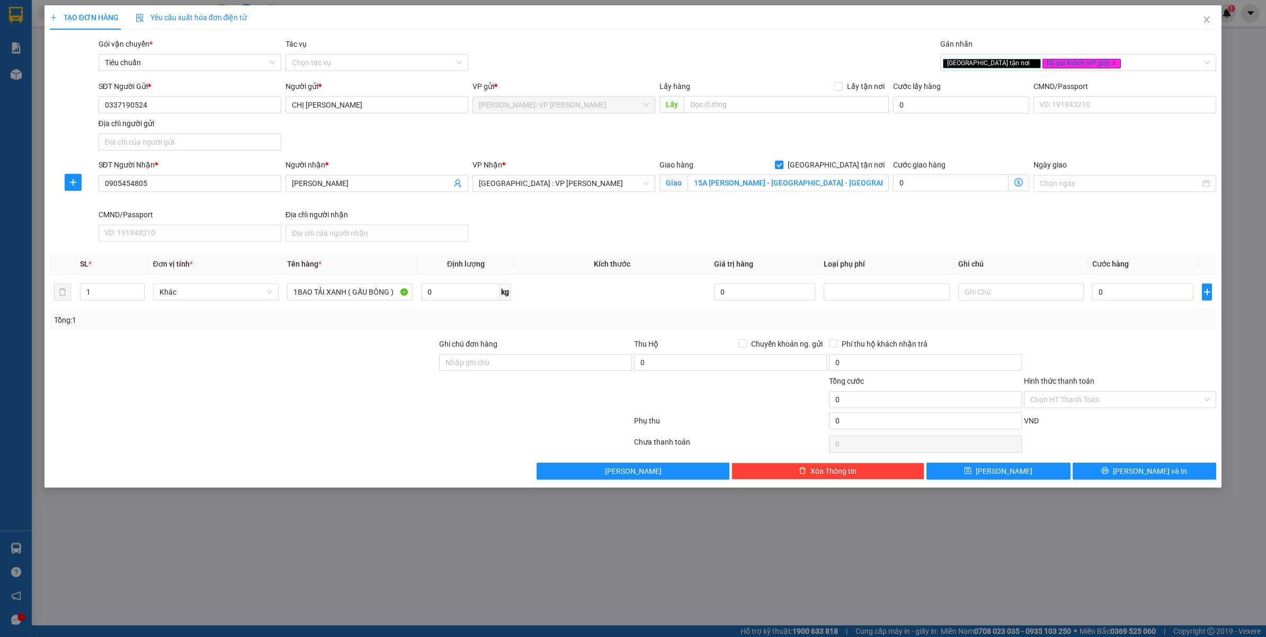
click at [551, 372] on div "Ghi chú đơn hàng" at bounding box center [535, 356] width 193 height 37
click at [564, 370] on input "Ghi chú đơn hàng" at bounding box center [535, 362] width 193 height 17
type input "VẬN CHUYỂN NHẸ TAY - HƯ VỠ KHÔNG ĐỀN"
click at [411, 406] on div at bounding box center [244, 393] width 390 height 37
click at [382, 566] on div "TẠO ĐƠN HÀNG Yêu cầu xuất hóa đơn điện tử Transit Pickup Surcharge Ids Transit …" at bounding box center [633, 318] width 1266 height 637
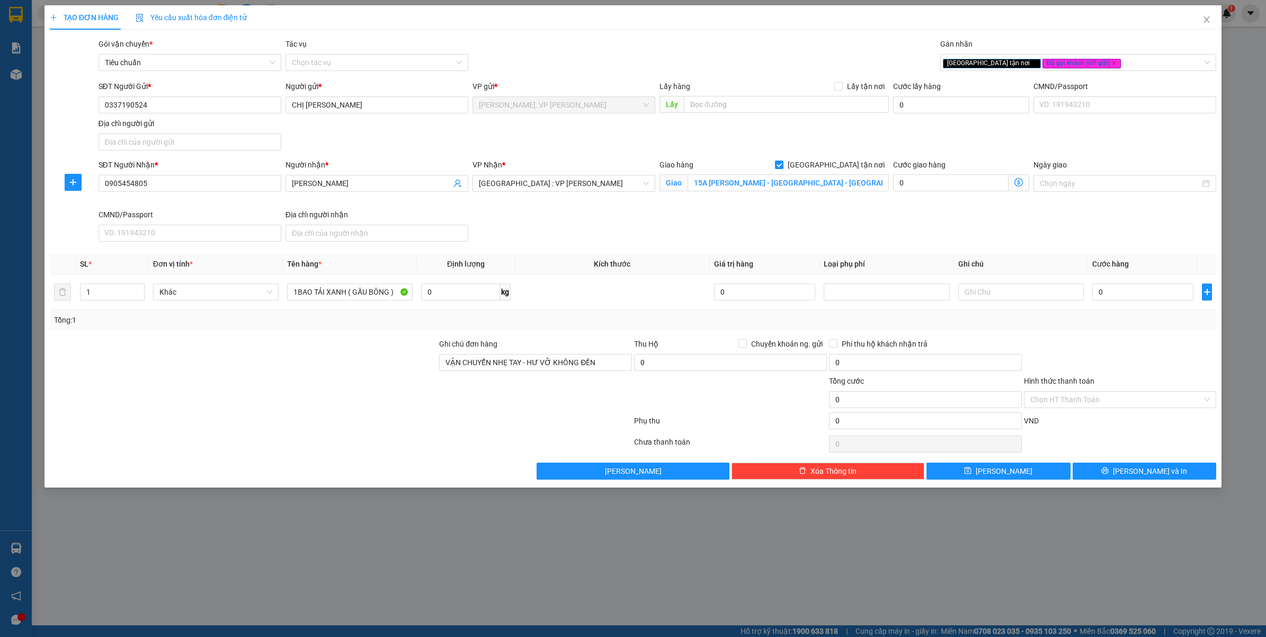
drag, startPoint x: 1122, startPoint y: 366, endPoint x: 1104, endPoint y: 325, distance: 45.3
click at [1122, 366] on div at bounding box center [1120, 356] width 195 height 37
click at [1103, 294] on input "0" at bounding box center [1142, 291] width 101 height 17
type input "4"
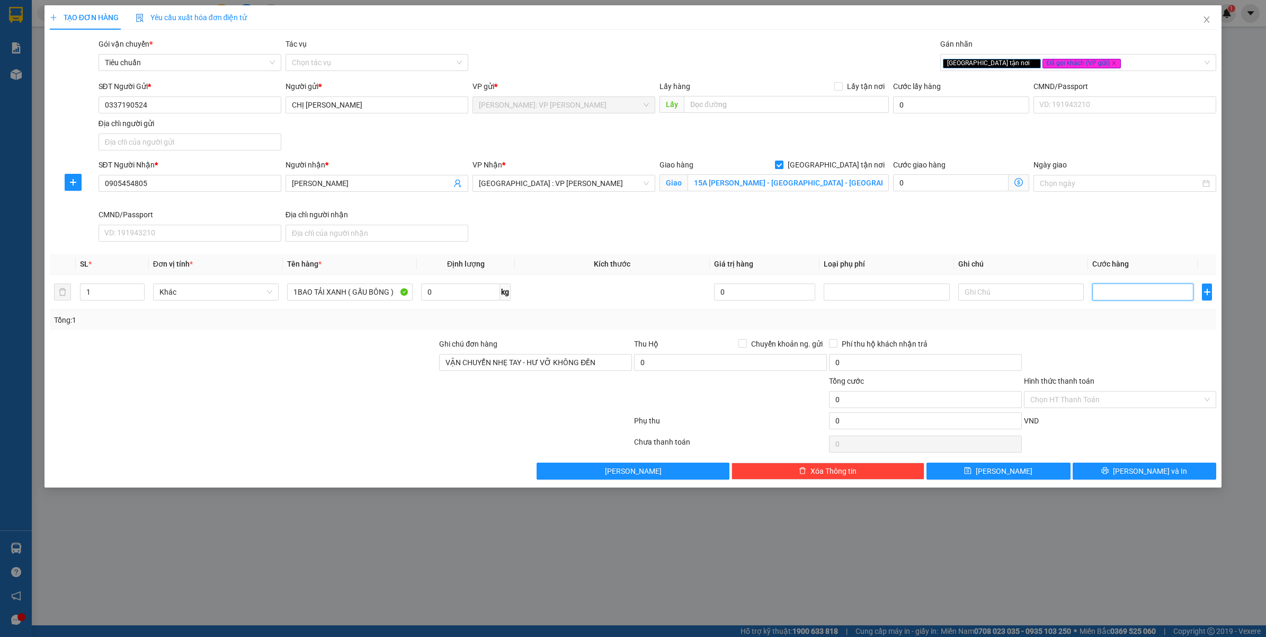
type input "4"
type input "40"
type input "400"
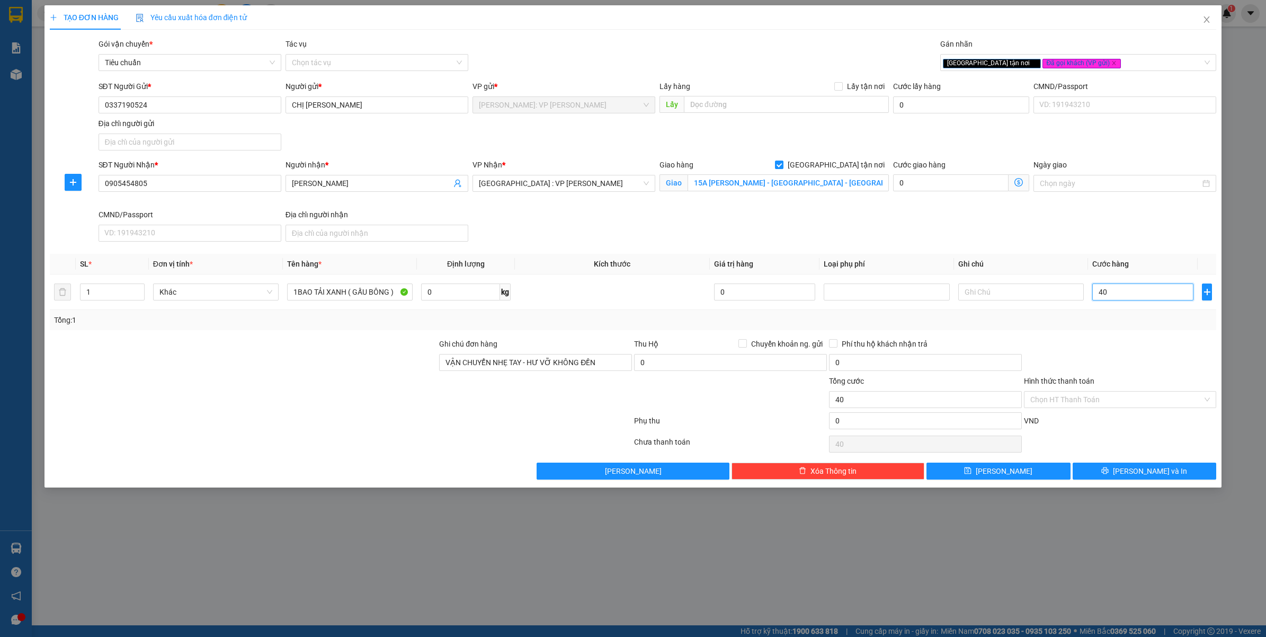
type input "400"
click at [1121, 321] on div "Tổng: 1" at bounding box center [633, 320] width 1158 height 12
type input "400.000"
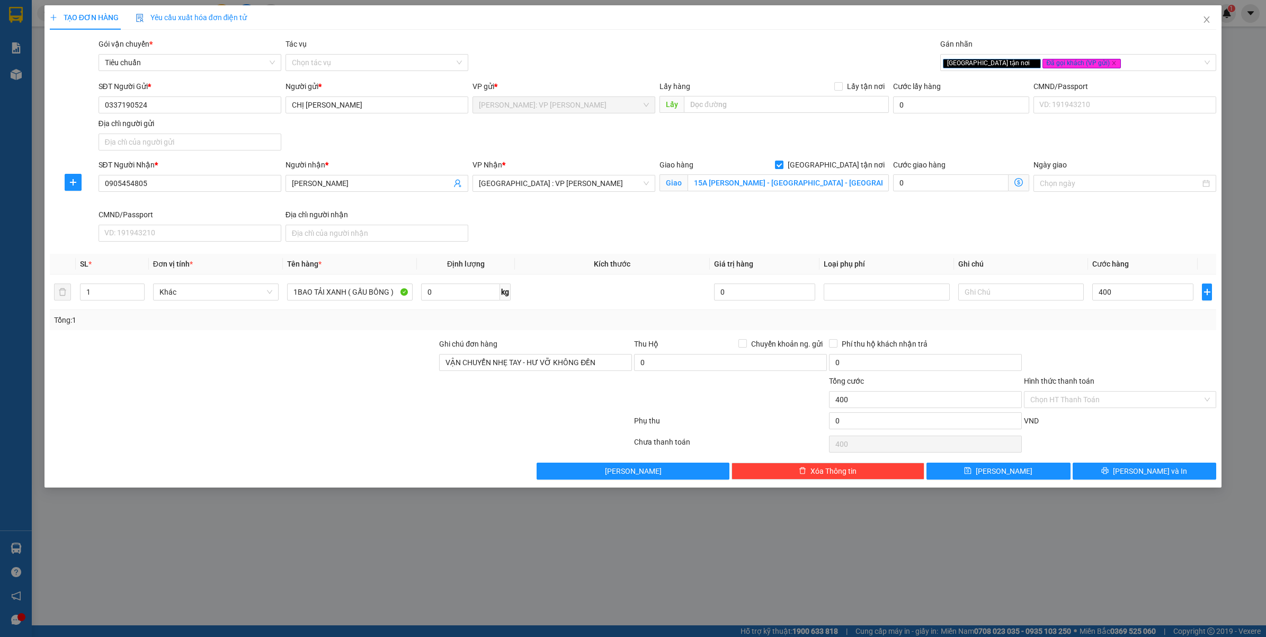
type input "400.000"
click at [1148, 298] on input "400.000" at bounding box center [1142, 291] width 101 height 17
type input "0"
type input "3"
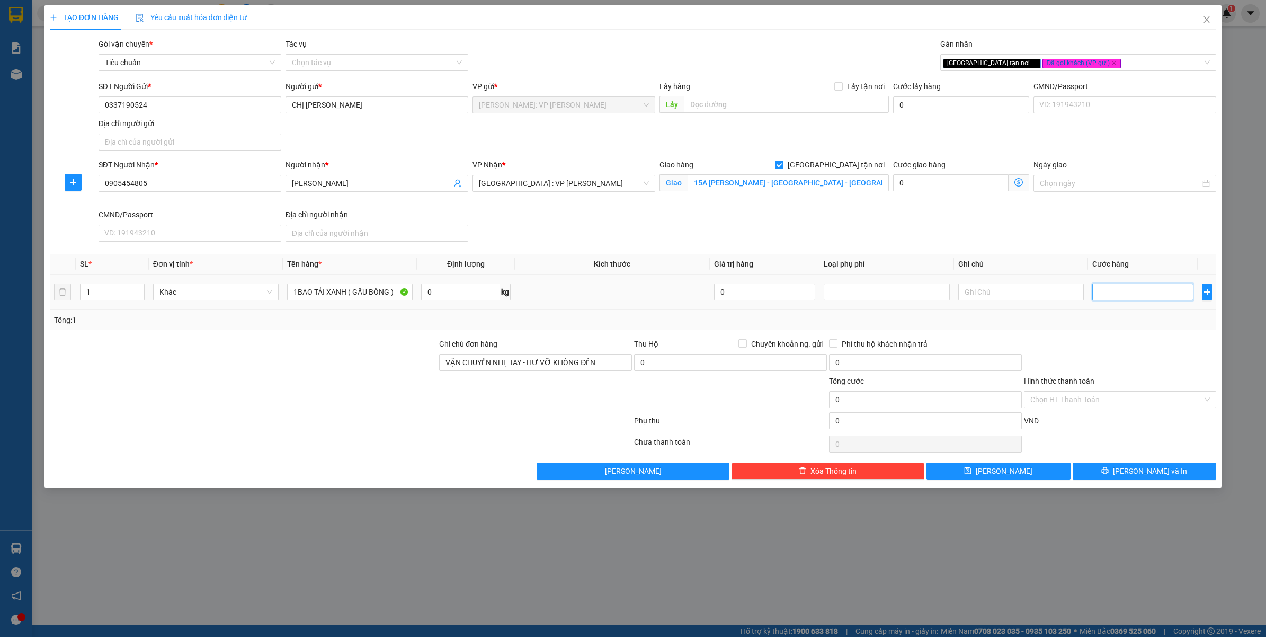
type input "3"
type input "38"
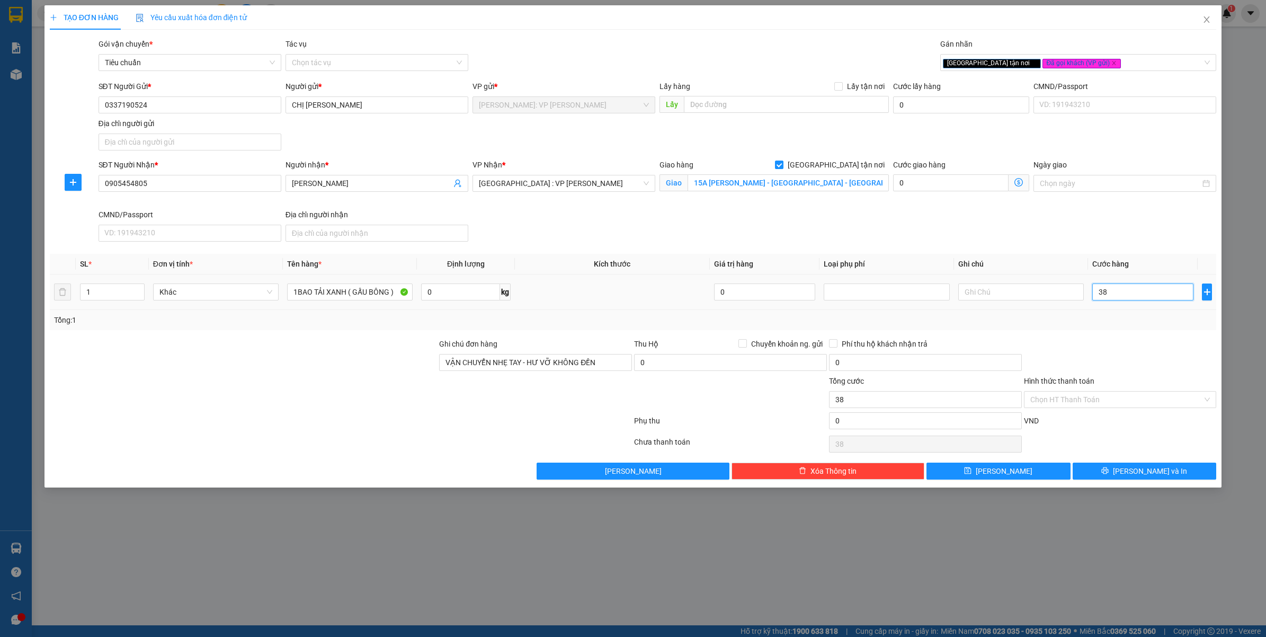
type input "380"
click at [1112, 332] on div "Transit Pickup Surcharge Ids Transit Deliver Surcharge Ids Transit Deliver Surc…" at bounding box center [633, 258] width 1167 height 441
type input "380.000"
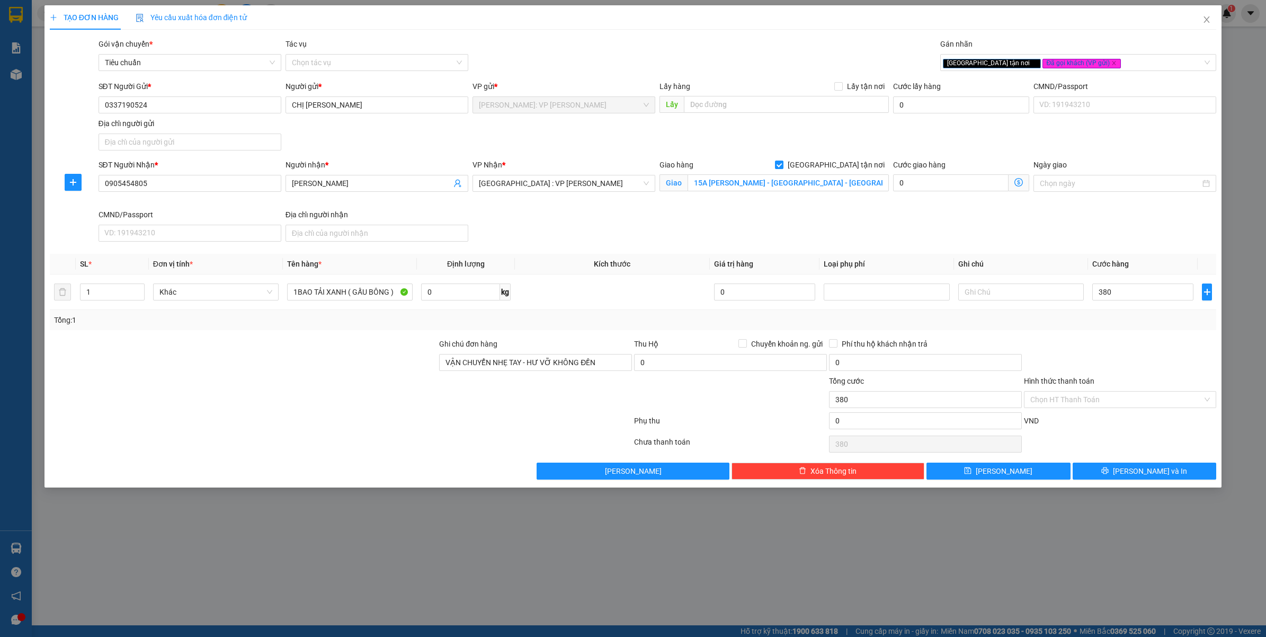
type input "380.000"
click at [1107, 472] on button "Lưu và In" at bounding box center [1144, 470] width 144 height 17
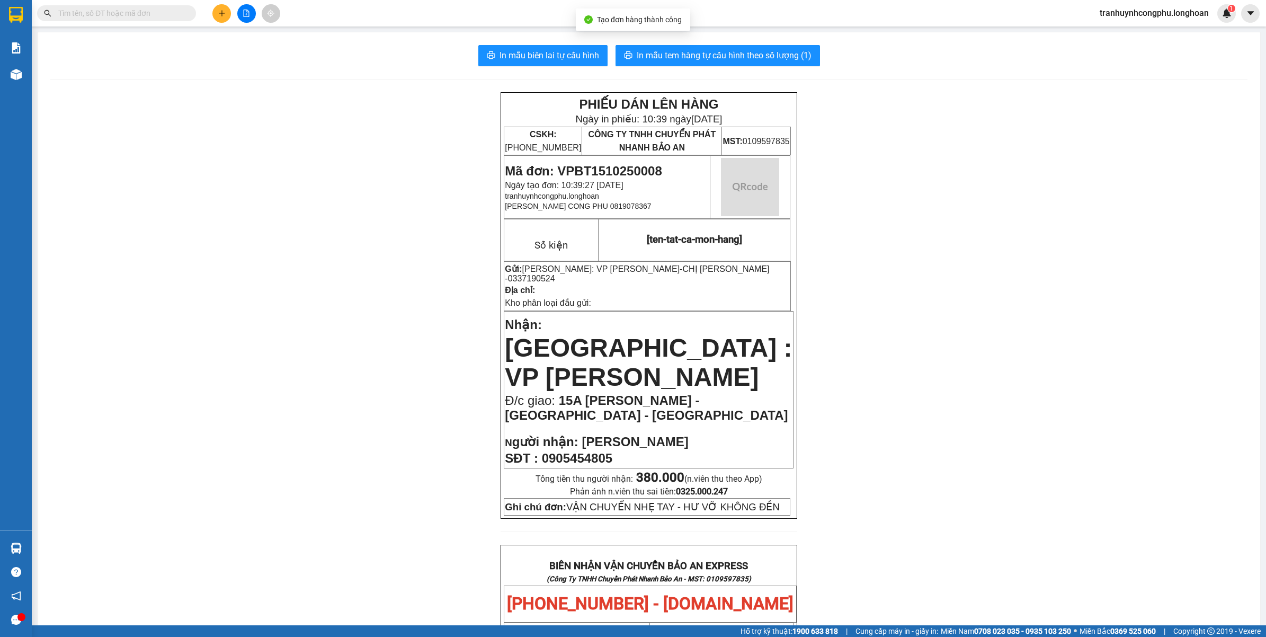
click at [943, 406] on div "PHIẾU DÁN LÊN HÀNG Ngày in phiếu: 10:39 ngày 15-10-2025 CSKH: 1900.06.88.33 CÔN…" at bounding box center [648, 624] width 1197 height 1064
click at [590, 451] on span "0905454805" at bounding box center [577, 458] width 70 height 14
copy span "0905454805"
click at [396, 430] on div "PHIẾU DÁN LÊN HÀNG Ngày in phiếu: 10:39 ngày 15-10-2025 CSKH: 1900.06.88.33 CÔN…" at bounding box center [648, 624] width 1197 height 1064
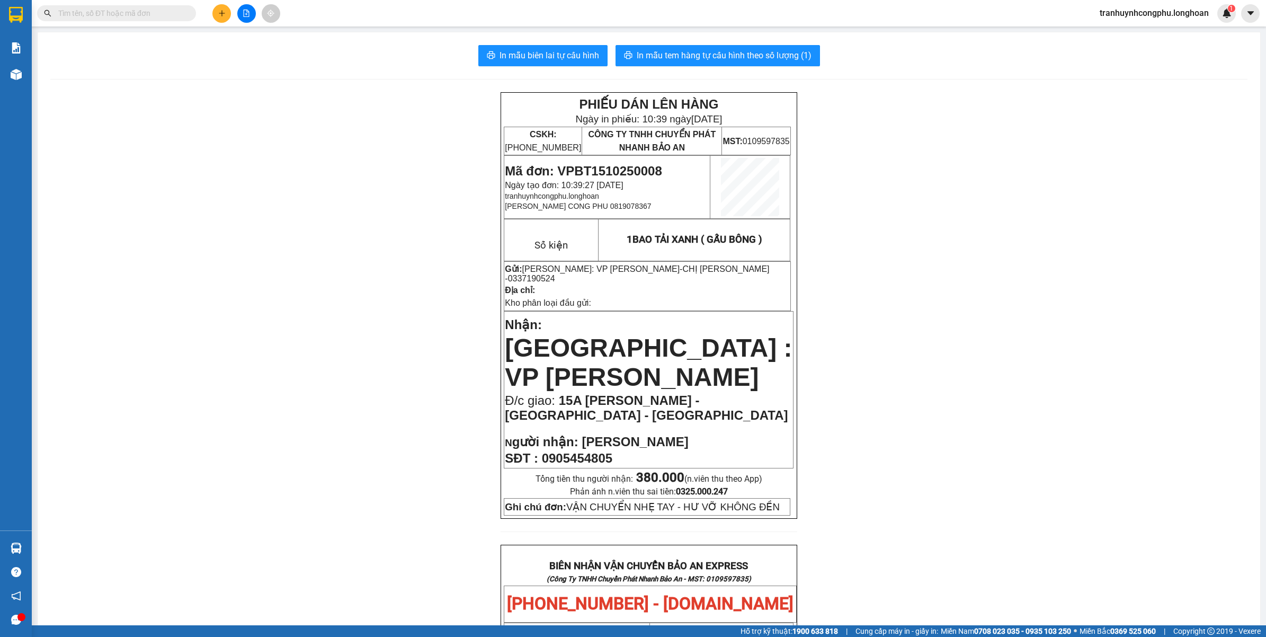
click at [334, 308] on div "PHIẾU DÁN LÊN HÀNG Ngày in phiếu: 10:39 ngày 15-10-2025 CSKH: 1900.06.88.33 CÔN…" at bounding box center [648, 624] width 1197 height 1064
click at [751, 51] on span "In mẫu tem hàng tự cấu hình theo số lượng (1)" at bounding box center [724, 55] width 175 height 13
drag, startPoint x: 241, startPoint y: 182, endPoint x: 247, endPoint y: 155, distance: 27.6
click at [239, 181] on div "PHIẾU DÁN LÊN HÀNG Ngày in phiếu: 10:41 ngày 15-10-2025 CSKH: 1900.06.88.33 CÔN…" at bounding box center [648, 624] width 1197 height 1064
drag, startPoint x: 323, startPoint y: 432, endPoint x: 255, endPoint y: 488, distance: 87.7
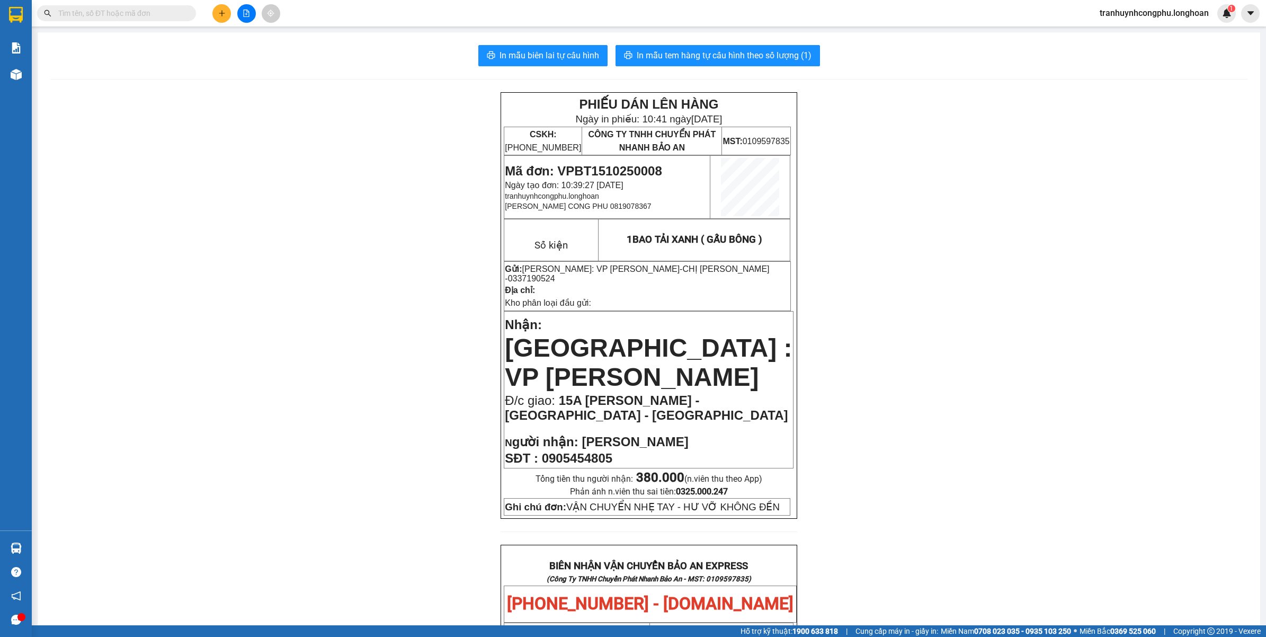
click at [324, 429] on div "PHIẾU DÁN LÊN HÀNG Ngày in phiếu: 10:41 ngày 15-10-2025 CSKH: 1900.06.88.33 CÔN…" at bounding box center [648, 624] width 1197 height 1064
click at [221, 285] on div "PHIẾU DÁN LÊN HÀNG Ngày in phiếu: 10:41 ngày 15-10-2025 CSKH: 1900.06.88.33 CÔN…" at bounding box center [648, 624] width 1197 height 1064
click at [646, 167] on span "Mã đơn: VPBT1510250008" at bounding box center [583, 171] width 157 height 14
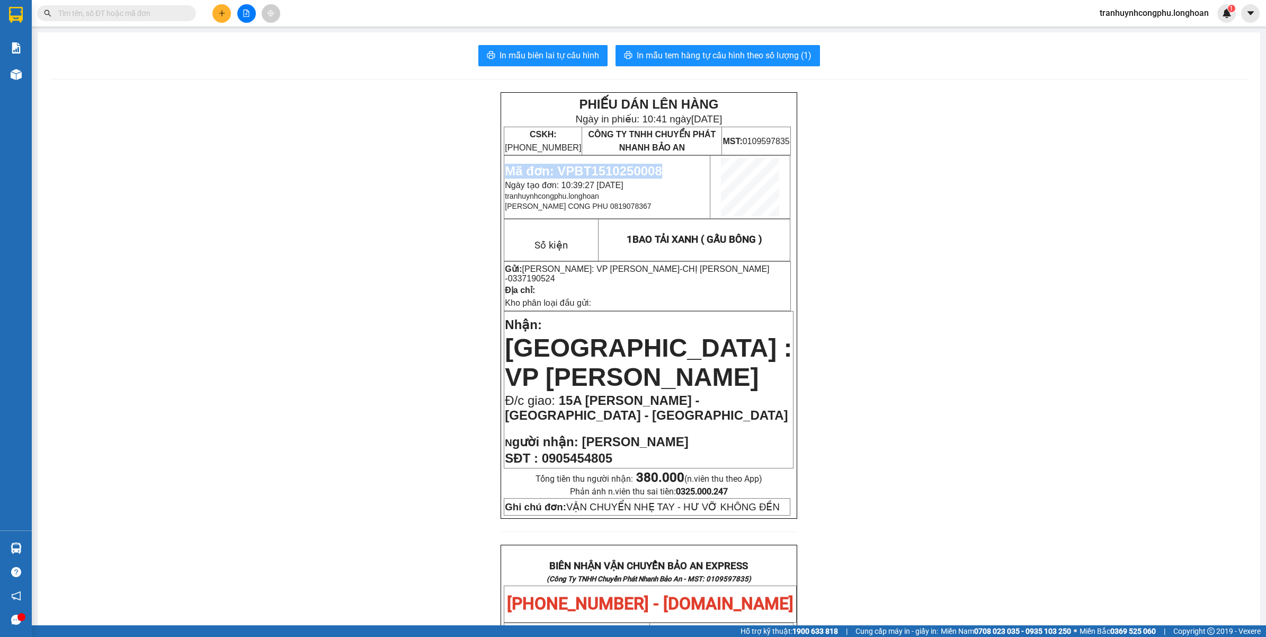
click at [630, 167] on span "Mã đơn: VPBT1510250008" at bounding box center [583, 171] width 157 height 14
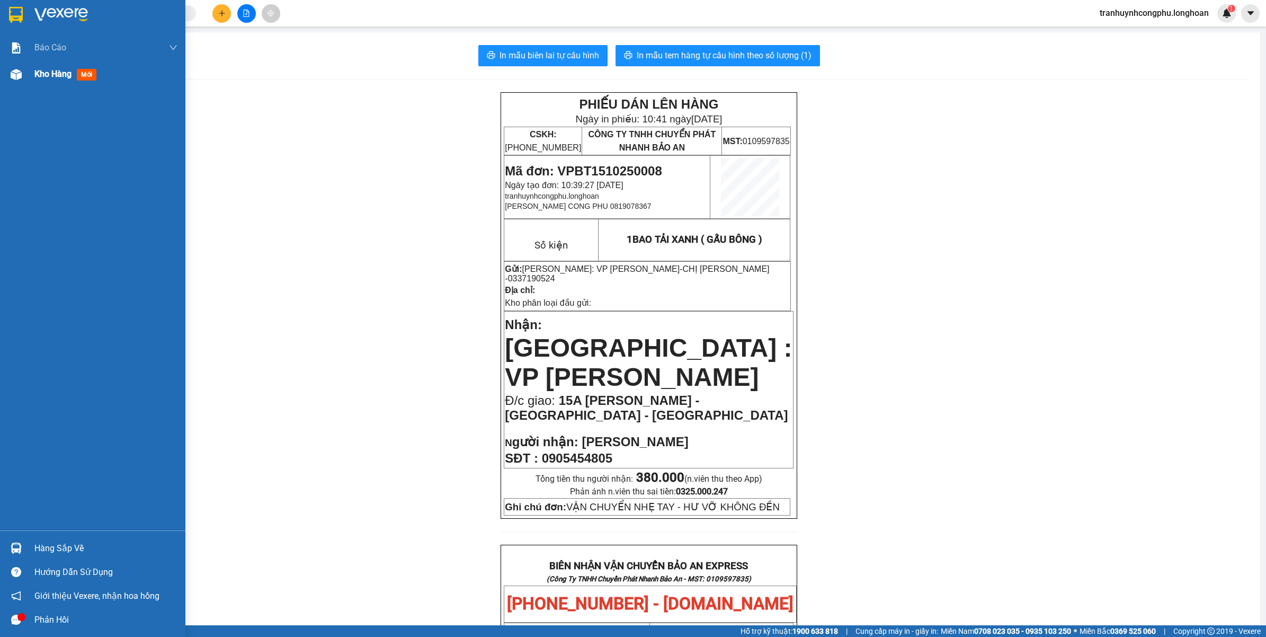
click at [9, 78] on div at bounding box center [16, 74] width 19 height 19
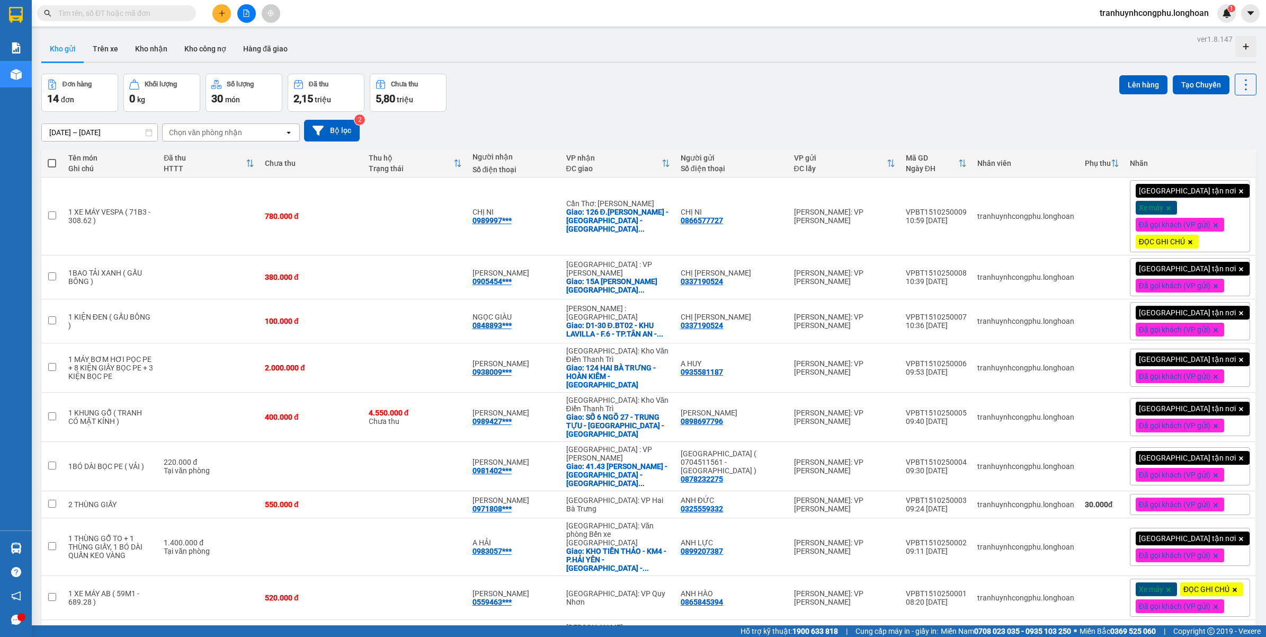
click at [736, 106] on div "Đơn hàng 14 đơn Khối lượng 0 kg Số lượng 30 món Đã thu 2,15 triệu Chưa thu 5,80…" at bounding box center [648, 93] width 1215 height 38
click at [553, 112] on div "16/09/2025 – 15/10/2025 Press the down arrow key to interact with the calendar …" at bounding box center [648, 131] width 1215 height 38
click at [112, 8] on input "text" at bounding box center [120, 13] width 125 height 12
paste input "0988711207"
type input "0988711207"
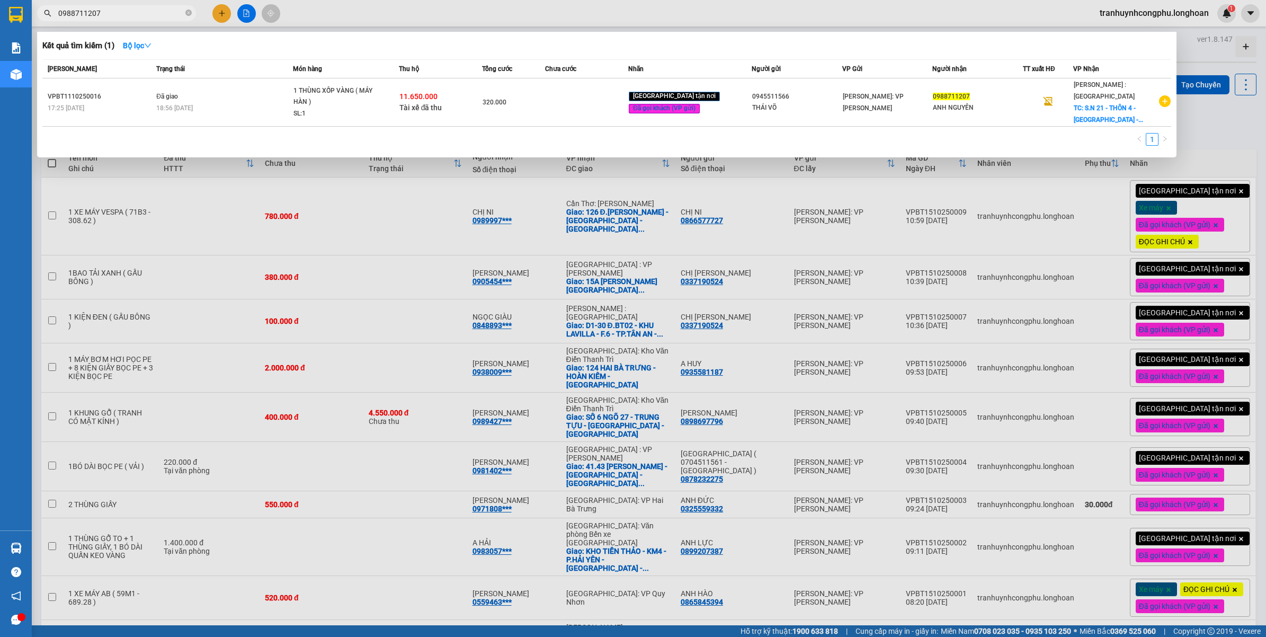
click at [109, 12] on input "0988711207" at bounding box center [120, 13] width 125 height 12
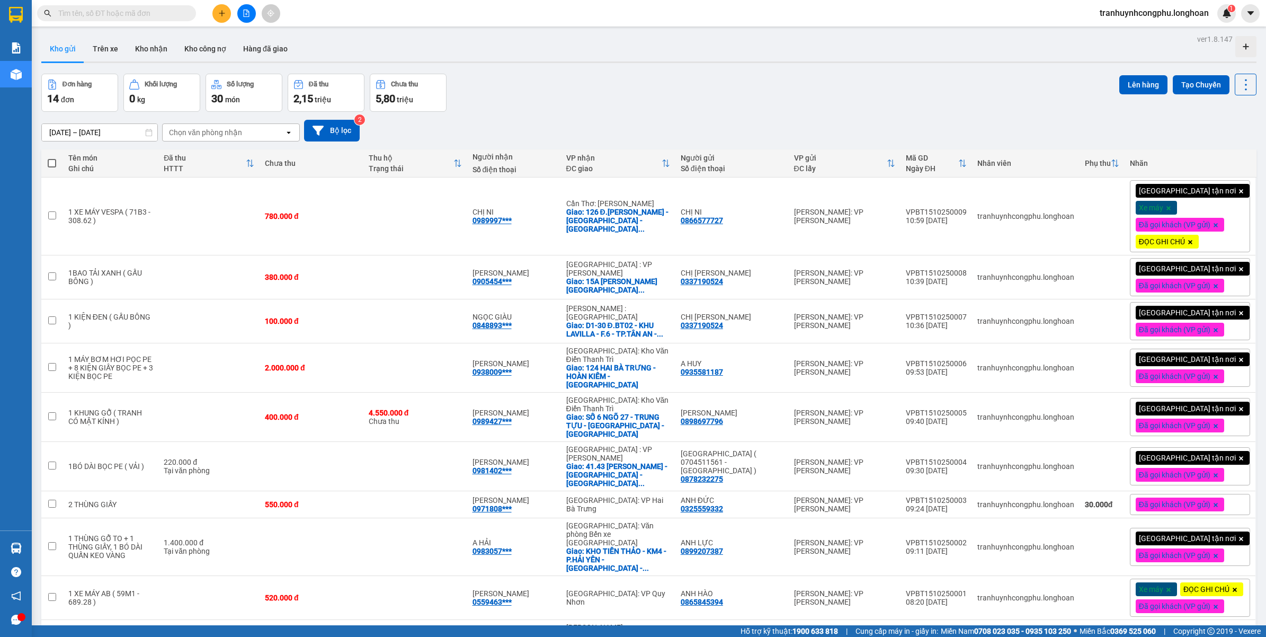
click at [518, 88] on div "Đơn hàng 14 đơn Khối lượng 0 kg Số lượng 30 món Đã thu 2,15 triệu Chưa thu 5,80…" at bounding box center [648, 93] width 1215 height 38
click at [609, 112] on div "16/09/2025 – 15/10/2025 Press the down arrow key to interact with the calendar …" at bounding box center [648, 131] width 1215 height 38
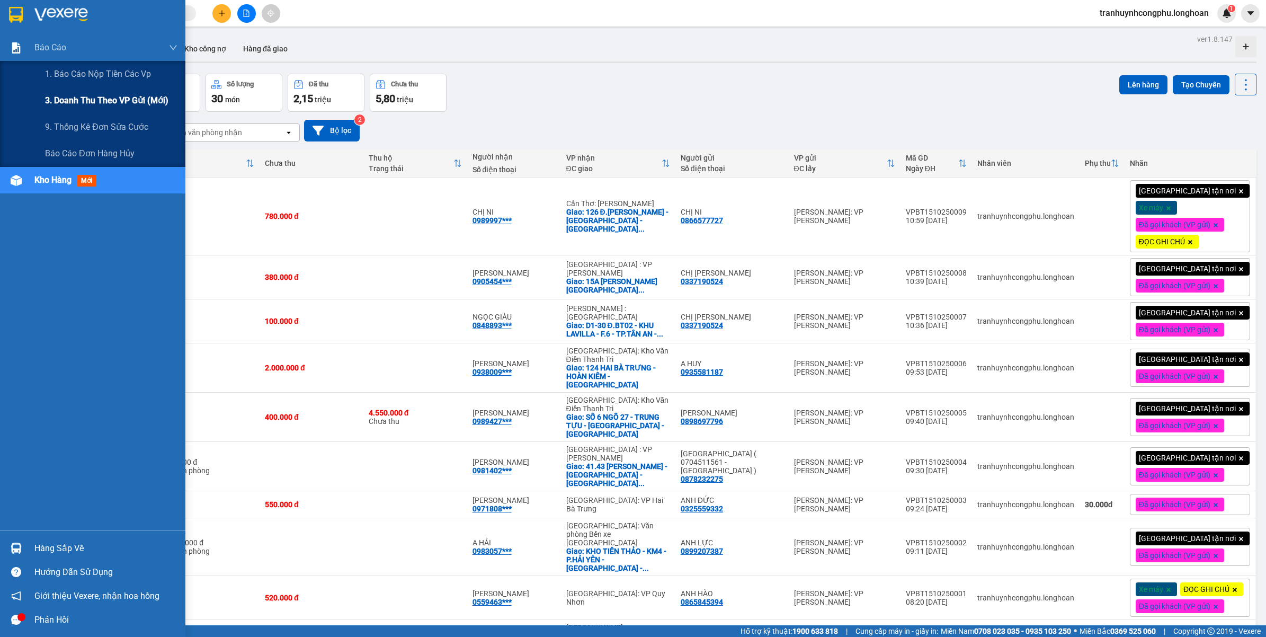
click at [79, 103] on span "3. Doanh Thu theo VP Gửi (mới)" at bounding box center [106, 100] width 123 height 13
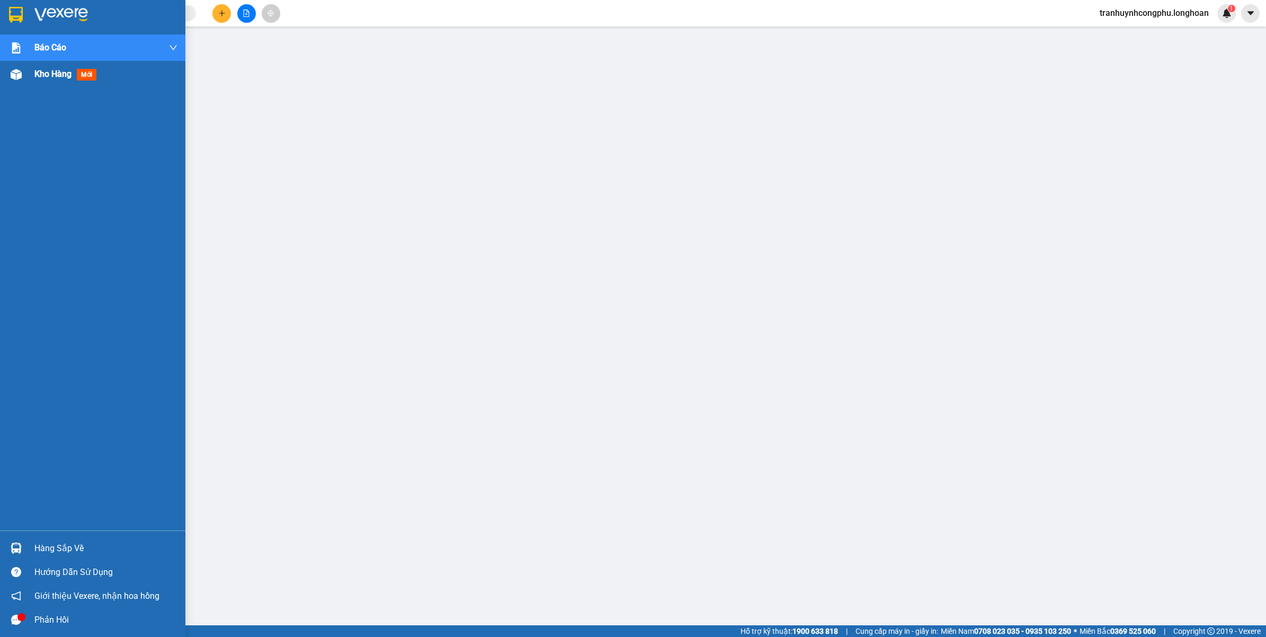
click at [56, 79] on div "Kho hàng mới" at bounding box center [67, 73] width 66 height 13
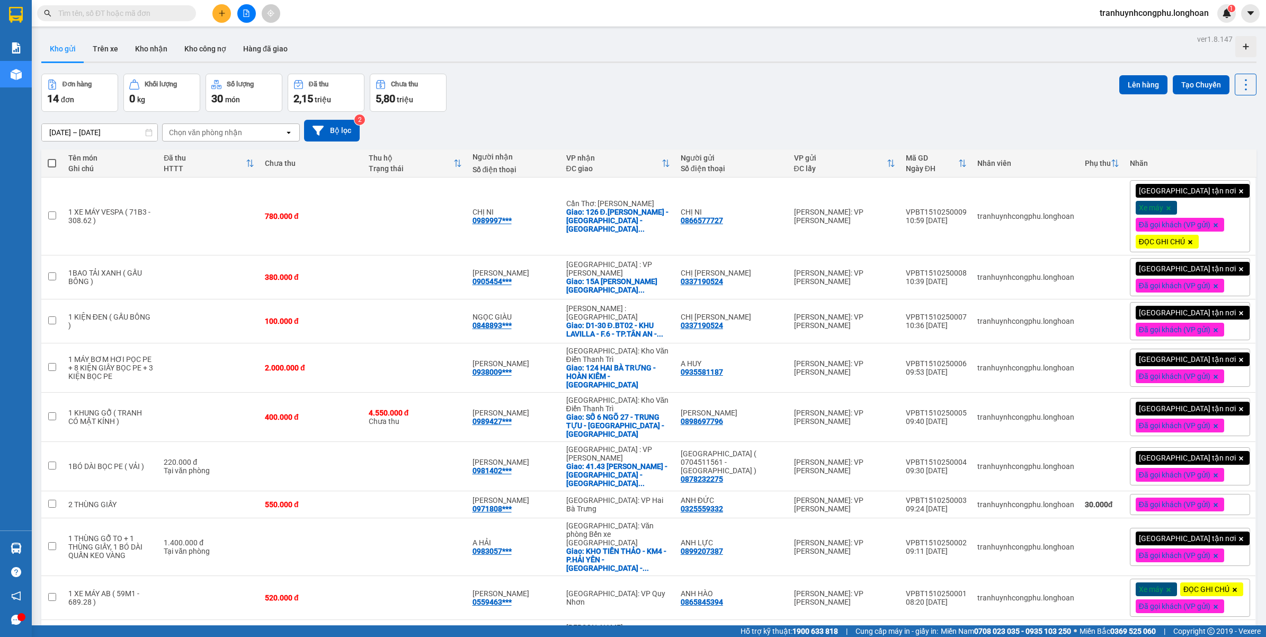
click at [693, 96] on div "Đơn hàng 14 đơn Khối lượng 0 kg Số lượng 30 món Đã thu 2,15 triệu Chưa thu 5,80…" at bounding box center [648, 93] width 1215 height 38
click at [523, 101] on div "Đơn hàng 14 đơn Khối lượng 0 kg Số lượng 30 món Đã thu 2,15 triệu Chưa thu 5,80…" at bounding box center [648, 93] width 1215 height 38
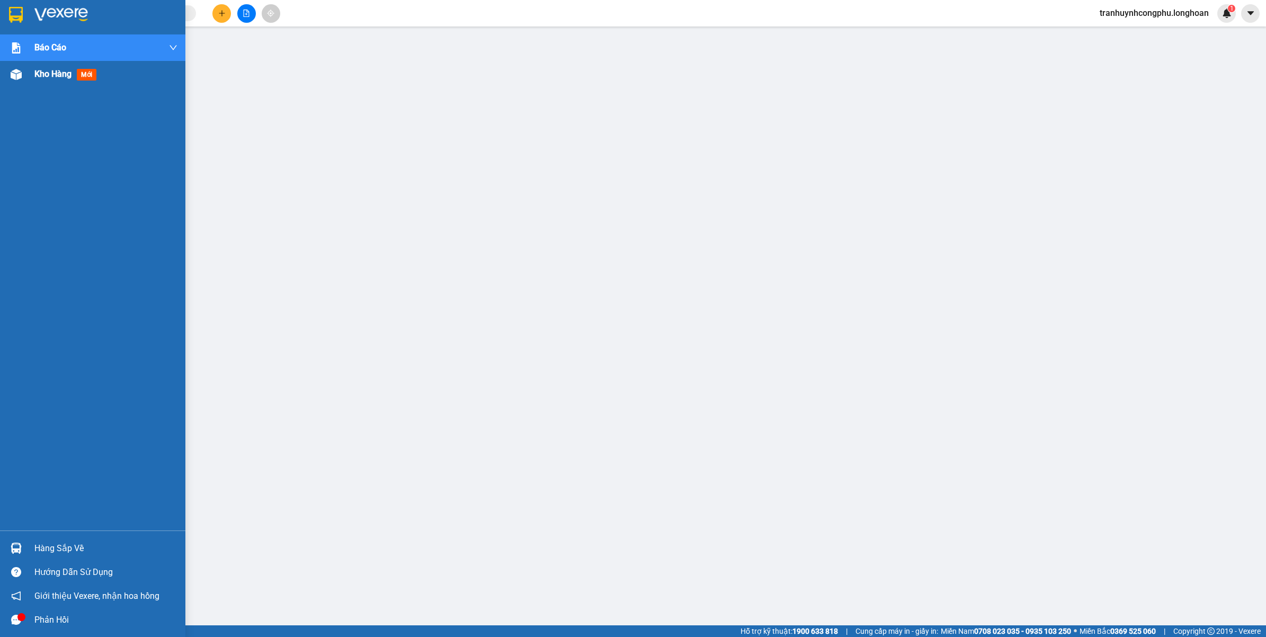
click at [22, 82] on div at bounding box center [16, 74] width 19 height 19
